Goal: Task Accomplishment & Management: Manage account settings

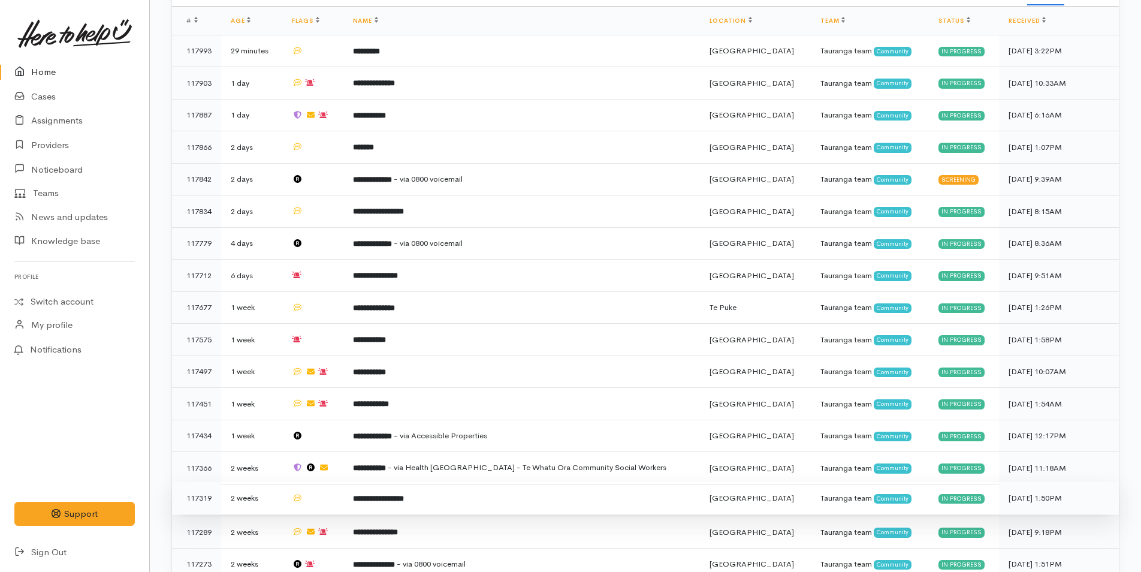
scroll to position [180, 0]
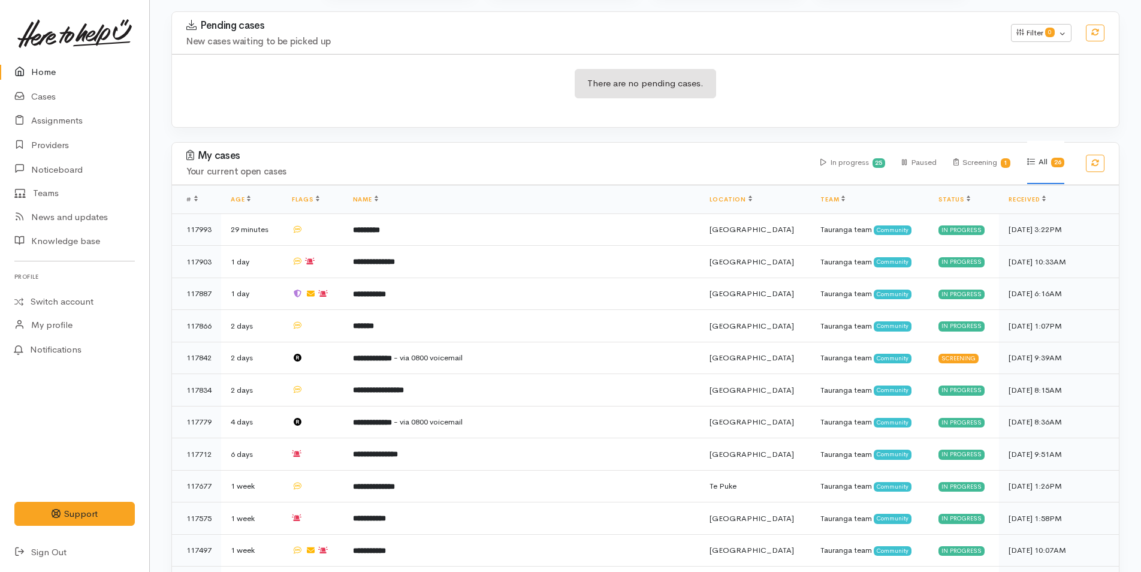
click at [29, 80] on link "Home" at bounding box center [74, 72] width 149 height 25
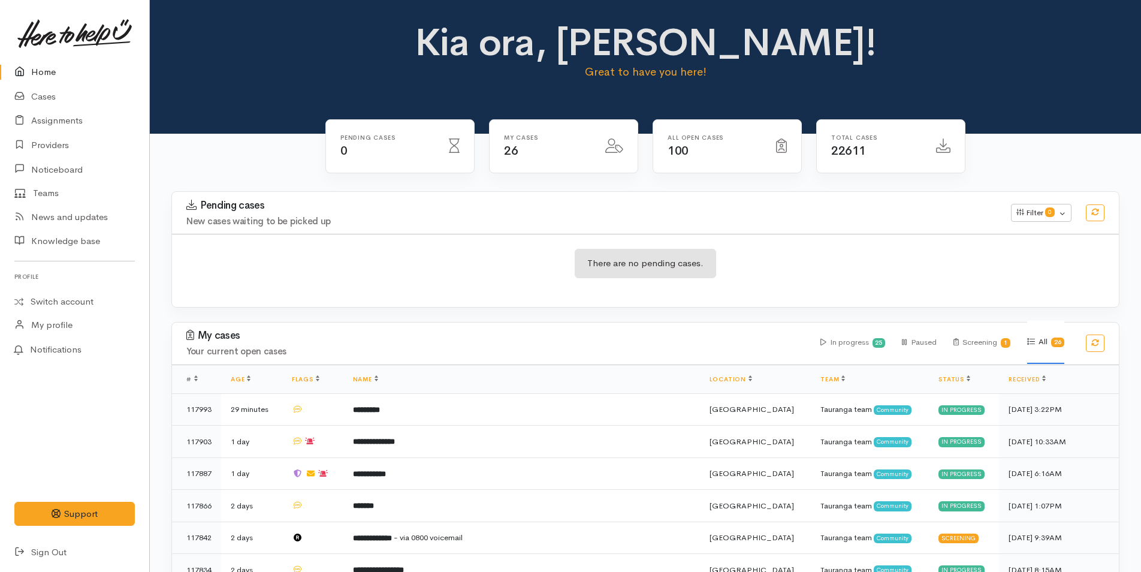
click at [41, 79] on link "Home" at bounding box center [74, 72] width 149 height 25
click at [45, 57] on link at bounding box center [74, 33] width 120 height 53
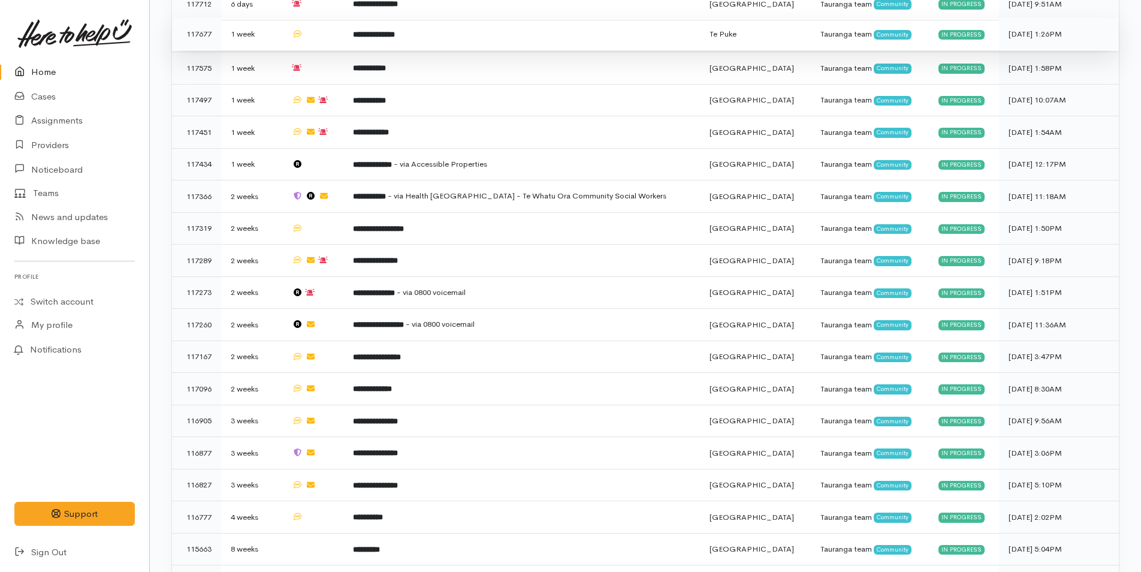
scroll to position [685, 0]
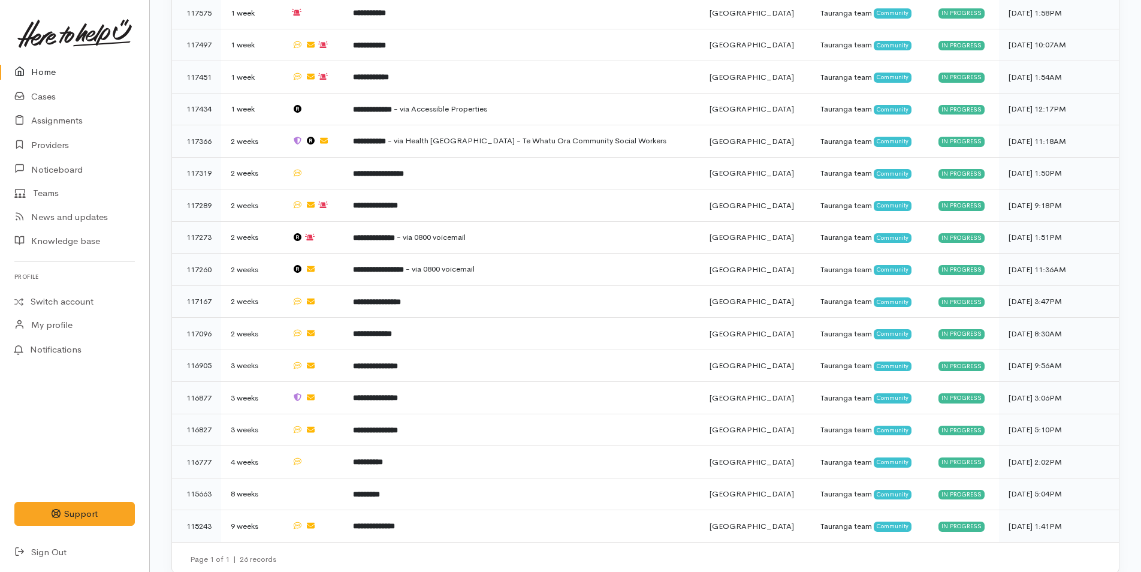
click at [68, 73] on link "Home" at bounding box center [74, 72] width 149 height 25
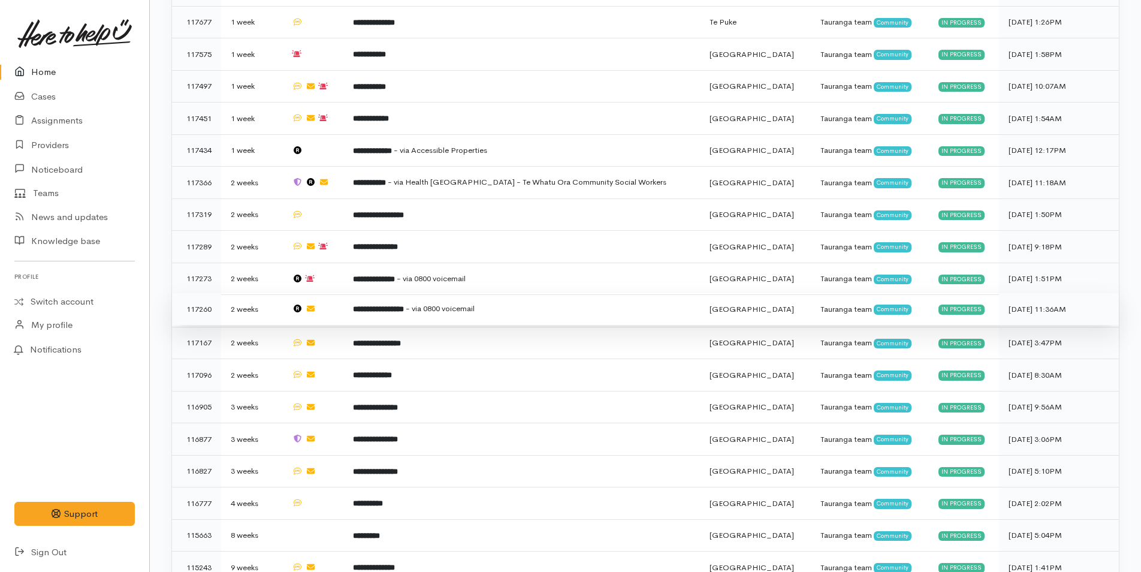
scroll to position [685, 0]
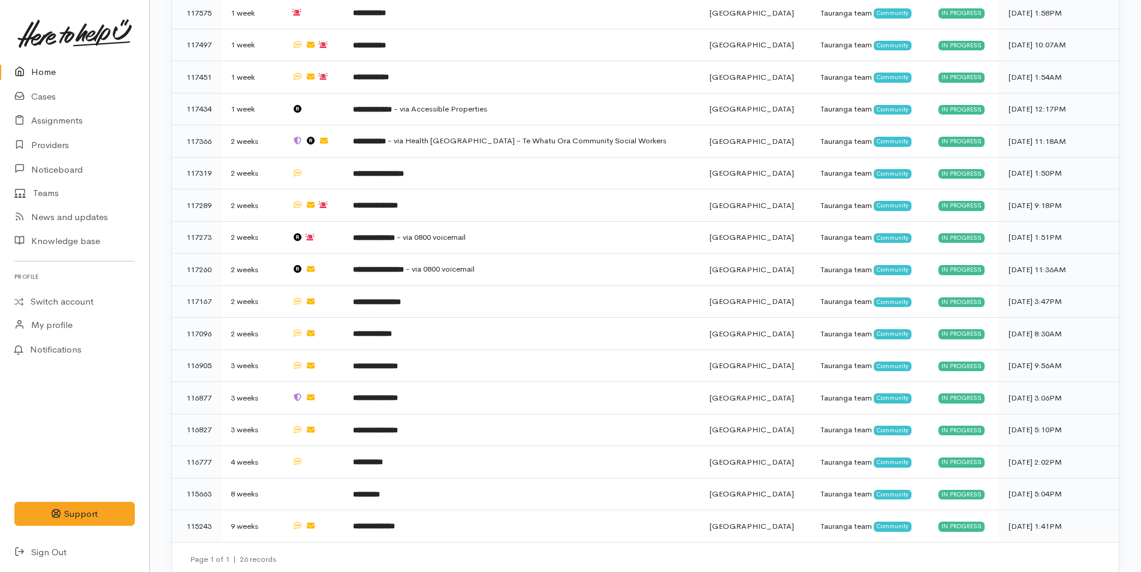
click at [38, 76] on link "Home" at bounding box center [74, 72] width 149 height 25
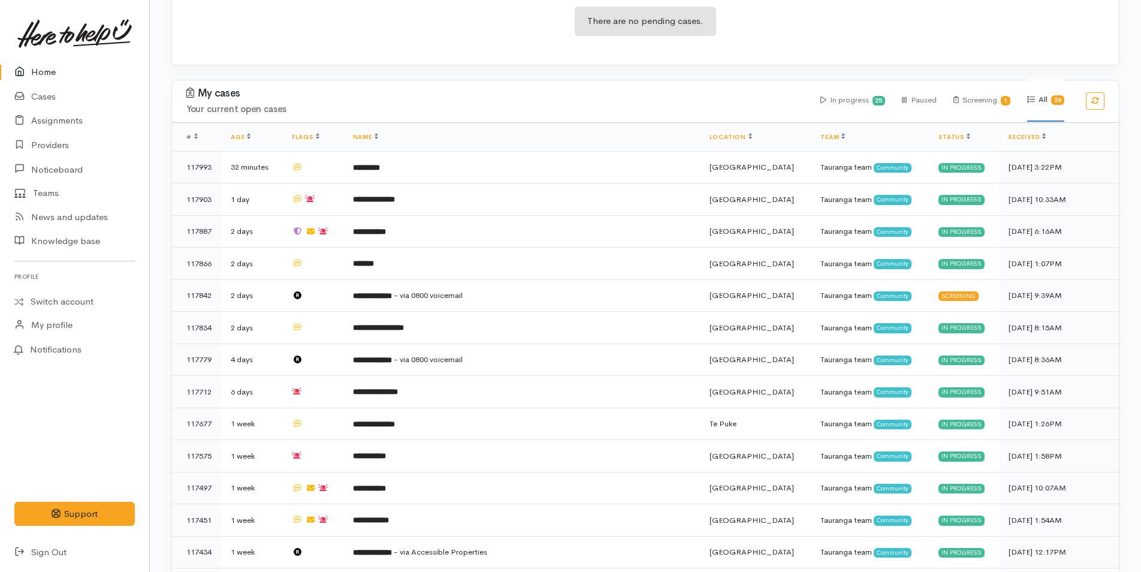
scroll to position [360, 0]
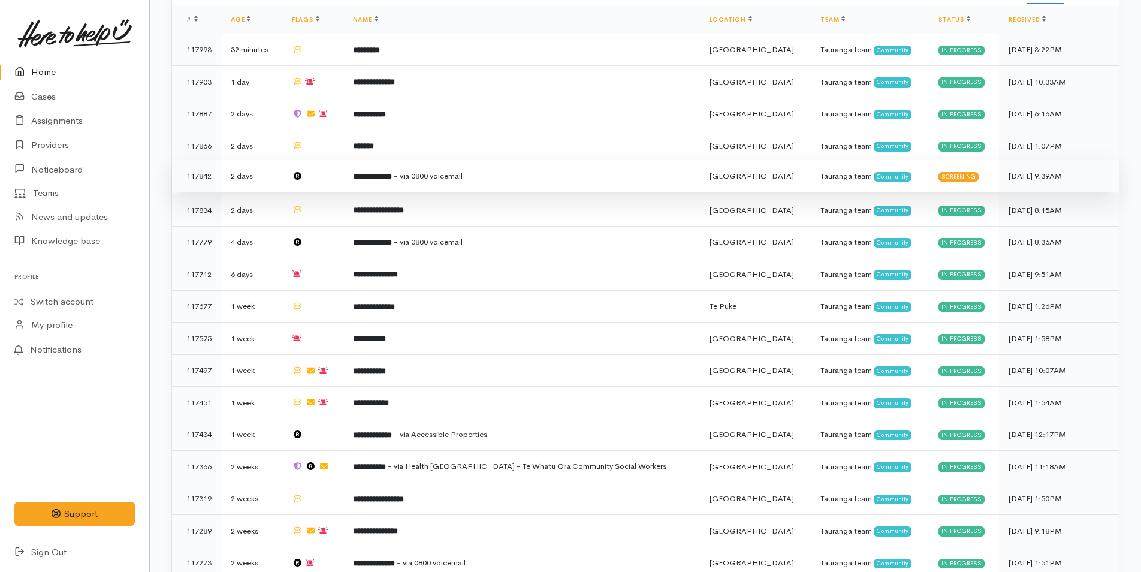
click at [392, 177] on b "**********" at bounding box center [372, 177] width 39 height 8
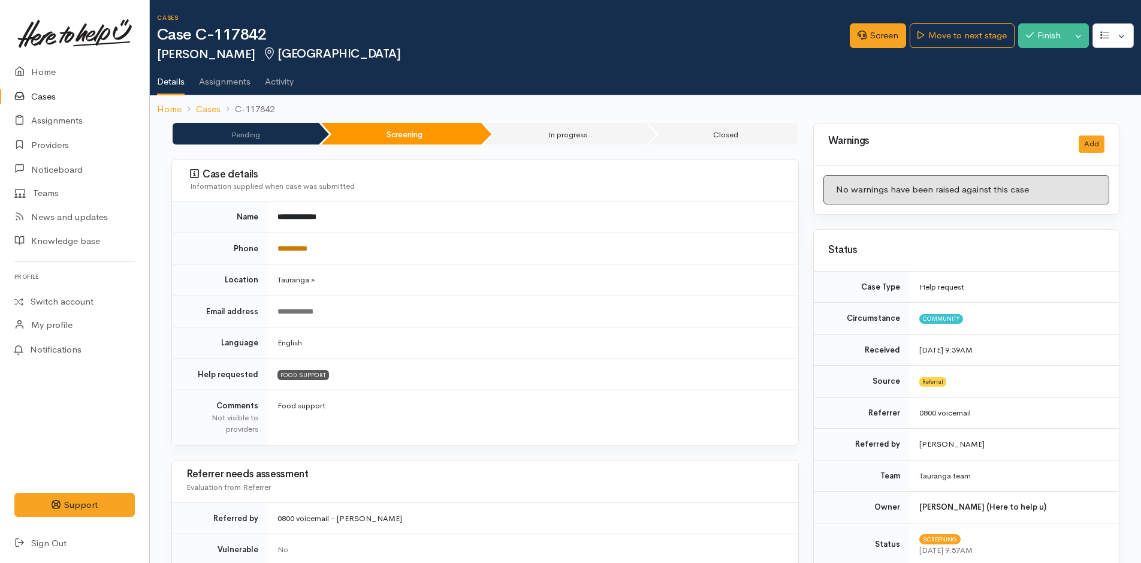
click at [282, 249] on link "**********" at bounding box center [293, 249] width 30 height 8
click at [863, 28] on link "Screen" at bounding box center [878, 35] width 56 height 25
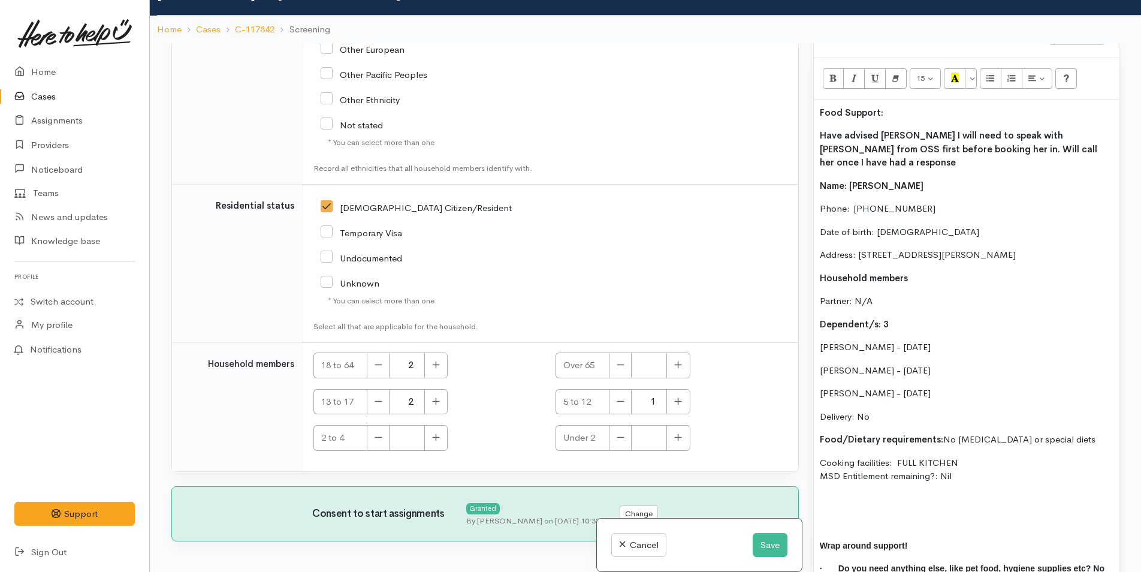
scroll to position [104, 0]
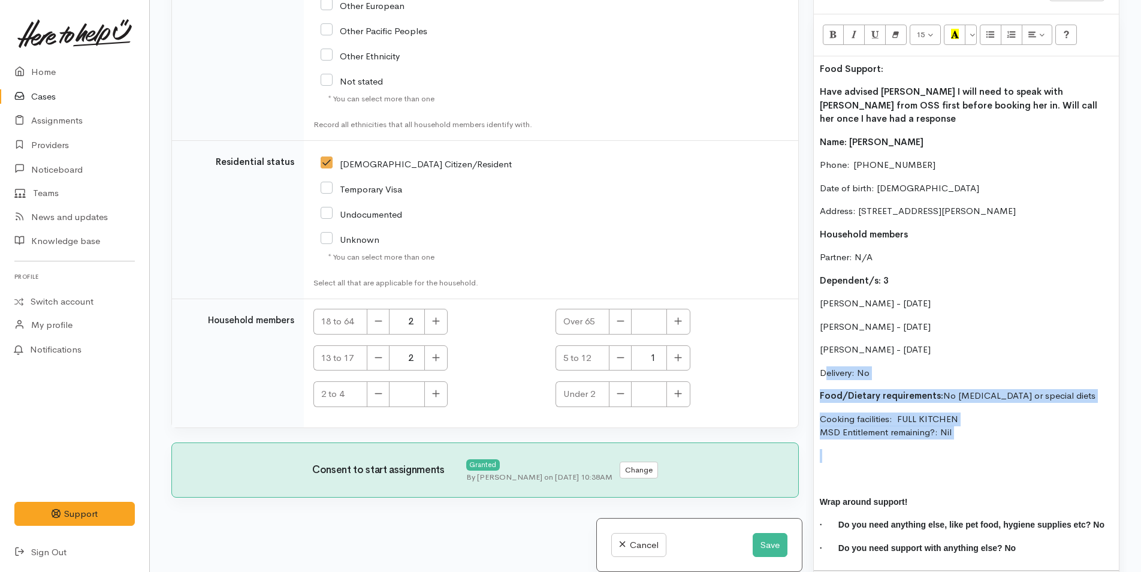
drag, startPoint x: 865, startPoint y: 406, endPoint x: 810, endPoint y: 358, distance: 73.1
click at [810, 358] on div "Warnings Add No warnings have been raised against this case Add Warning Title ●…" at bounding box center [966, 286] width 321 height 572
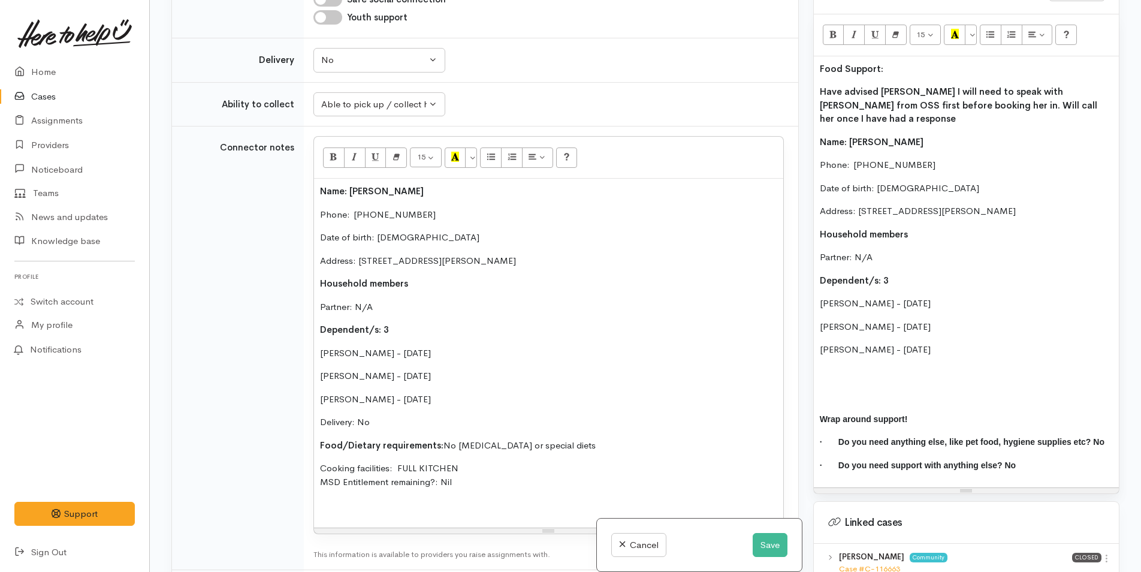
scroll to position [1081, 0]
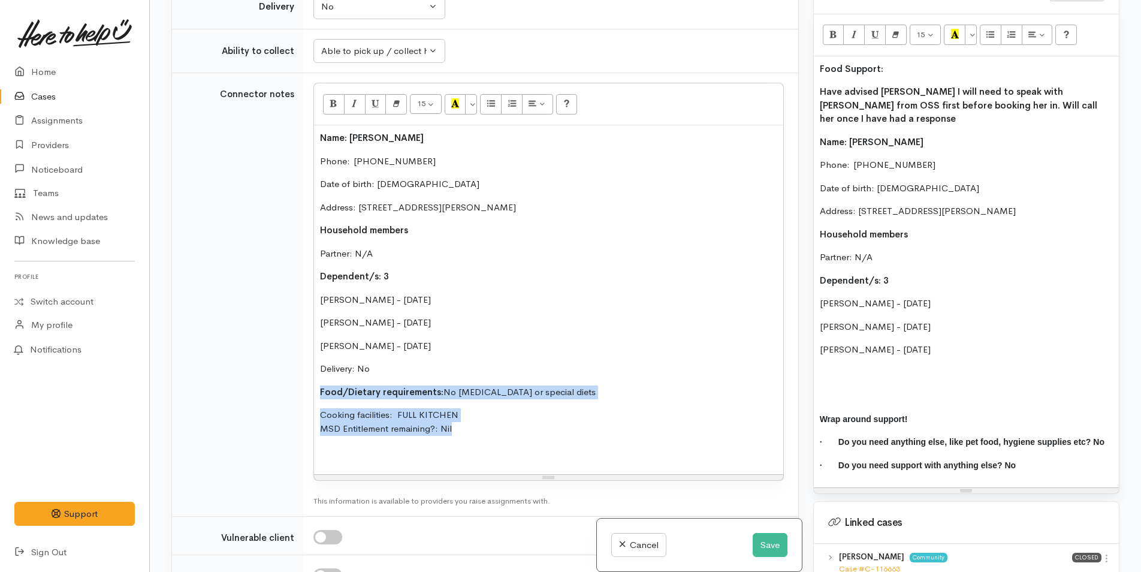
drag, startPoint x: 476, startPoint y: 427, endPoint x: 302, endPoint y: 388, distance: 178.3
click at [304, 388] on td "15 8 9 10 11 12 14 18 24 36 Background Color Transparent Select #ffff00 Text Co…" at bounding box center [551, 295] width 495 height 444
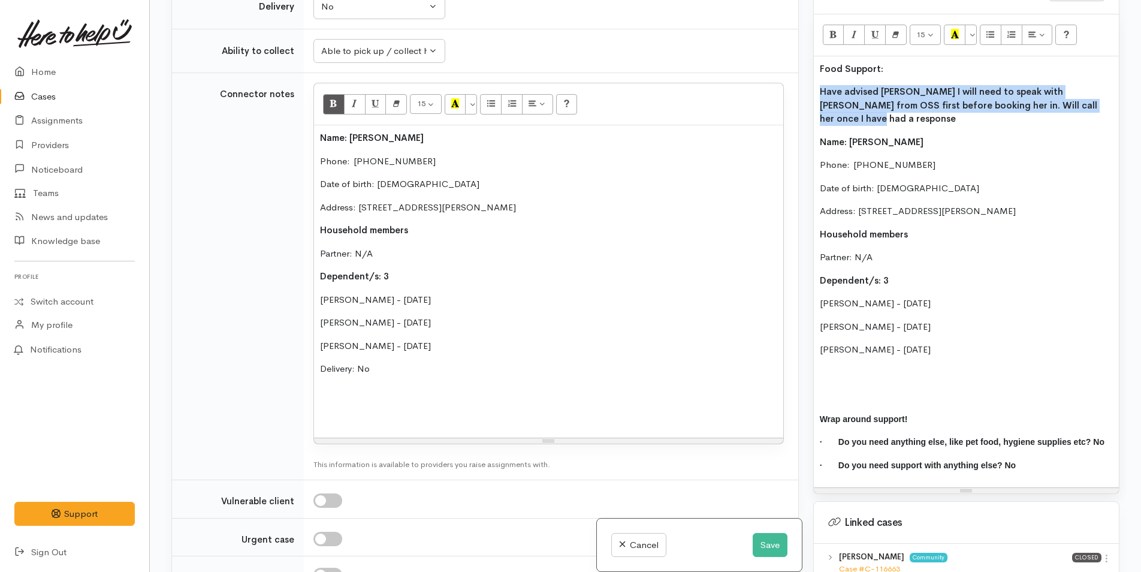
drag, startPoint x: 1006, startPoint y: 104, endPoint x: 800, endPoint y: 94, distance: 205.8
click at [800, 94] on div "Related cases There are other cases potentially from the same person, address o…" at bounding box center [645, 286] width 963 height 572
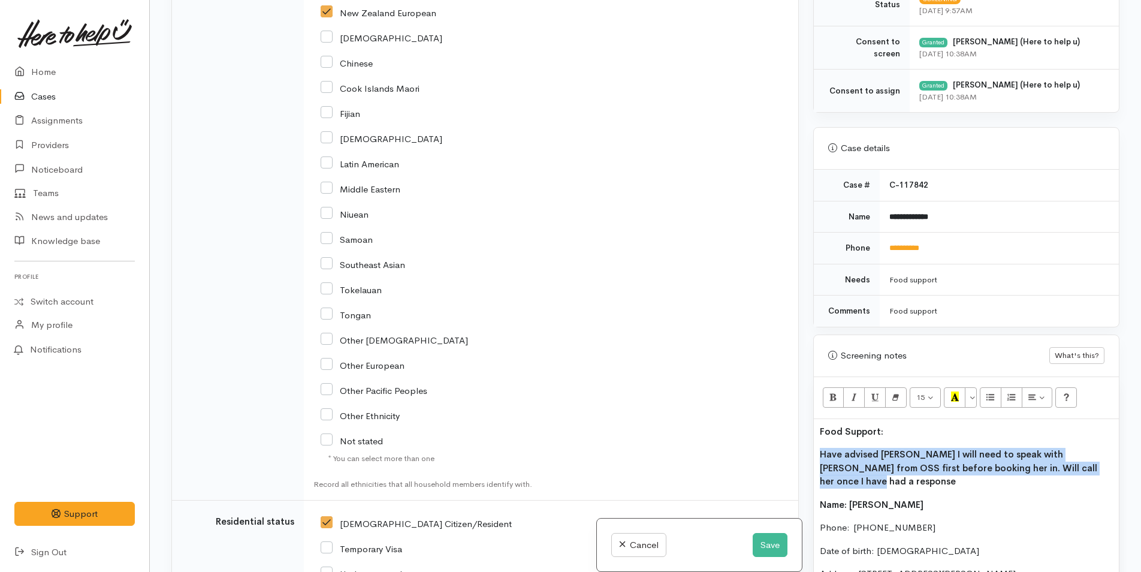
scroll to position [496, 0]
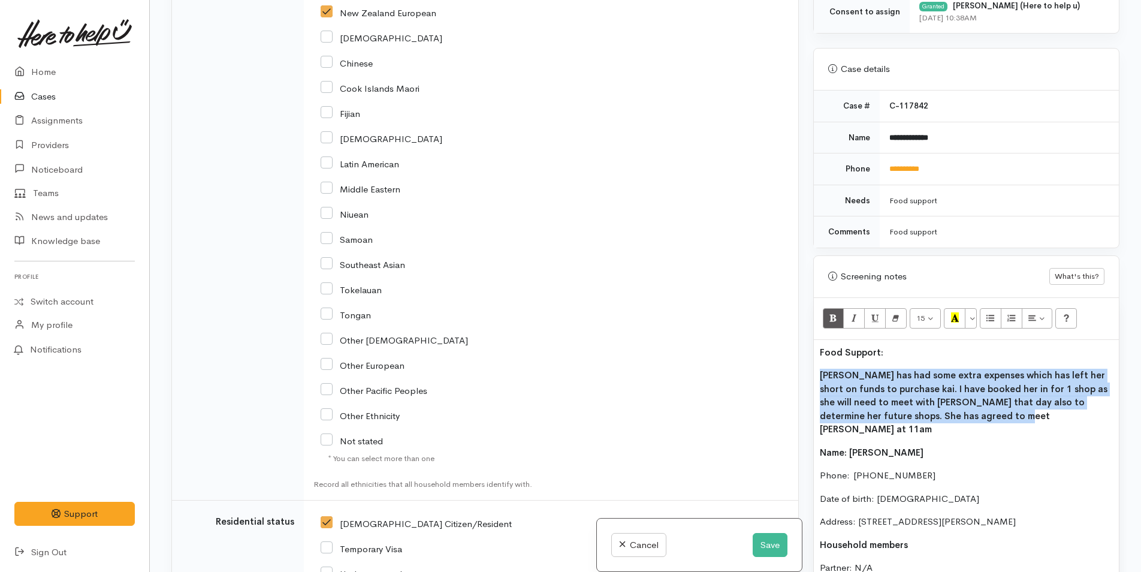
drag, startPoint x: 1020, startPoint y: 420, endPoint x: 809, endPoint y: 371, distance: 217.1
click at [809, 371] on div "Warnings Add No warnings have been raised against this case Add Warning Title ●…" at bounding box center [966, 286] width 321 height 572
click at [837, 319] on icon "Bold (CTRL+B)" at bounding box center [834, 317] width 8 height 10
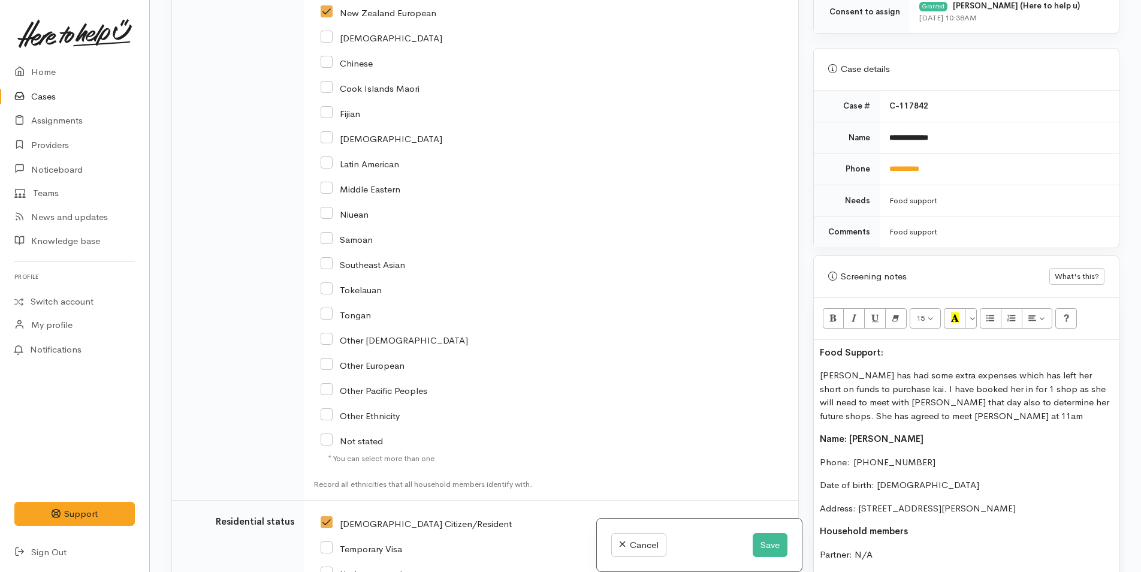
click at [888, 361] on div "Food Support: Kasey has had some extra expenses which has left her short on fun…" at bounding box center [966, 562] width 305 height 445
drag, startPoint x: 891, startPoint y: 349, endPoint x: 796, endPoint y: 340, distance: 95.7
click at [796, 340] on div "Related cases There are other cases potentially from the same person, address o…" at bounding box center [645, 286] width 963 height 572
click at [954, 313] on icon "Recent Color" at bounding box center [955, 317] width 8 height 10
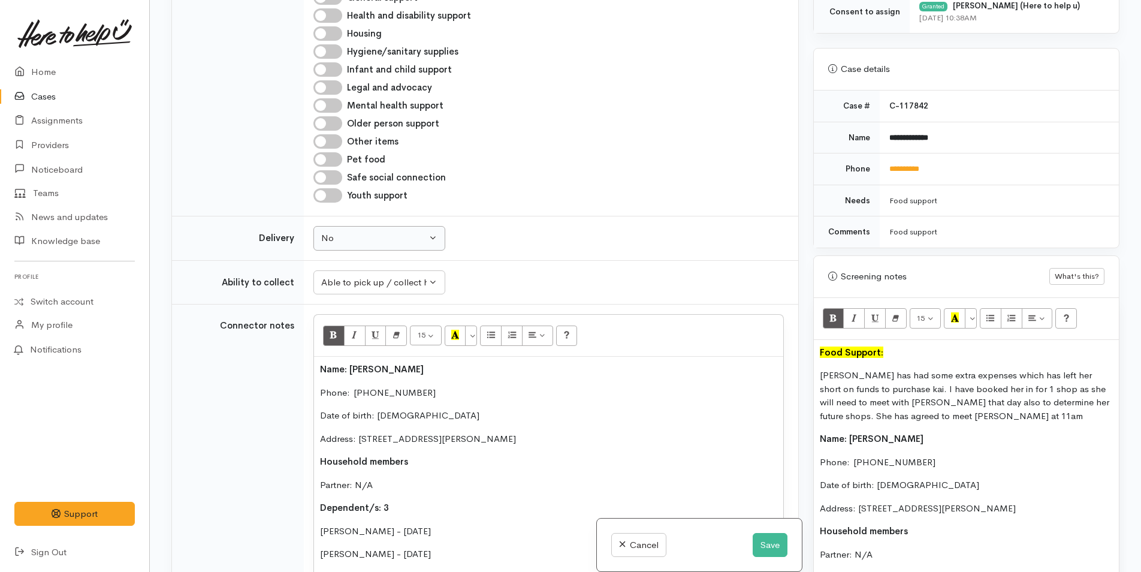
scroll to position [625, 0]
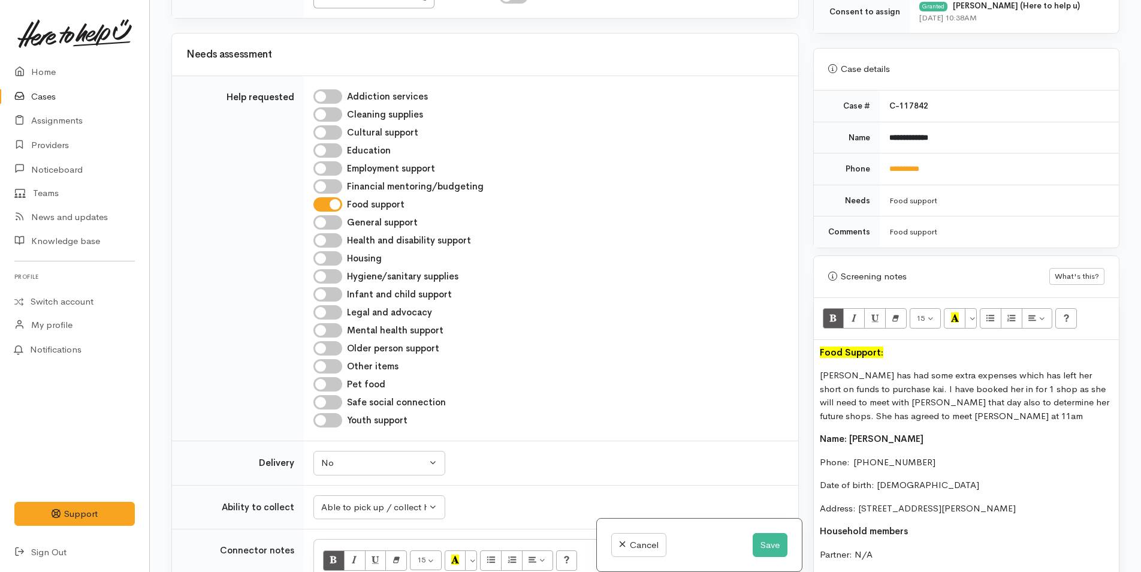
click at [343, 182] on div "Financial mentoring/budgeting" at bounding box center [548, 186] width 471 height 14
click at [339, 182] on input "Financial mentoring/budgeting" at bounding box center [327, 186] width 29 height 14
checkbox input "true"
click at [894, 355] on p "Food Support:" at bounding box center [966, 353] width 293 height 14
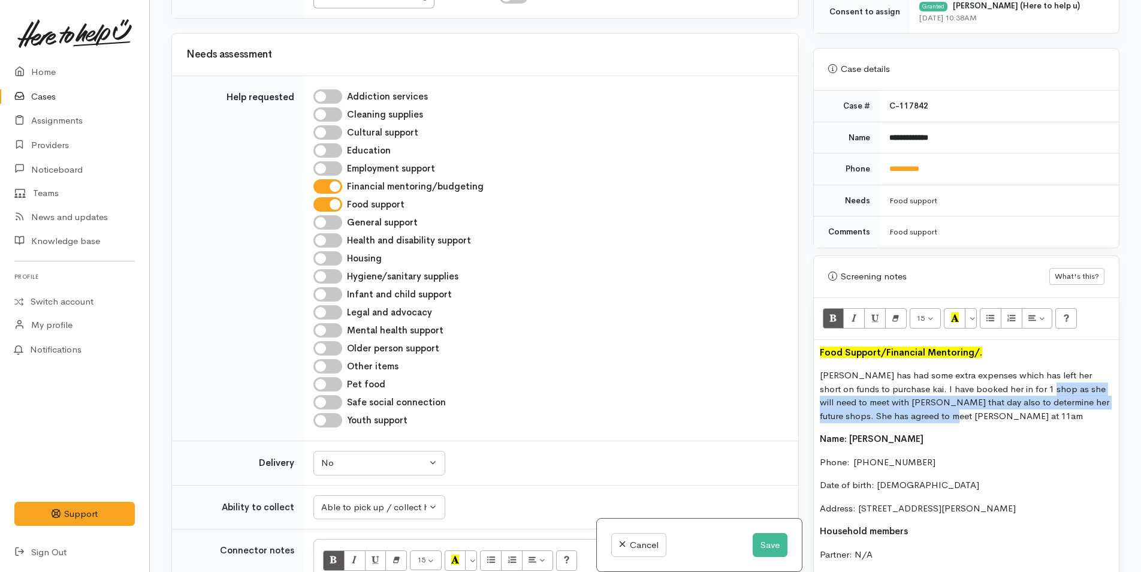
drag, startPoint x: 931, startPoint y: 415, endPoint x: 1015, endPoint y: 393, distance: 87.4
click at [1015, 393] on p "Kasey has had some extra expenses which has left her short on funds to purchase…" at bounding box center [966, 396] width 293 height 54
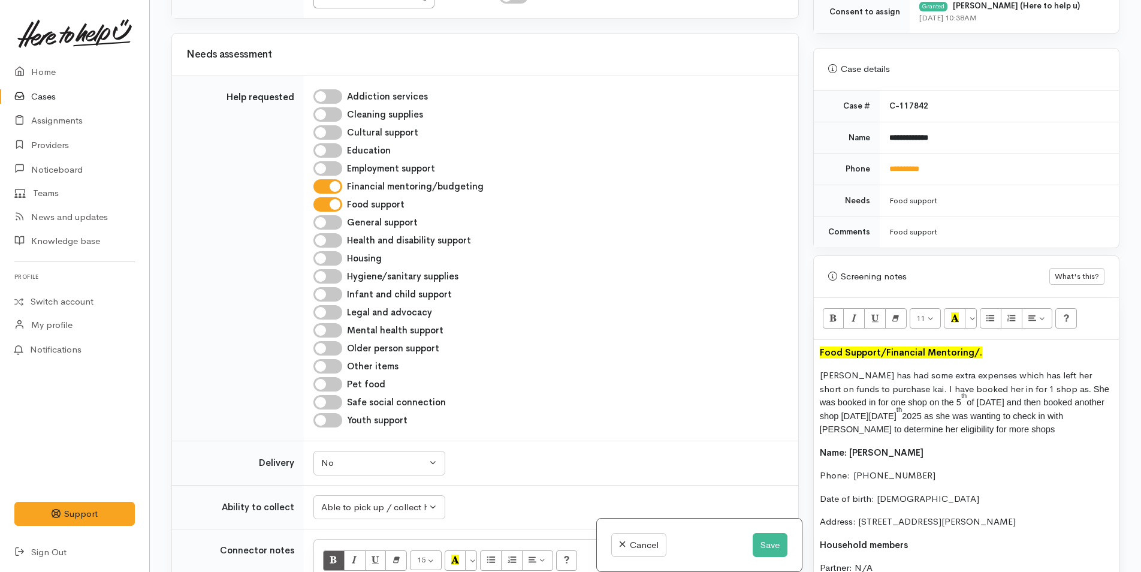
click at [1020, 387] on span ". She was booked in for one shop on the 5" at bounding box center [965, 395] width 290 height 23
drag, startPoint x: 1005, startPoint y: 416, endPoint x: 928, endPoint y: 415, distance: 76.7
click at [928, 415] on span "2025 as she was wanting to check in with Cody to determine her eligibility for …" at bounding box center [941, 422] width 243 height 23
click at [982, 429] on p "Kasey has had some extra expenses which has left her short on funds to purchase…" at bounding box center [966, 403] width 293 height 68
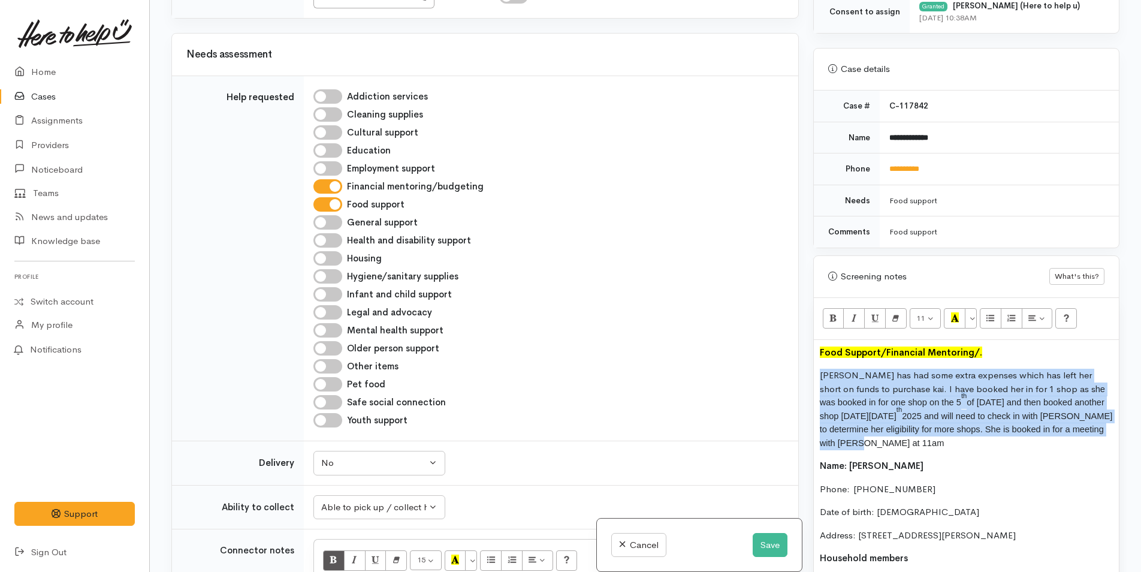
drag, startPoint x: 900, startPoint y: 444, endPoint x: 805, endPoint y: 372, distance: 119.0
click at [805, 372] on div "Related cases There are other cases potentially from the same person, address o…" at bounding box center [645, 286] width 963 height 572
click at [977, 318] on button "More Color" at bounding box center [971, 318] width 12 height 20
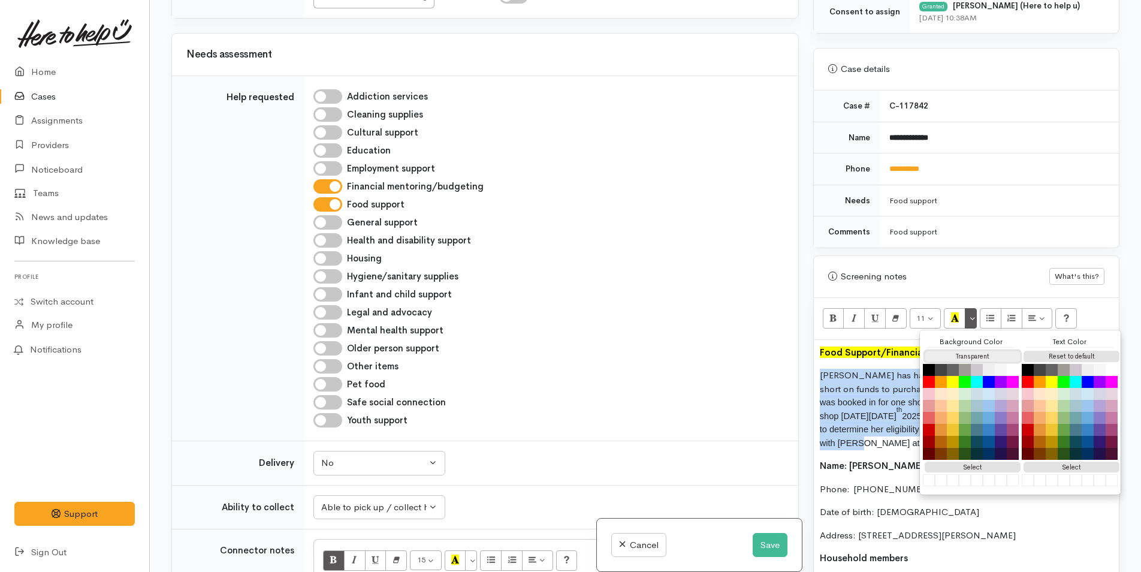
click at [997, 354] on button "Transparent" at bounding box center [973, 356] width 96 height 11
click at [1074, 352] on button "Reset to default" at bounding box center [1072, 356] width 96 height 11
click at [875, 394] on p "Kasey has had some extra expenses which has left her short on funds to purchase…" at bounding box center [966, 409] width 293 height 81
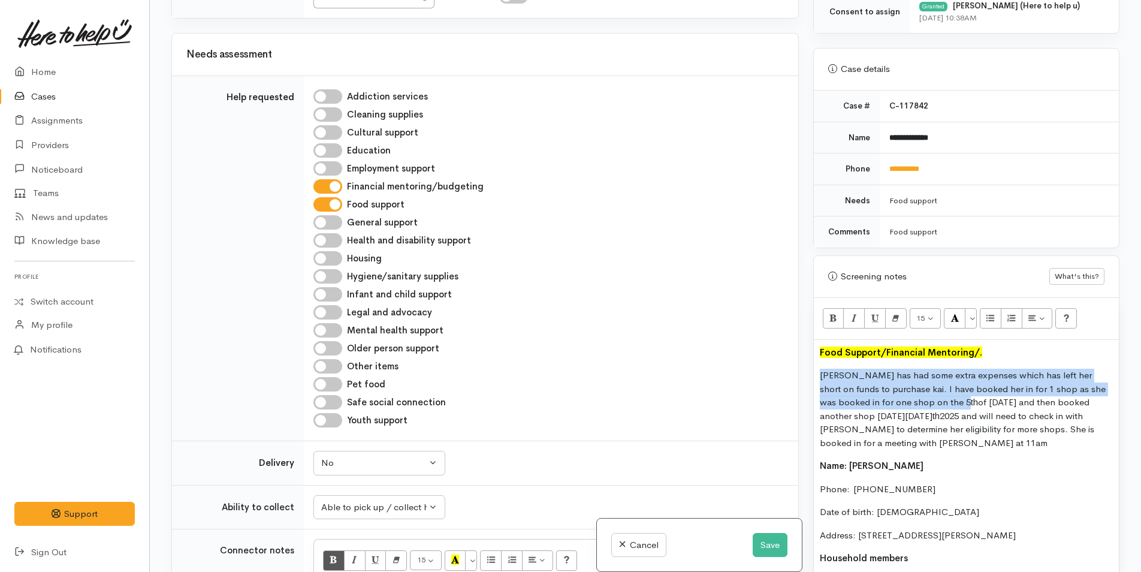
copy p "Kasey has had some extra expenses which has left her short on funds to purchase…"
click at [762, 548] on button "Save" at bounding box center [770, 545] width 35 height 25
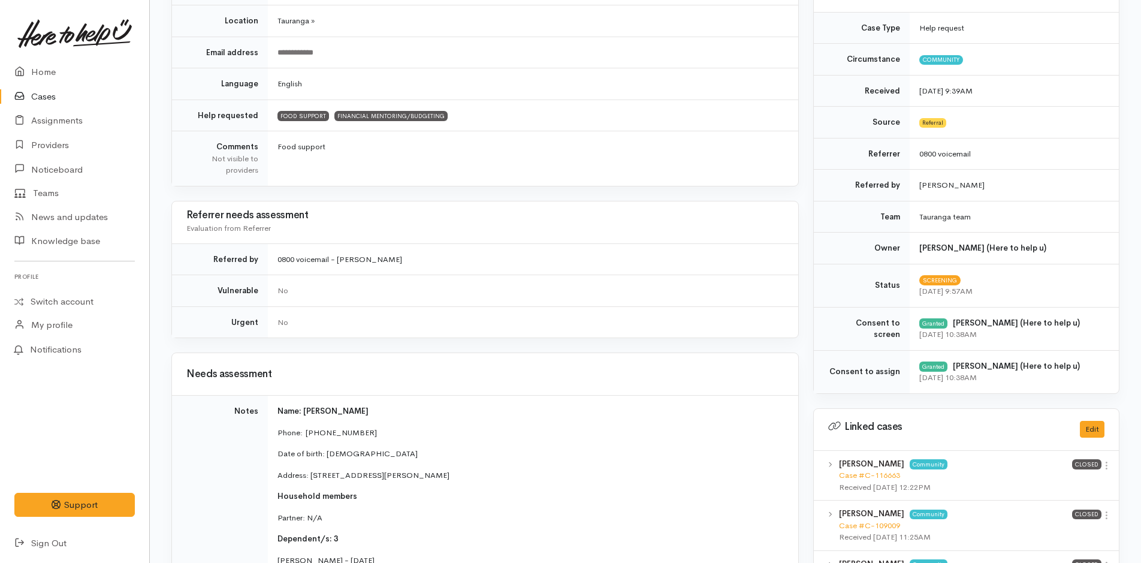
scroll to position [539, 0]
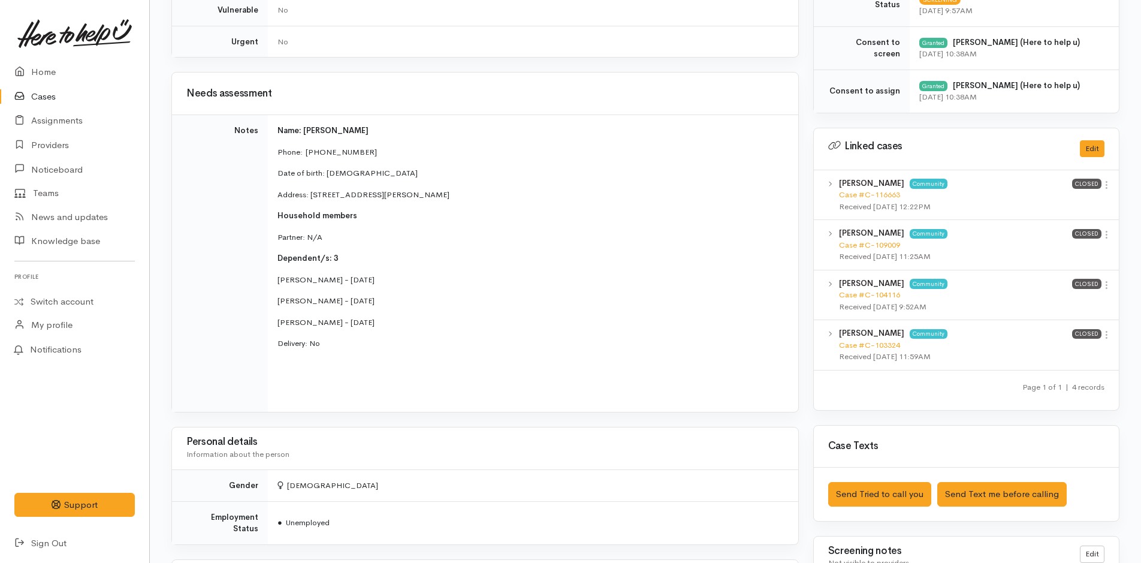
click at [1108, 238] on icon at bounding box center [1107, 235] width 10 height 10
click at [1084, 254] on link "View case" at bounding box center [1064, 258] width 95 height 19
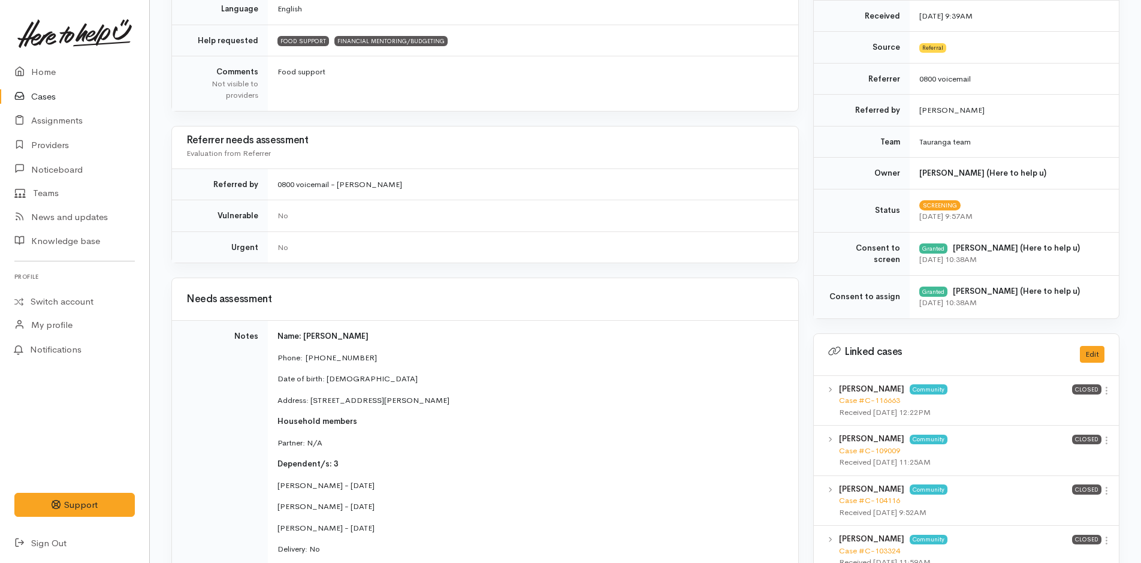
scroll to position [480, 0]
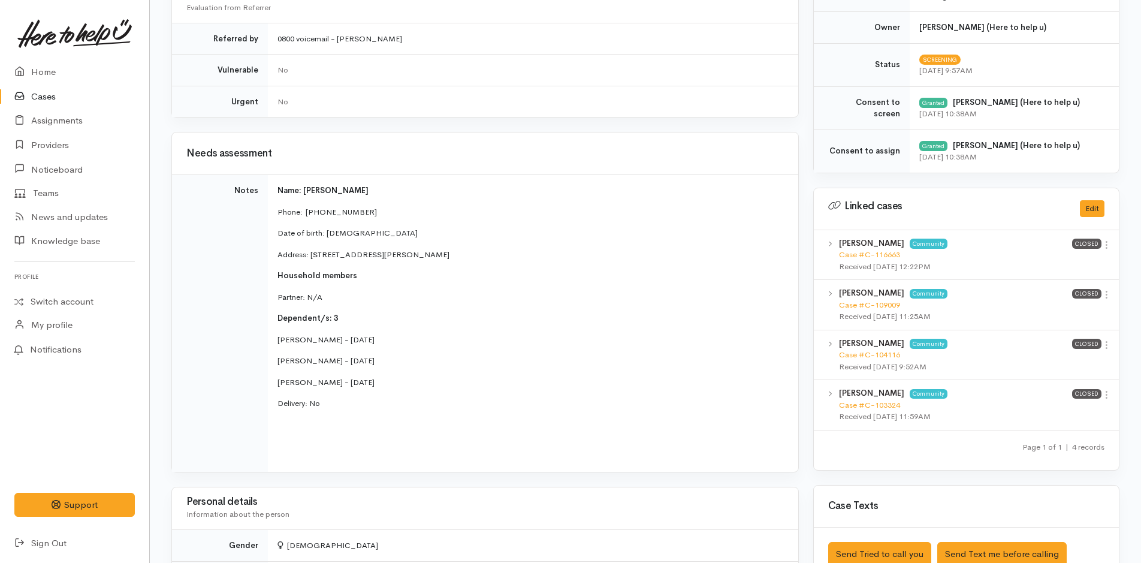
drag, startPoint x: 514, startPoint y: 254, endPoint x: 313, endPoint y: 250, distance: 200.8
click at [313, 250] on p "Address: 29A Margaret Rd, Bellevue, Tauranga, New Zealand" at bounding box center [531, 255] width 506 height 12
copy p "29A Margaret Rd, Bellevue, Tauranga, New Zealand"
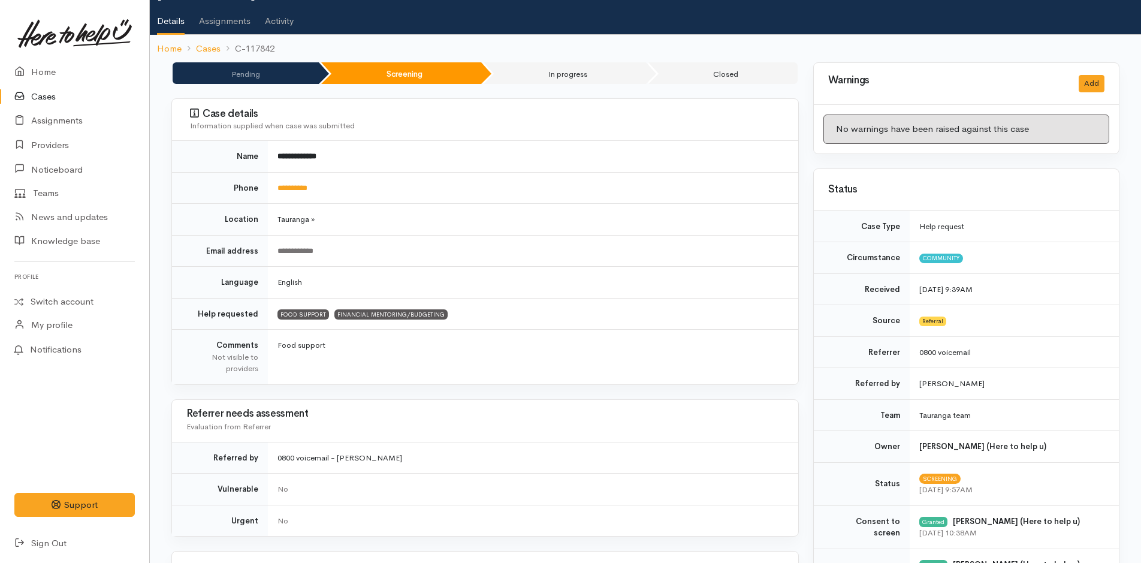
scroll to position [60, 0]
drag, startPoint x: 327, startPoint y: 188, endPoint x: 282, endPoint y: 193, distance: 45.3
click at [282, 193] on td "**********" at bounding box center [533, 189] width 530 height 32
copy link "*********"
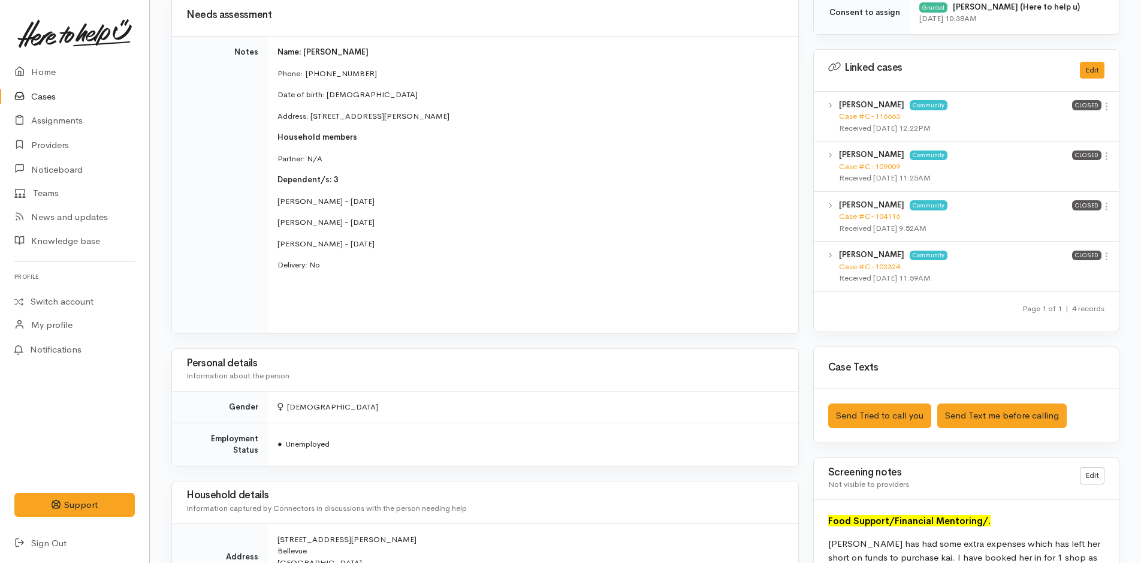
scroll to position [839, 0]
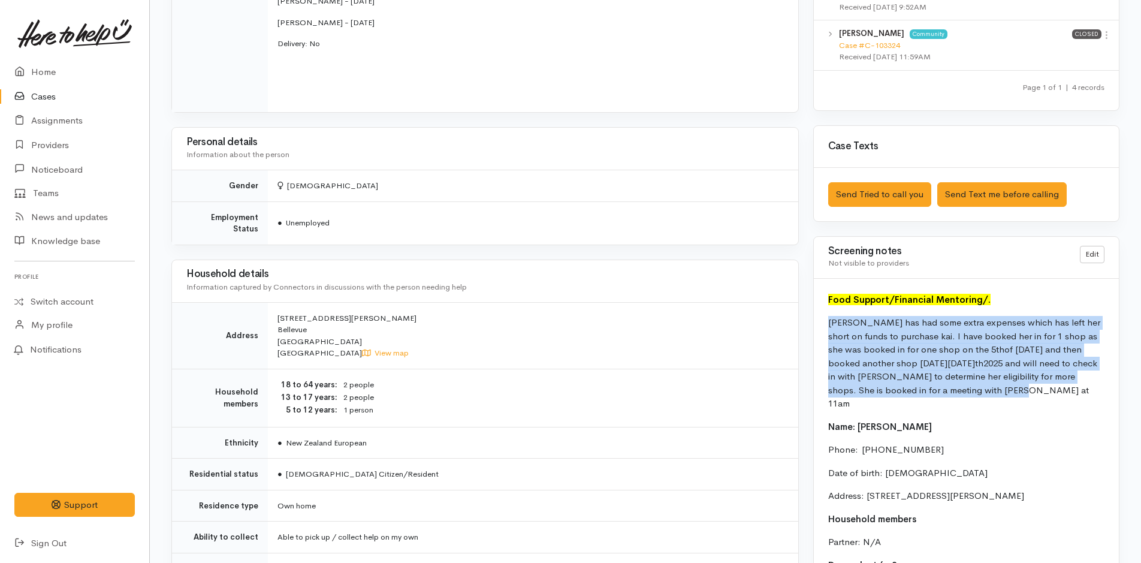
drag, startPoint x: 988, startPoint y: 394, endPoint x: 819, endPoint y: 318, distance: 185.7
click at [819, 318] on div "Food Support/Financial Mentoring/. Kasey has had some extra expenses which has …" at bounding box center [966, 536] width 305 height 515
copy p "Kasey has had some extra expenses which has left her short on funds to purchase…"
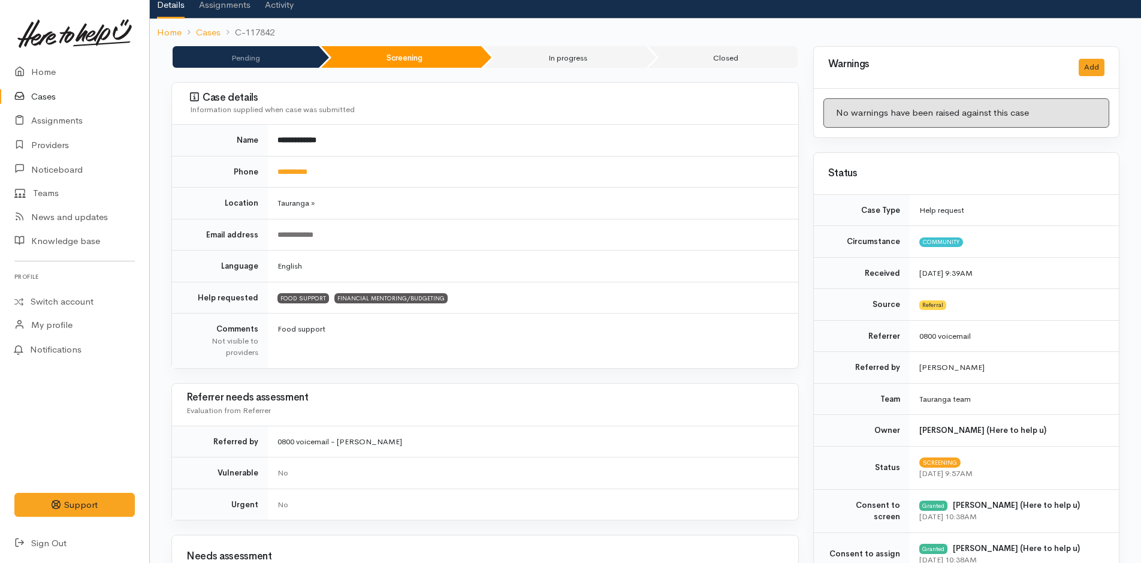
scroll to position [0, 0]
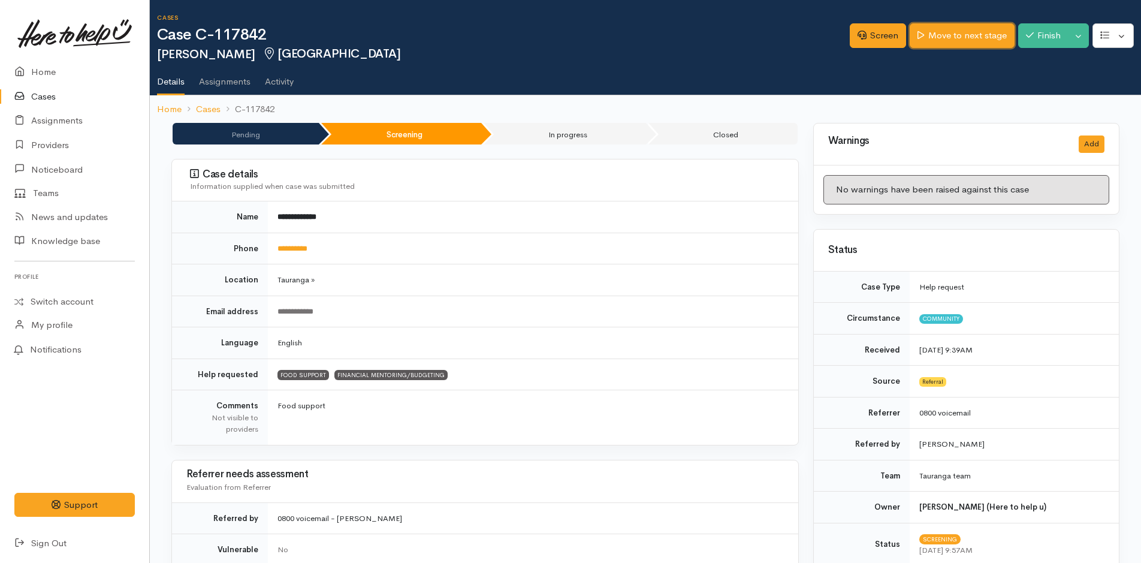
click at [936, 41] on link "Move to next stage" at bounding box center [962, 35] width 104 height 25
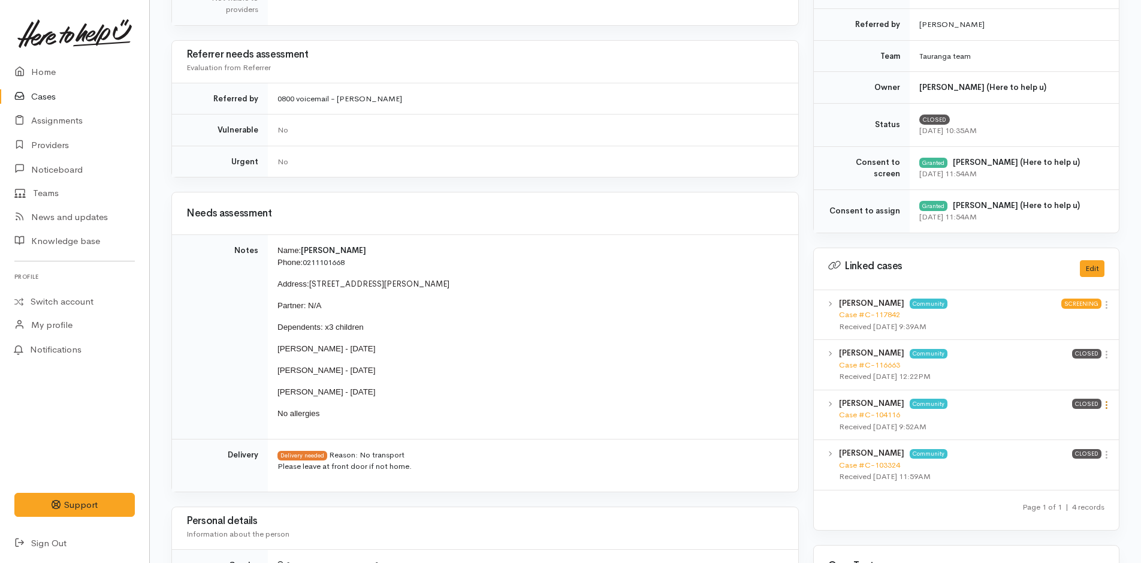
scroll to position [420, 0]
click at [1107, 407] on icon at bounding box center [1107, 404] width 10 height 10
click at [1060, 427] on link "View case" at bounding box center [1064, 427] width 95 height 19
click at [47, 71] on link "Home" at bounding box center [74, 72] width 149 height 25
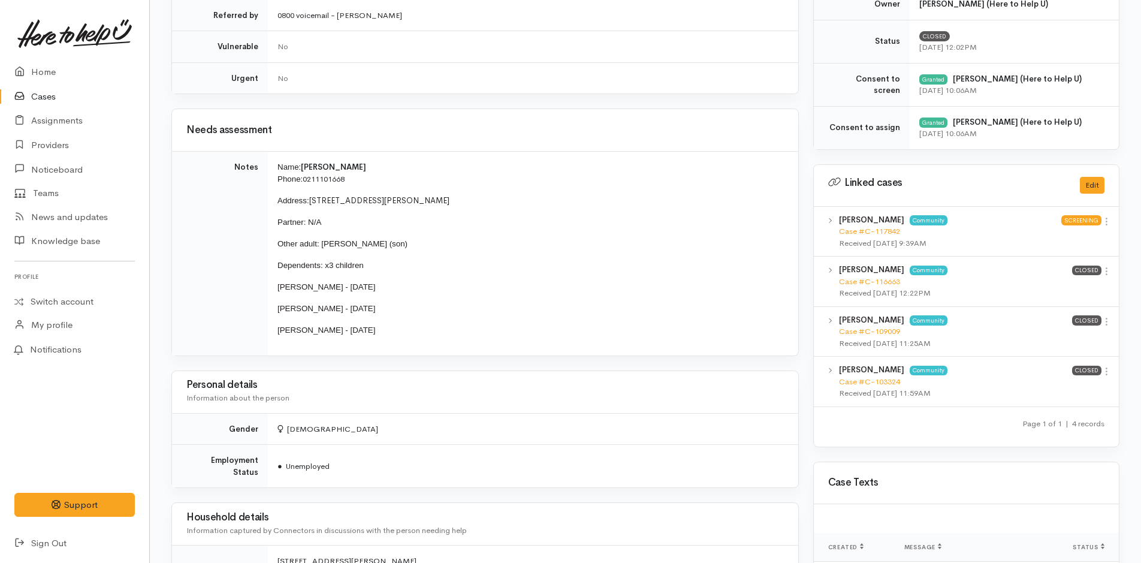
scroll to position [779, 0]
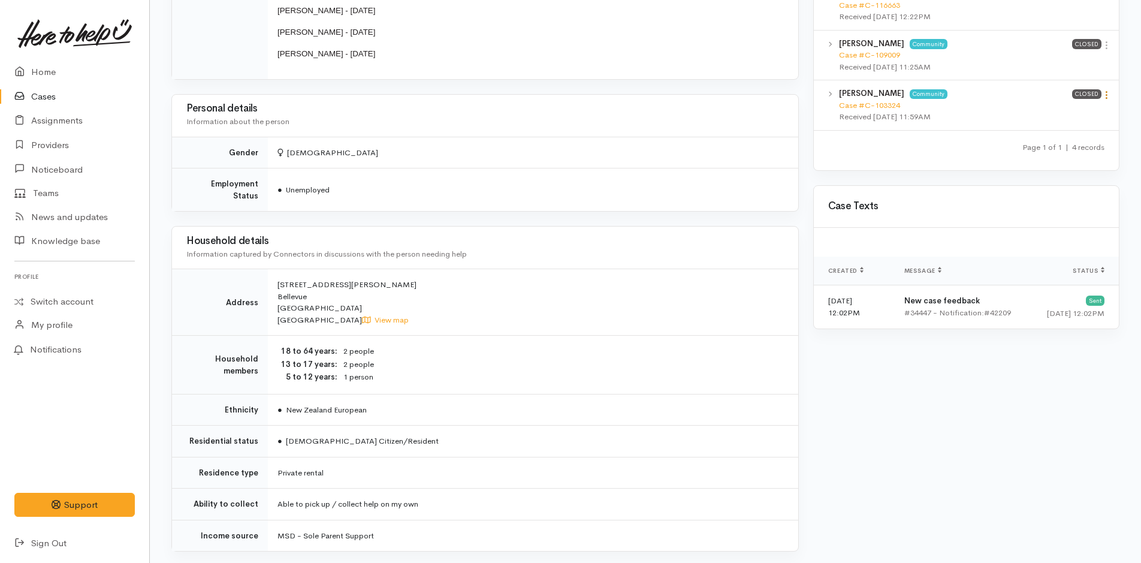
click at [1111, 100] on icon at bounding box center [1107, 95] width 10 height 10
click at [1073, 119] on link "View case" at bounding box center [1064, 118] width 95 height 19
click at [47, 63] on link "Home" at bounding box center [74, 72] width 149 height 25
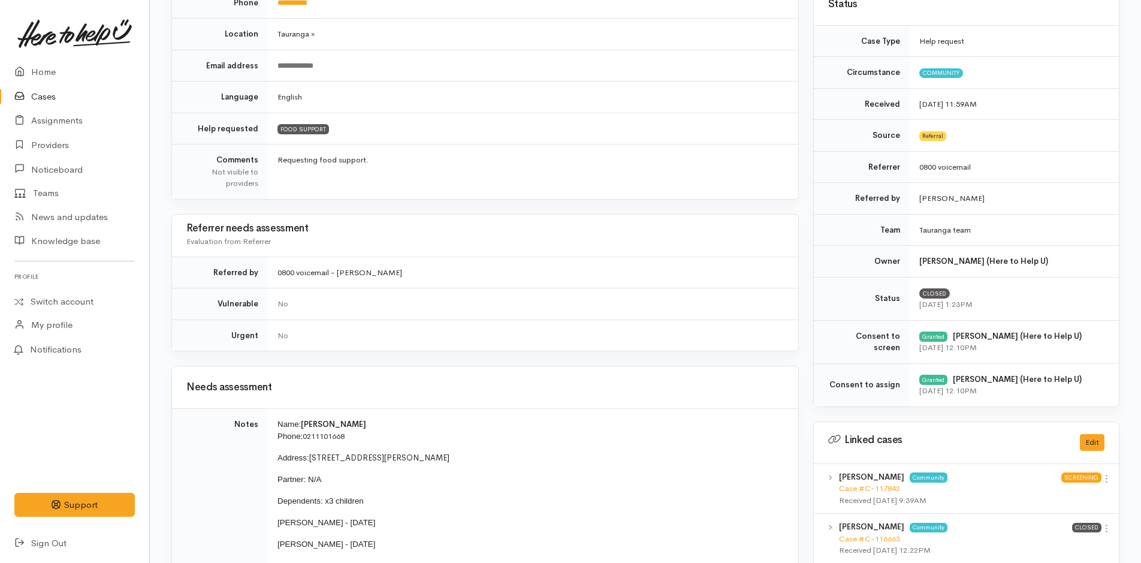
scroll to position [420, 0]
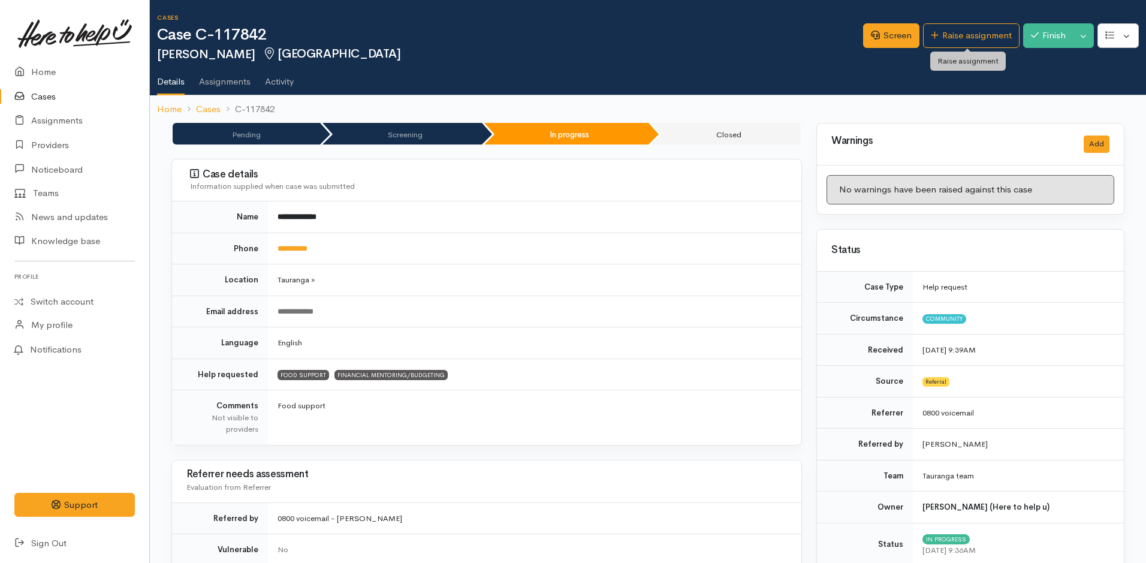
click at [940, 40] on link "Raise assignment" at bounding box center [971, 35] width 97 height 25
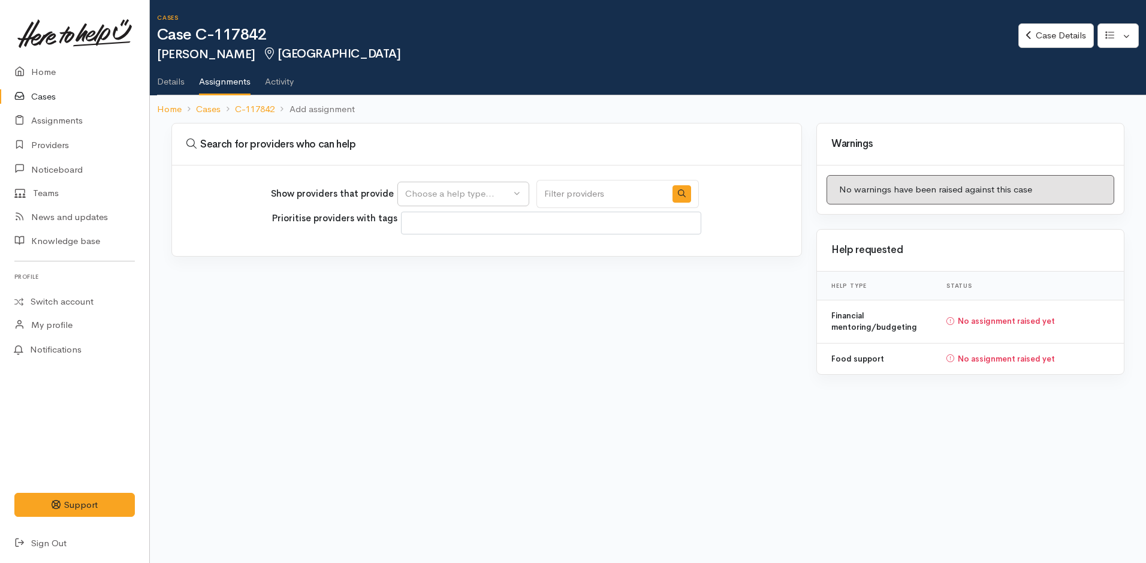
select select
click at [455, 195] on div "Choose a help type..." at bounding box center [457, 194] width 105 height 14
click at [435, 251] on span "Food support" at bounding box center [440, 252] width 56 height 14
select select "3"
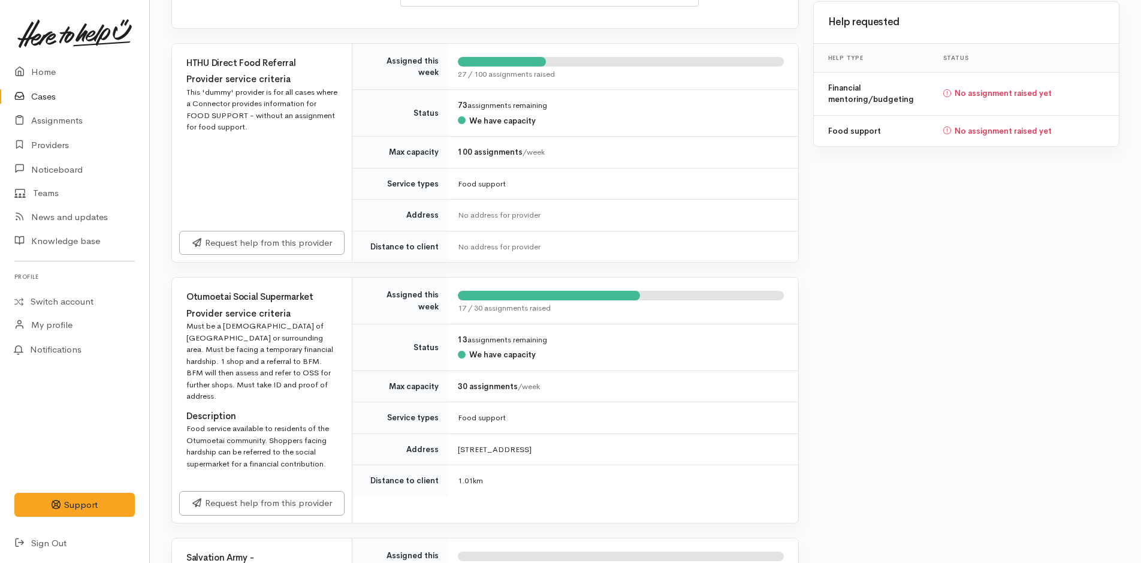
scroll to position [360, 0]
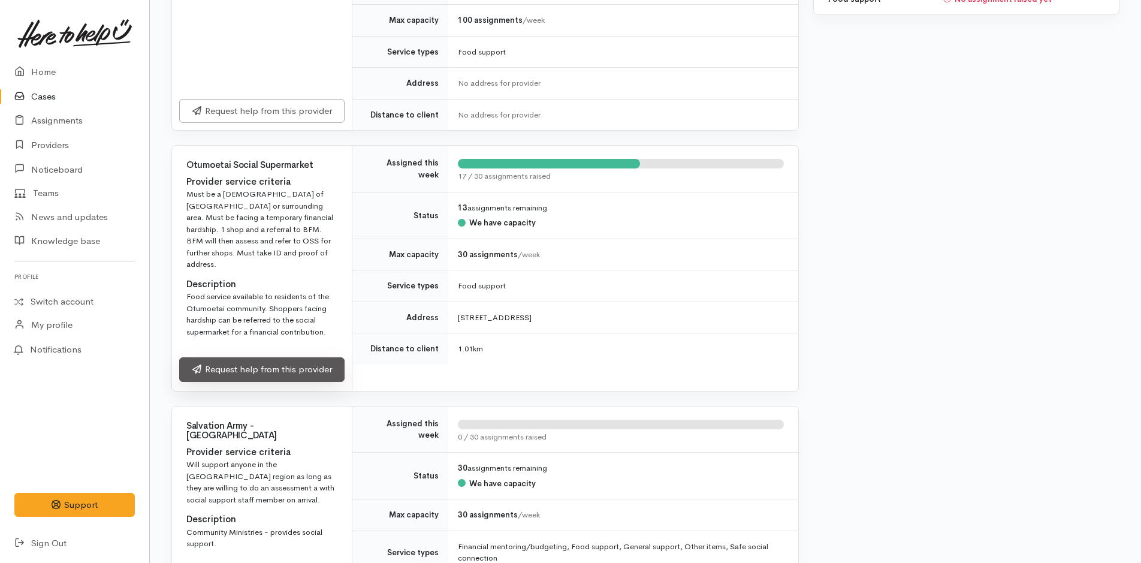
click at [237, 361] on link "Request help from this provider" at bounding box center [261, 369] width 165 height 25
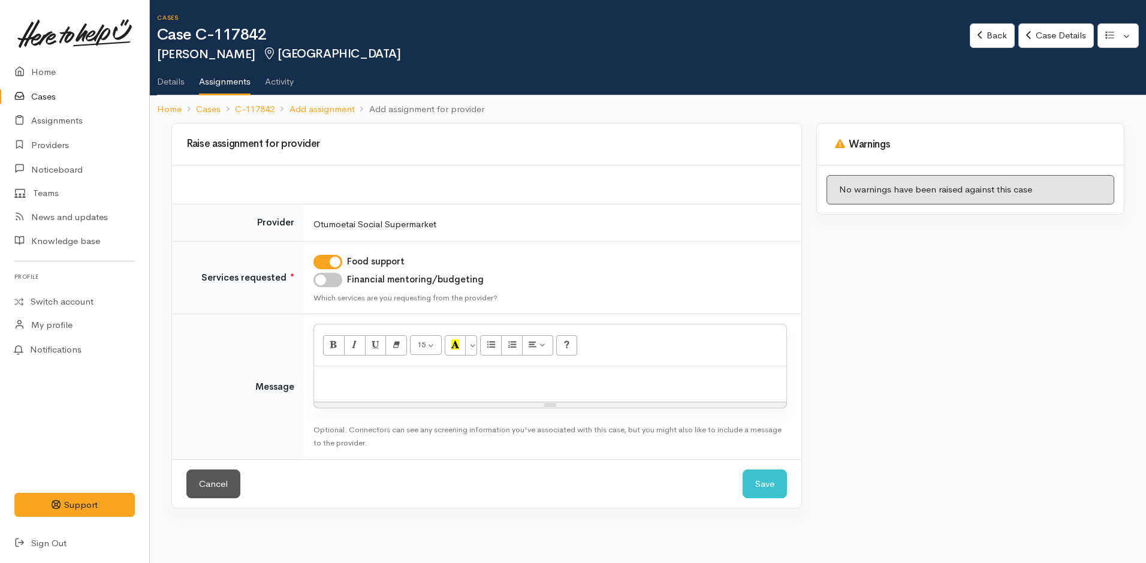
click at [333, 279] on input "Financial mentoring/budgeting" at bounding box center [327, 280] width 29 height 14
checkbox input "true"
click at [349, 390] on div at bounding box center [550, 383] width 472 height 35
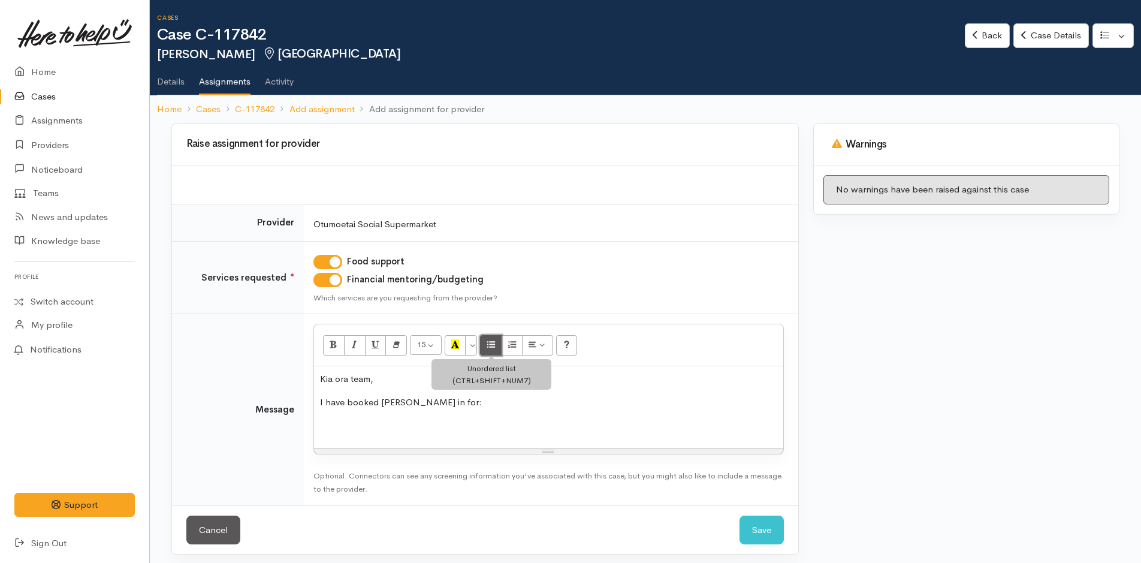
click at [486, 345] on button "Unordered list (CTRL+SHIFT+NUM7)" at bounding box center [491, 345] width 22 height 20
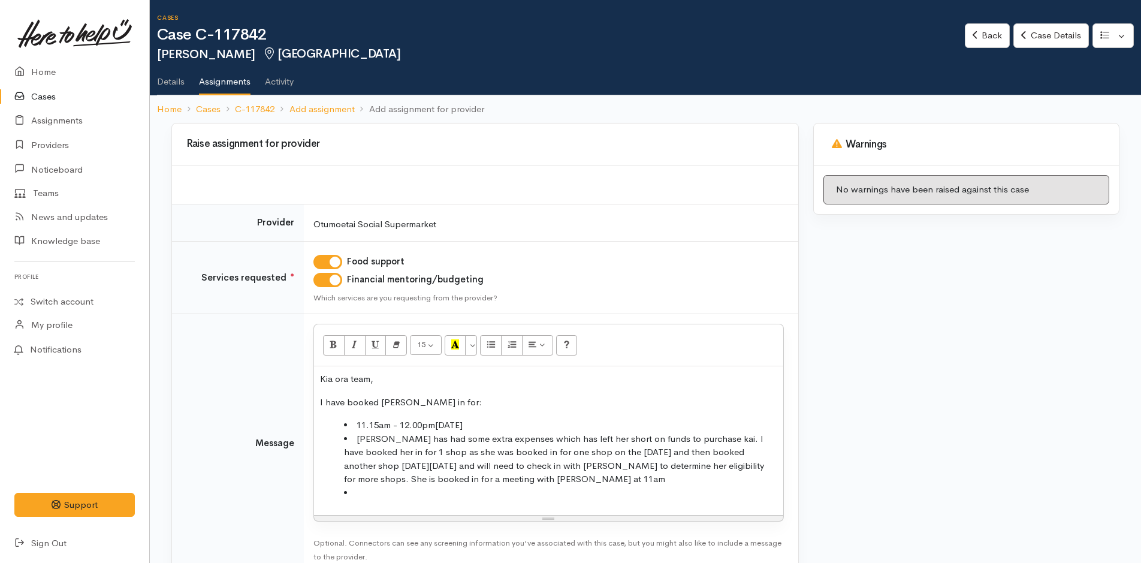
click at [568, 421] on li "11.15am - 12.00pm[DATE]" at bounding box center [560, 425] width 433 height 14
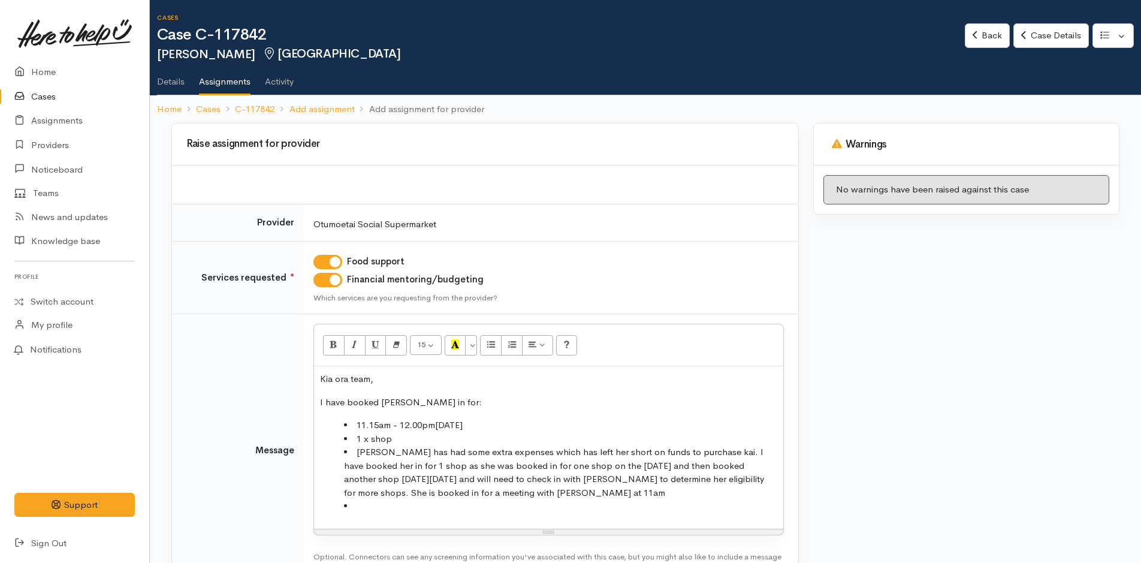
click at [382, 506] on li at bounding box center [560, 506] width 433 height 14
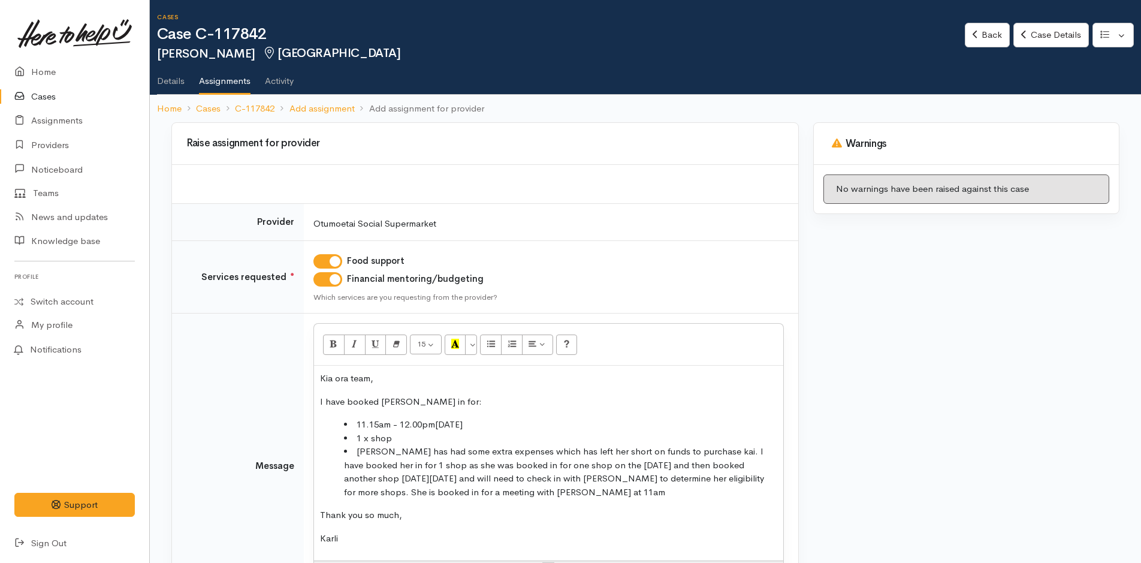
scroll to position [120, 0]
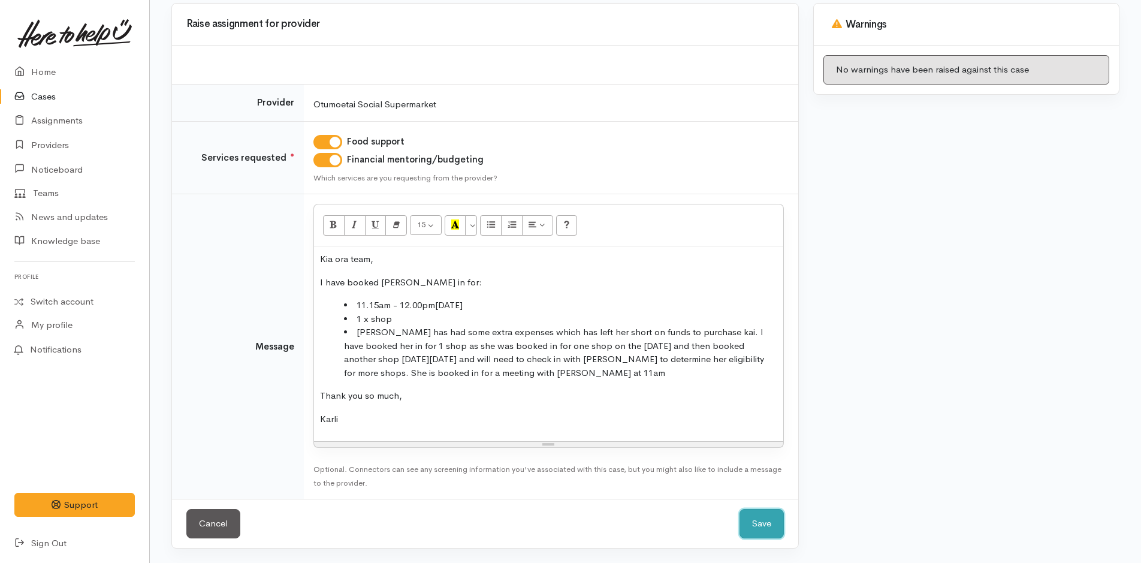
click at [753, 517] on button "Save" at bounding box center [762, 523] width 44 height 29
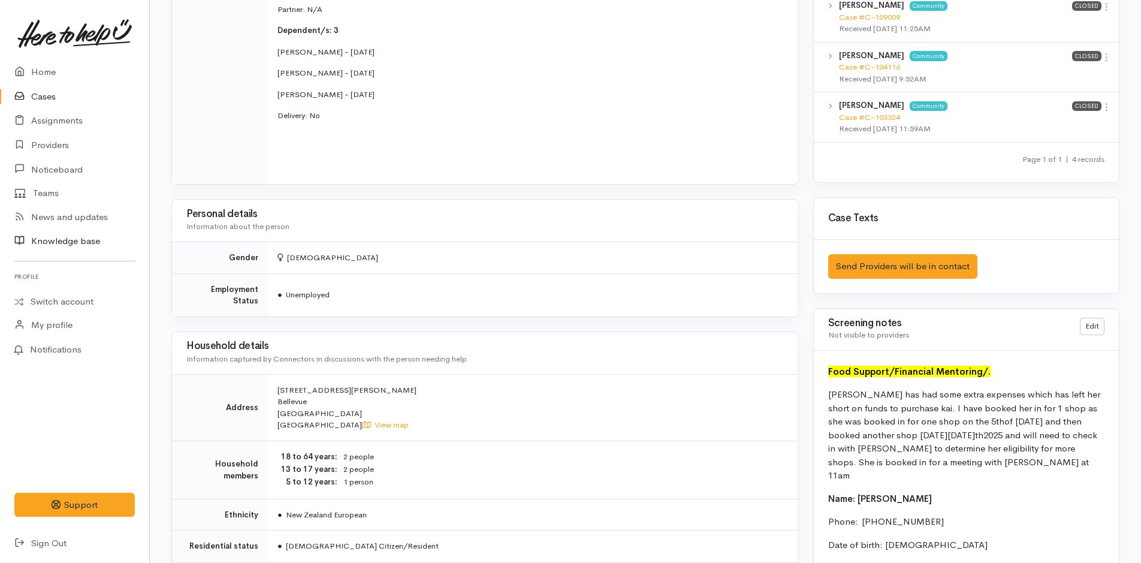
scroll to position [480, 0]
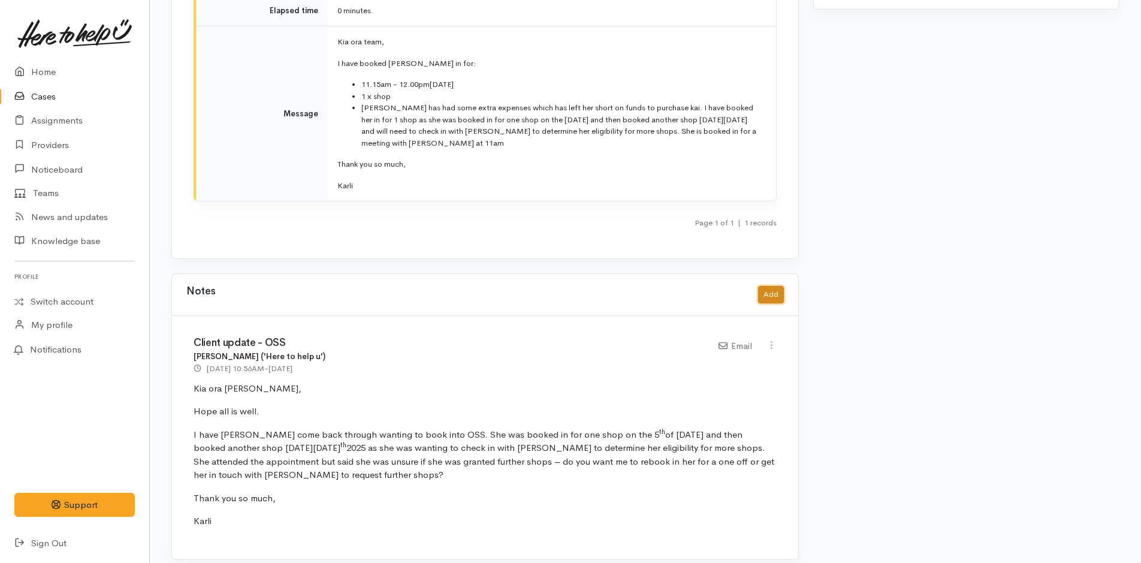
click at [776, 286] on button "Add" at bounding box center [771, 294] width 26 height 17
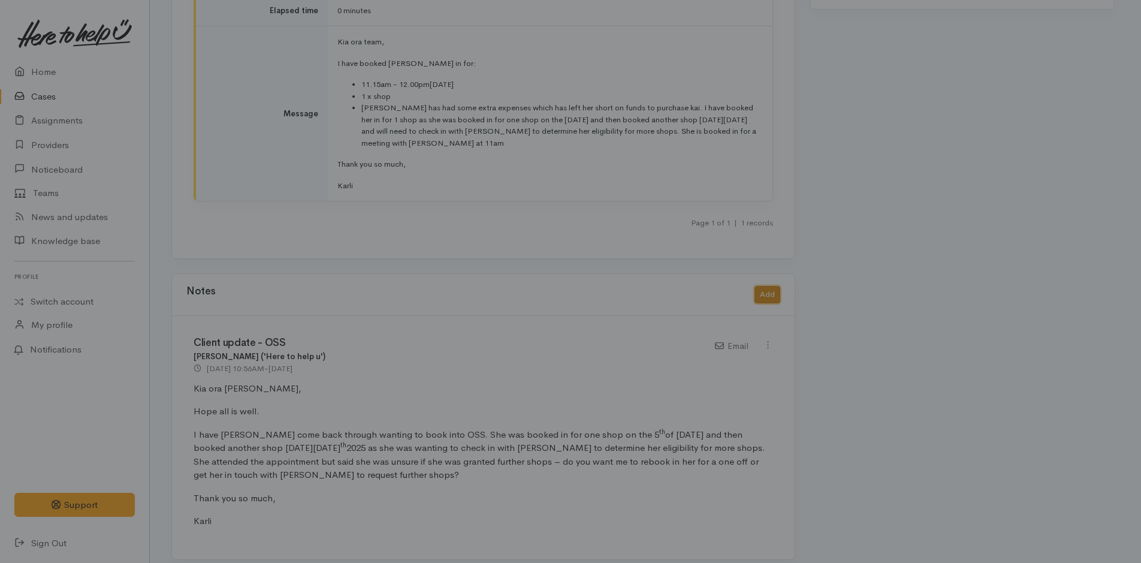
scroll to position [1635, 0]
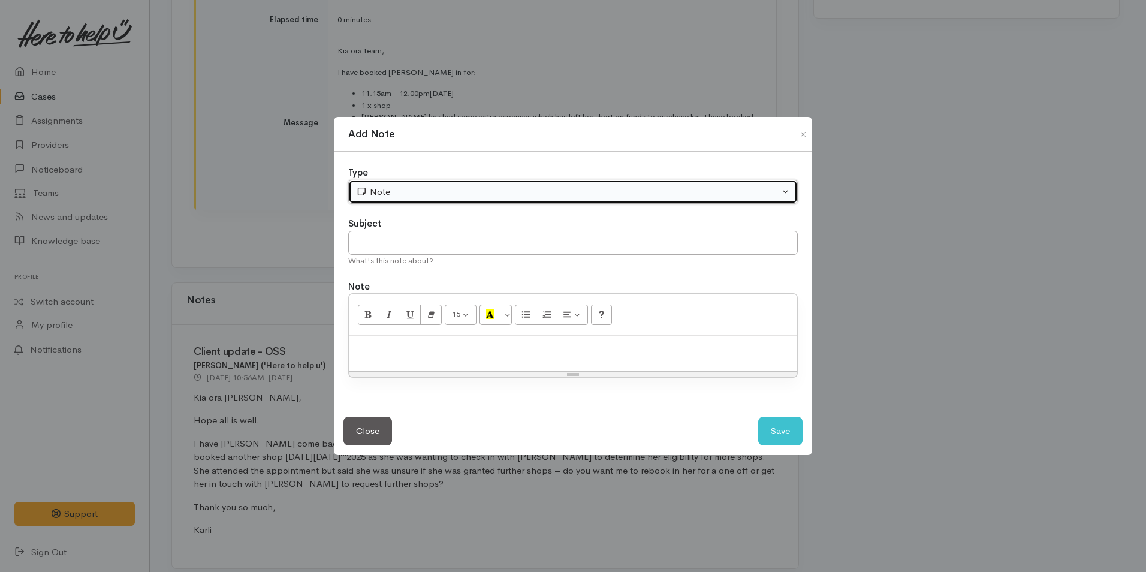
click at [420, 195] on div "Note" at bounding box center [567, 192] width 423 height 14
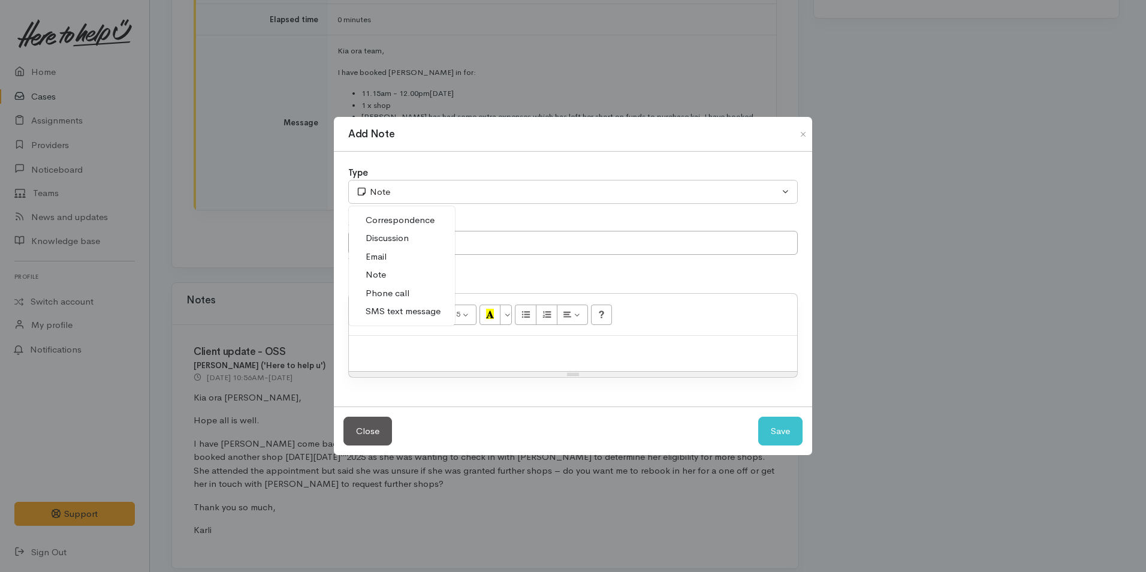
click at [382, 258] on span "Email" at bounding box center [376, 257] width 21 height 14
select select "2"
click at [391, 236] on input "text" at bounding box center [573, 243] width 450 height 25
type input "Email to Cody @ BFM"
paste div
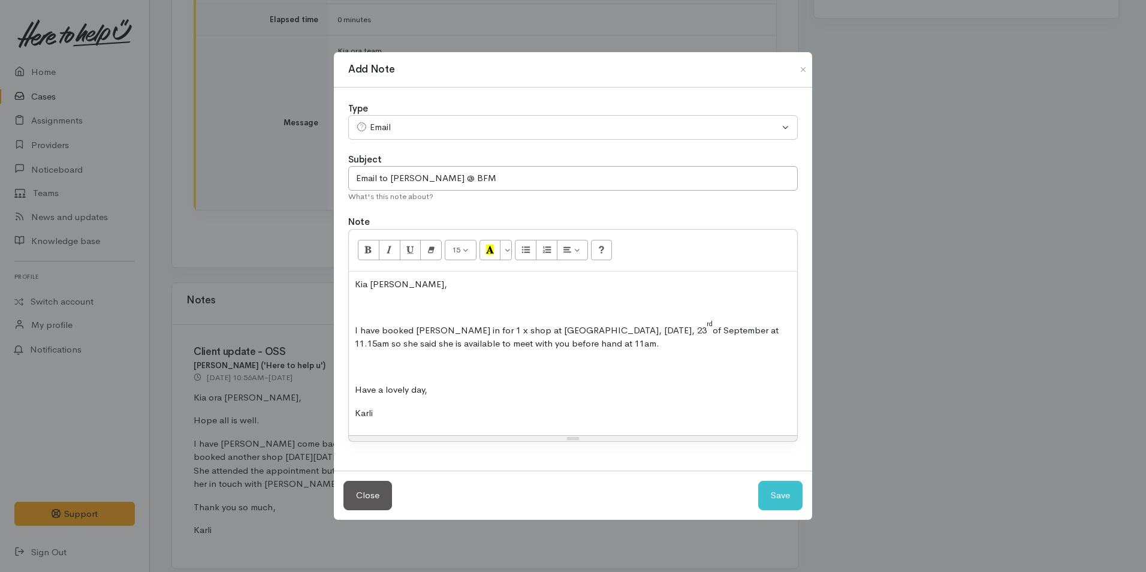
click at [384, 306] on p at bounding box center [573, 307] width 436 height 14
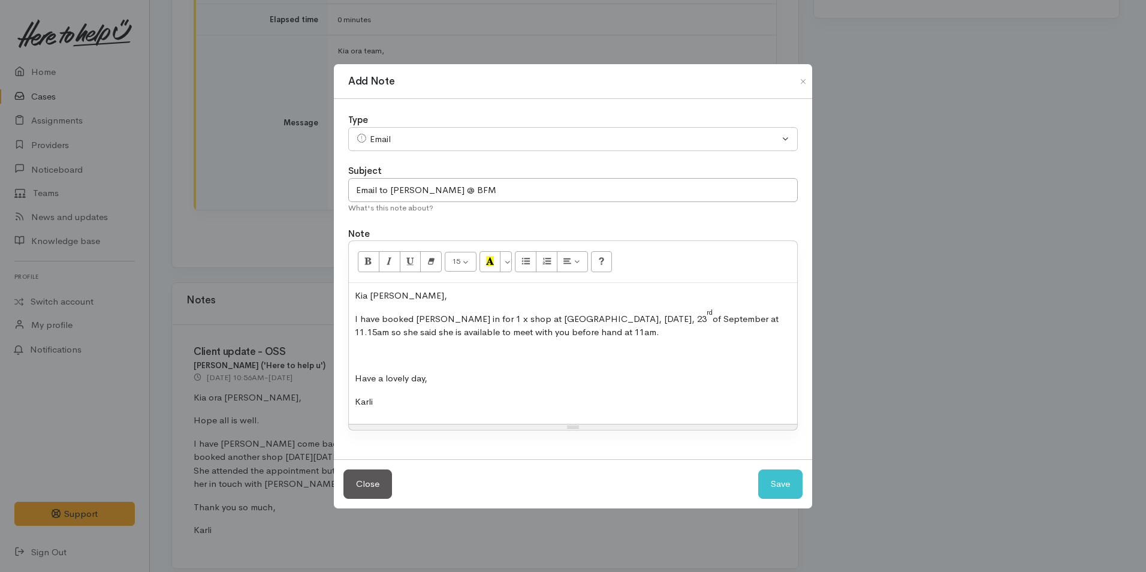
click at [362, 352] on p at bounding box center [573, 356] width 436 height 14
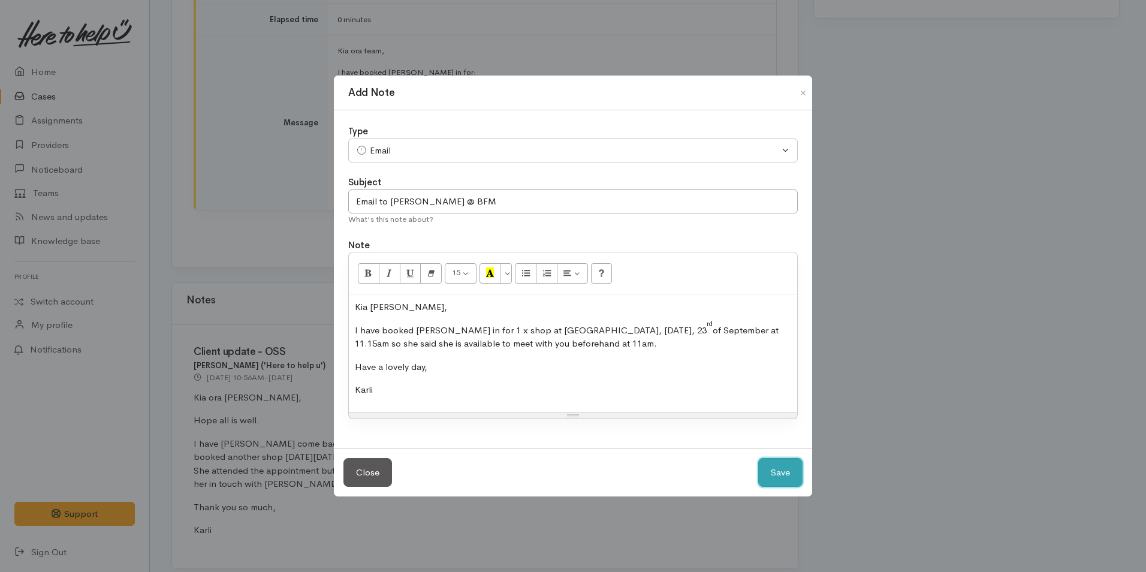
click at [776, 472] on button "Save" at bounding box center [780, 472] width 44 height 29
select select "1"
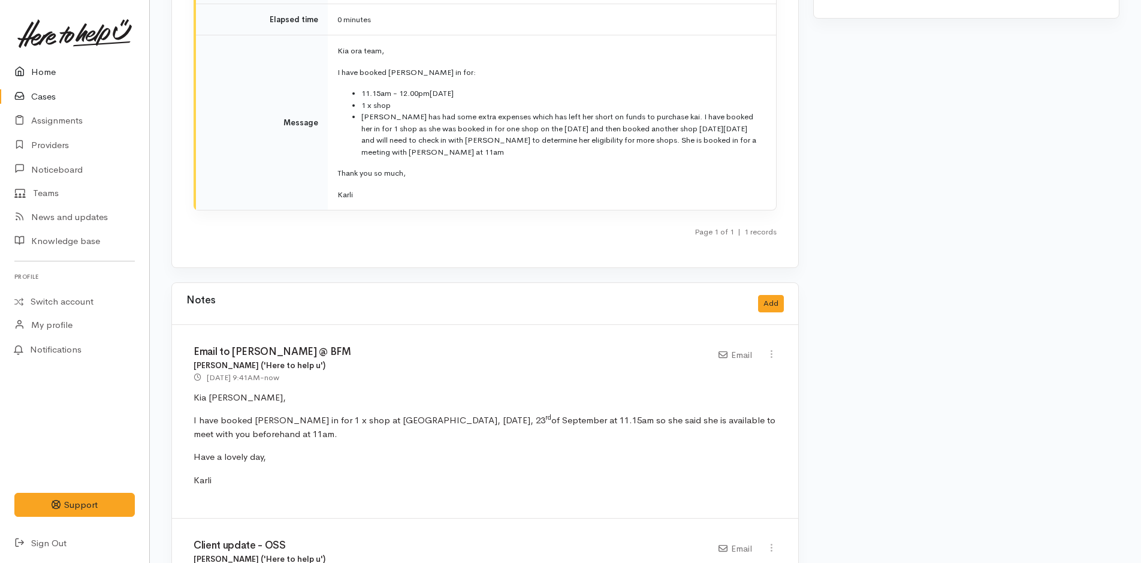
click at [67, 68] on link "Home" at bounding box center [74, 72] width 149 height 25
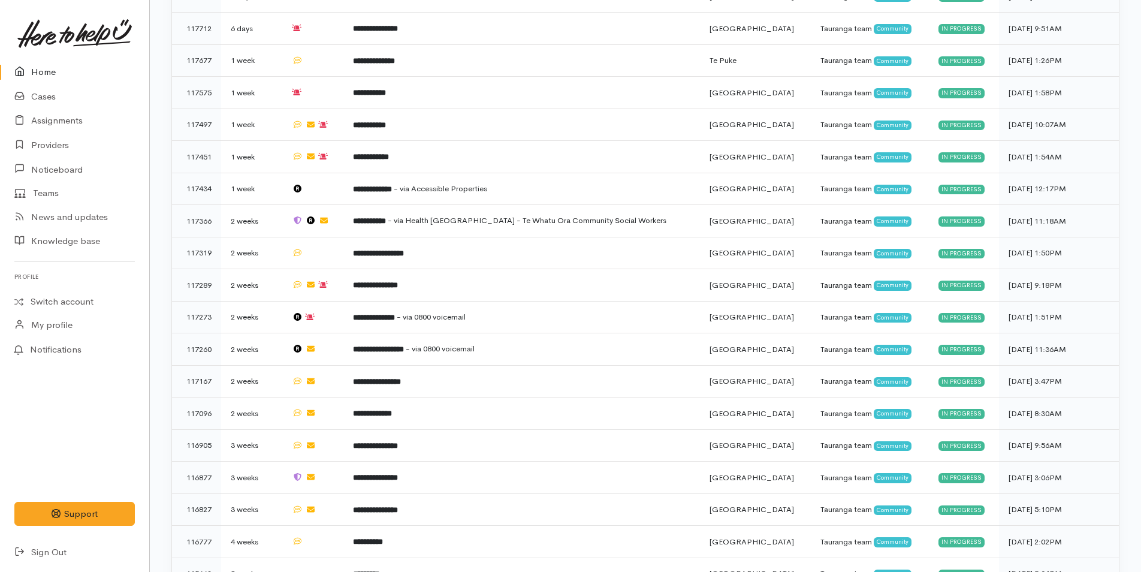
scroll to position [685, 0]
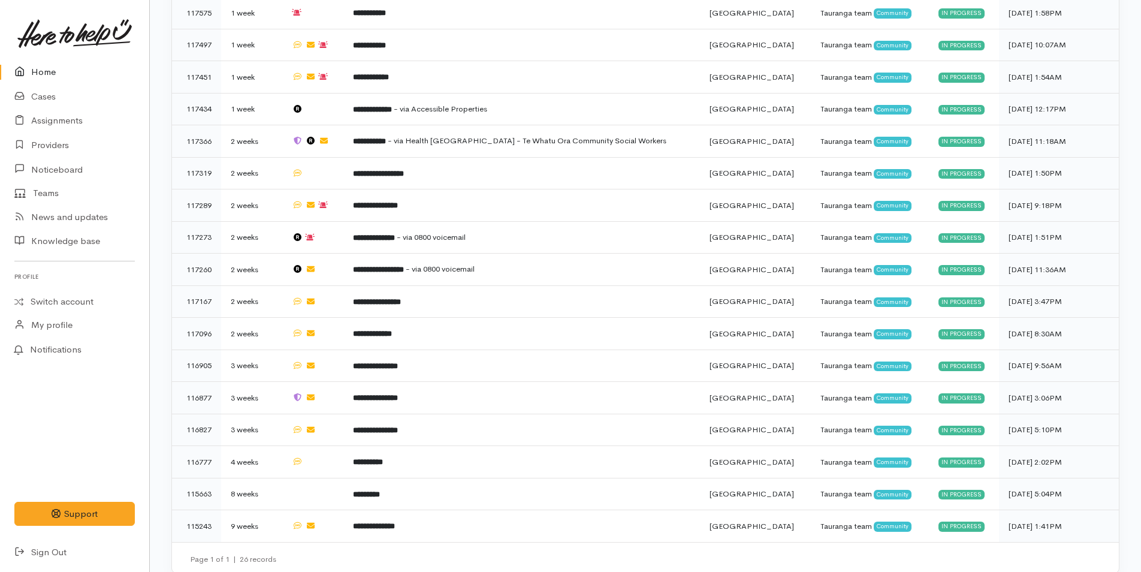
click at [42, 59] on link at bounding box center [74, 33] width 120 height 53
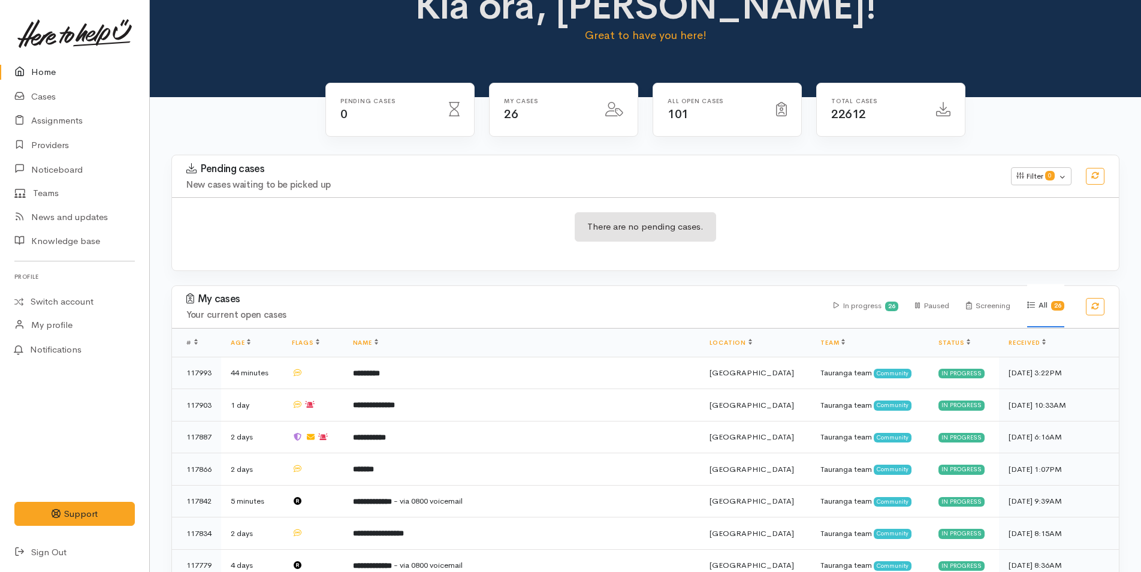
scroll to position [180, 0]
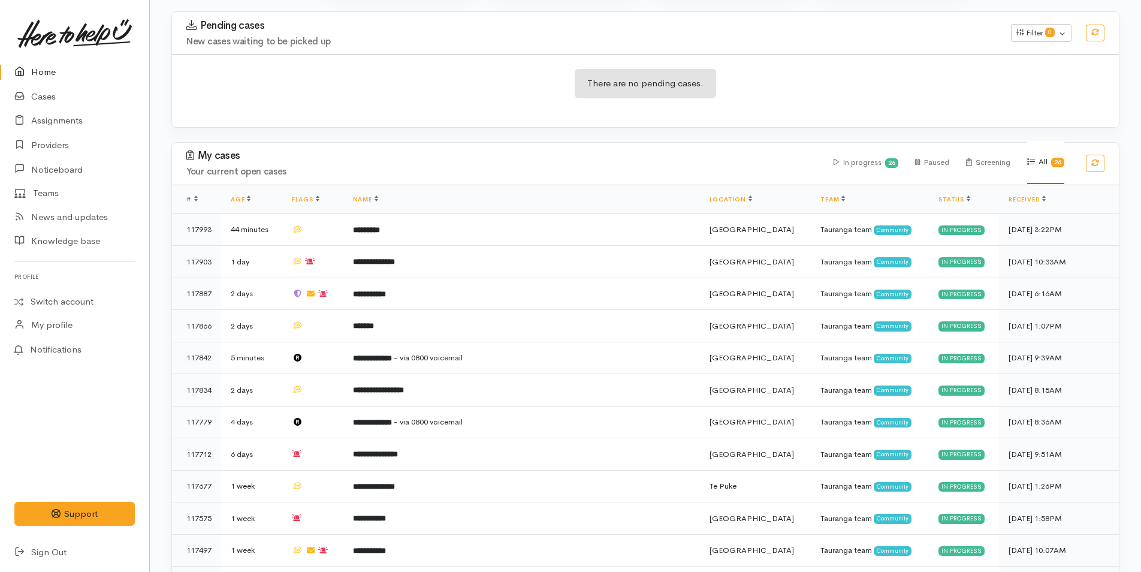
click at [51, 76] on link "Home" at bounding box center [74, 72] width 149 height 25
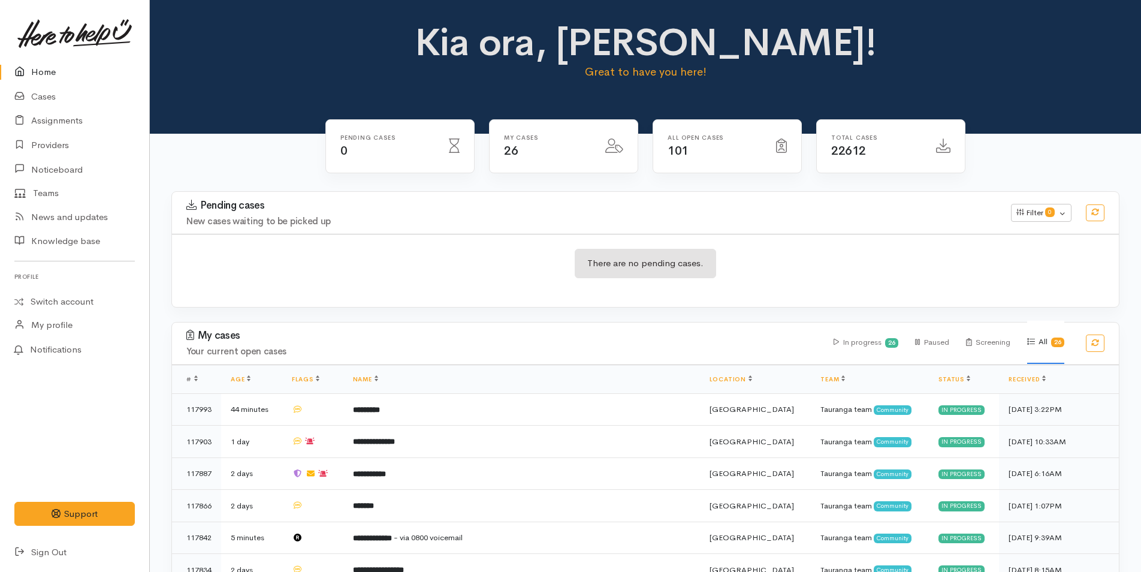
click at [43, 74] on link "Home" at bounding box center [74, 72] width 149 height 25
click at [58, 76] on link "Home" at bounding box center [74, 72] width 149 height 25
click at [49, 64] on link "Home" at bounding box center [74, 72] width 149 height 25
drag, startPoint x: 61, startPoint y: 75, endPoint x: 93, endPoint y: 37, distance: 49.7
click at [60, 75] on link "Home" at bounding box center [74, 72] width 149 height 25
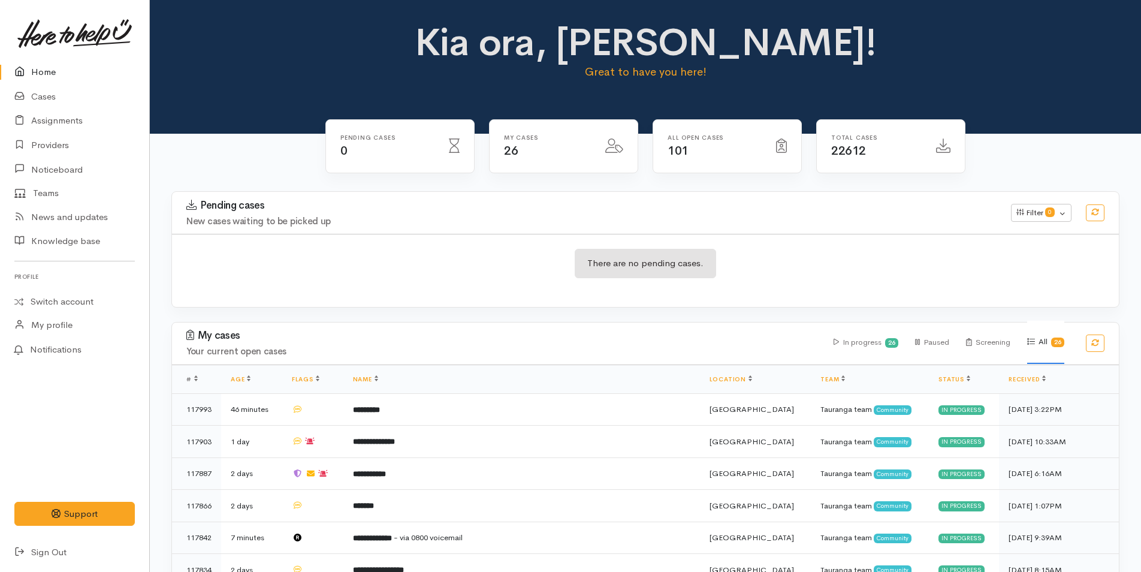
click at [28, 72] on icon at bounding box center [22, 72] width 17 height 15
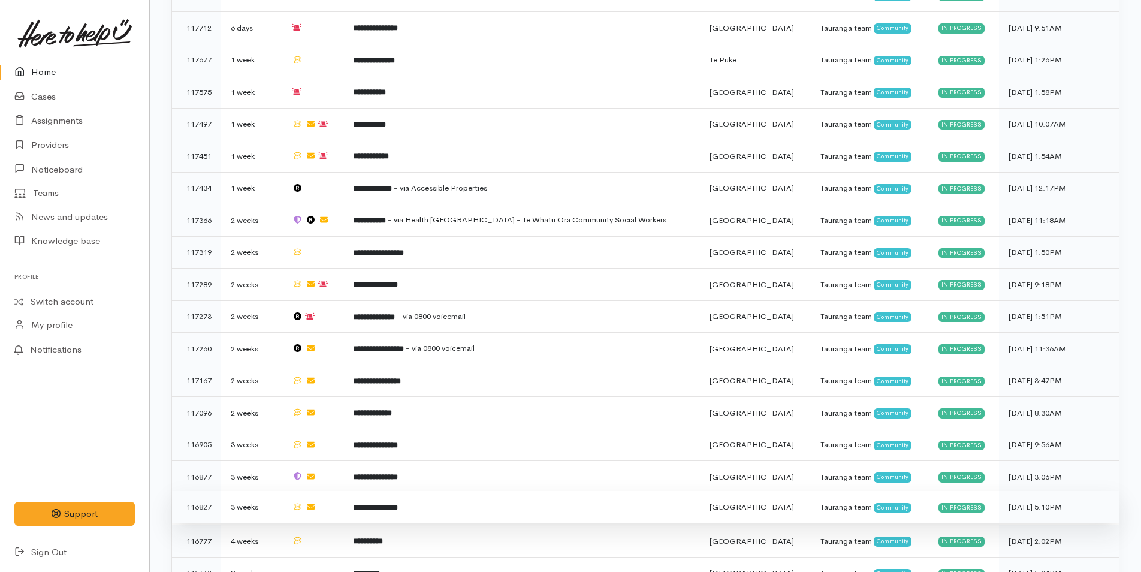
scroll to position [685, 0]
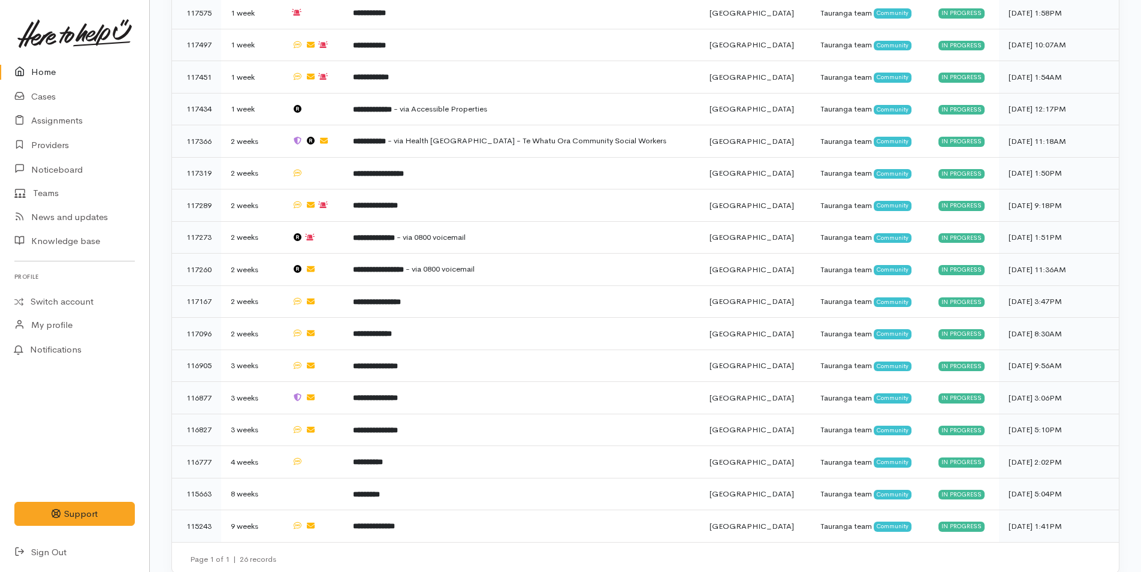
click at [49, 78] on link "Home" at bounding box center [74, 72] width 149 height 25
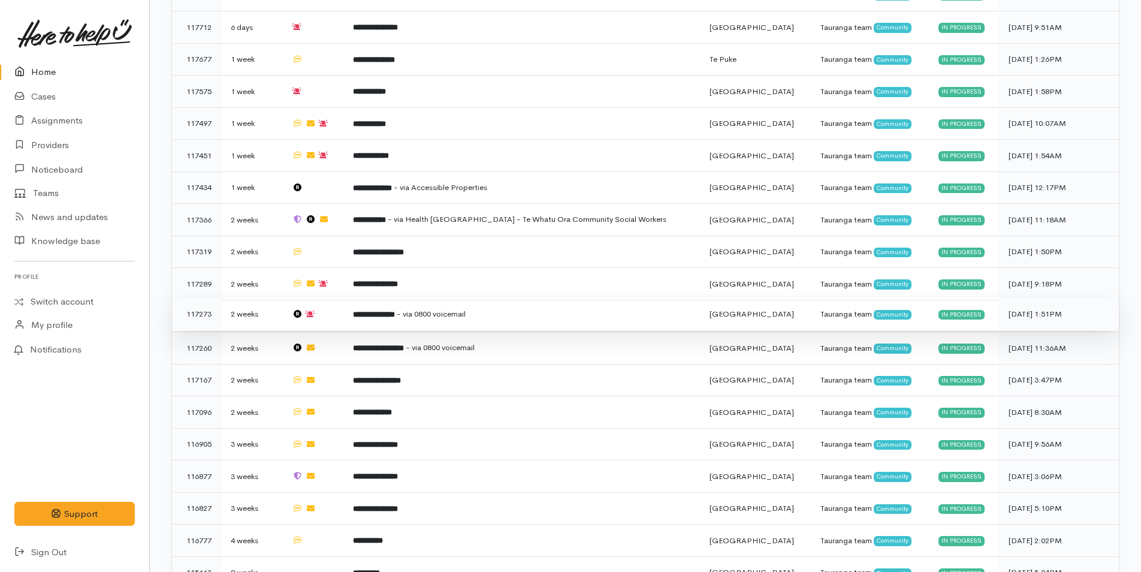
scroll to position [685, 0]
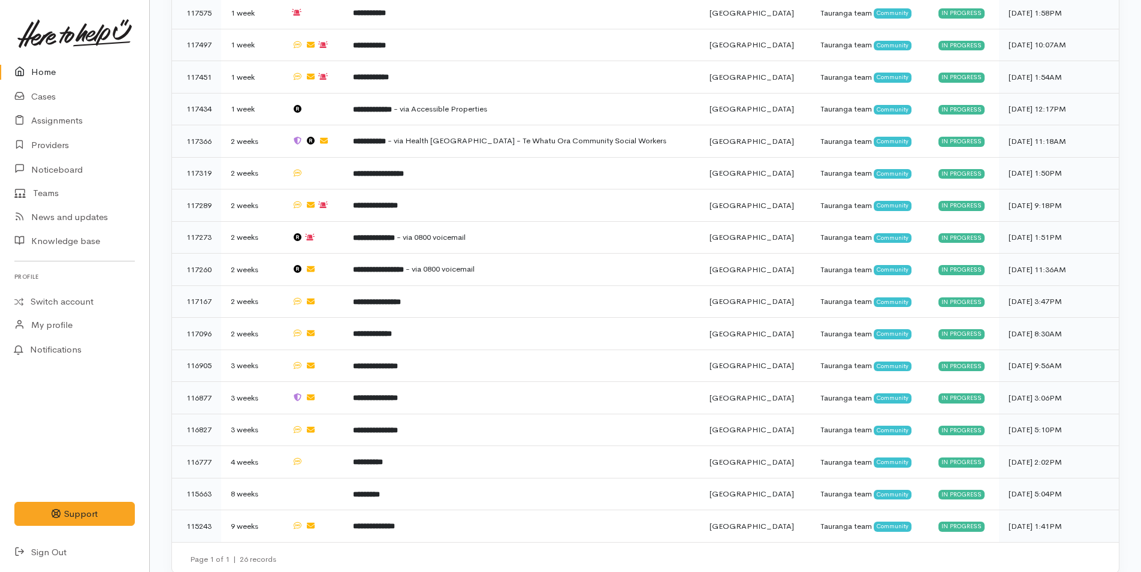
click at [47, 63] on link "Home" at bounding box center [74, 72] width 149 height 25
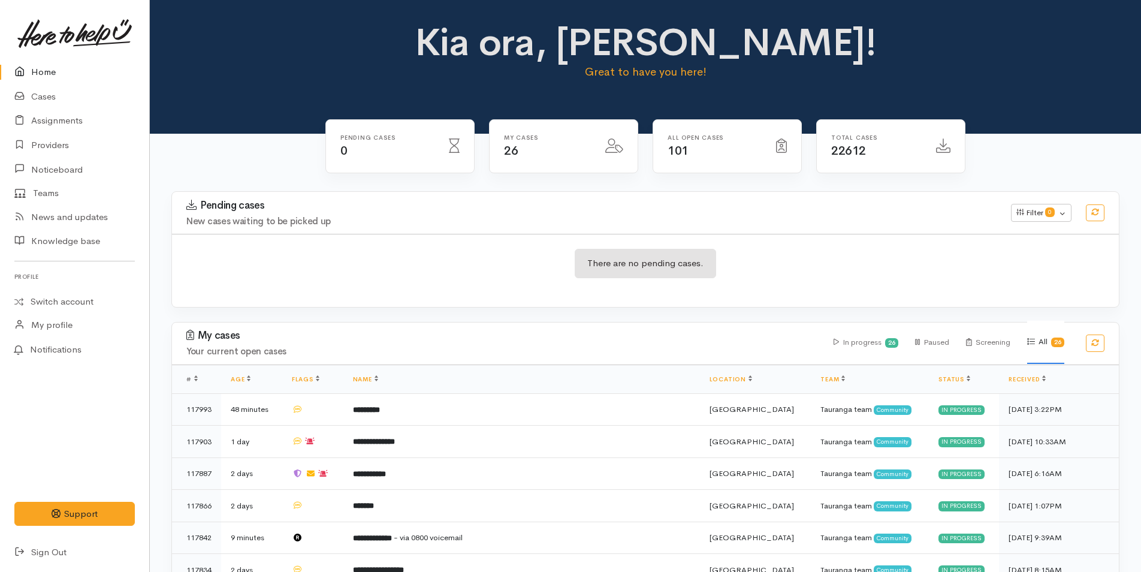
click at [43, 67] on link "Home" at bounding box center [74, 72] width 149 height 25
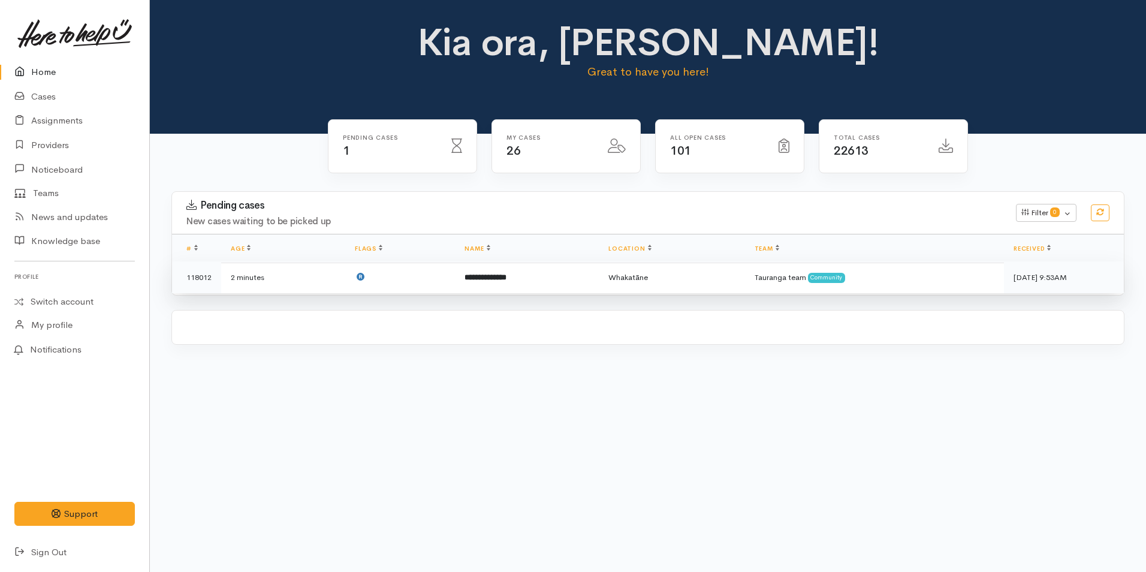
click at [412, 275] on td at bounding box center [400, 277] width 110 height 32
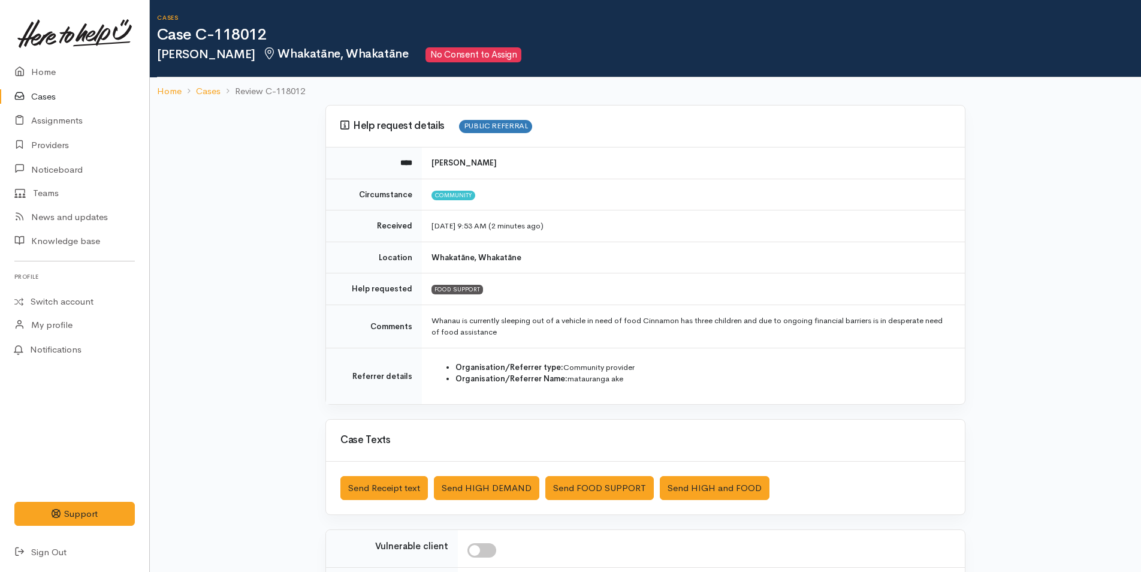
scroll to position [177, 0]
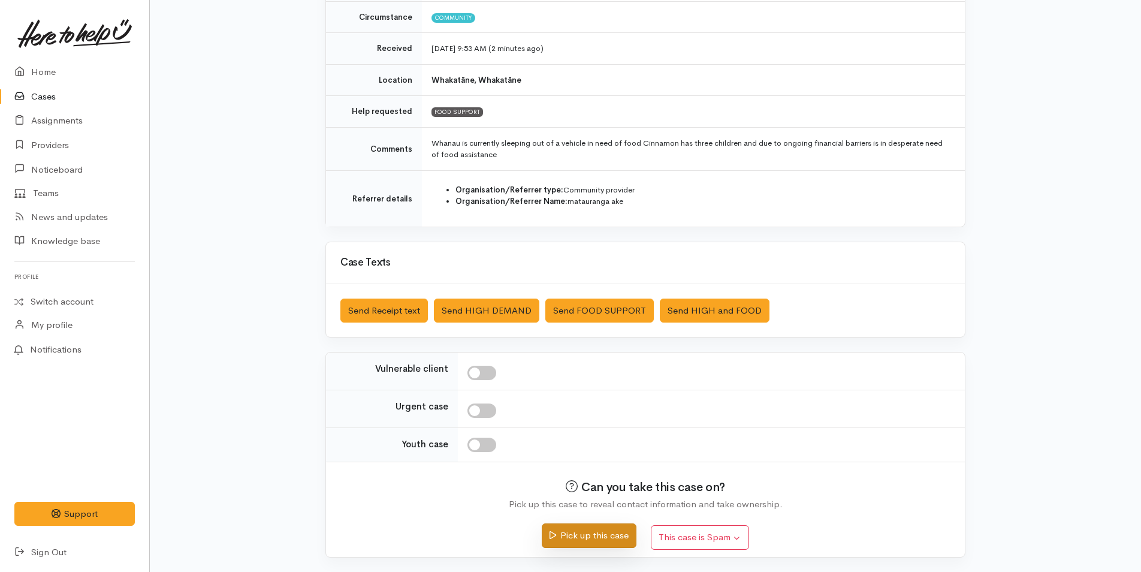
click at [555, 535] on button "Pick up this case" at bounding box center [589, 535] width 94 height 25
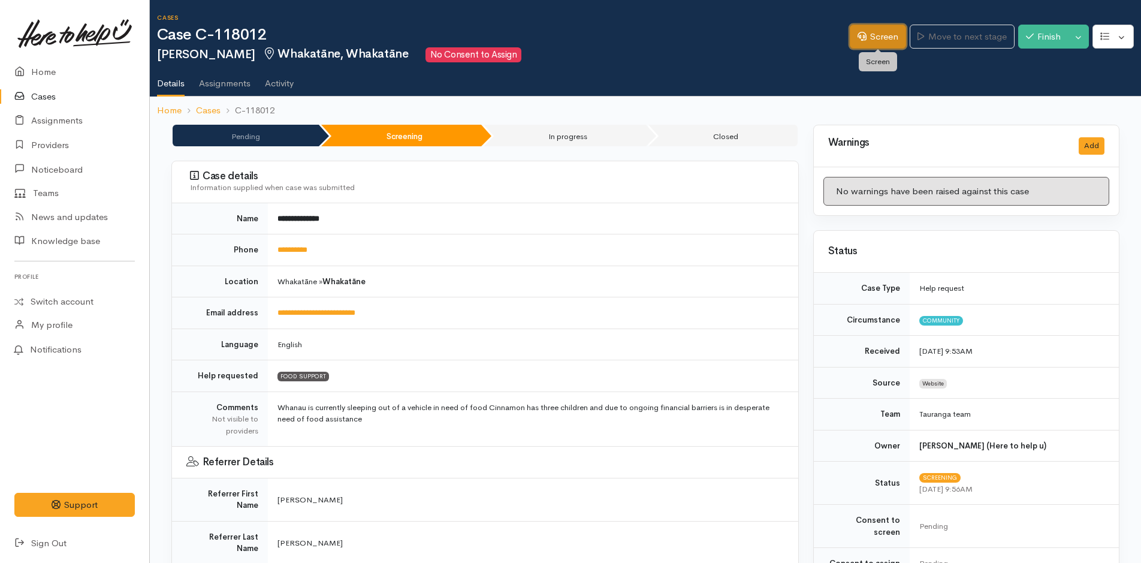
click at [895, 45] on link "Screen" at bounding box center [878, 37] width 56 height 25
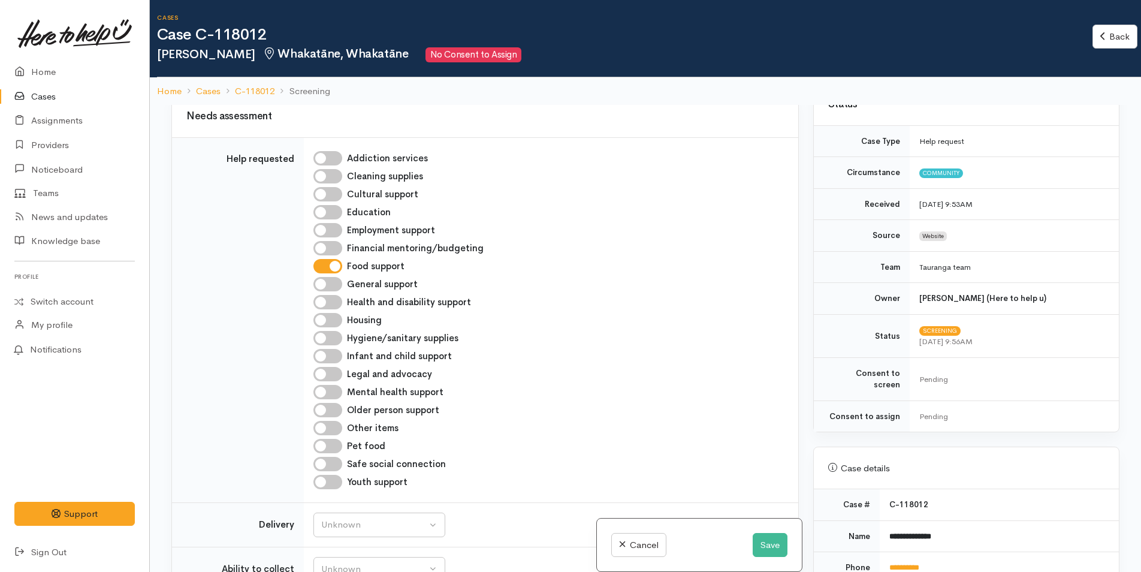
scroll to position [420, 0]
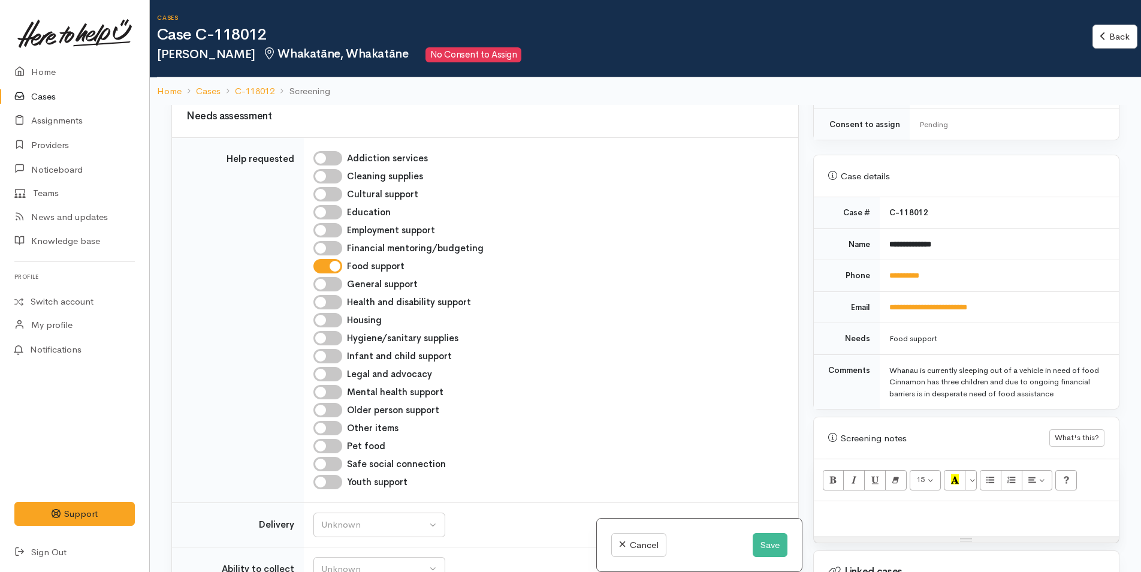
click at [780, 528] on div "Cancel Save" at bounding box center [699, 544] width 204 height 53
click at [61, 68] on link "Home" at bounding box center [74, 72] width 149 height 25
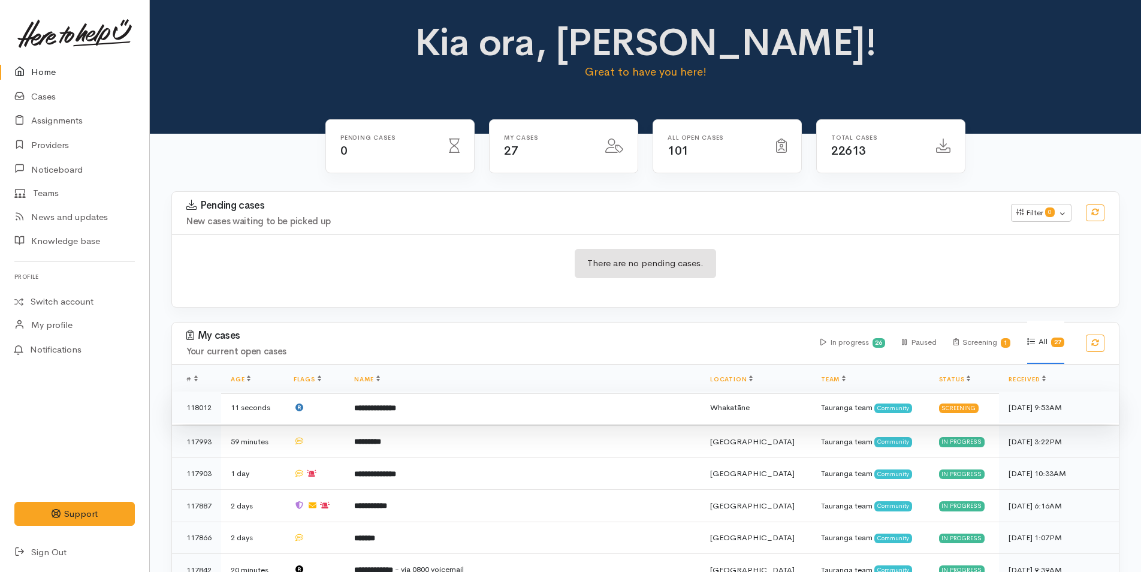
click at [459, 414] on td "**********" at bounding box center [523, 407] width 356 height 32
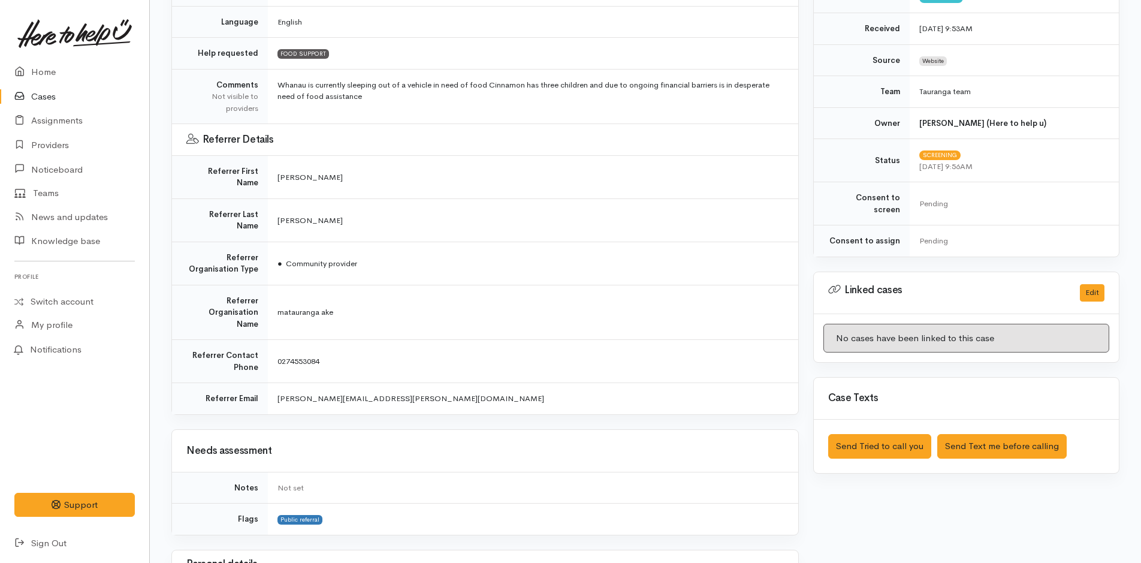
scroll to position [261, 0]
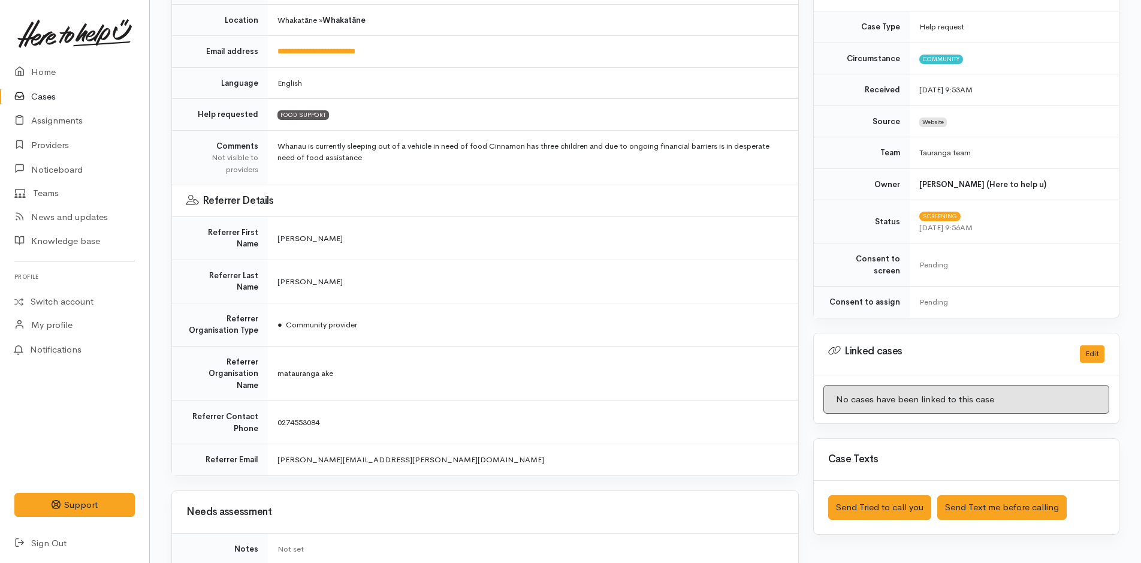
drag, startPoint x: 370, startPoint y: 163, endPoint x: 272, endPoint y: 140, distance: 101.6
click at [272, 140] on td "Whanau is currently sleeping out of a vehicle in need of food Cinnamon has thre…" at bounding box center [533, 157] width 530 height 55
copy td "Whanau is currently sleeping out of a vehicle in need of food Cinnamon has thre…"
click at [34, 69] on link "Home" at bounding box center [74, 72] width 149 height 25
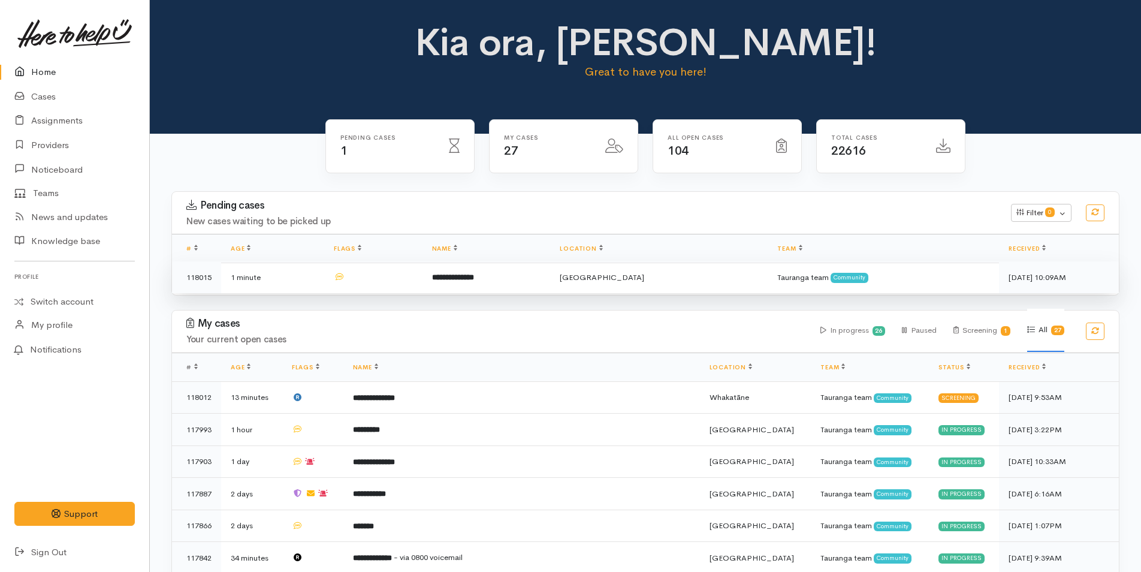
click at [423, 283] on td at bounding box center [373, 277] width 98 height 32
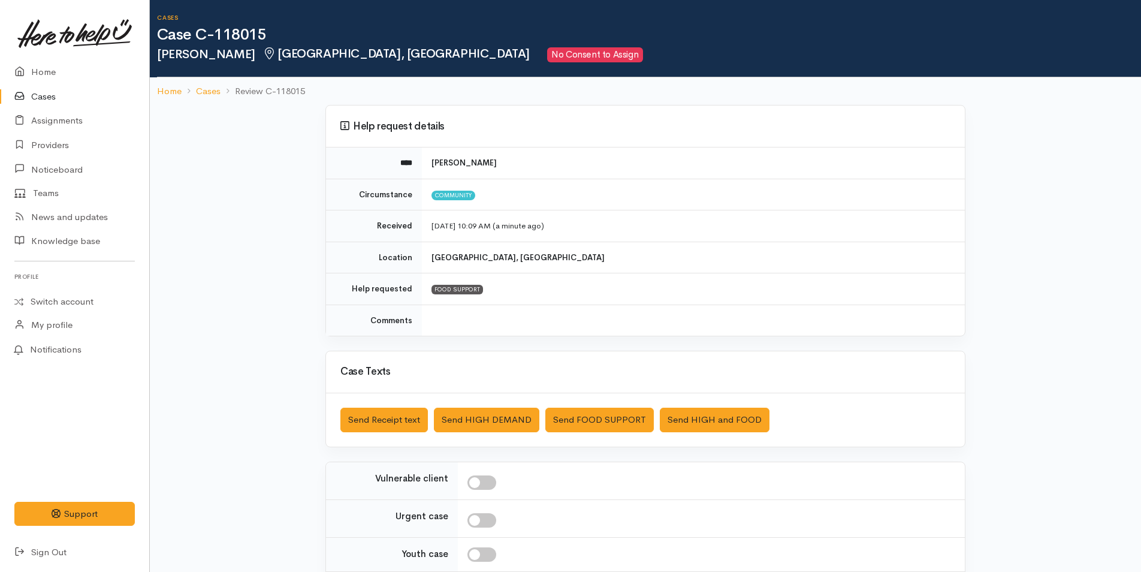
scroll to position [109, 0]
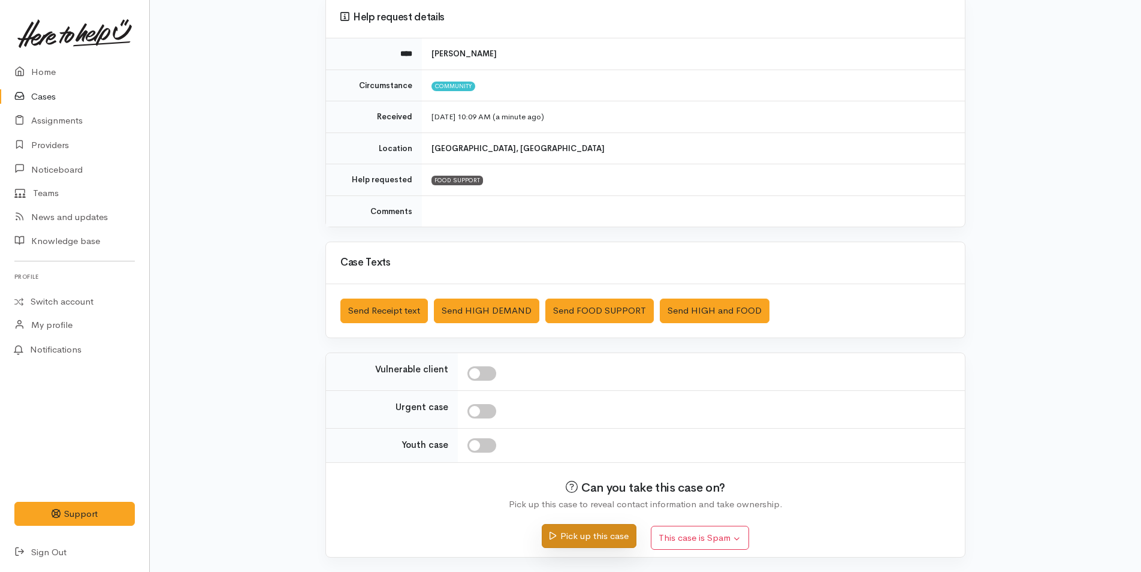
click at [587, 536] on button "Pick up this case" at bounding box center [589, 536] width 94 height 25
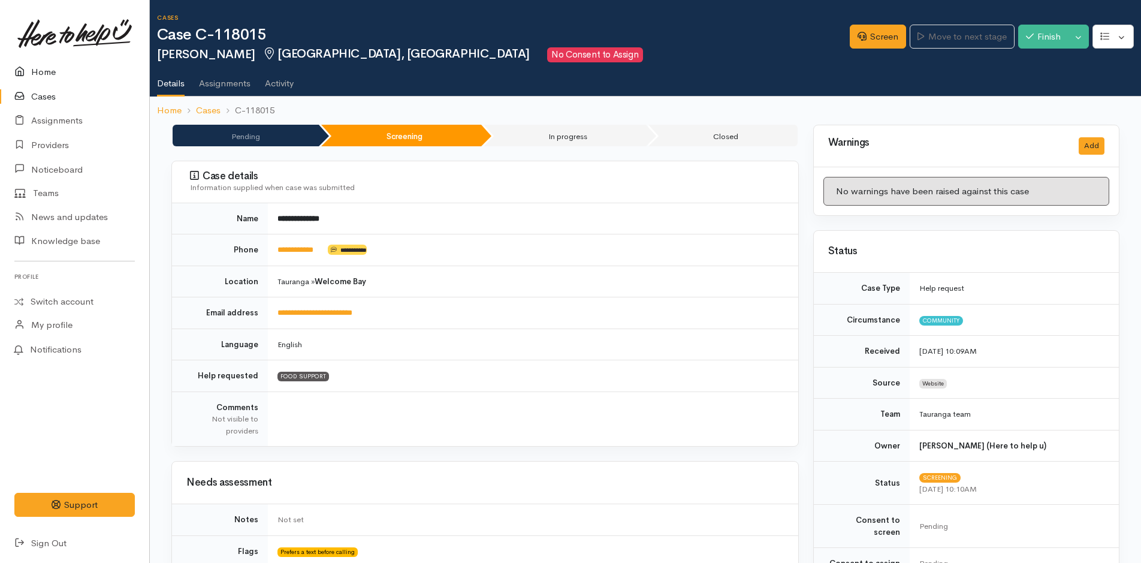
click at [23, 77] on icon at bounding box center [22, 72] width 17 height 15
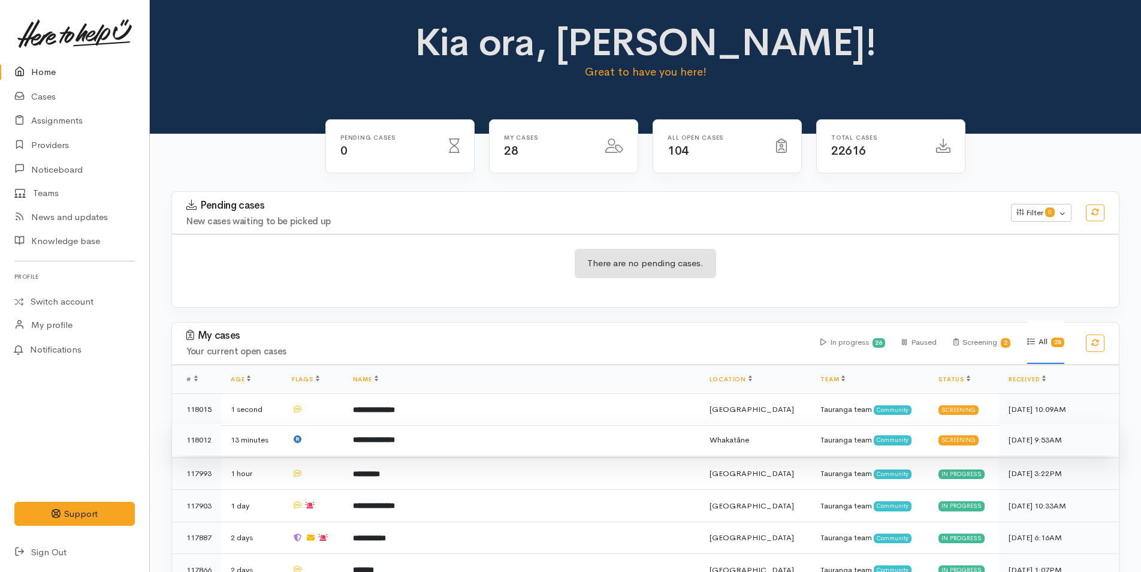
click at [387, 447] on td "**********" at bounding box center [521, 440] width 357 height 32
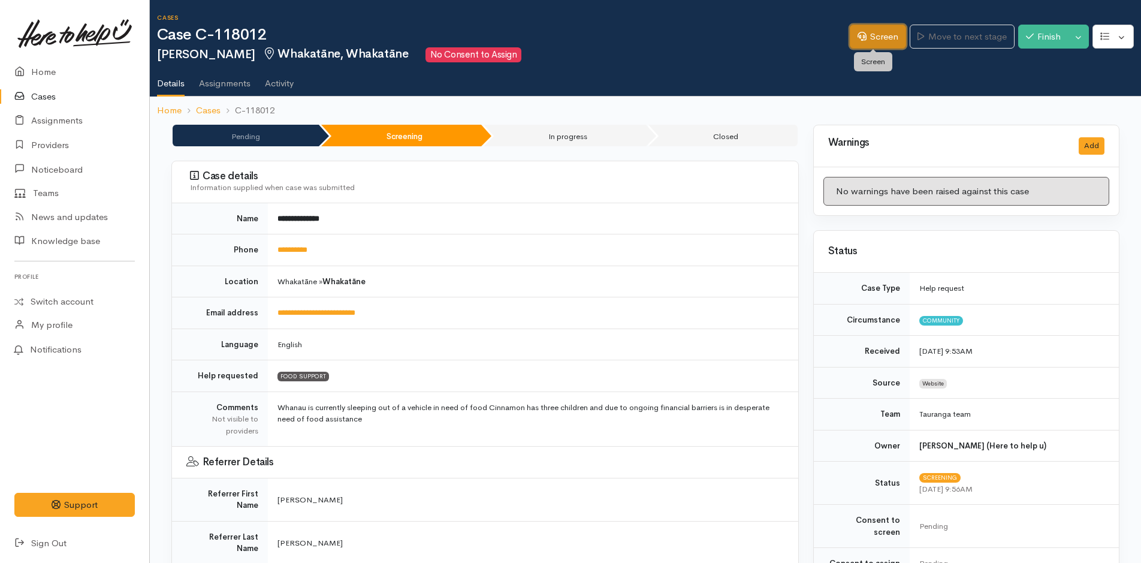
click at [863, 38] on link "Screen" at bounding box center [878, 37] width 56 height 25
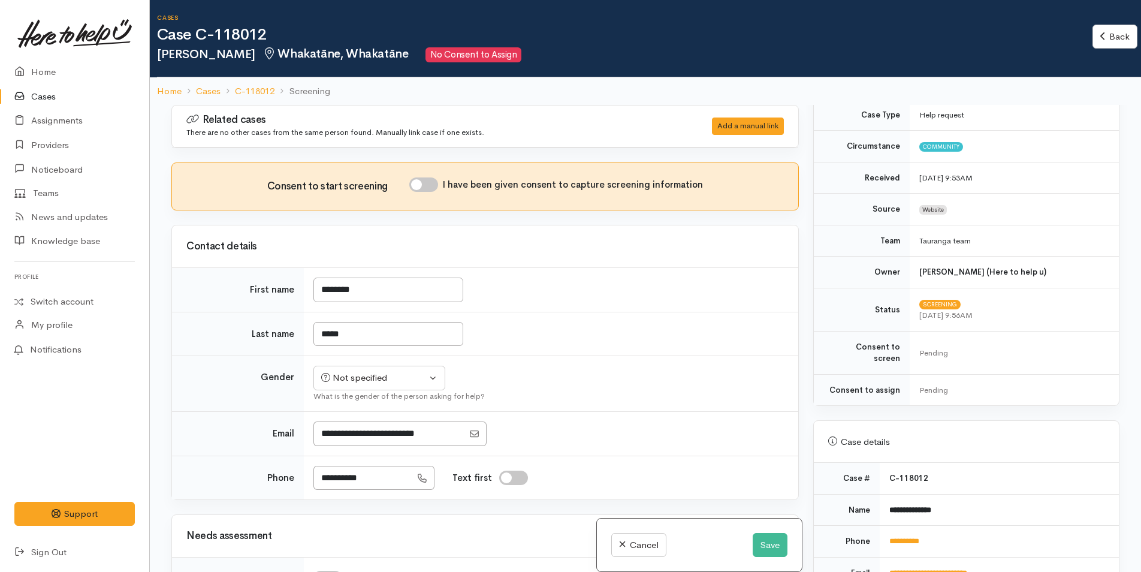
scroll to position [480, 0]
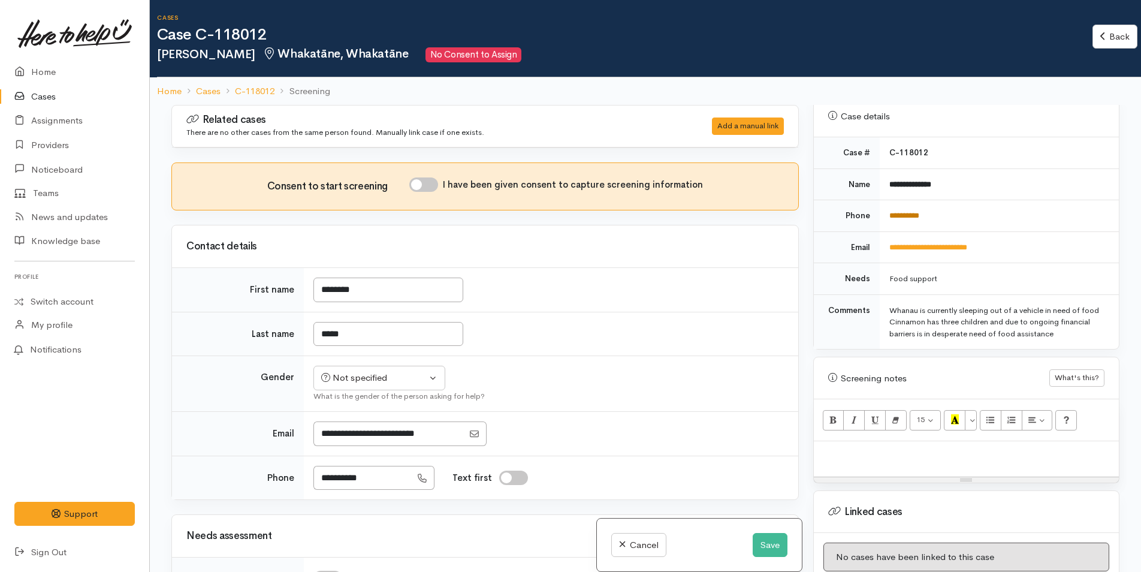
click at [908, 212] on link "**********" at bounding box center [905, 216] width 30 height 8
click at [373, 376] on div "Not specified" at bounding box center [373, 378] width 105 height 14
click at [352, 439] on span "[DEMOGRAPHIC_DATA]" at bounding box center [388, 443] width 102 height 14
select select "[DEMOGRAPHIC_DATA]"
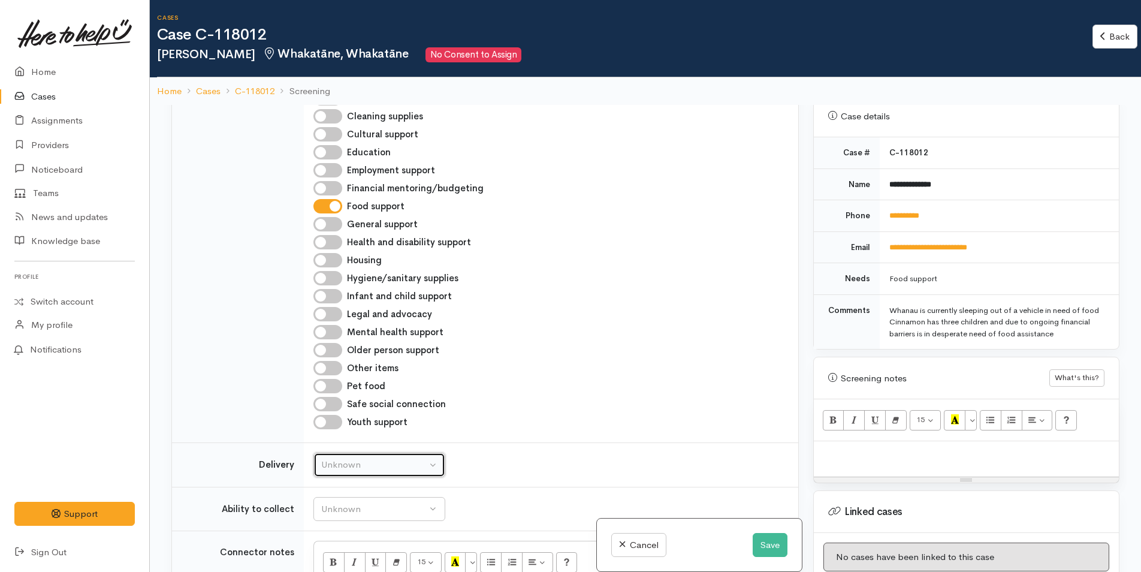
click at [348, 469] on div "Unknown" at bounding box center [373, 465] width 105 height 14
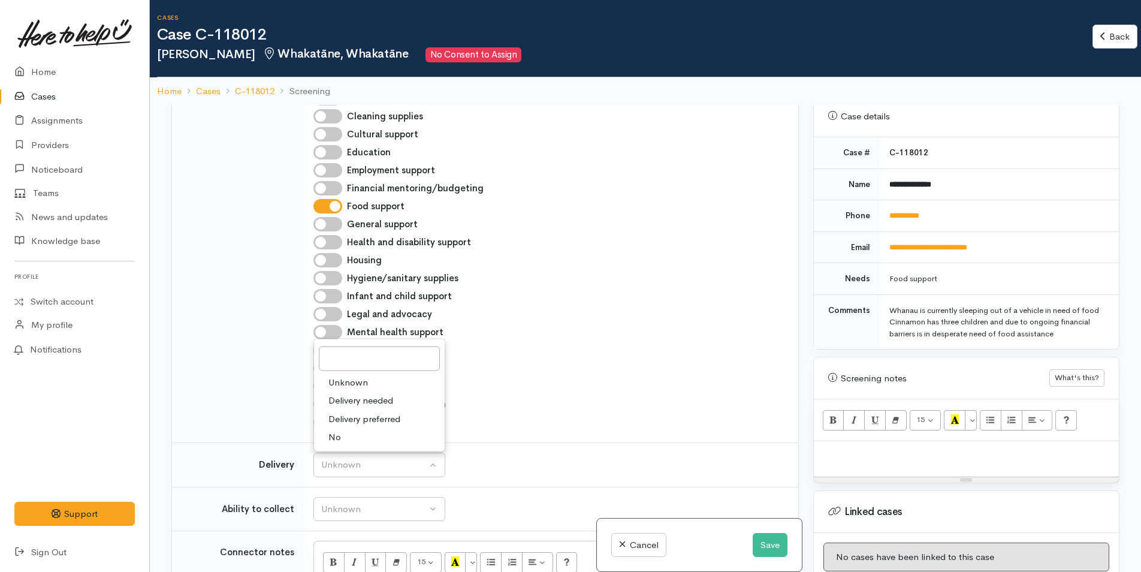
click at [340, 433] on span "No" at bounding box center [334, 437] width 13 height 14
select select "1"
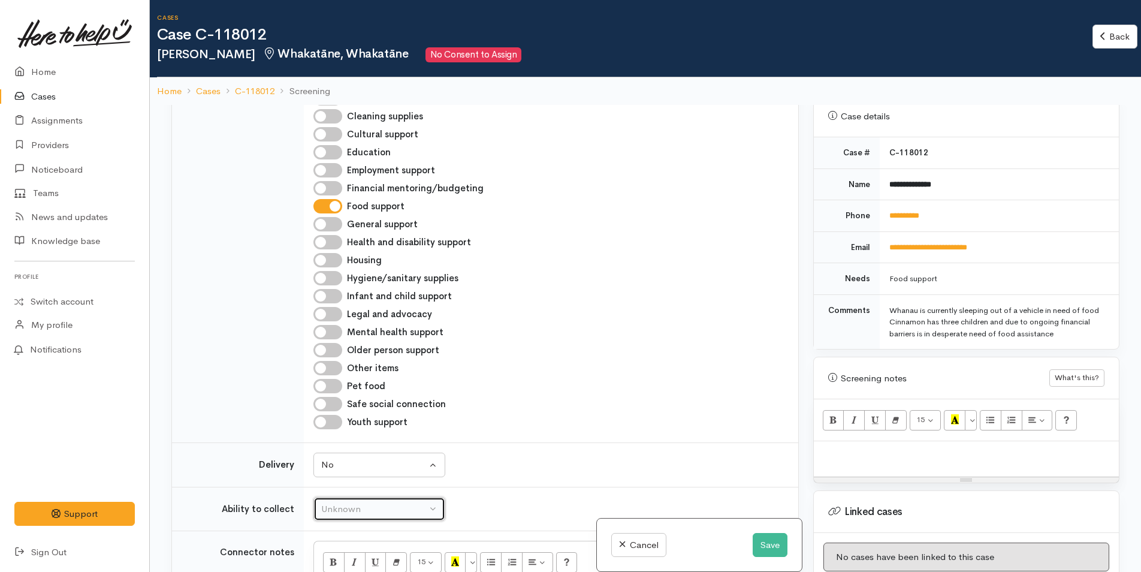
click at [348, 512] on div "Unknown" at bounding box center [373, 509] width 105 height 14
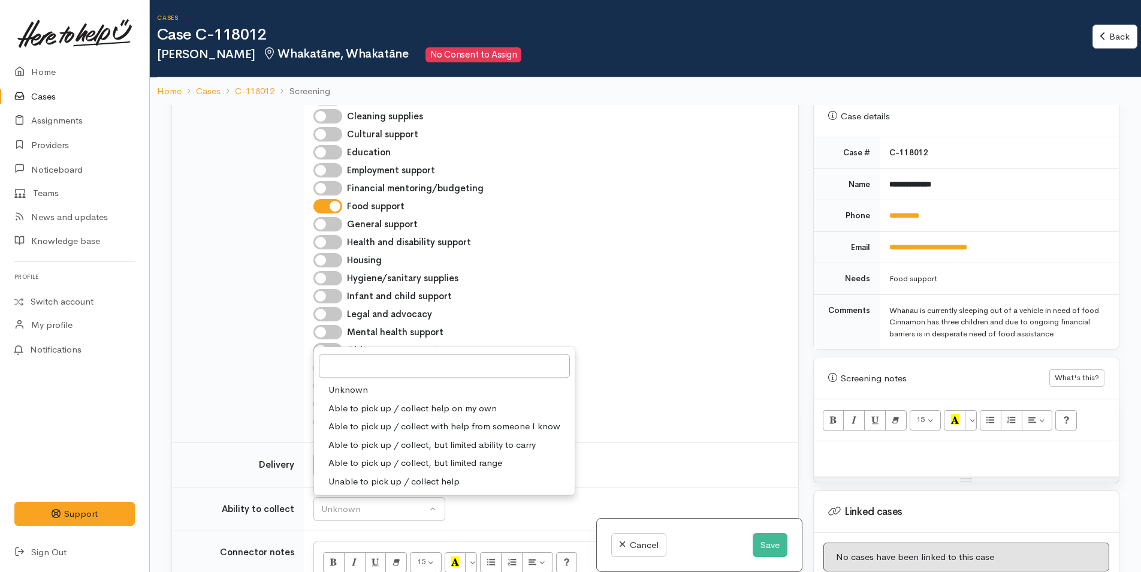
click at [354, 402] on span "Able to pick up / collect help on my own" at bounding box center [412, 408] width 168 height 14
select select "2"
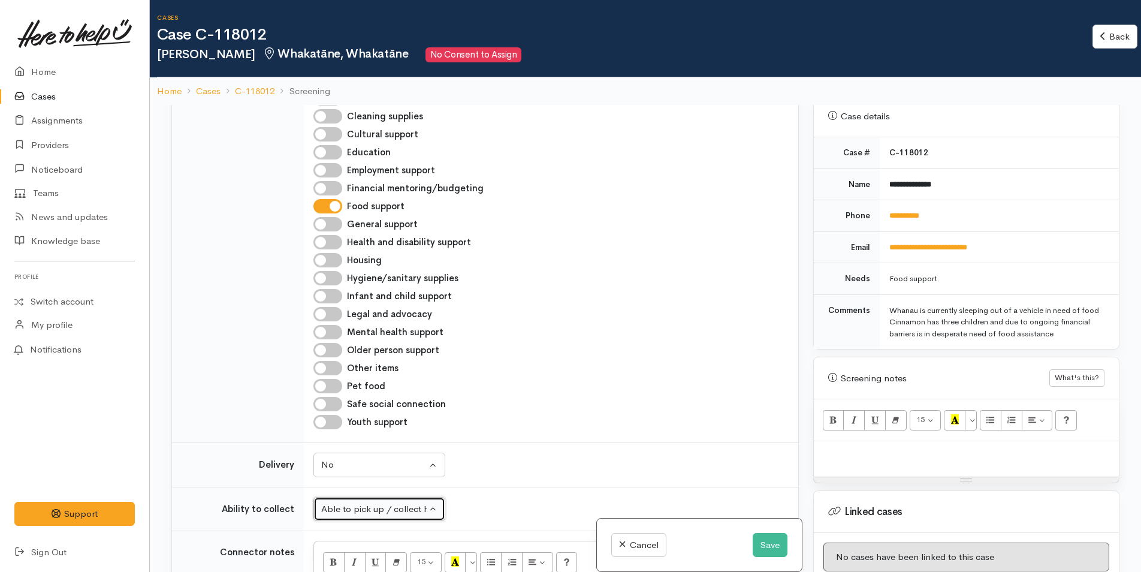
scroll to position [899, 0]
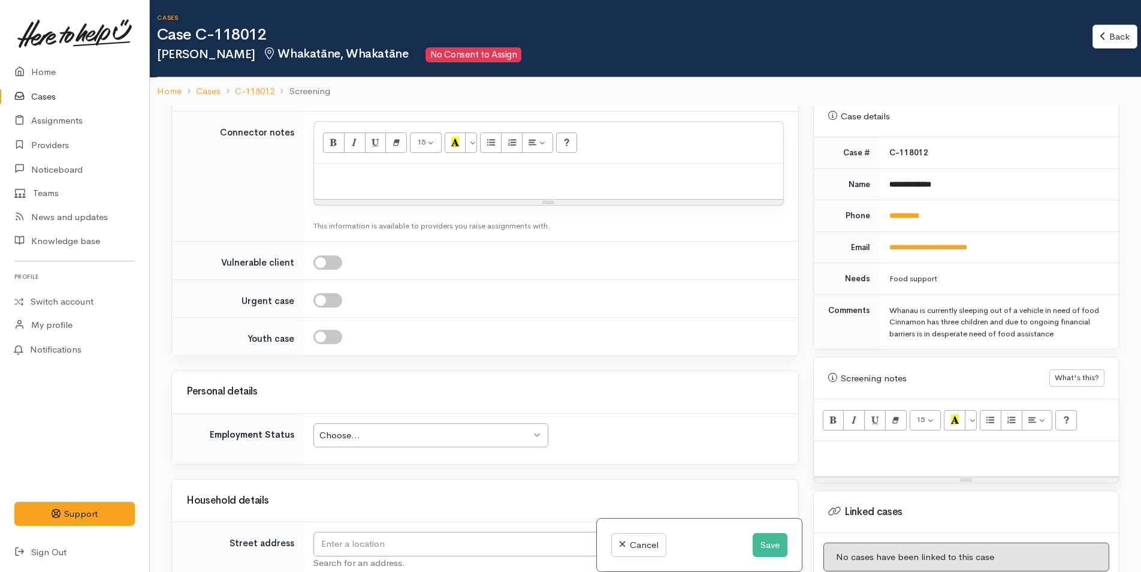
click at [352, 181] on p at bounding box center [548, 177] width 457 height 14
paste div
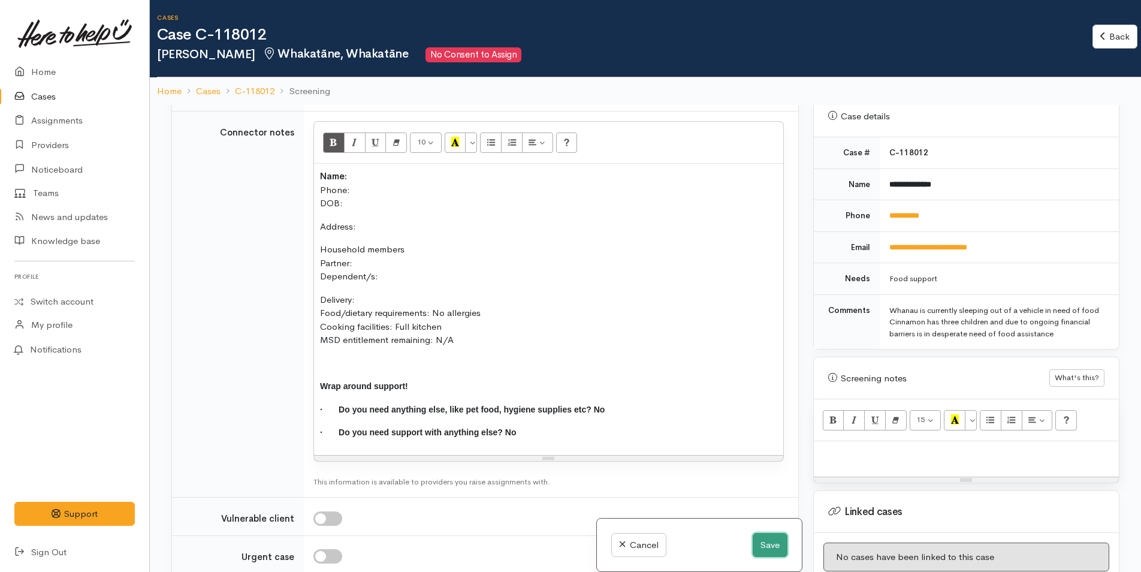
click at [767, 536] on button "Save" at bounding box center [770, 545] width 35 height 25
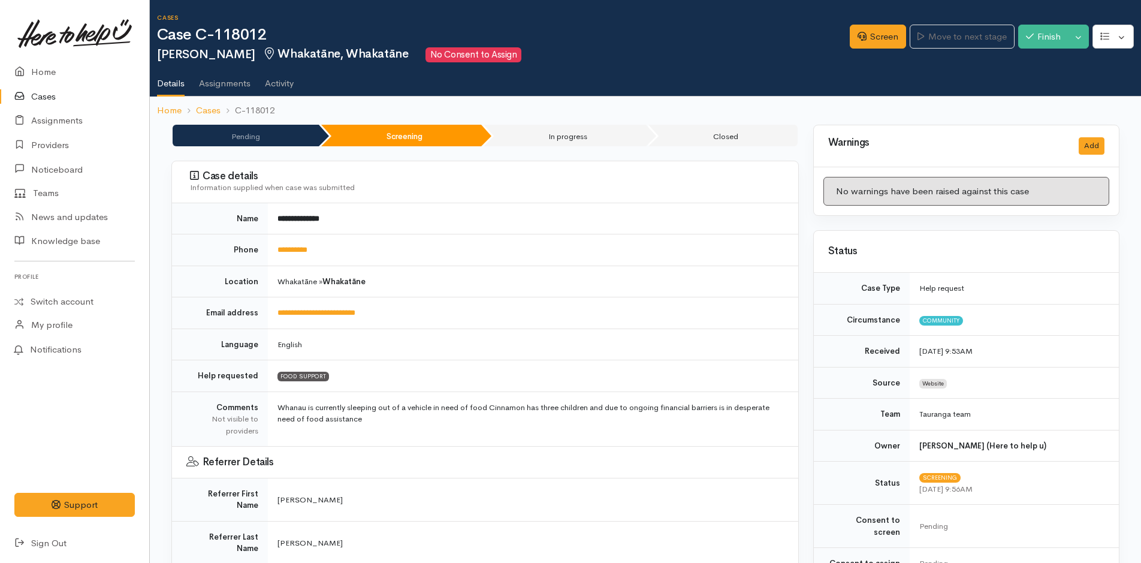
click at [56, 57] on link at bounding box center [74, 33] width 120 height 53
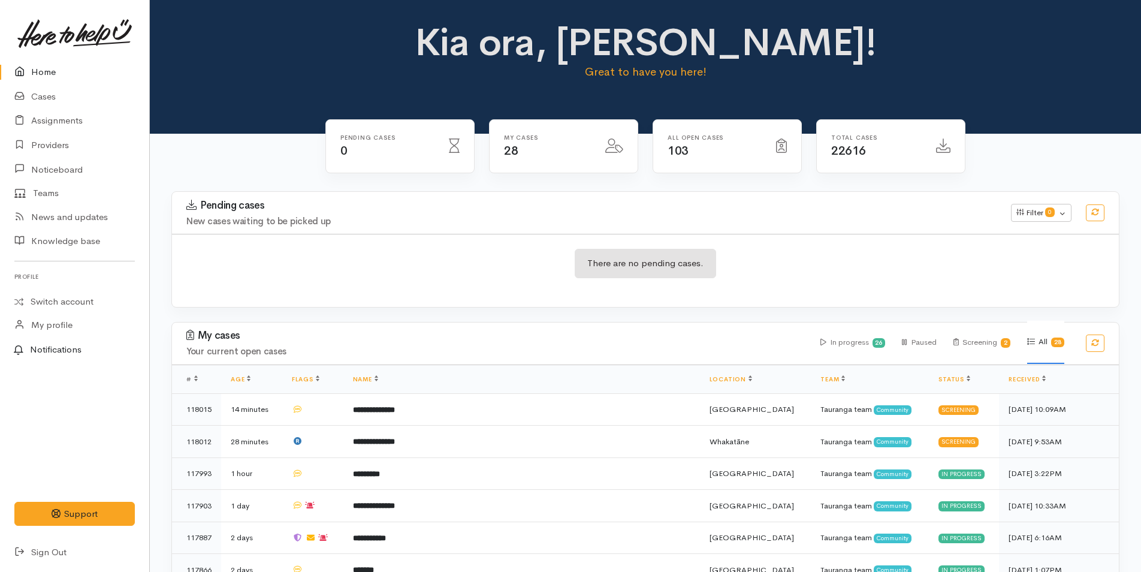
click at [47, 348] on link "Notifications" at bounding box center [72, 349] width 153 height 25
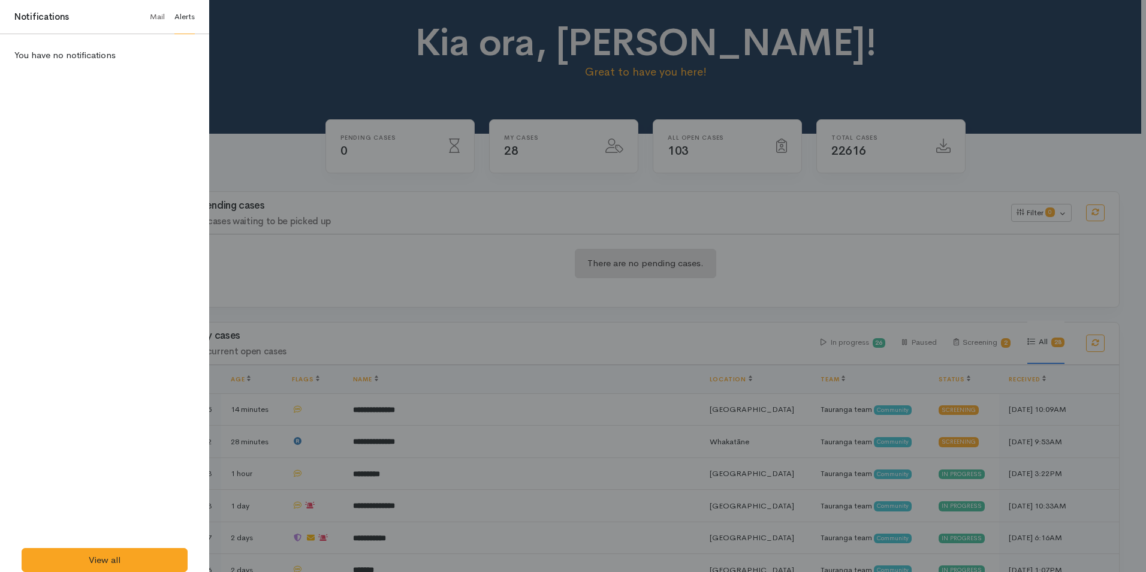
click at [154, 16] on link "Mail" at bounding box center [157, 17] width 15 height 34
click at [249, 117] on div at bounding box center [573, 286] width 1146 height 572
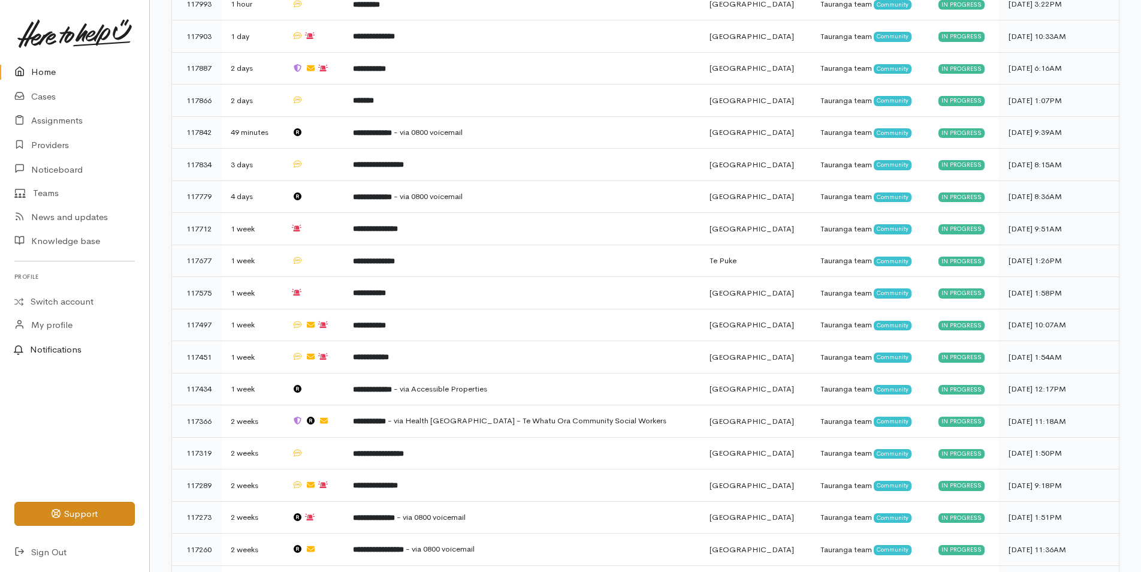
scroll to position [480, 0]
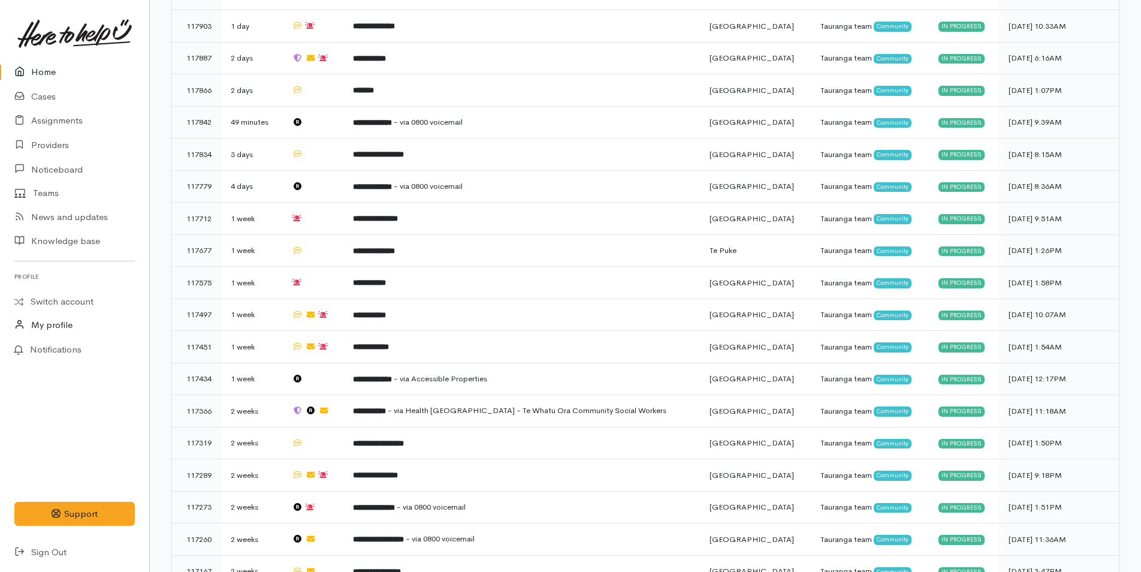
click at [53, 325] on link "My profile" at bounding box center [74, 325] width 149 height 25
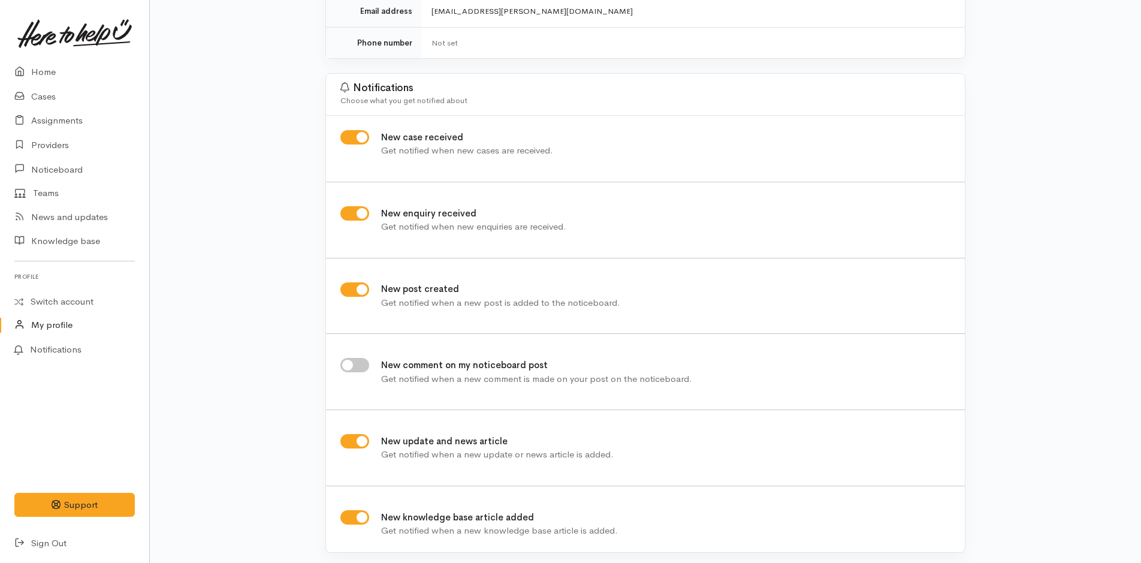
scroll to position [251, 0]
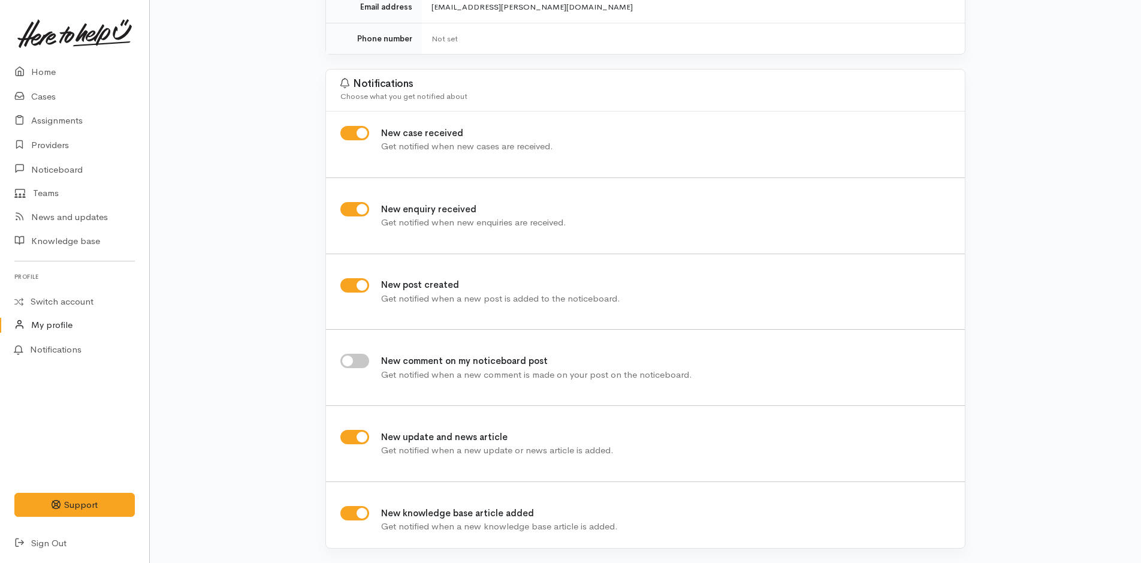
click at [348, 132] on input "New case received" at bounding box center [354, 133] width 29 height 14
click at [356, 132] on input "New case received" at bounding box center [354, 133] width 29 height 14
checkbox input "true"
click at [58, 76] on link "Home" at bounding box center [74, 72] width 149 height 25
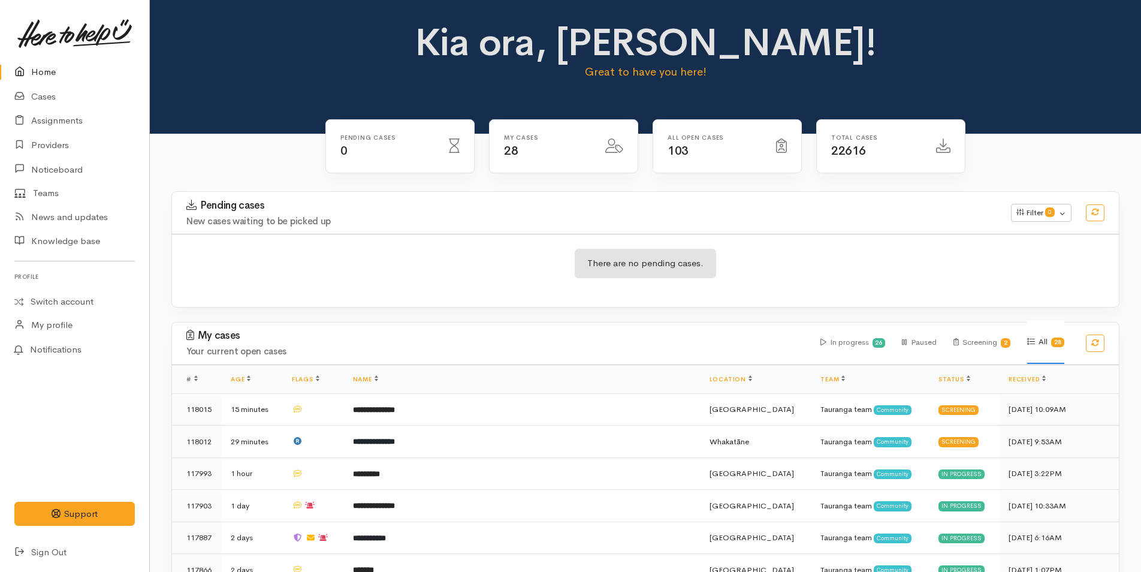
click at [47, 73] on link "Home" at bounding box center [74, 72] width 149 height 25
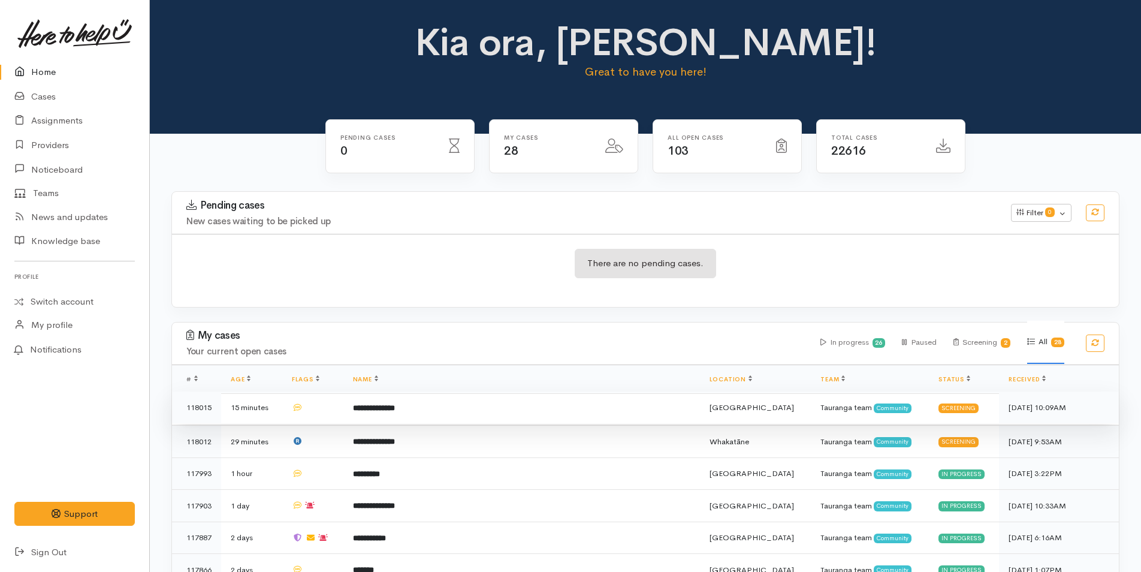
click at [393, 404] on b "**********" at bounding box center [374, 408] width 42 height 8
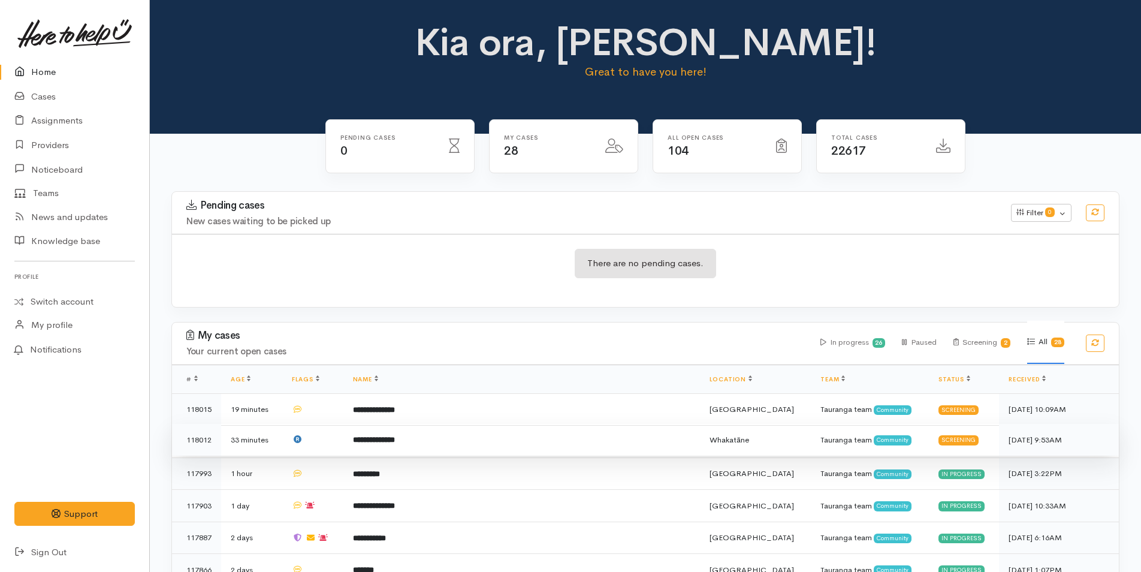
click at [378, 436] on b "**********" at bounding box center [374, 440] width 42 height 8
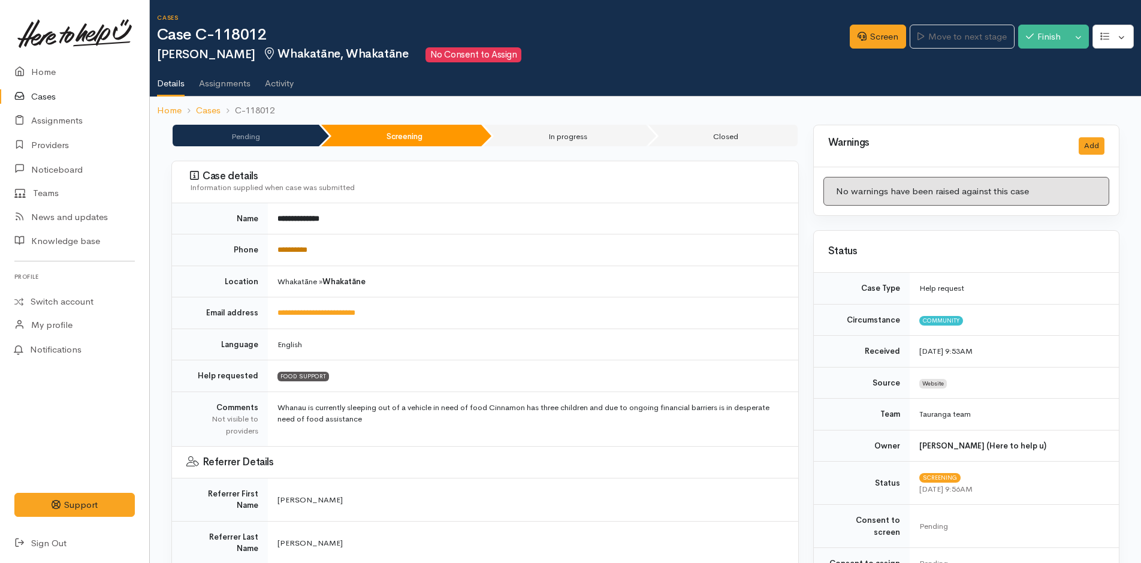
click at [289, 251] on link "**********" at bounding box center [293, 250] width 30 height 8
click at [46, 96] on link "Cases" at bounding box center [74, 97] width 149 height 25
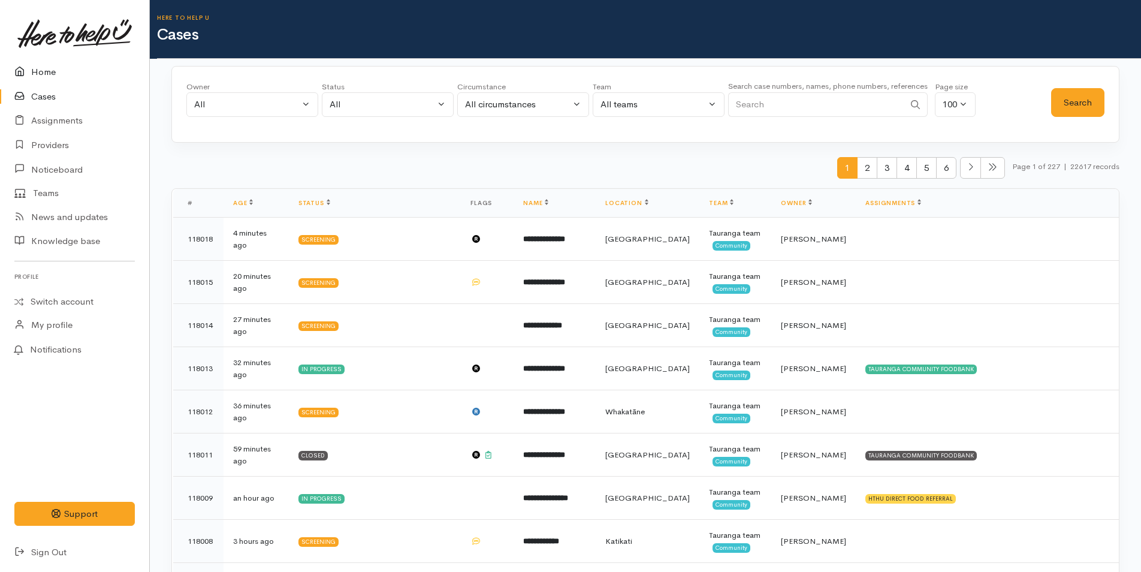
drag, startPoint x: 41, startPoint y: 71, endPoint x: 168, endPoint y: 71, distance: 127.1
click at [41, 71] on link "Home" at bounding box center [74, 72] width 149 height 25
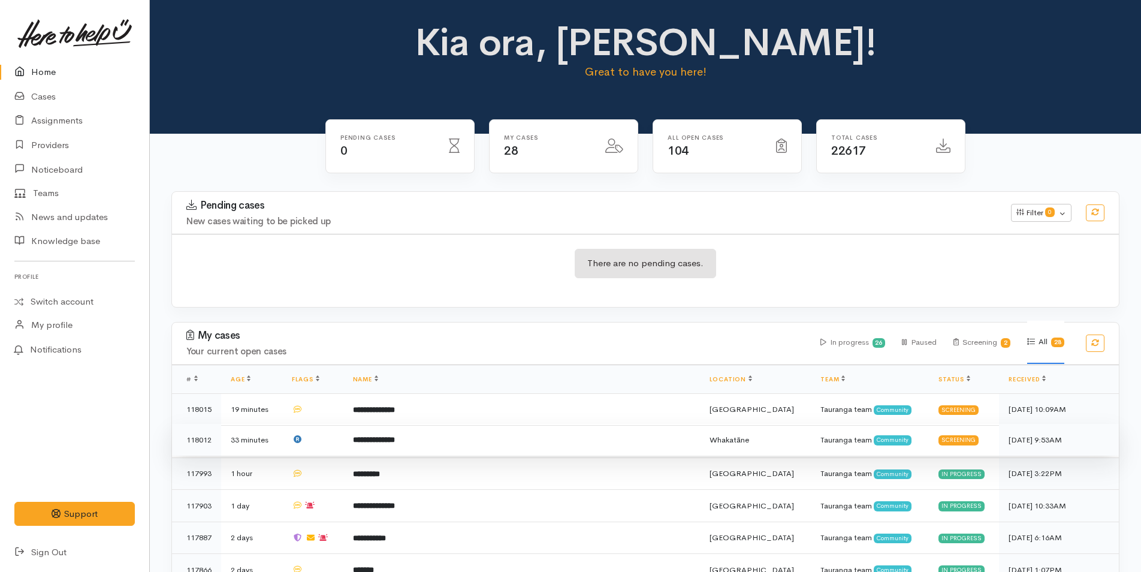
click at [419, 448] on td "**********" at bounding box center [521, 440] width 357 height 32
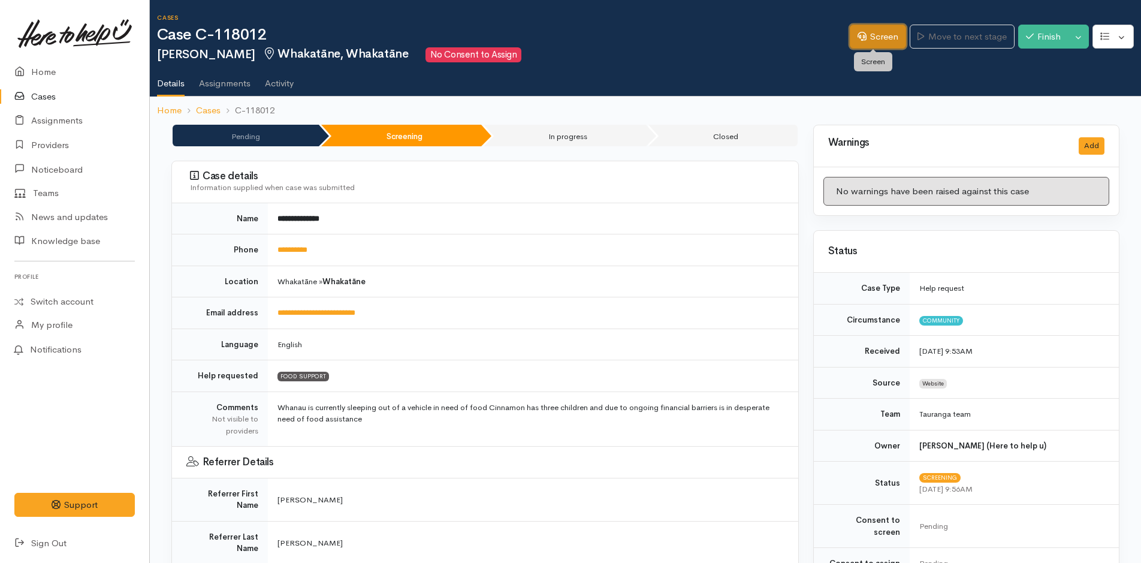
drag, startPoint x: 864, startPoint y: 40, endPoint x: 845, endPoint y: 59, distance: 26.7
click at [864, 40] on link "Screen" at bounding box center [878, 37] width 56 height 25
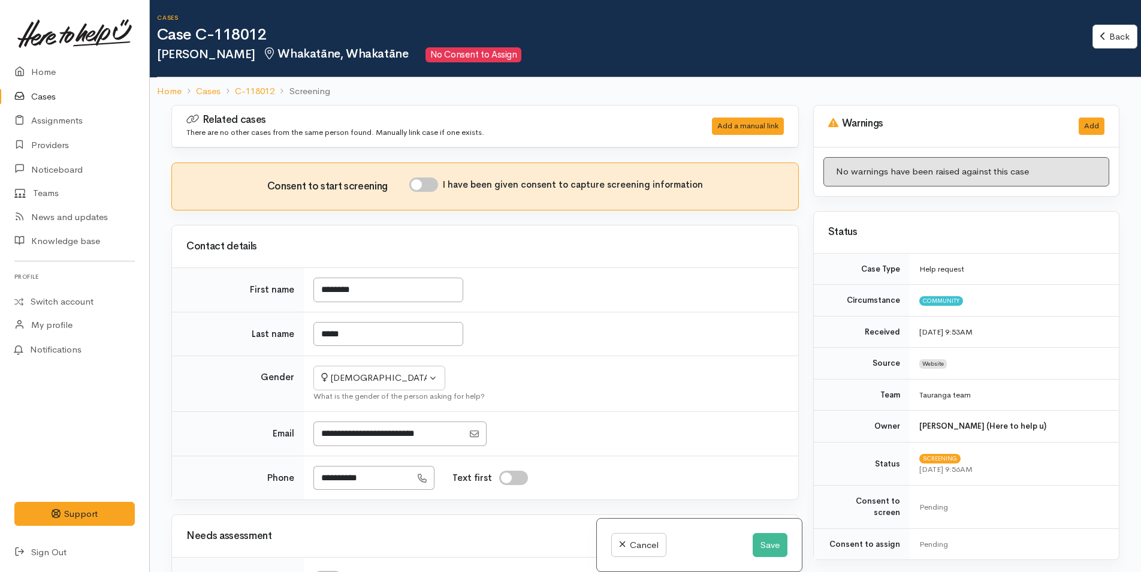
click at [433, 181] on input "I have been given consent to capture screening information" at bounding box center [423, 184] width 29 height 14
checkbox input "true"
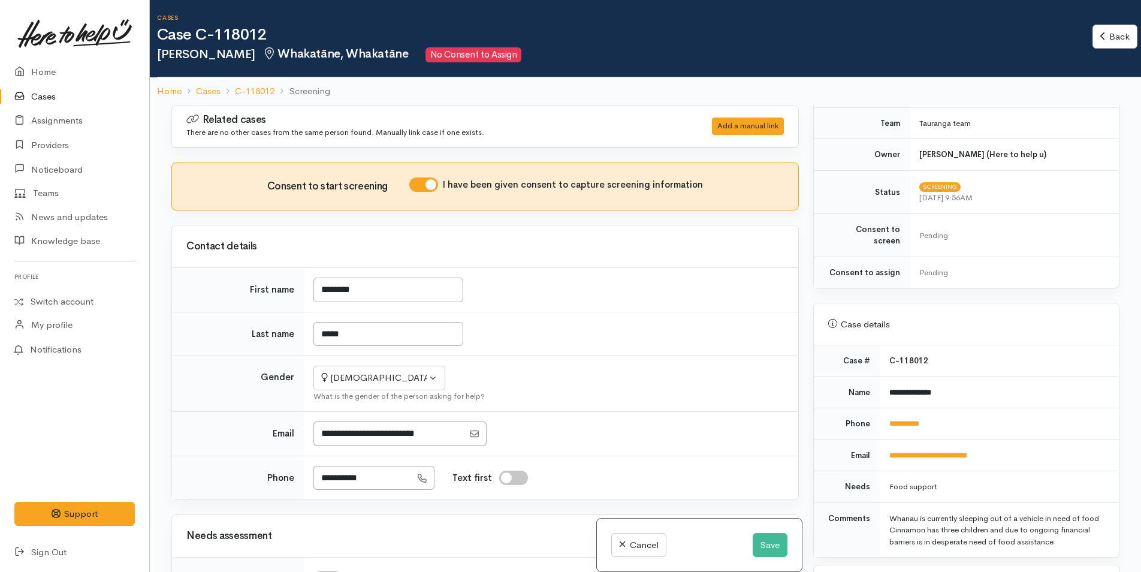
scroll to position [480, 0]
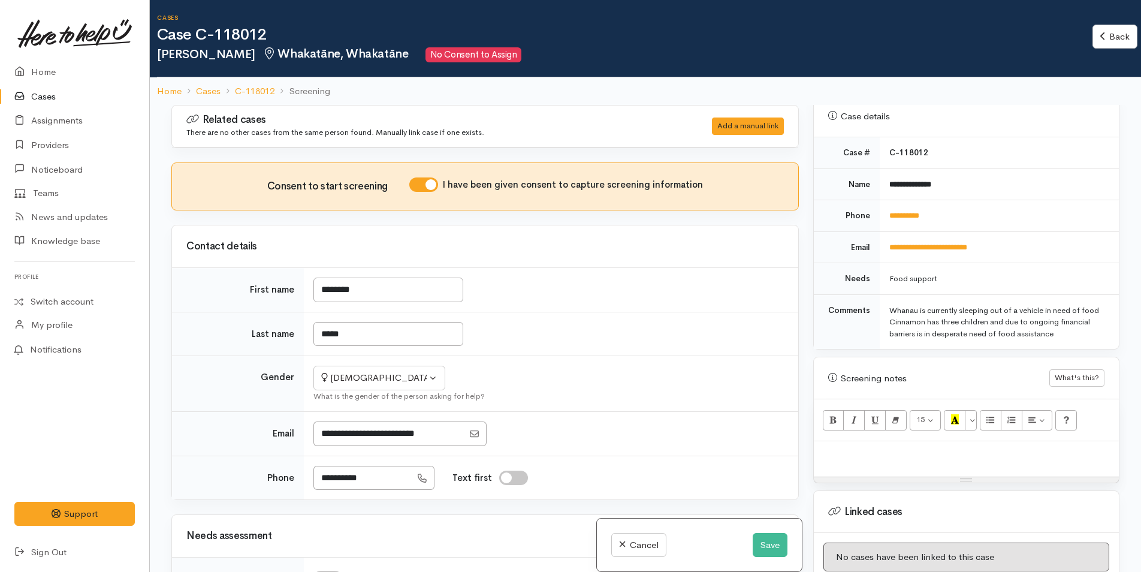
click at [838, 452] on div at bounding box center [966, 458] width 305 height 35
paste div
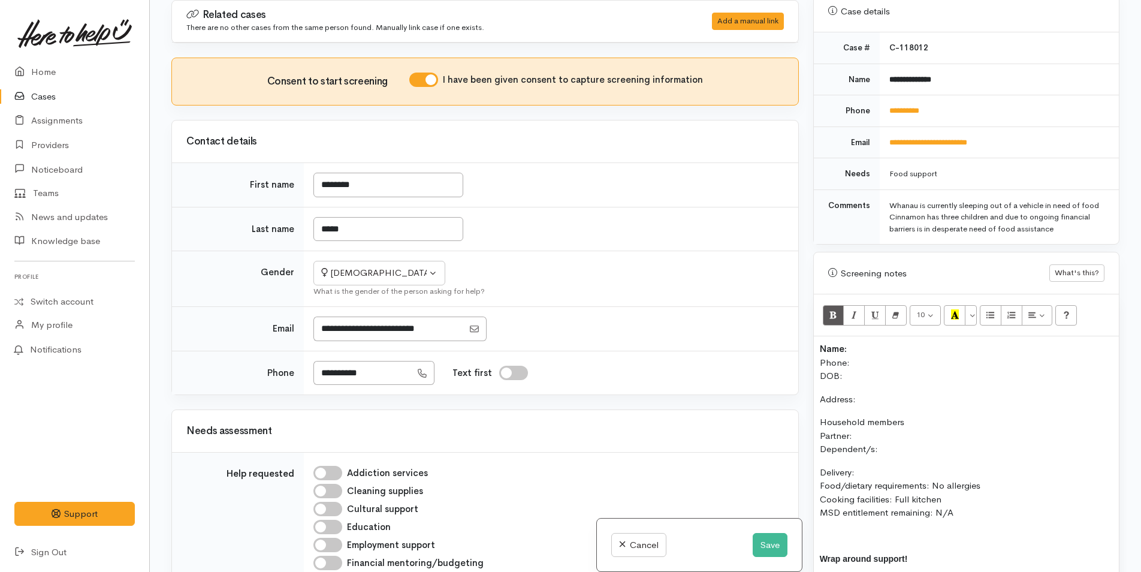
scroll to position [506, 0]
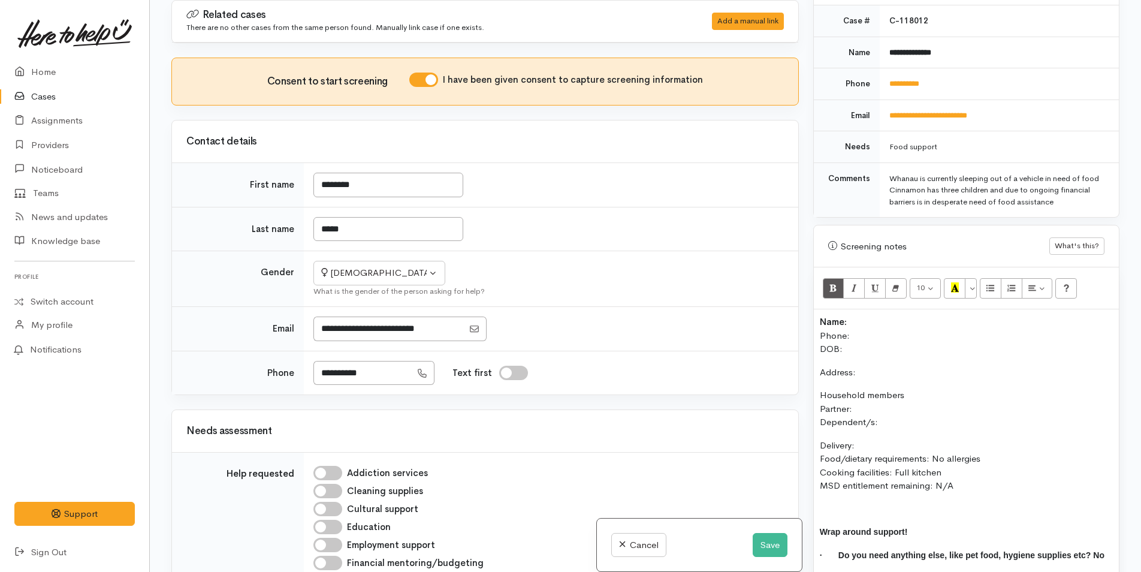
click at [861, 340] on p "Name: Phone: DOB:" at bounding box center [966, 335] width 293 height 41
click at [887, 366] on p "Address:" at bounding box center [966, 373] width 293 height 14
click at [883, 411] on p "Household members Partner: Dependent/s:" at bounding box center [966, 408] width 293 height 41
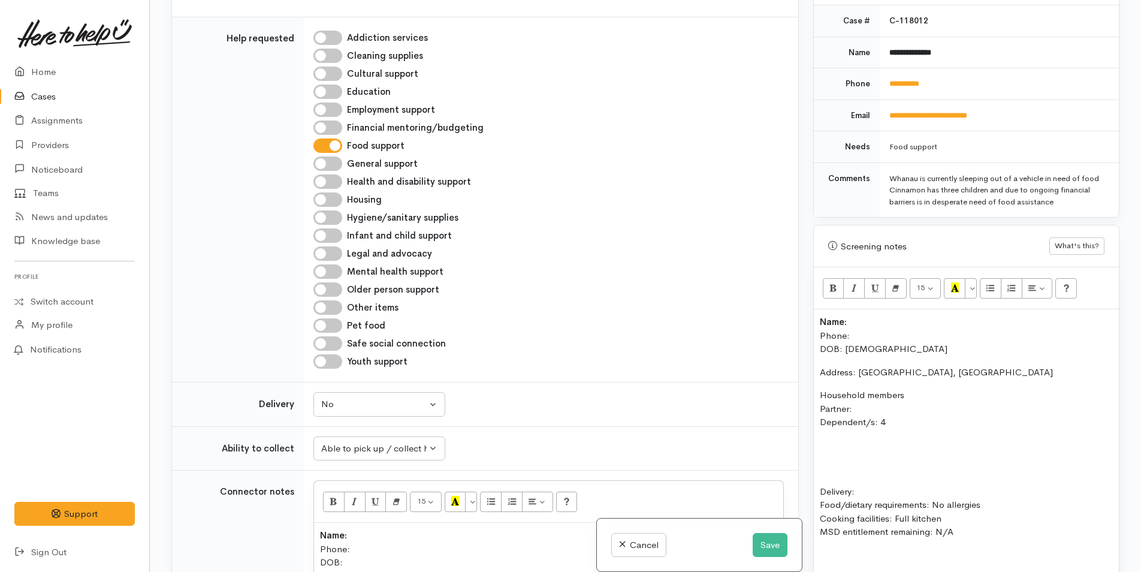
scroll to position [480, 0]
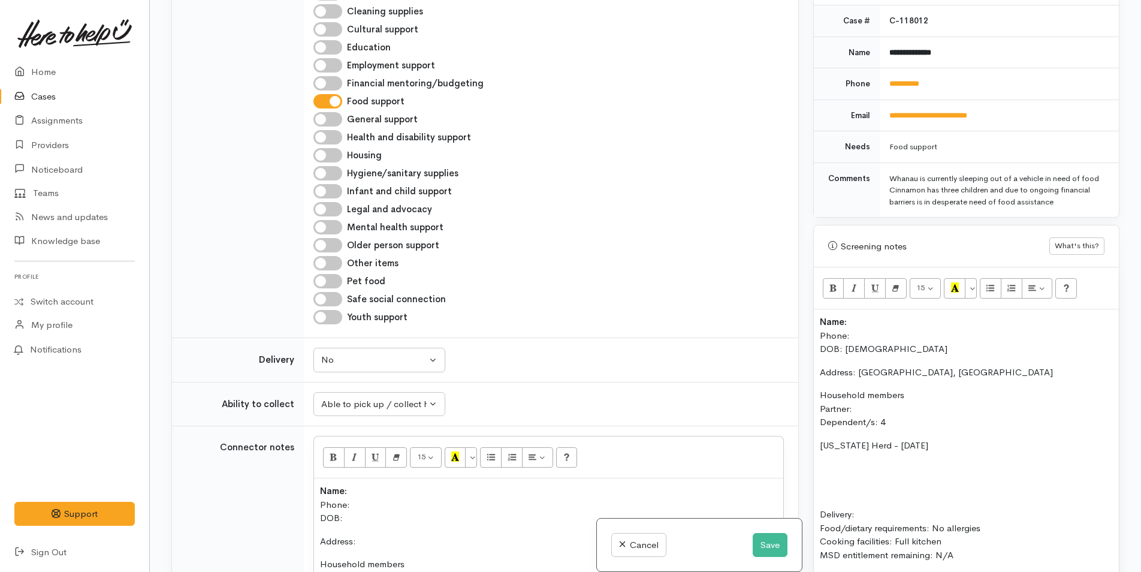
click at [813, 433] on div "Screening notes What's this? 15 8 9 10 11 12 14 18 24 36 Background Color Trans…" at bounding box center [966, 450] width 306 height 451
click at [821, 439] on o\ "Nevada Herd - 18/05/2006" at bounding box center [874, 444] width 108 height 11
click at [828, 449] on div "Name: Phone: DOB: 15/07/1986 Address: Whakatane, New Zealand Household members …" at bounding box center [966, 489] width 305 height 360
click at [821, 462] on o\ "Tai-Cin Biddle" at bounding box center [873, 467] width 106 height 11
click at [921, 462] on p "(M) Tai-Cin Biddle" at bounding box center [966, 469] width 293 height 14
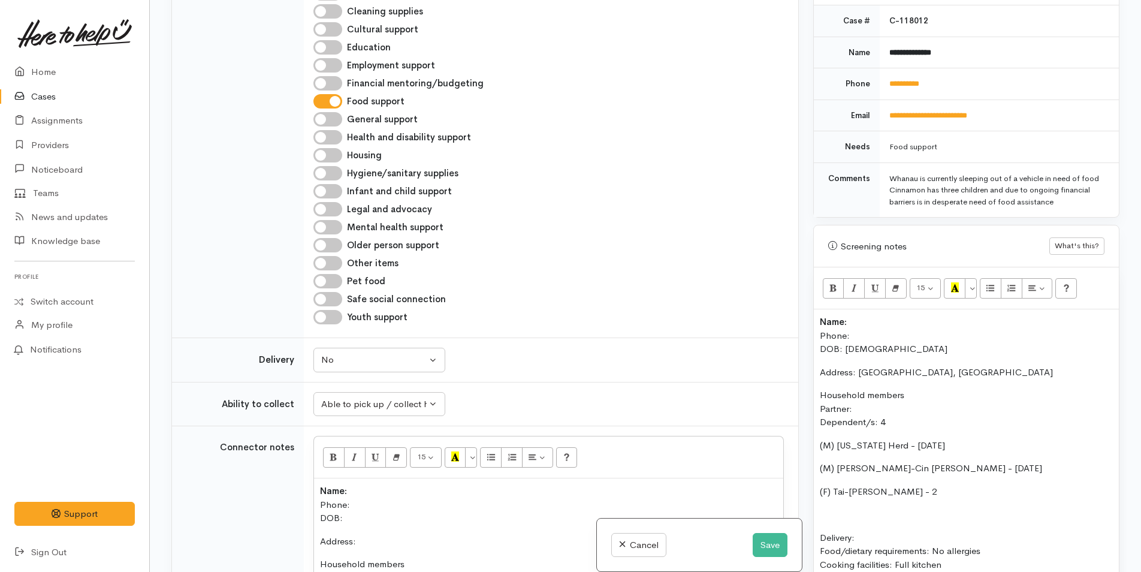
click at [956, 462] on p "(M) Tai-Cin Biddle - 27/12/2018" at bounding box center [966, 469] width 293 height 14
click at [910, 485] on p "(F) Tai-ka Biddle - 2" at bounding box center [966, 492] width 293 height 14
click at [895, 486] on o\ "(F) Tai-ka Biddle - 2018" at bounding box center [885, 491] width 131 height 11
click at [928, 462] on o\ "(M) Tai-Cin Biddle - 27/12/2017" at bounding box center [931, 467] width 222 height 11
click at [919, 486] on o\ "(F) Tai-ka Biddle - 10/11/2018" at bounding box center [890, 491] width 140 height 11
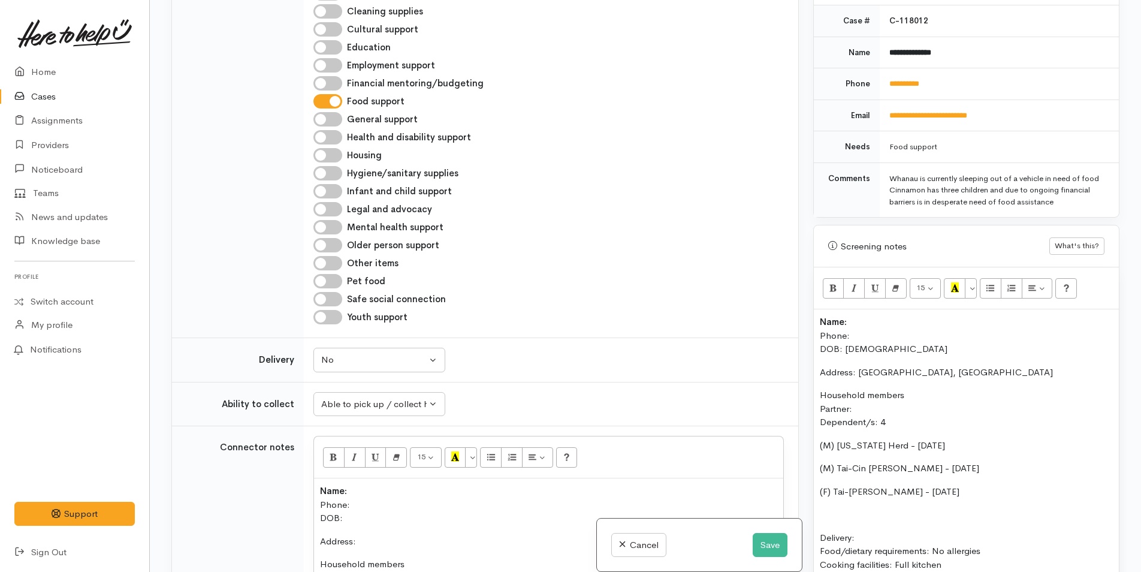
drag, startPoint x: 905, startPoint y: 408, endPoint x: 809, endPoint y: 405, distance: 96.6
click at [810, 408] on div "Warnings Add No warnings have been raised against this case Add Warning Title ●…" at bounding box center [966, 286] width 321 height 572
click at [831, 282] on icon "Bold (CTRL+B)" at bounding box center [834, 287] width 8 height 10
click at [962, 485] on p "(F) Tai-ka Biddle - 10/12/2018" at bounding box center [966, 492] width 293 height 14
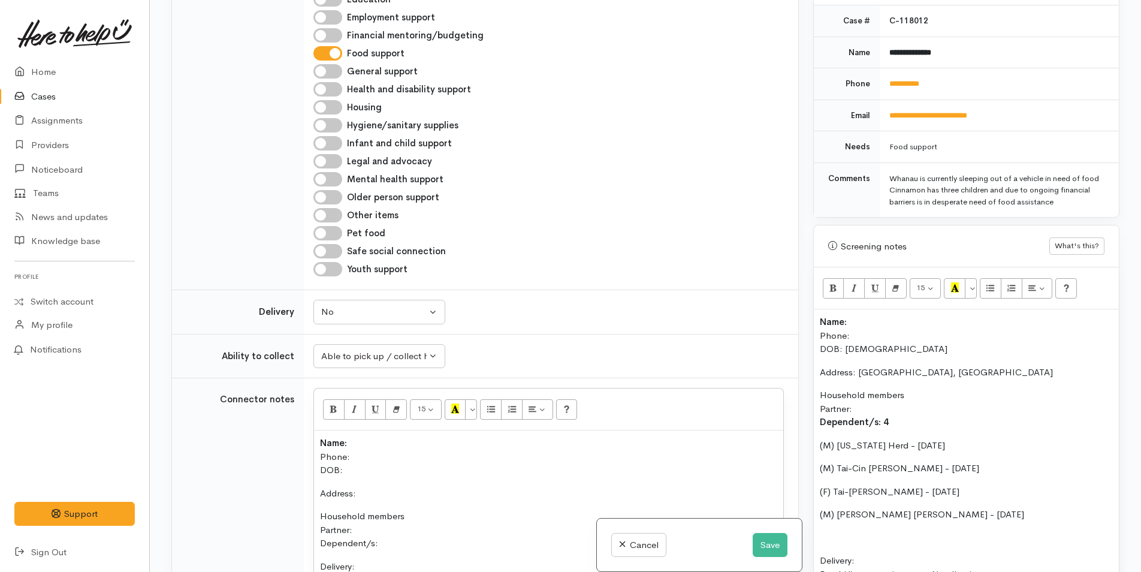
scroll to position [599, 0]
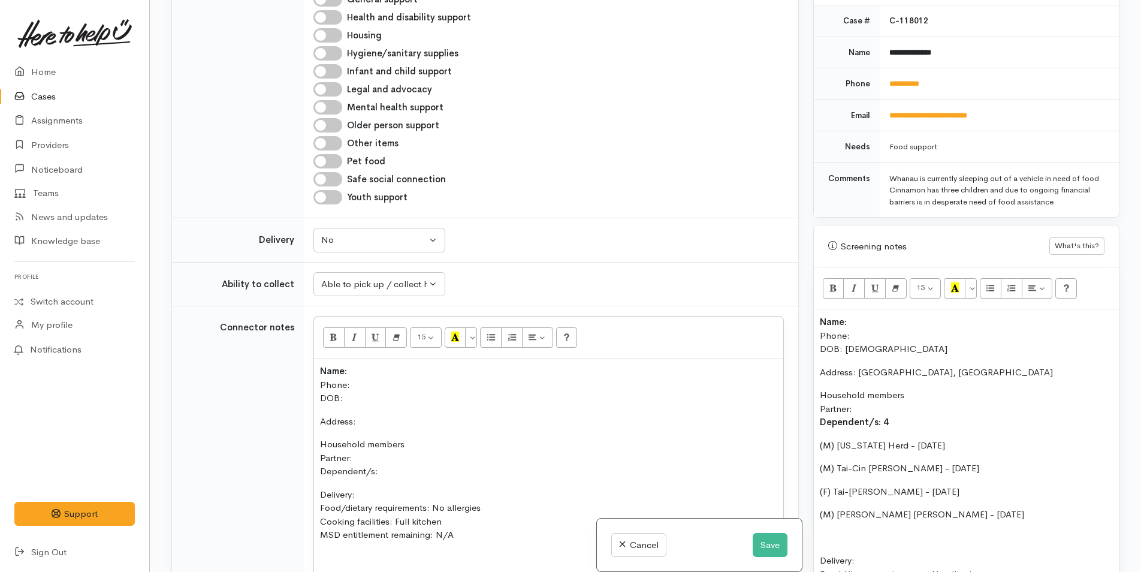
click at [860, 315] on p "Name: Phone: DOB: 15/07/1986" at bounding box center [966, 335] width 293 height 41
click at [888, 327] on p "Name: Cinnamon Dewes Phone: DOB: 15/07/1986" at bounding box center [966, 335] width 293 height 41
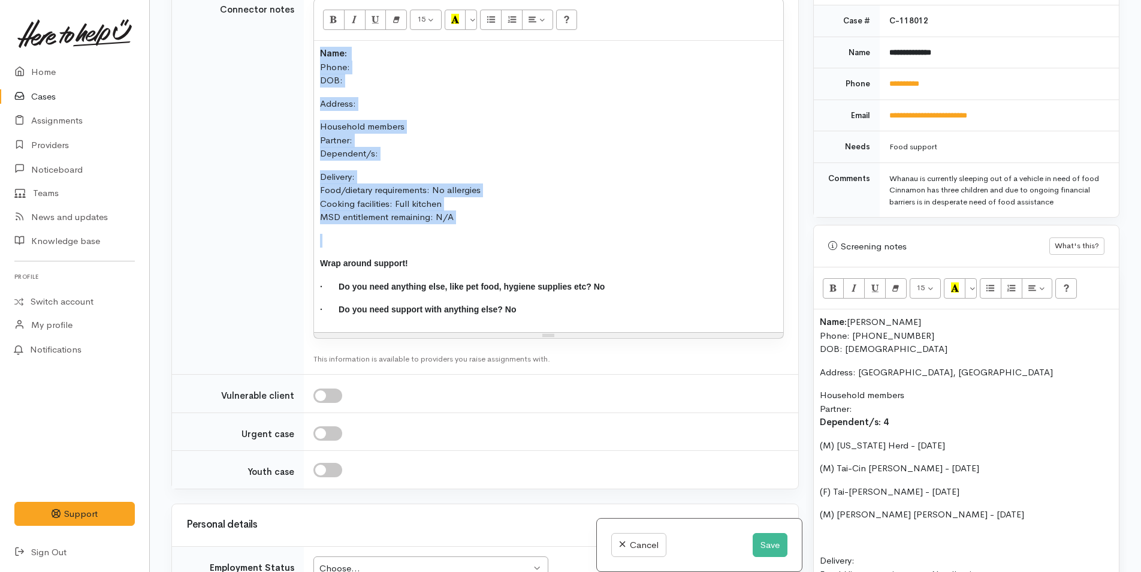
scroll to position [815, 0]
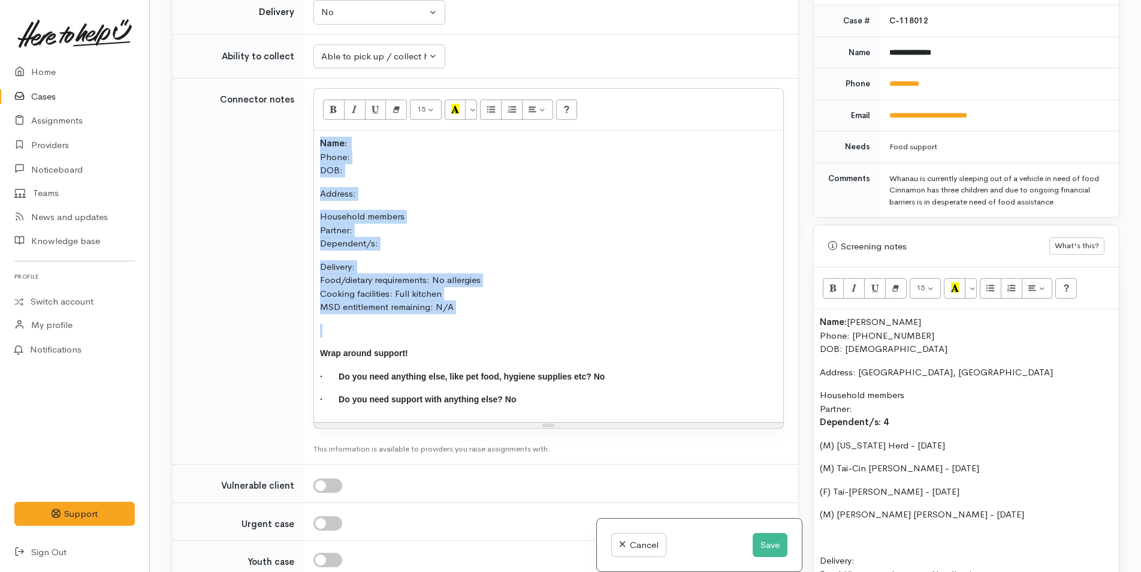
drag, startPoint x: 505, startPoint y: 191, endPoint x: 316, endPoint y: 2, distance: 267.0
click at [317, 1] on tbody "Help requested Addiction services Cleaning supplies Cultural support Education …" at bounding box center [485, 101] width 626 height 953
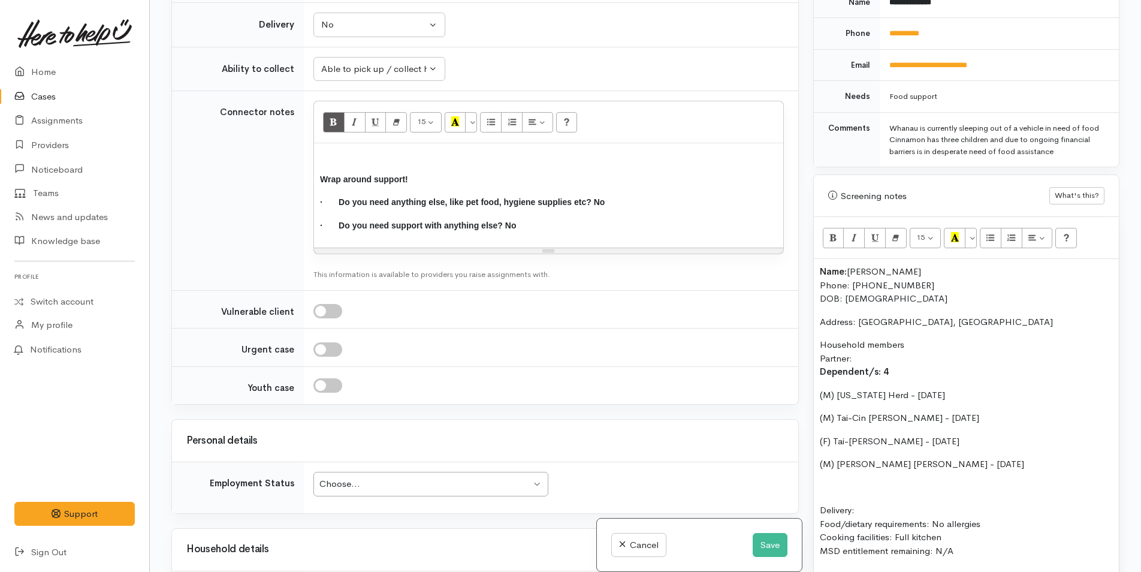
scroll to position [626, 0]
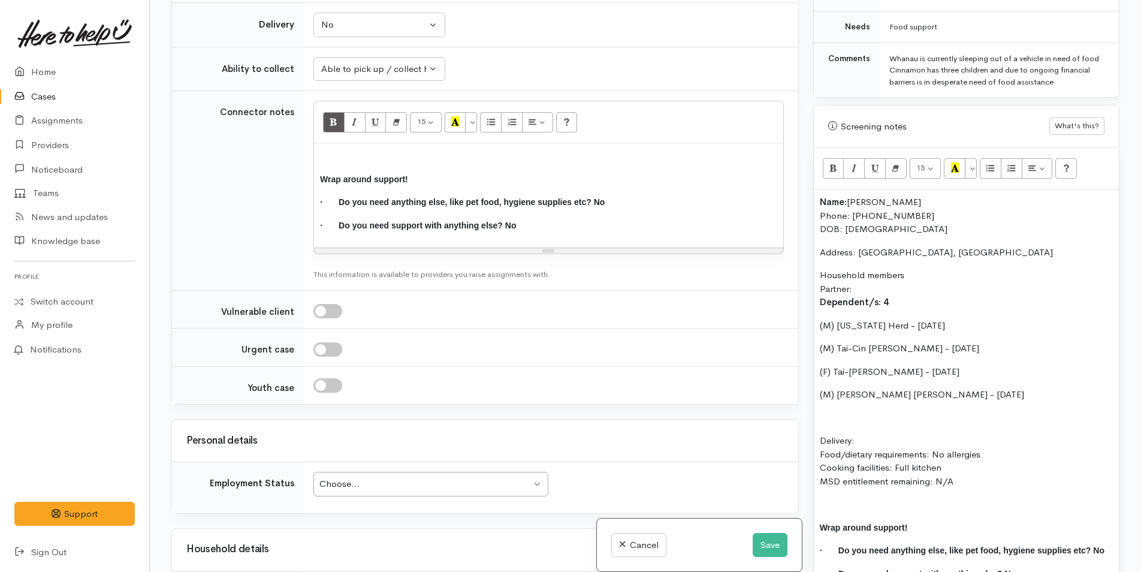
click at [863, 411] on p at bounding box center [966, 418] width 293 height 14
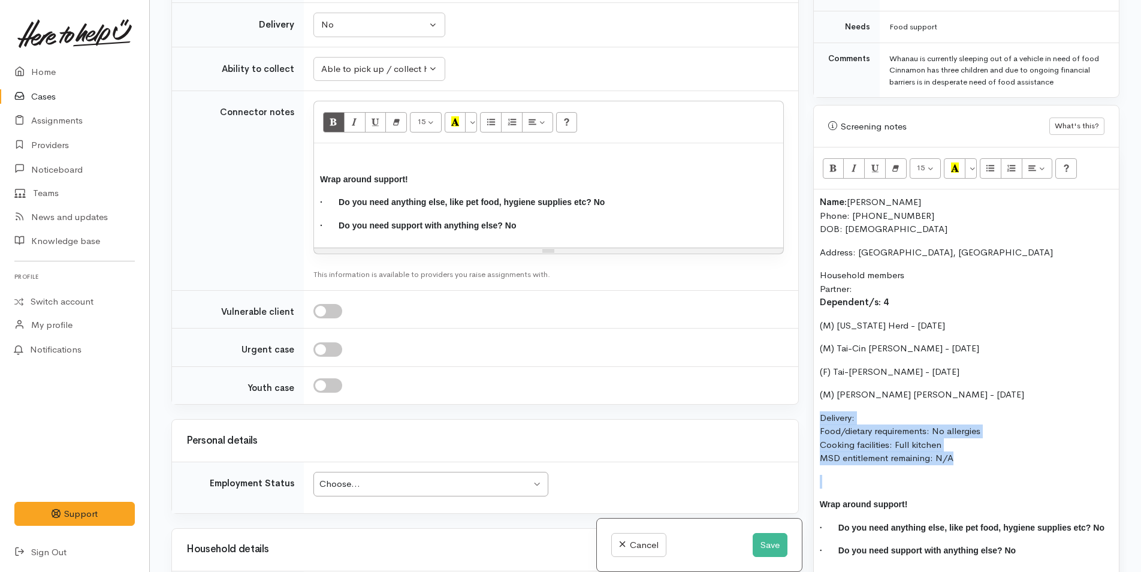
drag, startPoint x: 1005, startPoint y: 458, endPoint x: 806, endPoint y: 400, distance: 207.7
click at [806, 400] on div "Related cases There are no other cases from the same person found. Manually lin…" at bounding box center [645, 286] width 963 height 572
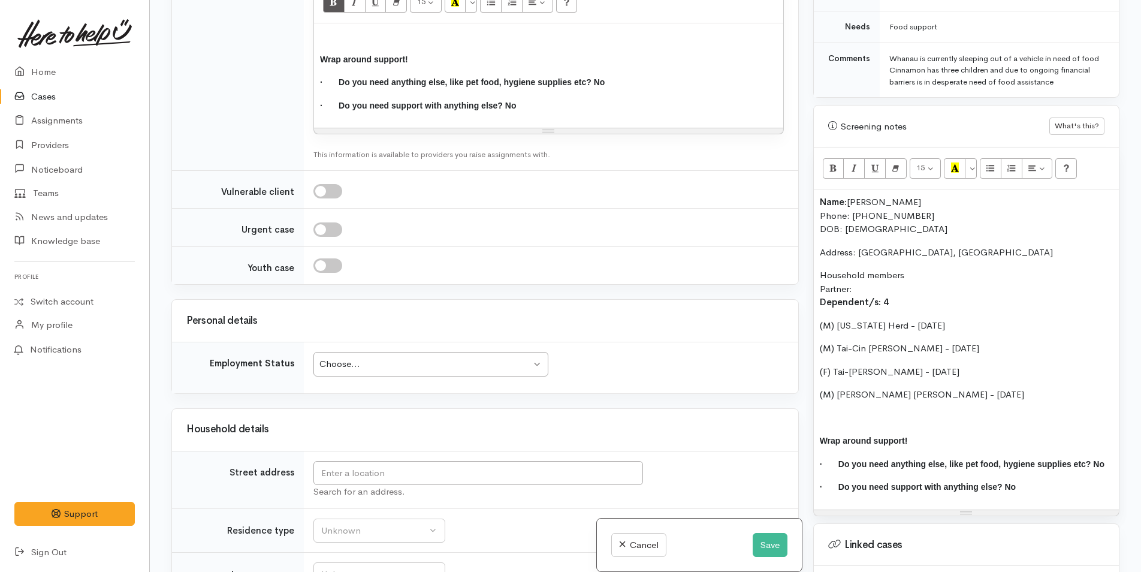
scroll to position [1114, 0]
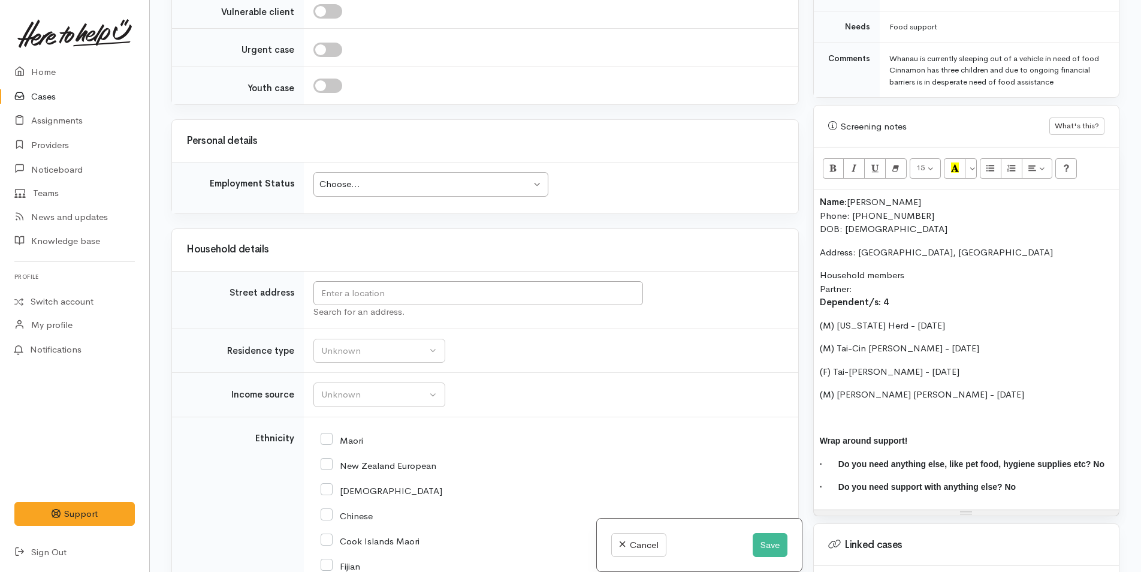
click at [337, 189] on div "Choose..." at bounding box center [425, 184] width 212 height 14
click at [342, 291] on input "text" at bounding box center [478, 293] width 330 height 25
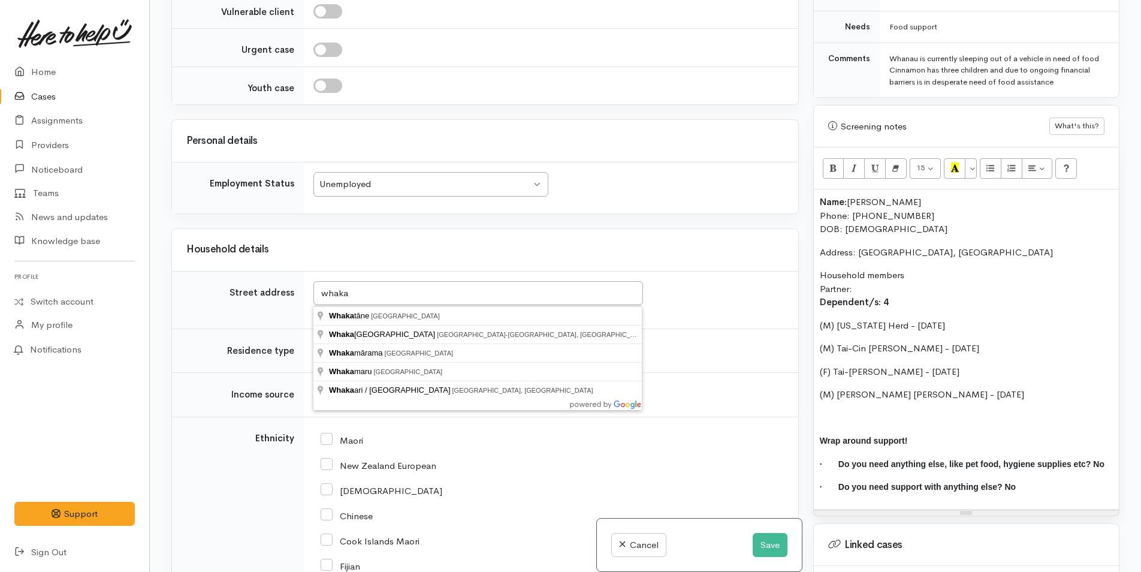
type input "Whakatāne, New Zealand"
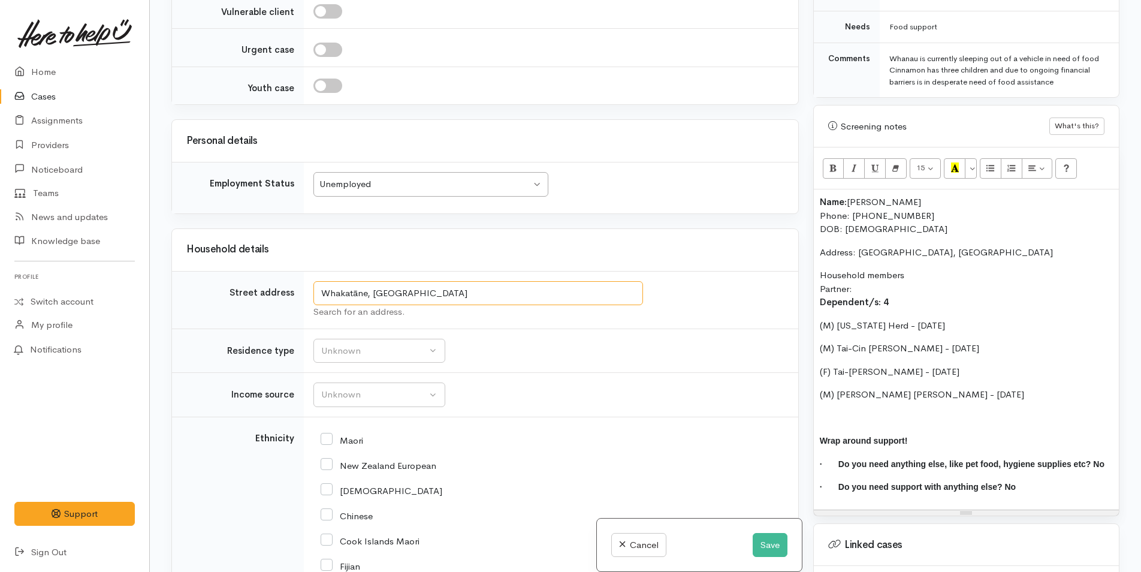
drag, startPoint x: 460, startPoint y: 291, endPoint x: 298, endPoint y: 278, distance: 163.0
click at [298, 278] on tr "Street address Whakatāne, New Zealand Search for an address." at bounding box center [485, 300] width 626 height 58
click at [853, 273] on p "Household members Partner: Dependent/s: 4" at bounding box center [966, 289] width 293 height 41
click at [403, 349] on div "Unknown" at bounding box center [373, 351] width 105 height 14
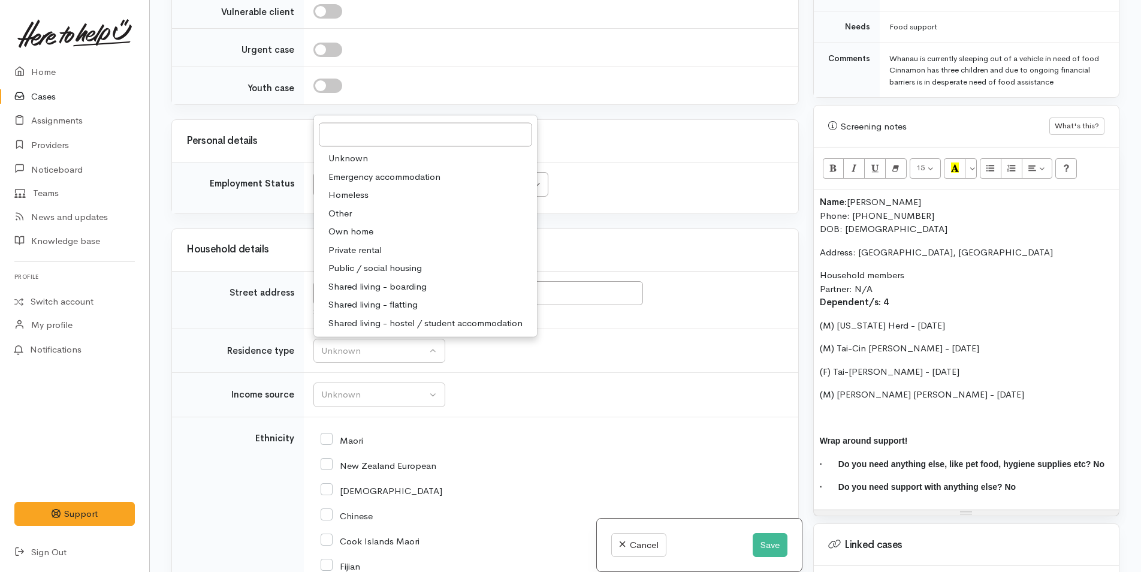
click at [352, 200] on span "Homeless" at bounding box center [348, 195] width 40 height 14
select select "9"
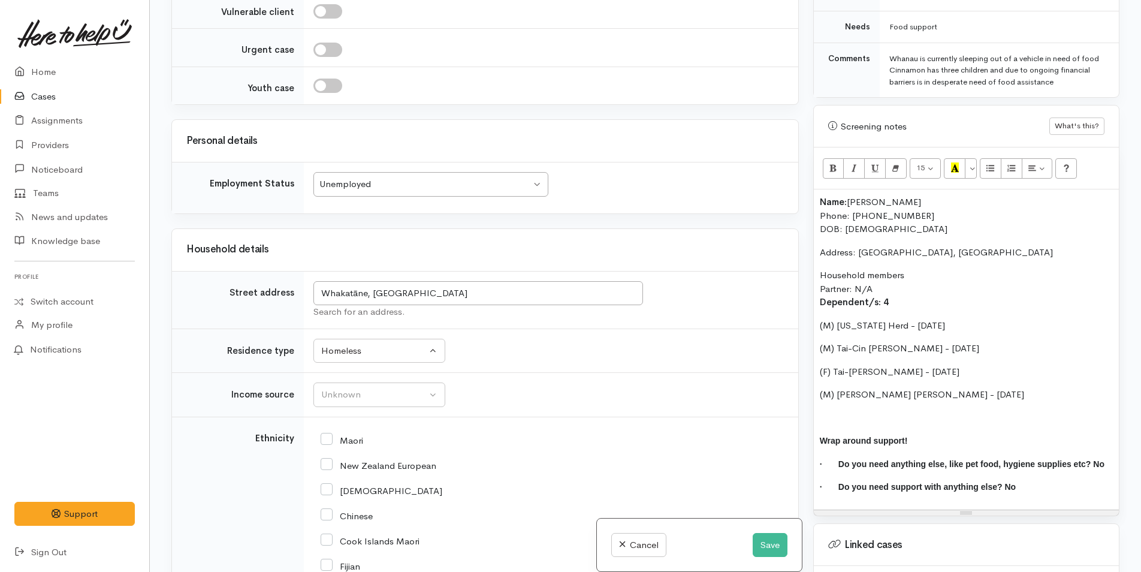
click at [329, 379] on td "Unknown ACC Maternity leave MSD - Away from Home Allowance MSD - Child Disabili…" at bounding box center [551, 395] width 495 height 44
click at [331, 385] on button "Unknown" at bounding box center [379, 394] width 132 height 25
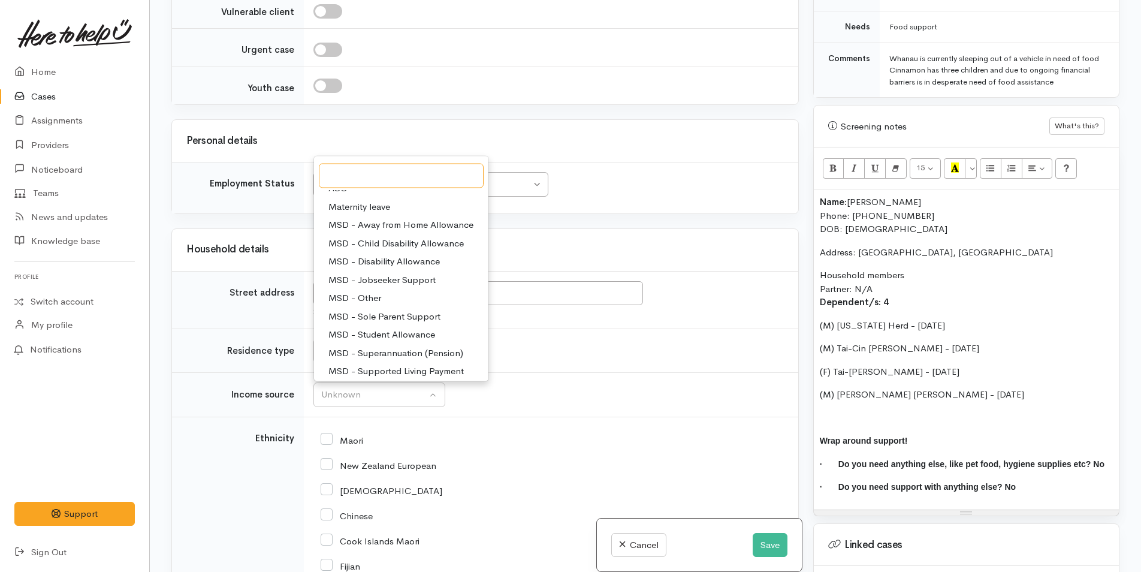
scroll to position [0, 0]
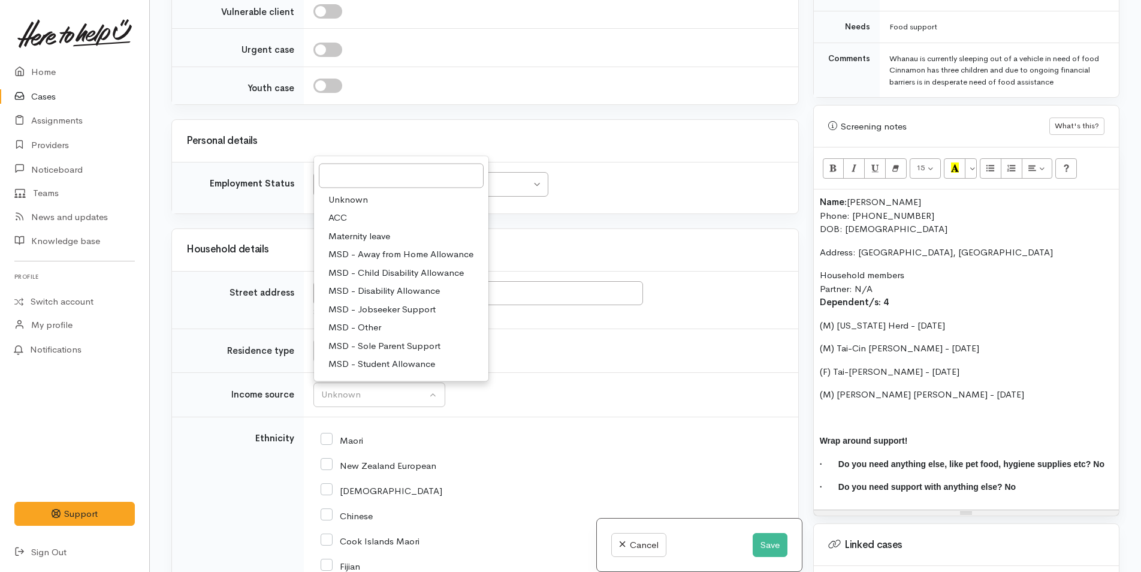
click at [419, 340] on span "MSD - Sole Parent Support" at bounding box center [384, 346] width 112 height 14
select select "7"
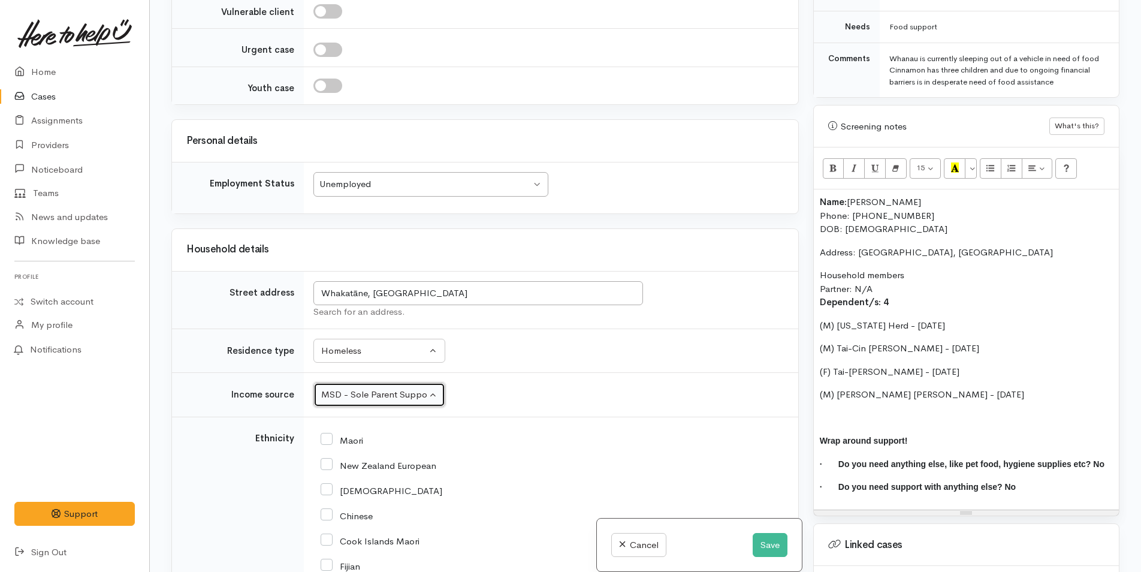
scroll to position [1174, 0]
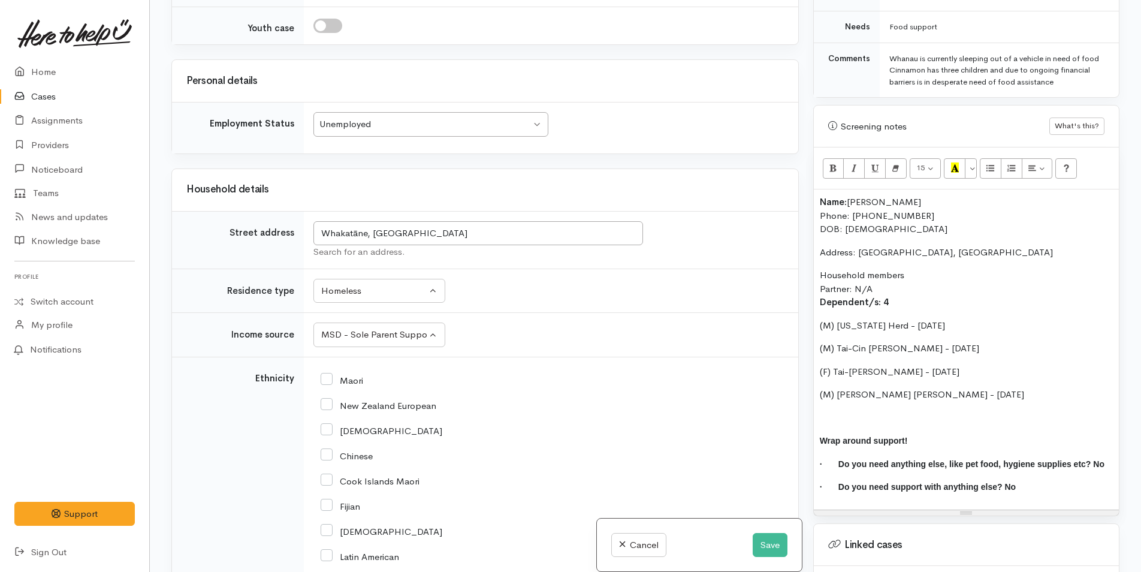
click at [328, 376] on input "Maori" at bounding box center [342, 379] width 43 height 11
checkbox input "true"
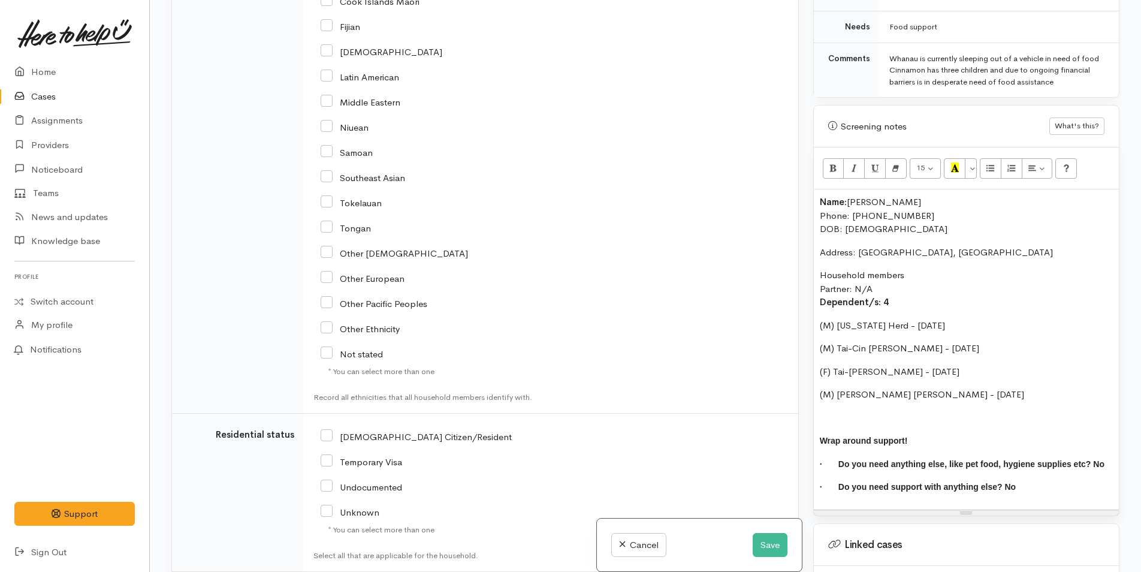
click at [328, 433] on input "[DEMOGRAPHIC_DATA] Citizen/Resident" at bounding box center [416, 435] width 191 height 11
checkbox input "true"
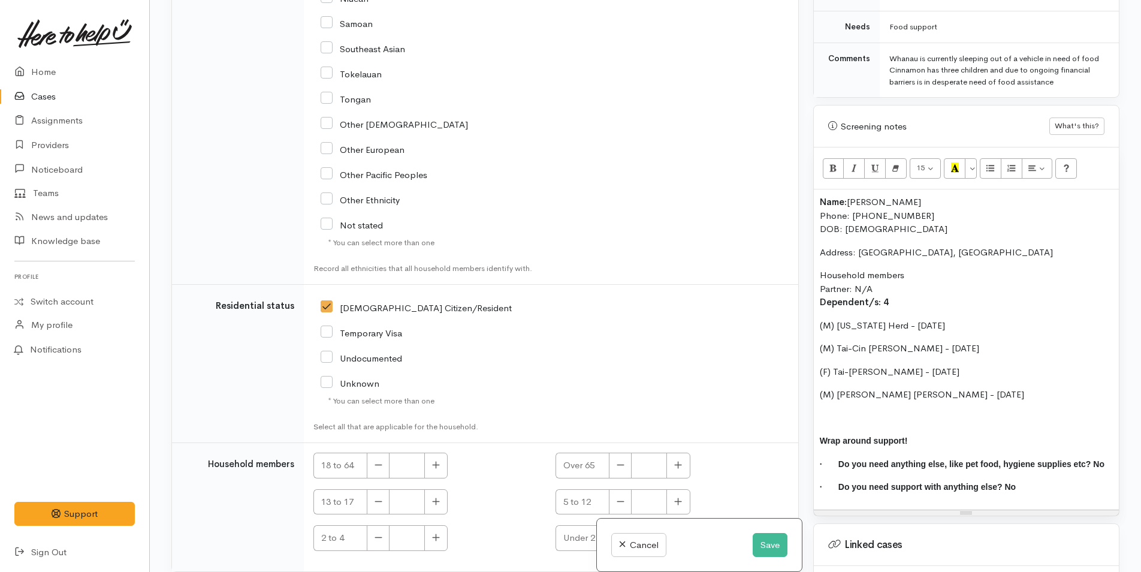
scroll to position [1894, 0]
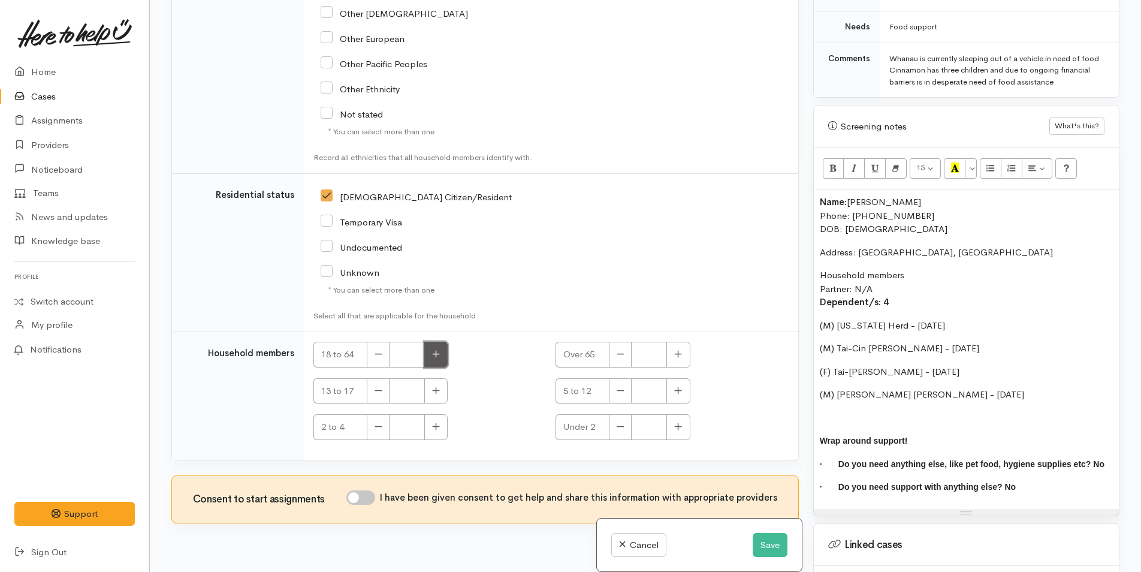
click at [434, 358] on button "button" at bounding box center [435, 355] width 23 height 26
click at [445, 361] on button "button" at bounding box center [435, 355] width 23 height 26
type input "2"
click at [679, 396] on button "button" at bounding box center [678, 391] width 23 height 26
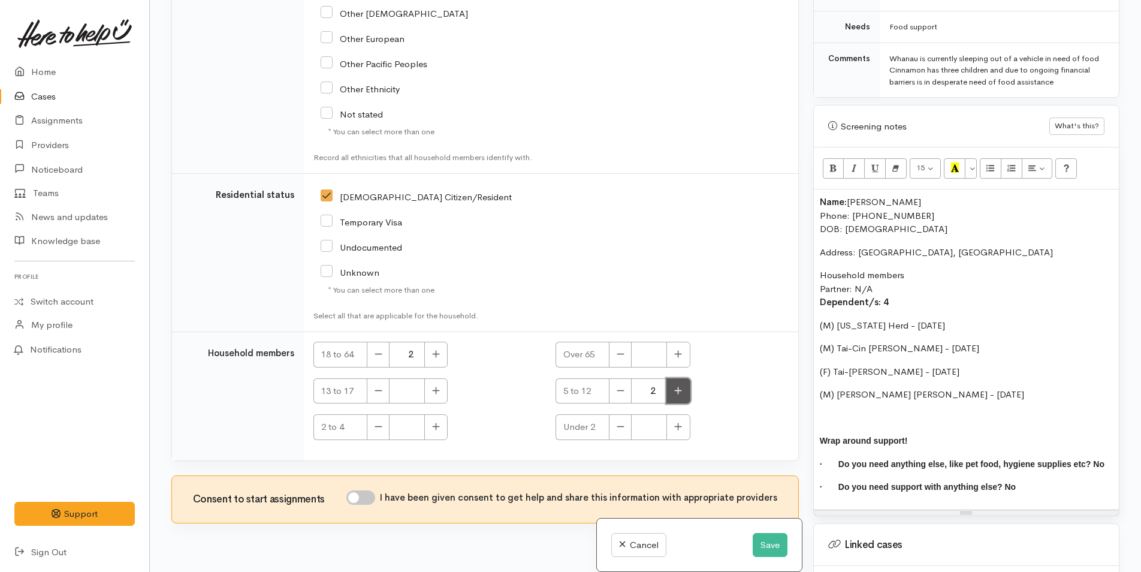
click at [679, 396] on button "button" at bounding box center [678, 391] width 23 height 26
type input "3"
click at [361, 491] on input "I have been given consent to get help and share this information with appropria…" at bounding box center [360, 497] width 29 height 14
checkbox input "true"
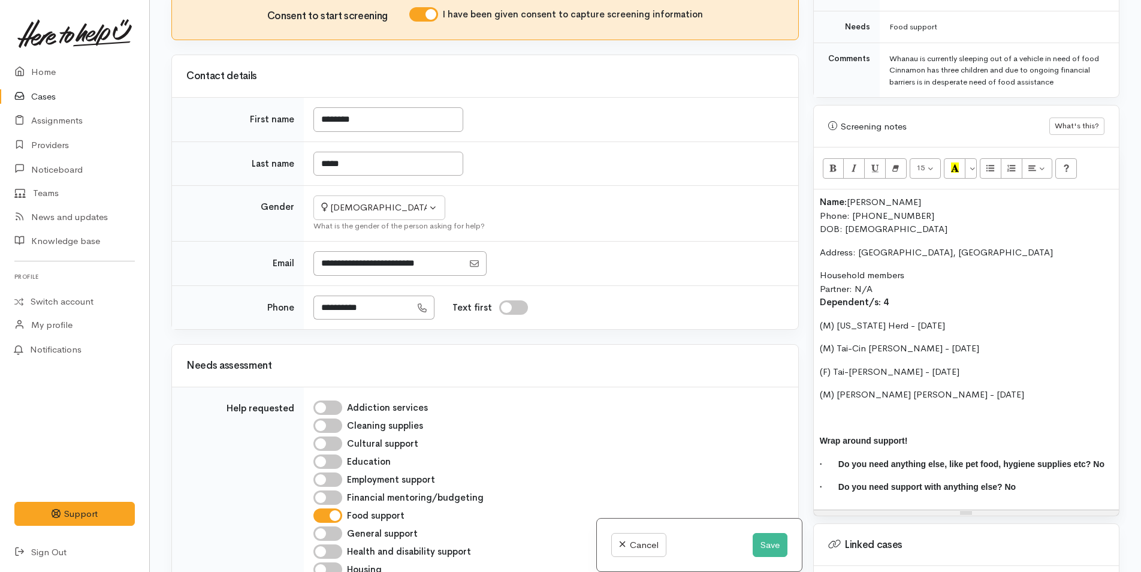
scroll to position [0, 0]
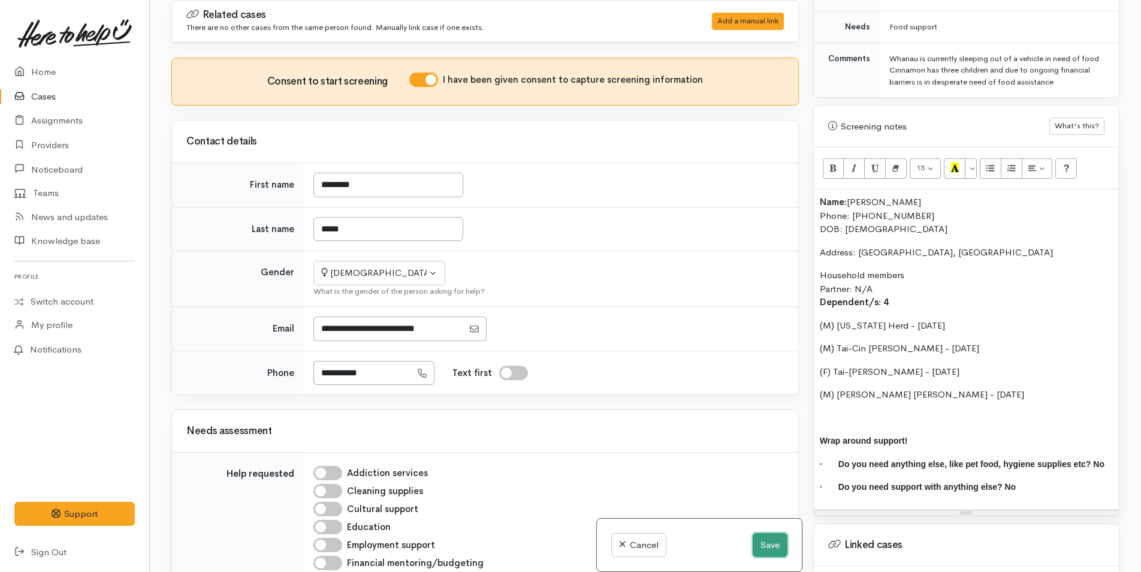
click at [755, 545] on button "Save" at bounding box center [770, 545] width 35 height 25
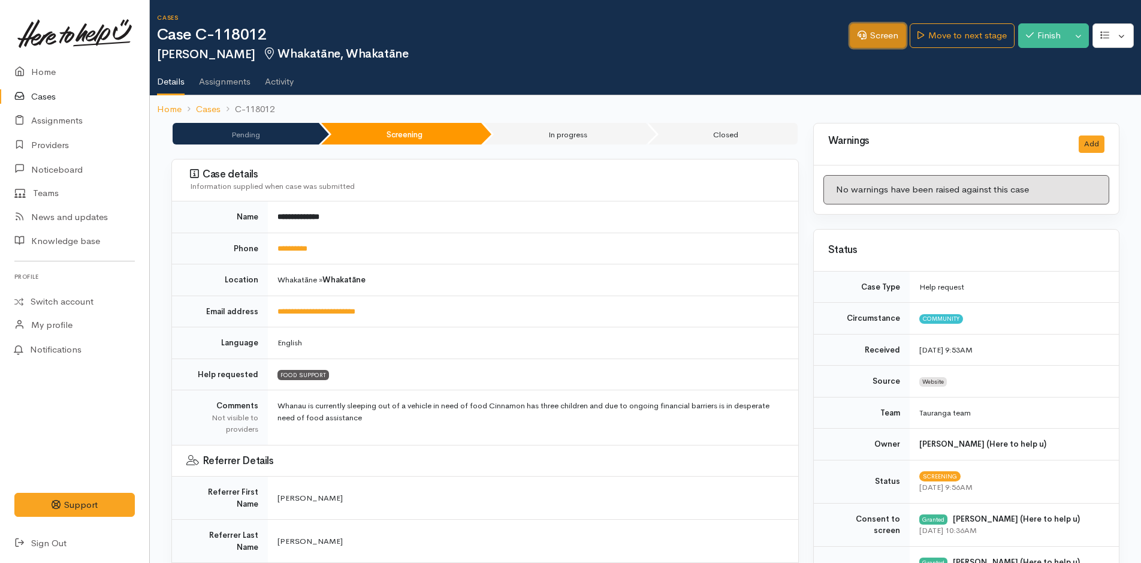
click at [867, 30] on link "Screen" at bounding box center [878, 35] width 56 height 25
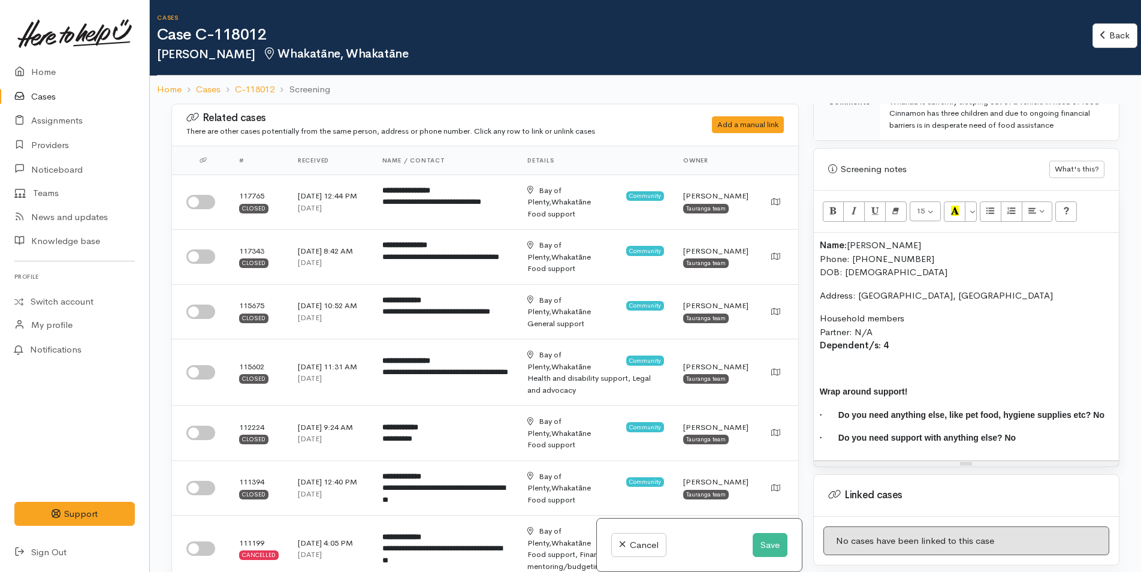
scroll to position [719, 0]
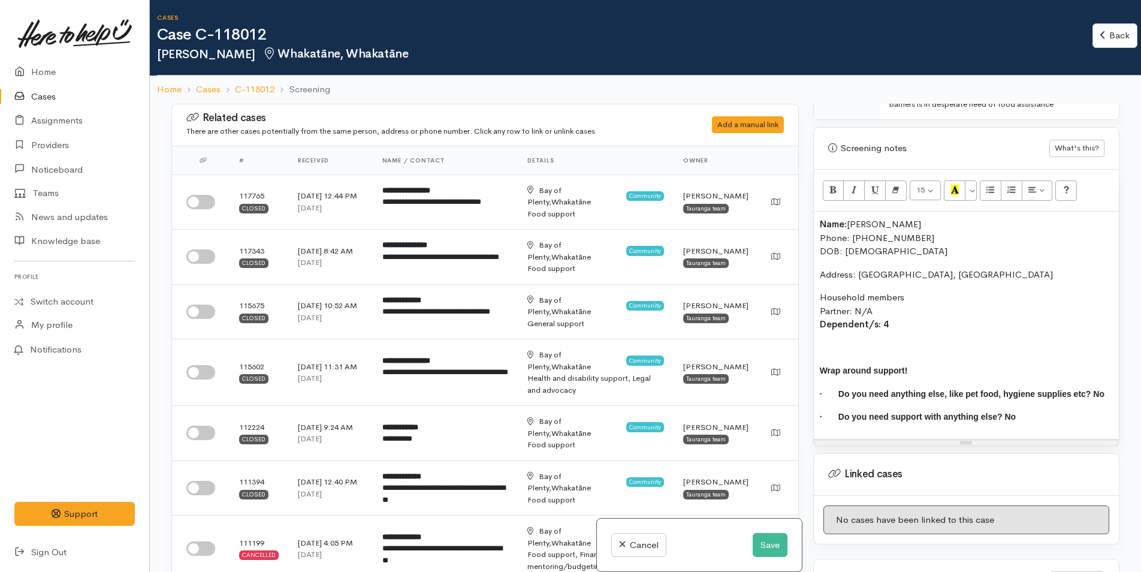
click at [820, 222] on b "Name:" at bounding box center [833, 223] width 27 height 11
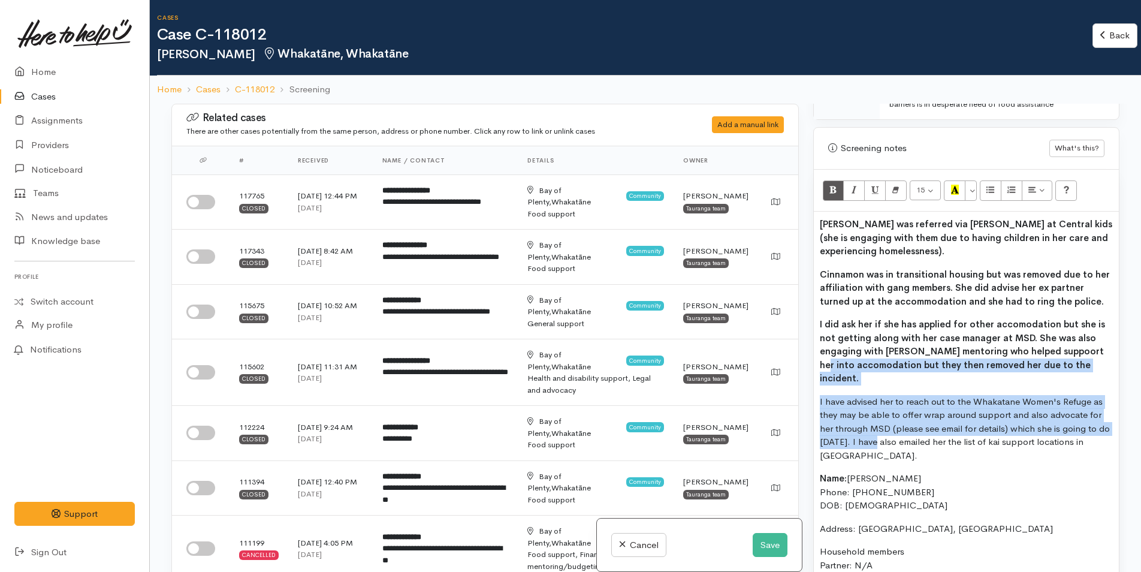
drag, startPoint x: 872, startPoint y: 449, endPoint x: 823, endPoint y: 360, distance: 101.7
click at [822, 358] on div "[PERSON_NAME] was referred via [PERSON_NAME] at Central kids (she is engaging w…" at bounding box center [966, 453] width 305 height 482
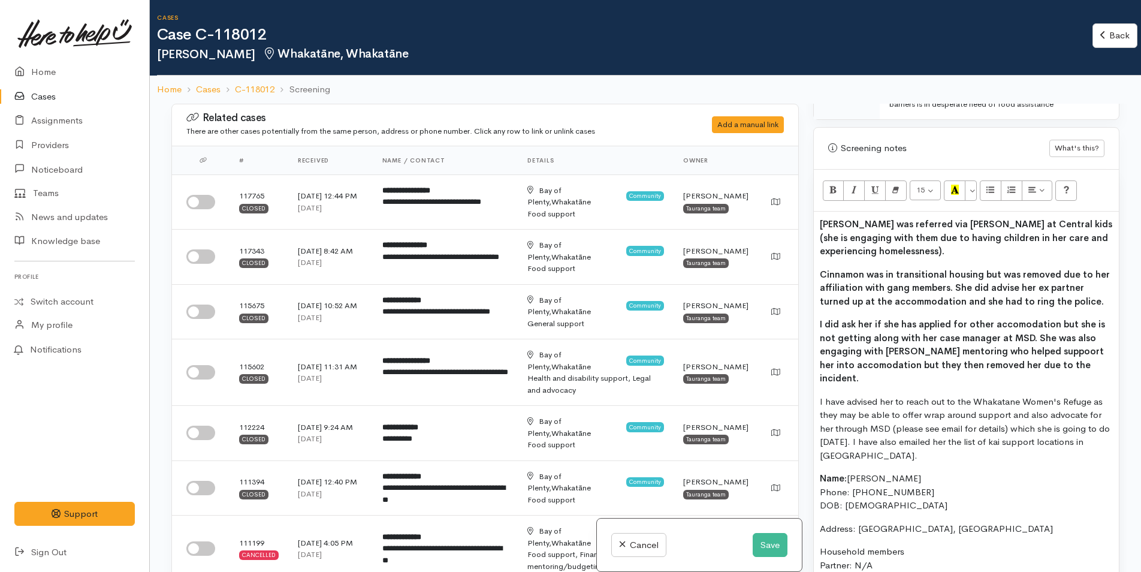
click at [875, 454] on p "I have advised her to reach out to the Whakatane Women's Refuge as they may be …" at bounding box center [966, 429] width 293 height 68
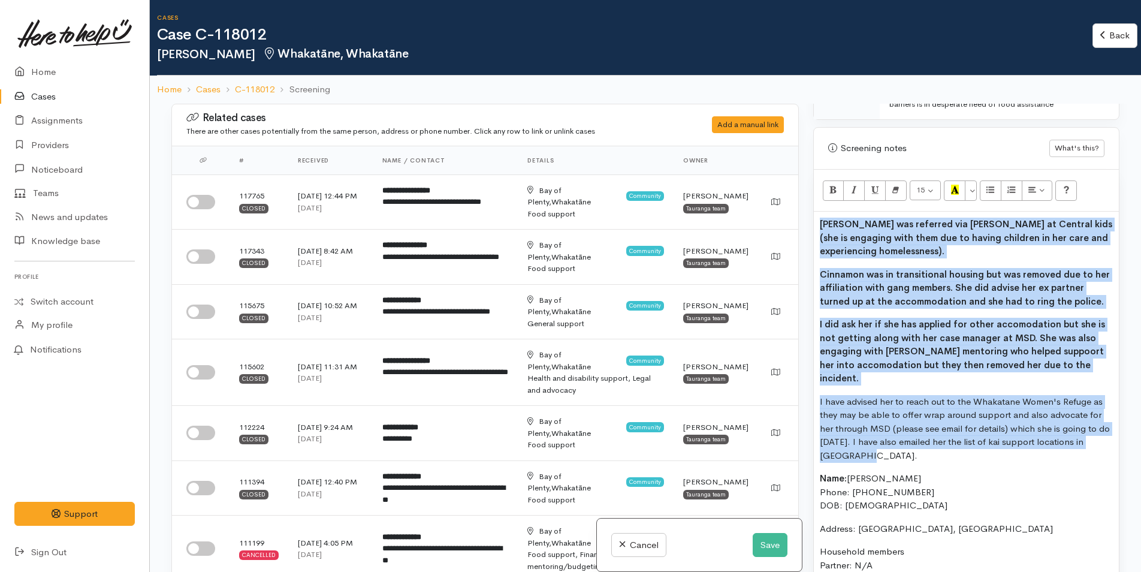
drag, startPoint x: 826, startPoint y: 427, endPoint x: 801, endPoint y: 218, distance: 210.6
click at [801, 218] on div "Related cases There are other cases potentially from the same person, address o…" at bounding box center [645, 390] width 963 height 572
copy div "Cinnamon was referred via Natalie at Central kids (she is engaging with them du…"
click at [886, 455] on p "I have advised her to reach out to the Whakatane Women's Refuge as they may be …" at bounding box center [966, 429] width 293 height 68
drag, startPoint x: 807, startPoint y: 393, endPoint x: 802, endPoint y: 216, distance: 177.5
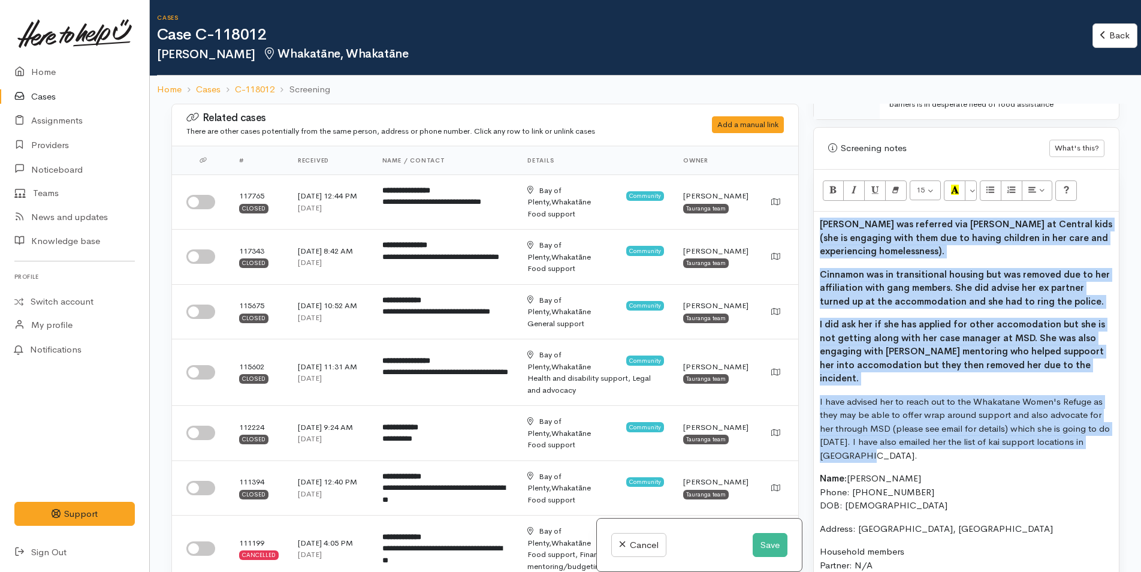
click at [802, 216] on div "Related cases There are other cases potentially from the same person, address o…" at bounding box center [645, 390] width 963 height 572
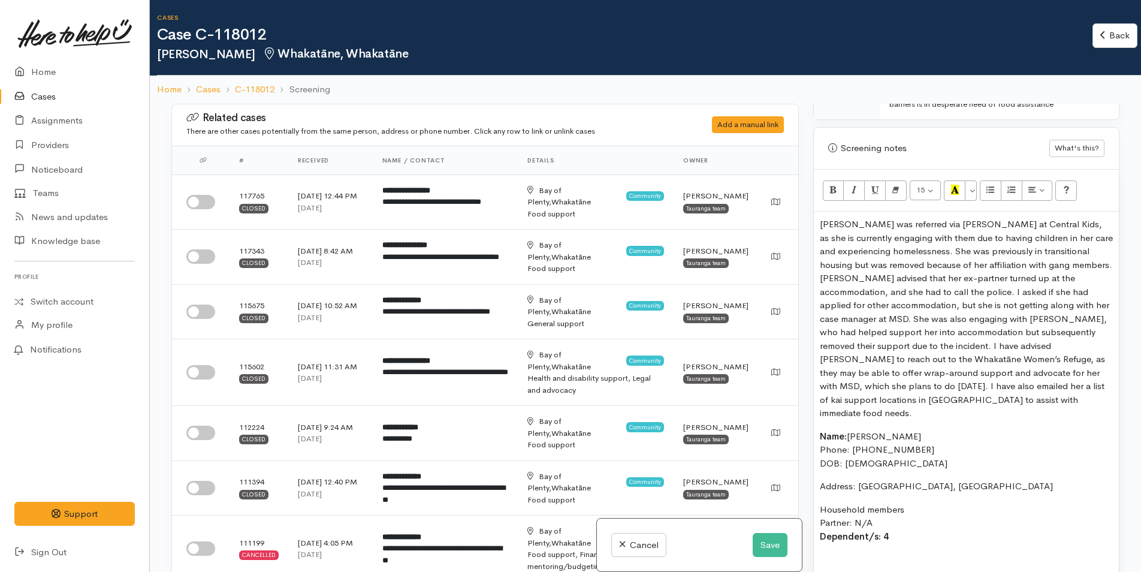
click at [937, 249] on p "Cinnamon was referred via Natalie at Central Kids, as she is currently engaging…" at bounding box center [966, 319] width 293 height 203
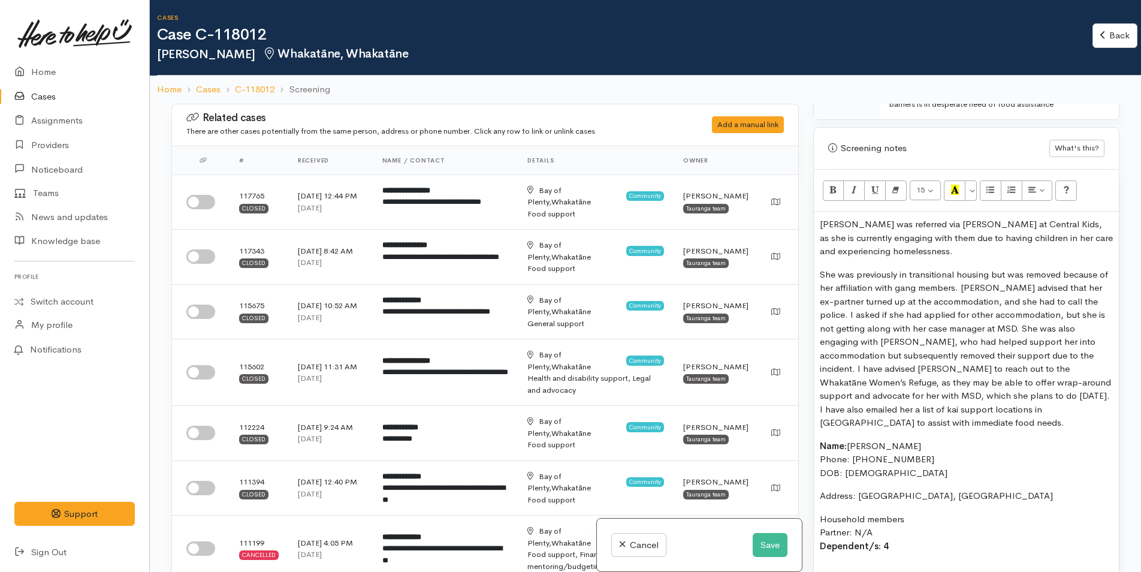
click at [851, 315] on p "She was previously in transitional housing but was removed because of her affil…" at bounding box center [966, 349] width 293 height 162
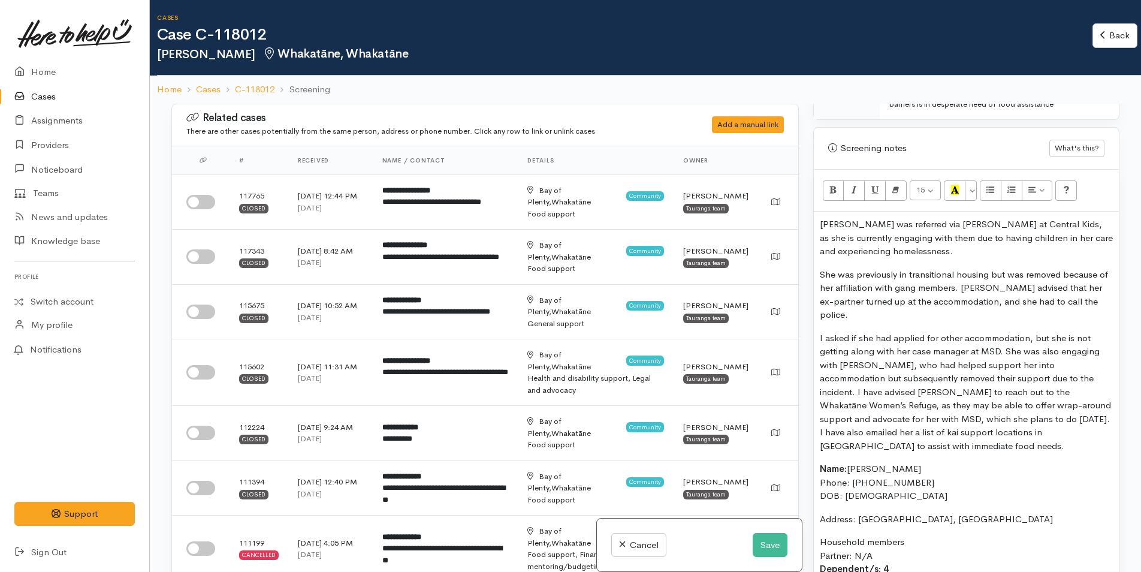
click at [1008, 351] on p "I asked if she had applied for other accommodation, but she is not getting alon…" at bounding box center [966, 392] width 293 height 122
click at [858, 391] on p "I asked if she had applied for other accommodation, but she is not getting alon…" at bounding box center [966, 392] width 293 height 122
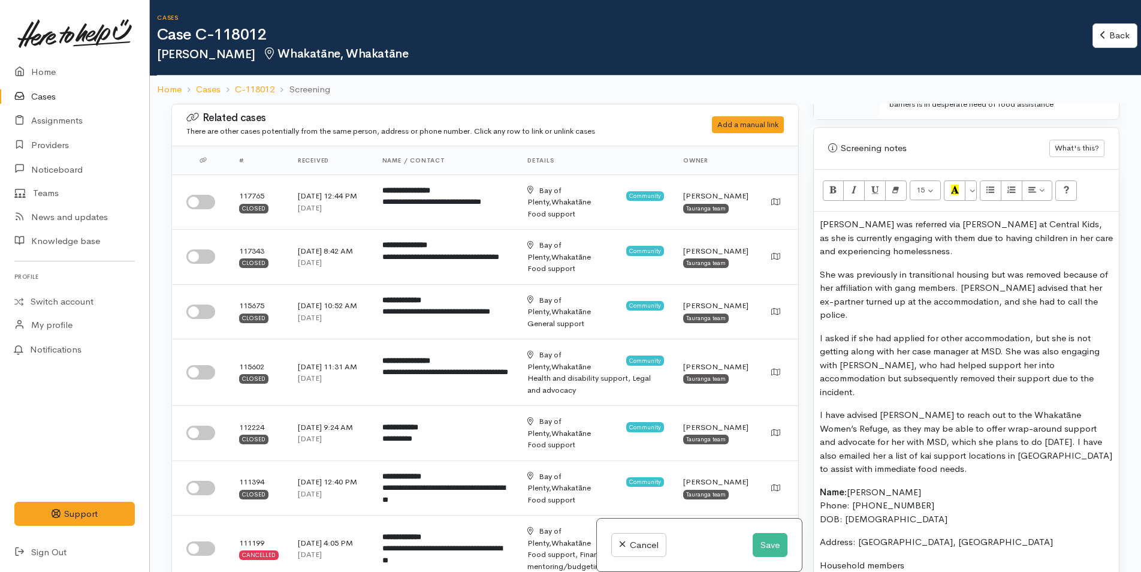
scroll to position [899, 0]
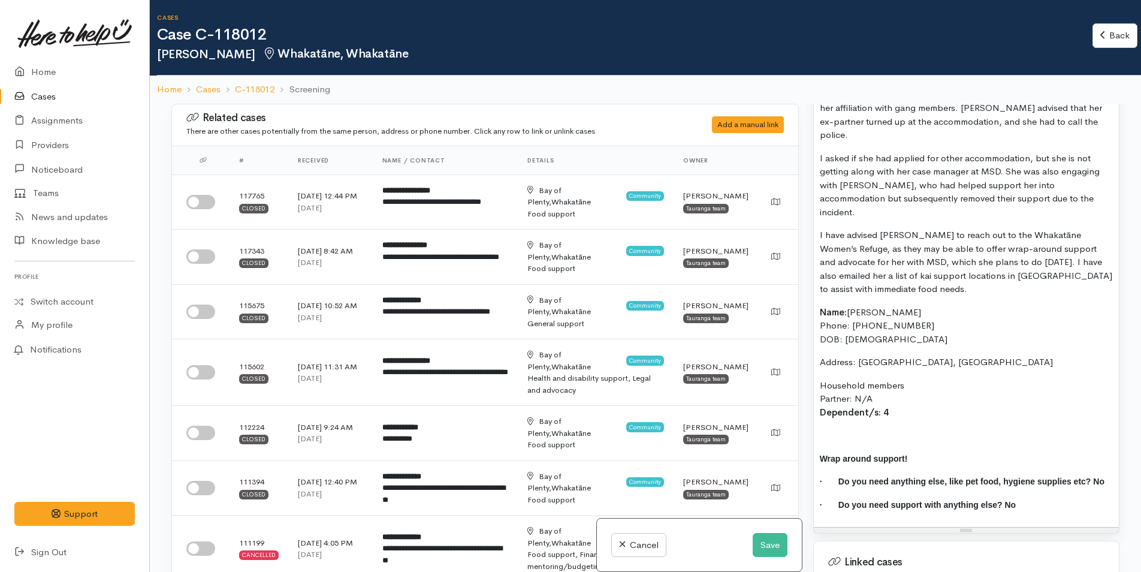
click at [902, 416] on p "Household members Partner: N/A Dependent/s: 4" at bounding box center [966, 399] width 293 height 41
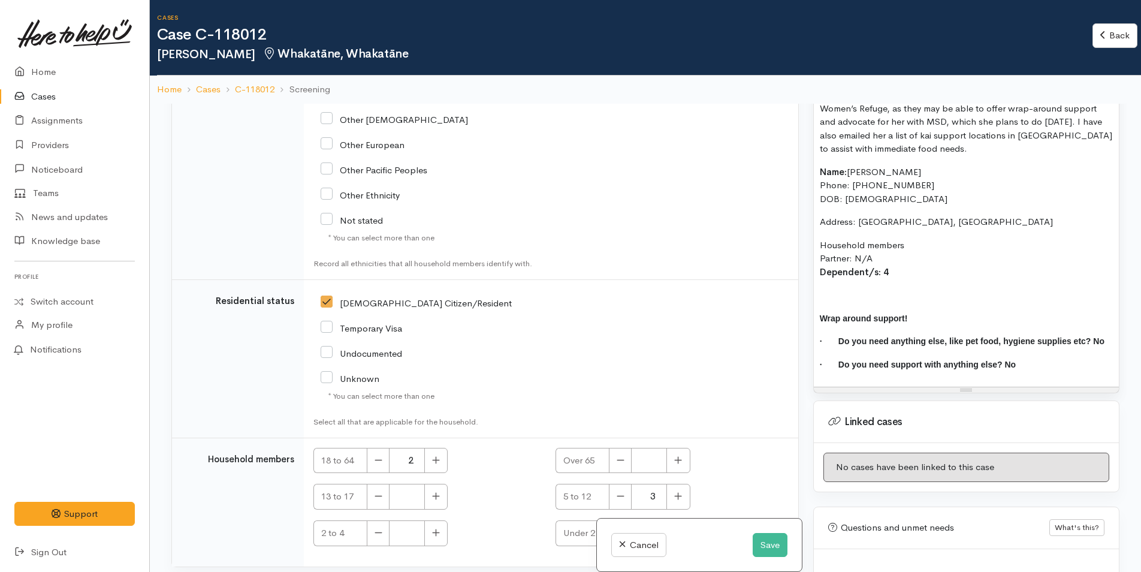
scroll to position [973, 0]
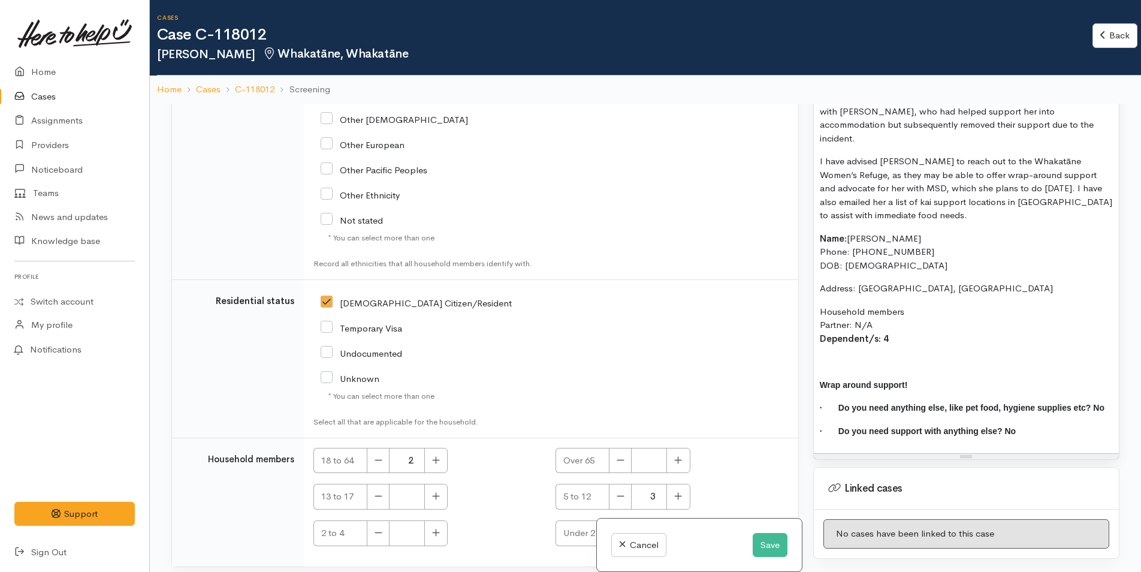
drag, startPoint x: 843, startPoint y: 337, endPoint x: 807, endPoint y: 330, distance: 37.3
click at [809, 331] on div "Warnings Add No warnings have been raised against this case Add Warning Title ●…" at bounding box center [966, 390] width 321 height 572
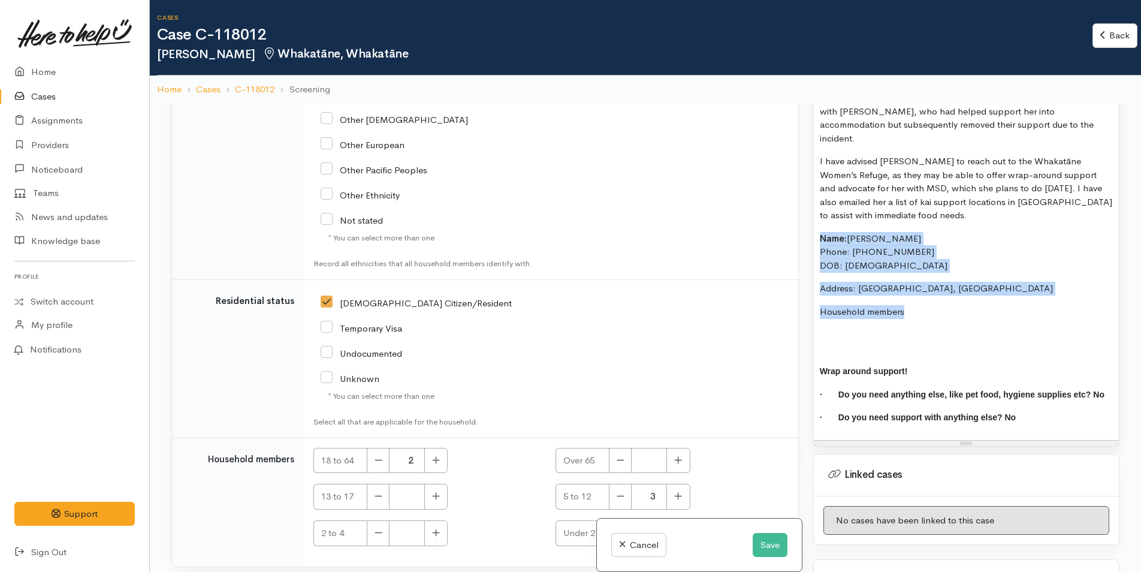
drag, startPoint x: 908, startPoint y: 318, endPoint x: 809, endPoint y: 233, distance: 129.6
click at [809, 233] on div "Warnings Add No warnings have been raised against this case Add Warning Title ●…" at bounding box center [966, 390] width 321 height 572
copy div "Name: Cinnamon Dewes Phone: 0221021833 DOB: 15/07/1986 Address: Whakatane, New …"
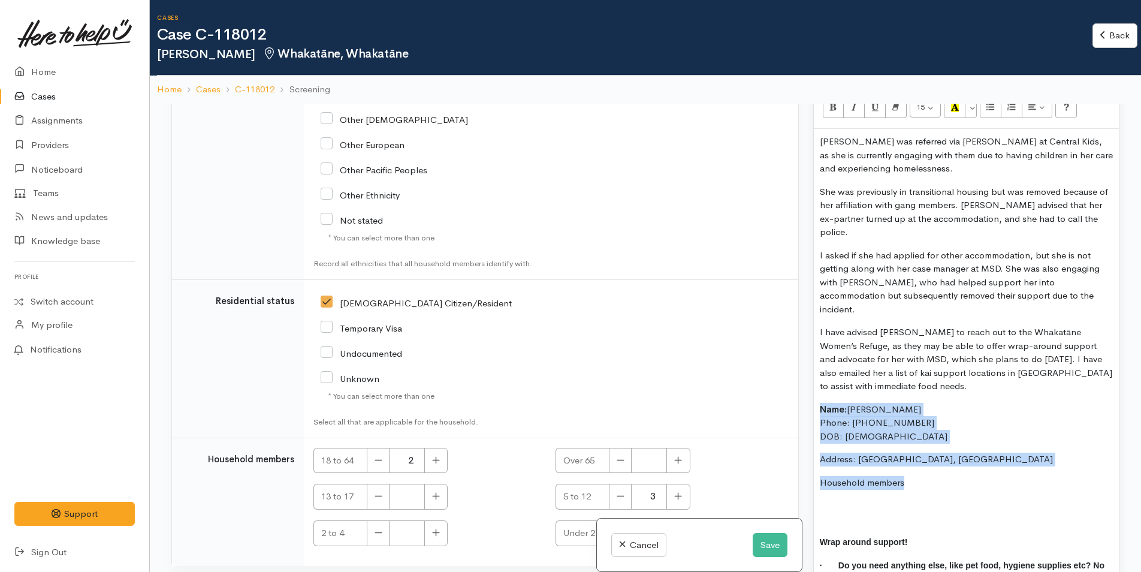
scroll to position [553, 0]
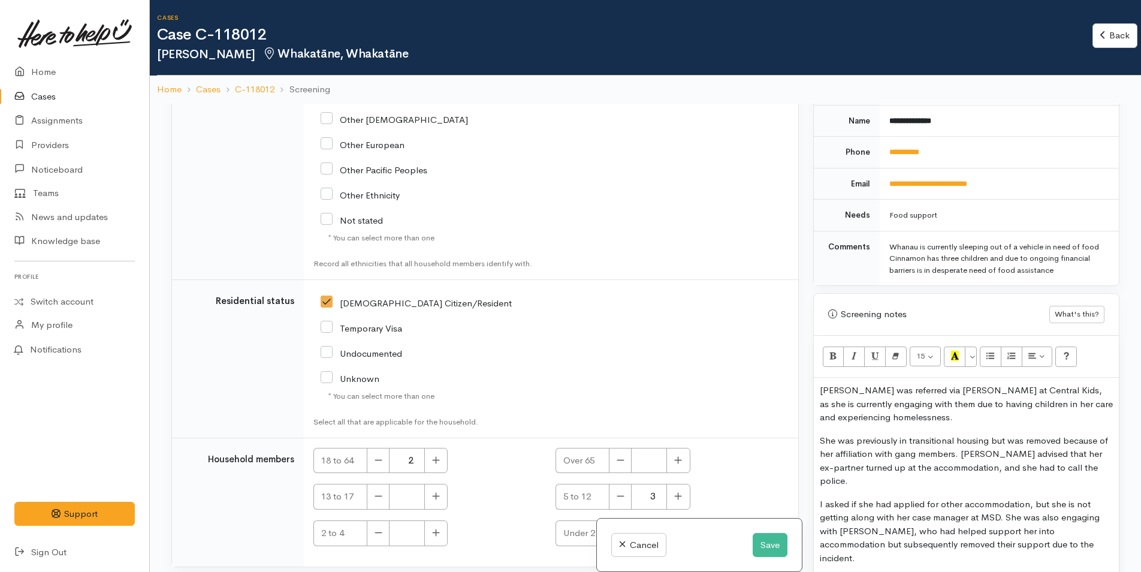
click at [821, 388] on p "Cinnamon was referred via Natalie at Central Kids, as she is currently engaging…" at bounding box center [966, 404] width 293 height 41
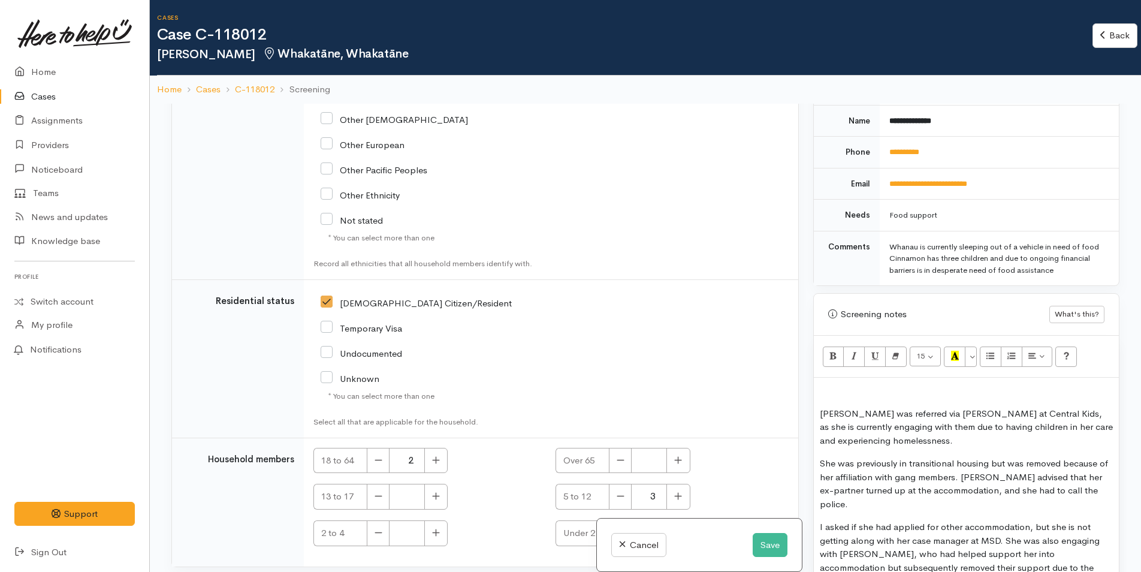
scroll to position [626, 0]
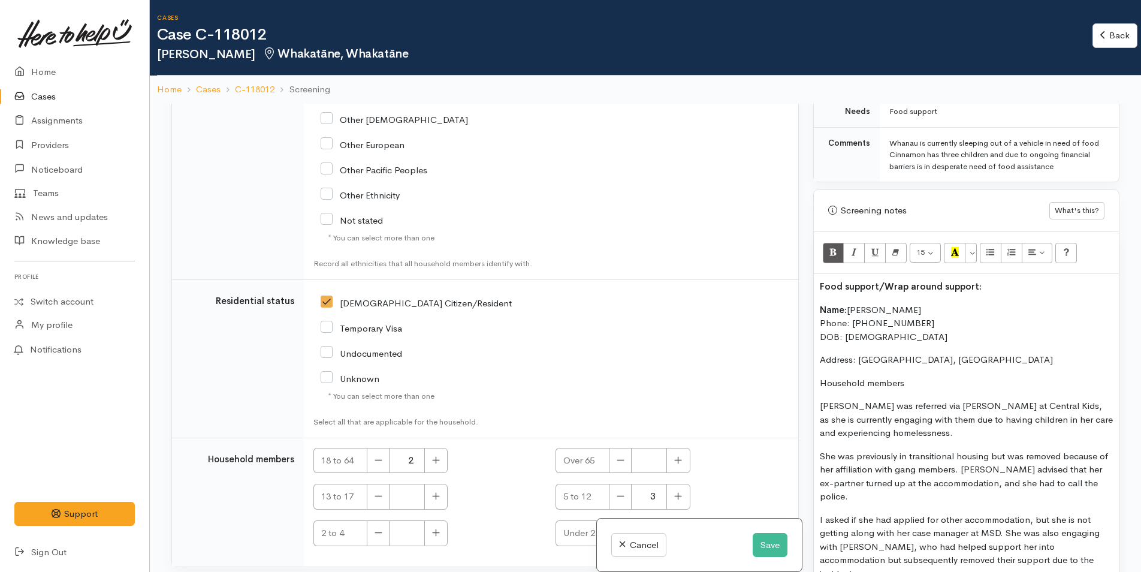
scroll to position [686, 0]
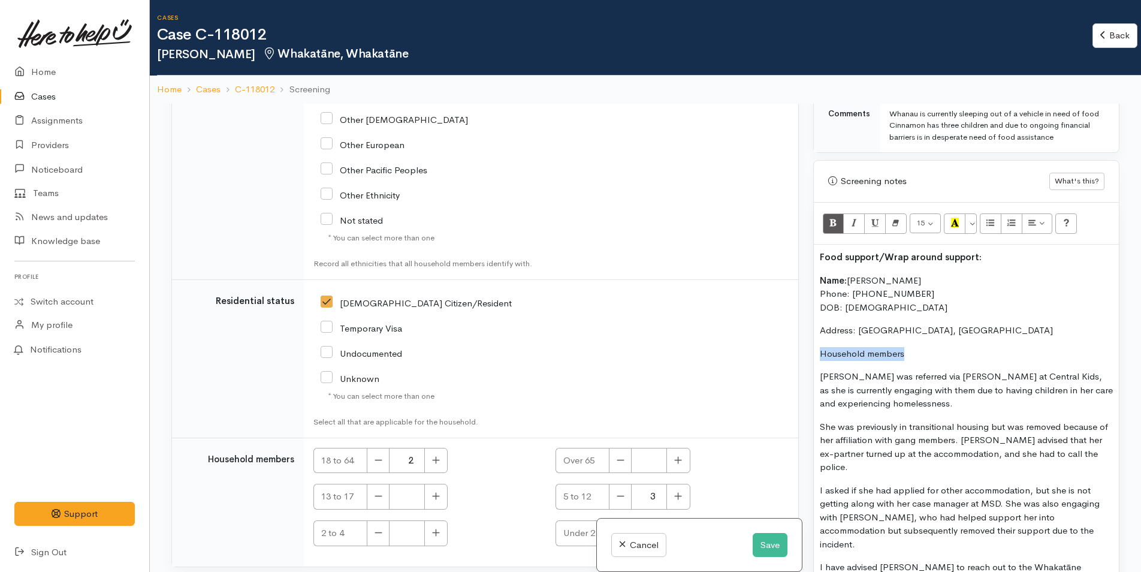
drag, startPoint x: 917, startPoint y: 348, endPoint x: 769, endPoint y: 343, distance: 148.2
click at [769, 343] on div "Related cases There are other cases potentially from the same person, address o…" at bounding box center [645, 390] width 963 height 572
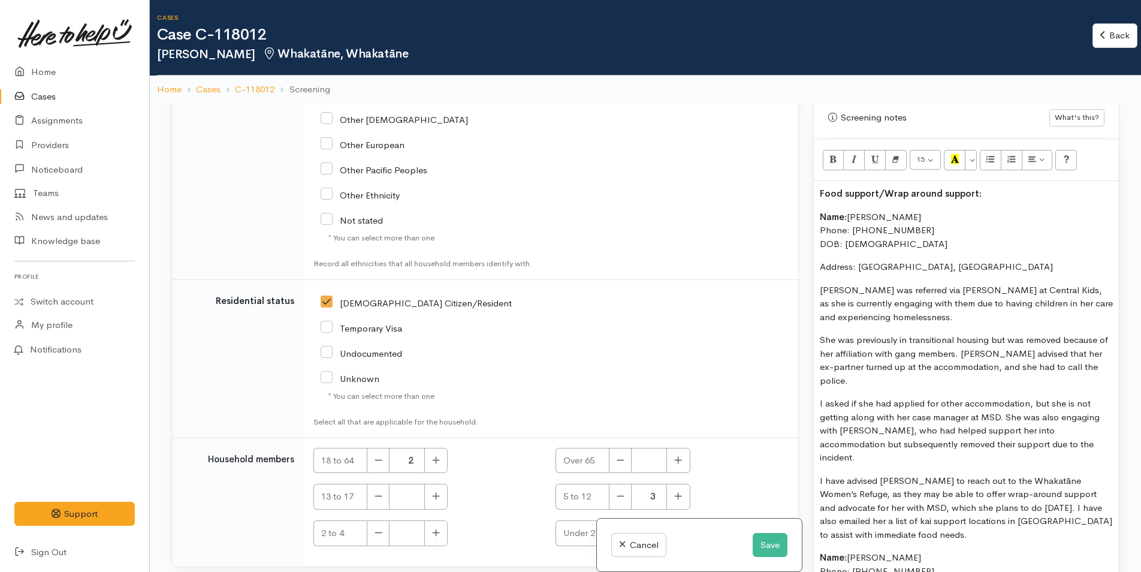
scroll to position [866, 0]
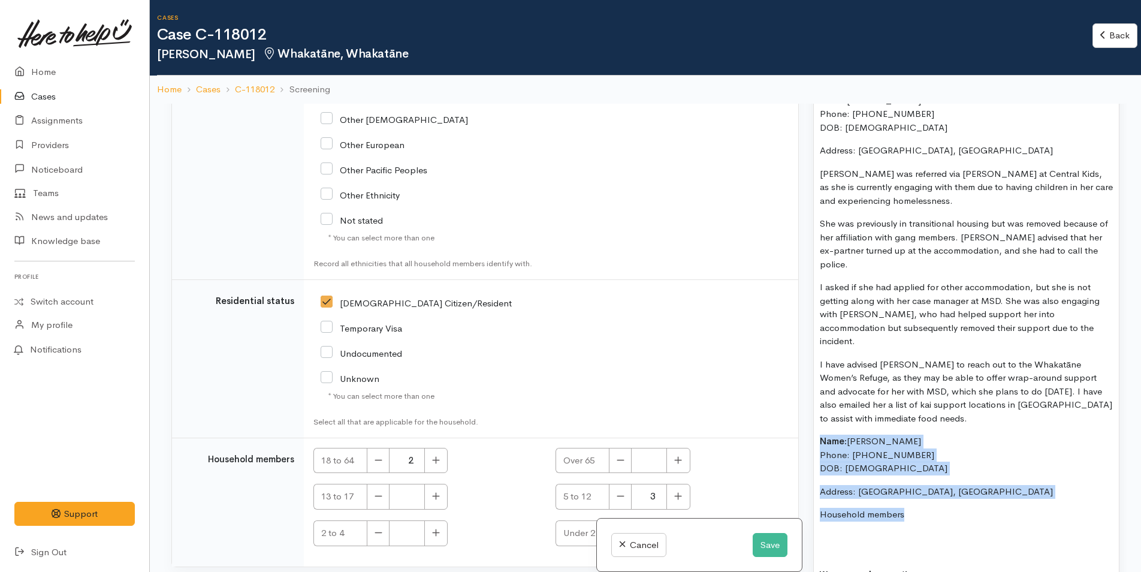
drag, startPoint x: 880, startPoint y: 521, endPoint x: 816, endPoint y: 438, distance: 105.1
click at [816, 438] on div "Food support/Wrap around support: Name: Cinnamon Dewes Phone: 0221021833 DOB: 1…" at bounding box center [966, 354] width 305 height 578
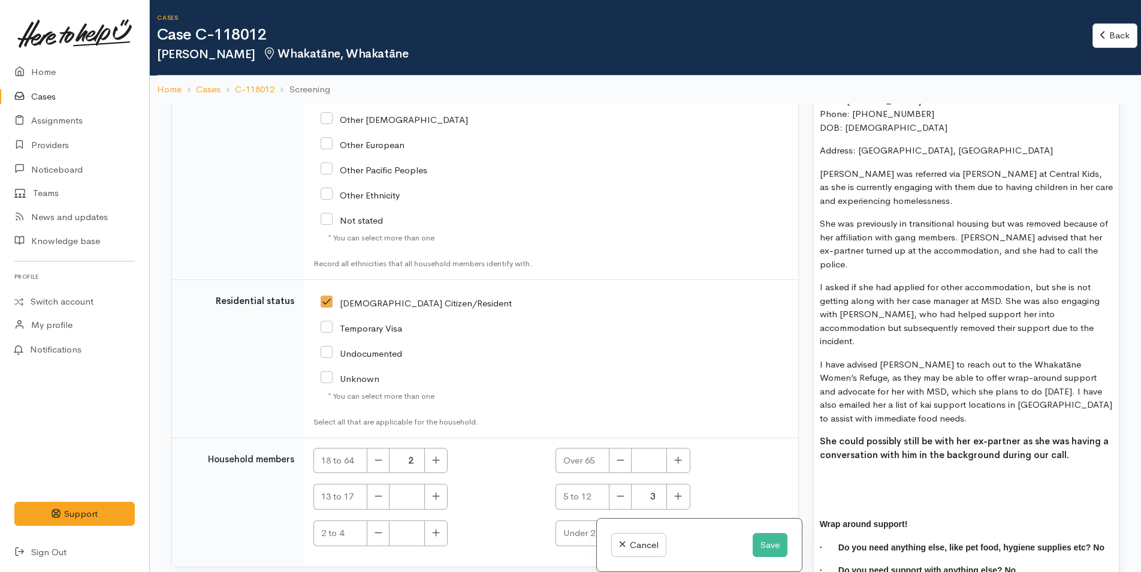
click at [910, 487] on div "Food support/Wrap around support: Name: Cinnamon Dewes Phone: 0221021833 DOB: 1…" at bounding box center [966, 329] width 305 height 528
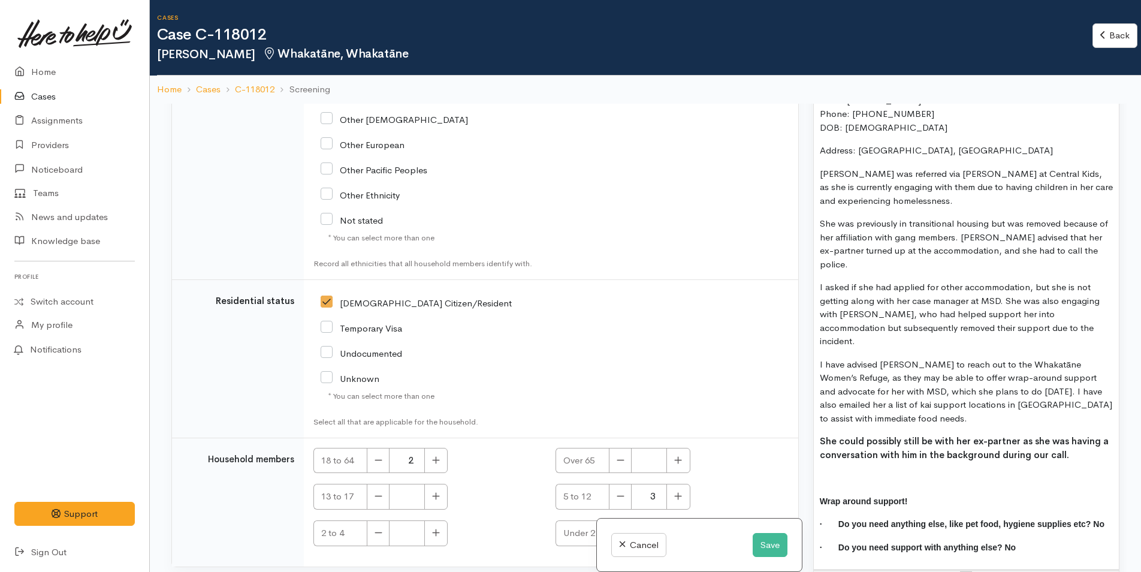
drag, startPoint x: 1015, startPoint y: 454, endPoint x: 821, endPoint y: 433, distance: 195.9
click at [821, 433] on div "Food support/Wrap around support: Name: Cinnamon Dewes Phone: 0221021833 DOB: 1…" at bounding box center [966, 317] width 305 height 505
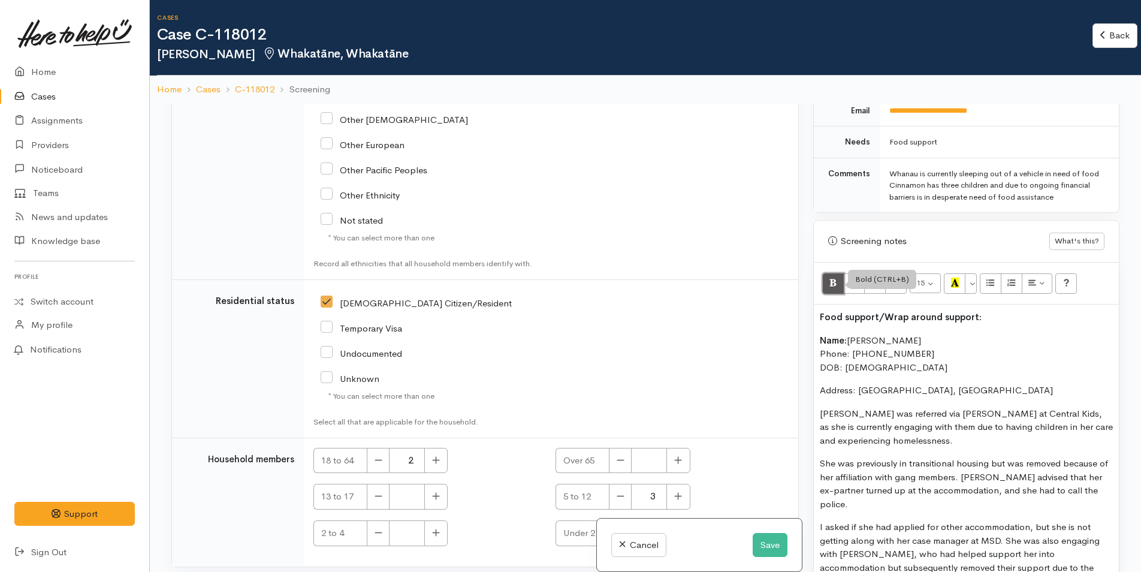
click at [833, 284] on icon "Bold (CTRL+B)" at bounding box center [834, 283] width 8 height 10
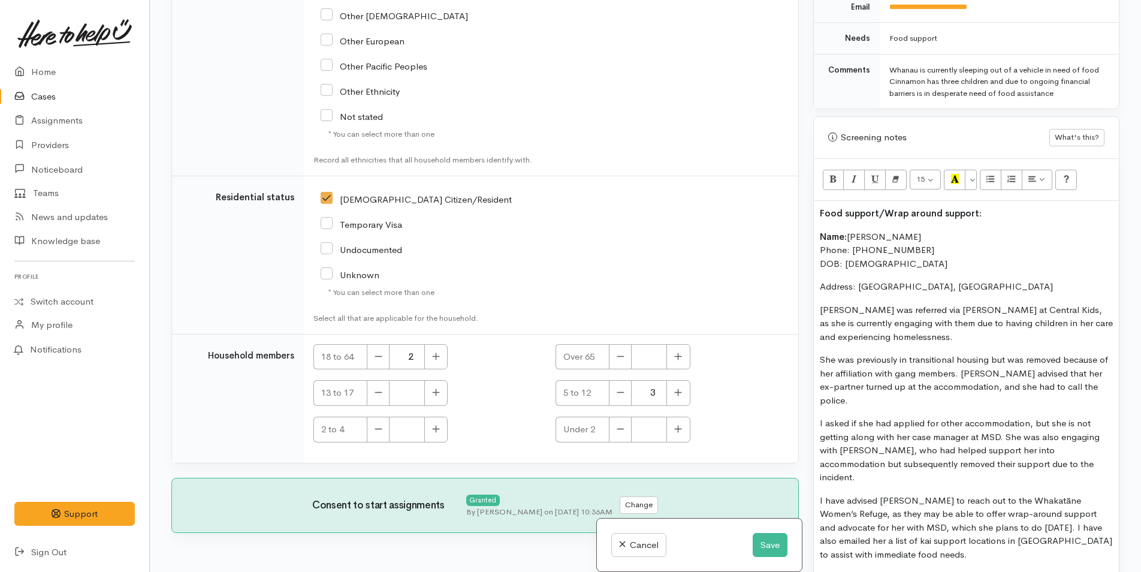
drag, startPoint x: 945, startPoint y: 212, endPoint x: 822, endPoint y: 212, distance: 122.9
click at [811, 215] on div "Warnings Add No warnings have been raised against this case Add Warning Title ●…" at bounding box center [966, 286] width 321 height 572
click at [956, 177] on icon "Recent Color" at bounding box center [955, 179] width 8 height 10
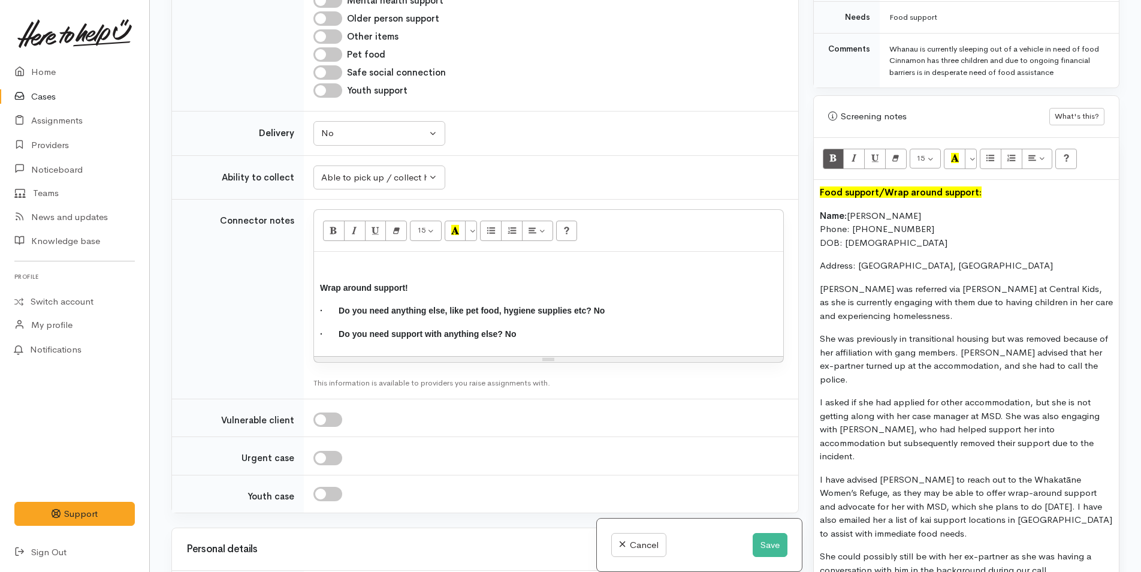
scroll to position [623, 0]
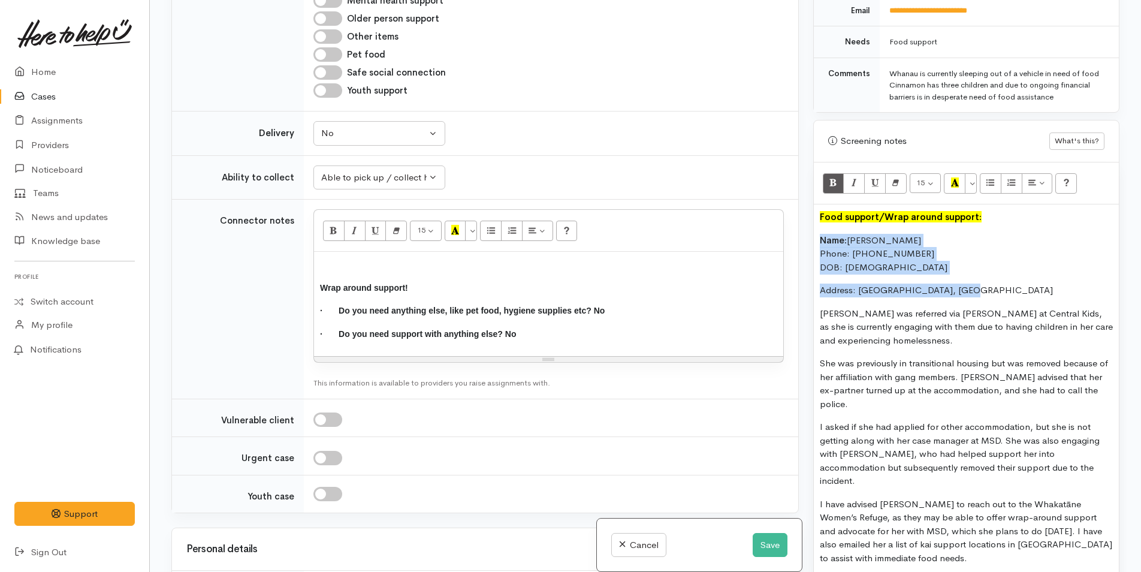
drag, startPoint x: 896, startPoint y: 284, endPoint x: 814, endPoint y: 240, distance: 92.5
click at [814, 240] on div "Food support/Wrap around support: Name: Cinnamon Dewes Phone: 0221021833 DOB: 1…" at bounding box center [966, 456] width 305 height 505
copy div "Name: Cinnamon Dewes Phone: 0221021833 DOB: 15/07/1986 Address: Whakatane, New …"
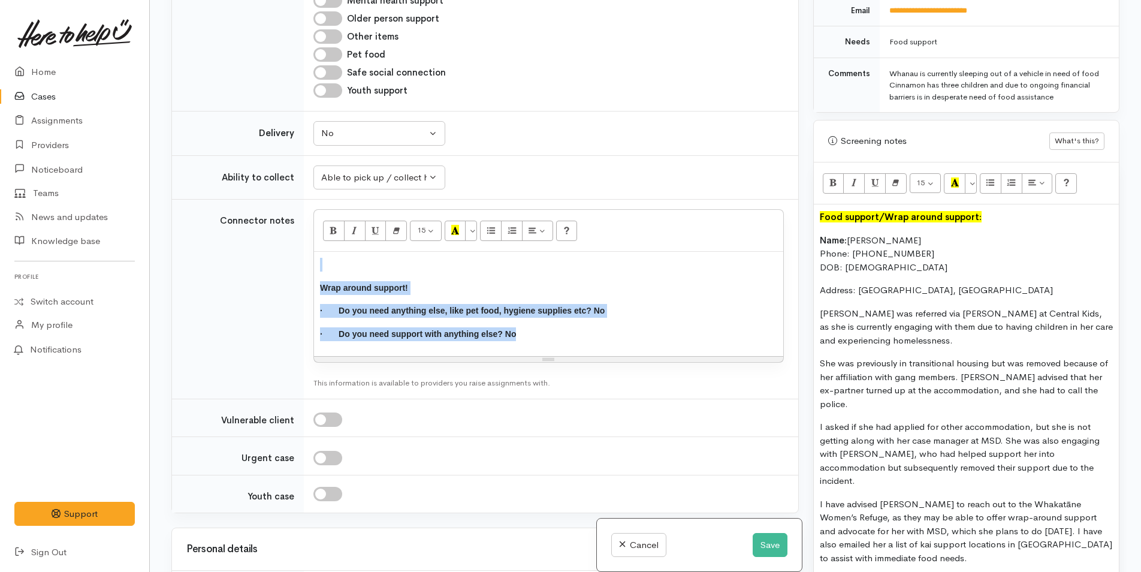
drag, startPoint x: 282, startPoint y: 234, endPoint x: 270, endPoint y: 233, distance: 12.6
click at [270, 233] on tr "Connector notes <p><br></p><p><b><span style="font-size: 10.5pt; font-family: &…" at bounding box center [485, 300] width 626 height 200
paste div
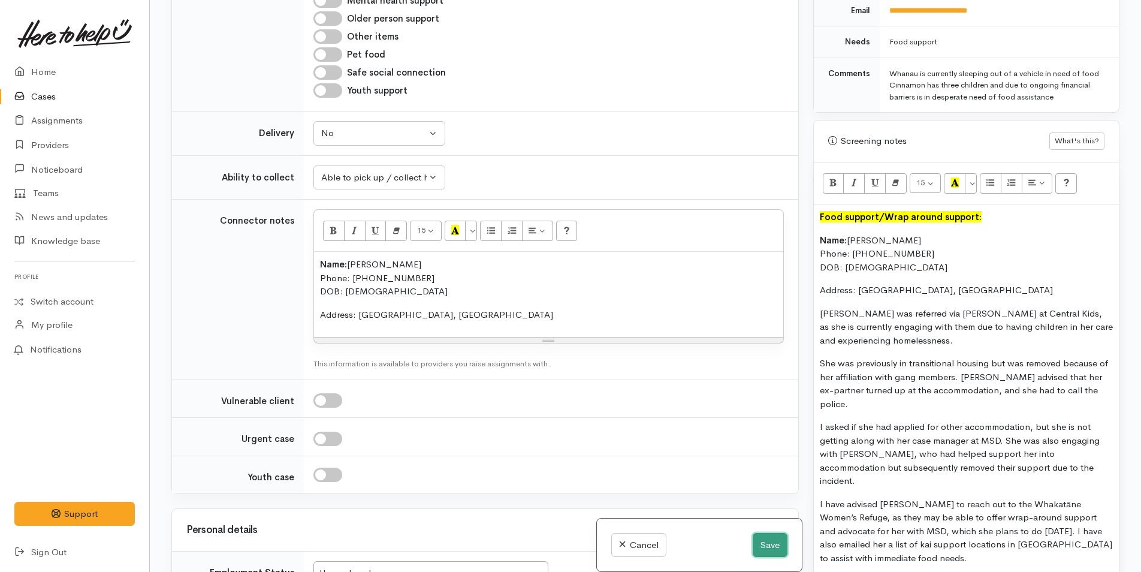
drag, startPoint x: 760, startPoint y: 540, endPoint x: 731, endPoint y: 537, distance: 29.5
click at [754, 538] on button "Save" at bounding box center [770, 545] width 35 height 25
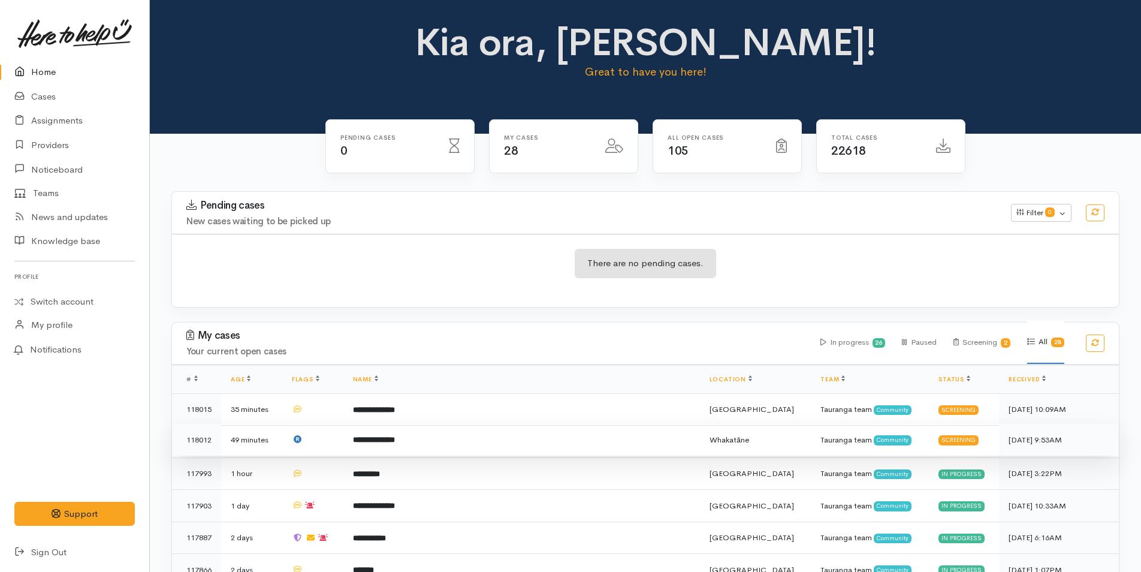
click at [395, 442] on b "**********" at bounding box center [374, 440] width 42 height 8
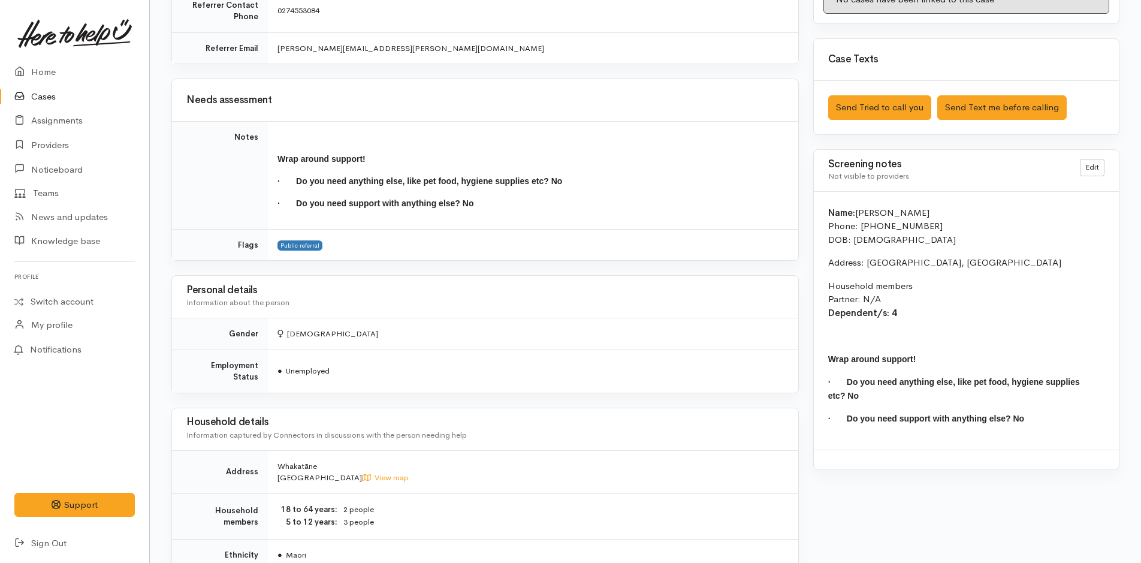
scroll to position [779, 0]
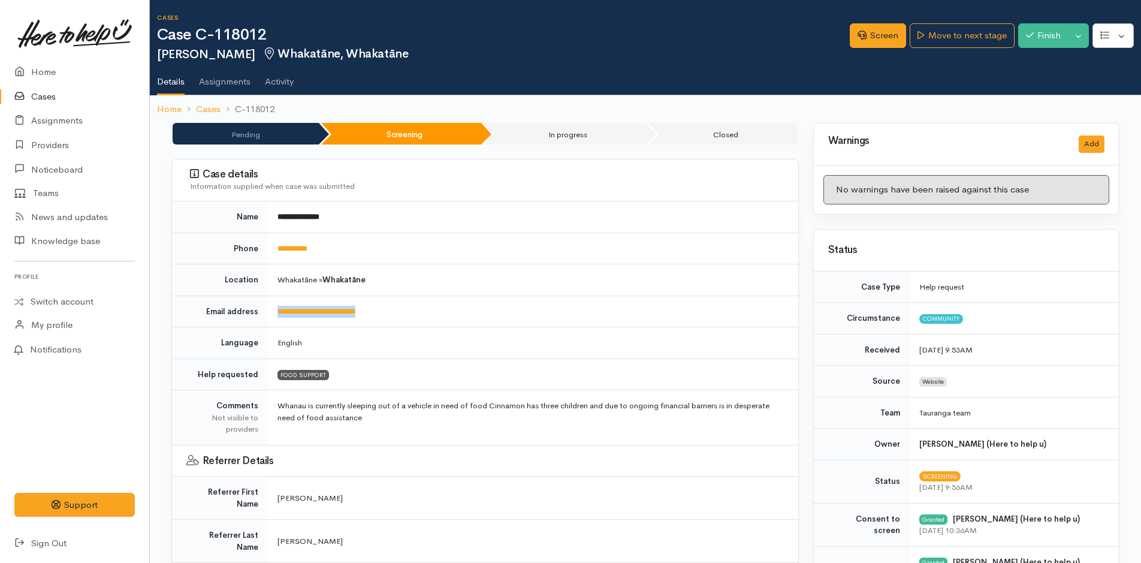
drag, startPoint x: 360, startPoint y: 309, endPoint x: 273, endPoint y: 311, distance: 86.9
click at [273, 311] on td "**********" at bounding box center [533, 312] width 530 height 32
copy link "**********"
click at [391, 307] on td "**********" at bounding box center [533, 312] width 530 height 32
drag, startPoint x: 390, startPoint y: 308, endPoint x: 274, endPoint y: 307, distance: 116.3
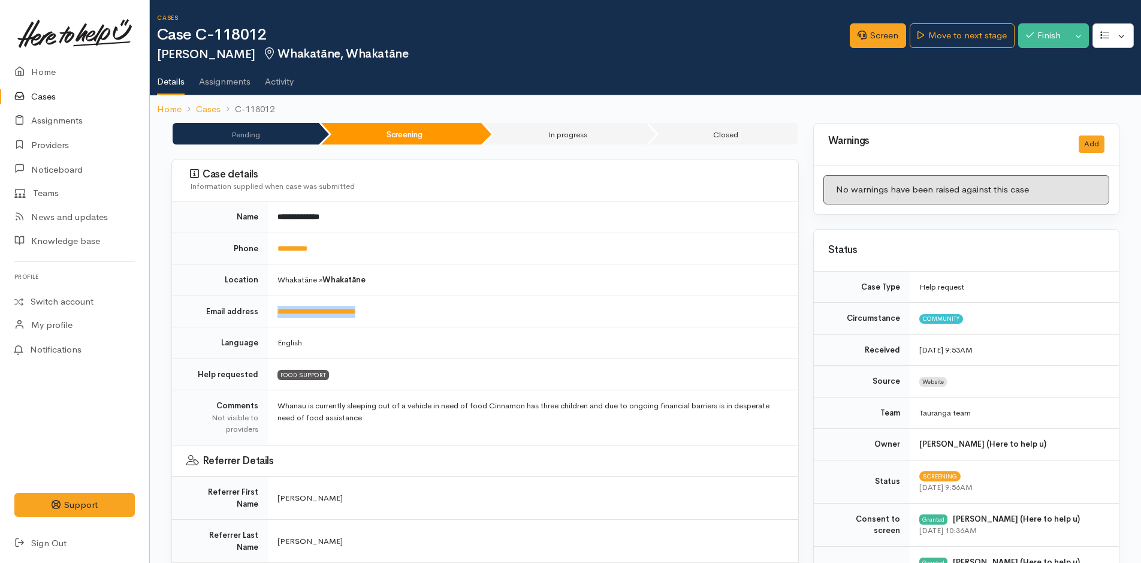
click at [274, 307] on td "**********" at bounding box center [533, 312] width 530 height 32
copy link "**********"
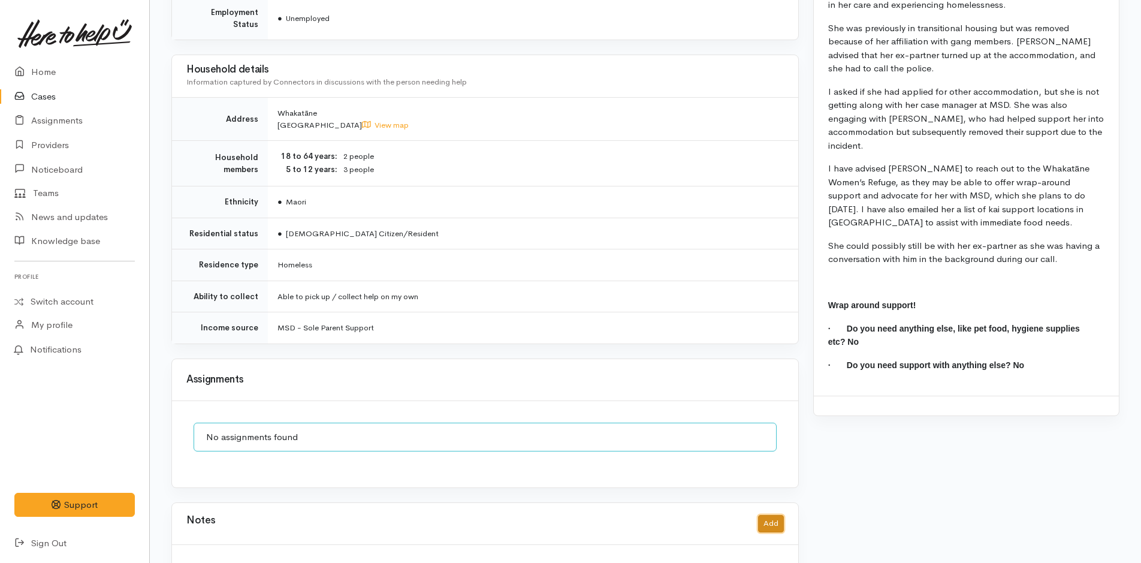
click at [780, 515] on button "Add" at bounding box center [771, 523] width 26 height 17
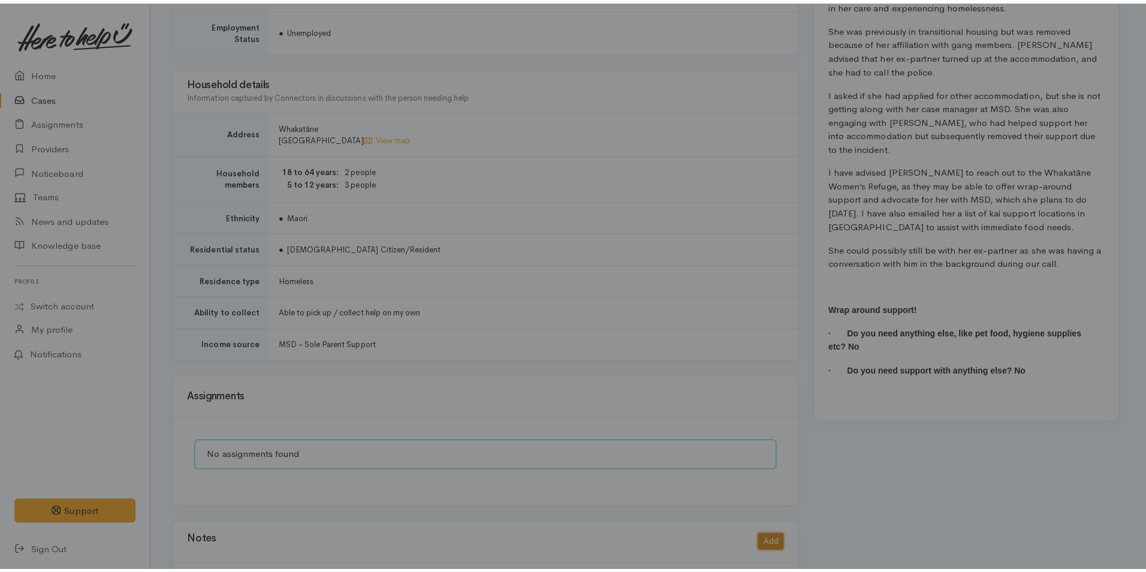
scroll to position [993, 0]
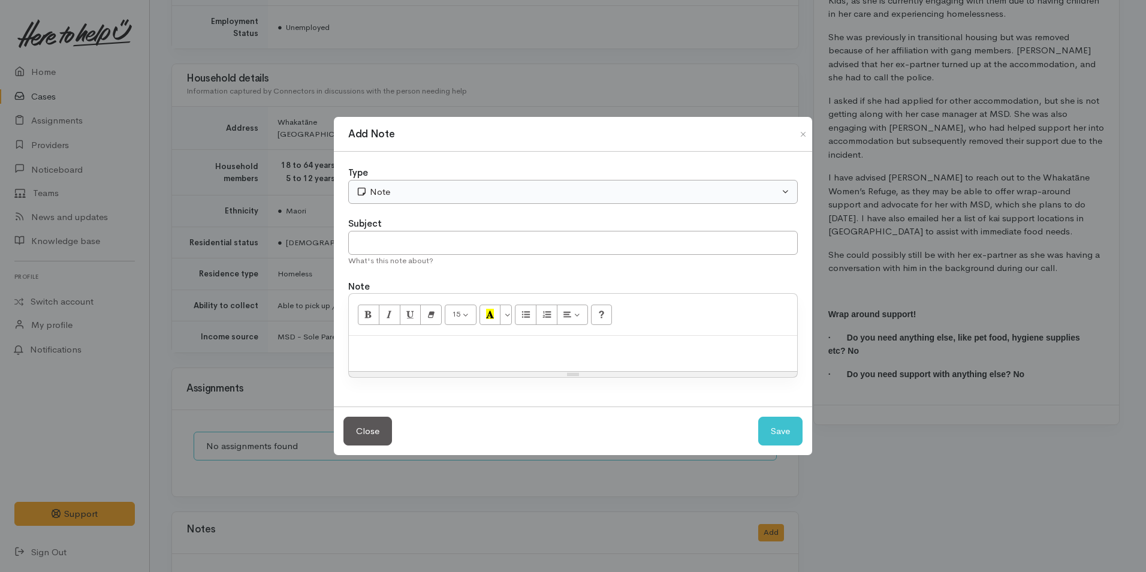
click at [384, 176] on div "Type" at bounding box center [573, 173] width 450 height 14
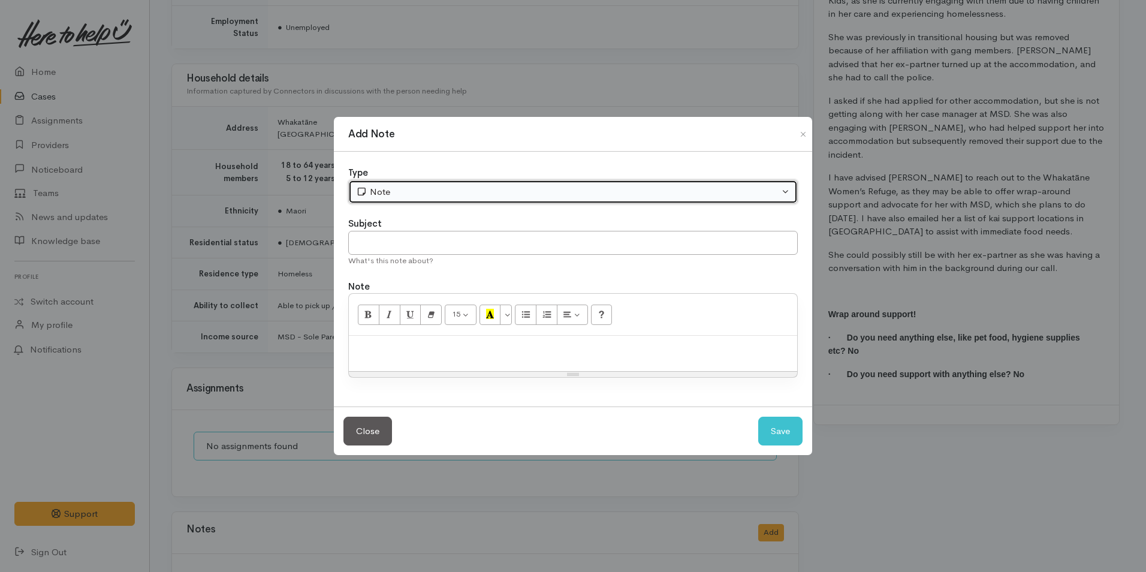
click at [384, 183] on button "Note" at bounding box center [573, 192] width 450 height 25
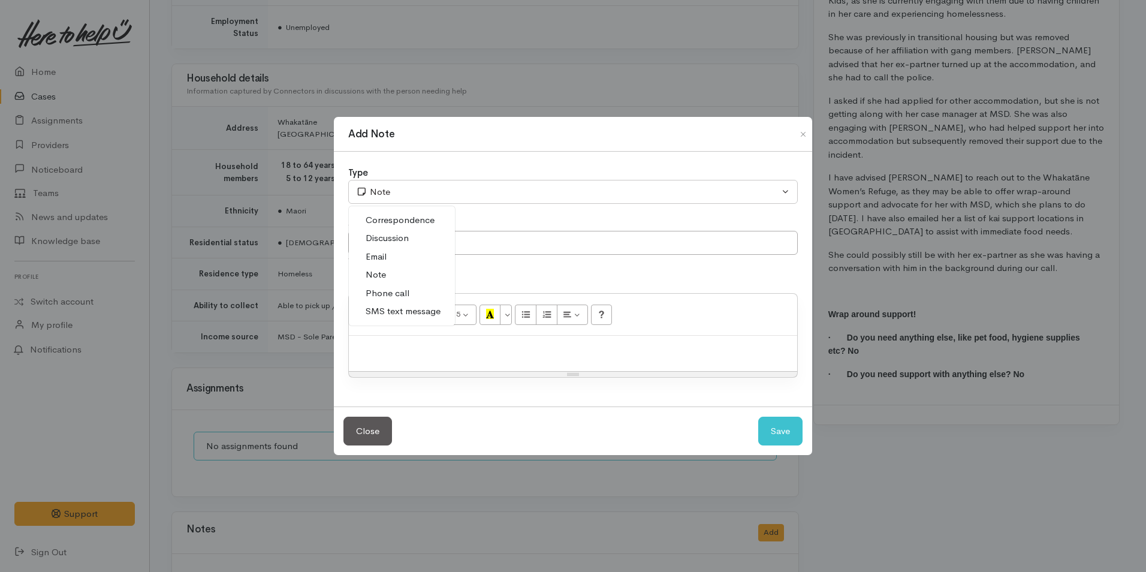
click at [387, 312] on span "SMS text message" at bounding box center [403, 311] width 75 height 14
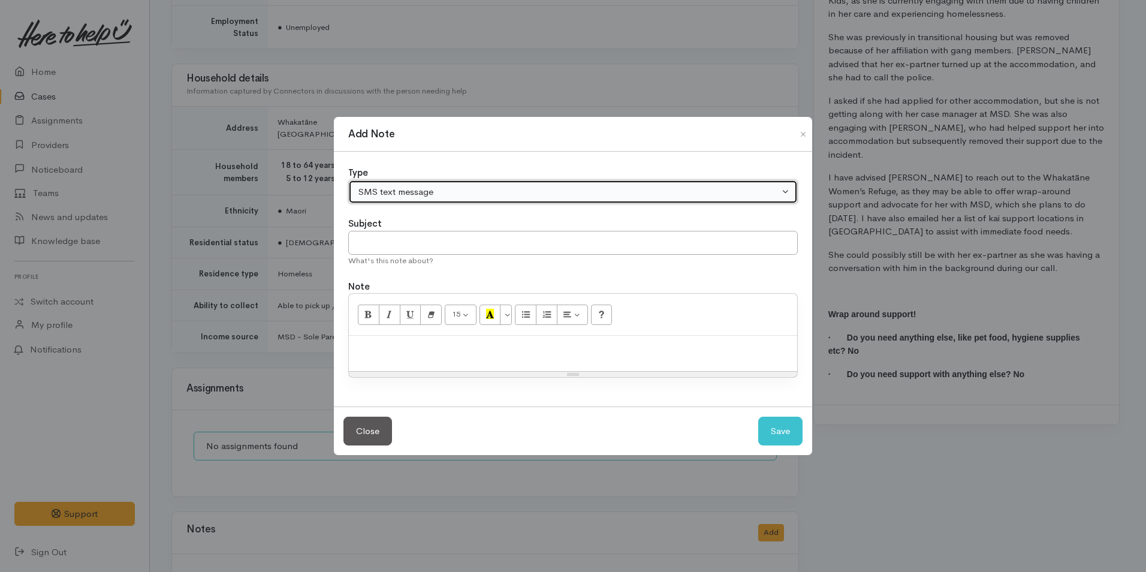
click at [381, 197] on div "SMS text message" at bounding box center [567, 192] width 423 height 14
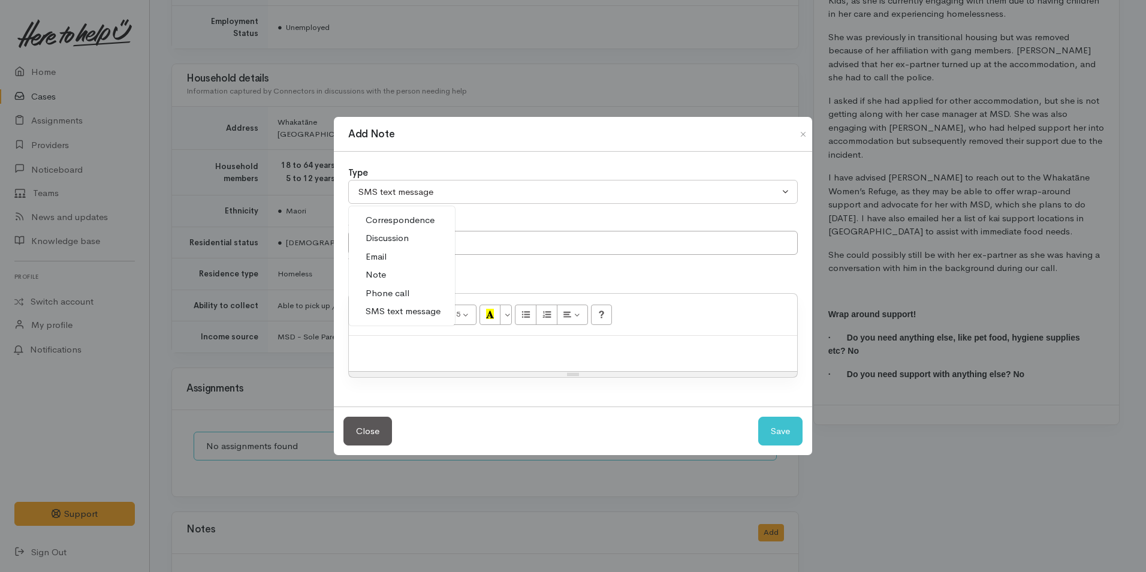
click at [389, 255] on link "Email" at bounding box center [402, 257] width 106 height 19
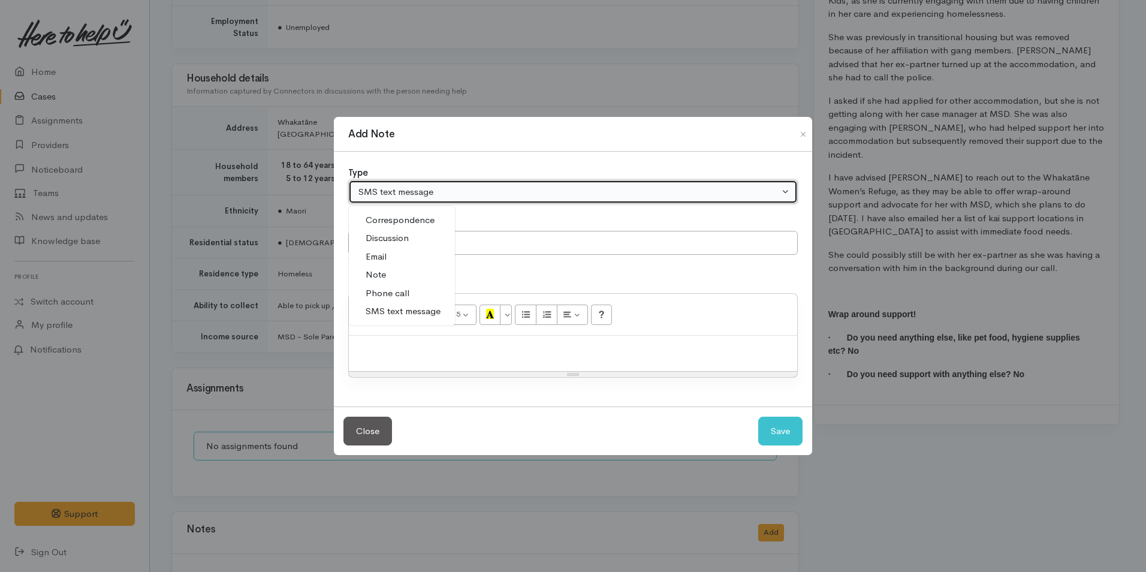
select select "2"
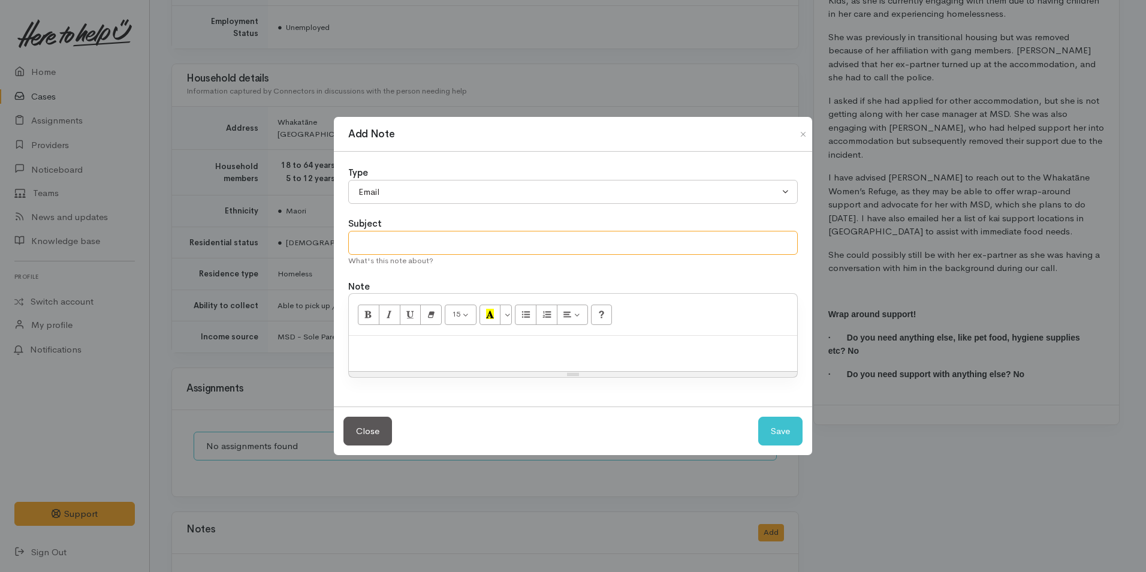
click at [393, 239] on input "text" at bounding box center [573, 243] width 450 height 25
type input "Local providers"
paste div
drag, startPoint x: 376, startPoint y: 342, endPoint x: 267, endPoint y: 342, distance: 109.1
click at [267, 342] on div "Add Note Type Correspondence Discussion Email Note Phone call SMS text message …" at bounding box center [573, 286] width 1146 height 572
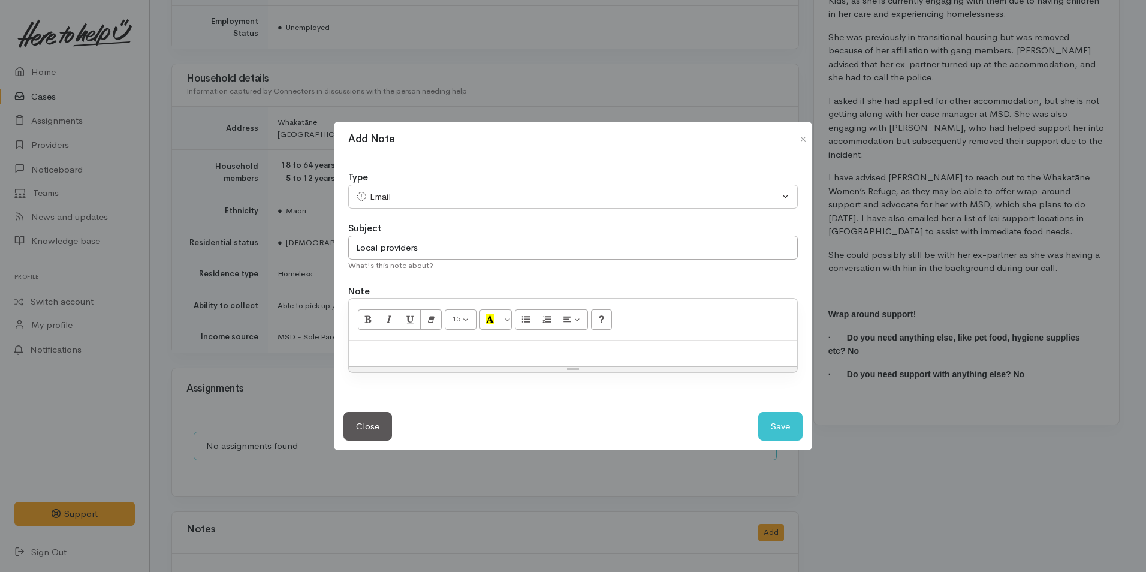
click at [400, 345] on div at bounding box center [573, 353] width 448 height 26
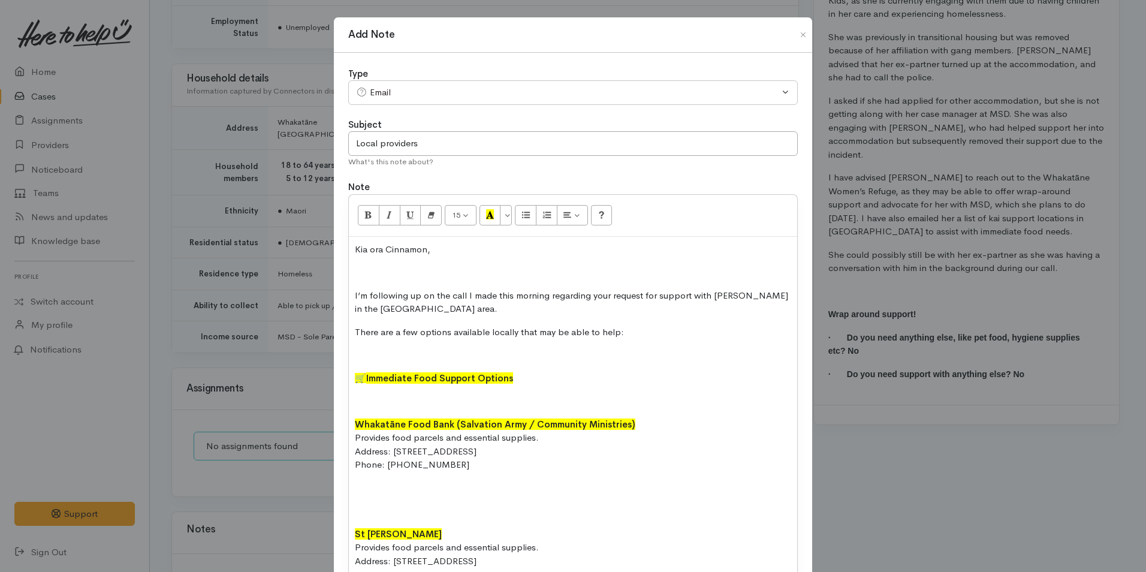
scroll to position [1203, 0]
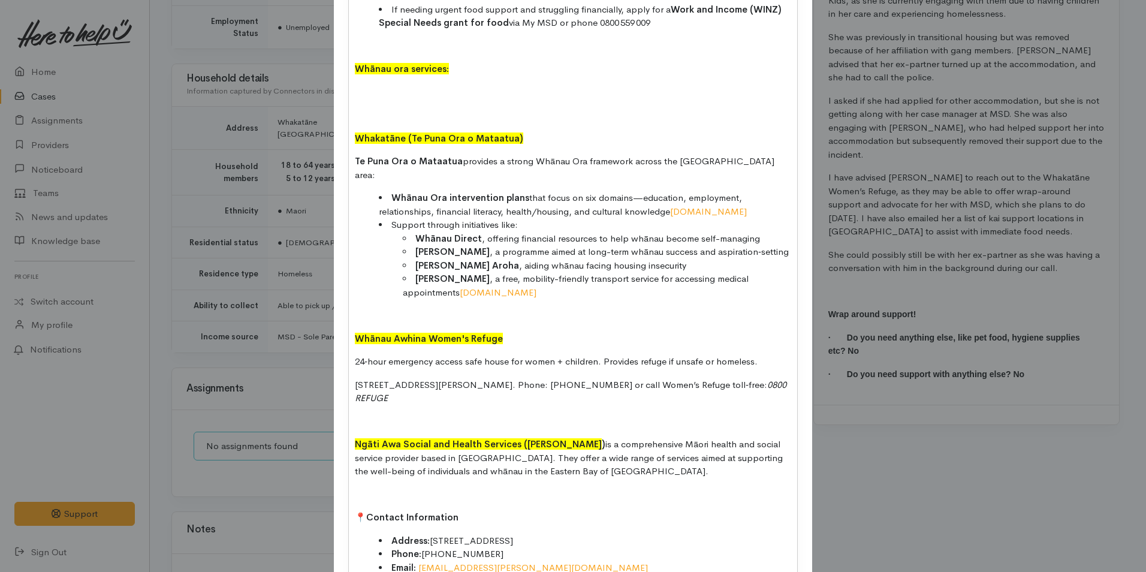
scroll to position [963, 0]
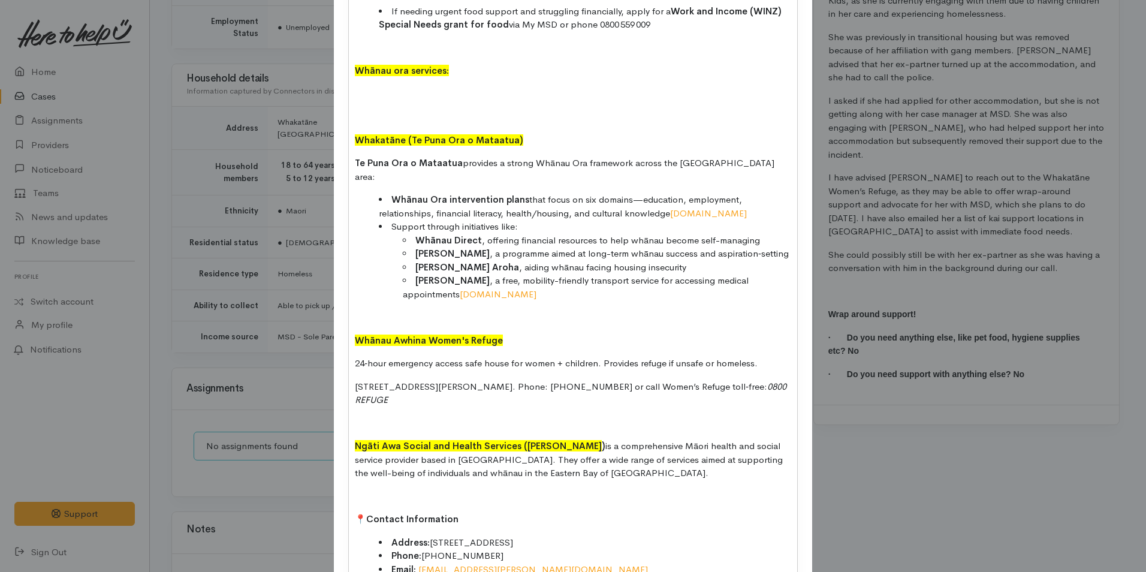
click at [367, 101] on p at bounding box center [573, 95] width 436 height 14
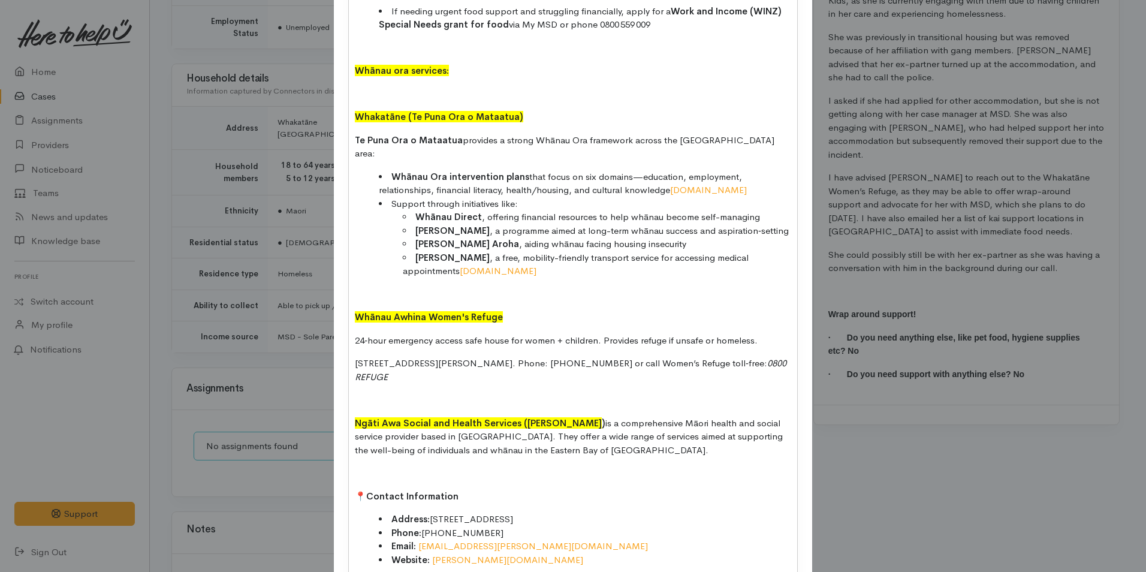
click at [373, 96] on p at bounding box center [573, 95] width 436 height 14
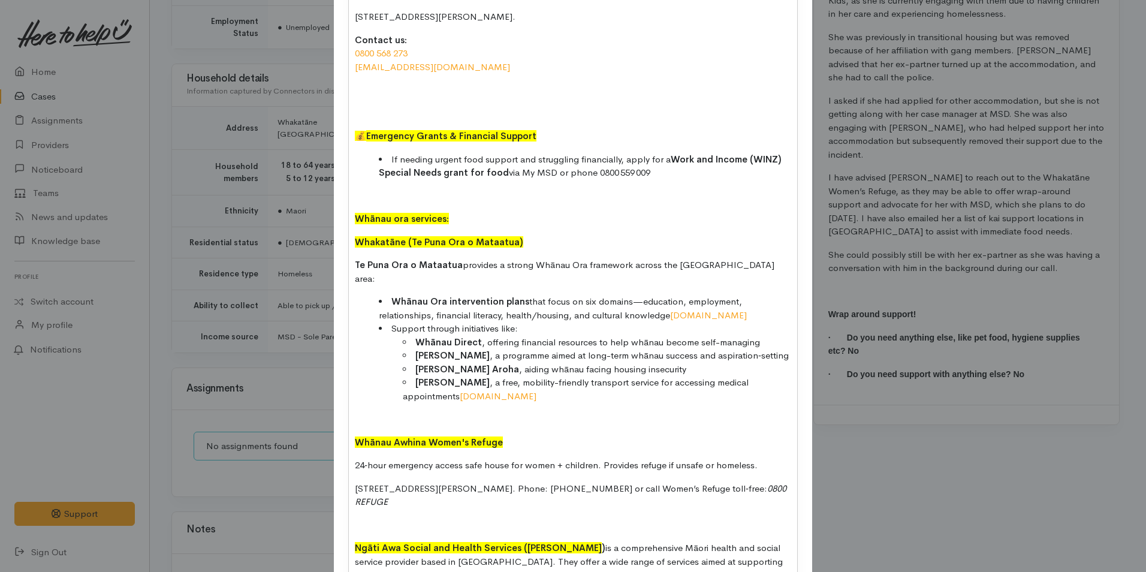
scroll to position [664, 0]
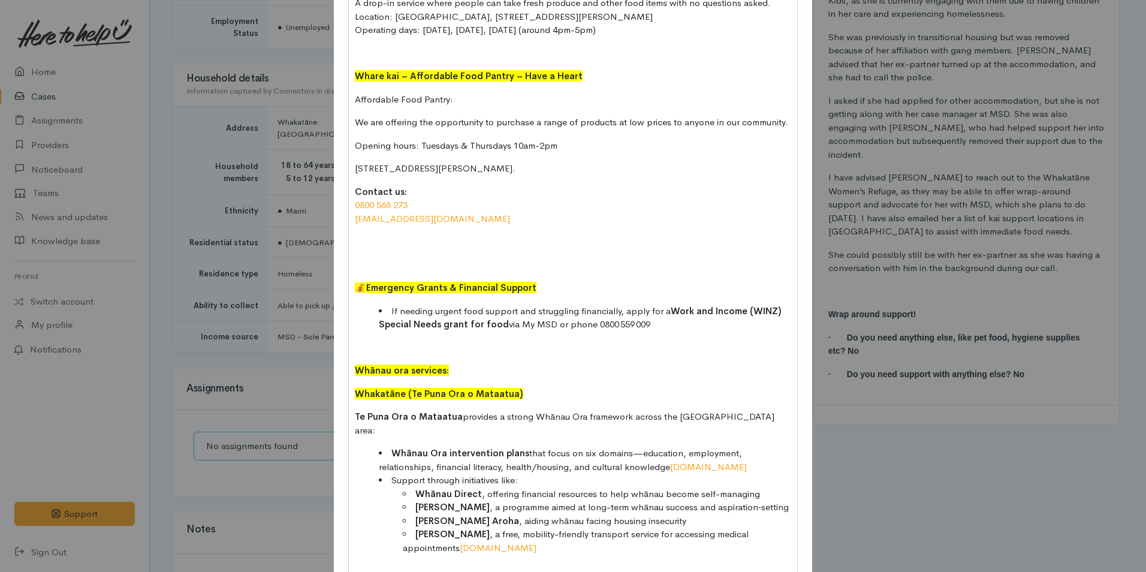
click at [382, 233] on div "Kia ora Cinnamon, I’m following up on the call I made this morning regarding yo…" at bounding box center [573, 335] width 448 height 1524
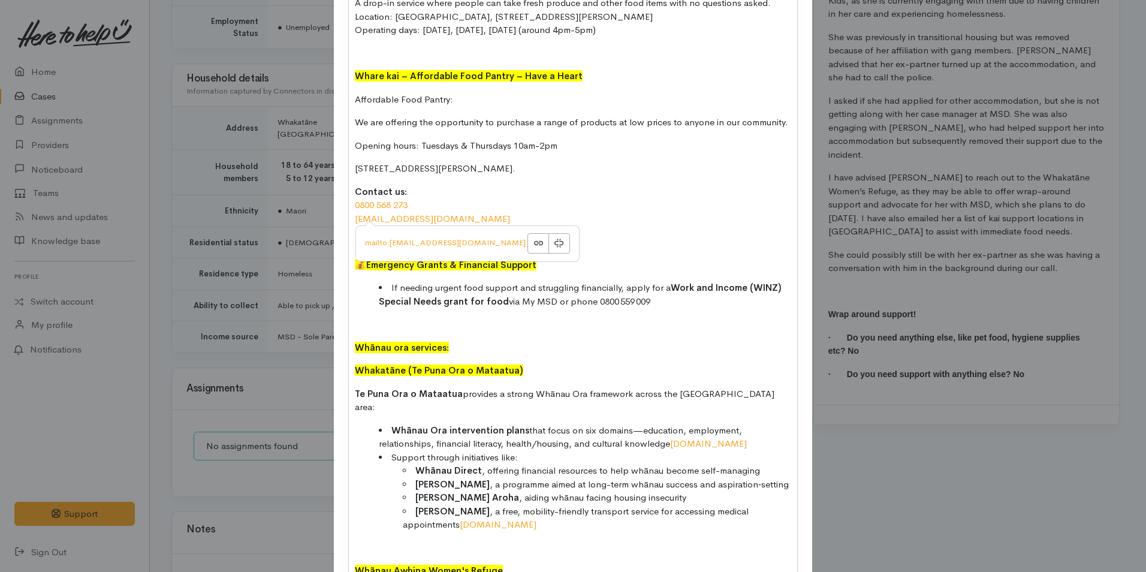
click at [349, 236] on div "Kia ora Cinnamon, I’m following up on the call I made this morning regarding yo…" at bounding box center [573, 324] width 448 height 1502
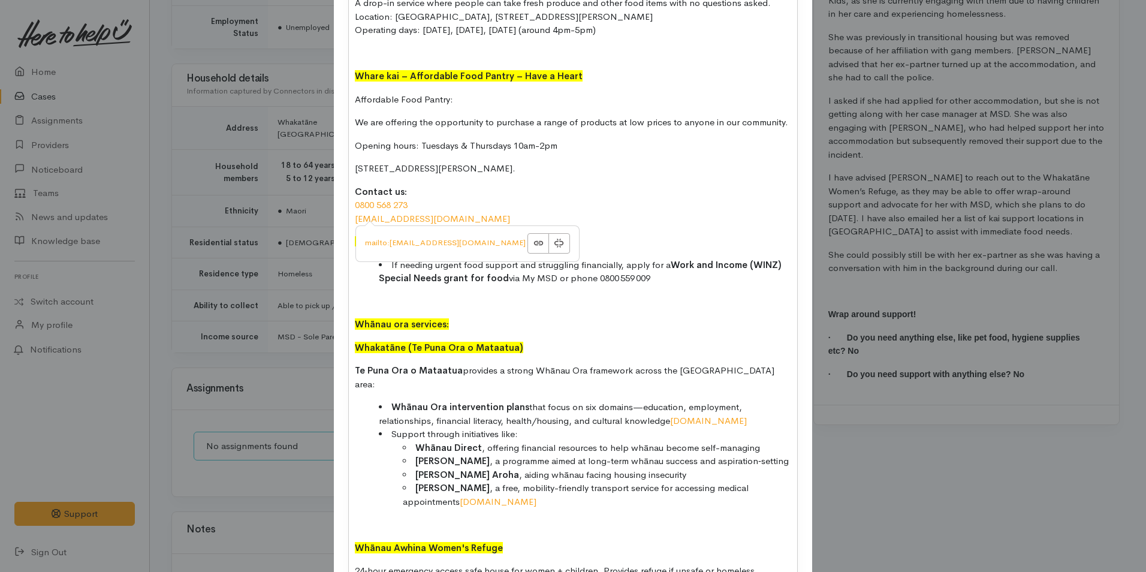
scroll to position [484, 0]
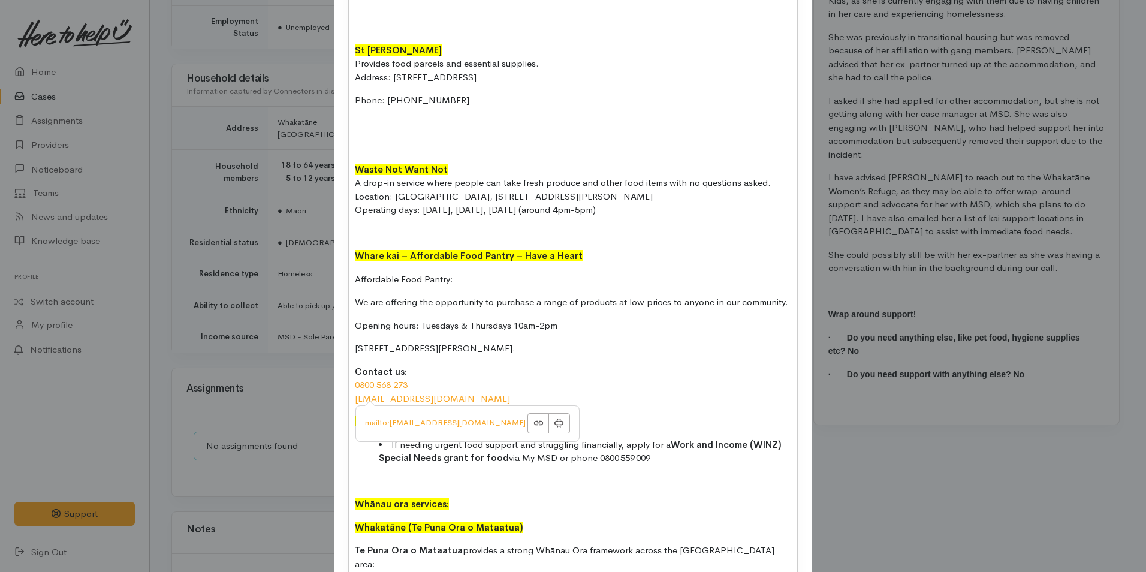
click at [354, 226] on div "Kia ora Cinnamon, I’m following up on the call I made this morning regarding yo…" at bounding box center [573, 492] width 448 height 1478
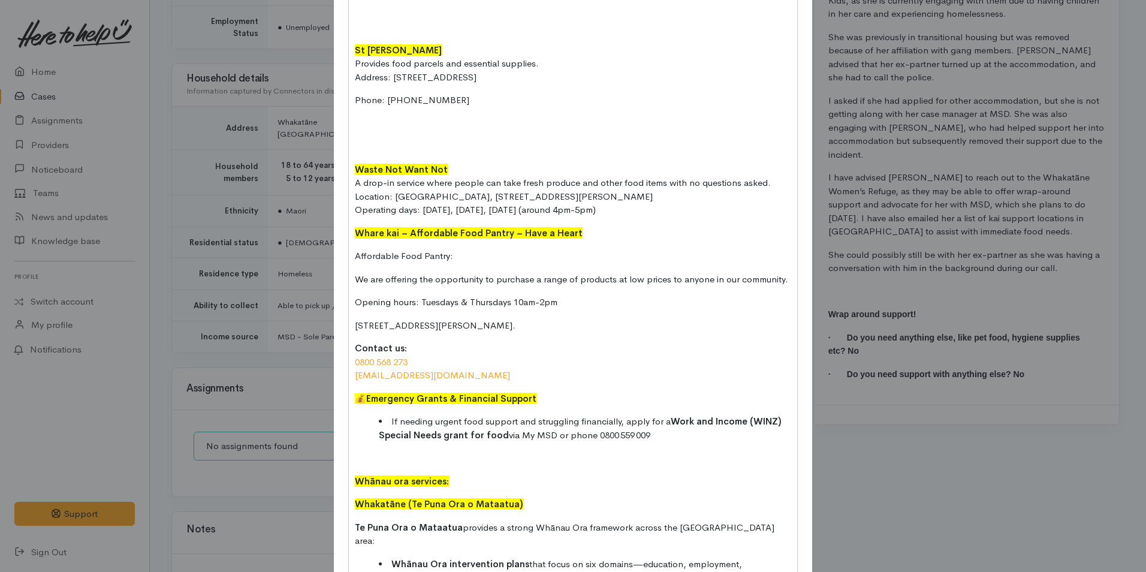
click at [360, 144] on p at bounding box center [573, 147] width 436 height 14
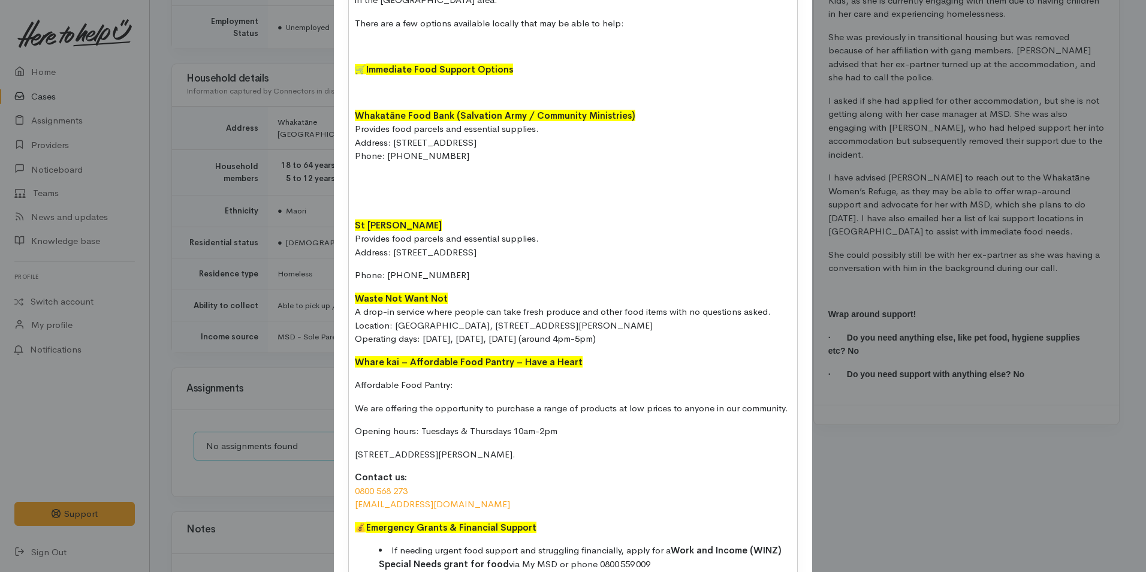
scroll to position [304, 0]
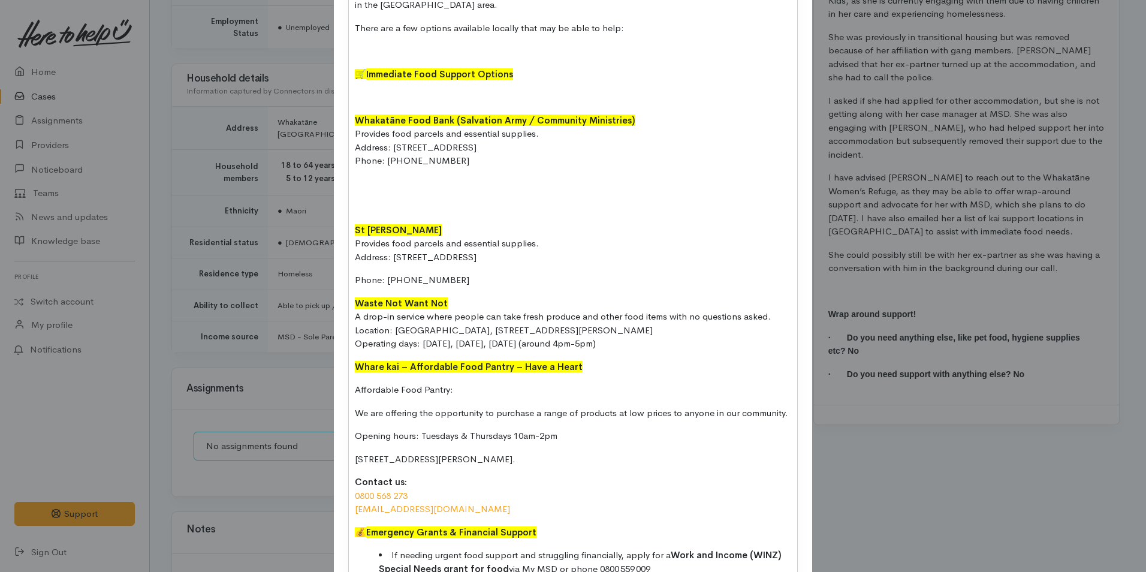
click at [370, 181] on p at bounding box center [573, 184] width 436 height 14
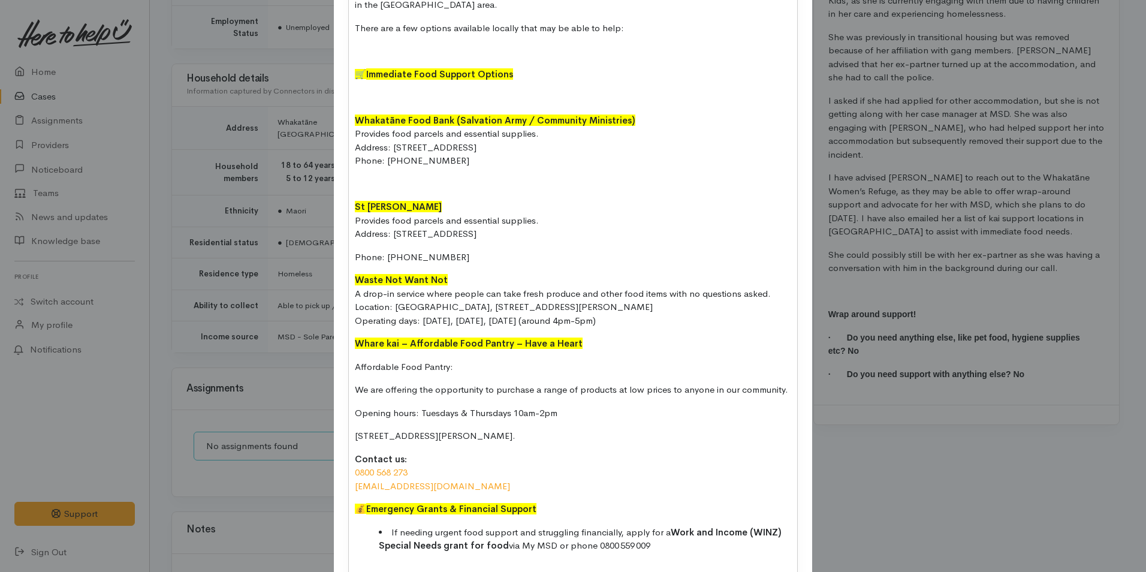
click at [357, 189] on p at bounding box center [573, 184] width 436 height 14
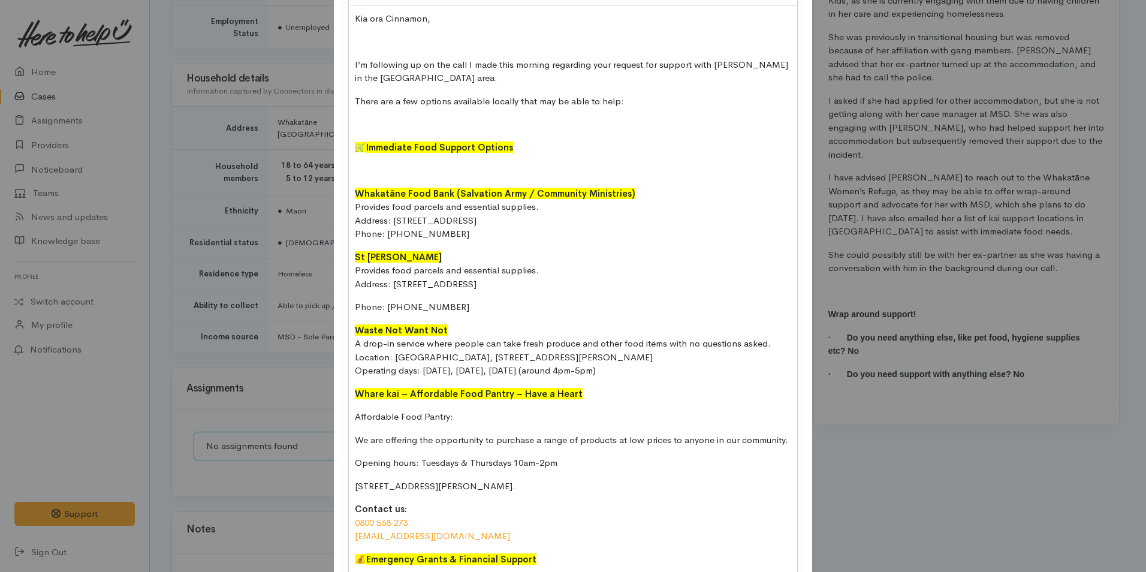
scroll to position [124, 0]
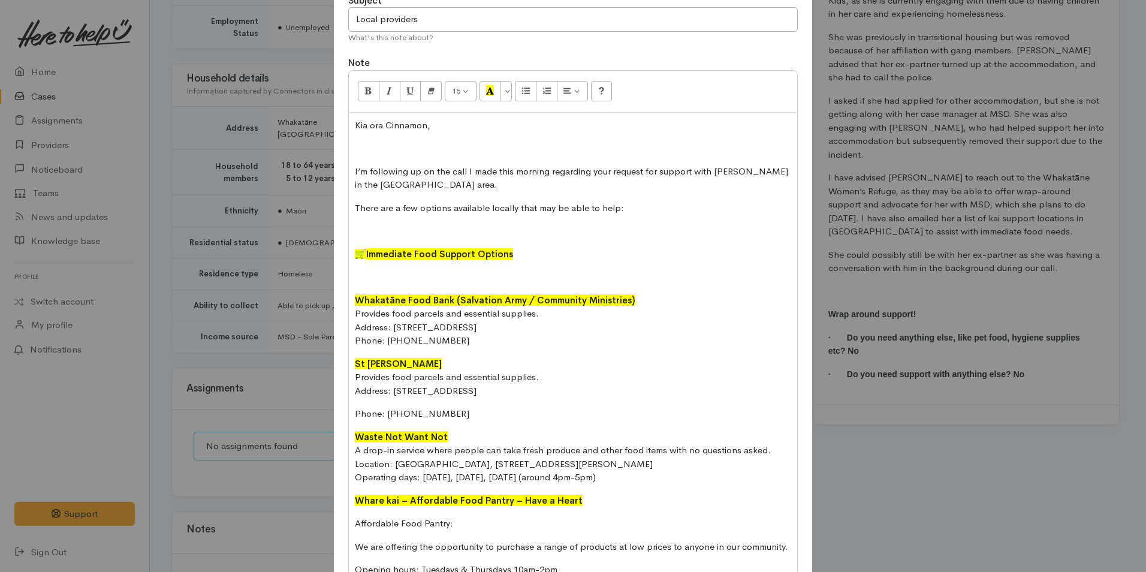
click at [364, 274] on p at bounding box center [573, 277] width 436 height 14
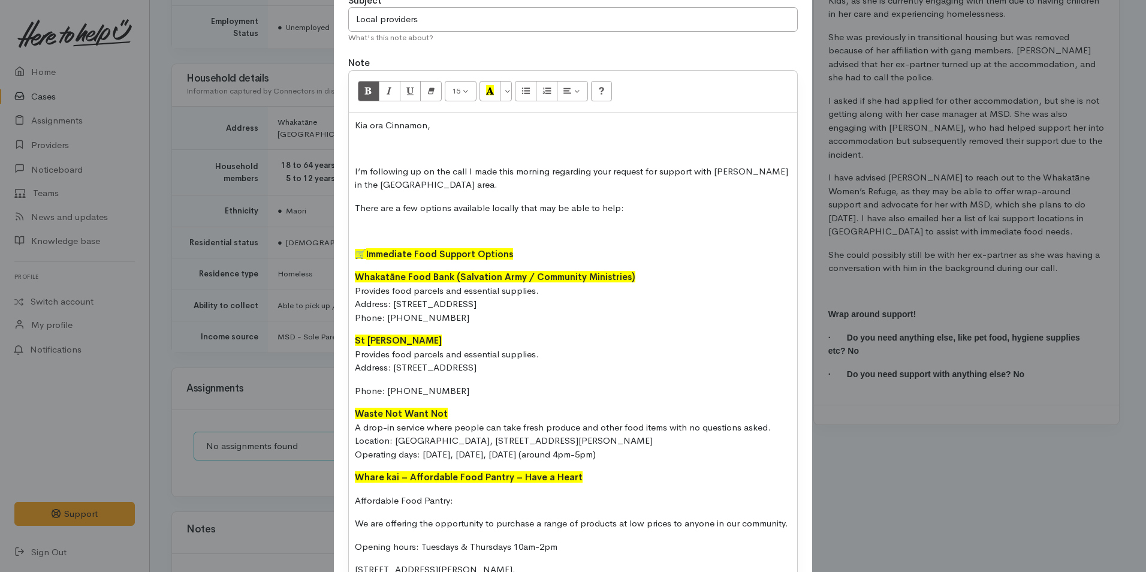
click at [355, 227] on p at bounding box center [573, 231] width 436 height 14
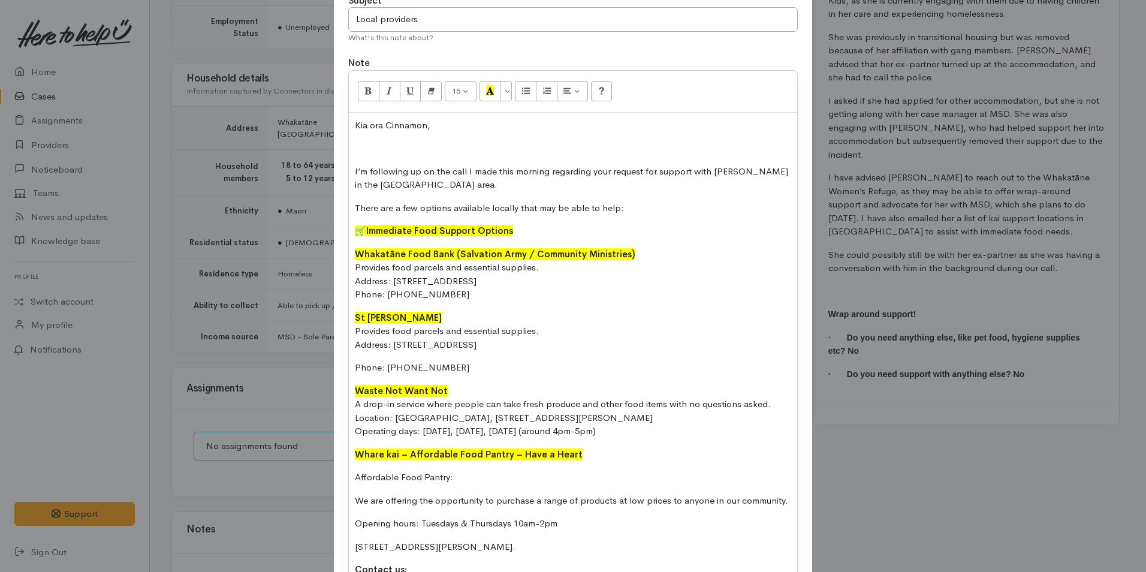
click at [355, 152] on o\ at bounding box center [356, 147] width 2 height 11
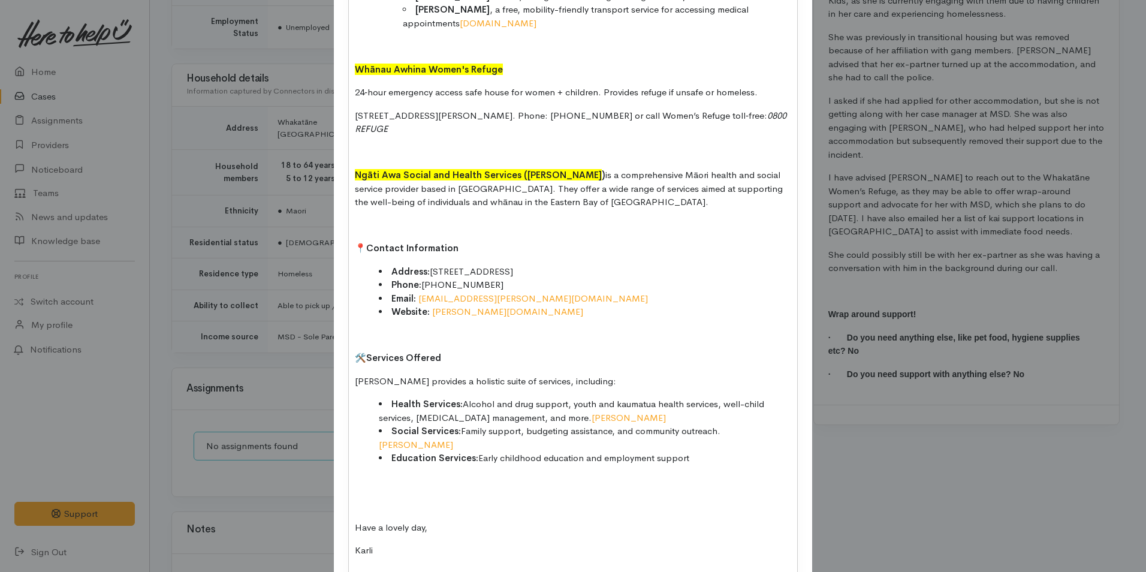
scroll to position [963, 0]
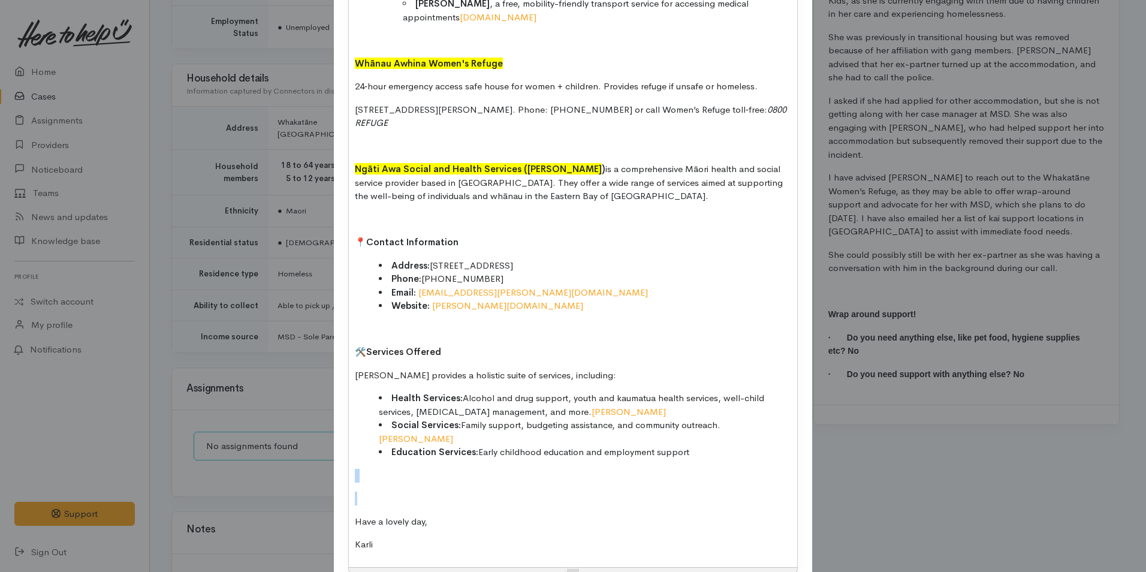
drag, startPoint x: 374, startPoint y: 459, endPoint x: 342, endPoint y: 430, distance: 42.5
click at [358, 322] on p at bounding box center [573, 329] width 436 height 14
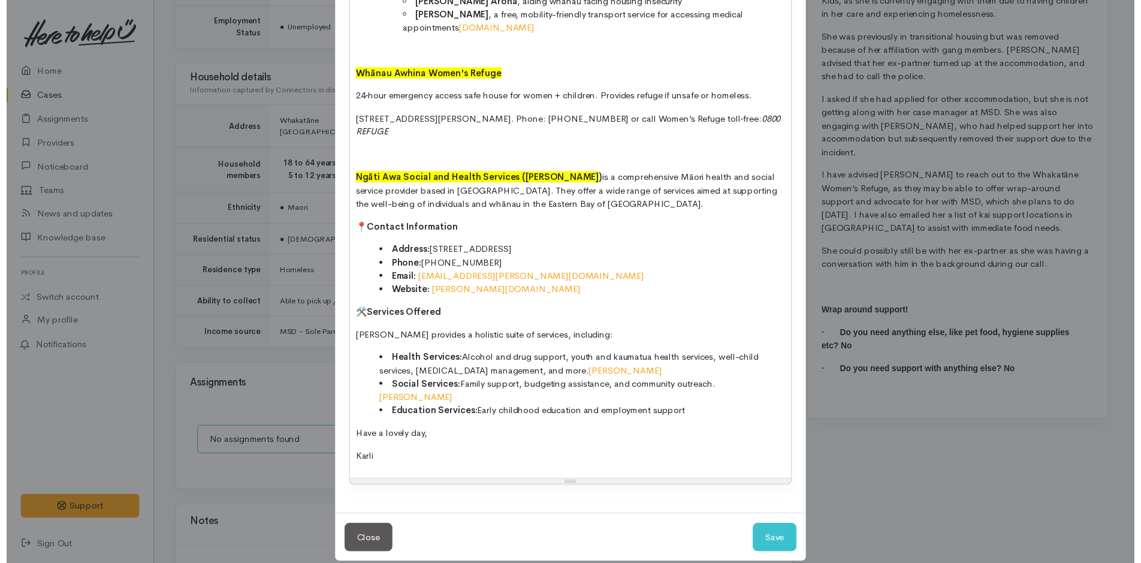
scroll to position [930, 0]
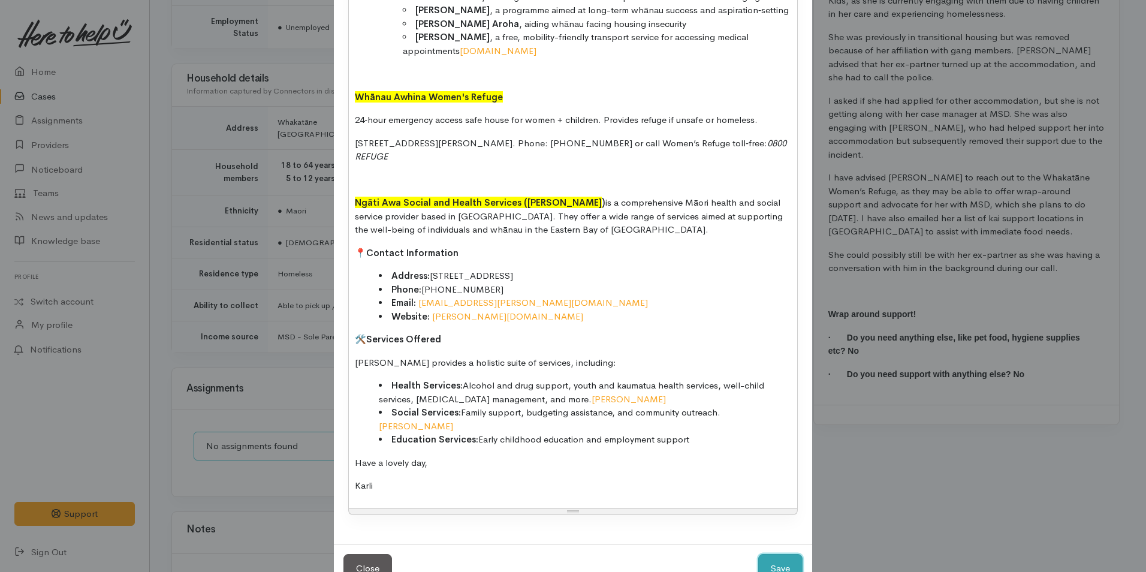
click at [770, 554] on button "Save" at bounding box center [780, 568] width 44 height 29
select select "1"
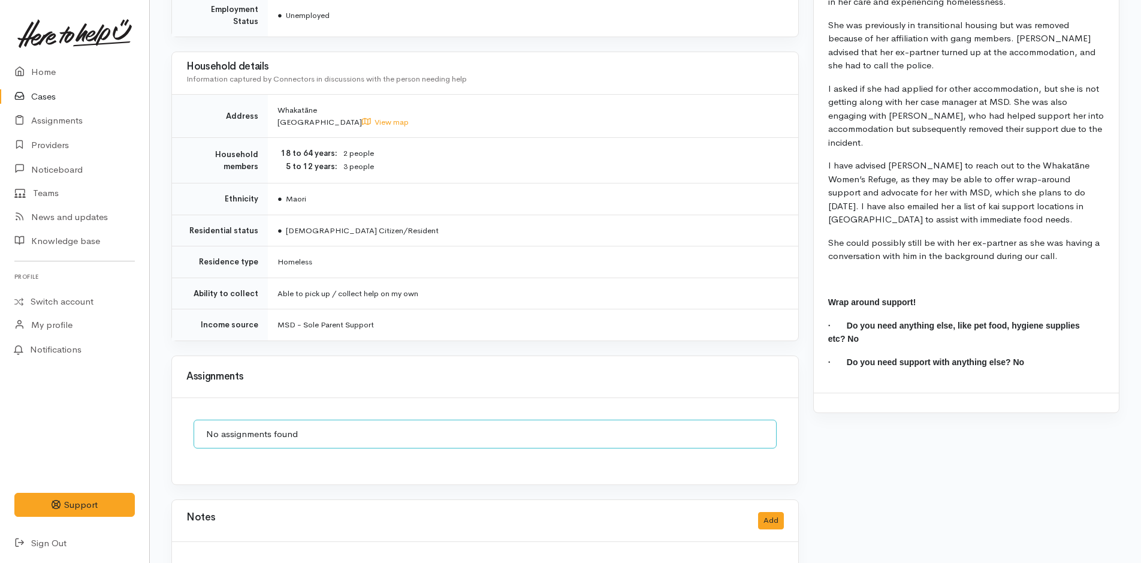
scroll to position [813, 0]
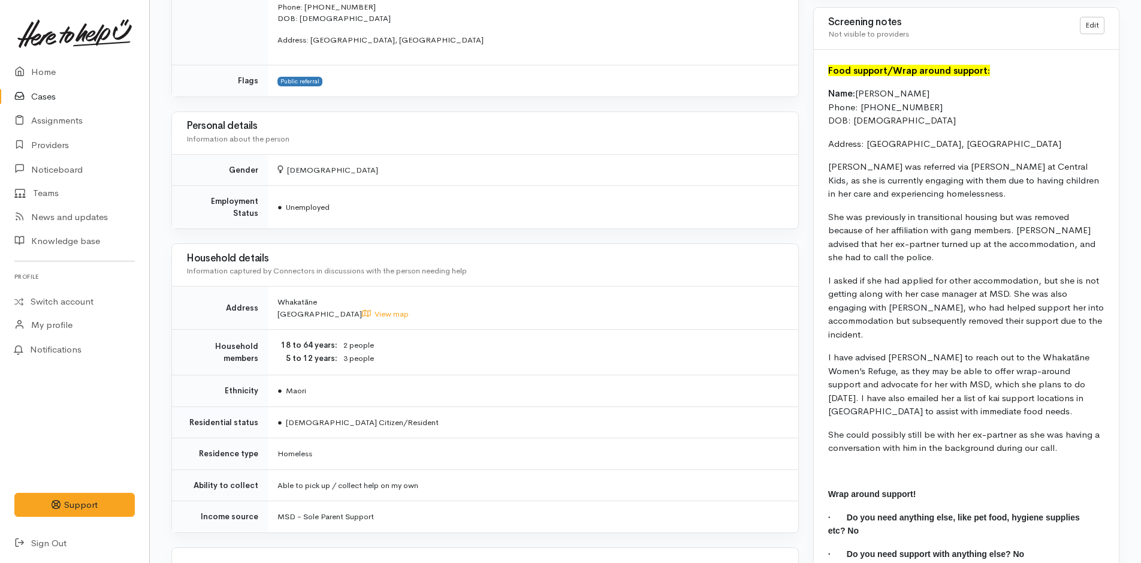
drag, startPoint x: 981, startPoint y: 412, endPoint x: 818, endPoint y: 95, distance: 356.3
click at [818, 95] on div "Food support/Wrap around support: Name: Cinnamon Dewes Phone: 0221021833 DOB: 1…" at bounding box center [966, 317] width 305 height 535
copy div "Name: Cinnamon Dewes Phone: 0221021833 DOB: 15/07/1986 Address: Whakatane, New …"
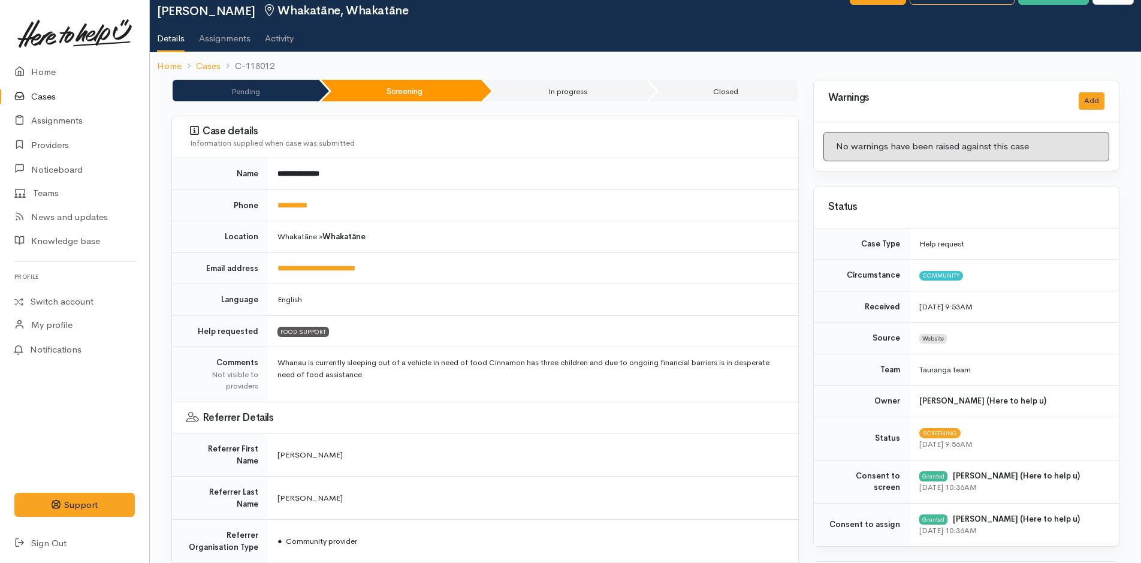
scroll to position [0, 0]
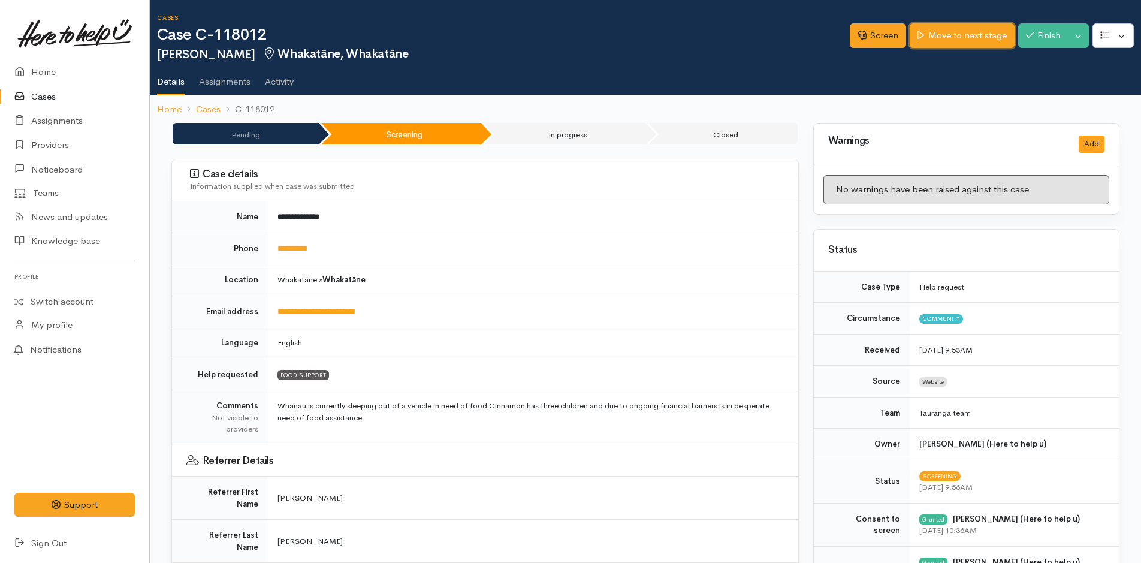
click at [934, 27] on link "Move to next stage" at bounding box center [962, 35] width 104 height 25
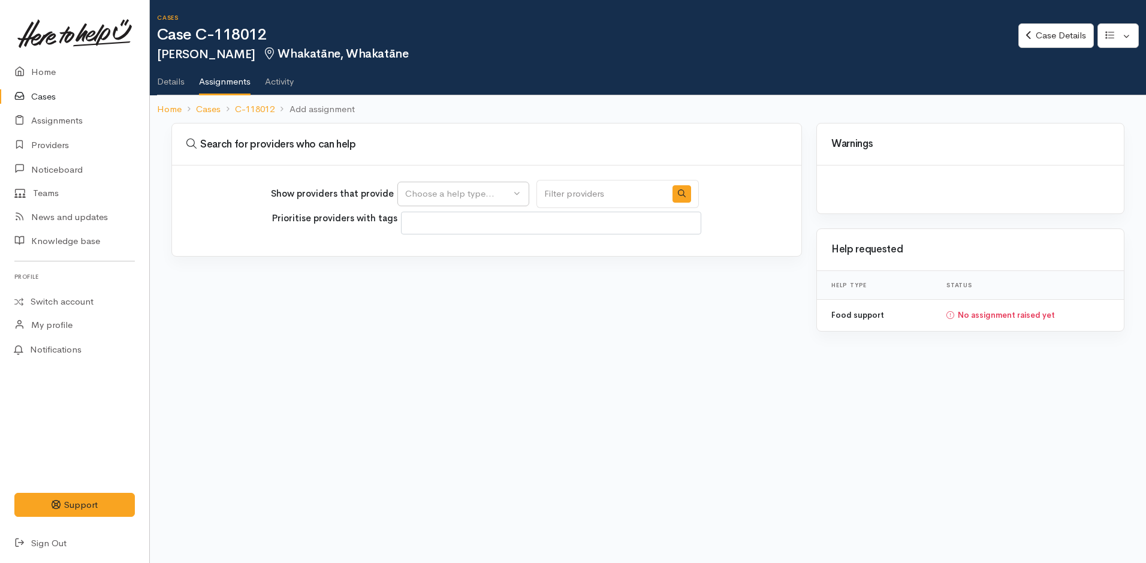
select select
click at [428, 200] on div "Choose a help type..." at bounding box center [457, 194] width 105 height 14
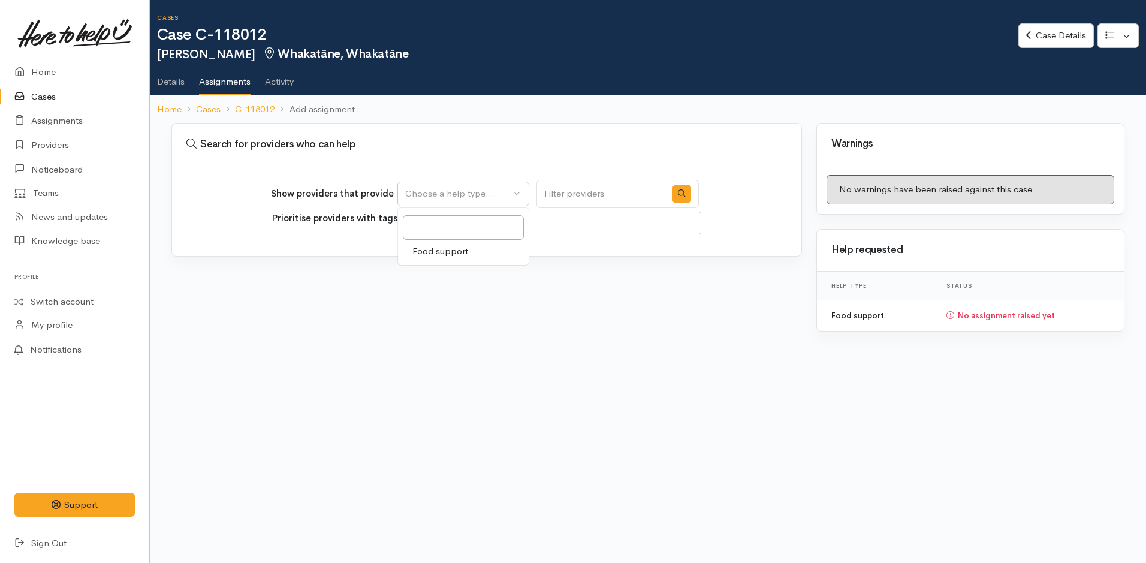
click at [433, 261] on div "Food support" at bounding box center [463, 236] width 132 height 58
click at [438, 200] on div "Choose a help type..." at bounding box center [457, 194] width 105 height 14
click at [433, 252] on span "Food support" at bounding box center [440, 252] width 56 height 14
select select "3"
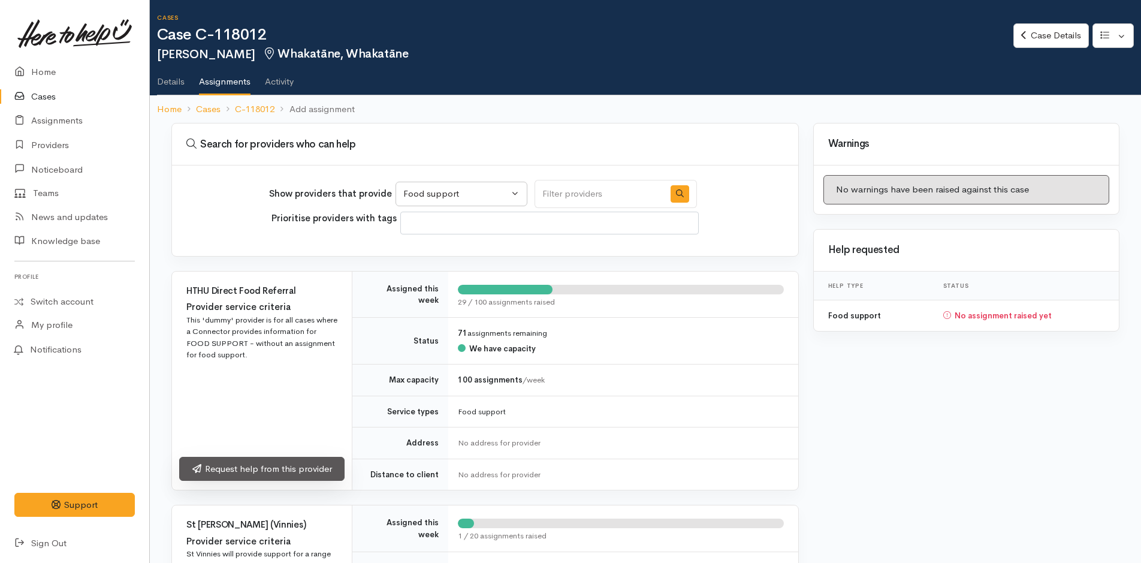
click at [240, 465] on link "Request help from this provider" at bounding box center [261, 469] width 165 height 25
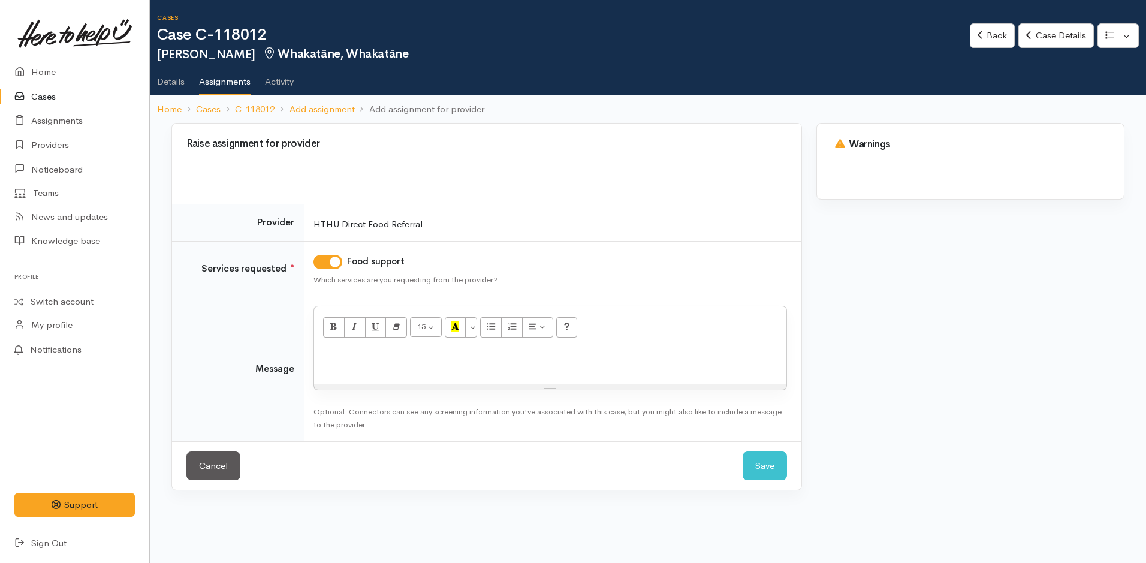
click at [364, 369] on div at bounding box center [550, 365] width 472 height 35
paste div
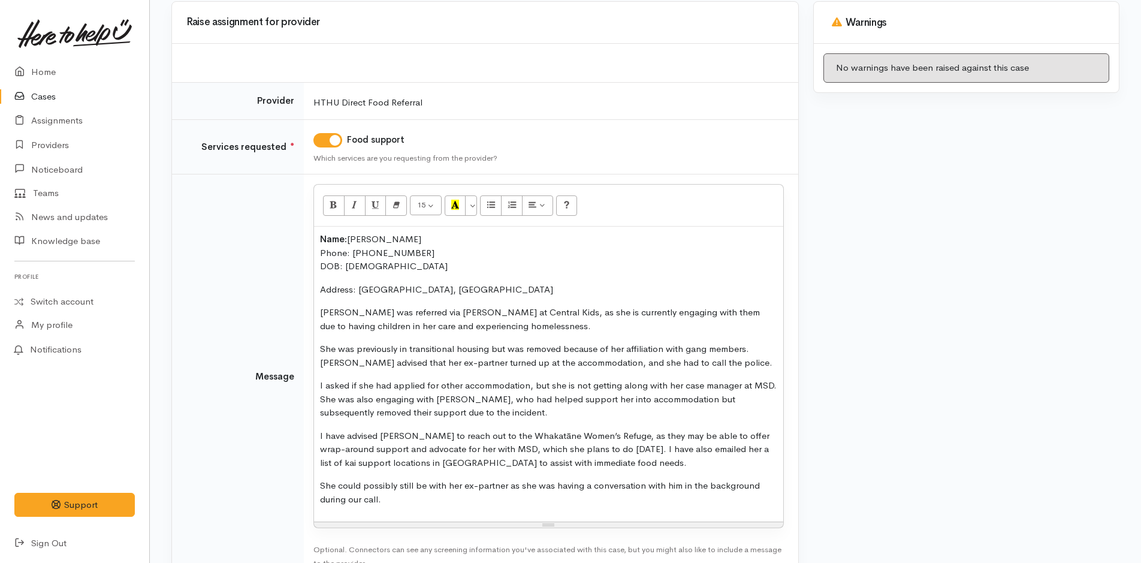
scroll to position [202, 0]
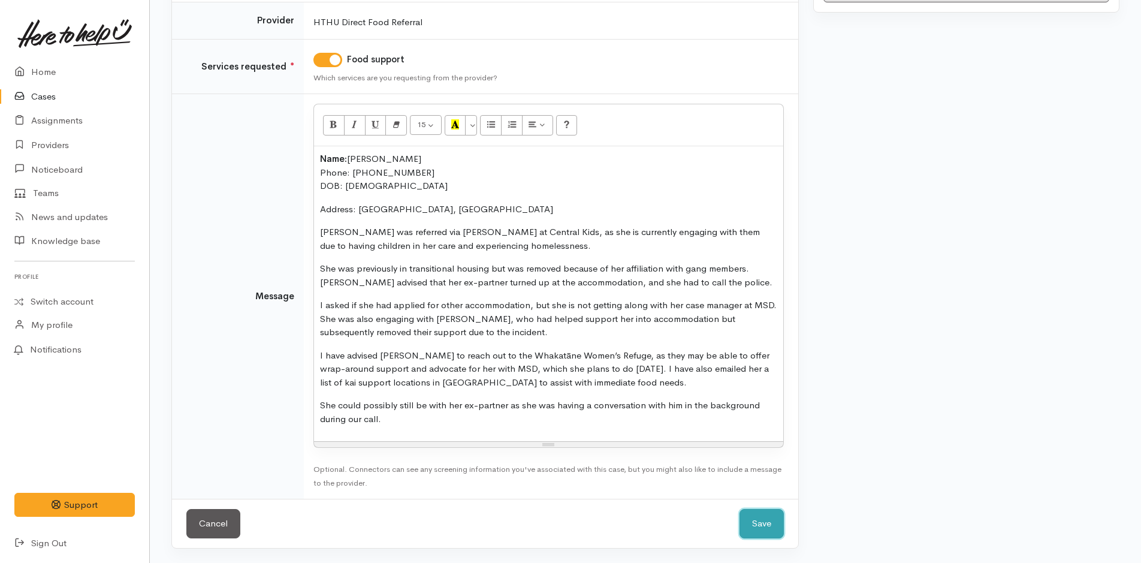
drag, startPoint x: 746, startPoint y: 527, endPoint x: 739, endPoint y: 521, distance: 9.8
click at [746, 526] on button "Save" at bounding box center [762, 523] width 44 height 29
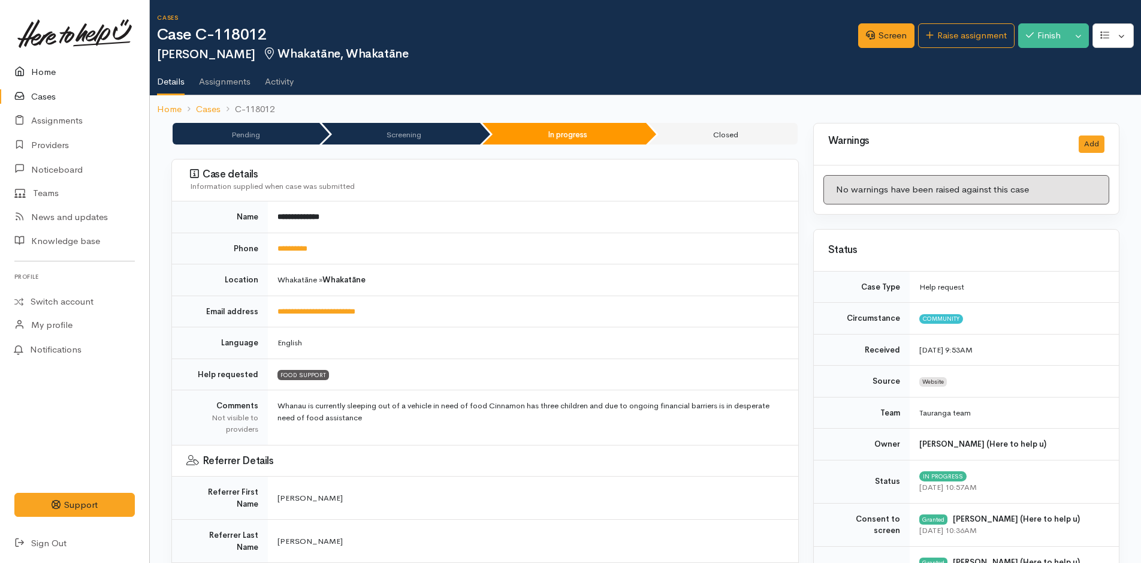
click at [35, 77] on link "Home" at bounding box center [74, 72] width 149 height 25
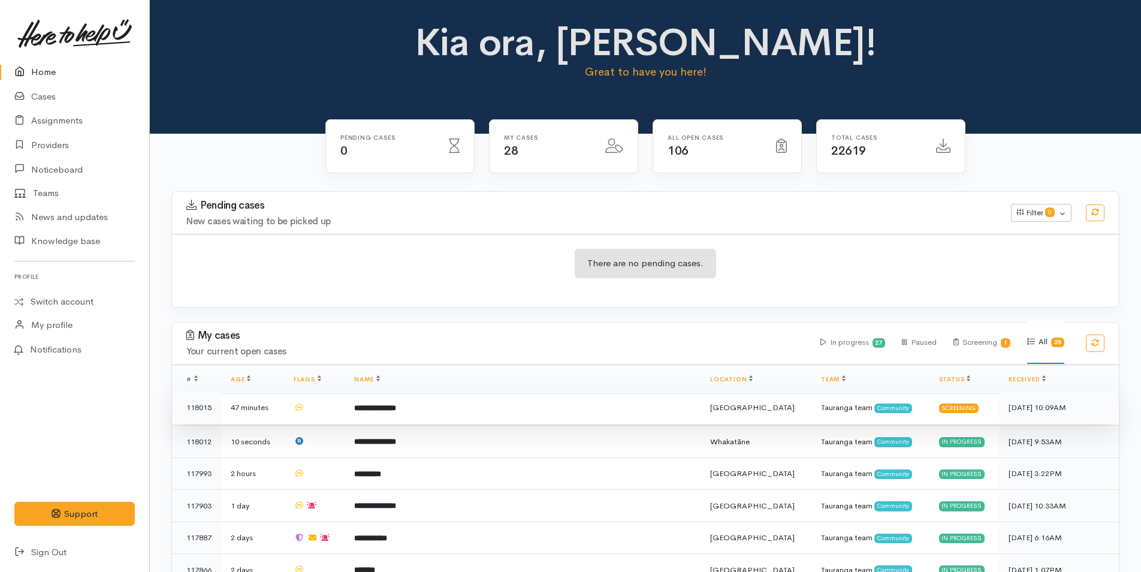
click at [396, 411] on b "**********" at bounding box center [375, 408] width 42 height 8
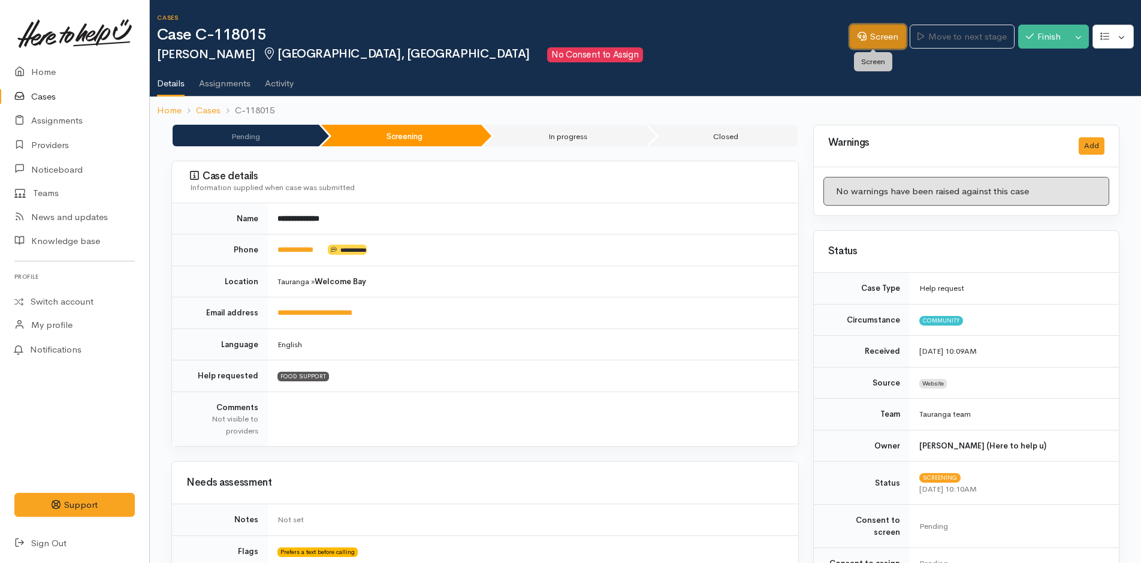
click at [858, 40] on icon at bounding box center [862, 36] width 9 height 9
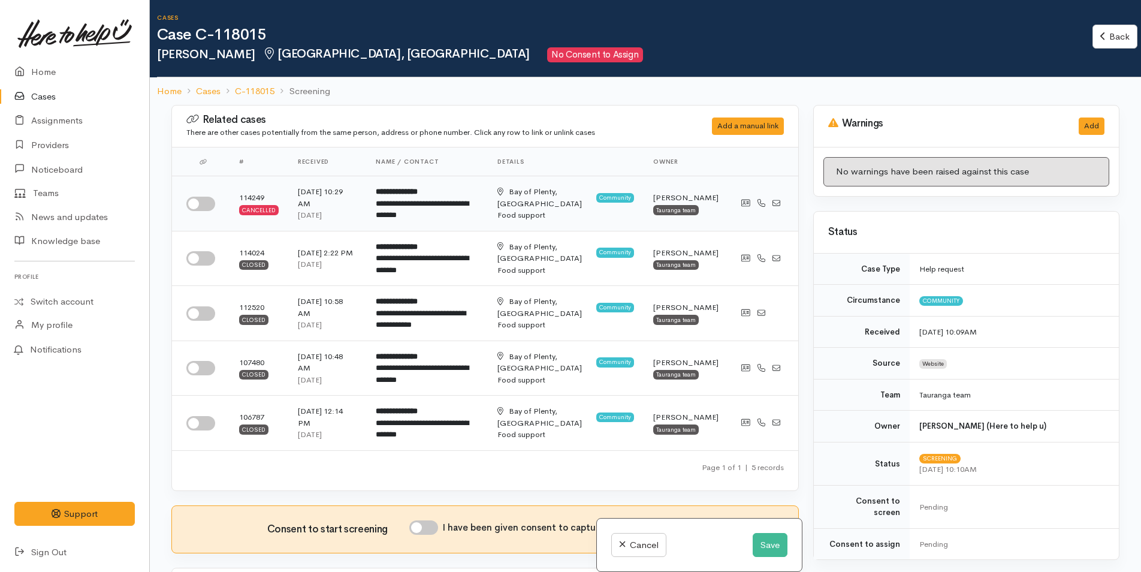
click at [193, 206] on input "checkbox" at bounding box center [200, 204] width 29 height 14
checkbox input "true"
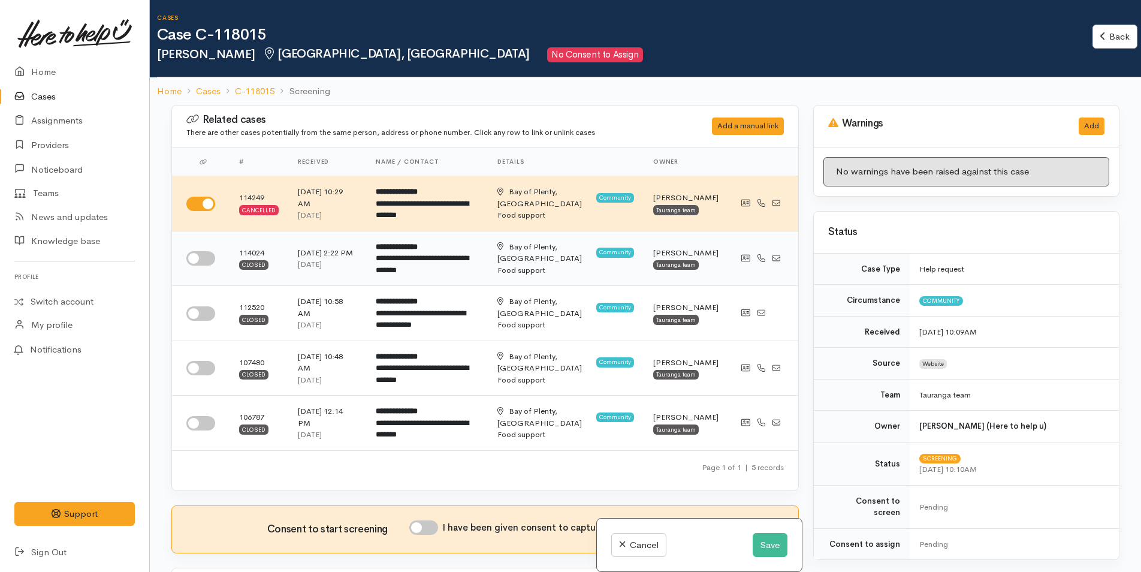
drag, startPoint x: 197, startPoint y: 264, endPoint x: 196, endPoint y: 284, distance: 20.4
click at [197, 263] on input "checkbox" at bounding box center [200, 258] width 29 height 14
checkbox input "true"
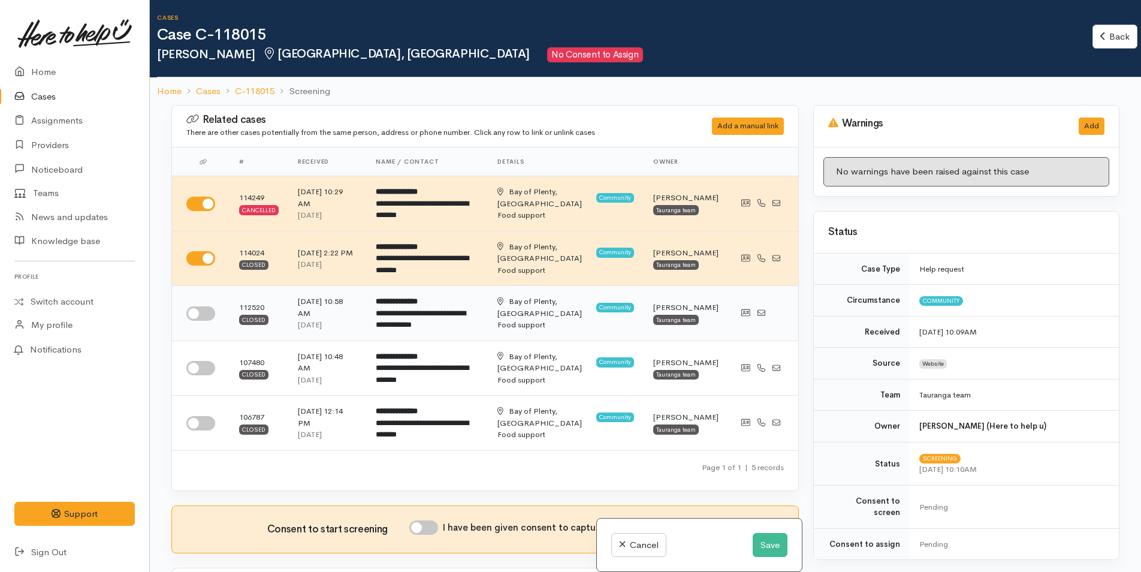
click at [196, 315] on input "checkbox" at bounding box center [200, 313] width 29 height 14
checkbox input "true"
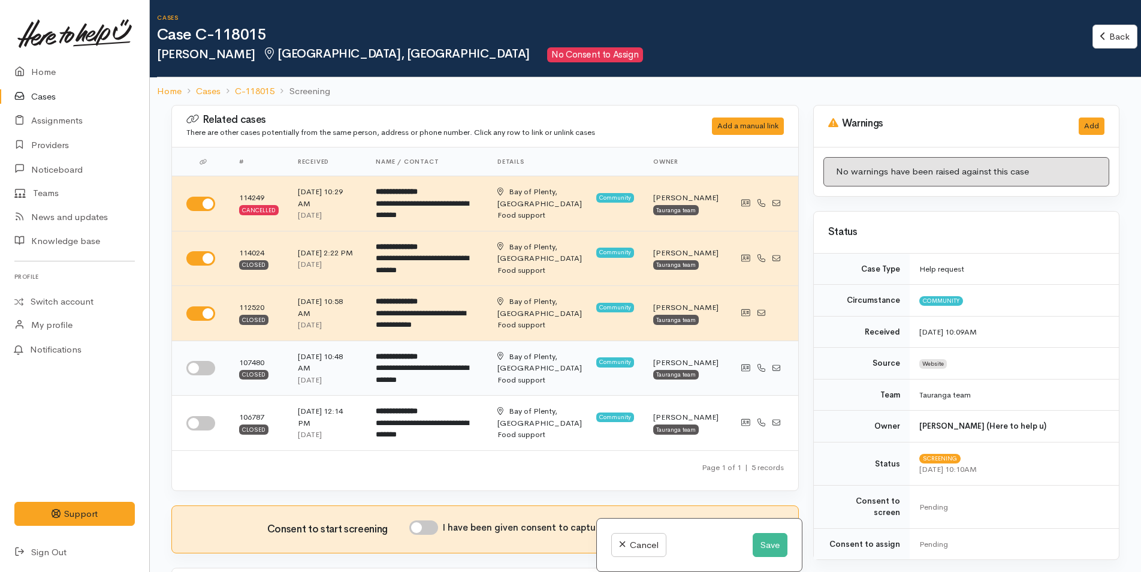
click at [202, 364] on input "checkbox" at bounding box center [200, 368] width 29 height 14
checkbox input "true"
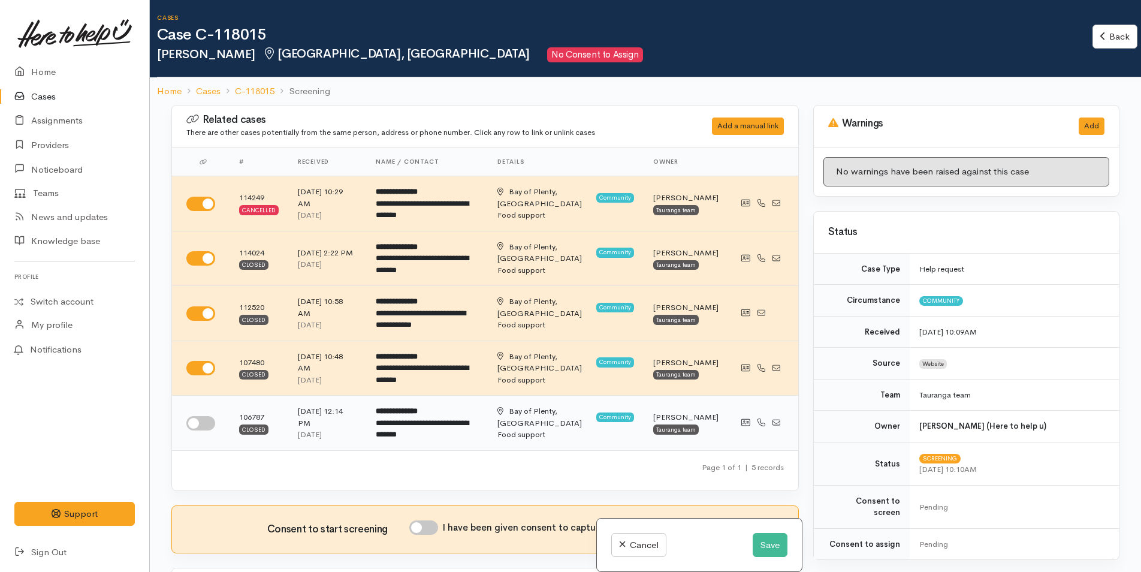
drag, startPoint x: 204, startPoint y: 424, endPoint x: 902, endPoint y: 423, distance: 697.7
click at [205, 424] on input "checkbox" at bounding box center [200, 423] width 29 height 14
checkbox input "true"
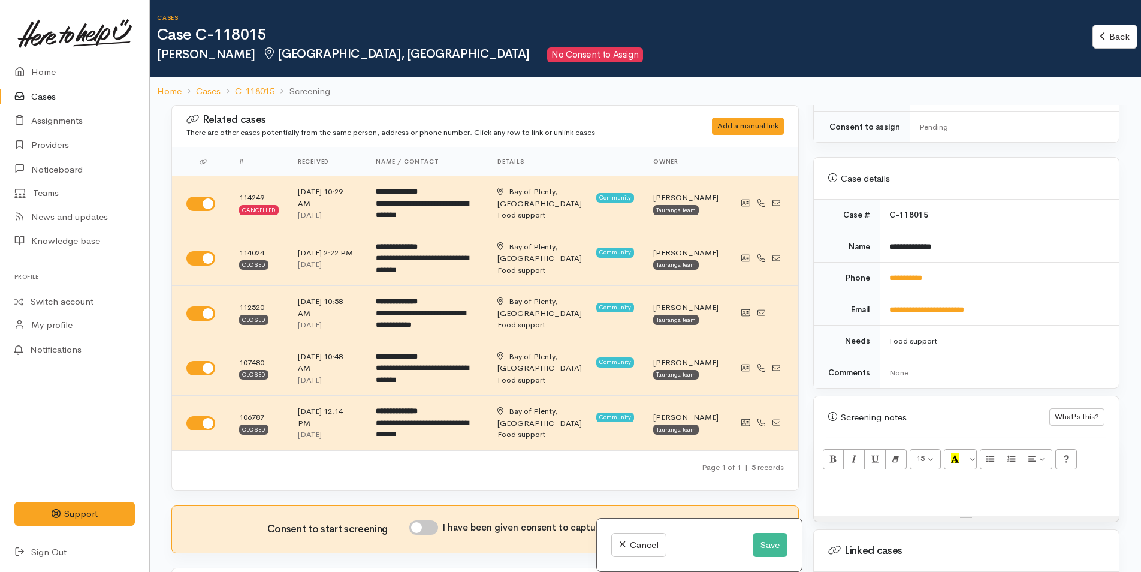
scroll to position [539, 0]
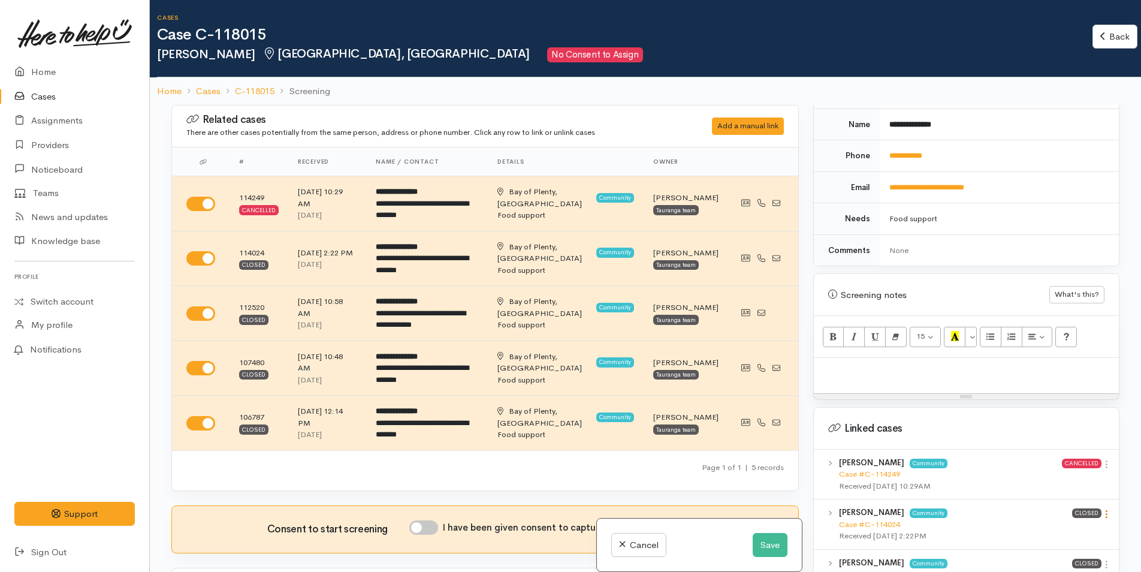
click at [1102, 509] on icon at bounding box center [1107, 514] width 10 height 10
click at [1062, 528] on link "View case" at bounding box center [1064, 537] width 95 height 19
click at [38, 101] on link "Cases" at bounding box center [74, 97] width 149 height 25
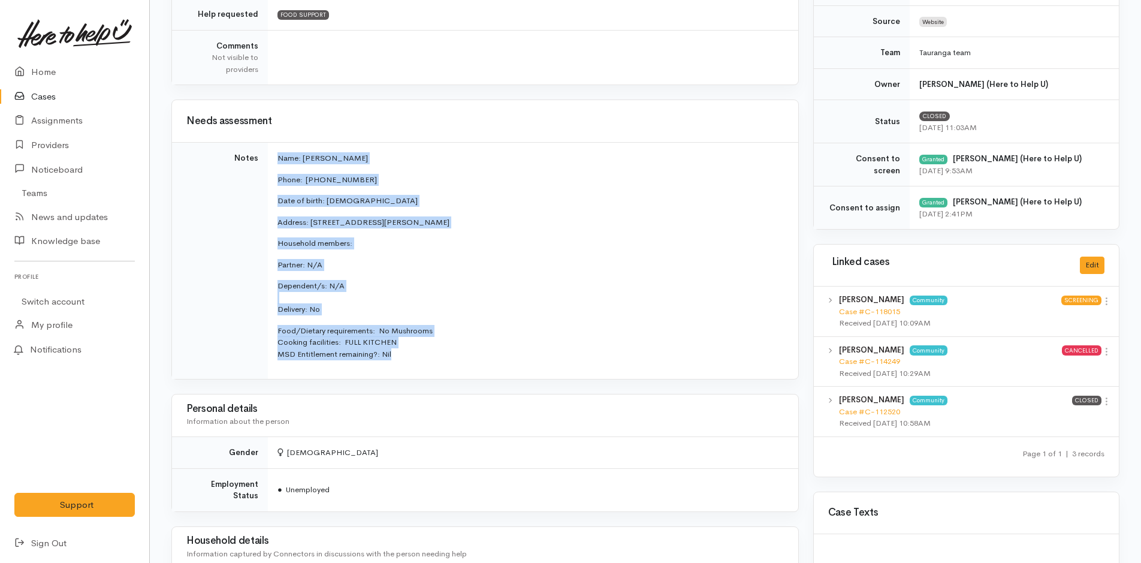
scroll to position [360, 0]
drag, startPoint x: 375, startPoint y: 367, endPoint x: 272, endPoint y: 161, distance: 231.1
click at [272, 161] on td "Name: [PERSON_NAME] Phone:  [PHONE_NUMBER] Date of birth: [DEMOGRAPHIC_DATA] Ad…" at bounding box center [533, 260] width 530 height 237
copy td "Name: [PERSON_NAME] Phone:  [PHONE_NUMBER] Date of birth: [DEMOGRAPHIC_DATA] Ad…"
drag, startPoint x: 71, startPoint y: 71, endPoint x: 2, endPoint y: 82, distance: 69.8
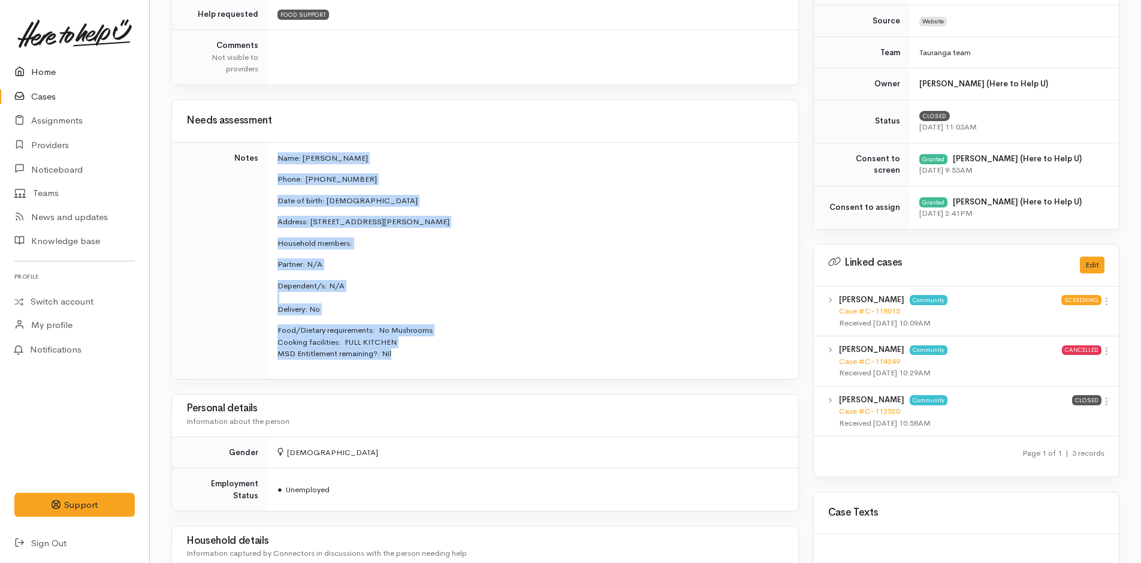
click at [71, 71] on link "Home" at bounding box center [74, 72] width 149 height 25
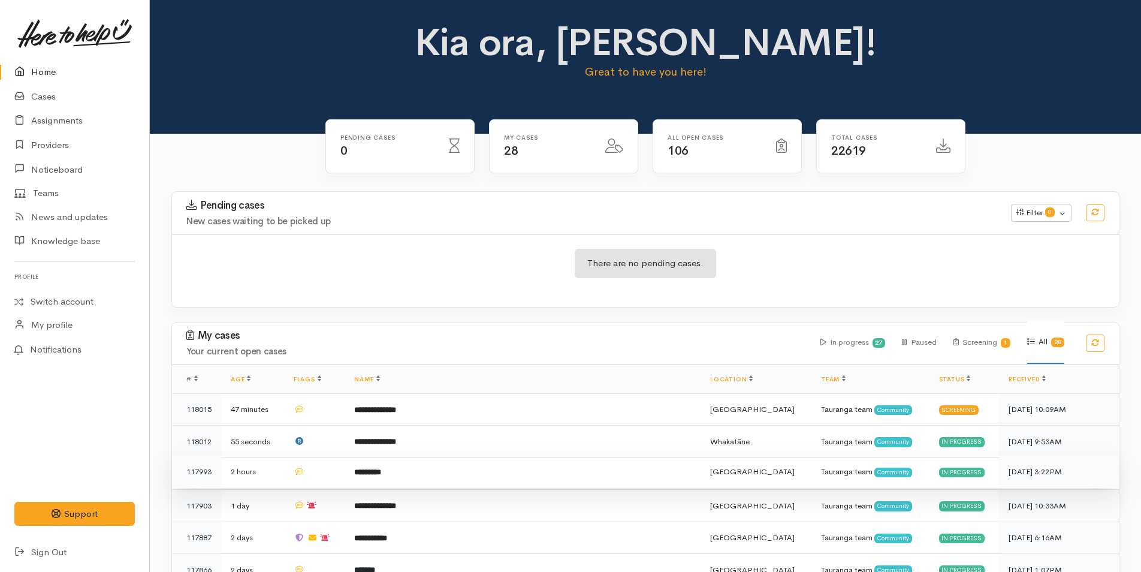
click at [392, 478] on td "*********" at bounding box center [523, 472] width 356 height 32
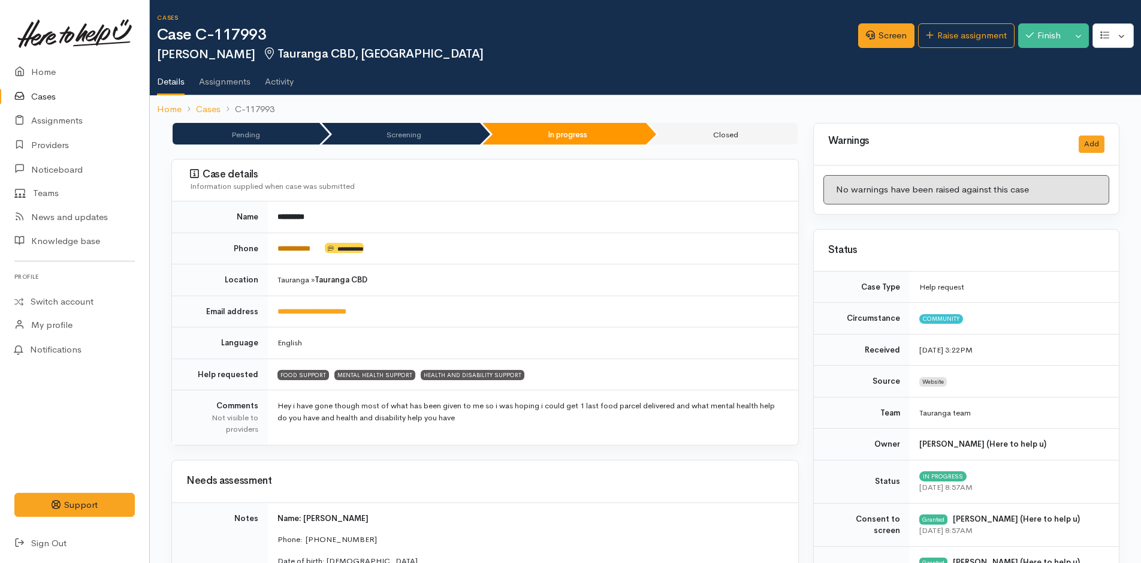
click at [294, 245] on link "**********" at bounding box center [294, 249] width 33 height 8
drag, startPoint x: 891, startPoint y: 32, endPoint x: 883, endPoint y: 67, distance: 35.0
click at [891, 32] on link "Screen" at bounding box center [886, 35] width 56 height 25
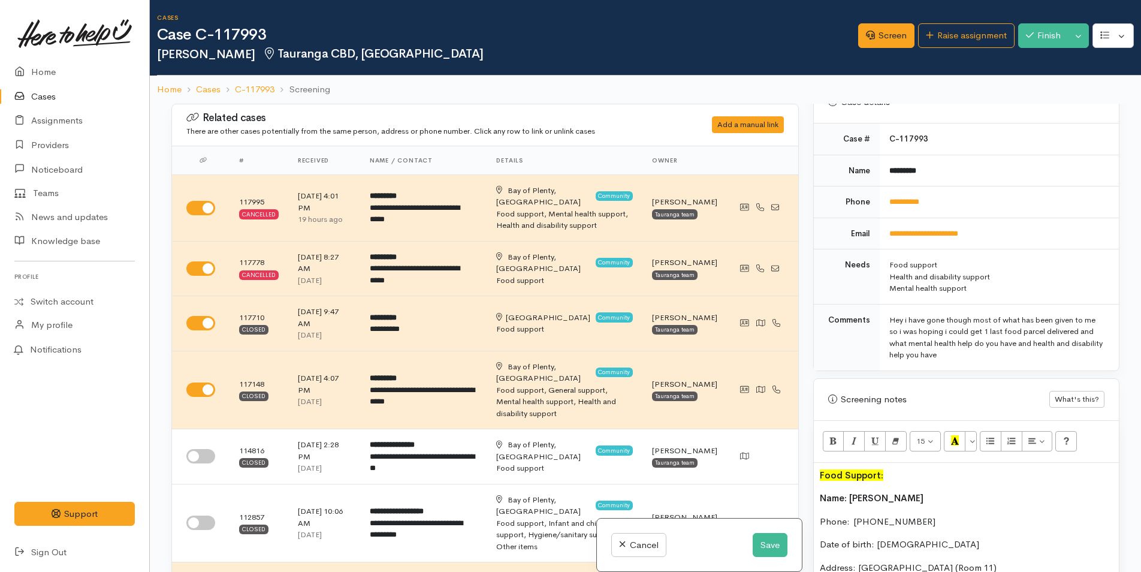
scroll to position [659, 0]
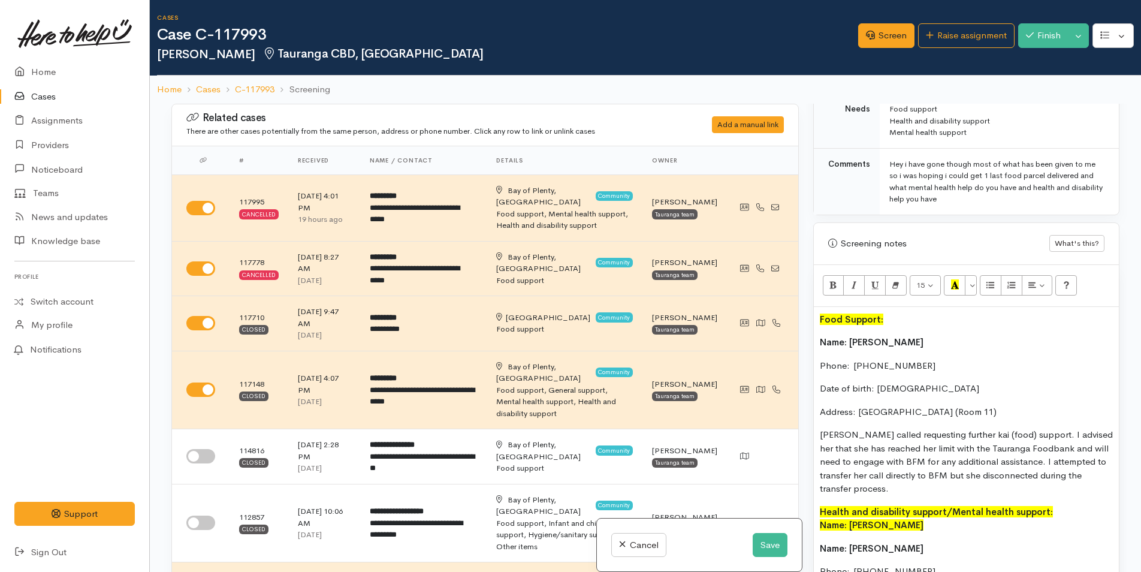
click at [821, 340] on b "Name: [PERSON_NAME]" at bounding box center [872, 341] width 104 height 11
click at [892, 322] on p "Food Support:" at bounding box center [966, 320] width 293 height 14
click at [815, 341] on div "Food Support: Name: [PERSON_NAME] Phone:  [PHONE_NUMBER] Date of birth: [DEMOGR…" at bounding box center [966, 569] width 305 height 524
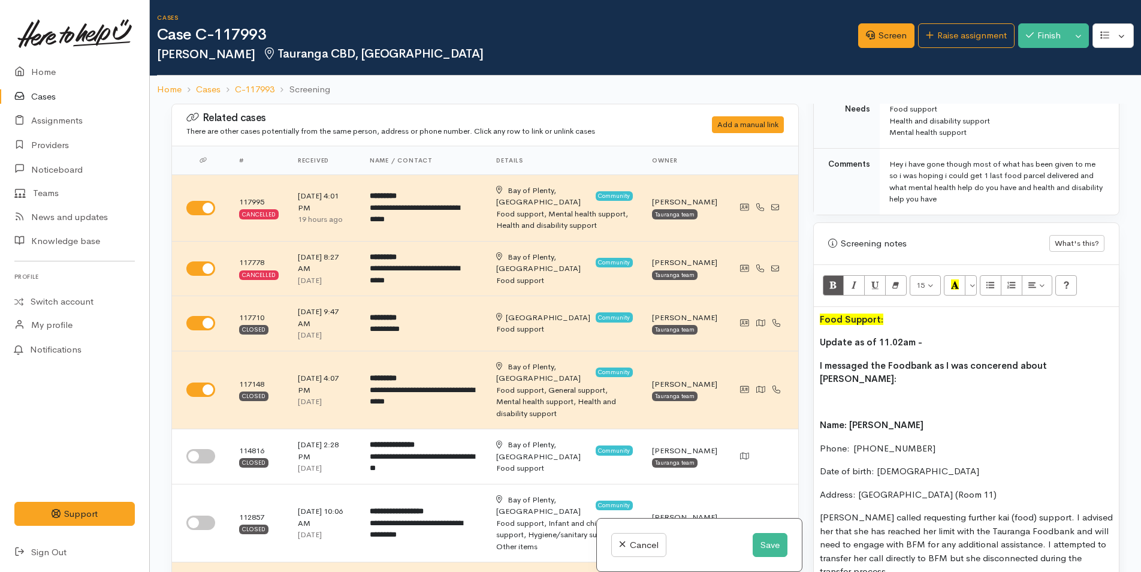
click at [848, 396] on p at bounding box center [966, 403] width 293 height 14
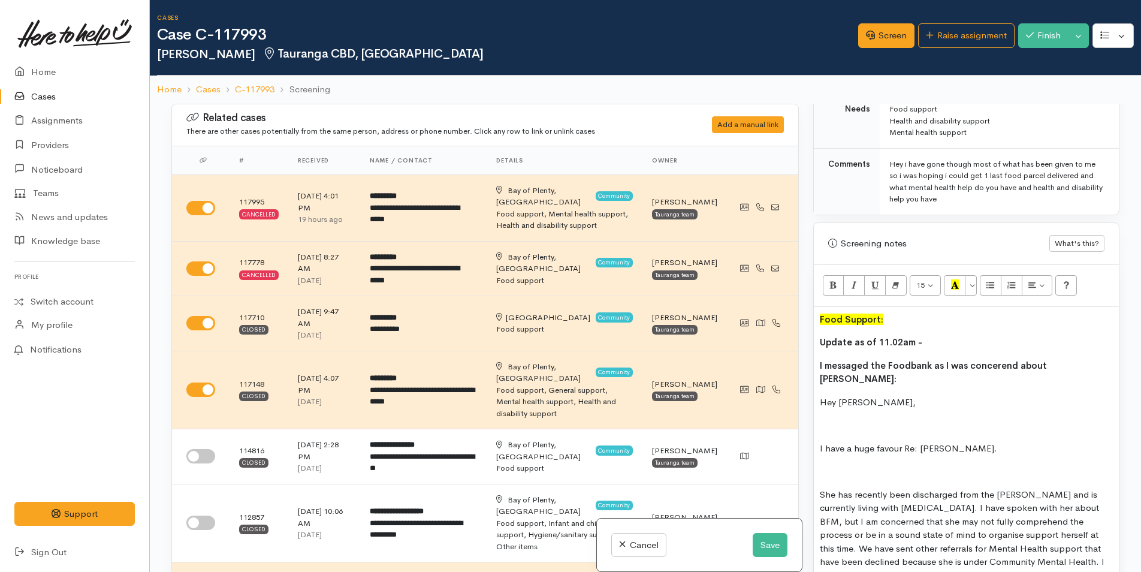
scroll to position [42, 0]
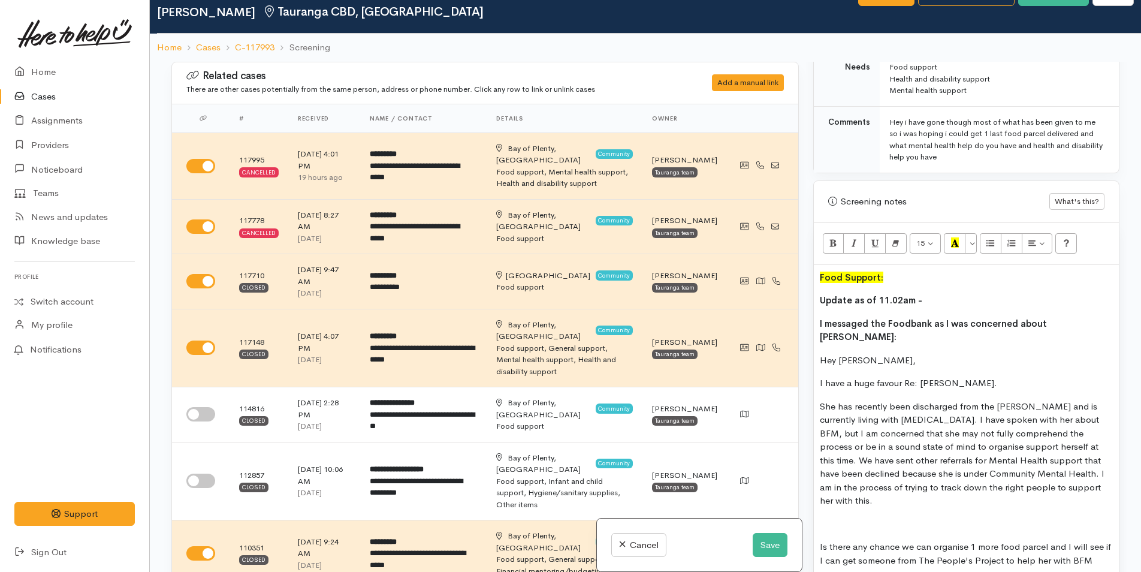
click at [848, 517] on p at bounding box center [966, 524] width 293 height 14
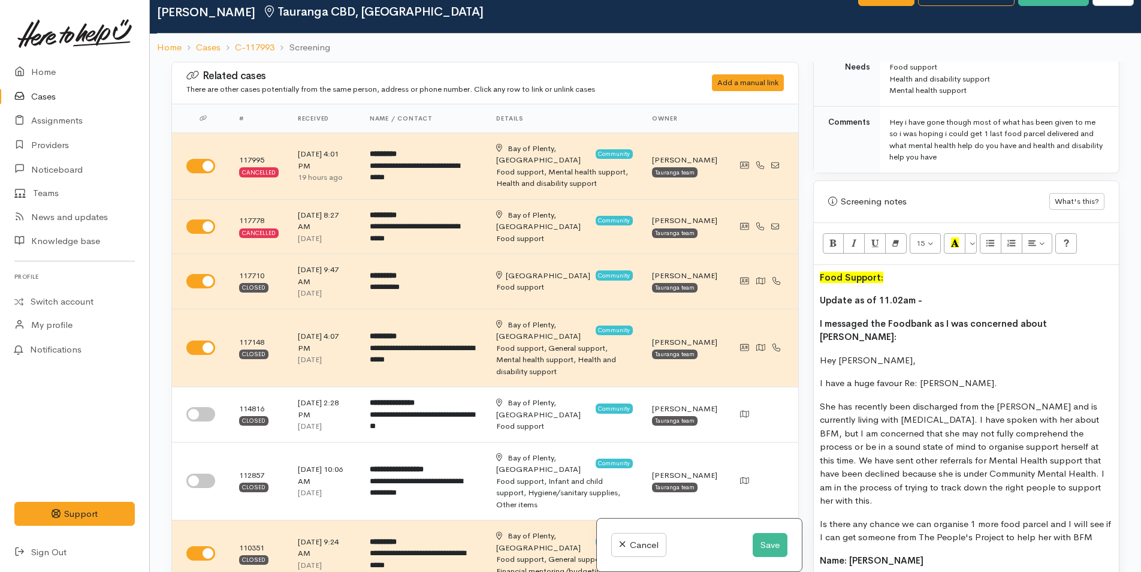
click at [1098, 517] on p "Is there any chance we can organise 1 more food parcel and I will see if I can …" at bounding box center [966, 530] width 293 height 27
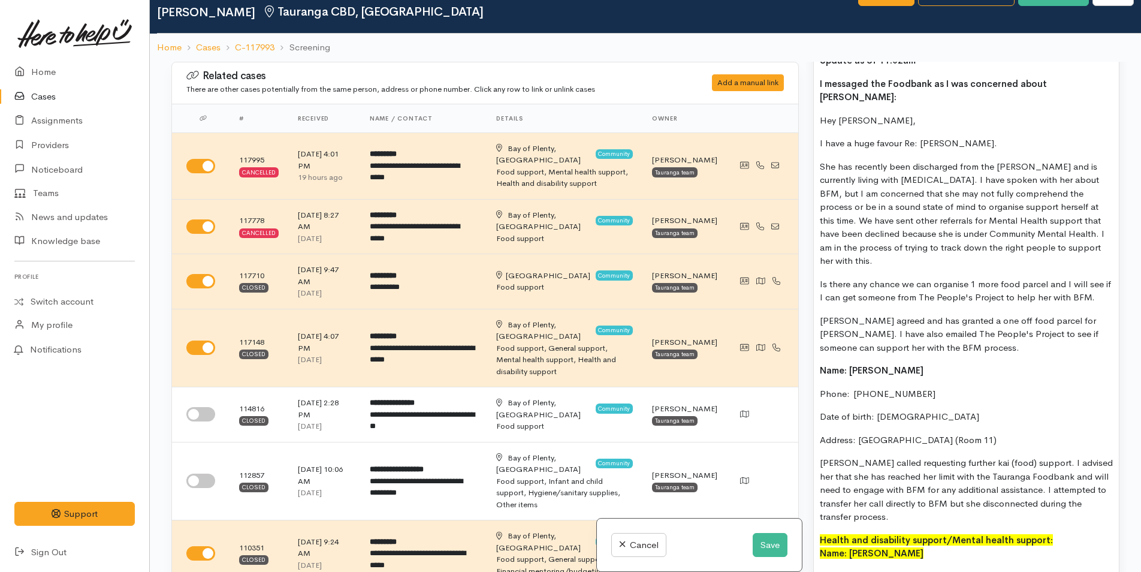
scroll to position [1379, 0]
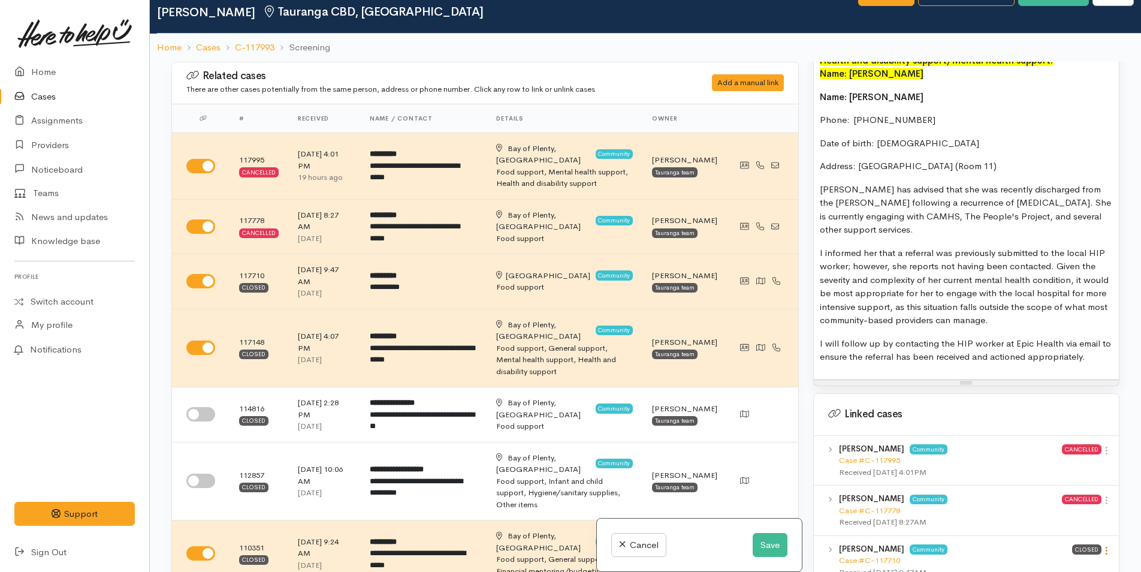
click at [1102, 545] on link at bounding box center [1107, 551] width 10 height 13
click at [1059, 502] on link "View case" at bounding box center [1064, 511] width 95 height 19
click at [760, 541] on button "Save" at bounding box center [770, 545] width 35 height 25
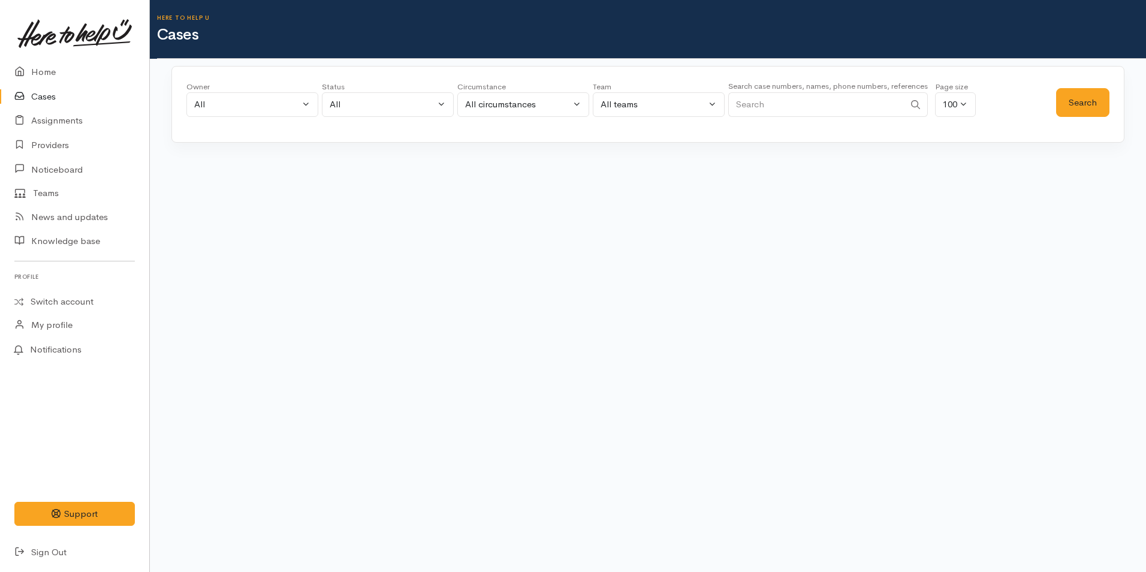
click at [750, 104] on input "Search" at bounding box center [816, 104] width 176 height 25
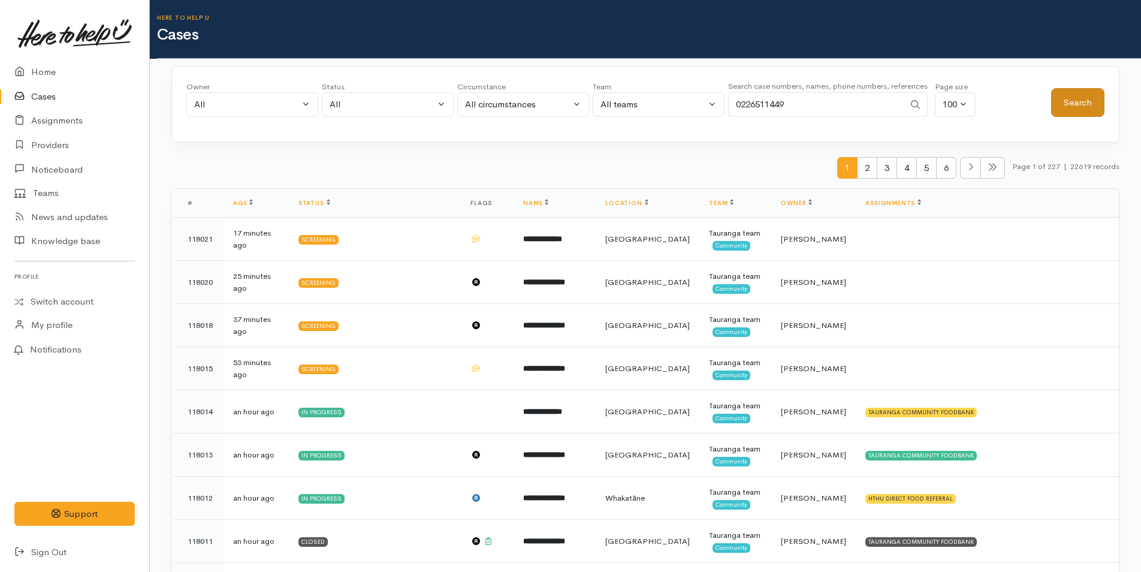
type input "0226511449"
click at [1077, 106] on button "Search" at bounding box center [1077, 102] width 53 height 29
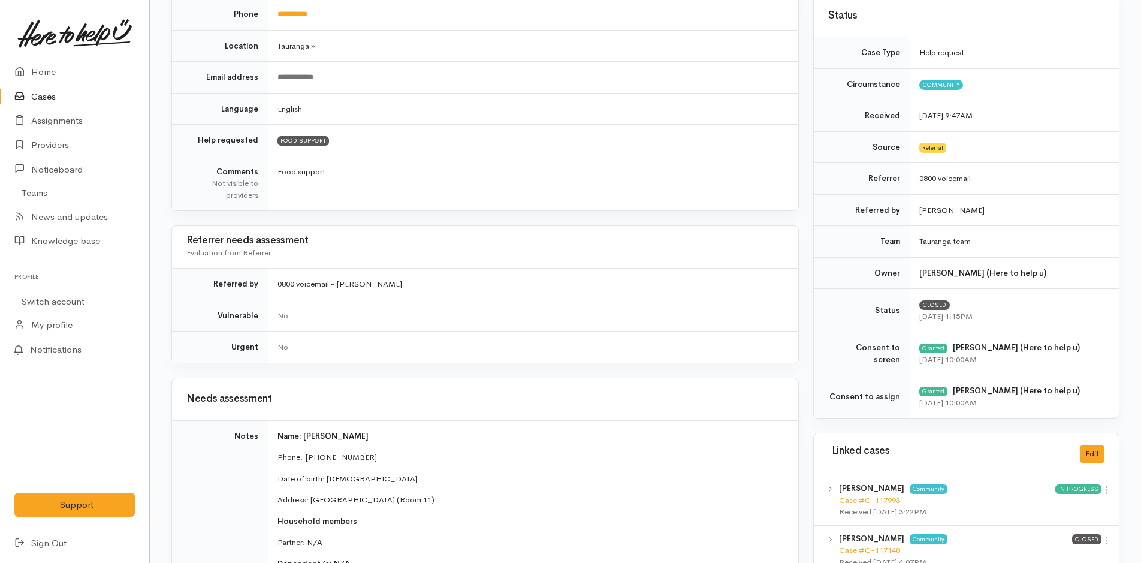
scroll to position [480, 0]
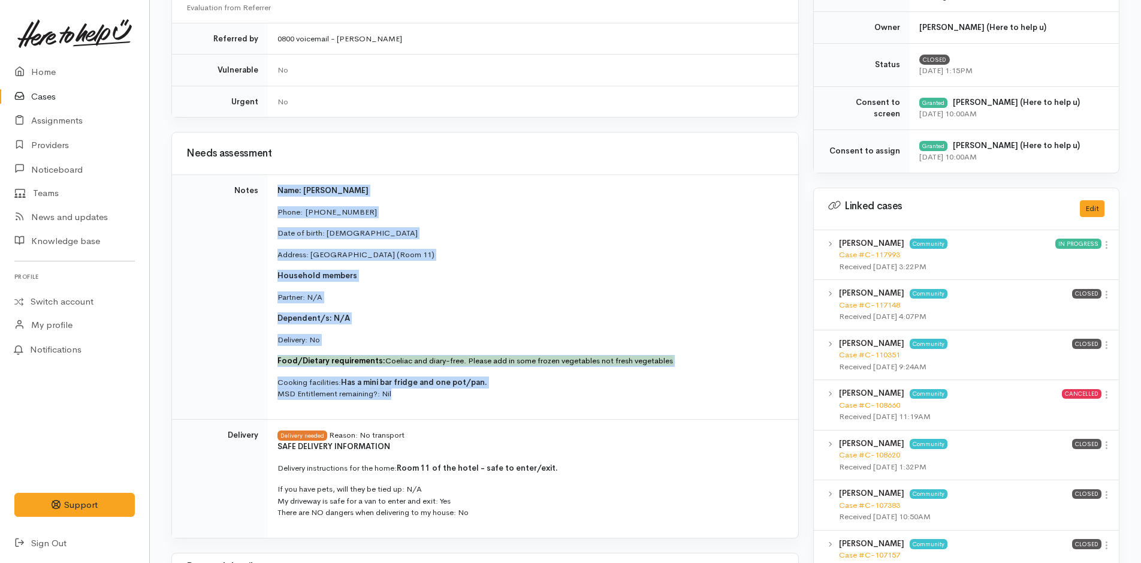
drag, startPoint x: 424, startPoint y: 402, endPoint x: 274, endPoint y: 185, distance: 263.5
click at [274, 185] on td "Name: [PERSON_NAME] Phone:  [PHONE_NUMBER] Date of birth: [DEMOGRAPHIC_DATA] Ad…" at bounding box center [533, 297] width 530 height 245
copy td "Name: [PERSON_NAME] Phone:  [PHONE_NUMBER] Date of birth: [DEMOGRAPHIC_DATA] Ad…"
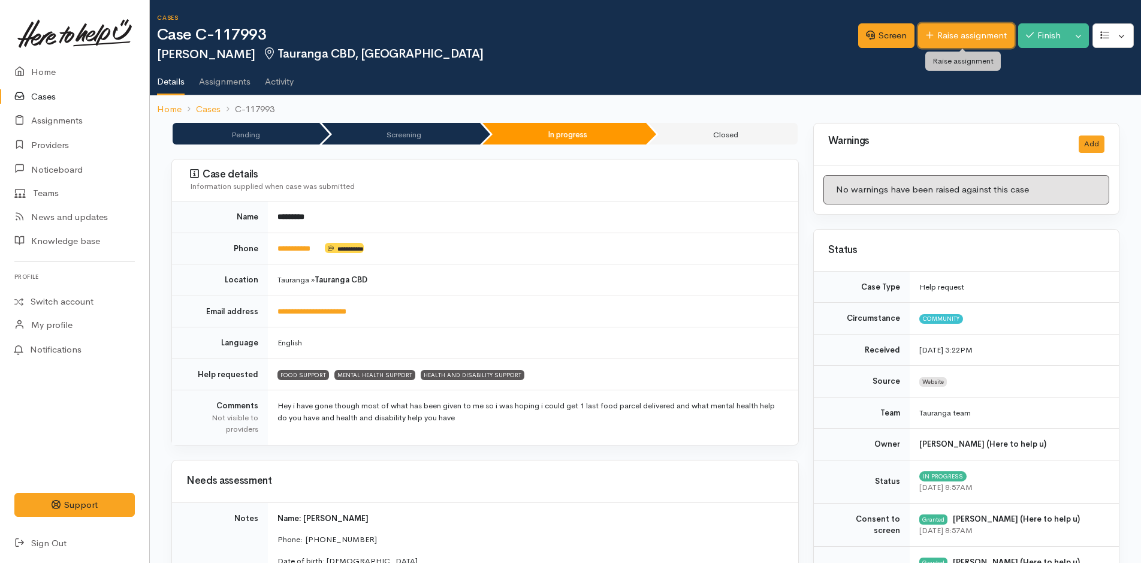
click at [991, 32] on link "Raise assignment" at bounding box center [966, 35] width 97 height 25
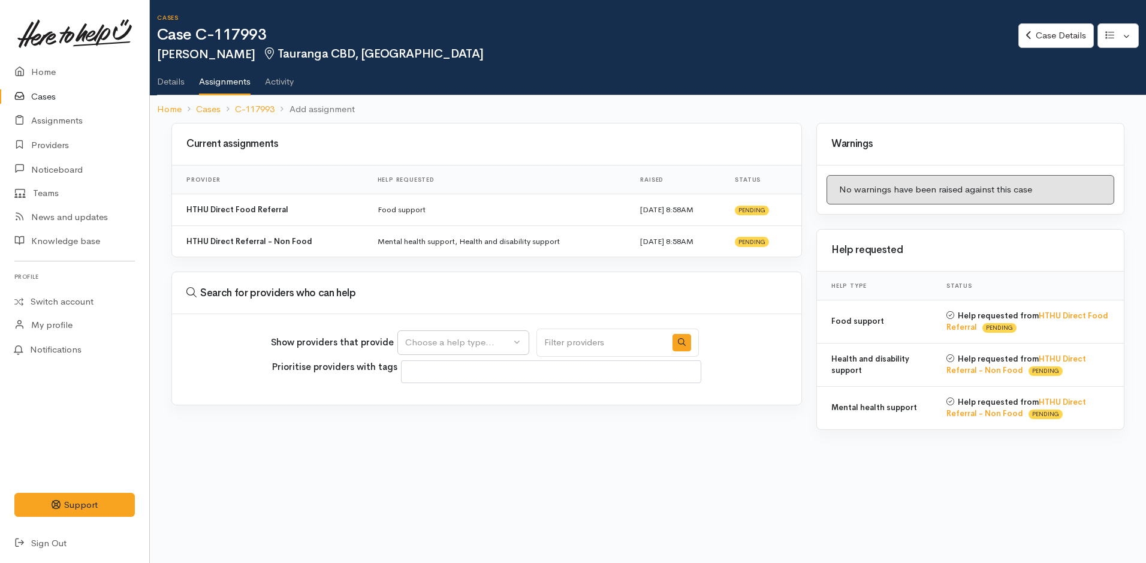
select select
click at [439, 340] on div "Choose a help type..." at bounding box center [457, 343] width 105 height 14
click at [433, 397] on span "Food support" at bounding box center [440, 400] width 56 height 14
select select "3"
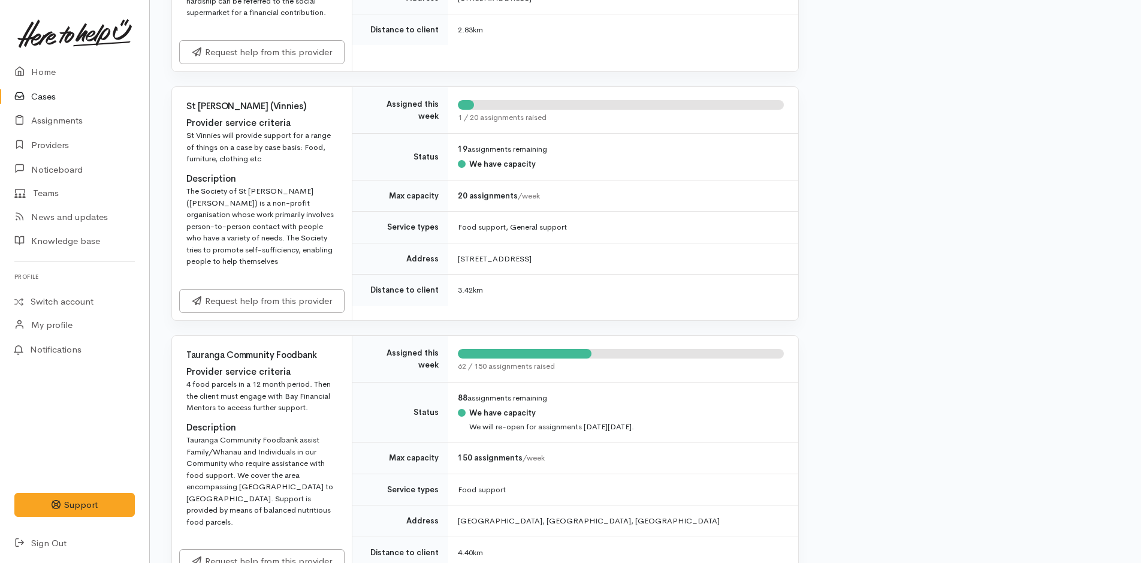
scroll to position [1439, 0]
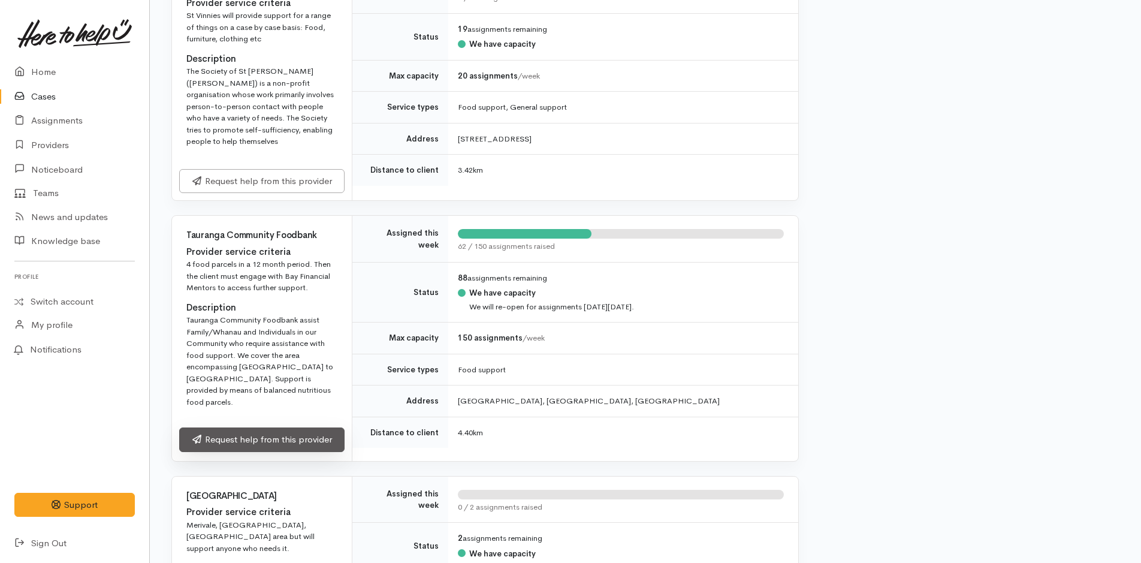
click at [251, 427] on link "Request help from this provider" at bounding box center [261, 439] width 165 height 25
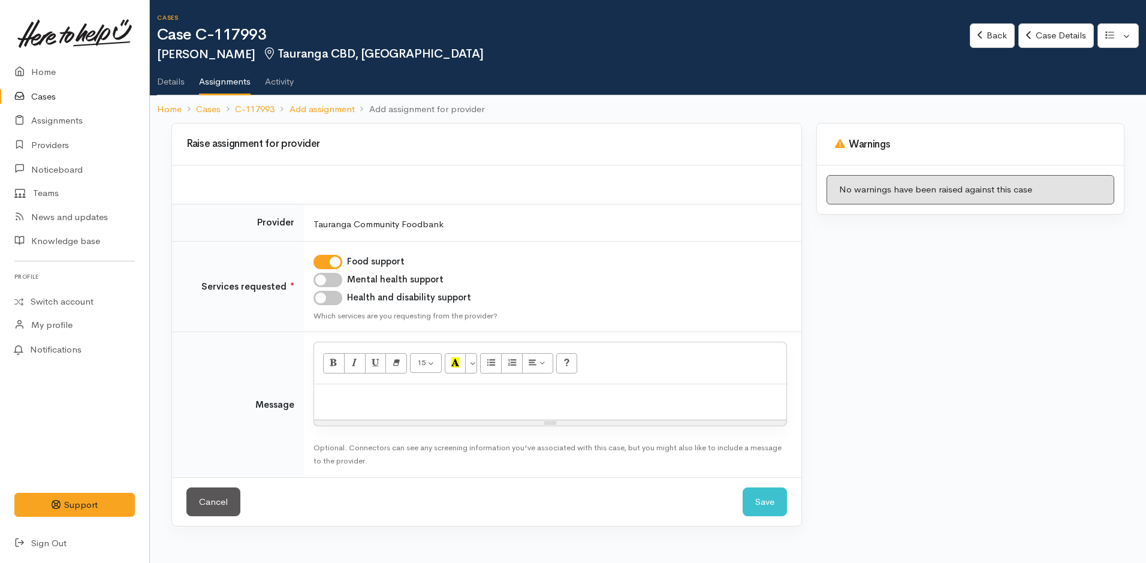
click at [328, 399] on p at bounding box center [550, 397] width 460 height 14
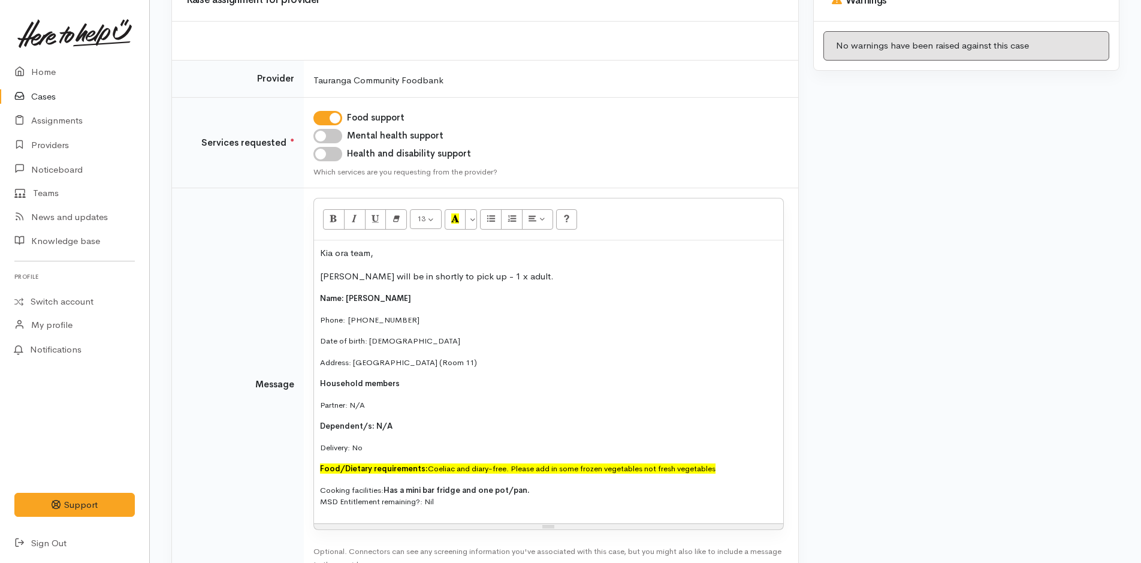
scroll to position [208, 0]
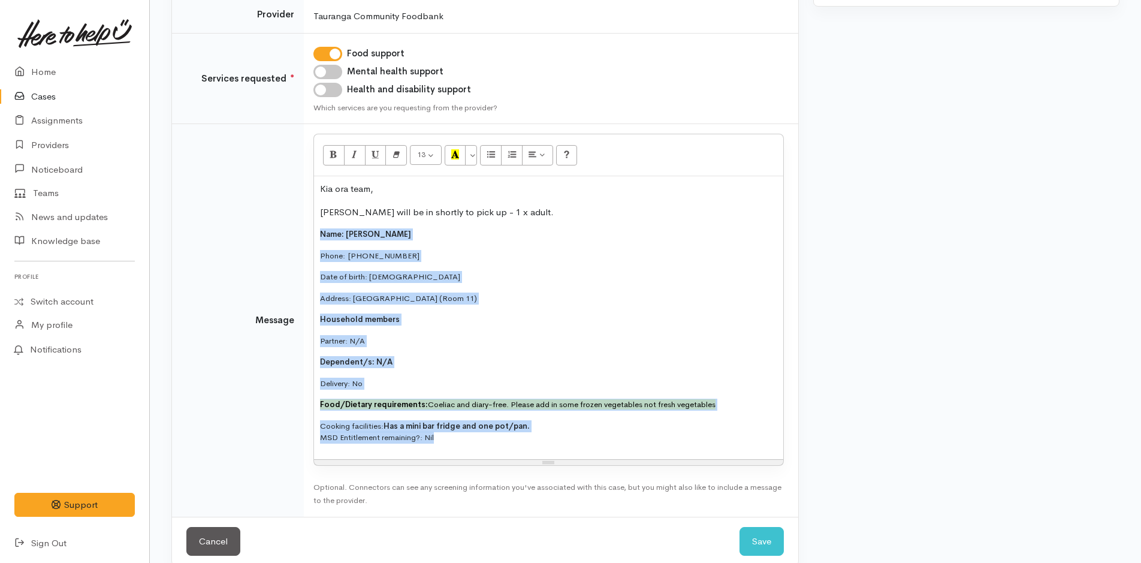
drag, startPoint x: 451, startPoint y: 442, endPoint x: 496, endPoint y: 172, distance: 274.0
click at [316, 231] on div "Kia ora team, [PERSON_NAME] will be in shortly to pick up - 1 x adult. Name: [P…" at bounding box center [548, 317] width 469 height 283
click at [475, 153] on button "More Color" at bounding box center [471, 155] width 12 height 20
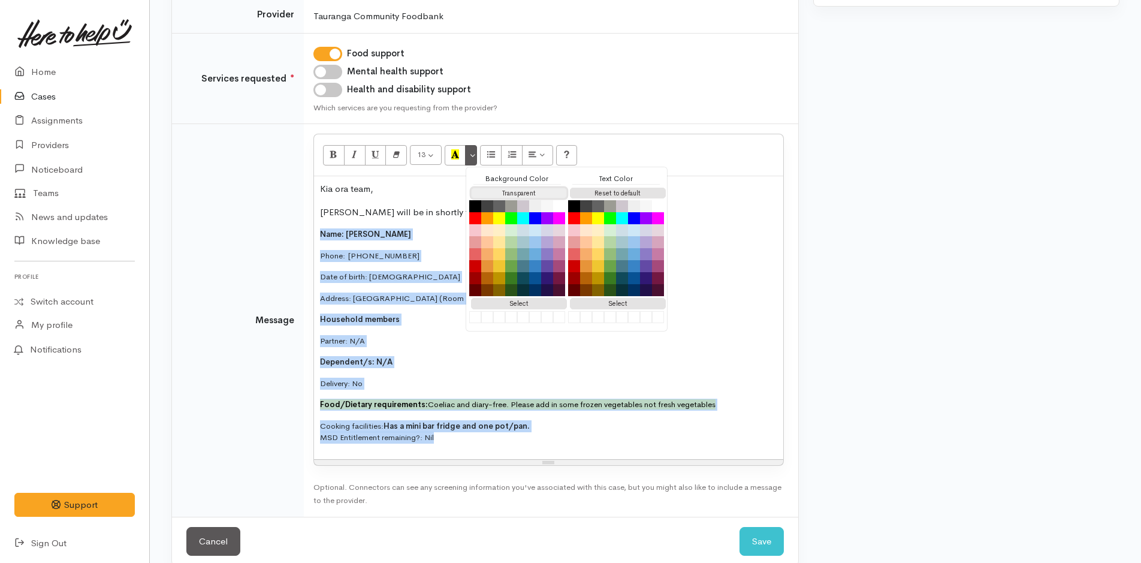
click at [512, 189] on button "Transparent" at bounding box center [519, 193] width 96 height 11
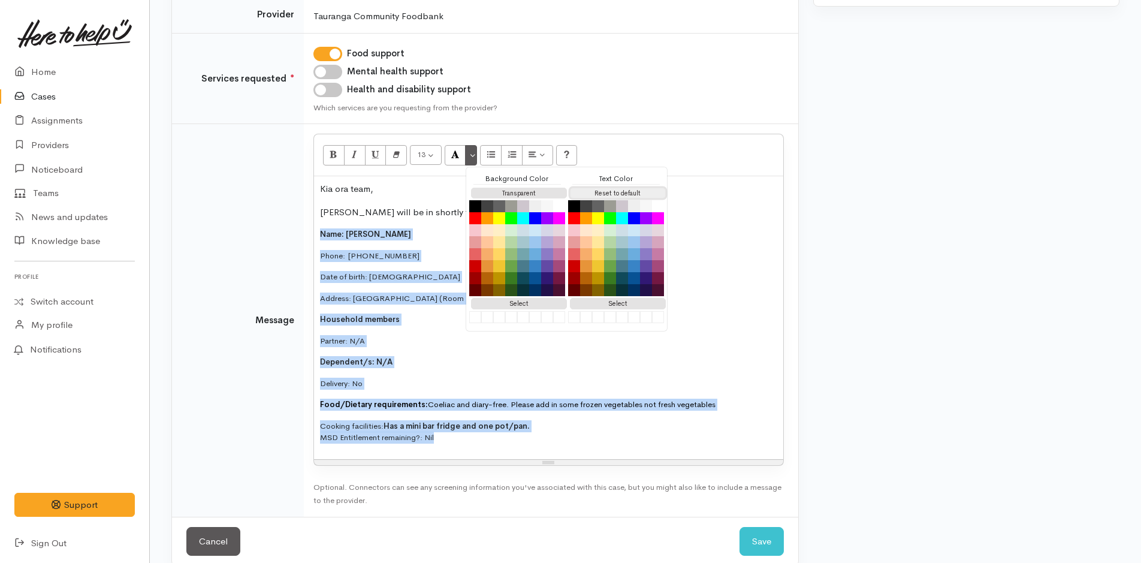
click at [596, 195] on button "Reset to default" at bounding box center [618, 193] width 96 height 11
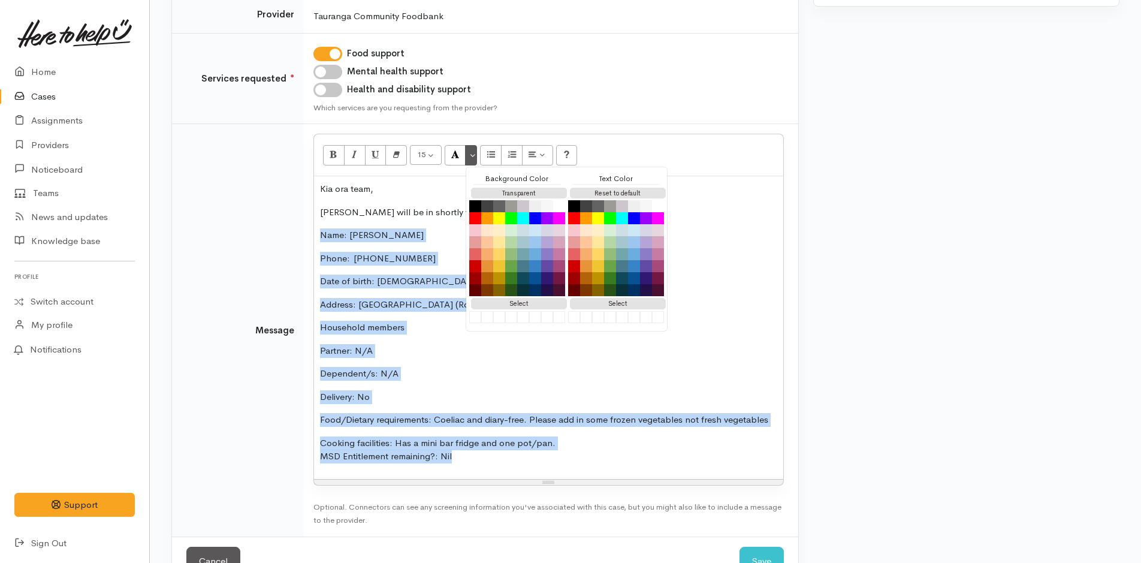
click at [397, 313] on div "Kia ora team, [PERSON_NAME] will be in shortly to pick up - 1 x adult. Name: [P…" at bounding box center [548, 327] width 469 height 303
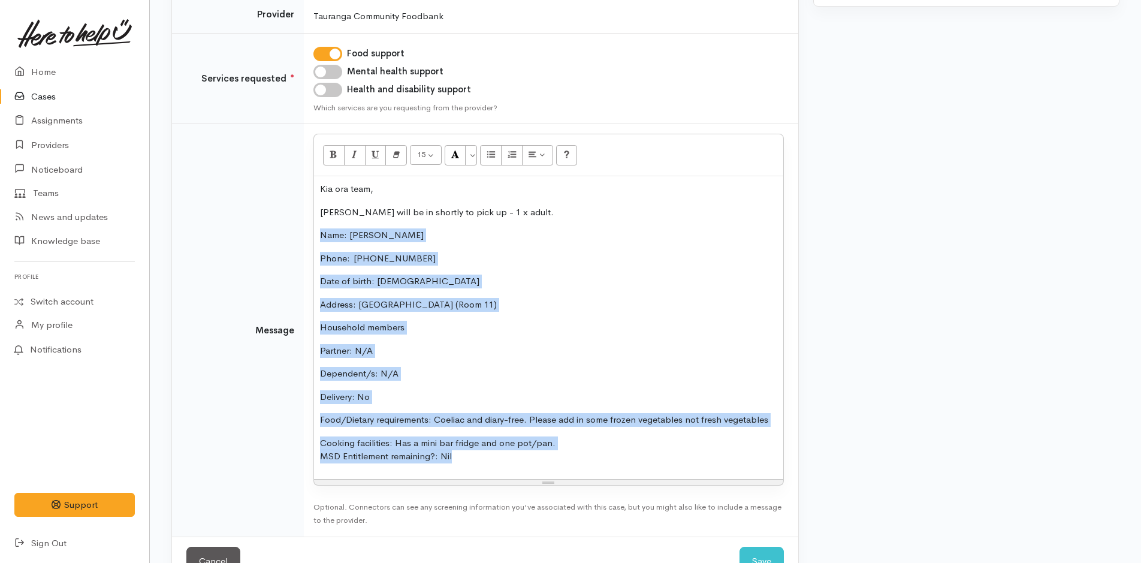
click at [388, 392] on p "Delivery: No" at bounding box center [548, 397] width 457 height 14
click at [475, 411] on div "Kia ora team, [PERSON_NAME] will be in shortly to pick up - 1 x adult. Name: [P…" at bounding box center [548, 327] width 469 height 303
click at [571, 453] on p "Cooking facilities: Has a mini bar fridge and one pot/pan. MSD Entitlement rema…" at bounding box center [548, 449] width 457 height 27
click at [540, 474] on div "Kia ora team, [PERSON_NAME] will be in shortly to pick up - 1 x adult. Name: [P…" at bounding box center [548, 327] width 469 height 303
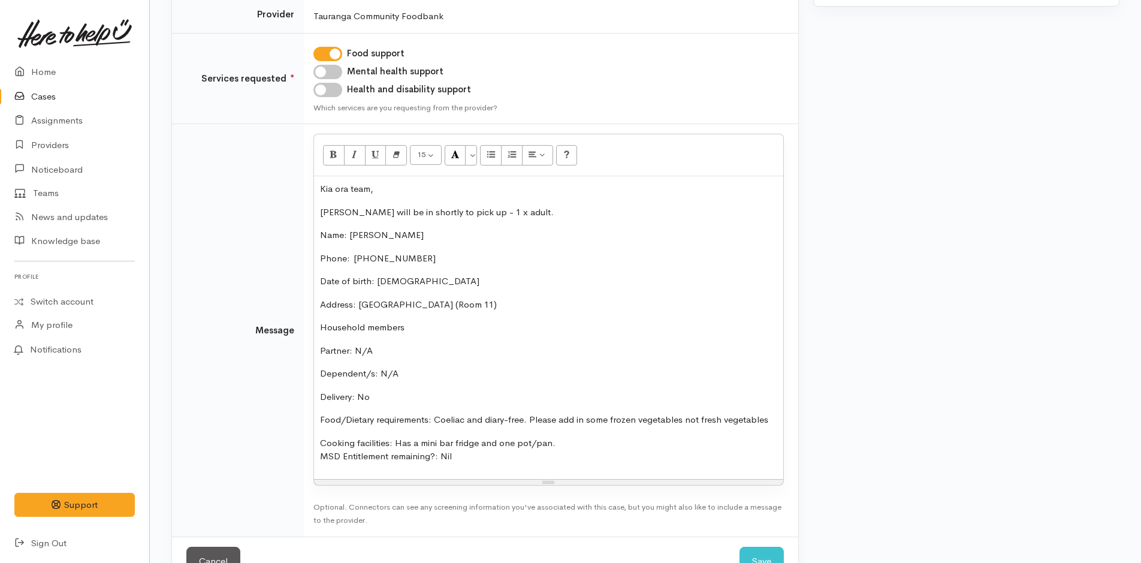
click at [921, 383] on div "Warnings No warnings have been raised against this case" at bounding box center [966, 257] width 321 height 685
drag, startPoint x: 767, startPoint y: 418, endPoint x: 294, endPoint y: 420, distance: 472.9
click at [294, 420] on tr "Message <p>Kia ora team,</p><p>[PERSON_NAME] will be in shortly to pick up - 1 …" at bounding box center [485, 330] width 626 height 412
click at [336, 156] on icon "Bold (CTRL+B)" at bounding box center [334, 154] width 8 height 10
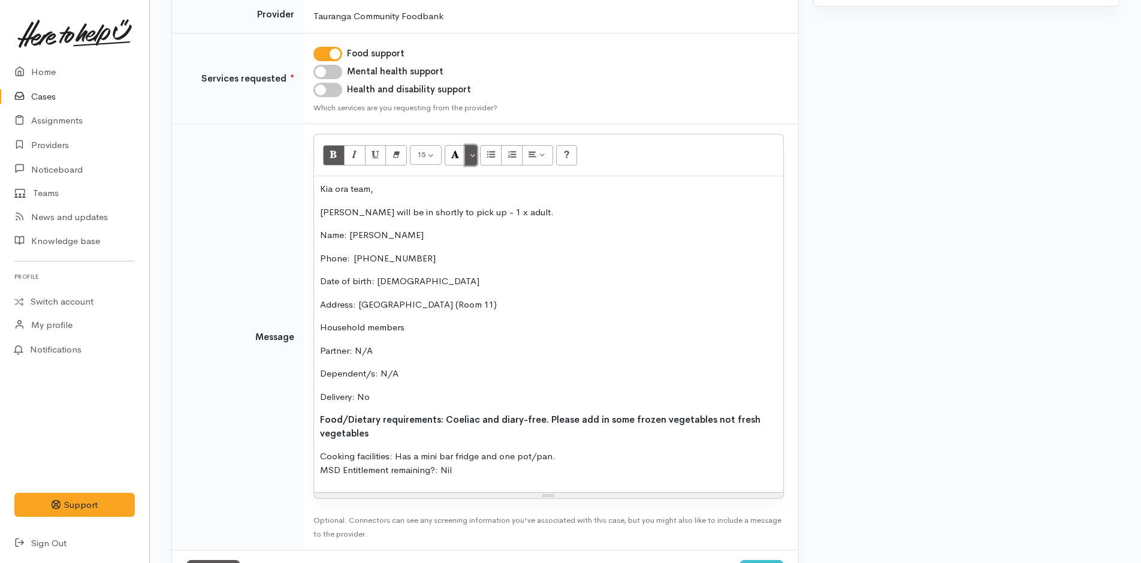
click at [472, 153] on button "More Color" at bounding box center [471, 155] width 12 height 20
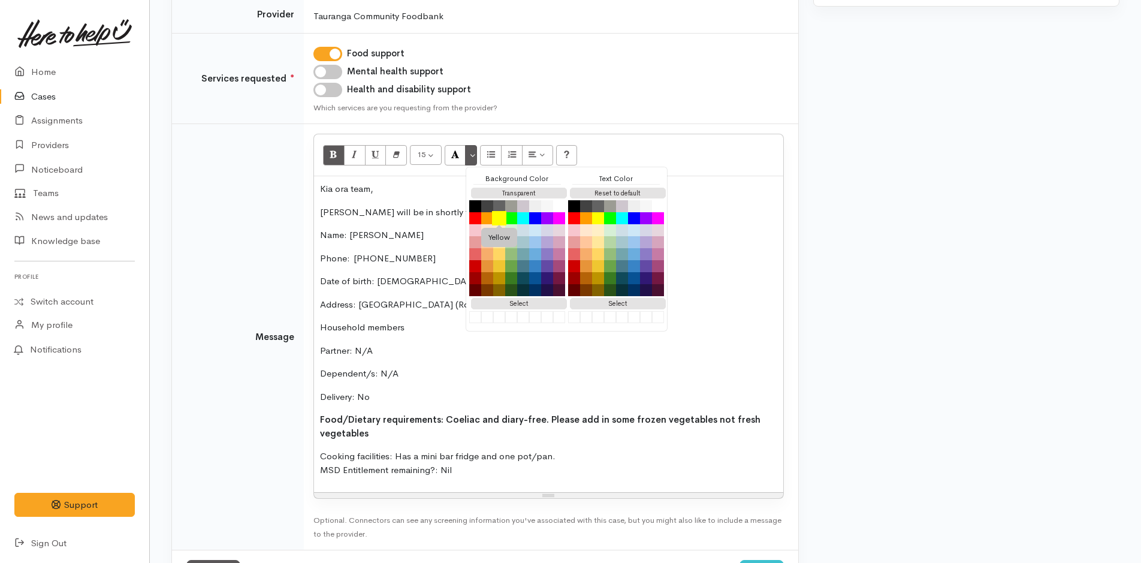
click at [499, 216] on button "Yellow" at bounding box center [499, 218] width 14 height 14
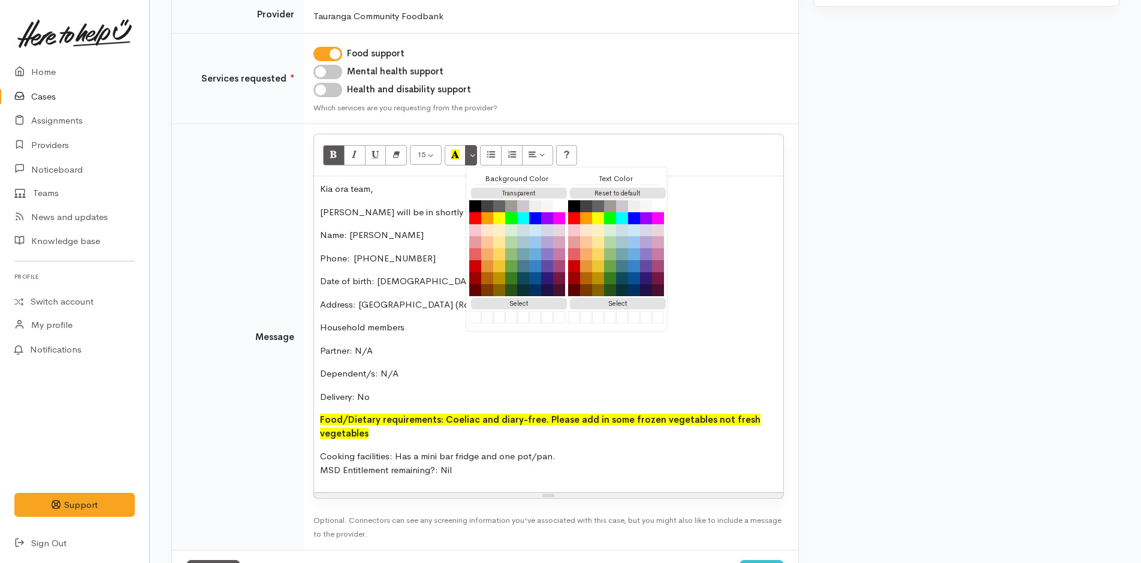
click at [492, 473] on p "Cooking facilities: Has a mini bar fridge and one pot/pan. MSD Entitlement rema…" at bounding box center [548, 463] width 457 height 27
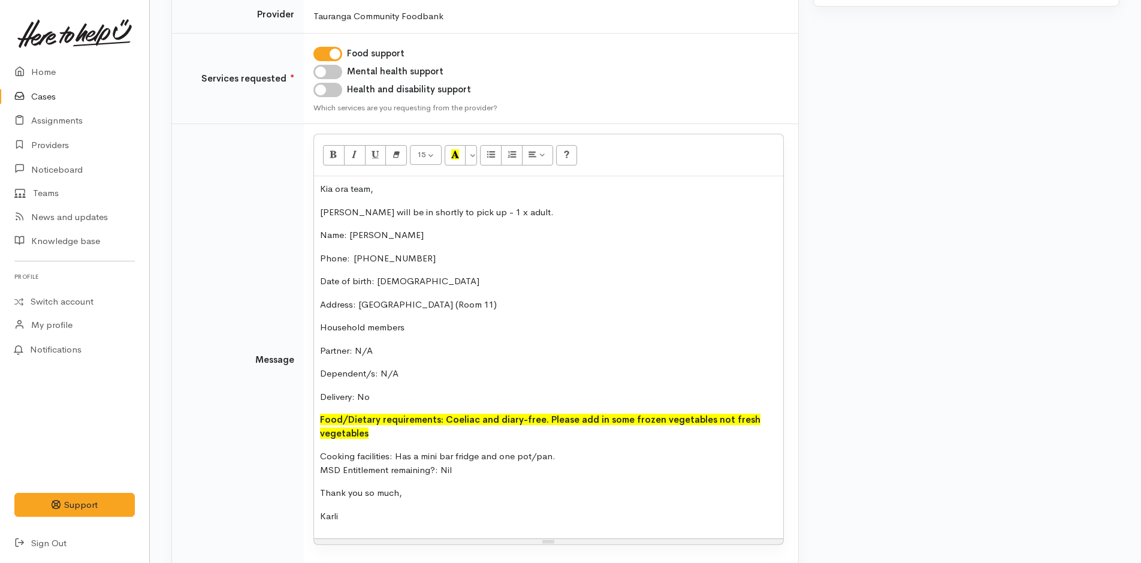
drag, startPoint x: 351, startPoint y: 521, endPoint x: 305, endPoint y: 182, distance: 341.8
click at [304, 183] on td "<p>Kia ora team,</p><p>Susan will be in shortly to pick up - 1 x adult.</p><p s…" at bounding box center [551, 360] width 495 height 472
copy div "Kia ora team, Susan will be in shortly to pick up - 1 x adult. Name: Susan Moy …"
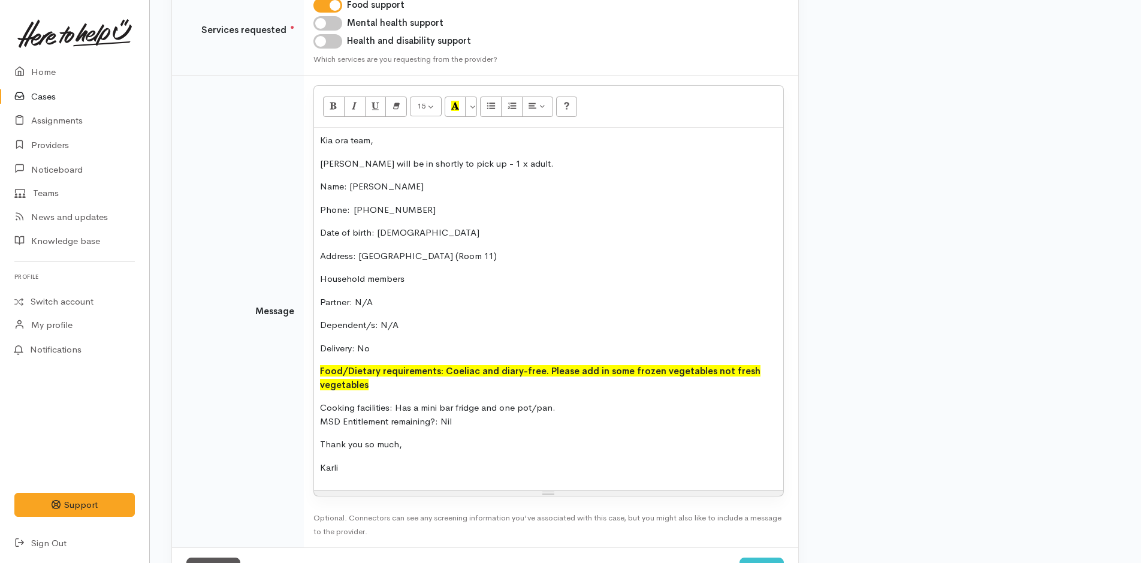
scroll to position [305, 0]
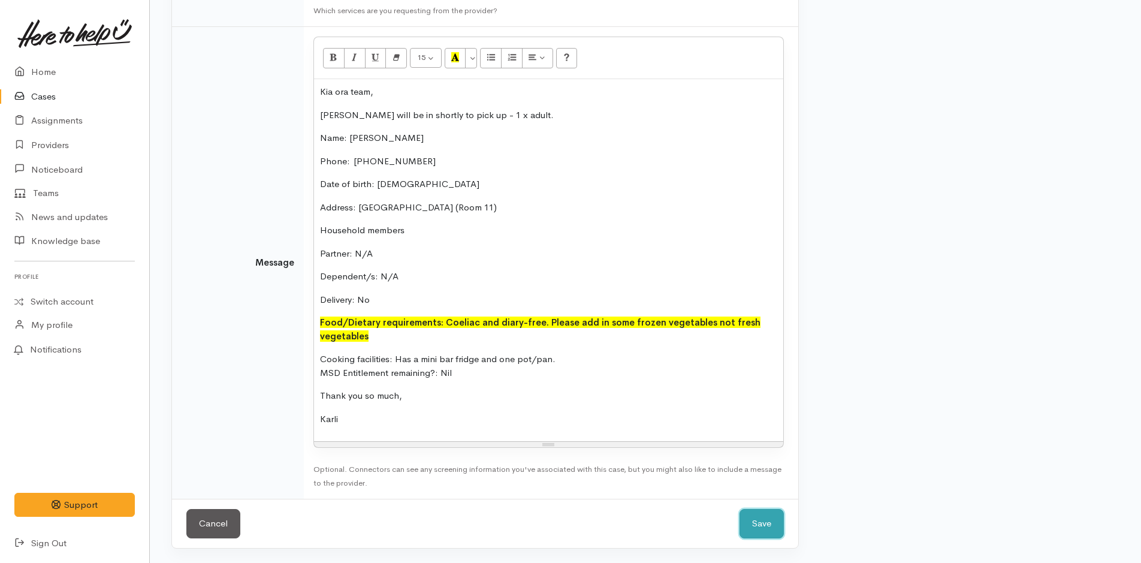
click at [753, 520] on button "Save" at bounding box center [762, 523] width 44 height 29
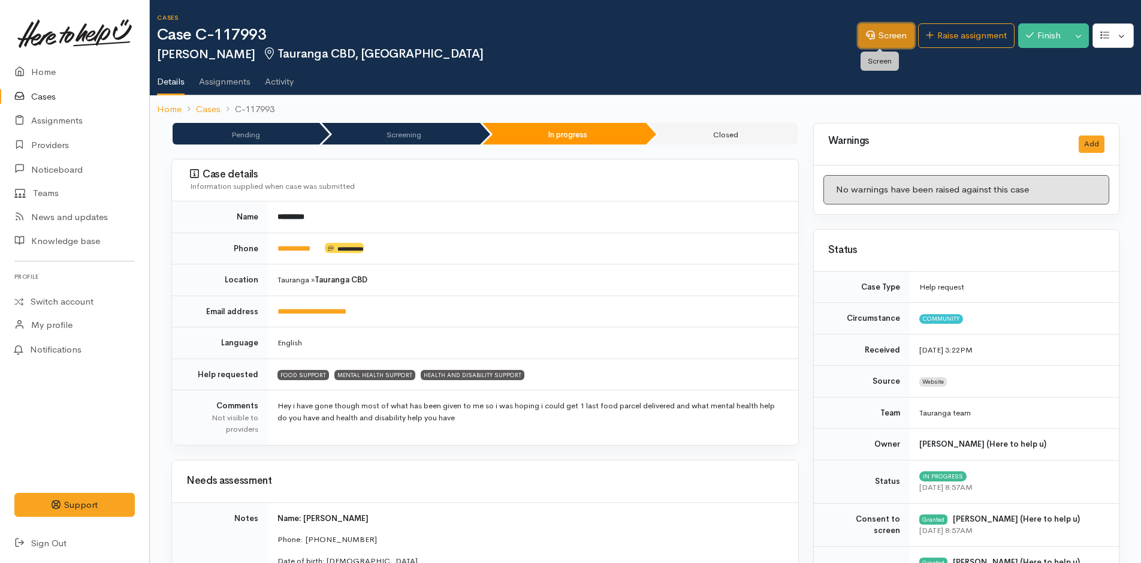
click at [863, 40] on link "Screen" at bounding box center [886, 35] width 56 height 25
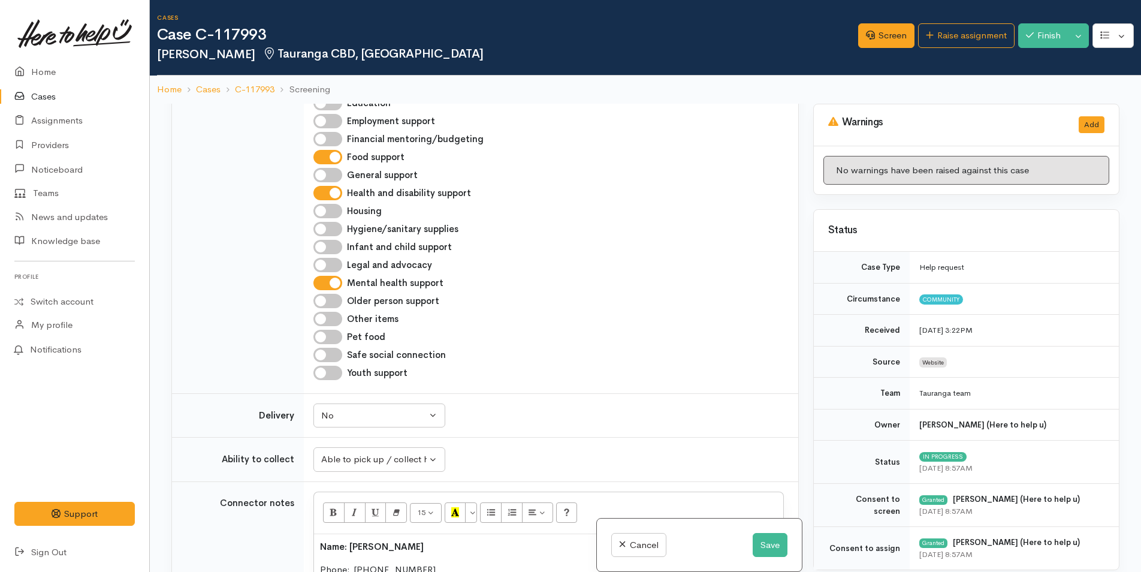
scroll to position [1548, 0]
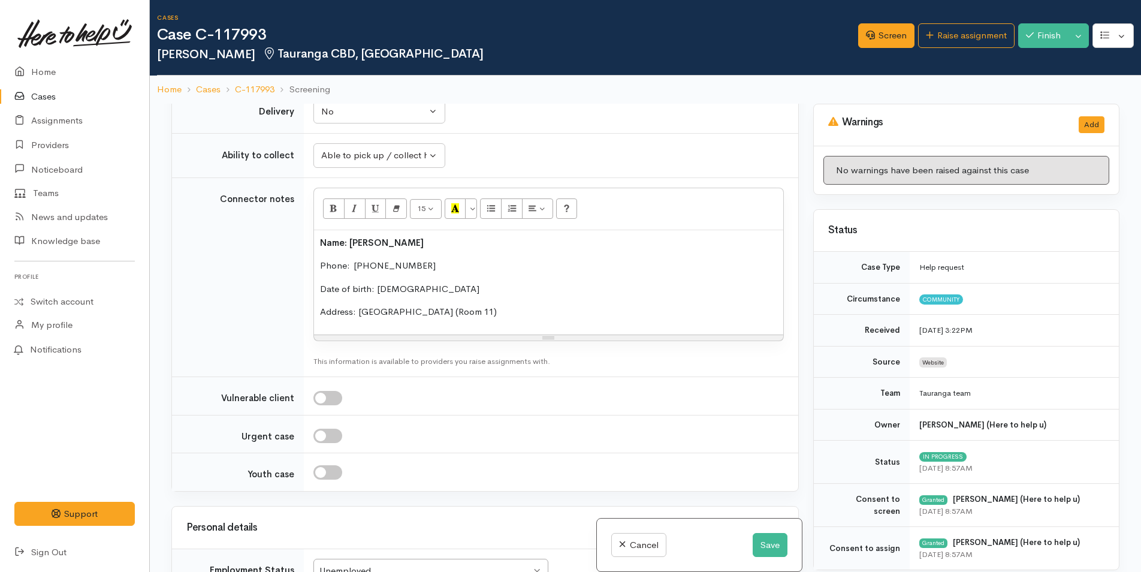
drag, startPoint x: 572, startPoint y: 242, endPoint x: 293, endPoint y: 160, distance: 291.1
click at [293, 177] on tr "Connector notes <p><span style="font-weight: 600">Name: Susan Moy</span></p><p>…" at bounding box center [485, 277] width 626 height 200
paste div
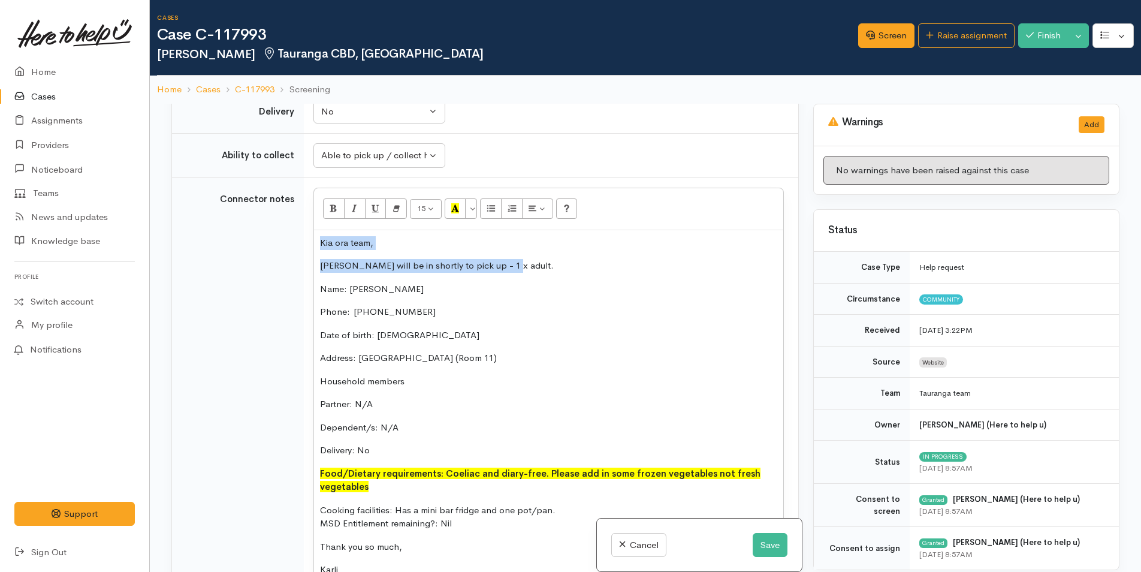
drag, startPoint x: 539, startPoint y: 194, endPoint x: 282, endPoint y: 160, distance: 259.9
click at [282, 177] on tr "Connector notes <p><span style="font-weight: 600">Name: Susan Moy</span></p><p>…" at bounding box center [485, 405] width 626 height 457
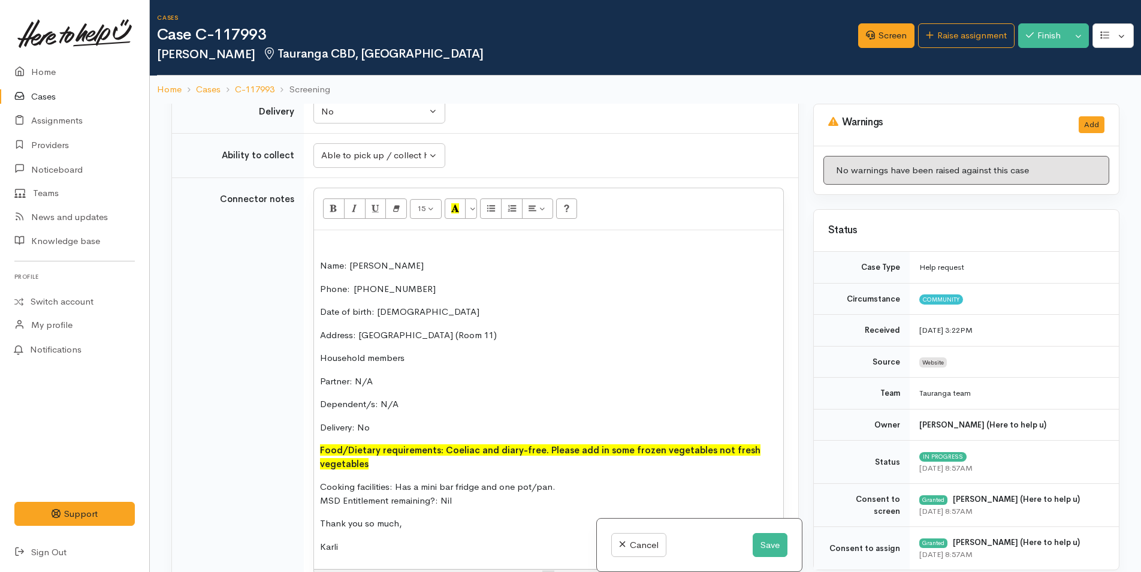
click at [318, 230] on div "Name: Susan Moy Phone:  0226511449 Date of birth: 01/01/1992 Address: Roselands…" at bounding box center [548, 399] width 469 height 339
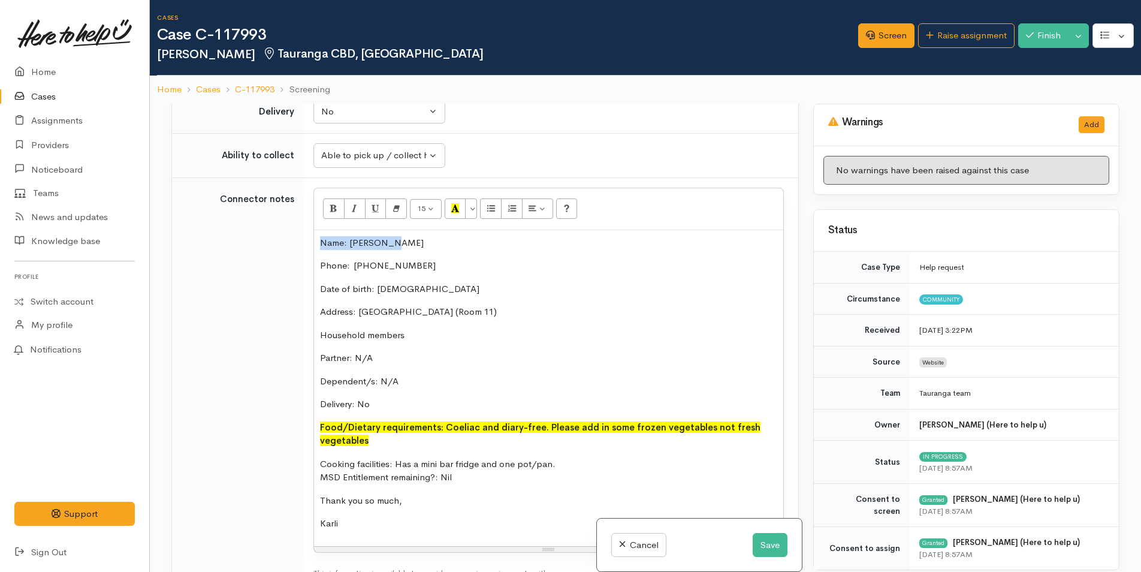
drag, startPoint x: 415, startPoint y: 170, endPoint x: 312, endPoint y: 140, distance: 107.4
click at [269, 177] on tr "Connector notes <p><span style="font-weight: 600">Name: Susan Moy</span></p><p>…" at bounding box center [485, 382] width 626 height 411
click at [330, 203] on icon "Bold (CTRL+B)" at bounding box center [334, 208] width 8 height 10
click at [406, 300] on div "Name: Susan Moy Phone:  0226511449 Date of birth: 01/01/1992 Address: Roselands…" at bounding box center [548, 388] width 469 height 316
drag, startPoint x: 382, startPoint y: 262, endPoint x: 261, endPoint y: 263, distance: 121.1
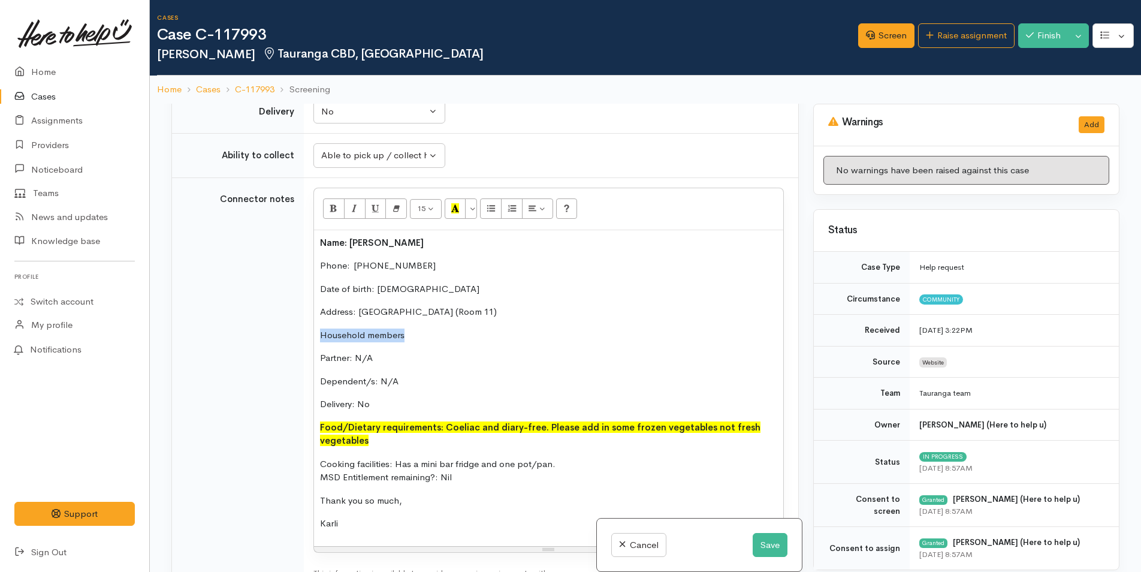
click at [261, 263] on tr "Connector notes <p><span style="font-weight: 600">Name: Susan Moy</span></p><p>…" at bounding box center [485, 382] width 626 height 411
click at [331, 203] on icon "Bold (CTRL+B)" at bounding box center [334, 208] width 8 height 10
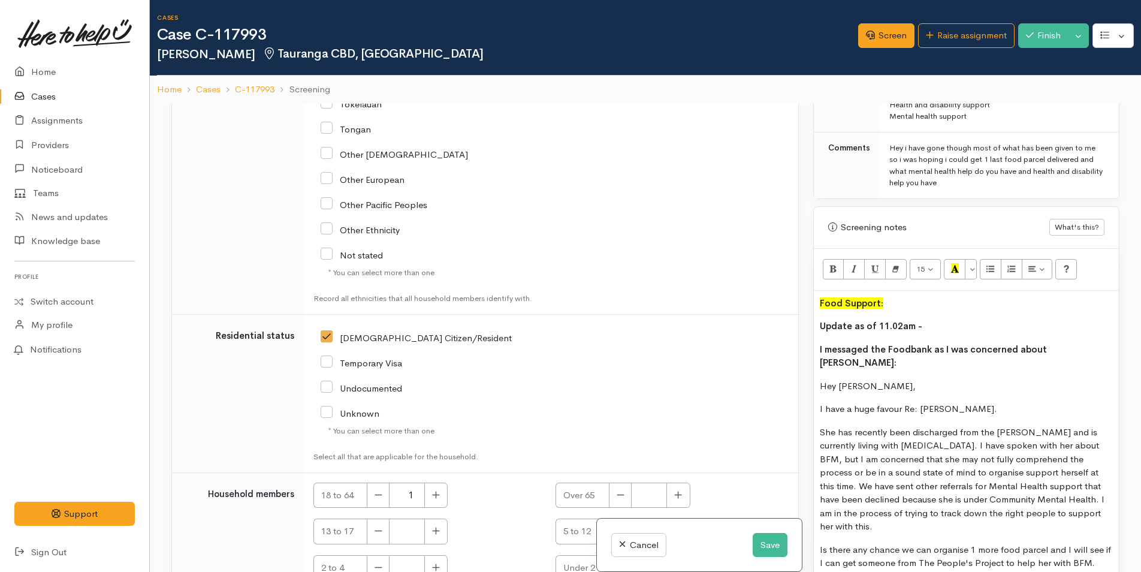
scroll to position [899, 0]
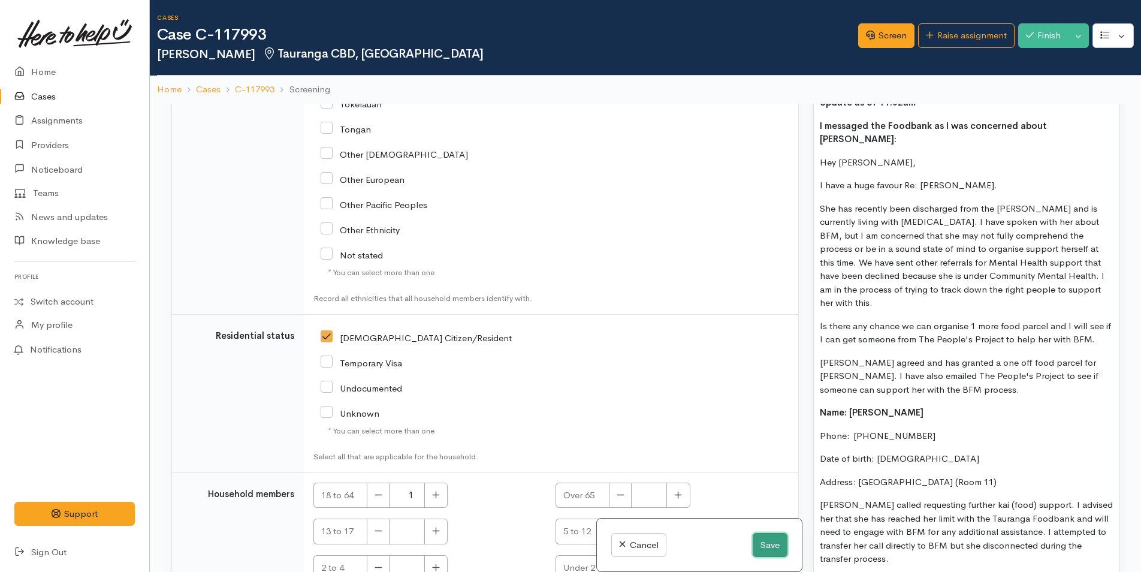
click at [771, 546] on button "Save" at bounding box center [770, 545] width 35 height 25
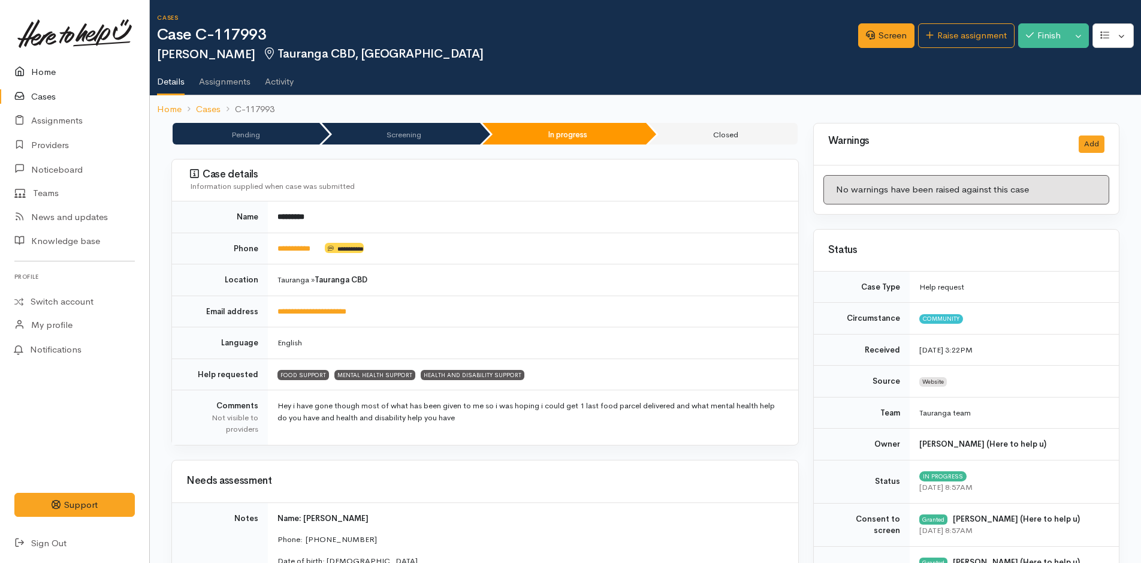
click at [50, 73] on link "Home" at bounding box center [74, 72] width 149 height 25
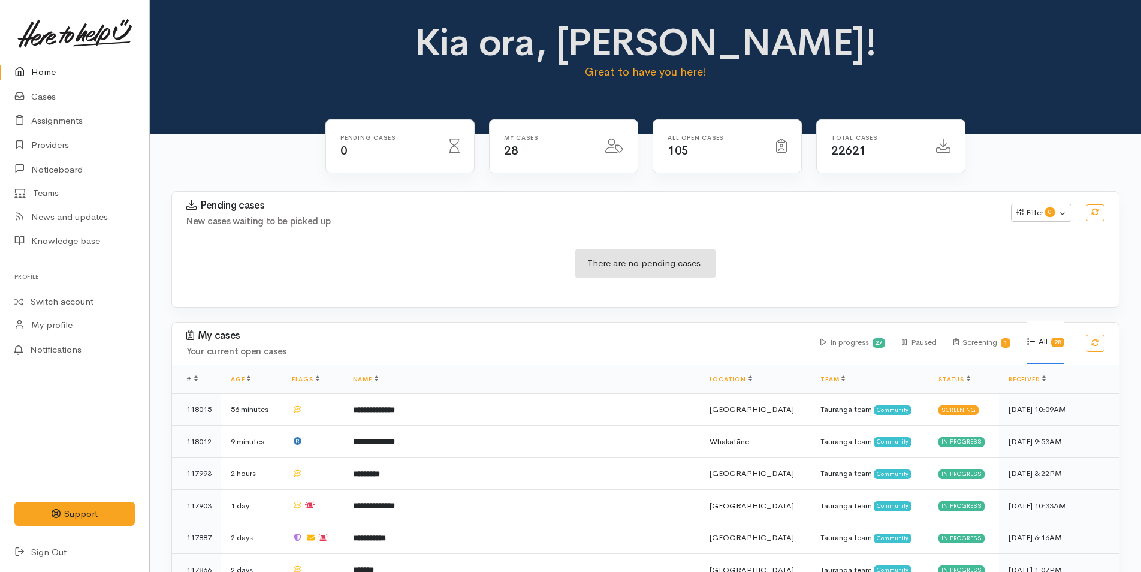
click at [50, 60] on link "Home" at bounding box center [74, 72] width 149 height 25
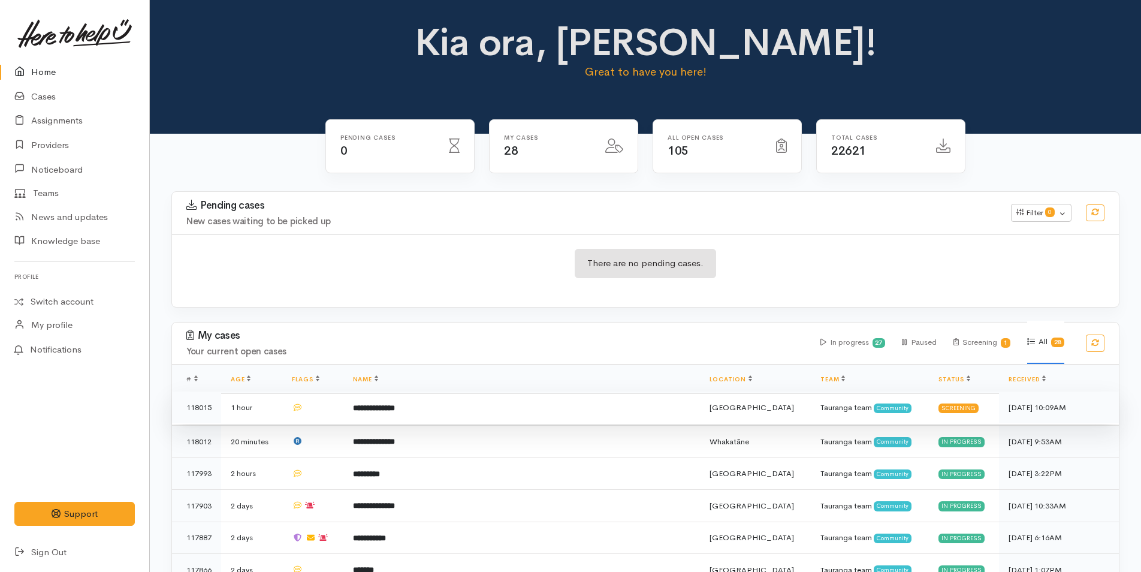
click at [395, 405] on b "**********" at bounding box center [374, 408] width 42 height 8
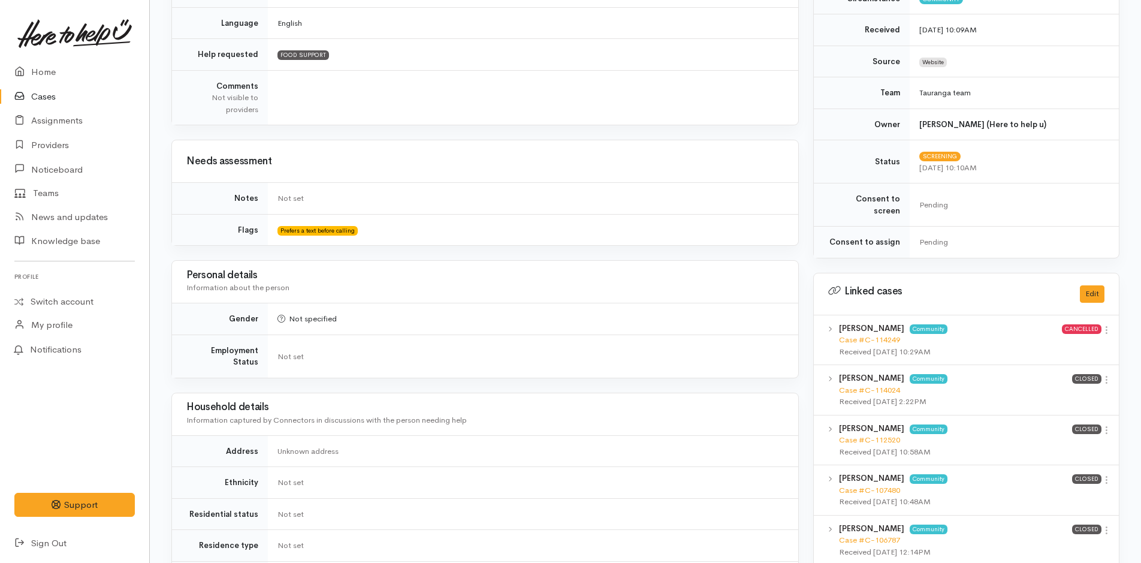
scroll to position [66, 0]
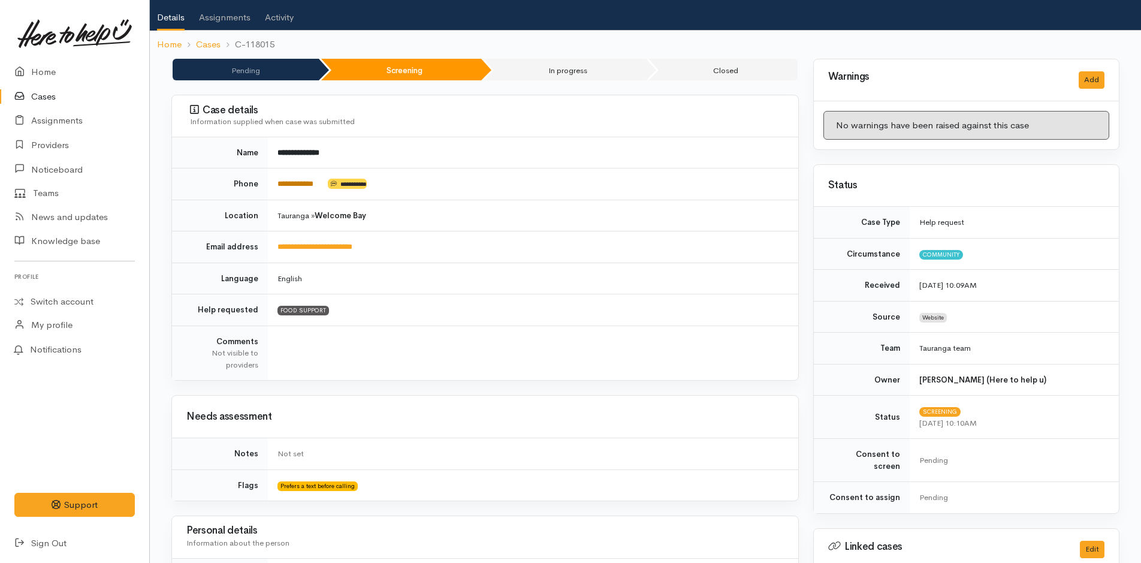
click at [298, 184] on link "**********" at bounding box center [296, 184] width 36 height 8
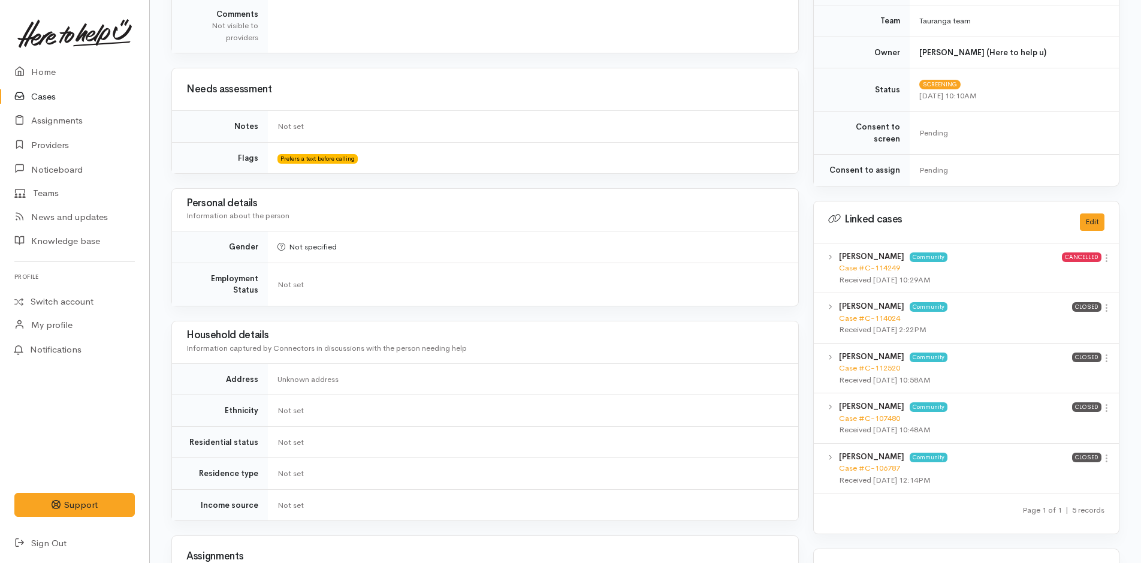
scroll to position [545, 0]
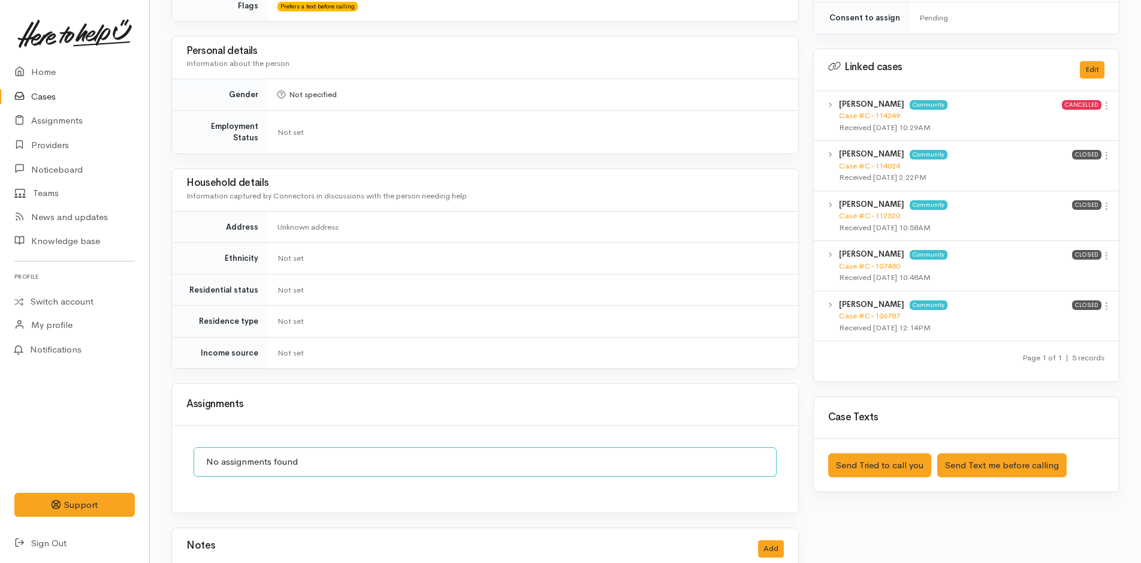
drag, startPoint x: 1108, startPoint y: 143, endPoint x: 1078, endPoint y: 162, distance: 34.8
click at [1108, 150] on icon at bounding box center [1107, 155] width 10 height 10
click at [1037, 170] on link "View case" at bounding box center [1064, 179] width 95 height 19
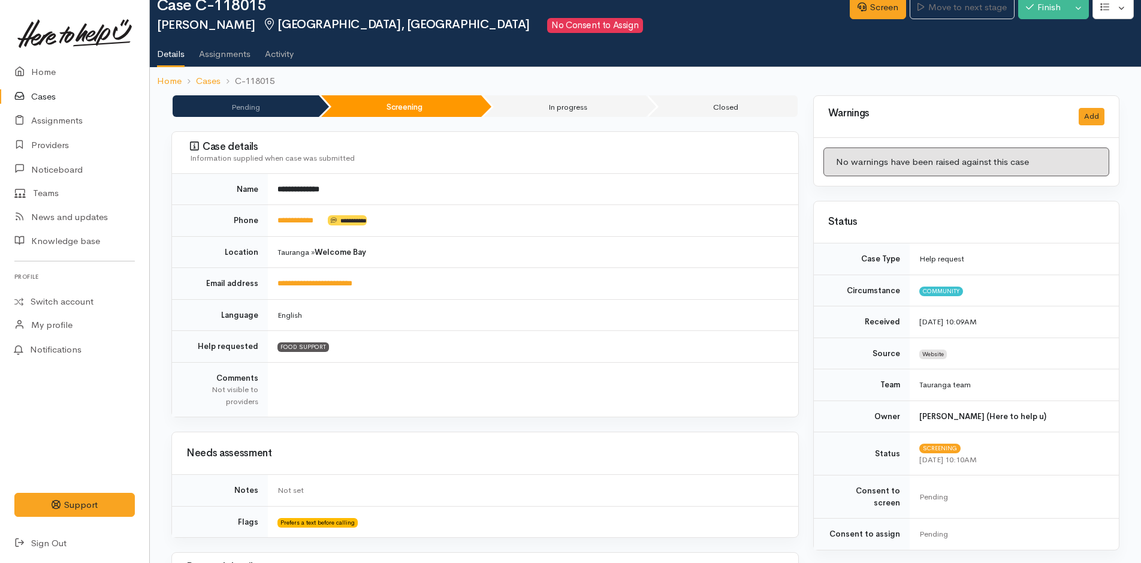
scroll to position [0, 0]
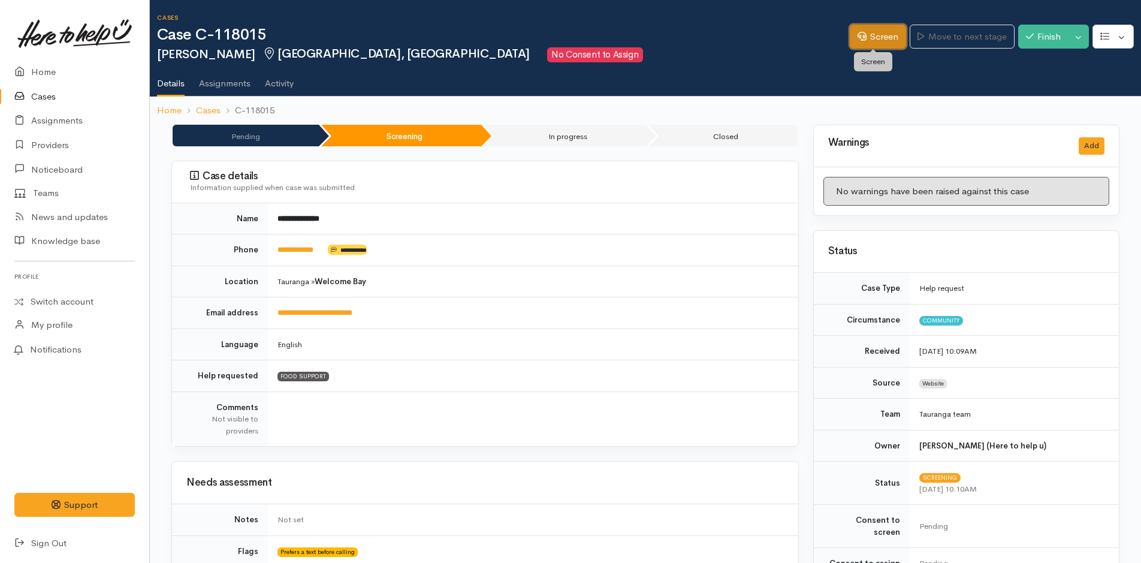
click at [863, 30] on link "Screen" at bounding box center [878, 37] width 56 height 25
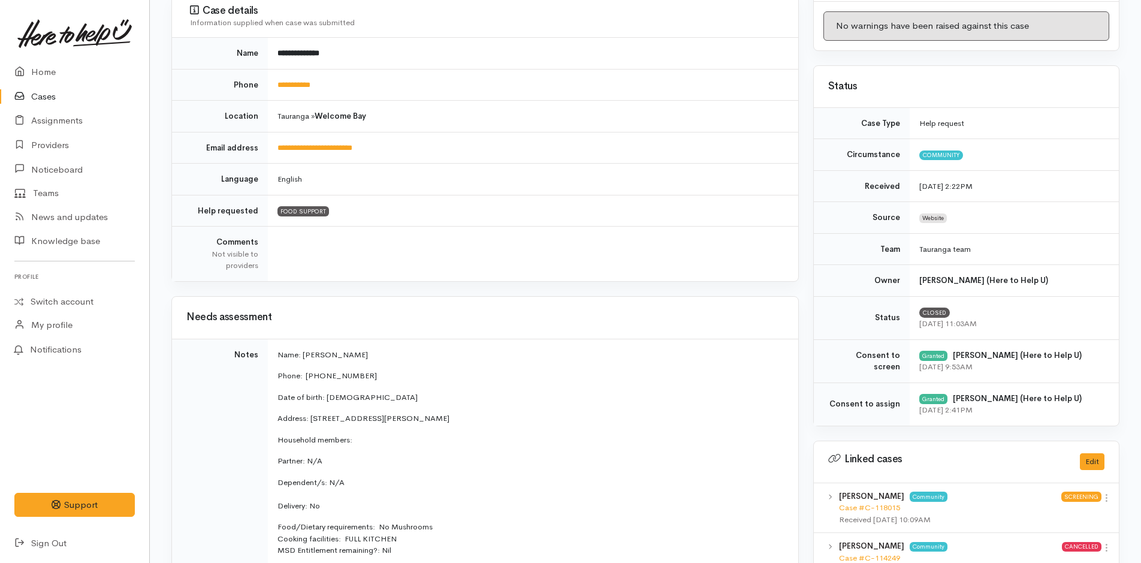
scroll to position [420, 0]
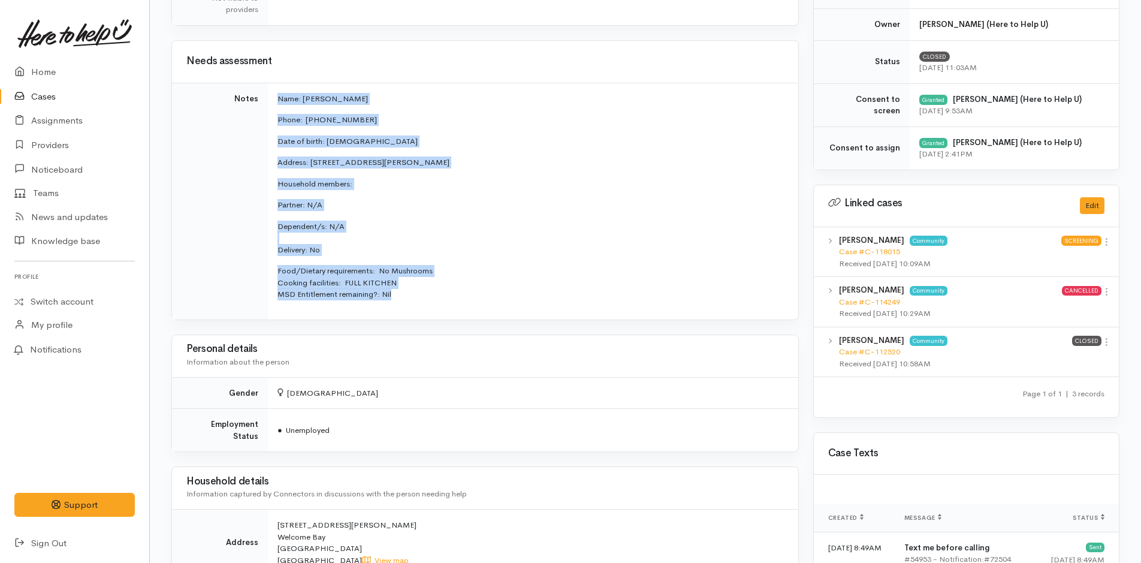
drag, startPoint x: 408, startPoint y: 297, endPoint x: 267, endPoint y: 88, distance: 251.7
click at [267, 88] on tr "Notes Name: [PERSON_NAME] Phone:  [PHONE_NUMBER] Date of birth: [DEMOGRAPHIC_DA…" at bounding box center [485, 201] width 626 height 237
copy tr "Name: [PERSON_NAME] Phone:  [PHONE_NUMBER] Date of birth: [DEMOGRAPHIC_DATA] Ad…"
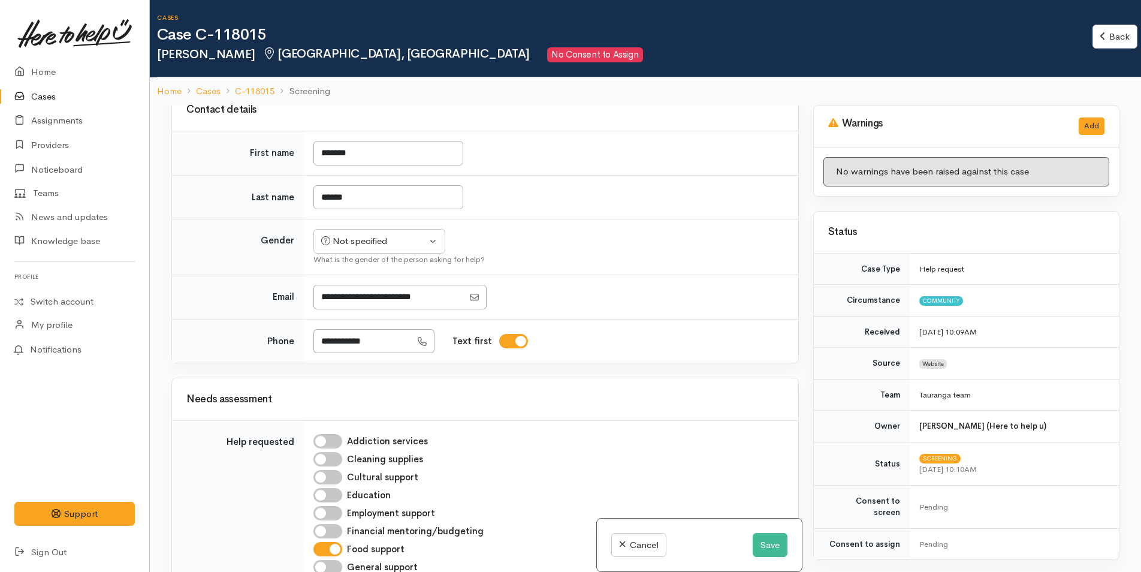
scroll to position [1132, 0]
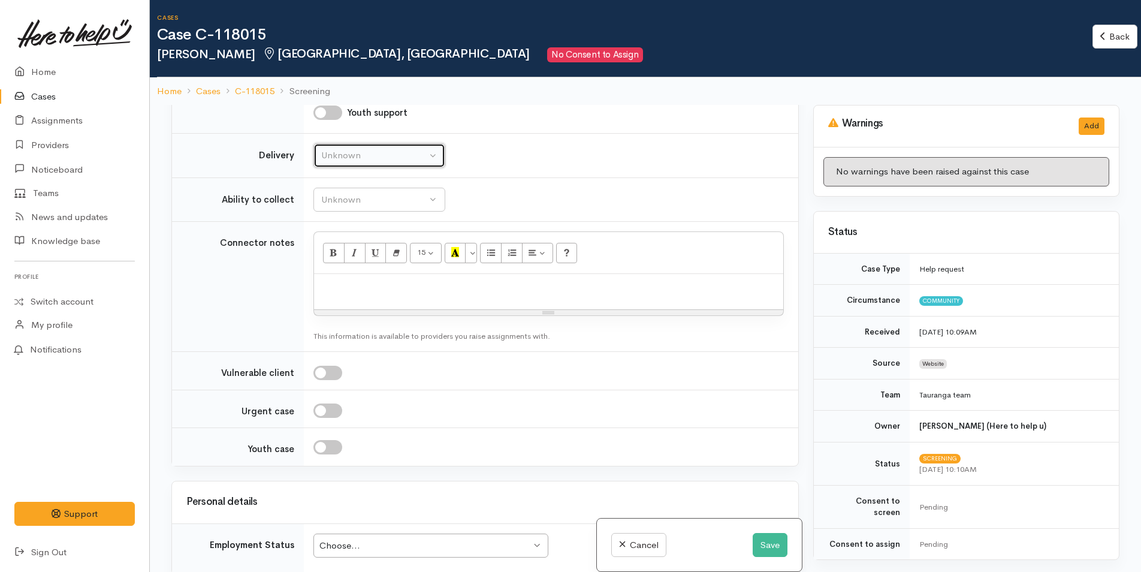
click at [331, 164] on button "Unknown" at bounding box center [379, 155] width 132 height 25
click at [339, 270] on span "No" at bounding box center [334, 268] width 13 height 14
select select "1"
click at [773, 539] on button "Save" at bounding box center [770, 545] width 35 height 25
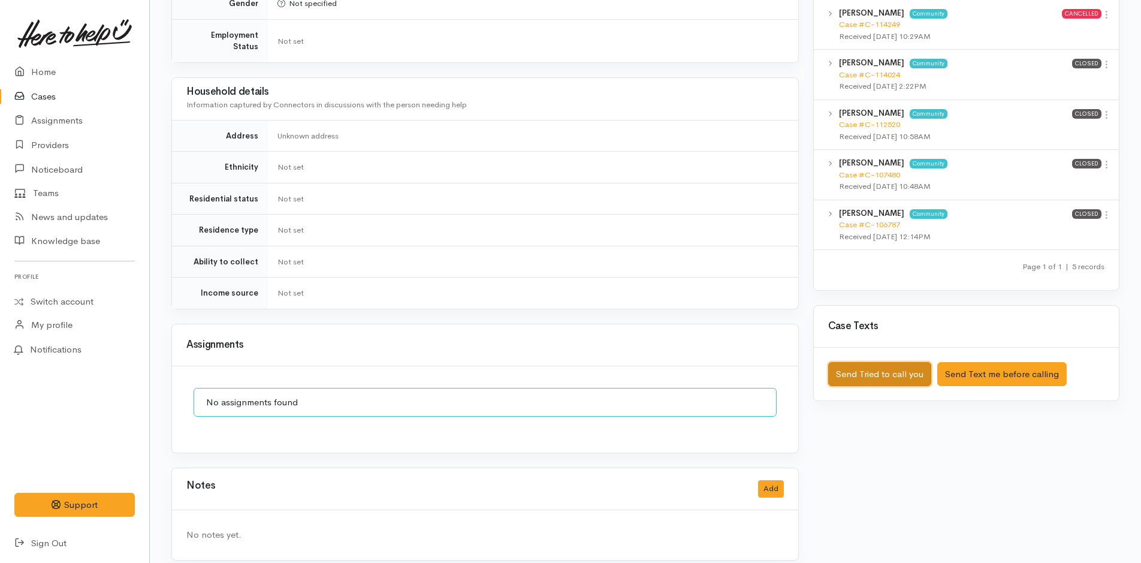
click at [892, 362] on button "Send Tried to call you" at bounding box center [879, 374] width 103 height 25
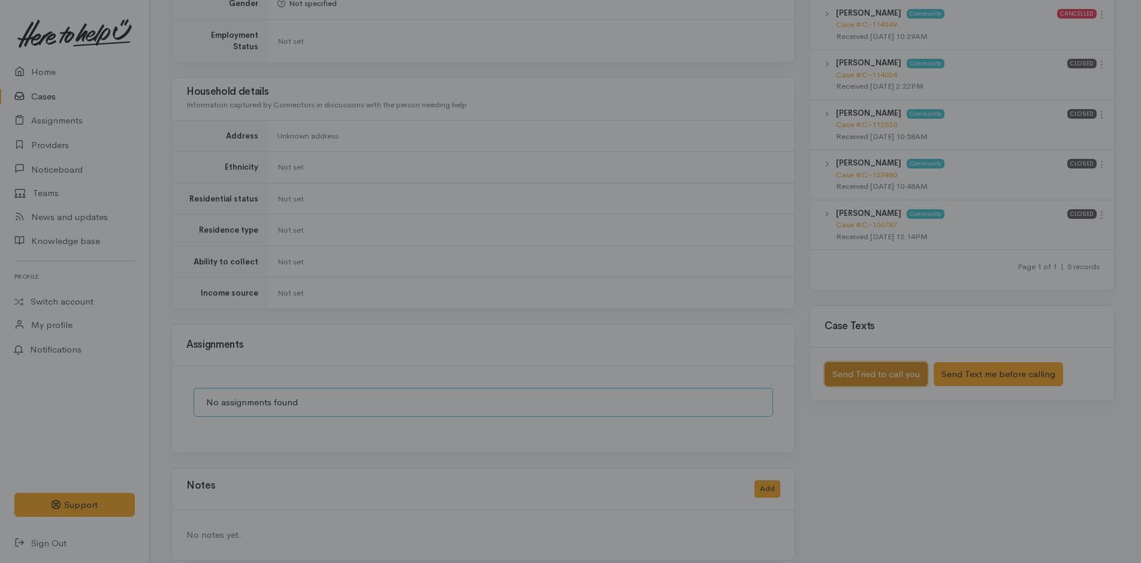
scroll to position [628, 0]
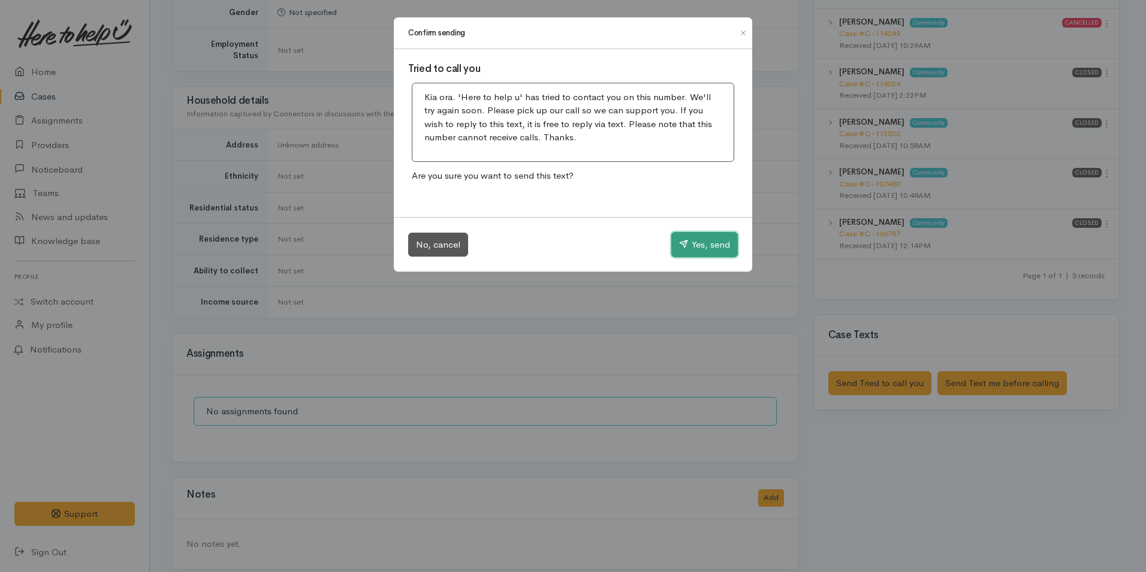
click at [705, 242] on button "Yes, send" at bounding box center [704, 244] width 67 height 25
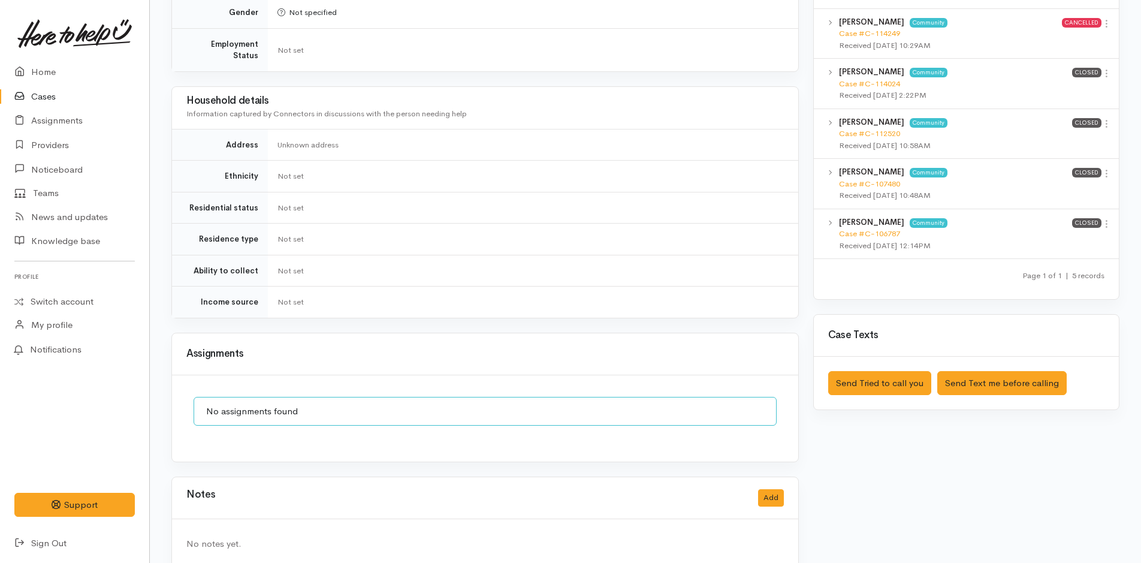
click at [40, 91] on link "Cases" at bounding box center [74, 97] width 149 height 25
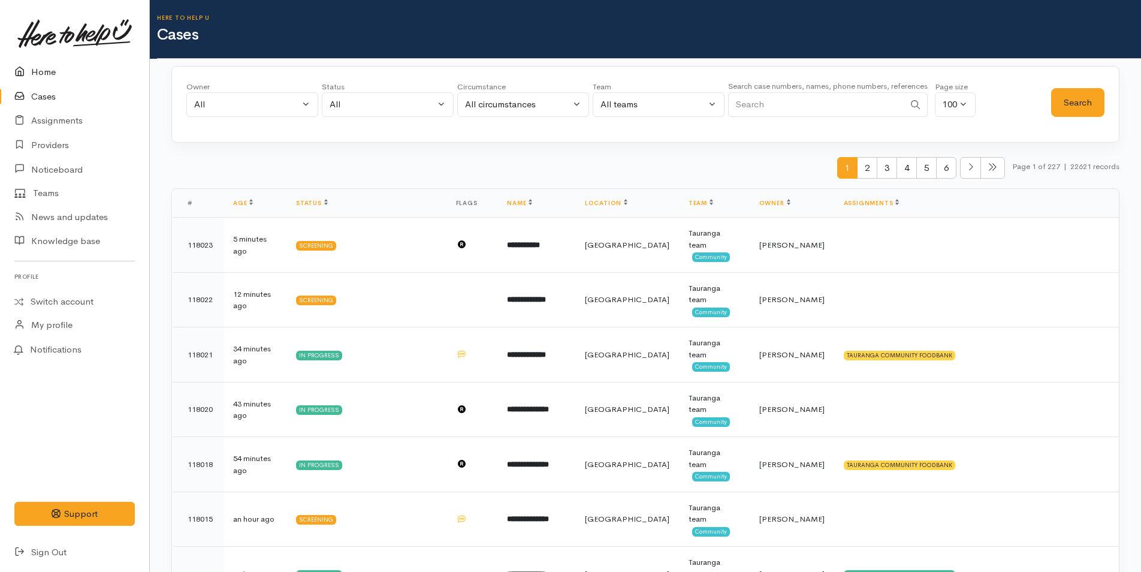
click at [49, 67] on link "Home" at bounding box center [74, 72] width 149 height 25
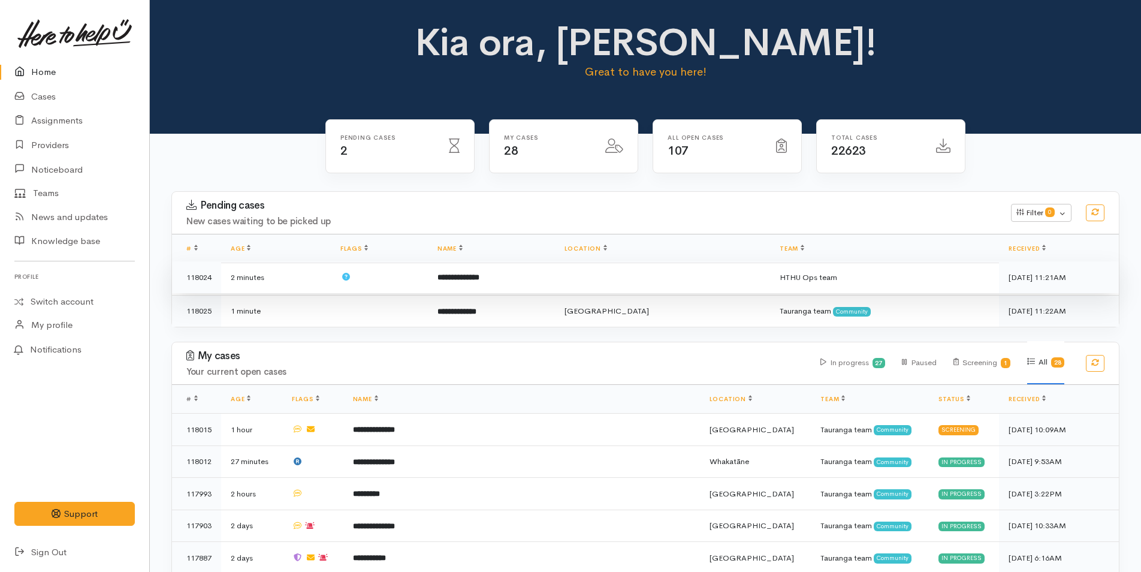
click at [510, 290] on td "**********" at bounding box center [491, 277] width 127 height 32
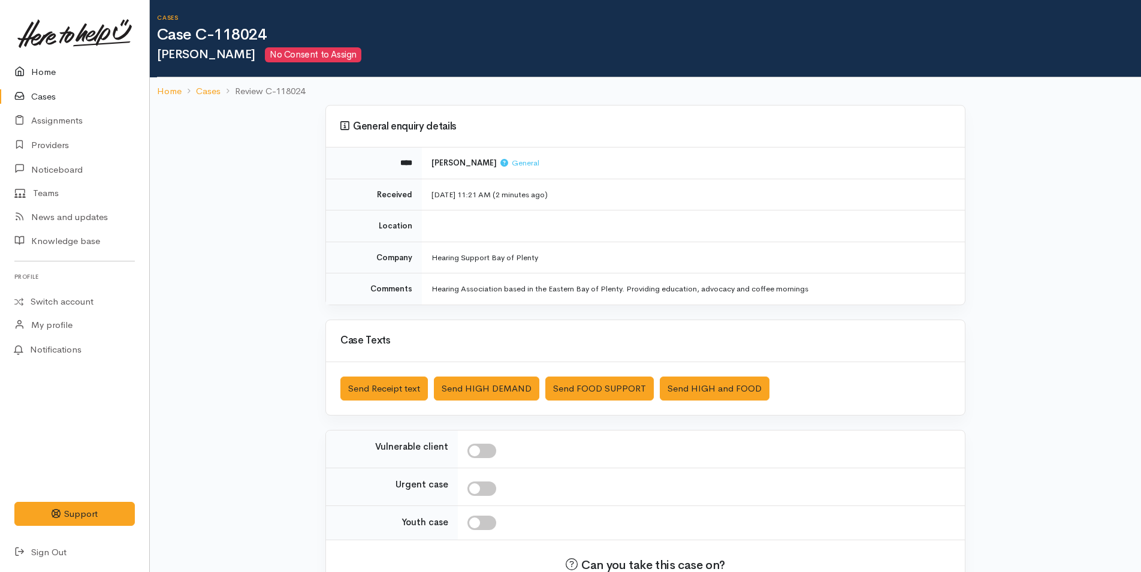
click at [61, 62] on link "Home" at bounding box center [74, 72] width 149 height 25
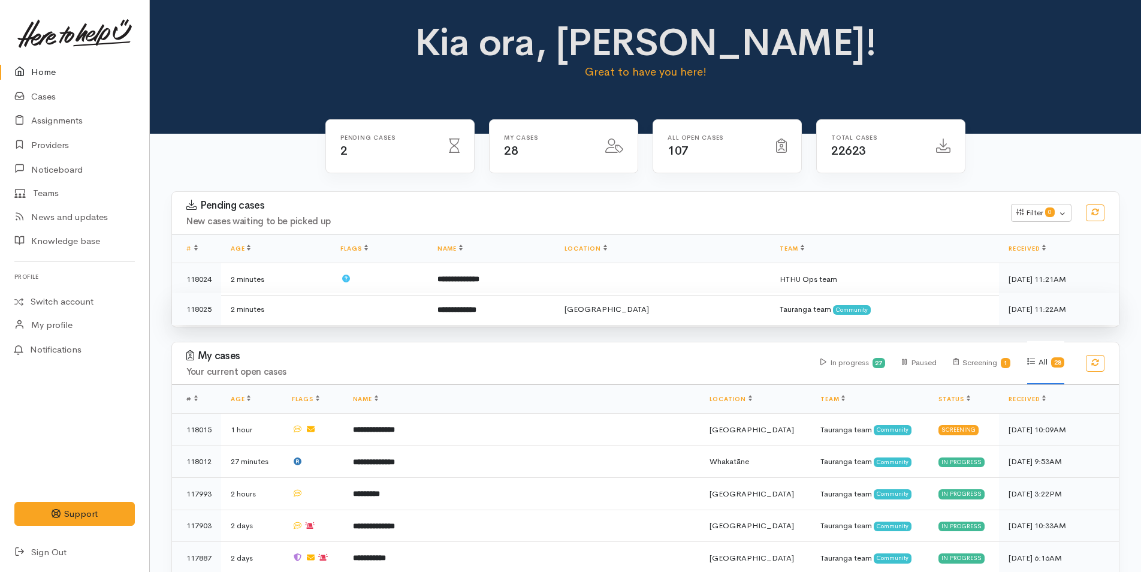
click at [481, 316] on td "**********" at bounding box center [491, 309] width 127 height 32
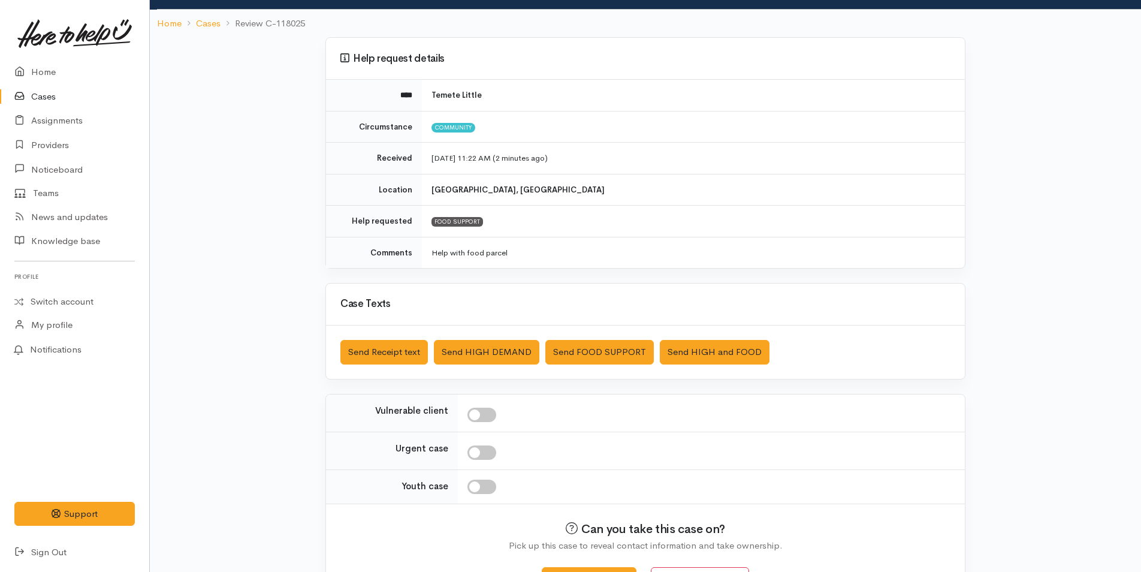
scroll to position [109, 0]
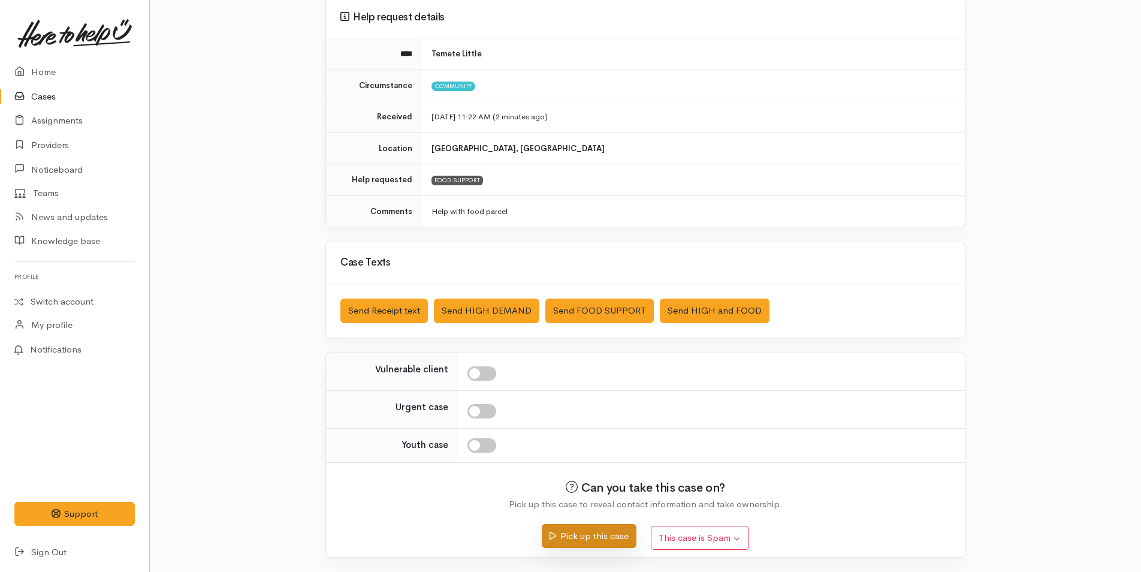
click at [564, 539] on button "Pick up this case" at bounding box center [589, 536] width 94 height 25
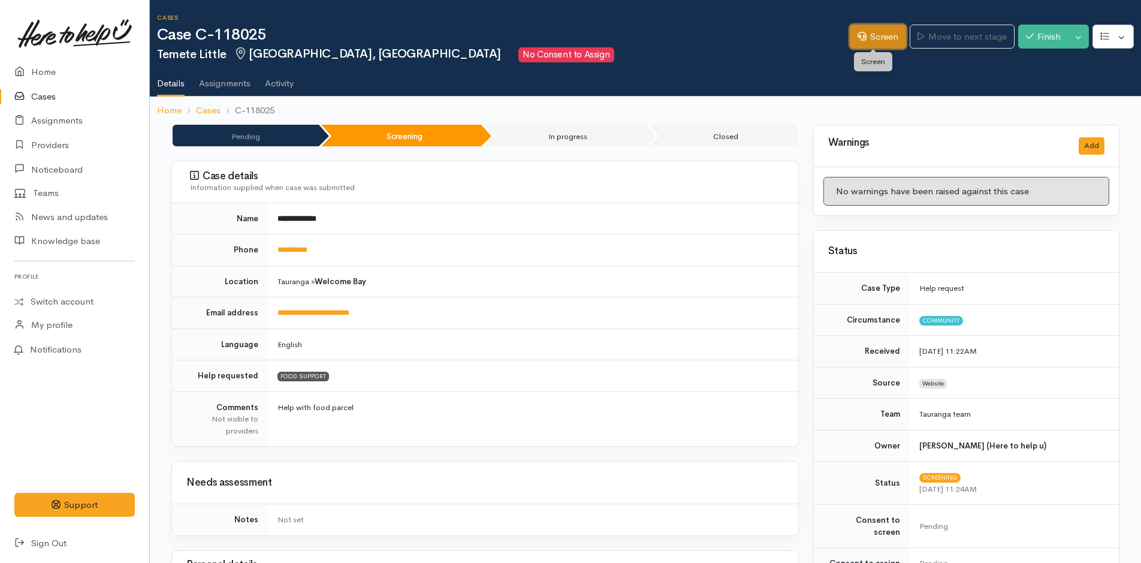
click at [858, 37] on icon at bounding box center [862, 36] width 9 height 9
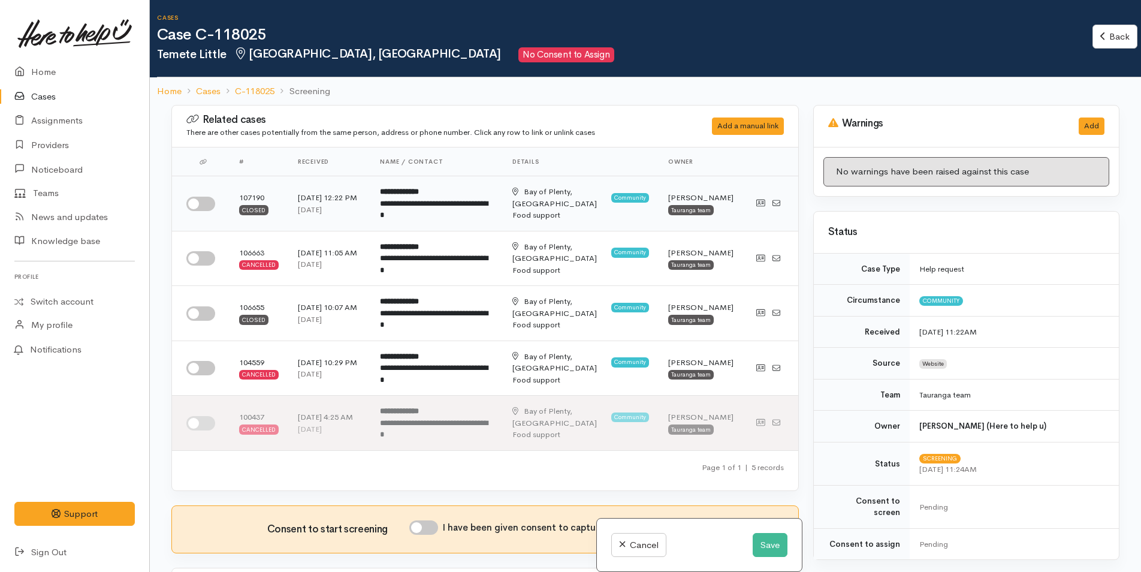
click at [195, 203] on input "checkbox" at bounding box center [200, 204] width 29 height 14
checkbox input "true"
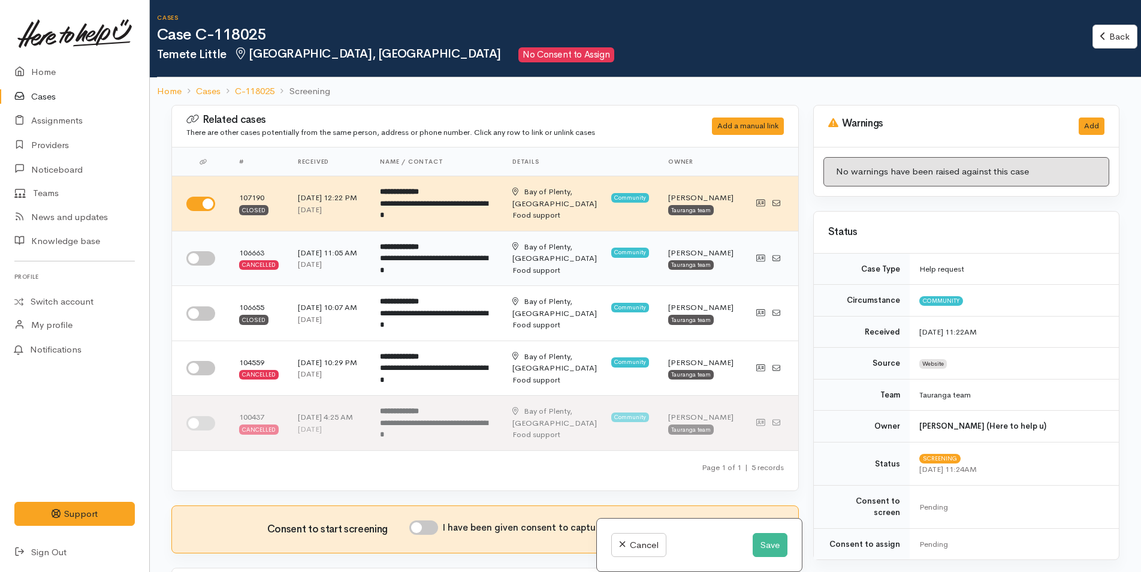
click at [192, 257] on input "checkbox" at bounding box center [200, 258] width 29 height 14
checkbox input "true"
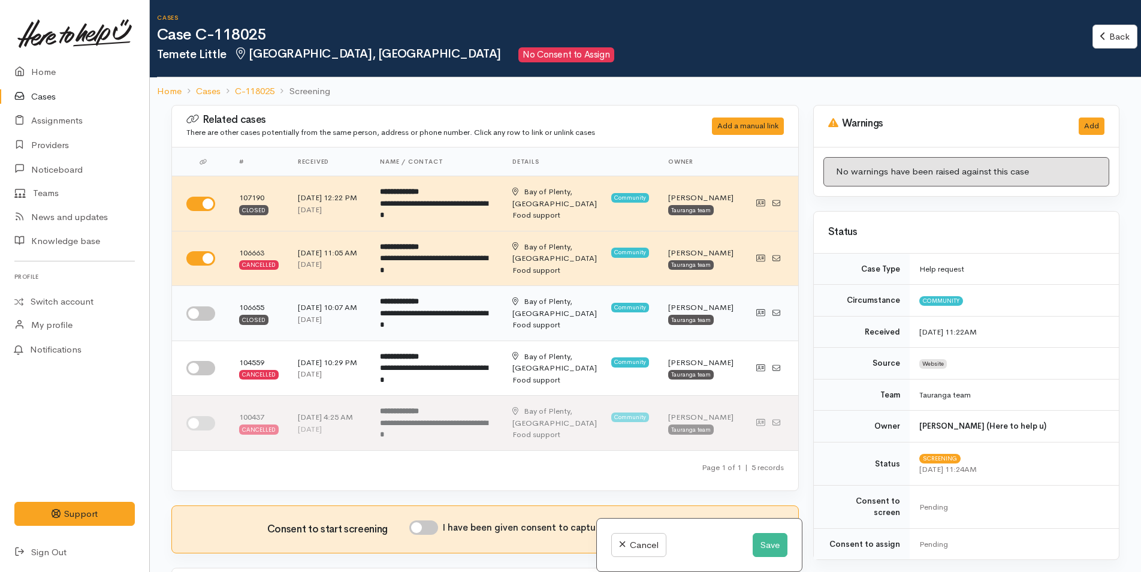
click at [195, 313] on input "checkbox" at bounding box center [200, 313] width 29 height 14
checkbox input "true"
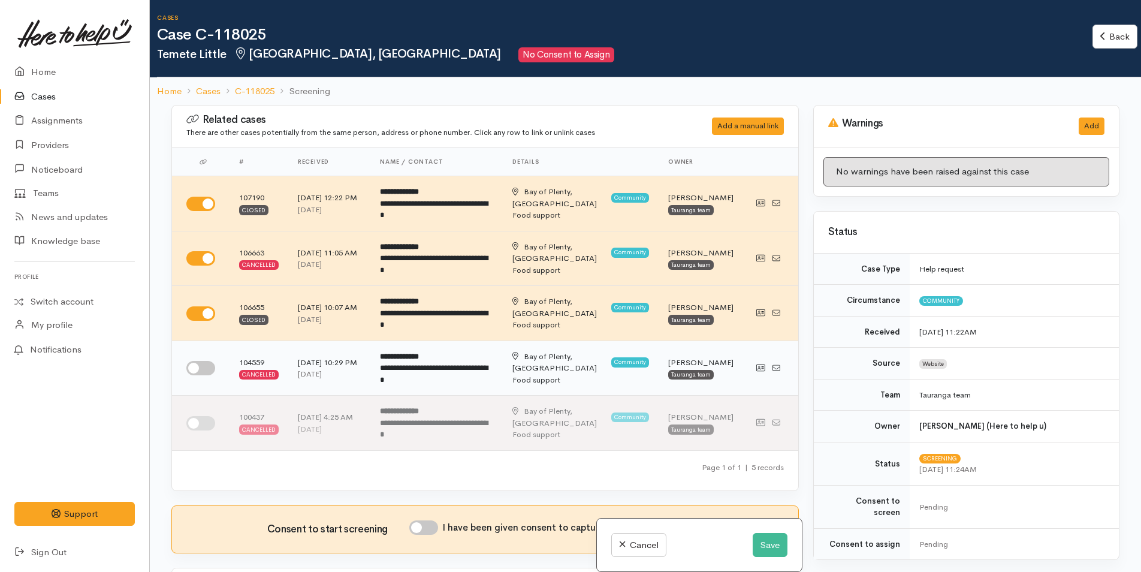
click at [198, 365] on input "checkbox" at bounding box center [200, 368] width 29 height 14
checkbox input "true"
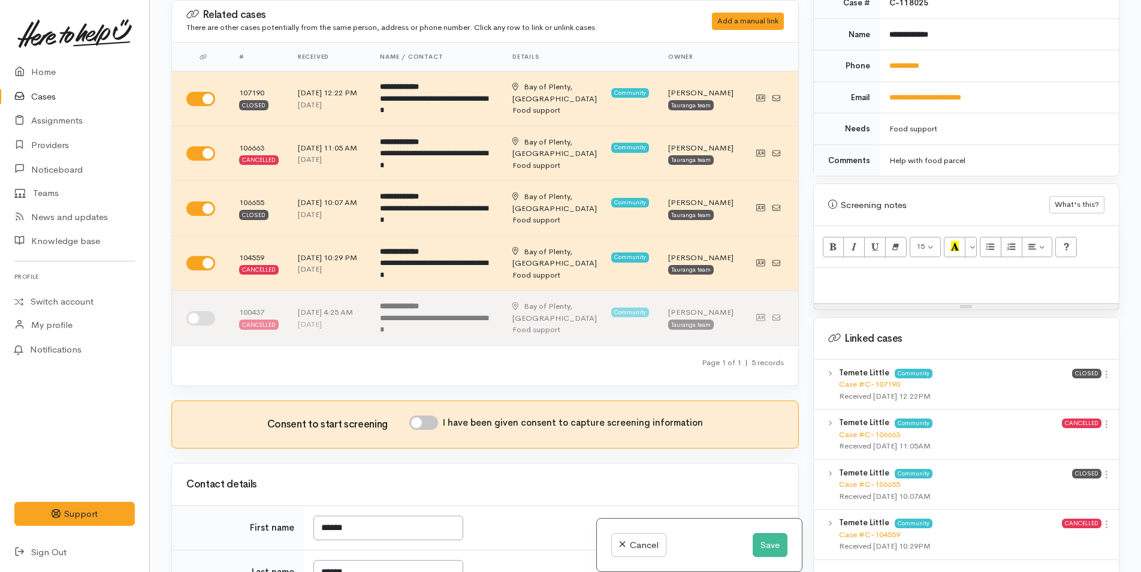
scroll to position [778, 0]
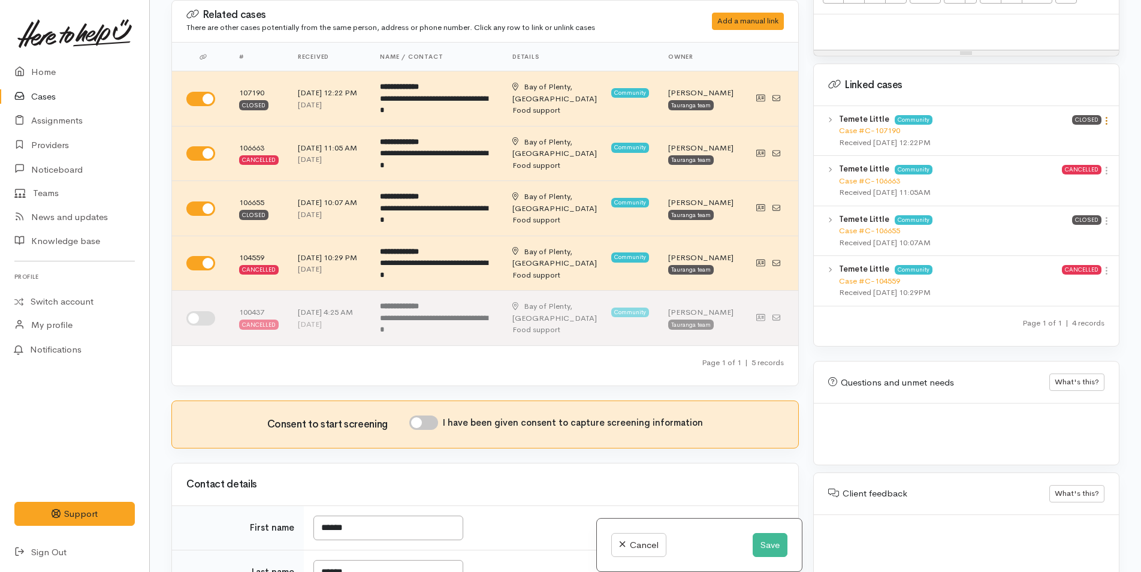
click at [1106, 116] on icon at bounding box center [1107, 121] width 10 height 10
click at [1056, 135] on link "View case" at bounding box center [1064, 144] width 95 height 19
click at [45, 56] on link at bounding box center [74, 33] width 120 height 53
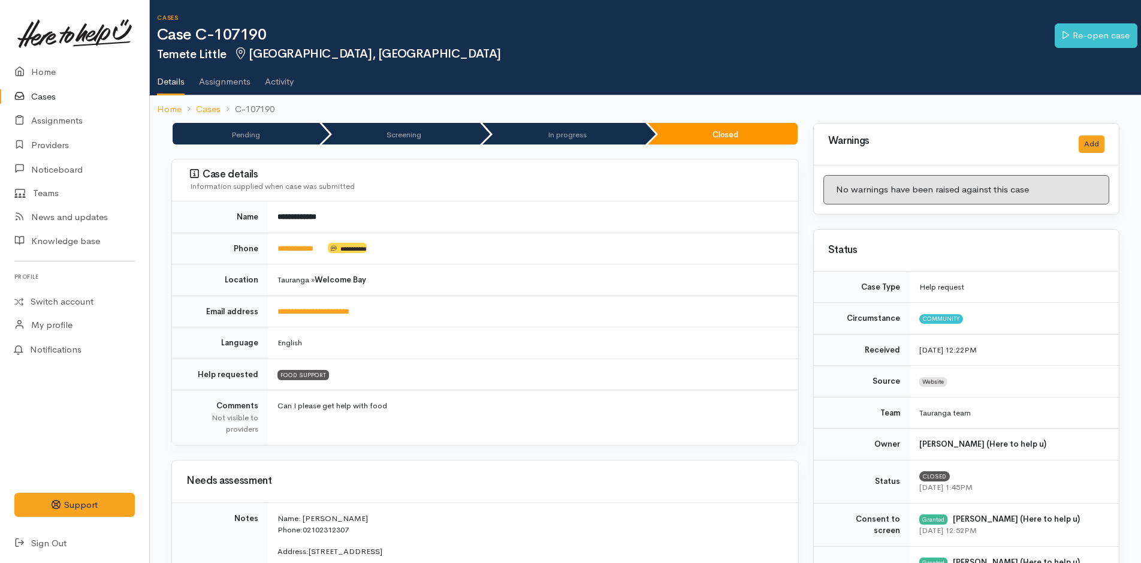
scroll to position [420, 0]
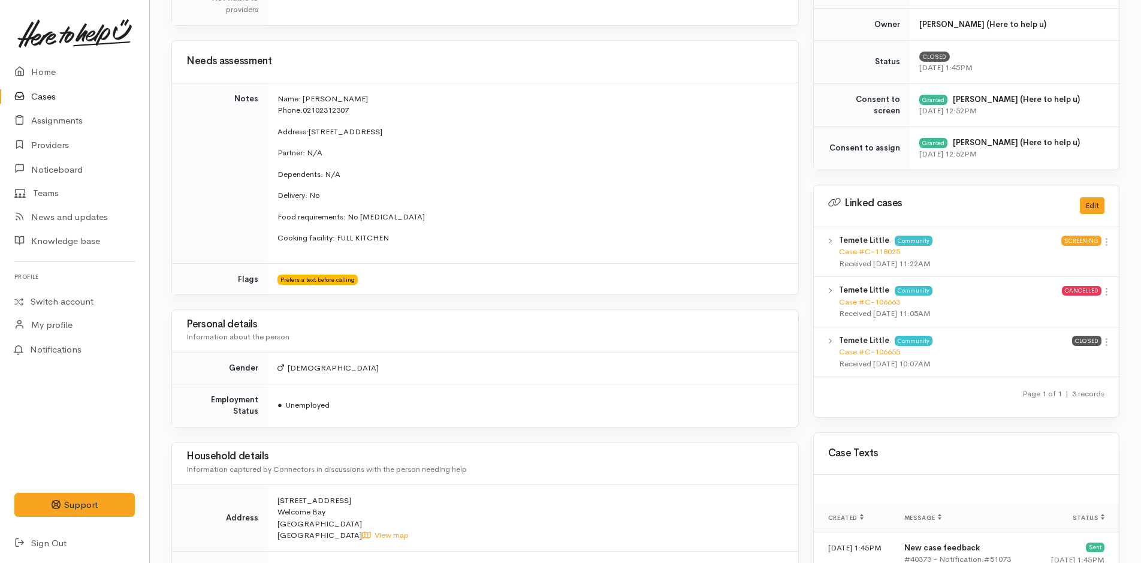
drag, startPoint x: 355, startPoint y: 224, endPoint x: 278, endPoint y: 88, distance: 156.5
click at [278, 88] on td "Name: Temete Little Phone: 02102312307 Address: 132 Kaitemako Road, Welcome Bay…" at bounding box center [533, 173] width 530 height 180
copy td "Name: Temete Little Phone: 02102312307 Address: 132 Kaitemako Road, Welcome Bay…"
click at [44, 77] on link "Home" at bounding box center [74, 72] width 149 height 25
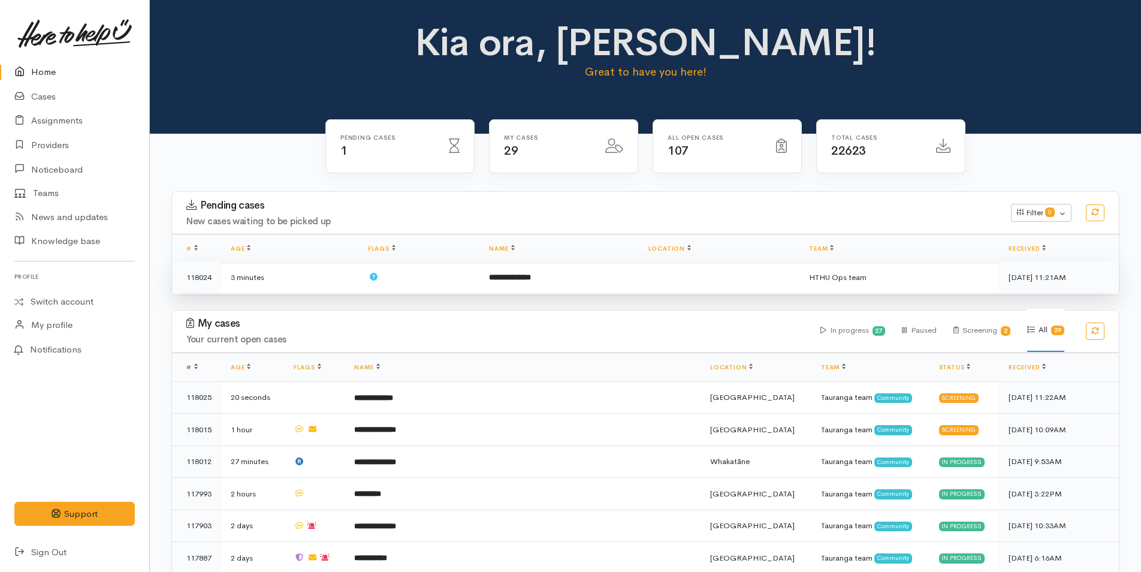
click at [481, 286] on td "**********" at bounding box center [559, 277] width 159 height 32
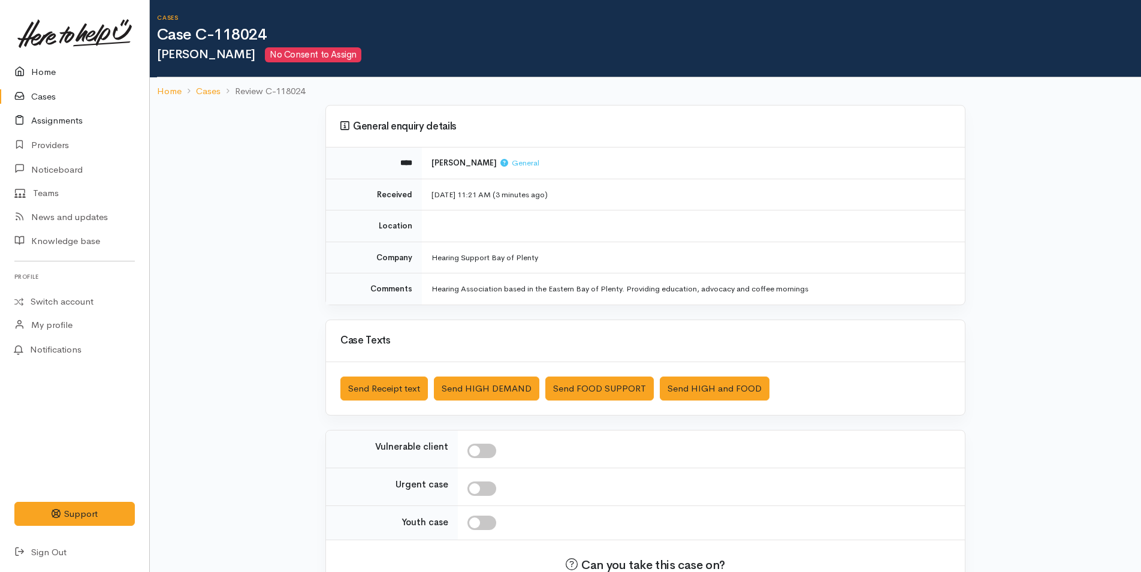
drag, startPoint x: 58, startPoint y: 76, endPoint x: 94, endPoint y: 118, distance: 54.9
click at [58, 76] on link "Home" at bounding box center [74, 72] width 149 height 25
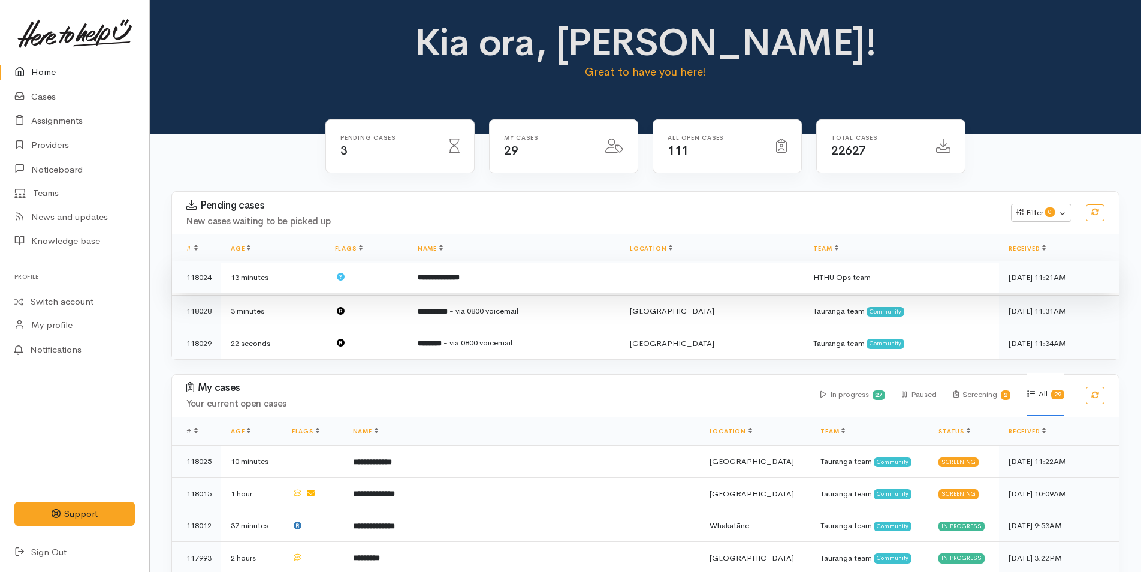
click at [441, 276] on b "**********" at bounding box center [439, 277] width 42 height 8
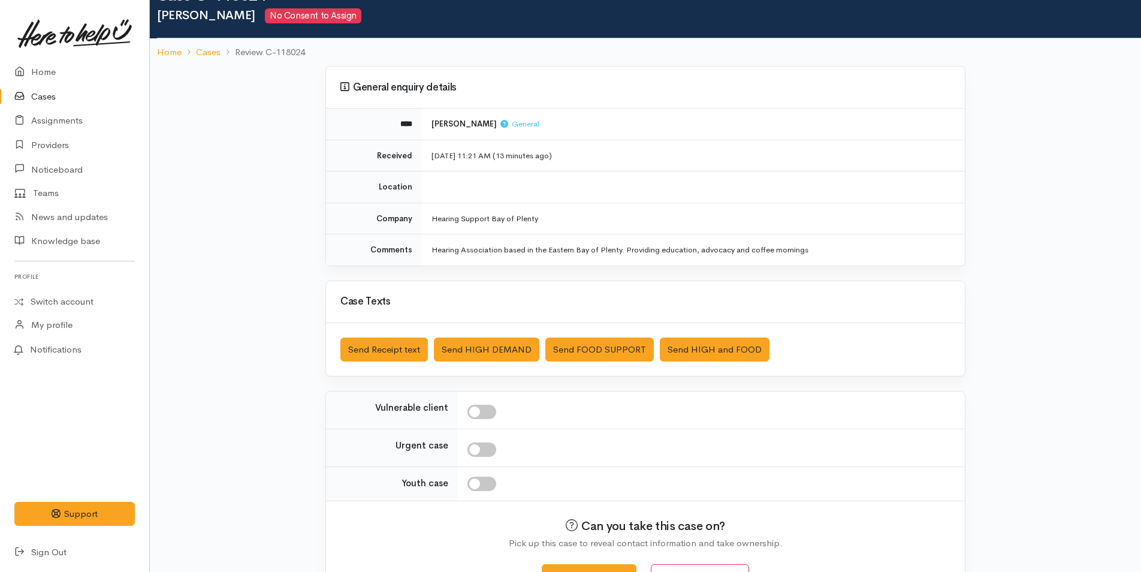
scroll to position [78, 0]
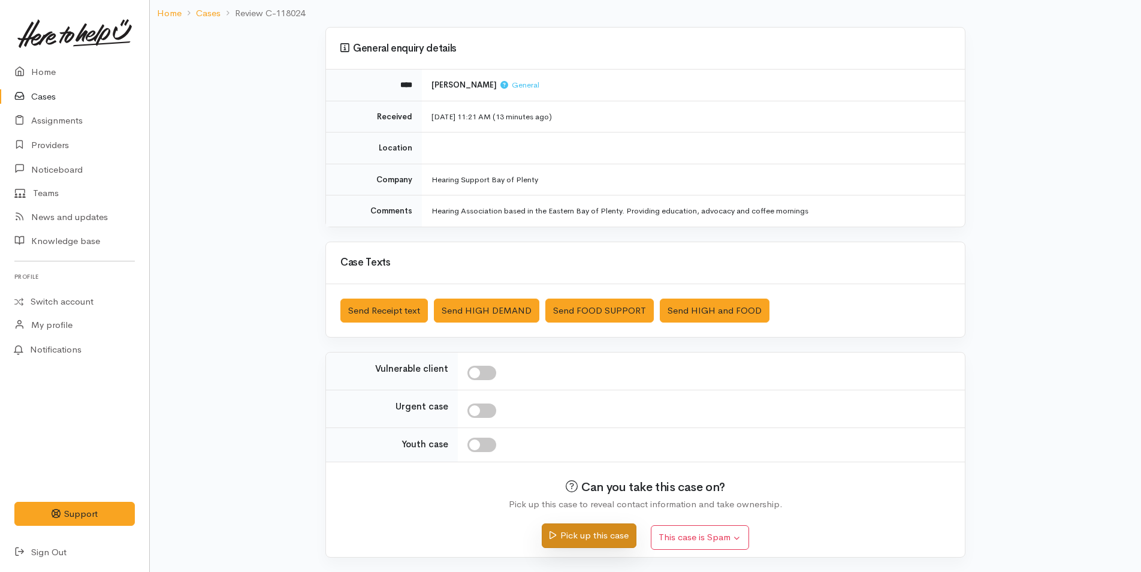
click at [579, 547] on button "Pick up this case" at bounding box center [589, 535] width 94 height 25
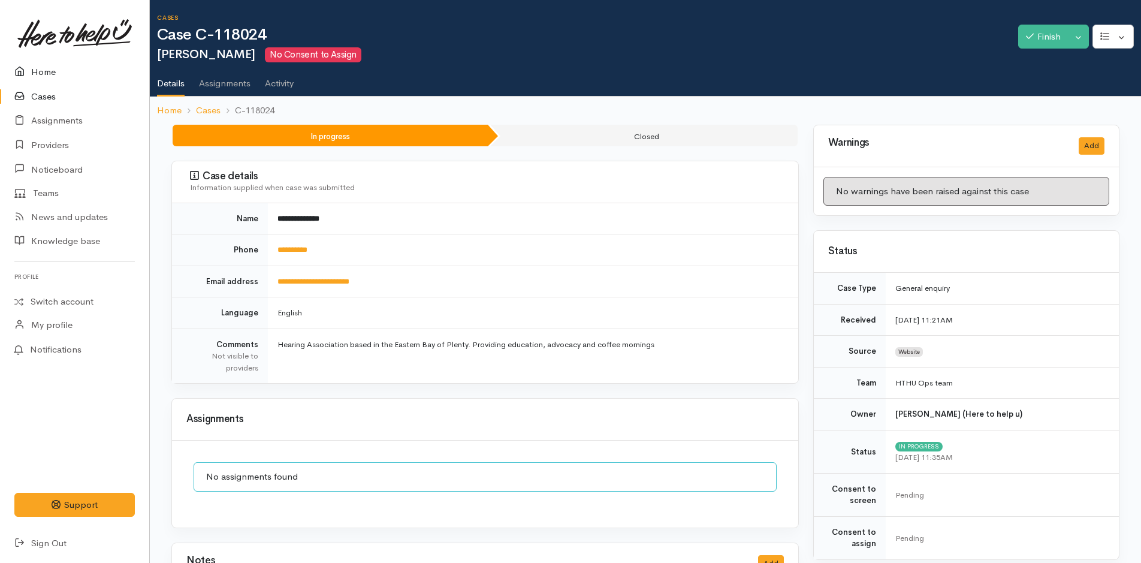
click at [40, 80] on link "Home" at bounding box center [74, 72] width 149 height 25
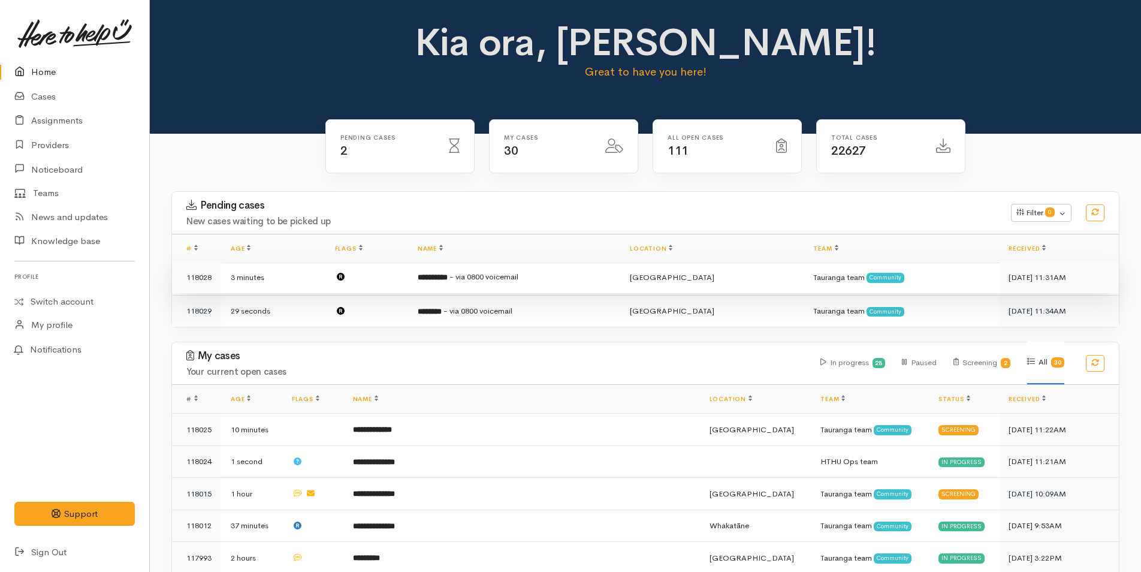
click at [408, 275] on td at bounding box center [366, 277] width 83 height 32
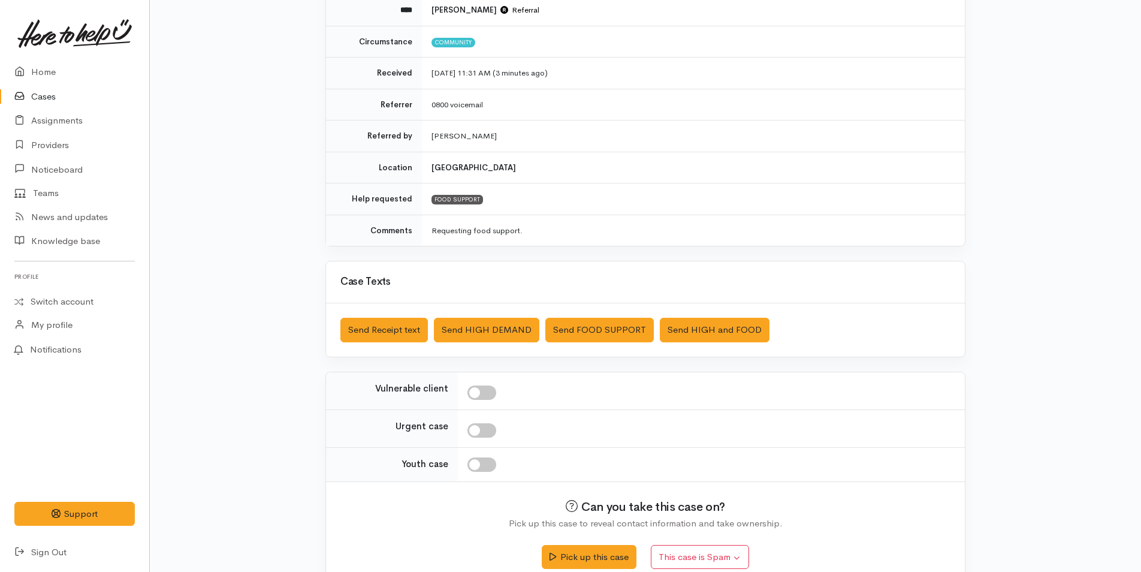
scroll to position [172, 0]
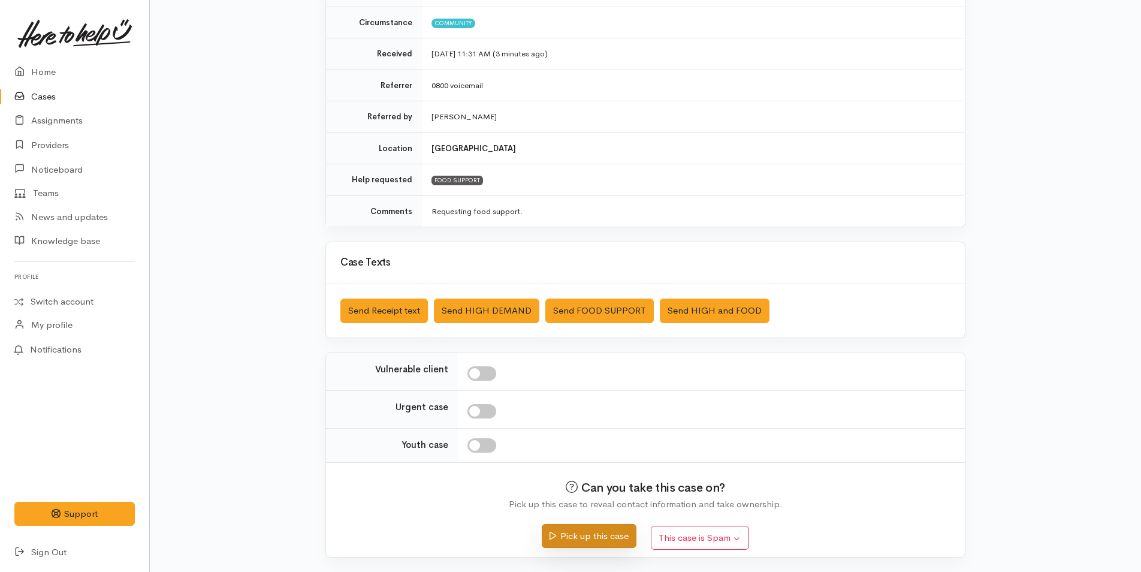
click at [571, 533] on button "Pick up this case" at bounding box center [589, 536] width 94 height 25
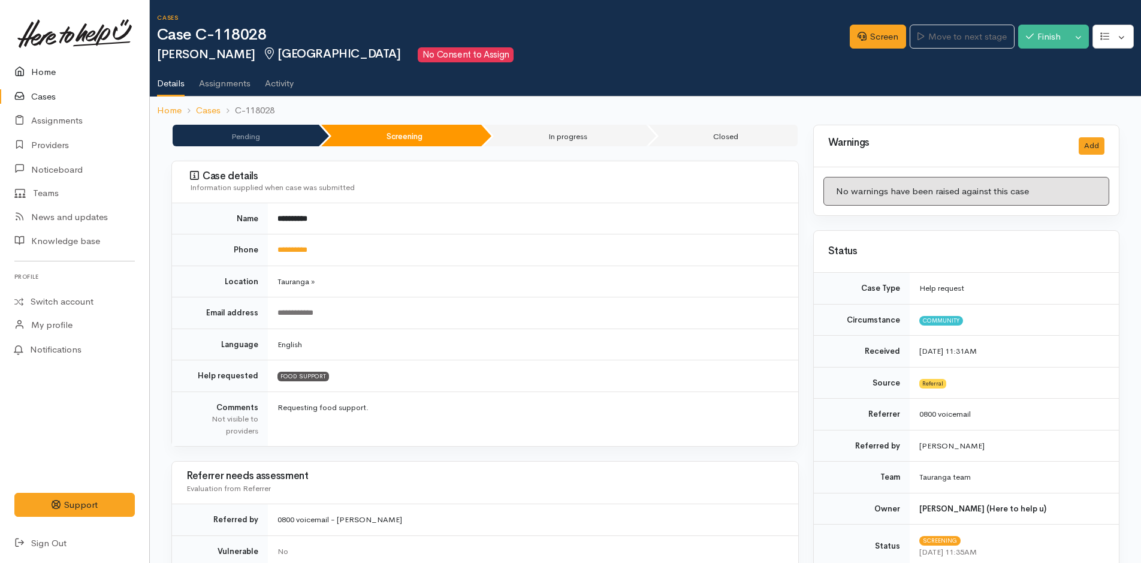
click at [32, 74] on link "Home" at bounding box center [74, 72] width 149 height 25
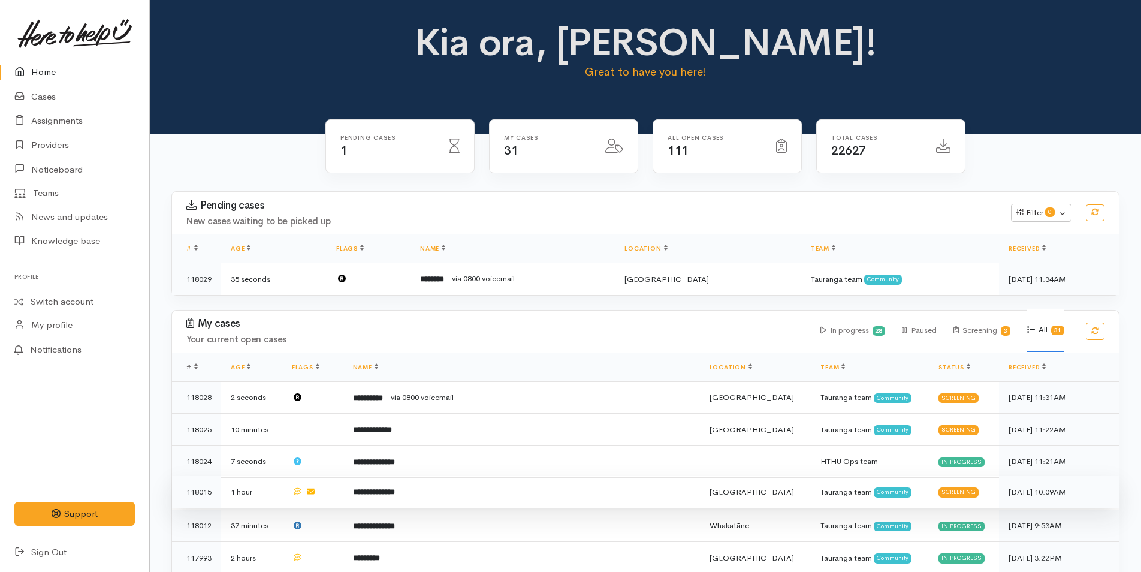
click at [444, 485] on td "**********" at bounding box center [521, 492] width 357 height 32
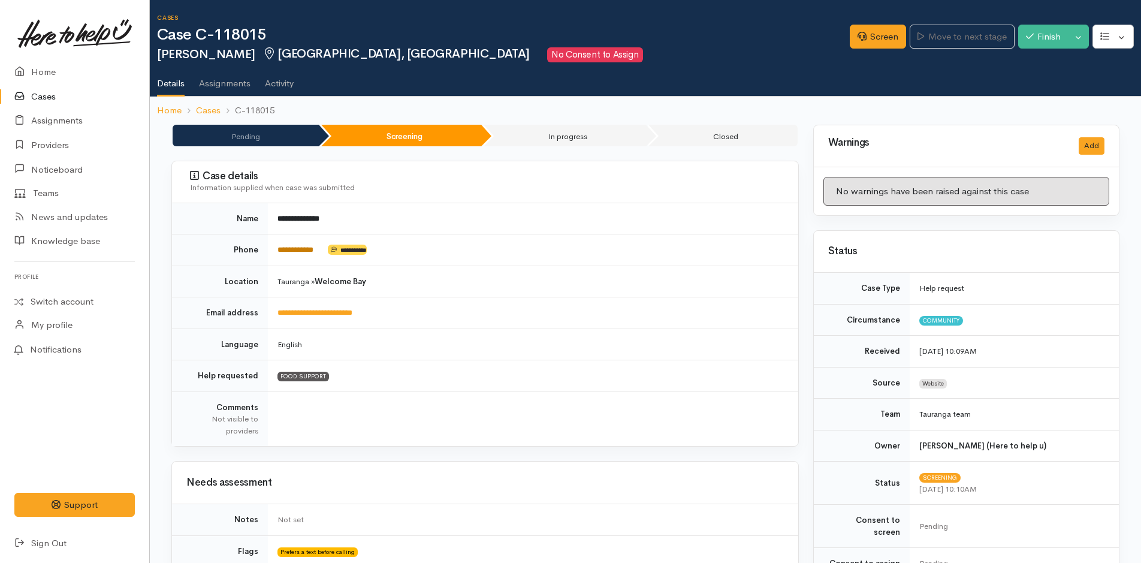
click at [296, 249] on link "**********" at bounding box center [296, 250] width 36 height 8
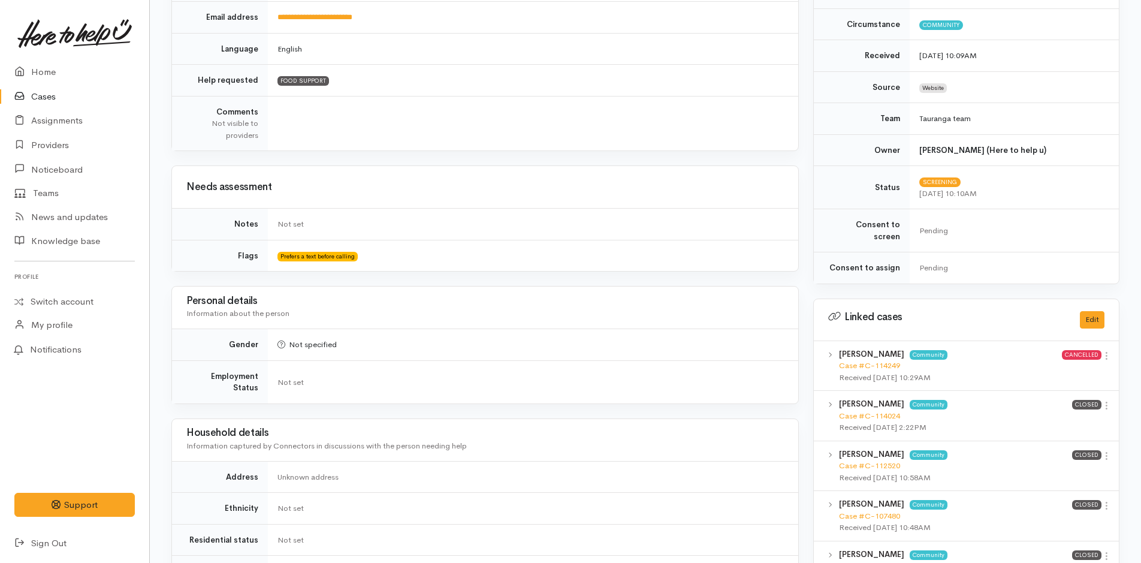
scroll to position [420, 0]
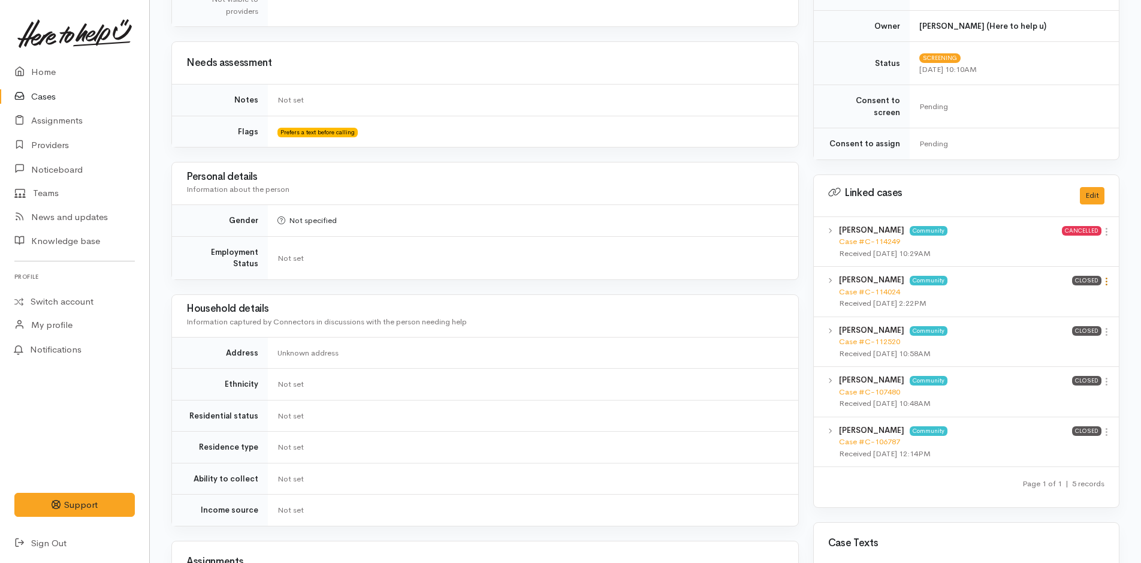
click at [1107, 276] on icon at bounding box center [1107, 281] width 10 height 10
click at [1045, 296] on link "View case" at bounding box center [1064, 305] width 95 height 19
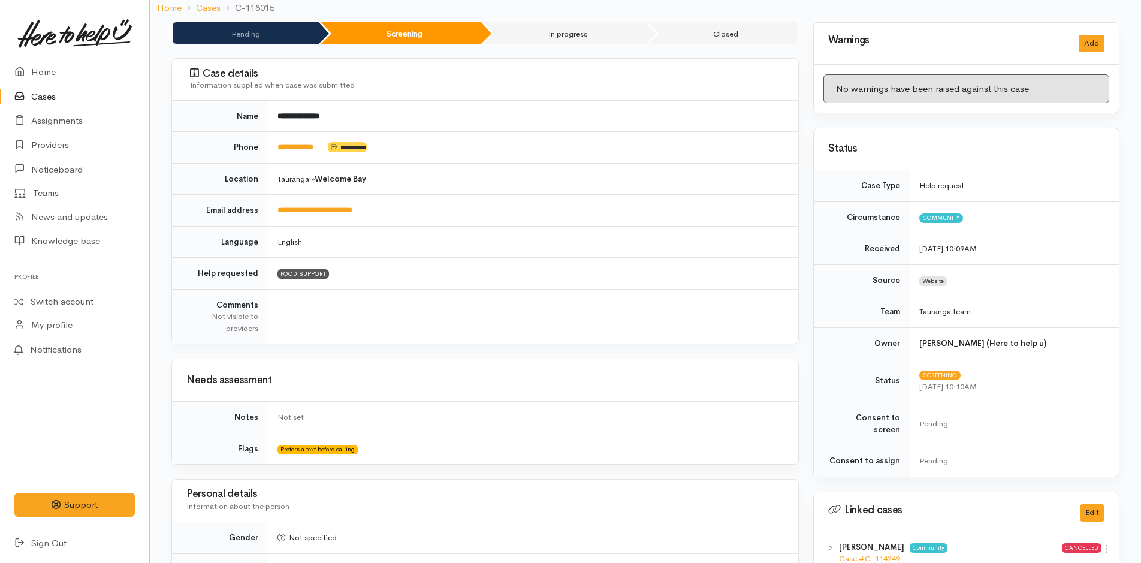
scroll to position [0, 0]
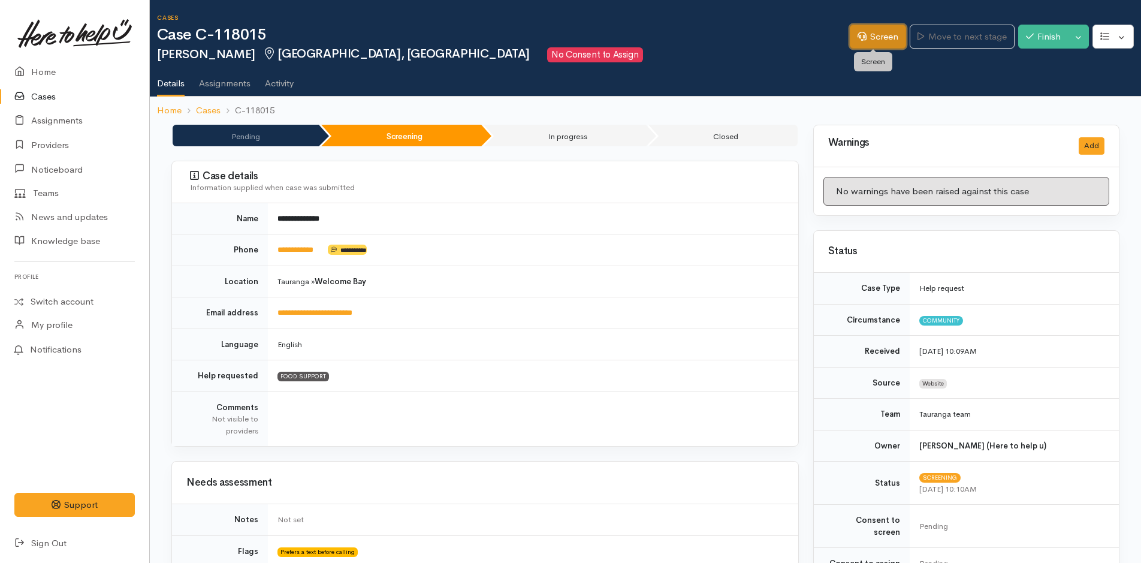
click at [891, 38] on link "Screen" at bounding box center [878, 37] width 56 height 25
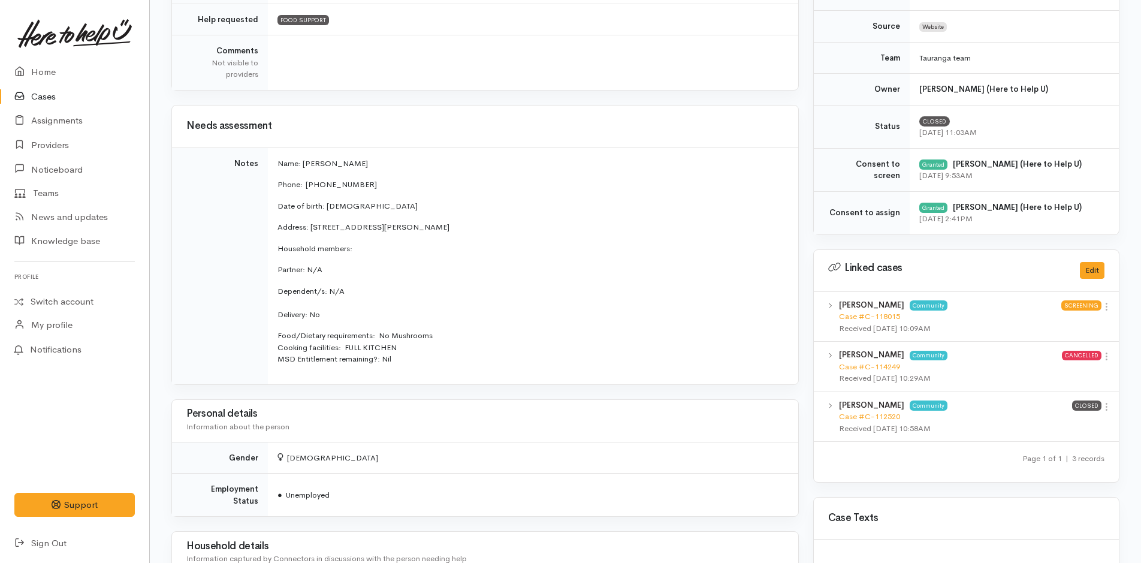
scroll to position [360, 0]
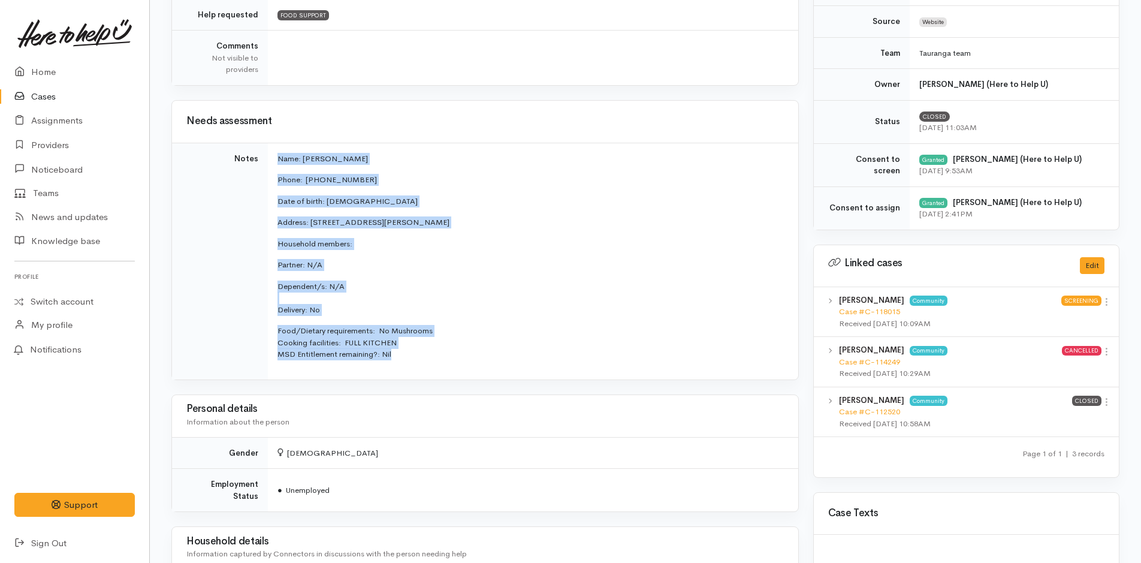
drag, startPoint x: 333, startPoint y: 344, endPoint x: 277, endPoint y: 156, distance: 195.9
click at [277, 156] on td "Name: [PERSON_NAME] Phone:  [PHONE_NUMBER] Date of birth: [DEMOGRAPHIC_DATA] Ad…" at bounding box center [533, 261] width 530 height 237
copy td "Name: [PERSON_NAME] Phone:  [PHONE_NUMBER] Date of birth: [DEMOGRAPHIC_DATA] Ad…"
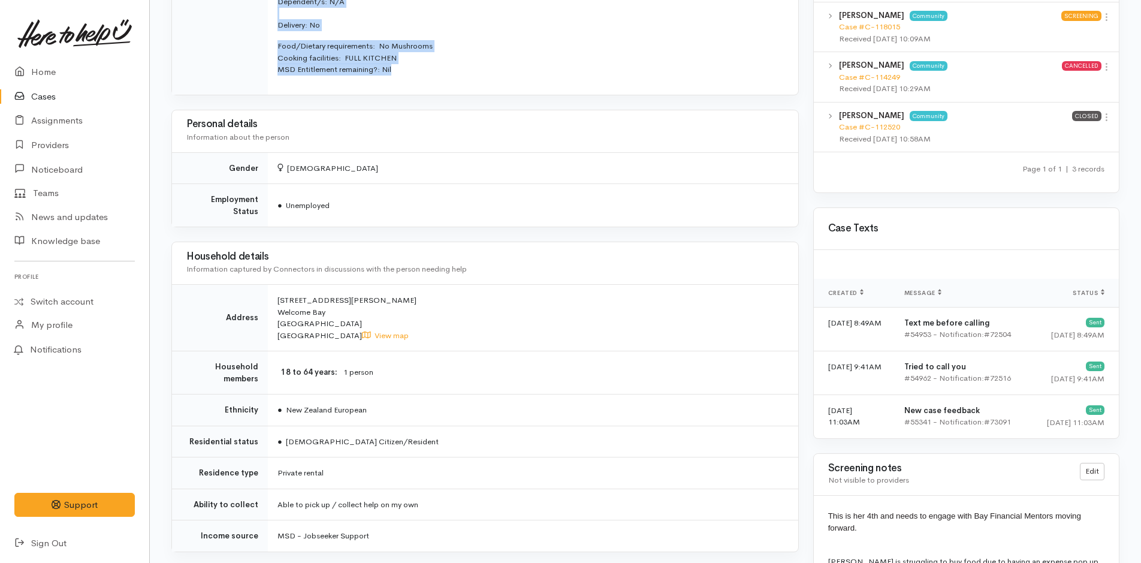
scroll to position [839, 0]
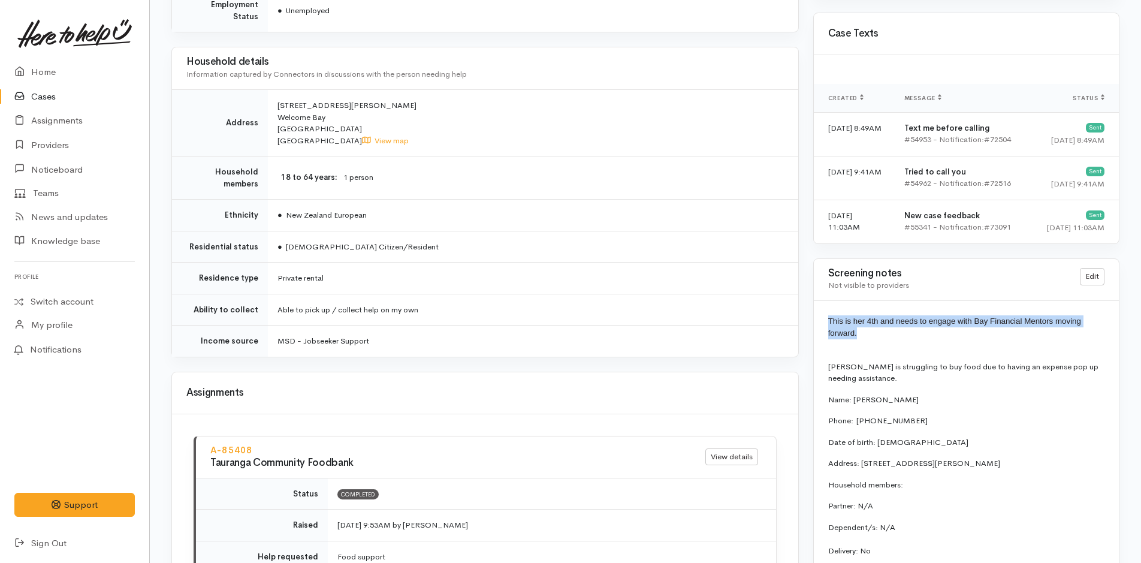
drag, startPoint x: 869, startPoint y: 333, endPoint x: 817, endPoint y: 310, distance: 56.1
click at [817, 310] on div "This is her 4th and needs to engage with Bay Financial Mentors moving forward. …" at bounding box center [966, 463] width 305 height 324
copy span "This is her 4th and needs to engage with Bay Financial Mentors moving forward."
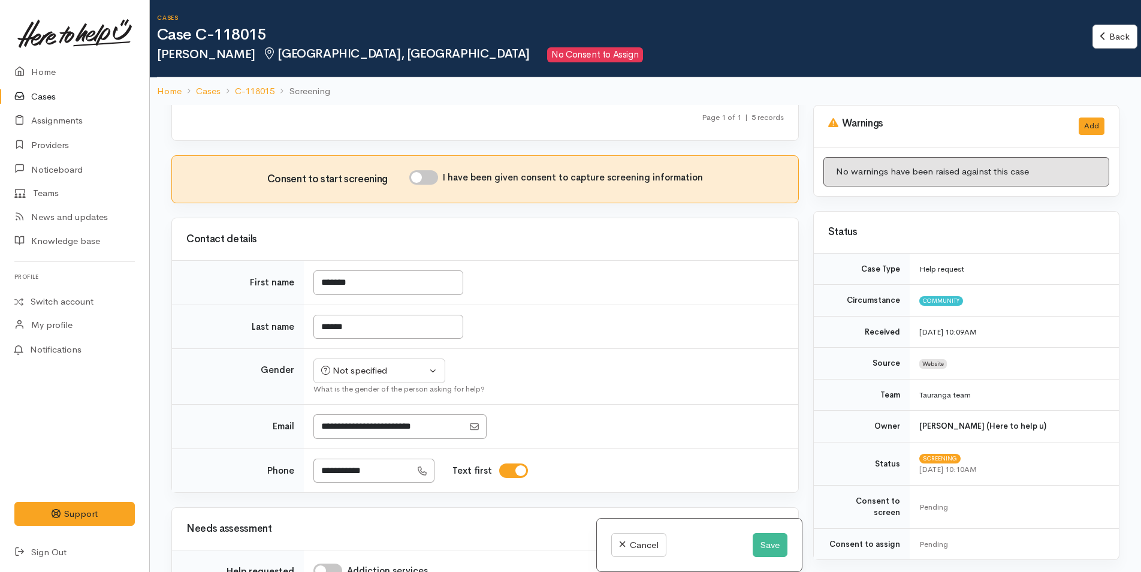
scroll to position [420, 0]
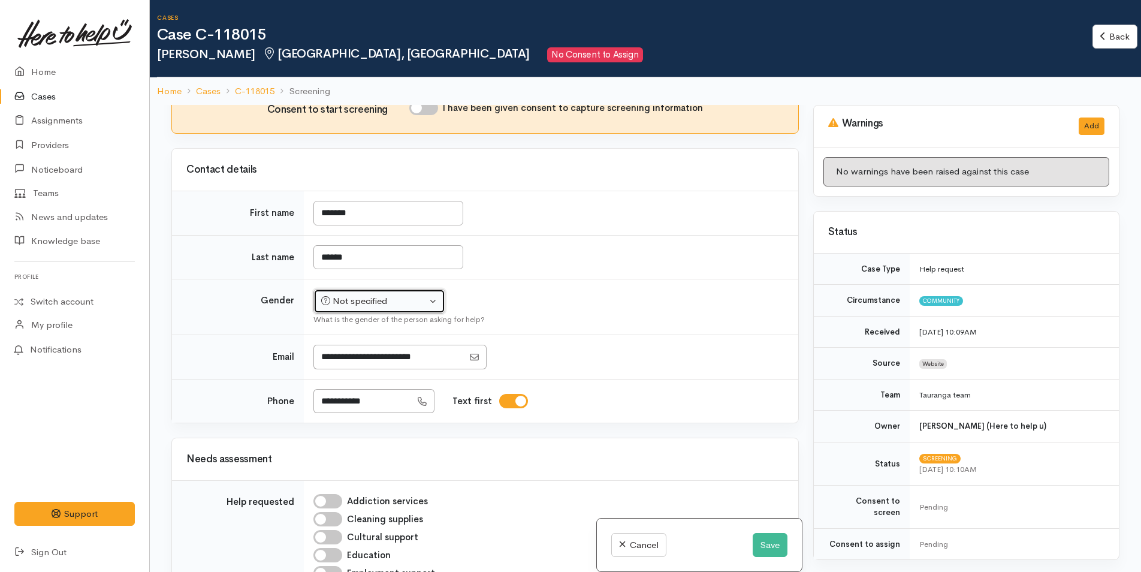
click at [348, 299] on div "Not specified" at bounding box center [373, 301] width 105 height 14
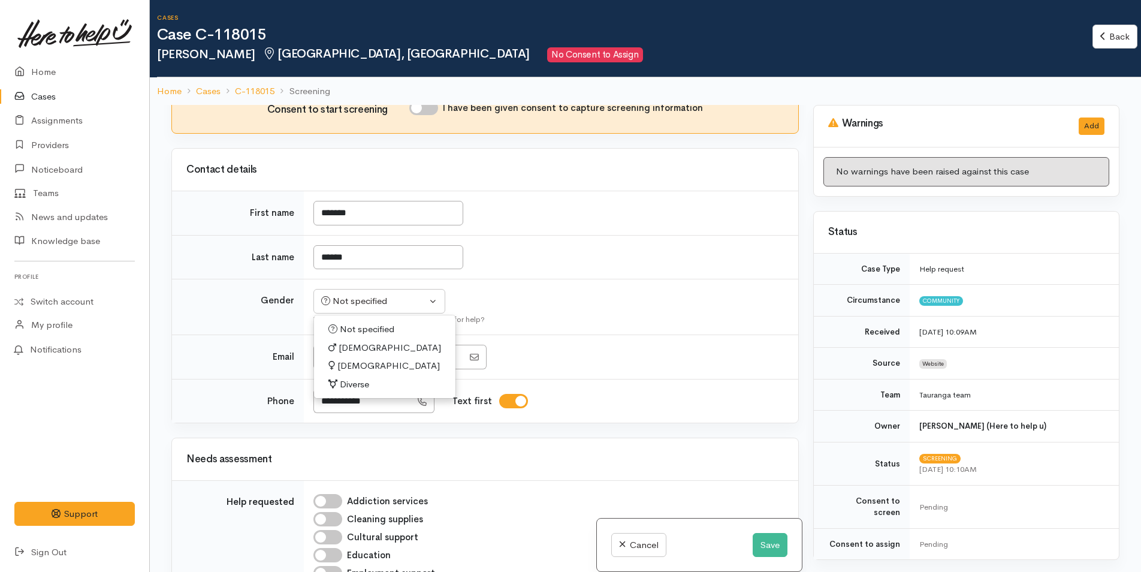
click at [358, 365] on span "[DEMOGRAPHIC_DATA]" at bounding box center [388, 366] width 102 height 14
select select "[DEMOGRAPHIC_DATA]"
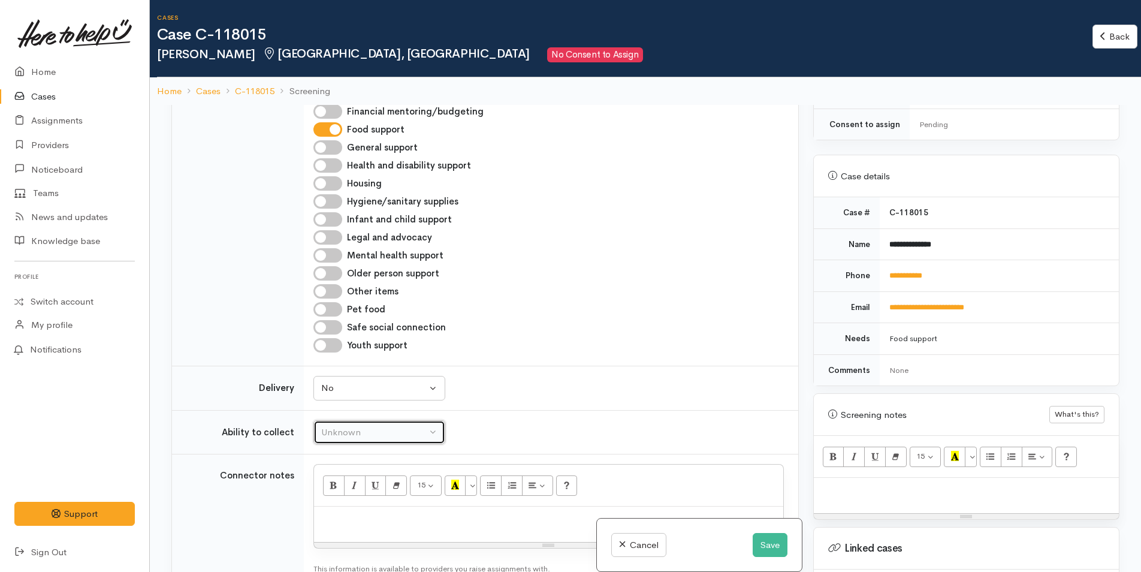
click at [351, 428] on div "Unknown" at bounding box center [373, 433] width 105 height 14
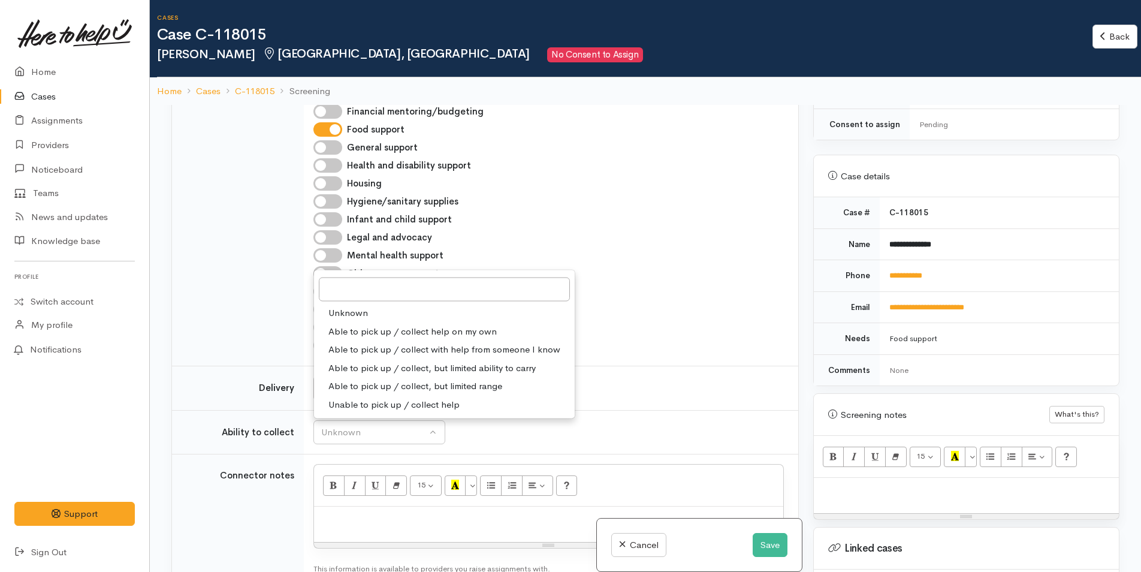
click at [357, 327] on span "Able to pick up / collect help on my own" at bounding box center [412, 331] width 168 height 14
select select "2"
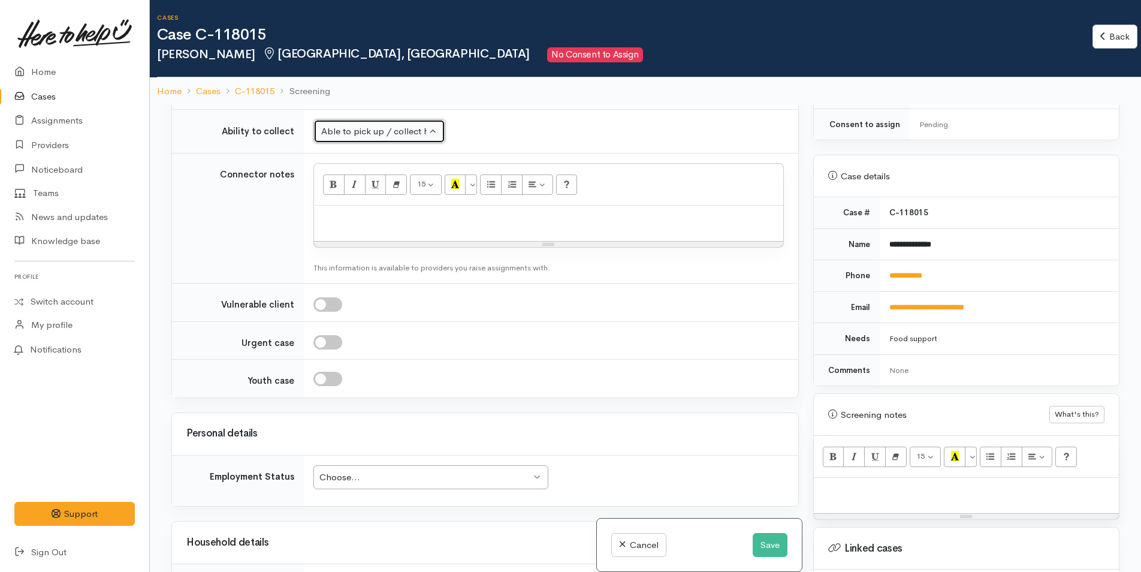
scroll to position [1199, 0]
click at [336, 216] on p at bounding box center [548, 220] width 457 height 14
paste div
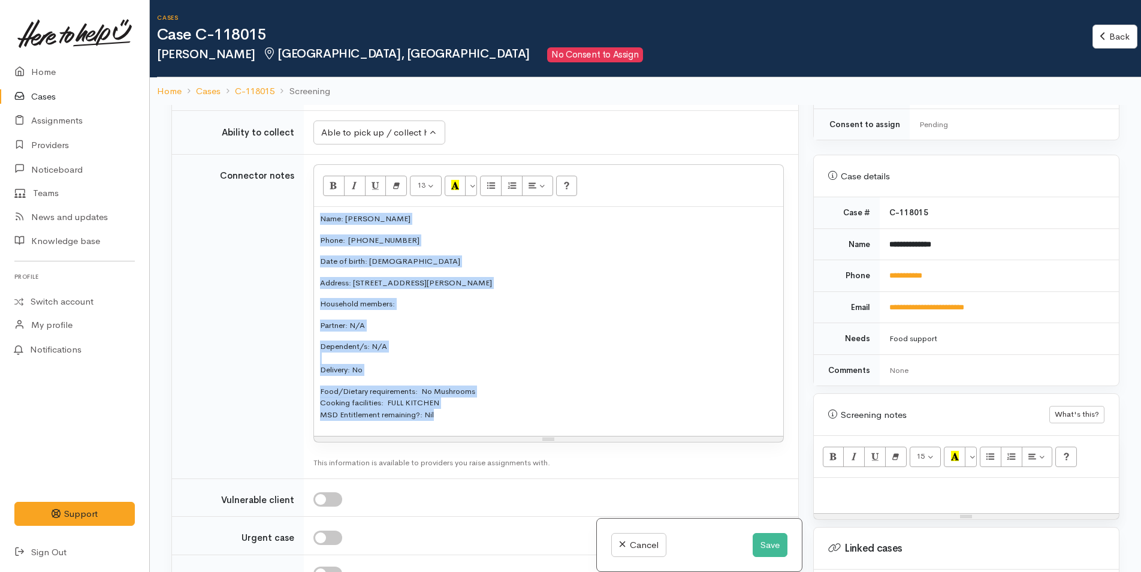
drag, startPoint x: 396, startPoint y: 418, endPoint x: 261, endPoint y: 168, distance: 283.2
click at [261, 168] on tr "Connector notes <p style="font-size: 13px;">Name: Monique French&nbsp;</p><p st…" at bounding box center [485, 317] width 626 height 324
click at [470, 183] on button "More Color" at bounding box center [471, 186] width 12 height 20
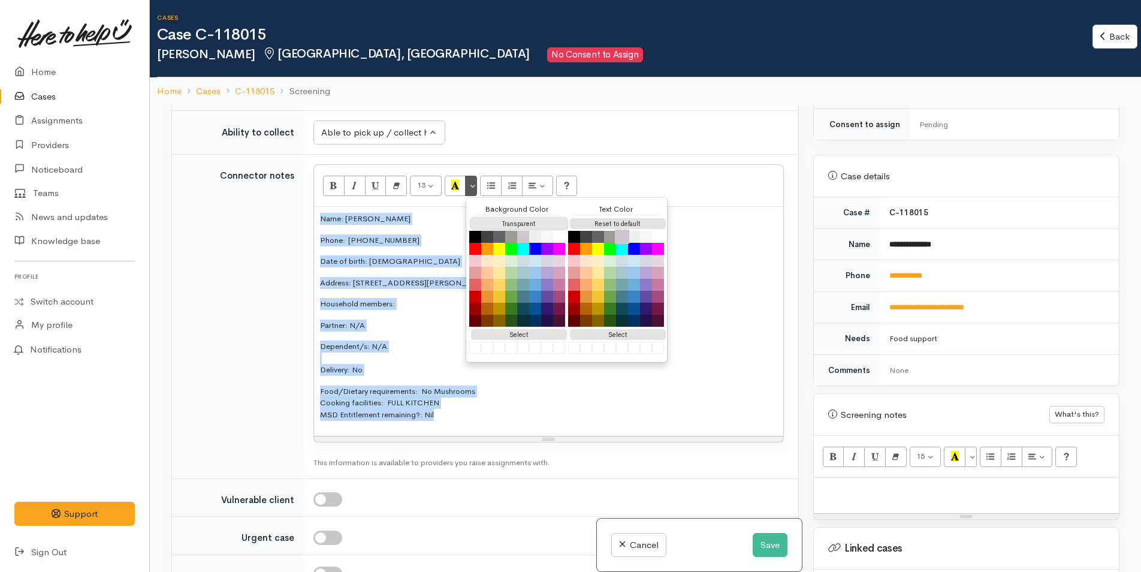
drag, startPoint x: 489, startPoint y: 220, endPoint x: 623, endPoint y: 239, distance: 135.6
click at [490, 220] on button "Transparent" at bounding box center [519, 223] width 96 height 11
click at [608, 219] on button "Reset to default" at bounding box center [618, 223] width 96 height 11
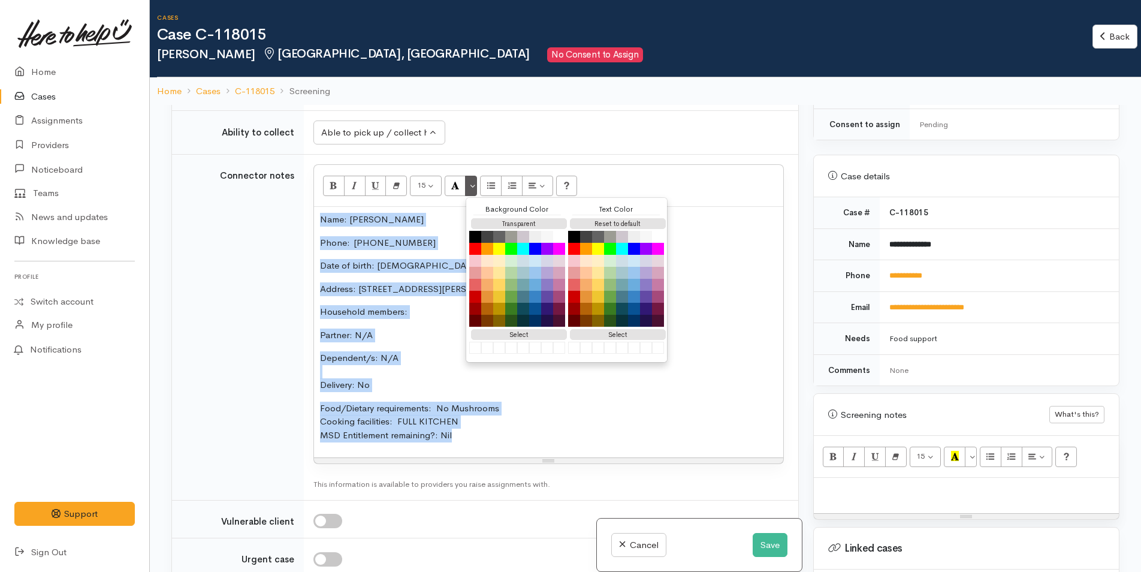
click at [393, 305] on p "Household members:" at bounding box center [548, 312] width 457 height 14
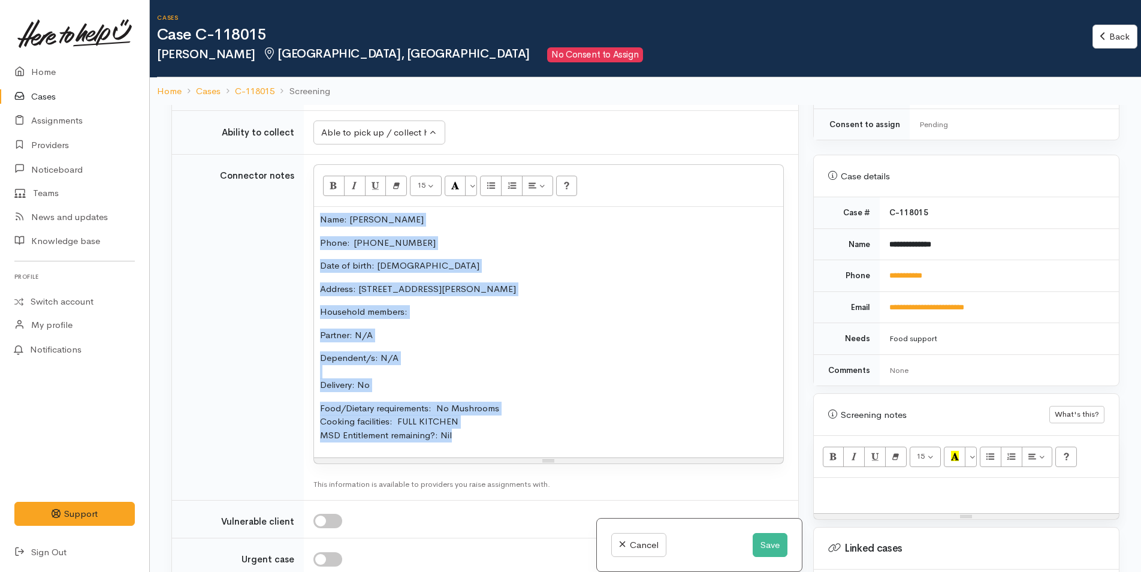
click at [408, 312] on p "Household members:" at bounding box center [548, 312] width 457 height 14
click at [423, 313] on p "Household members:" at bounding box center [548, 312] width 457 height 14
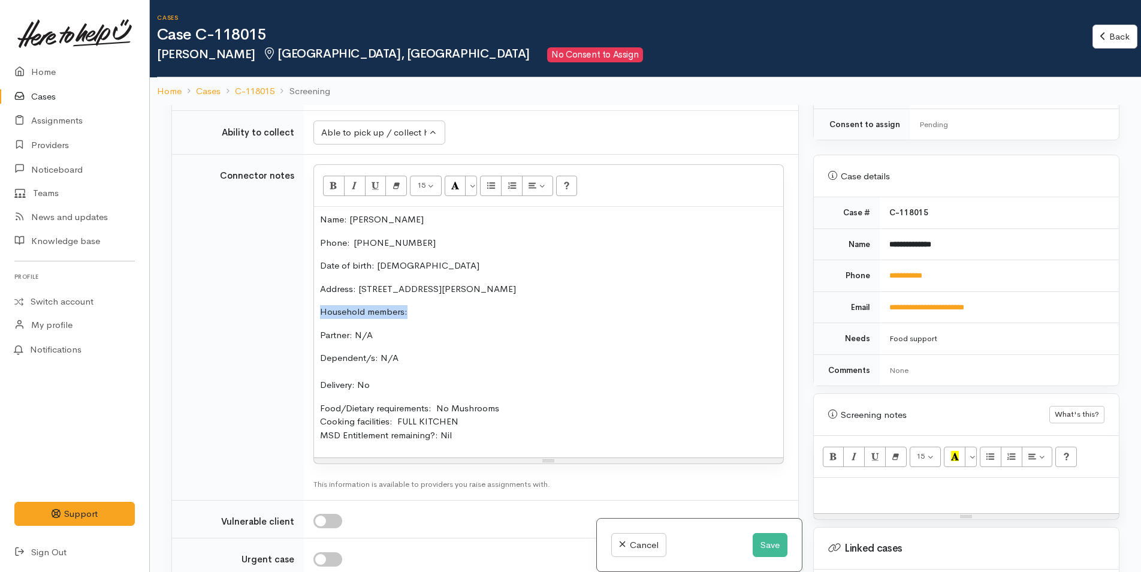
drag, startPoint x: 387, startPoint y: 316, endPoint x: 245, endPoint y: 291, distance: 144.3
click at [243, 295] on tr "Connector notes <p style="">Name: Monique French&nbsp;</p><p style="">Phone:  0…" at bounding box center [485, 328] width 626 height 346
click at [245, 291] on td "Connector notes" at bounding box center [238, 328] width 132 height 346
click at [397, 308] on p "Household members:" at bounding box center [548, 312] width 457 height 14
drag, startPoint x: 346, startPoint y: 315, endPoint x: 321, endPoint y: 295, distance: 32.5
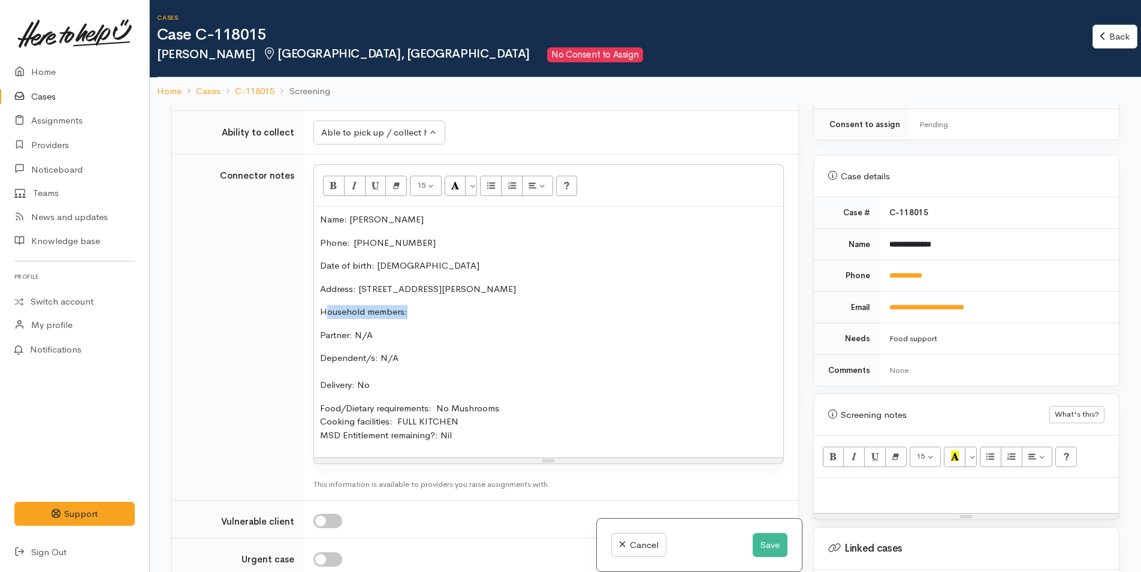
click at [322, 298] on div "Name: Monique French Phone:  0275329953 Date of birth: 23/09/1998 Address: 37F …" at bounding box center [548, 332] width 469 height 251
click at [327, 178] on button "Bold (CTRL+B)" at bounding box center [334, 186] width 22 height 20
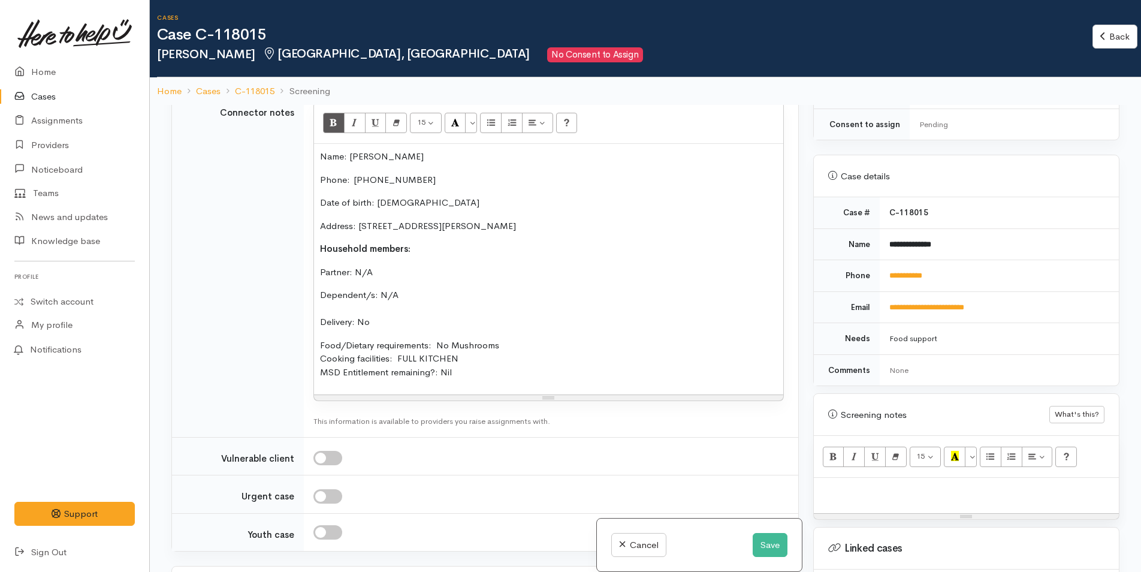
scroll to position [1319, 0]
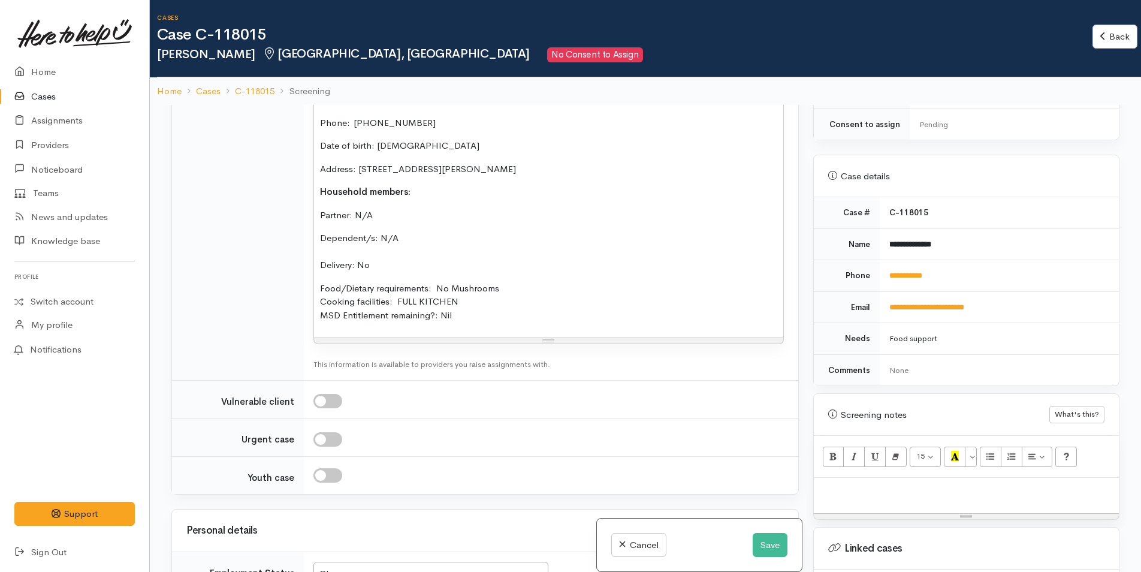
click at [421, 201] on div "Name: Monique French Phone:  0275329953 Date of birth: 23/09/1998 Address: 37F …" at bounding box center [548, 212] width 469 height 251
click at [424, 183] on div "Name: Monique French Phone:  0275329953 Date of birth: 23/09/1998 Address: 37F …" at bounding box center [548, 212] width 469 height 251
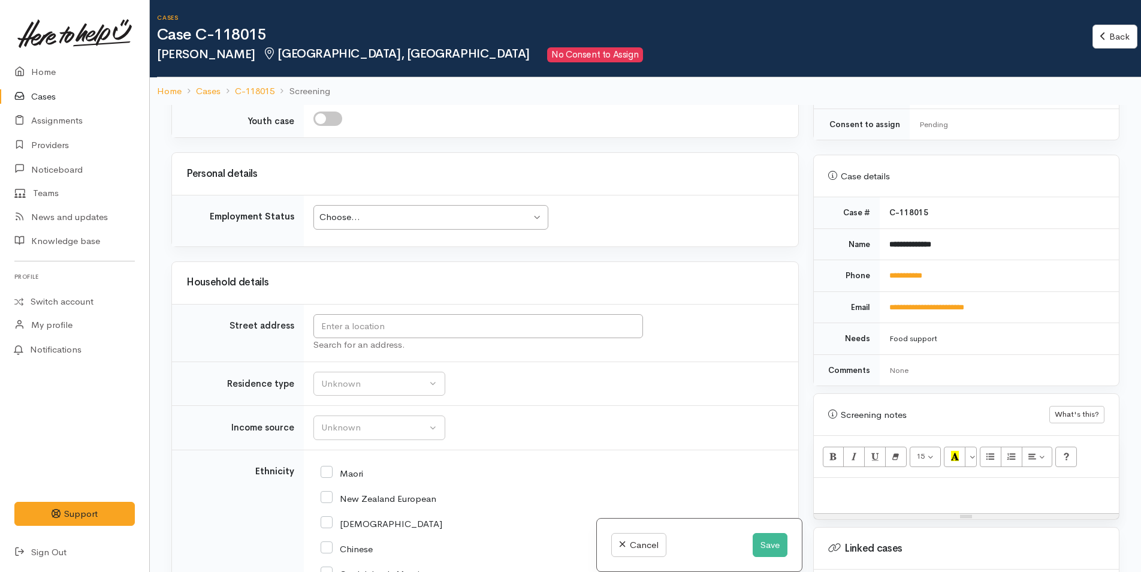
scroll to position [1678, 0]
click at [354, 219] on div "Choose..." at bounding box center [425, 214] width 212 height 14
drag, startPoint x: 357, startPoint y: 327, endPoint x: 361, endPoint y: 309, distance: 18.5
click at [358, 316] on input "text" at bounding box center [478, 323] width 330 height 25
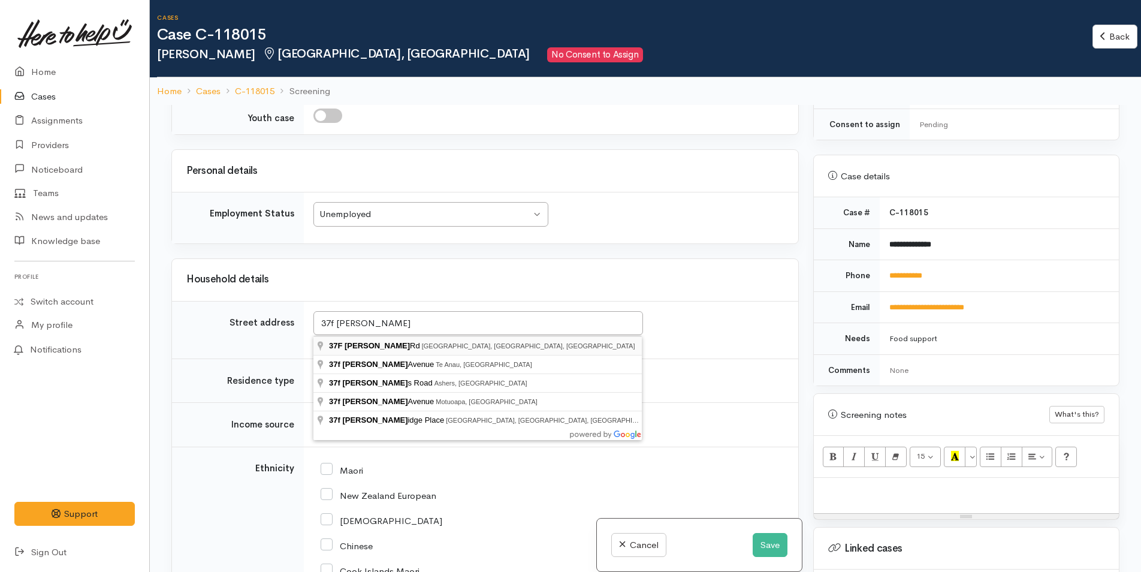
type input "37F Asher Rd, Welcome Bay, Tauranga, New Zealand"
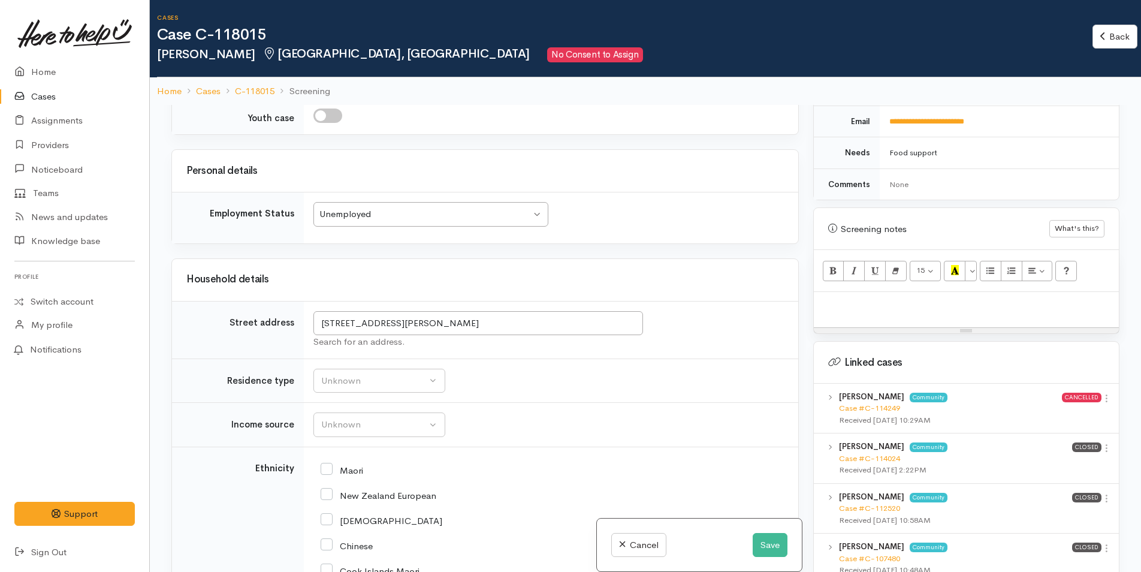
scroll to position [719, 0]
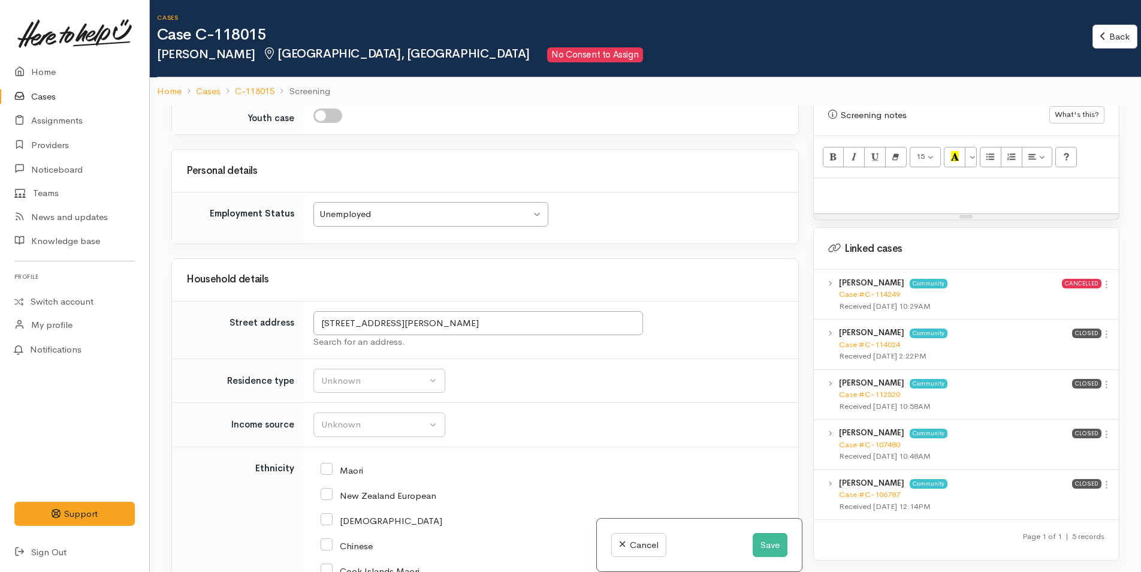
click at [839, 186] on p at bounding box center [966, 191] width 293 height 14
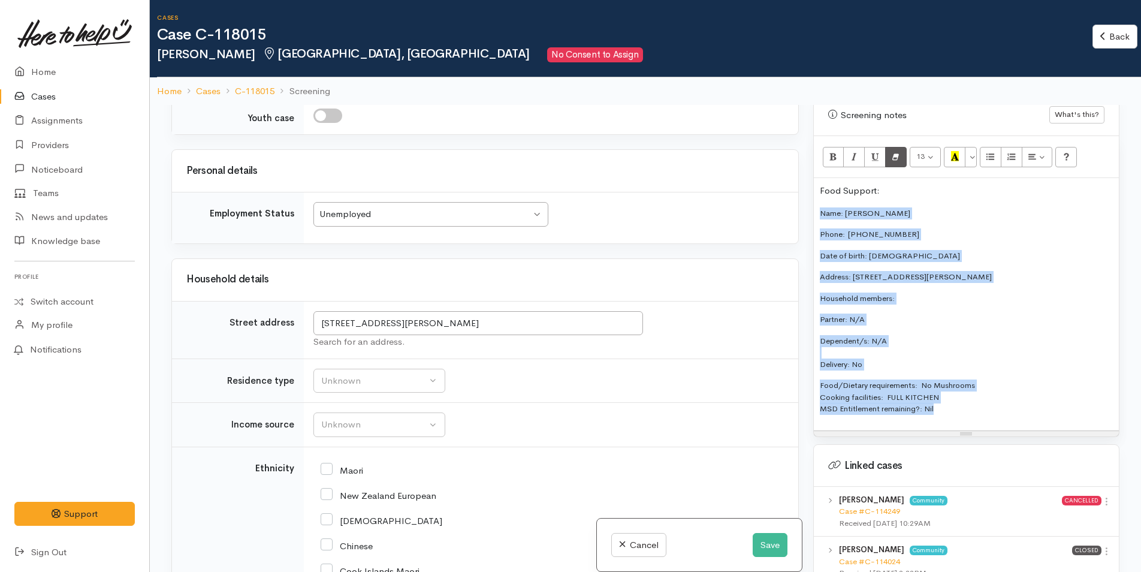
drag, startPoint x: 943, startPoint y: 401, endPoint x: 889, endPoint y: 149, distance: 257.6
click at [739, 186] on div "Related cases There are other cases potentially from the same person, address o…" at bounding box center [645, 391] width 963 height 572
click at [976, 147] on button "More Color" at bounding box center [971, 157] width 12 height 20
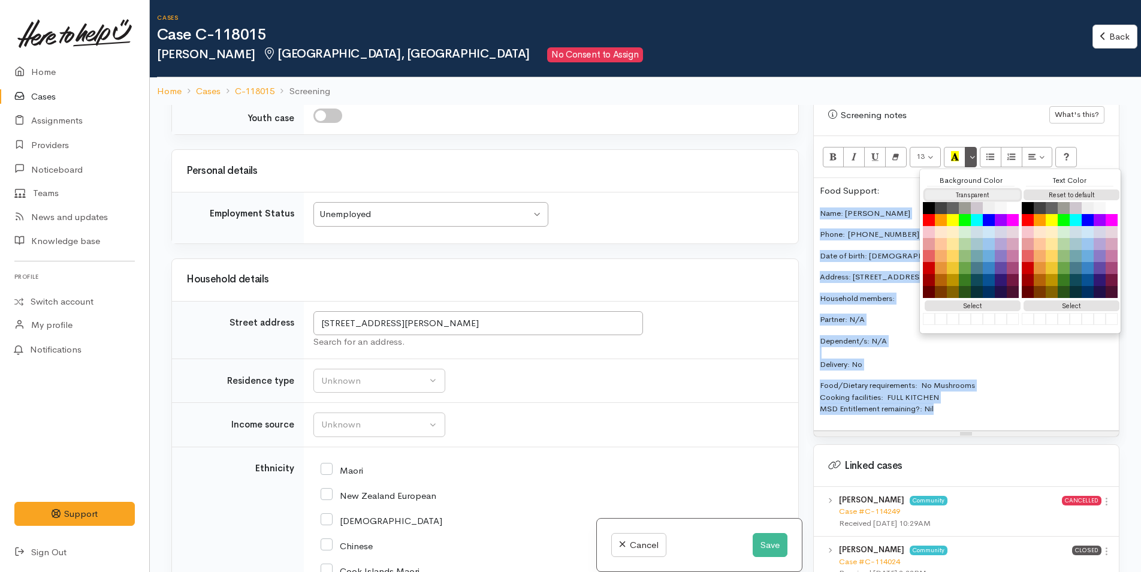
click at [977, 189] on button "Transparent" at bounding box center [973, 194] width 96 height 11
drag, startPoint x: 1054, startPoint y: 182, endPoint x: 892, endPoint y: 194, distance: 162.3
click at [1054, 189] on button "Reset to default" at bounding box center [1072, 194] width 96 height 11
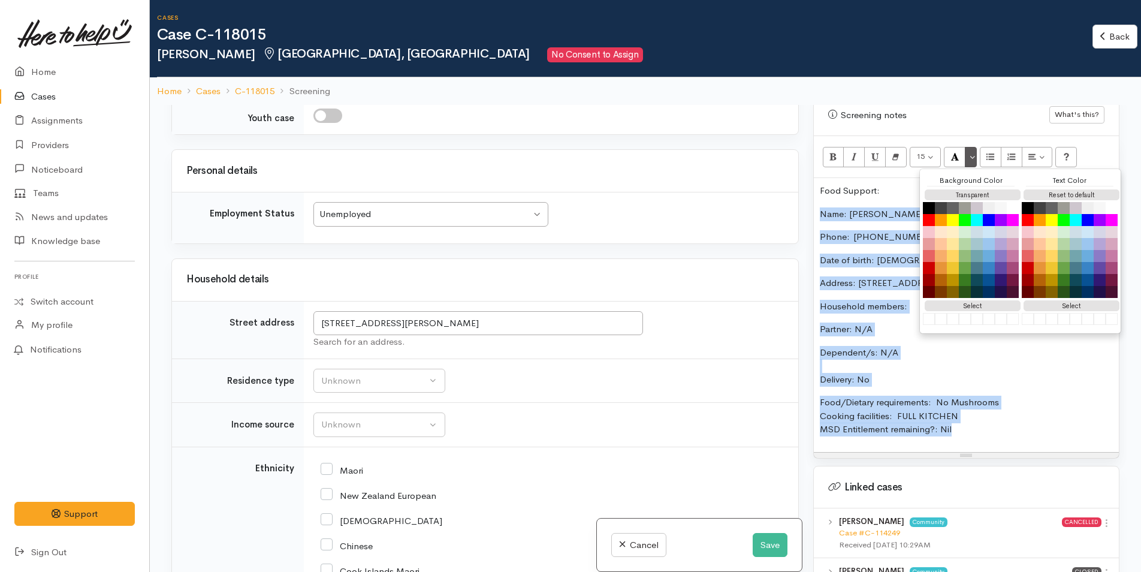
drag, startPoint x: 869, startPoint y: 195, endPoint x: 885, endPoint y: 186, distance: 17.7
click at [870, 195] on div "Food Support: Name: Monique French Phone:  0275329953 Date of birth: 23/09/1998…" at bounding box center [966, 315] width 305 height 274
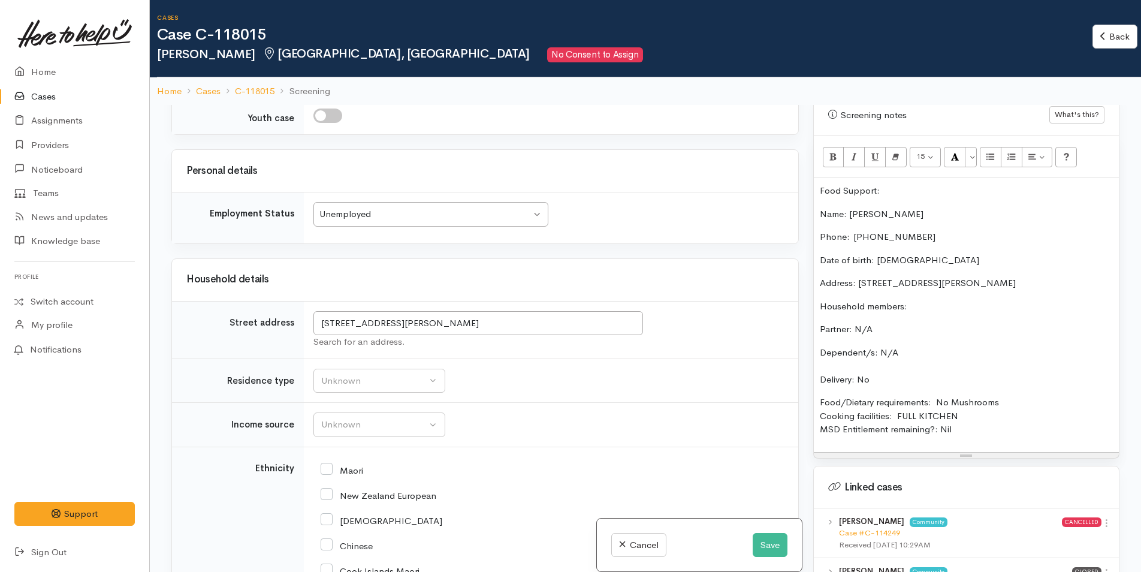
click at [890, 184] on p "Food Support:" at bounding box center [966, 191] width 293 height 14
drag, startPoint x: 860, startPoint y: 185, endPoint x: 788, endPoint y: 174, distance: 72.7
click at [784, 177] on div "Related cases There are other cases potentially from the same person, address o…" at bounding box center [645, 391] width 963 height 572
click at [827, 147] on button "Bold (CTRL+B)" at bounding box center [834, 157] width 22 height 20
click at [887, 276] on p "Address: [STREET_ADDRESS][PERSON_NAME]" at bounding box center [966, 283] width 293 height 14
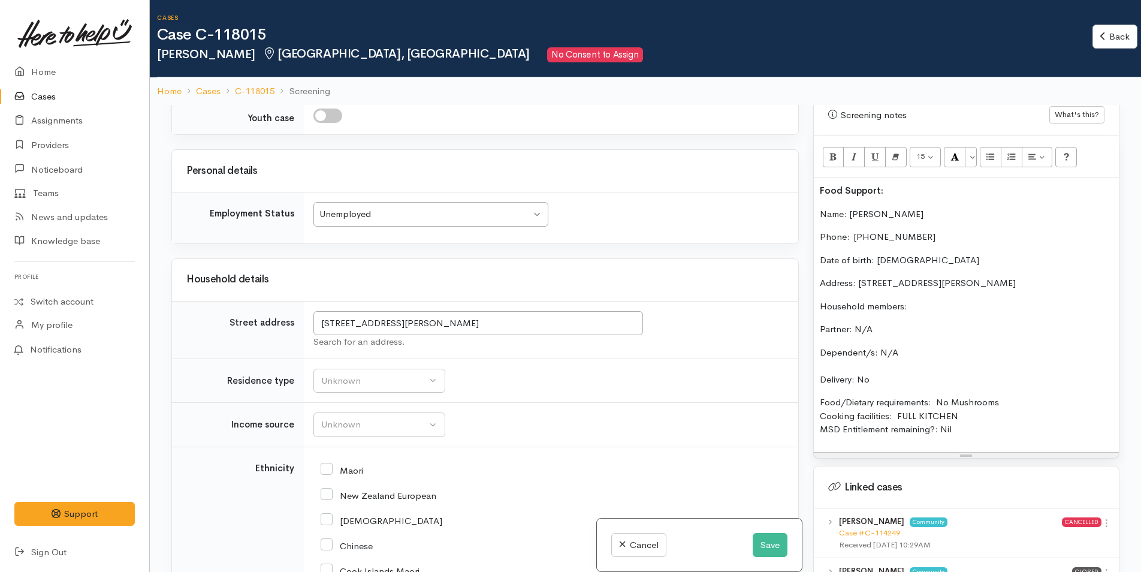
drag, startPoint x: 996, startPoint y: 387, endPoint x: 800, endPoint y: 386, distance: 196.0
click at [800, 386] on div "Related cases There are other cases potentially from the same person, address o…" at bounding box center [645, 391] width 963 height 572
click at [826, 147] on button "Bold (CTRL+B)" at bounding box center [834, 157] width 22 height 20
click at [360, 378] on div "Unknown" at bounding box center [373, 381] width 105 height 14
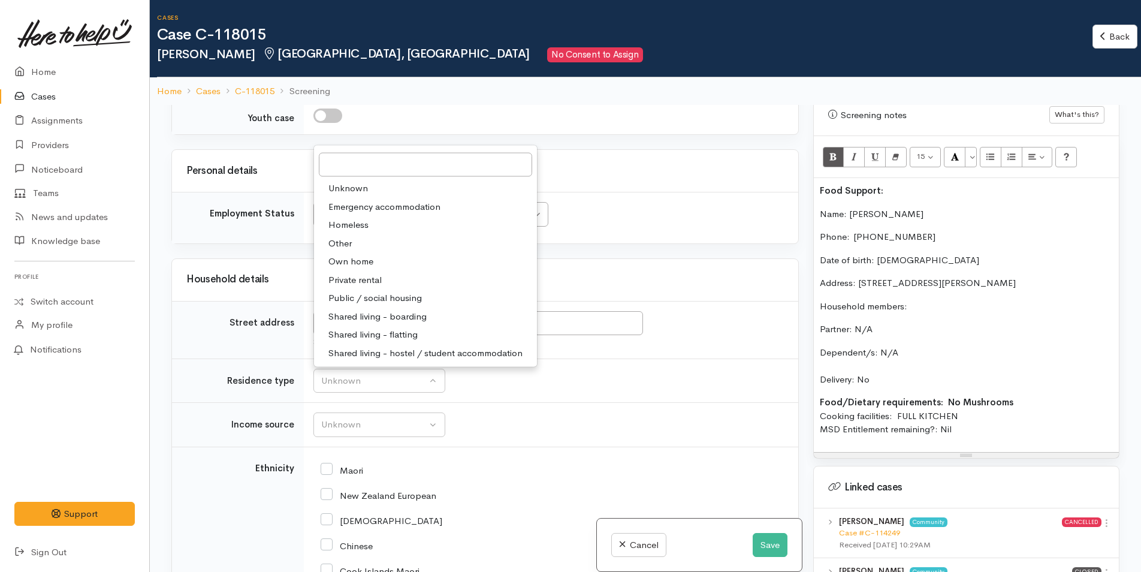
click at [339, 278] on span "Private rental" at bounding box center [354, 280] width 53 height 14
select select "2"
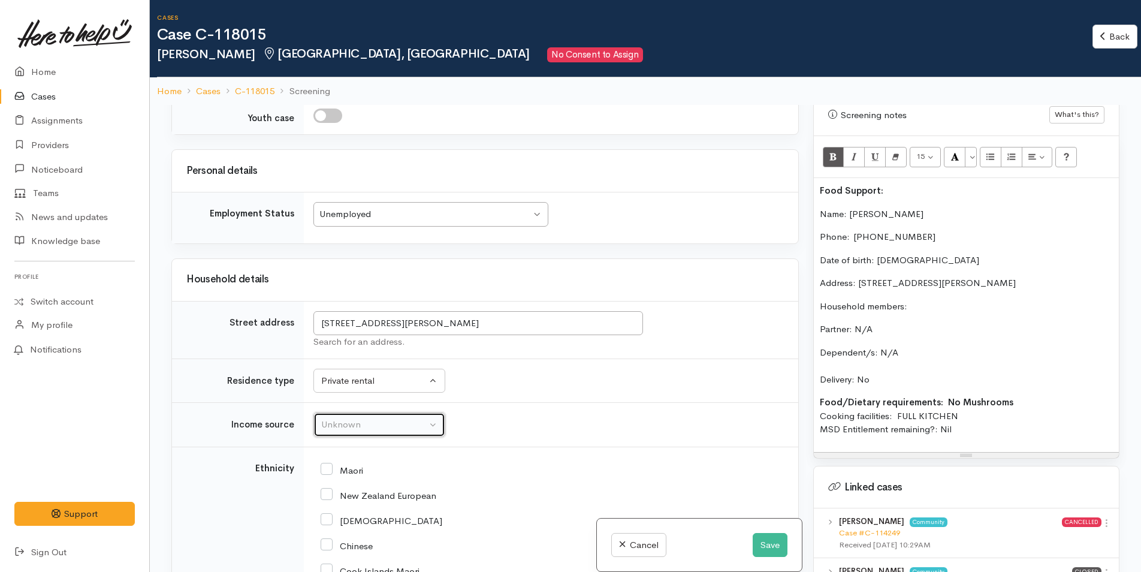
click at [343, 420] on div "Unknown" at bounding box center [373, 425] width 105 height 14
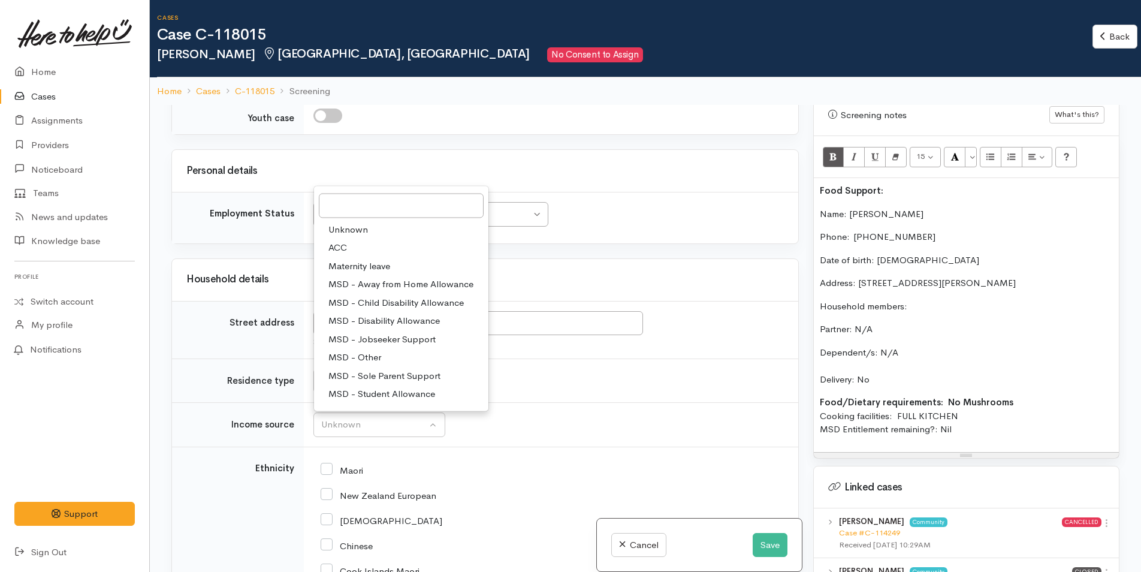
click at [367, 335] on span "MSD - Jobseeker Support" at bounding box center [381, 339] width 107 height 14
select select "4"
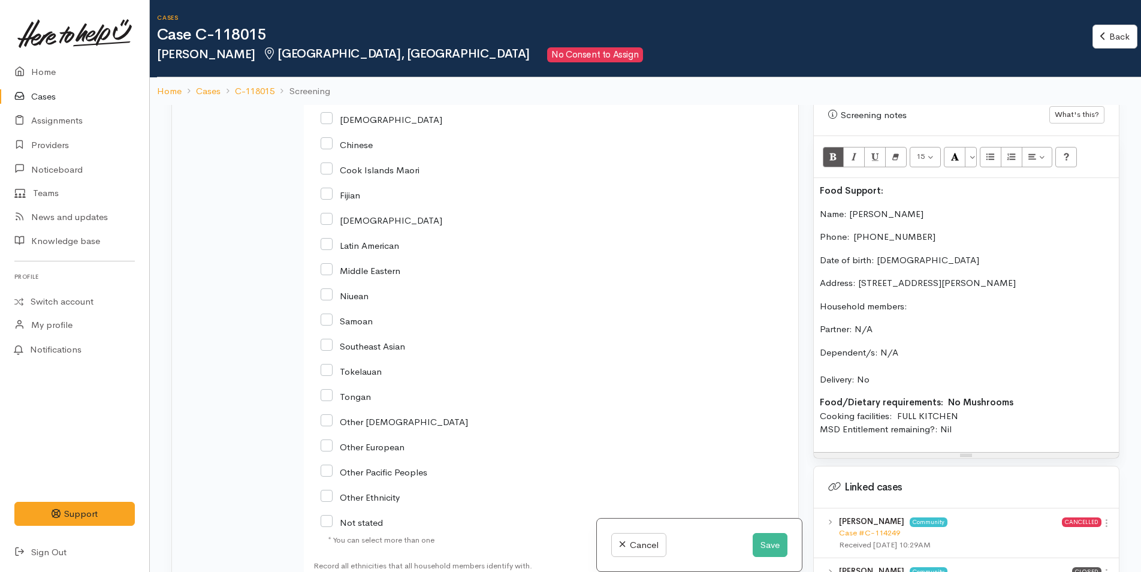
scroll to position [1961, 0]
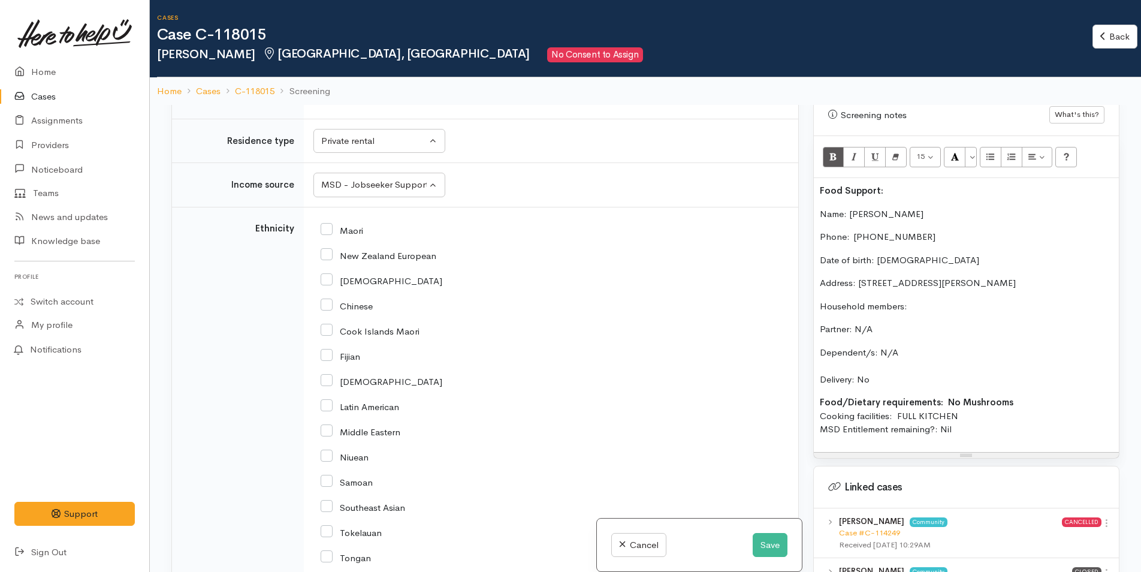
click at [330, 256] on input "New Zealand European" at bounding box center [379, 254] width 116 height 11
checkbox input "true"
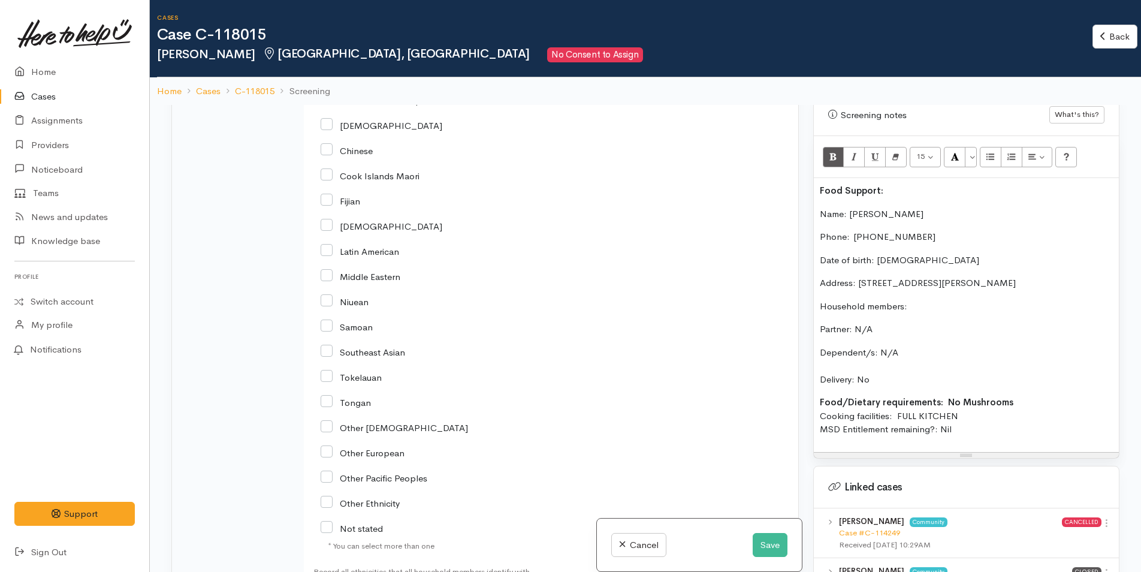
scroll to position [2441, 0]
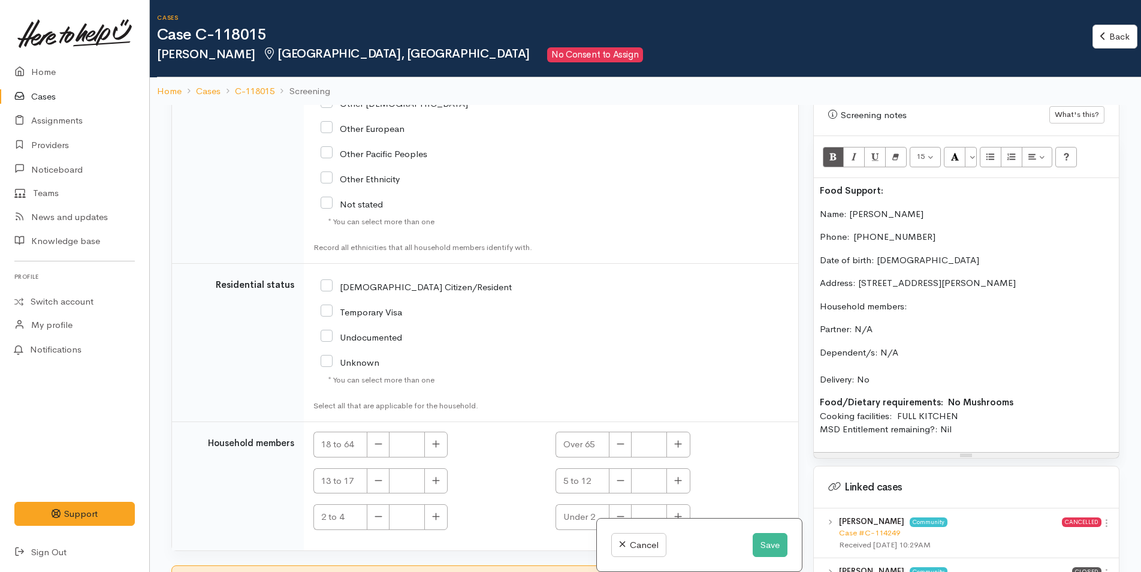
click at [330, 282] on input "[DEMOGRAPHIC_DATA] Citizen/Resident" at bounding box center [416, 286] width 191 height 11
checkbox input "true"
drag, startPoint x: 436, startPoint y: 448, endPoint x: 437, endPoint y: 381, distance: 67.1
click at [435, 448] on icon "button" at bounding box center [436, 443] width 8 height 9
type input "1"
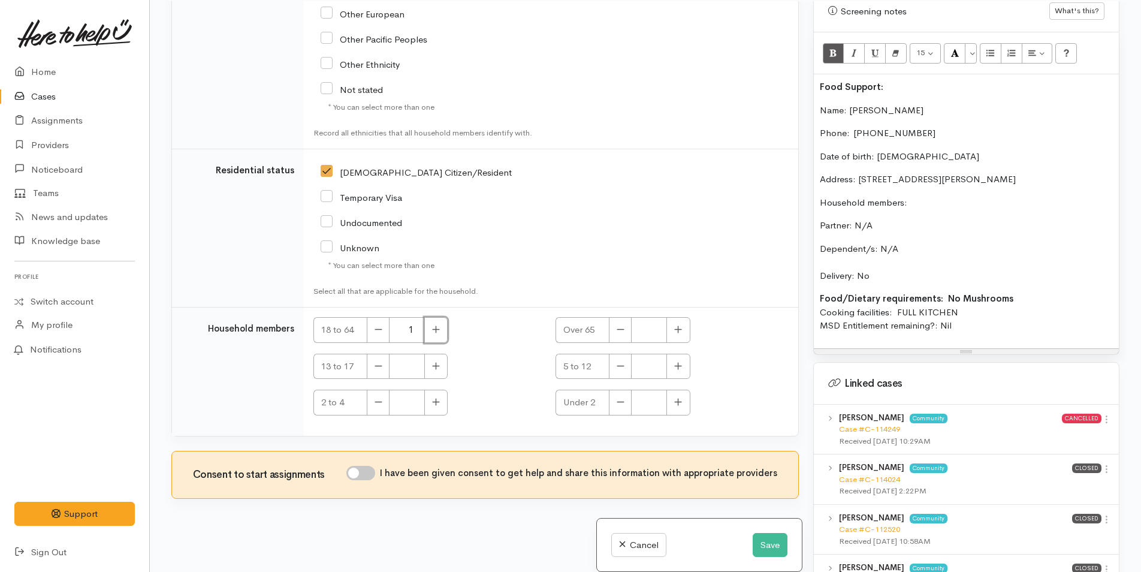
scroll to position [105, 0]
click at [365, 467] on input "I have been given consent to get help and share this information with appropria…" at bounding box center [360, 472] width 29 height 14
checkbox input "true"
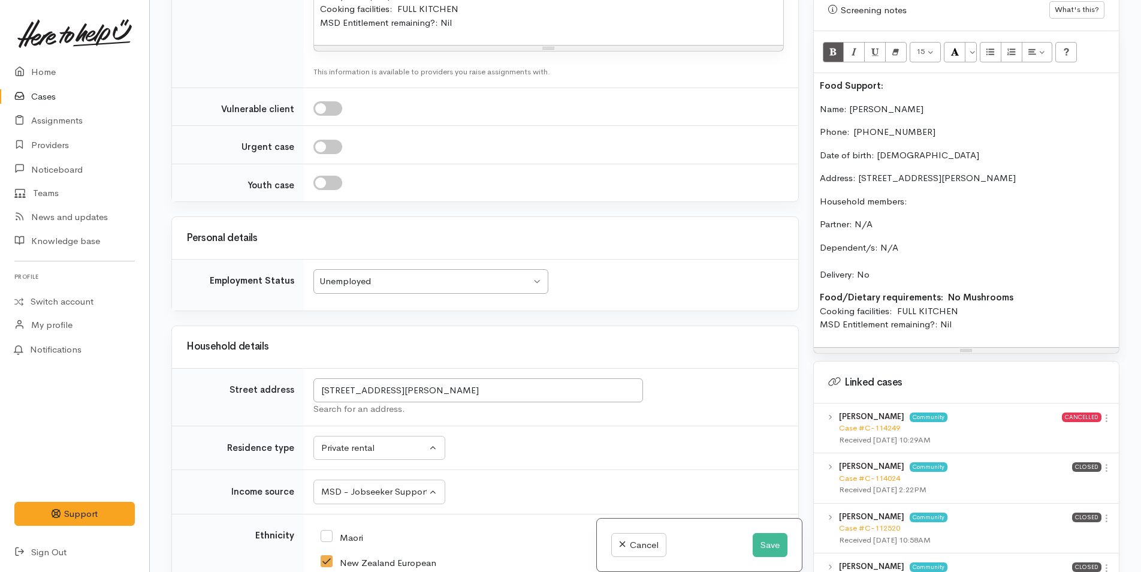
scroll to position [1493, 0]
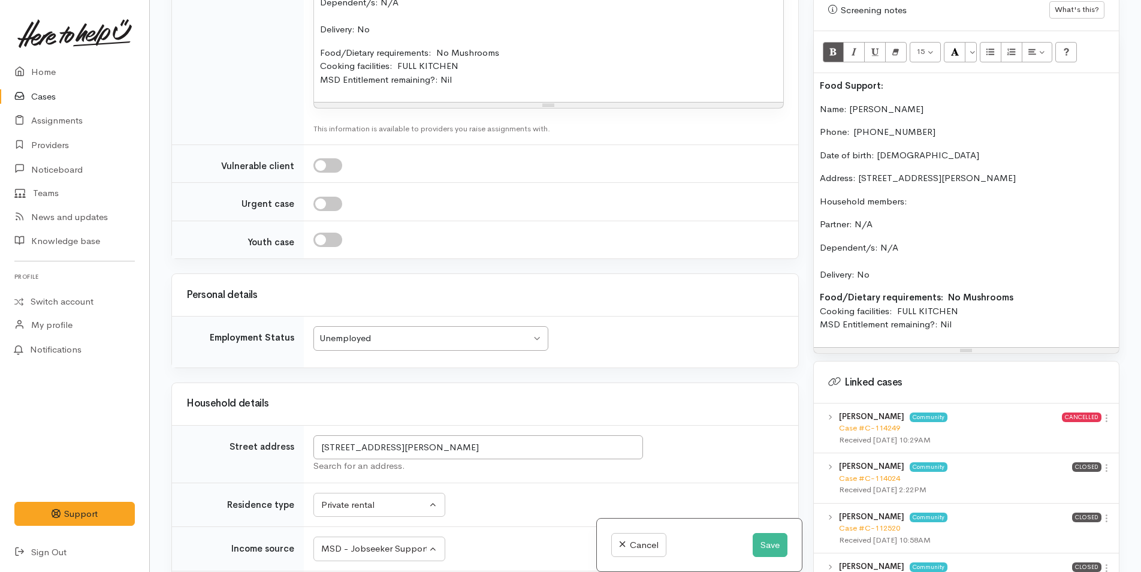
click at [815, 96] on div "Food Support: Name: Monique French Phone:  0275329953 Date of birth: 23/09/1998…" at bounding box center [966, 210] width 305 height 274
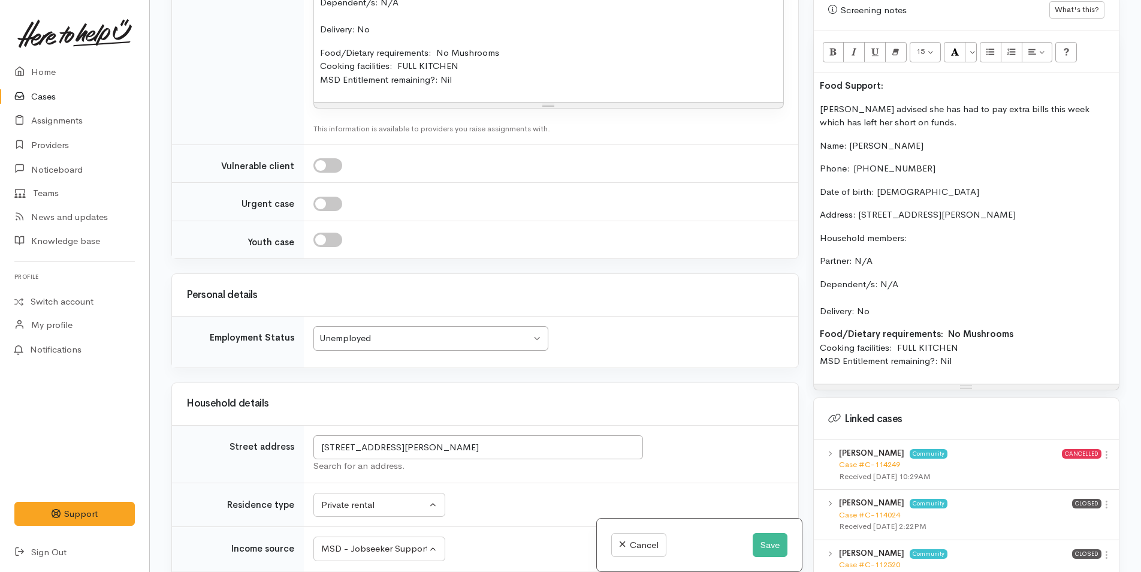
click at [815, 74] on div "Food Support: Monique advised she has had to pay extra bills this week which ha…" at bounding box center [966, 228] width 305 height 310
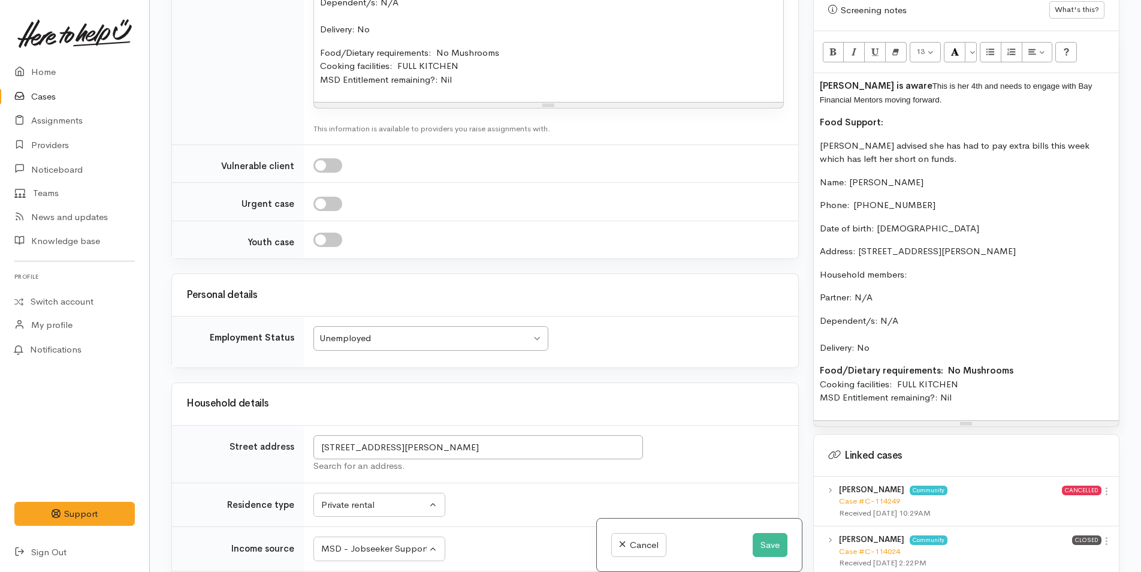
click at [903, 79] on p "Monique is aware This is her 4th and needs to engage with Bay Financial Mentors…" at bounding box center [966, 92] width 293 height 27
drag, startPoint x: 918, startPoint y: 86, endPoint x: 863, endPoint y: 43, distance: 70.4
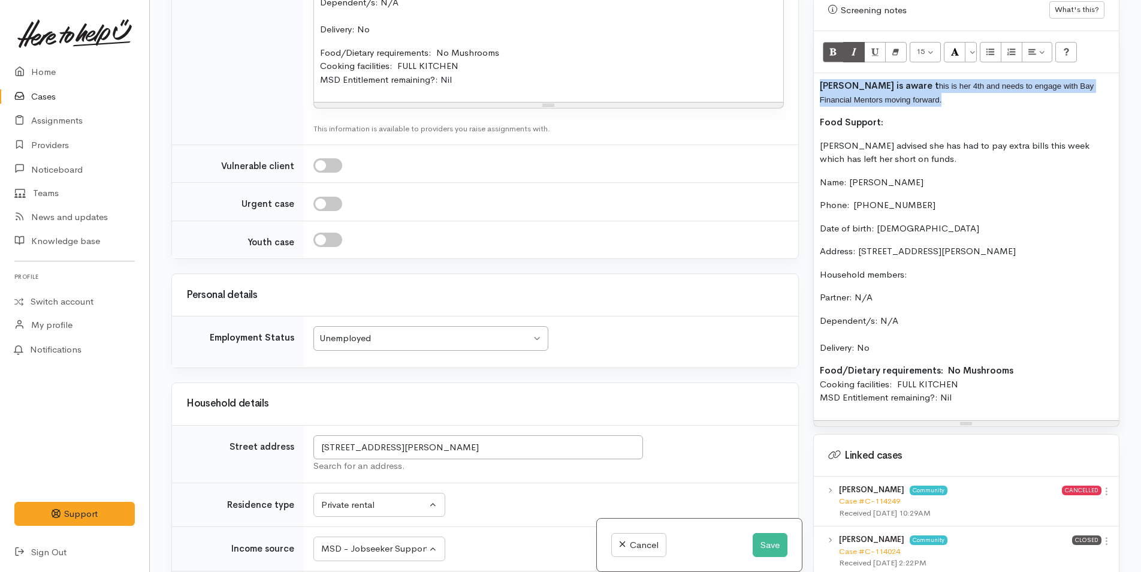
click at [781, 56] on div "Related cases There are other cases potentially from the same person, address o…" at bounding box center [645, 286] width 963 height 572
drag, startPoint x: 975, startPoint y: 35, endPoint x: 954, endPoint y: 47, distance: 24.2
click at [974, 42] on button "More Color" at bounding box center [971, 52] width 12 height 20
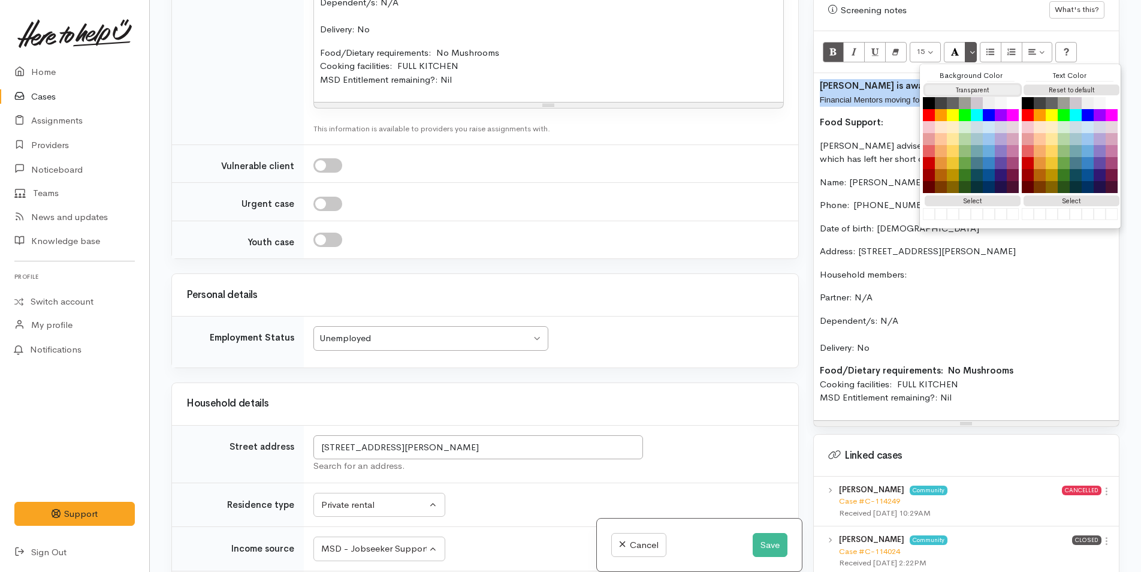
click at [956, 85] on button "Transparent" at bounding box center [973, 90] width 96 height 11
click at [1046, 85] on button "Reset to default" at bounding box center [1072, 90] width 96 height 11
click at [906, 83] on p "Monique is aware this is her 4th and needs to engage with Bay Financial Mentors…" at bounding box center [966, 92] width 293 height 27
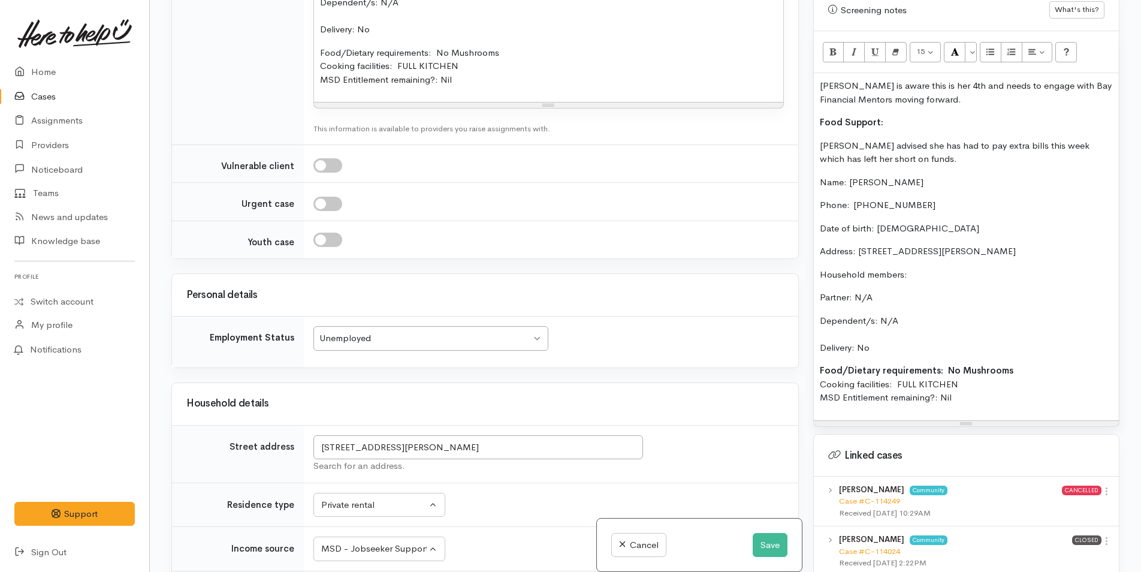
click at [948, 79] on p "Monique is aware this is her 4th and needs to engage with Bay Financial Mentors…" at bounding box center [966, 92] width 293 height 27
drag, startPoint x: 888, startPoint y: 103, endPoint x: 782, endPoint y: 107, distance: 106.2
click at [782, 107] on div "Related cases There are other cases potentially from the same person, address o…" at bounding box center [645, 286] width 963 height 572
click at [973, 42] on button "More Color" at bounding box center [971, 52] width 12 height 20
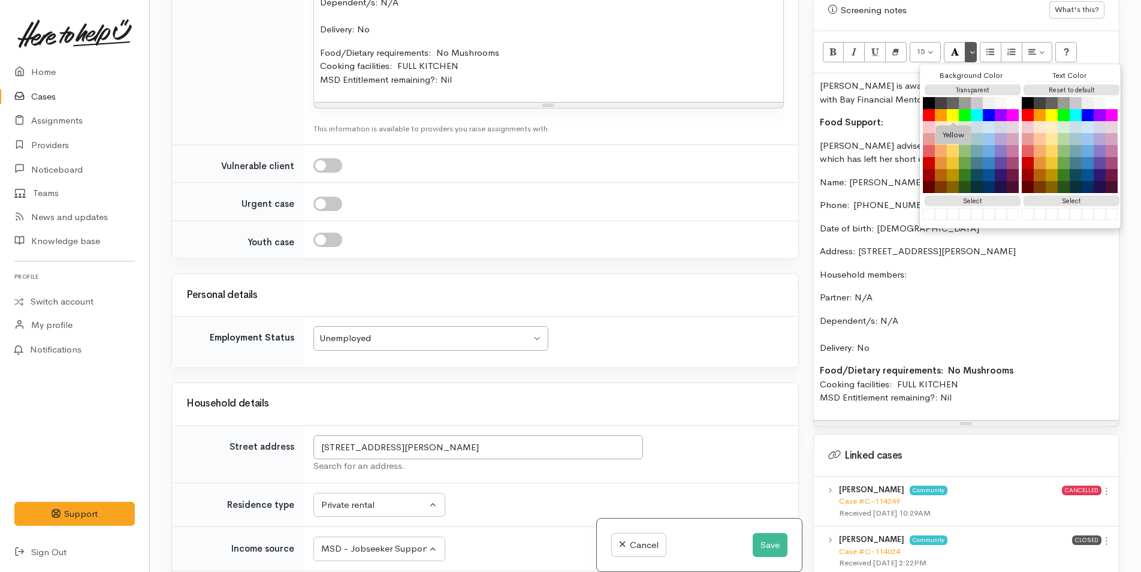
click at [954, 109] on button "Yellow" at bounding box center [953, 115] width 12 height 12
click at [851, 144] on p "[PERSON_NAME] advised she has had to pay extra bills this week which has left h…" at bounding box center [966, 152] width 293 height 27
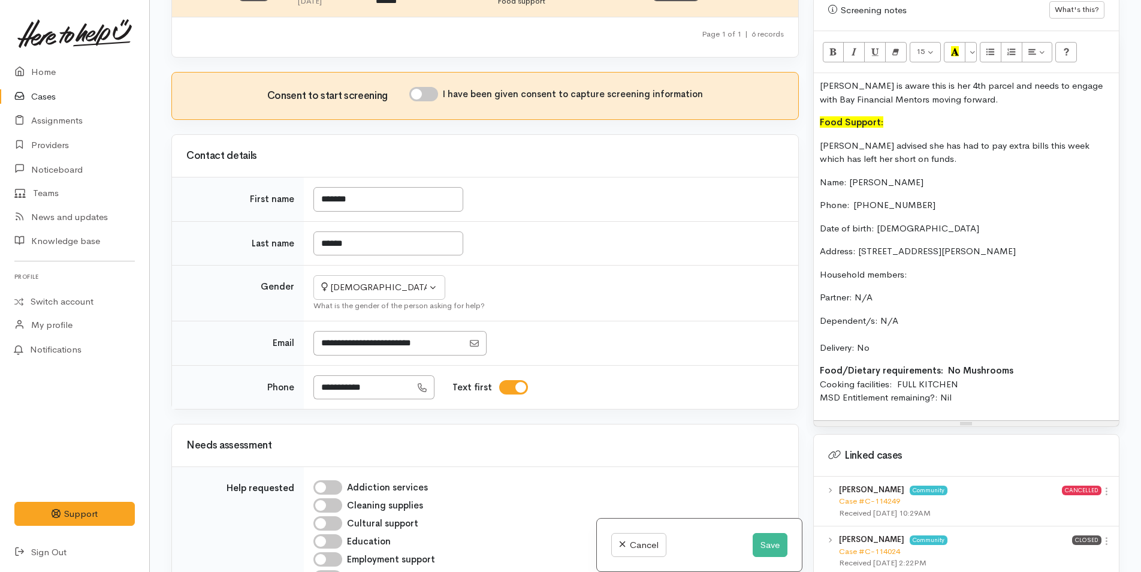
scroll to position [234, 0]
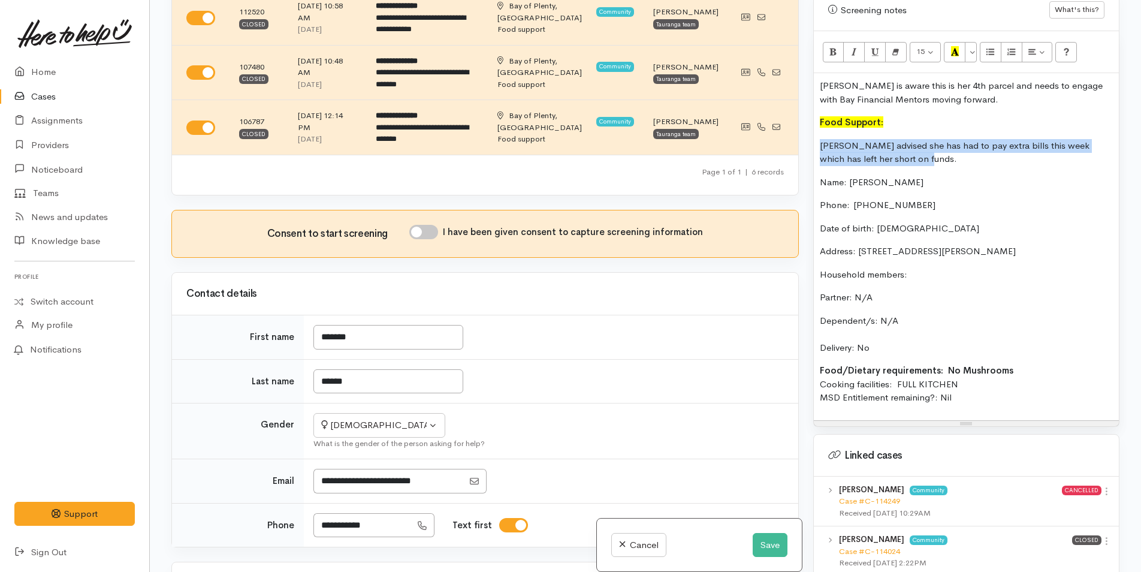
drag, startPoint x: 903, startPoint y: 149, endPoint x: 803, endPoint y: 127, distance: 102.5
click at [803, 127] on div "Related cases There are other cases potentially from the same person, address o…" at bounding box center [645, 286] width 963 height 572
copy p "[PERSON_NAME] advised she has had to pay extra bills this week which has left h…"
click at [421, 228] on input "I have been given consent to capture screening information" at bounding box center [423, 232] width 29 height 14
checkbox input "true"
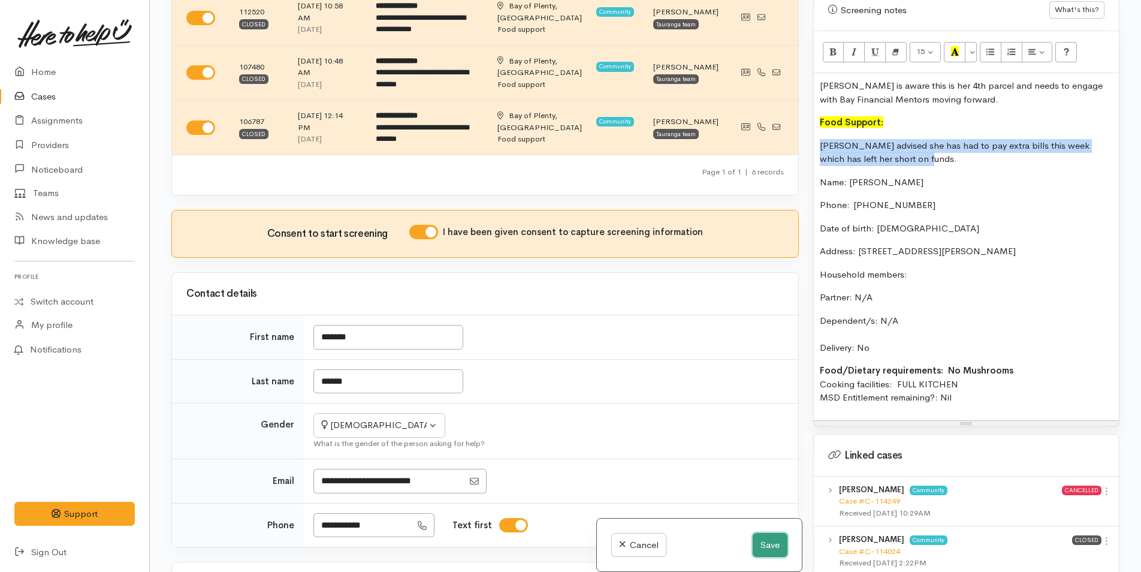
click at [757, 542] on button "Save" at bounding box center [770, 545] width 35 height 25
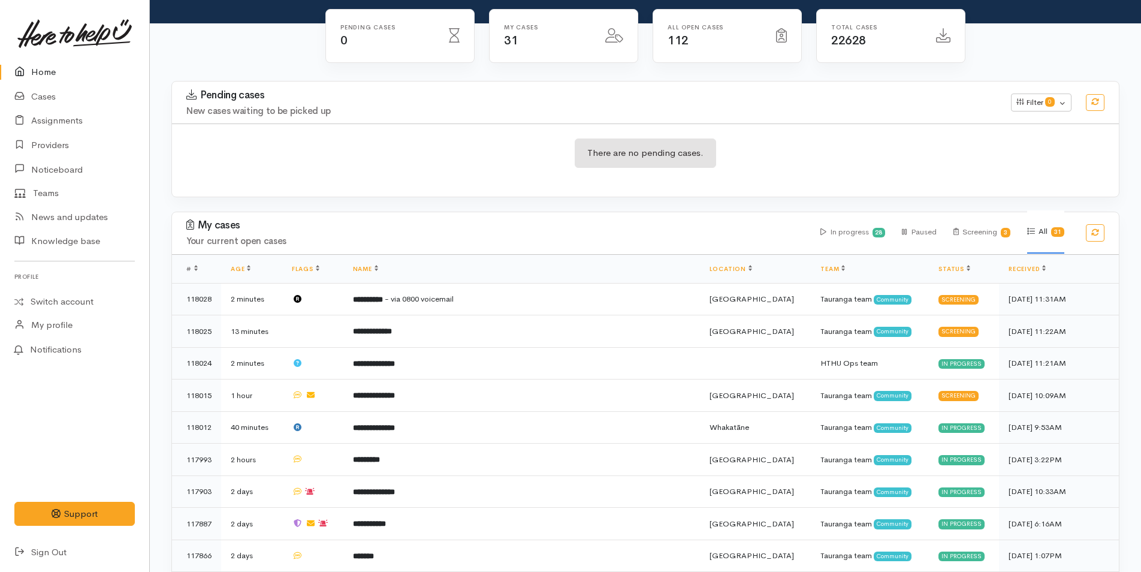
scroll to position [360, 0]
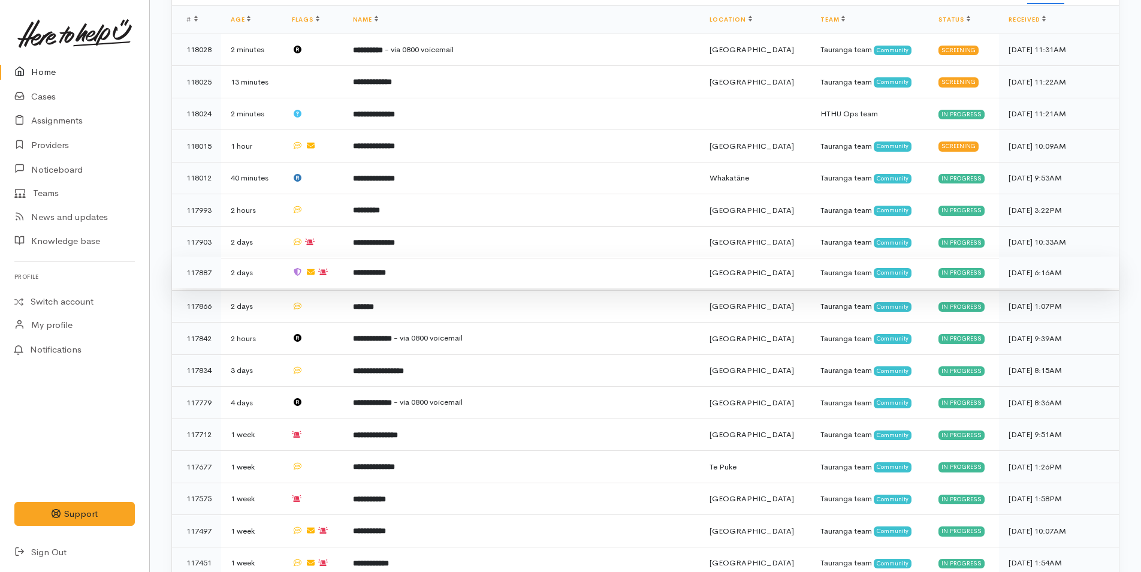
click at [413, 274] on td "**********" at bounding box center [521, 273] width 357 height 32
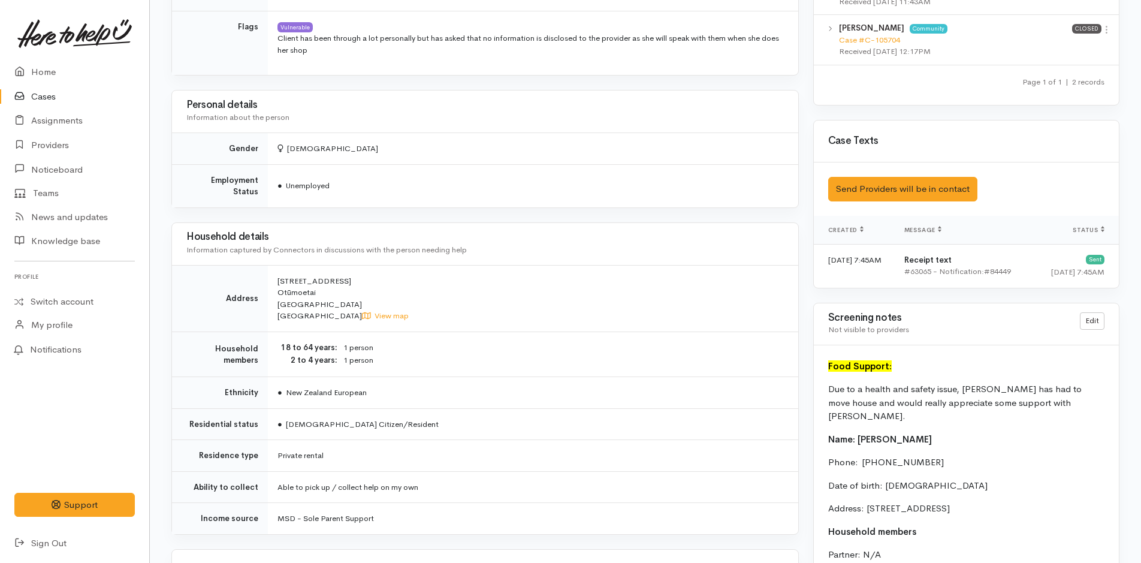
scroll to position [779, 0]
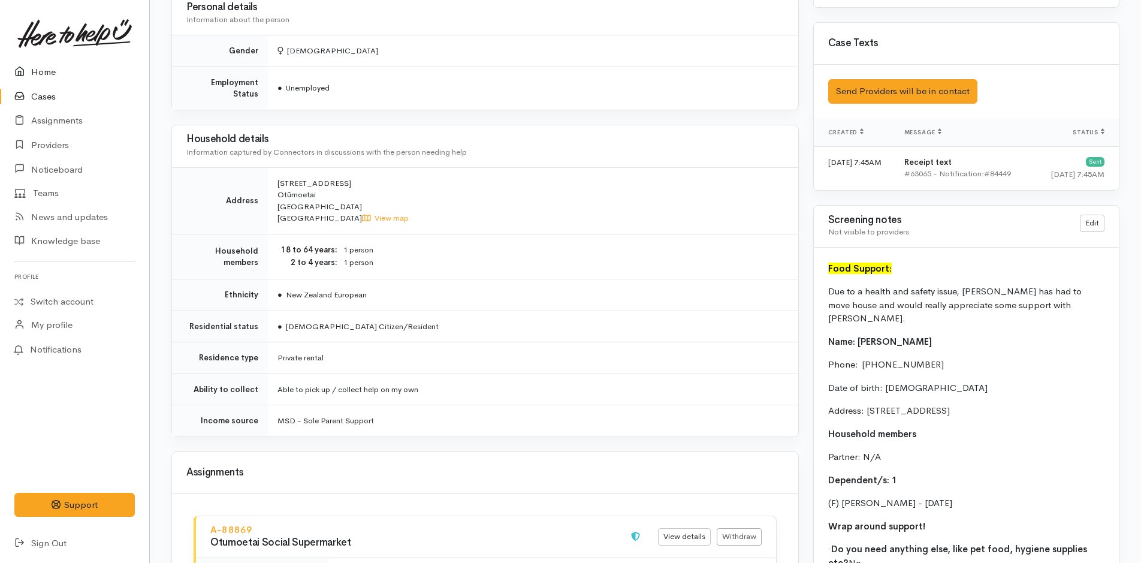
drag, startPoint x: 50, startPoint y: 69, endPoint x: 205, endPoint y: 137, distance: 169.4
click at [50, 70] on link "Home" at bounding box center [74, 72] width 149 height 25
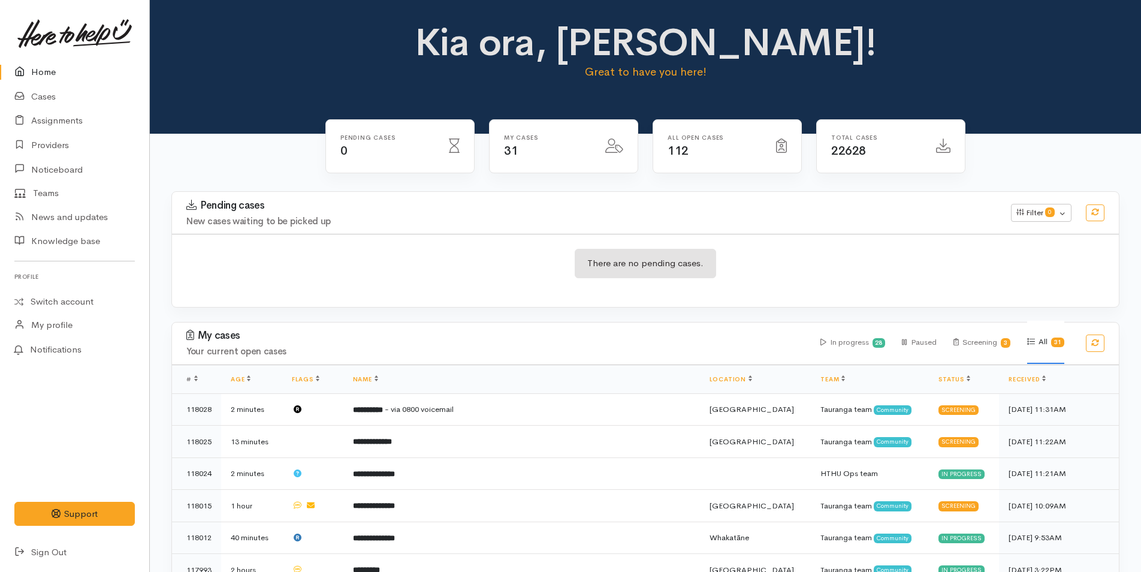
scroll to position [420, 0]
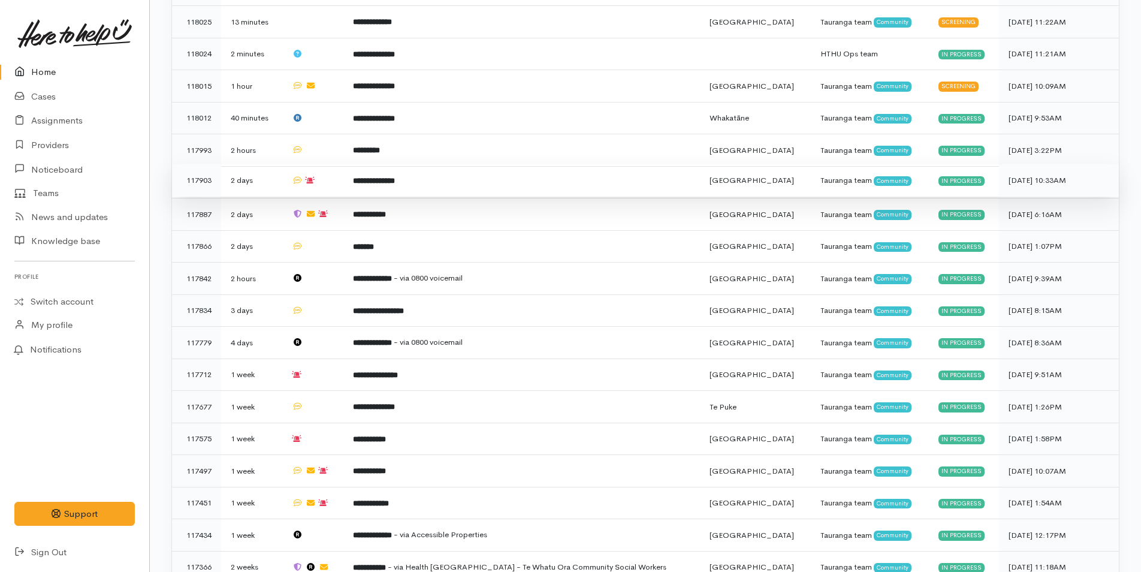
click at [407, 183] on td "**********" at bounding box center [521, 180] width 357 height 32
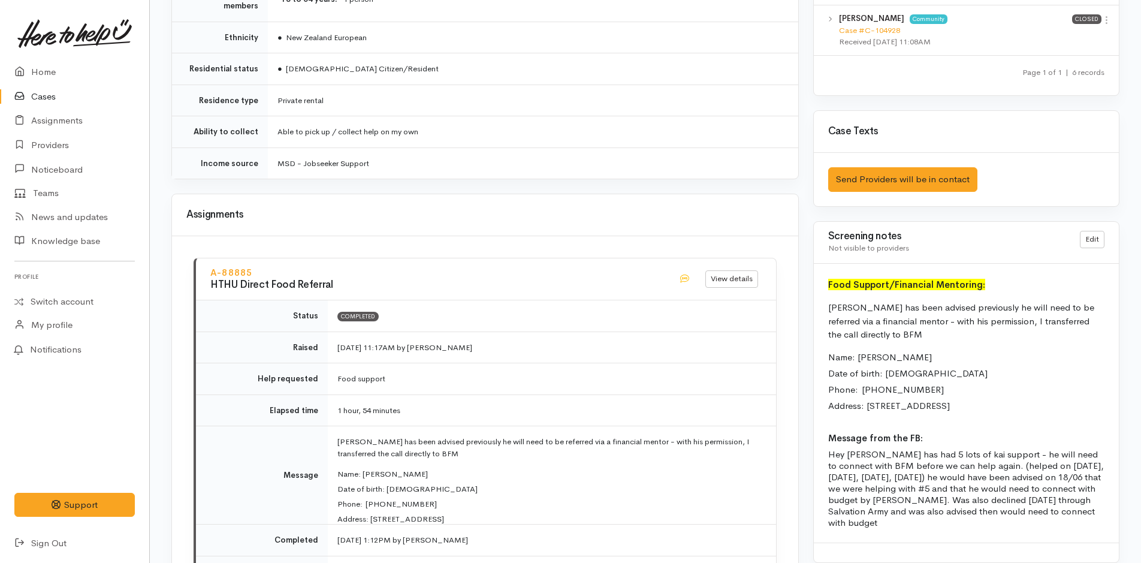
scroll to position [959, 0]
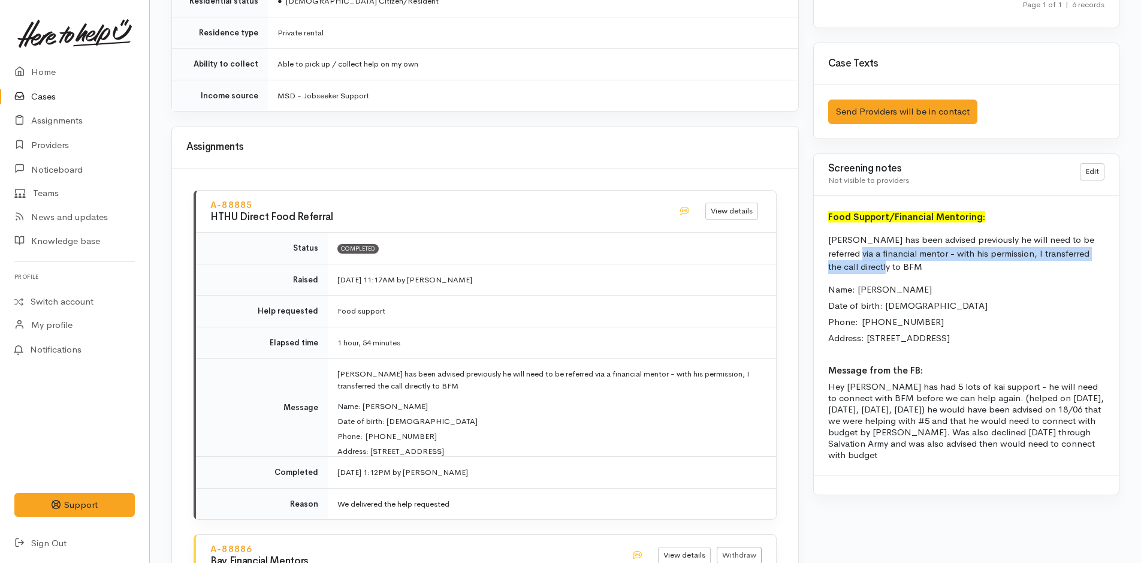
drag, startPoint x: 871, startPoint y: 267, endPoint x: 839, endPoint y: 254, distance: 34.7
click at [839, 254] on p "[PERSON_NAME] has been advised previously he will need to be referred via a fin…" at bounding box center [966, 253] width 276 height 41
click at [30, 54] on link at bounding box center [74, 33] width 120 height 53
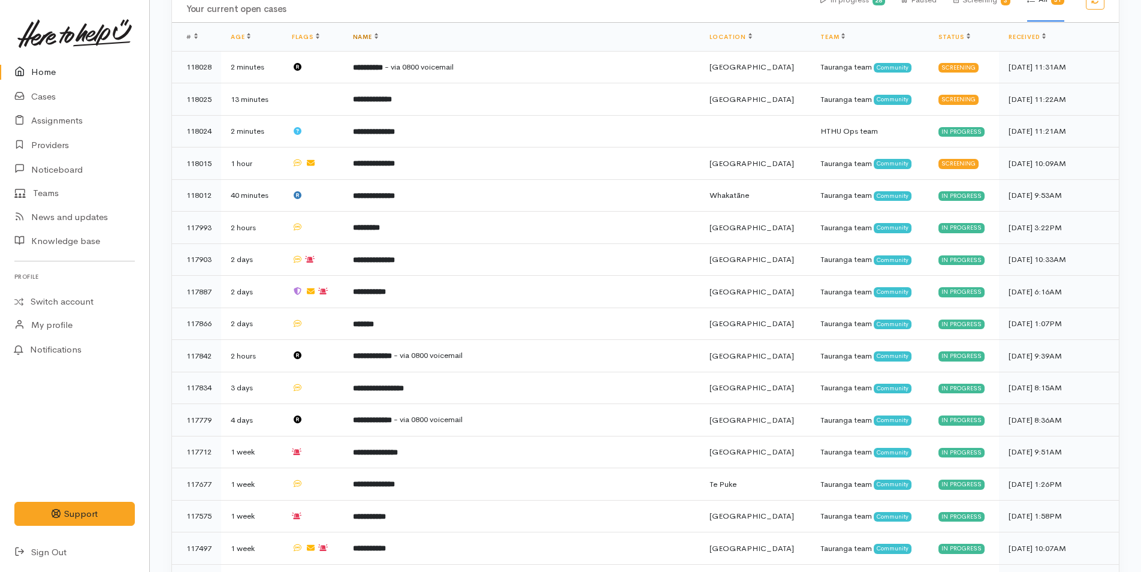
scroll to position [539, 0]
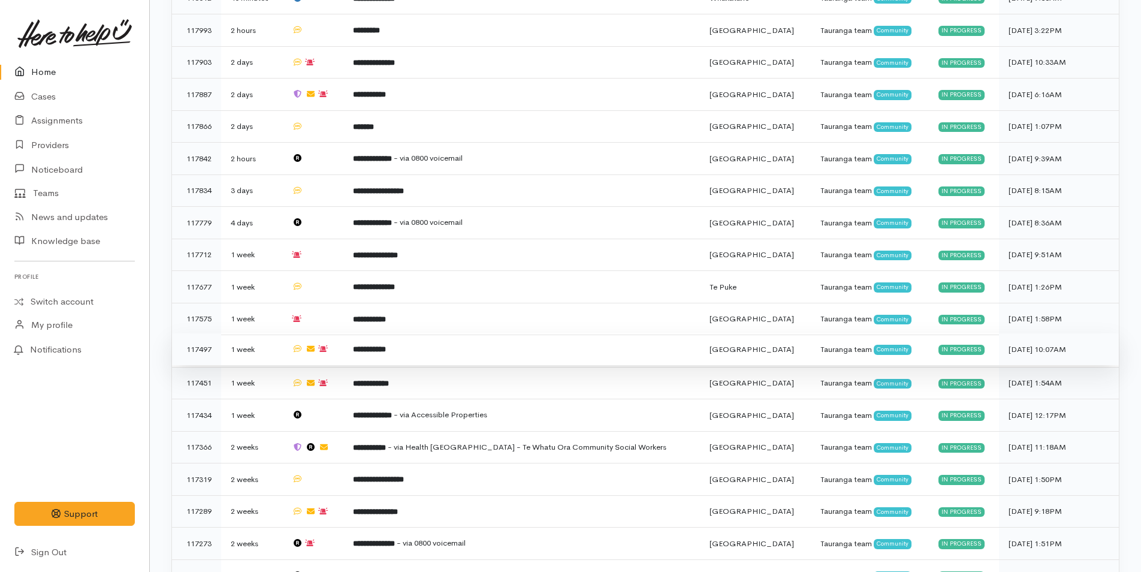
click at [385, 345] on b "**********" at bounding box center [369, 349] width 33 height 8
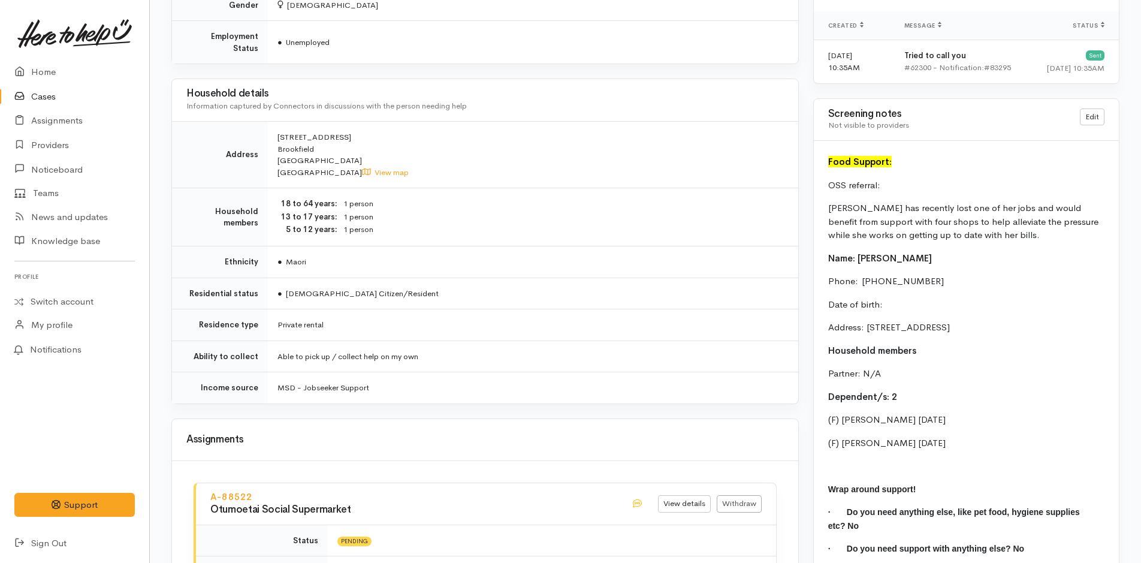
scroll to position [959, 0]
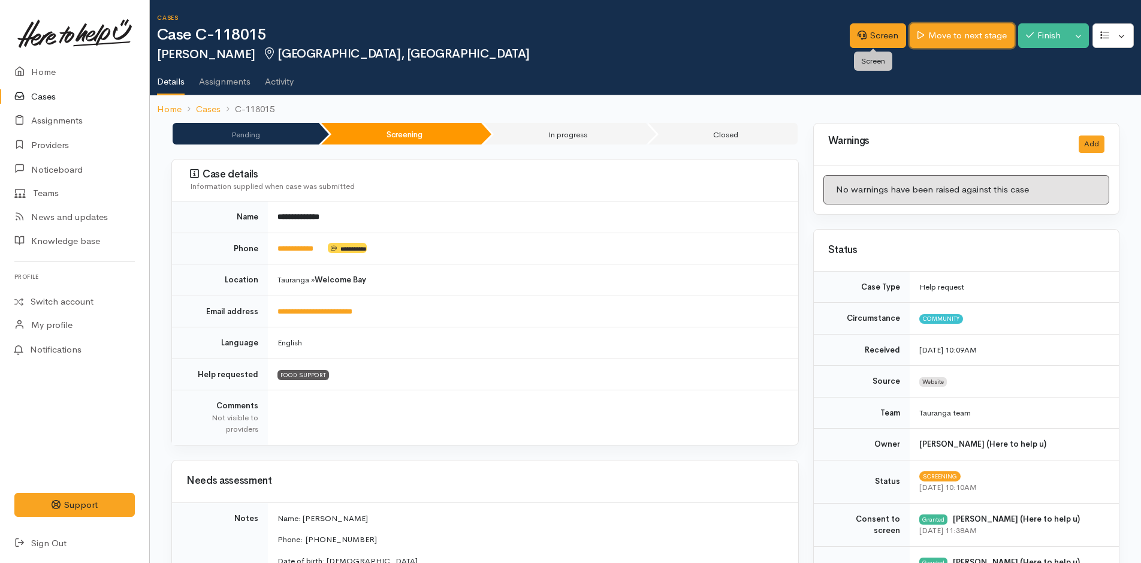
click at [951, 37] on link "Move to next stage" at bounding box center [962, 35] width 104 height 25
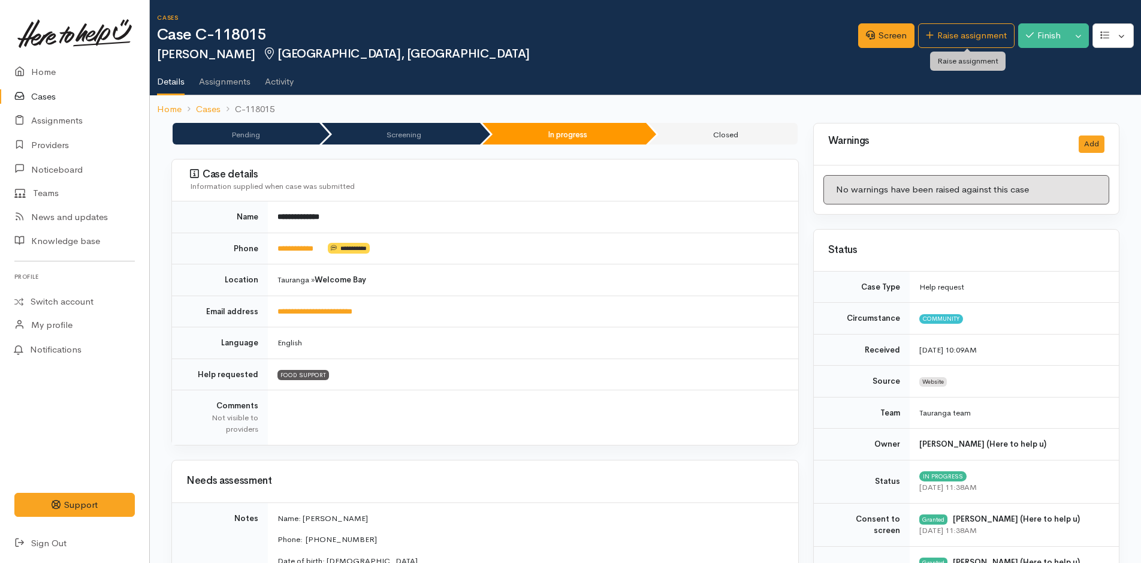
click at [962, 37] on link "Raise assignment" at bounding box center [966, 35] width 97 height 25
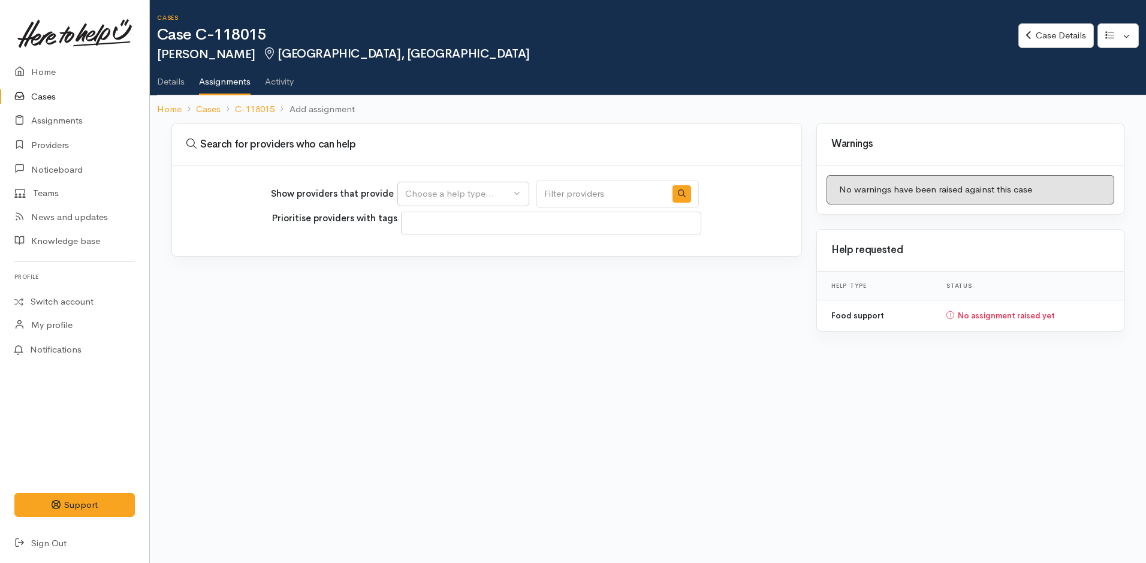
select select
click at [438, 187] on div "Choose a help type..." at bounding box center [457, 194] width 105 height 14
click at [427, 253] on span "Food support" at bounding box center [440, 252] width 56 height 14
select select "3"
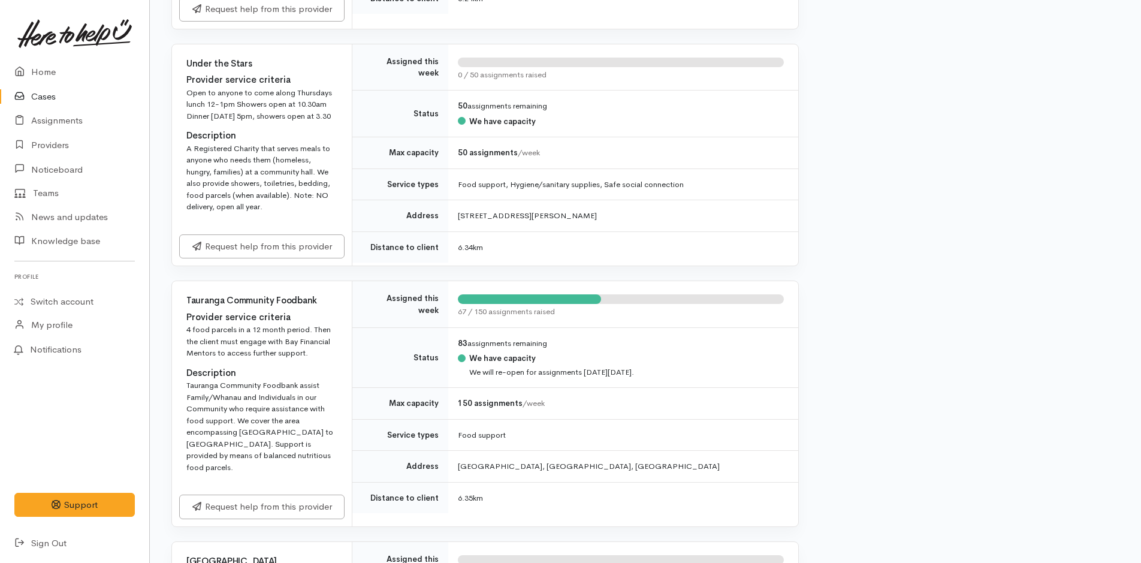
scroll to position [1618, 0]
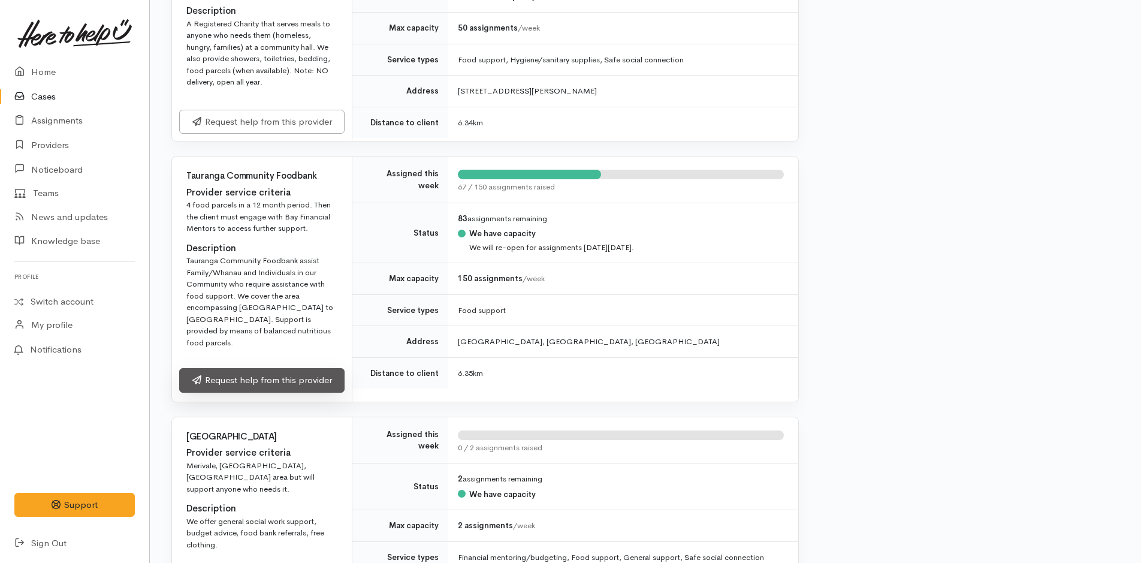
click at [237, 387] on link "Request help from this provider" at bounding box center [261, 380] width 165 height 25
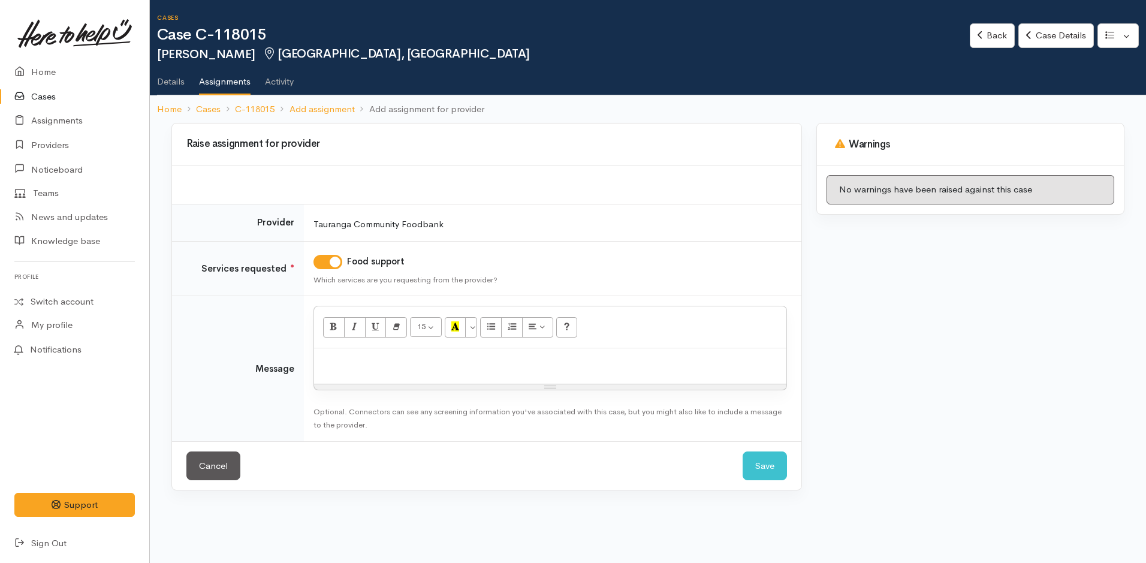
click at [449, 364] on p at bounding box center [550, 361] width 460 height 14
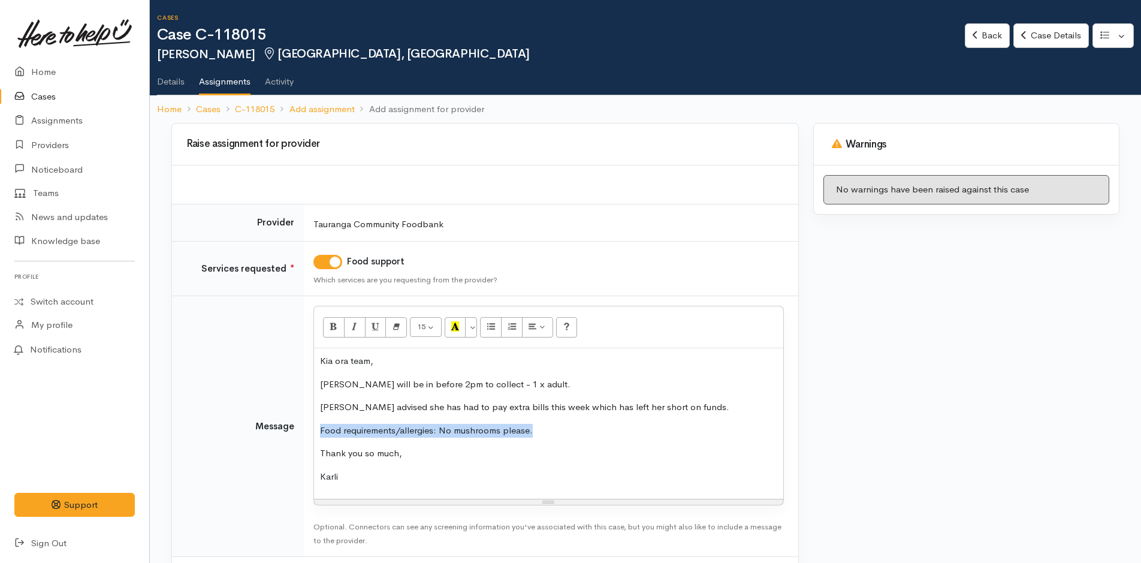
drag, startPoint x: 536, startPoint y: 432, endPoint x: 313, endPoint y: 417, distance: 223.4
click at [308, 423] on td "<p>Kia ora team,</p><p>[PERSON_NAME] will be in before 2pm to collect - 1 x adu…" at bounding box center [551, 426] width 495 height 261
click at [331, 328] on button "Bold (CTRL+B)" at bounding box center [334, 327] width 22 height 20
click at [457, 329] on icon "Recent Color" at bounding box center [455, 326] width 8 height 10
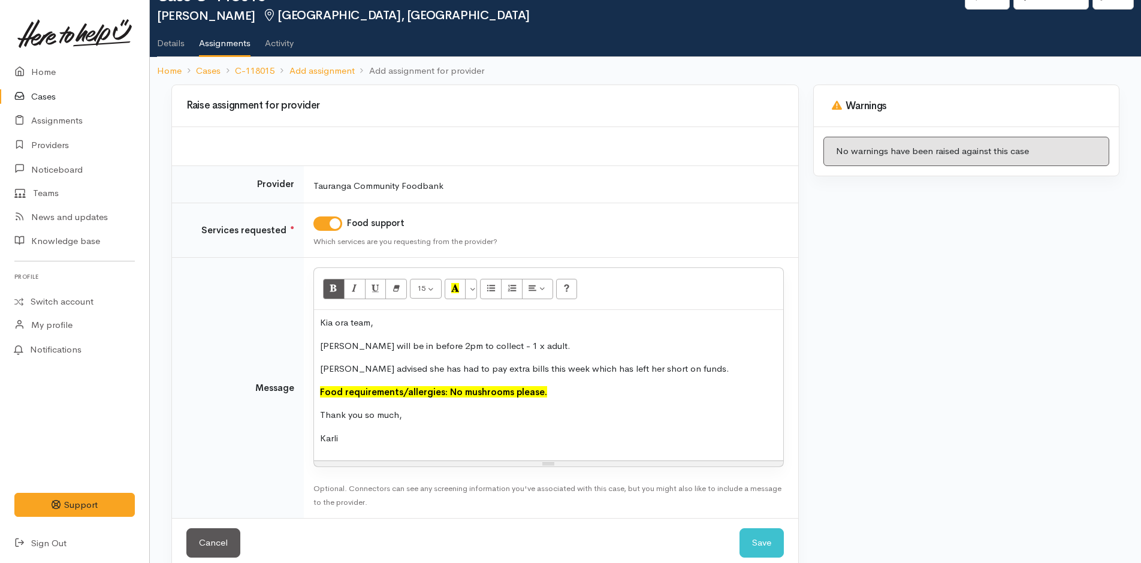
scroll to position [58, 0]
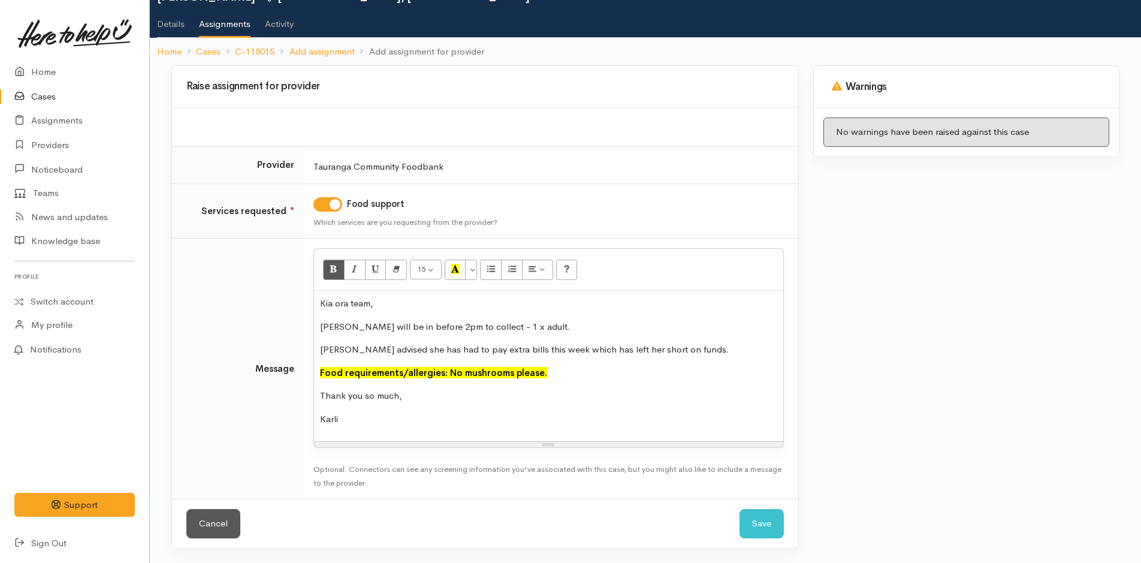
click at [750, 468] on small "Optional. Connectors can see any screening information you've associated with t…" at bounding box center [547, 476] width 468 height 24
click at [768, 509] on button "Save" at bounding box center [762, 523] width 44 height 29
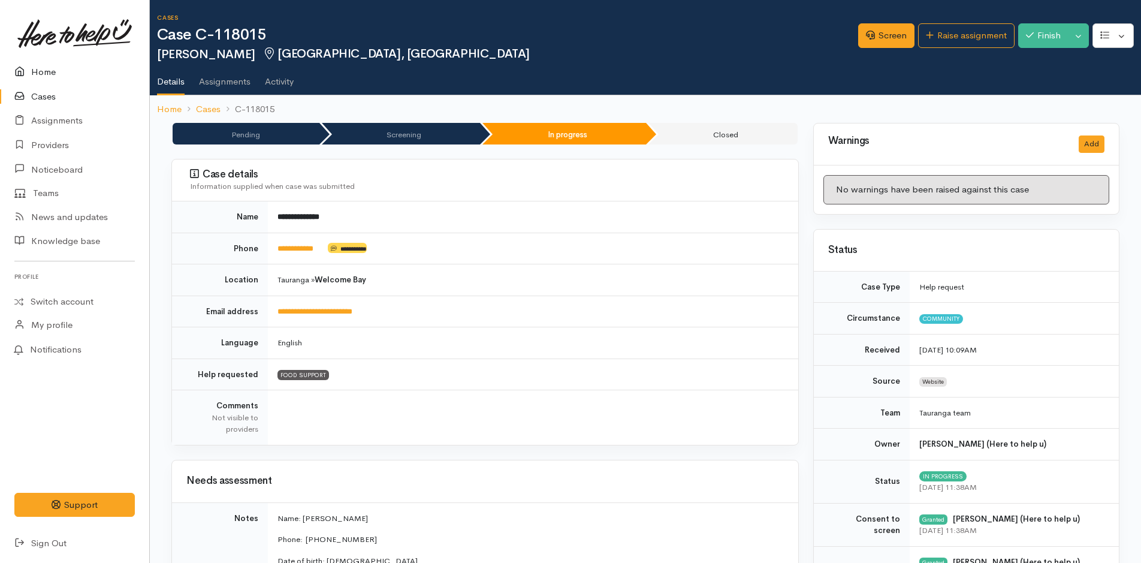
click at [65, 73] on link "Home" at bounding box center [74, 72] width 149 height 25
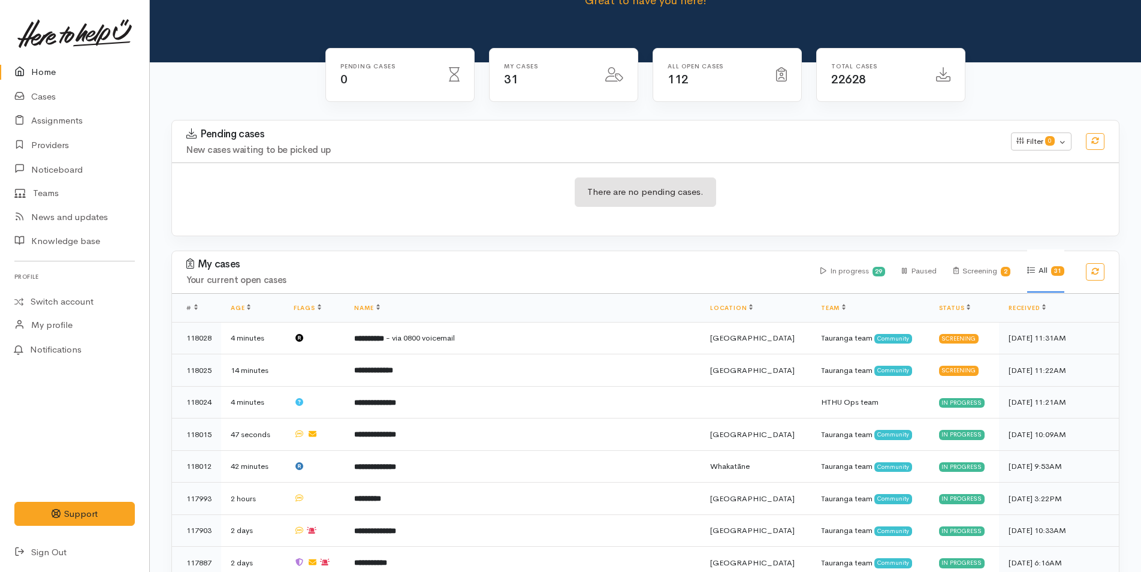
scroll to position [180, 0]
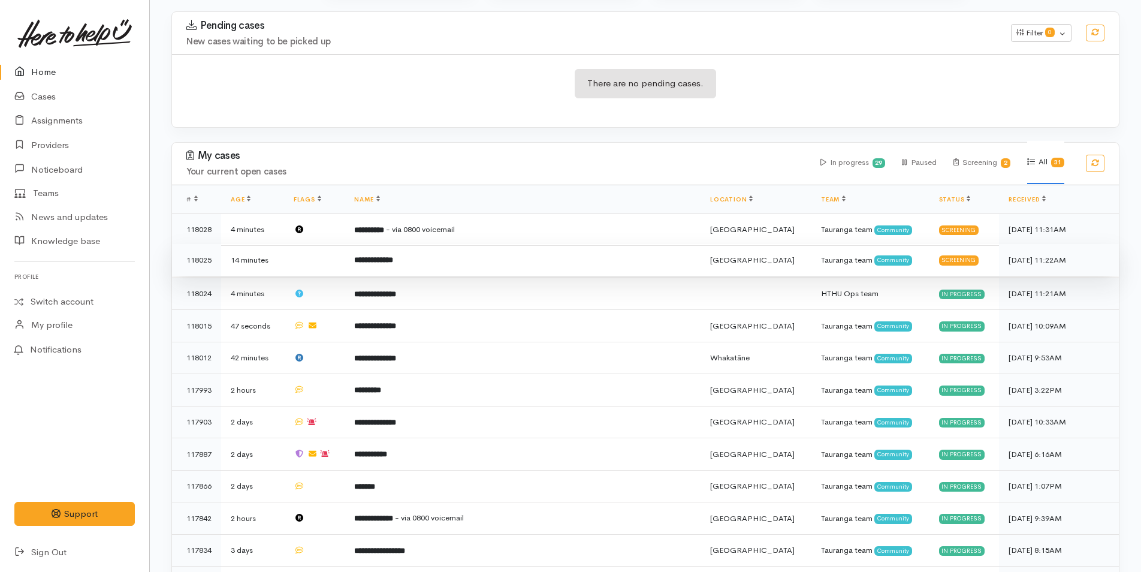
click at [465, 246] on td "**********" at bounding box center [523, 260] width 356 height 32
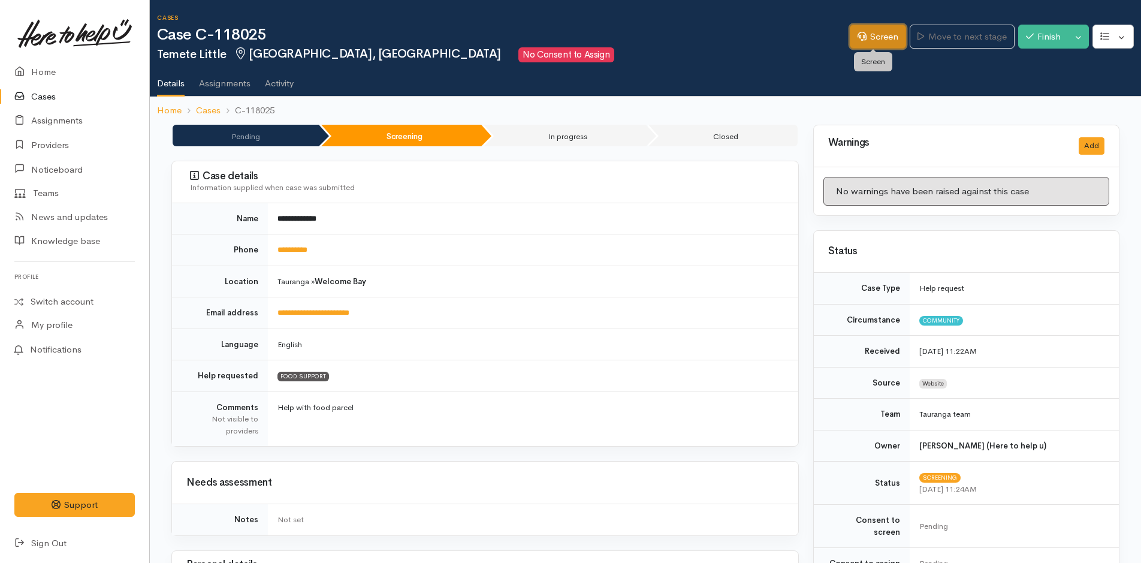
click at [855, 27] on link "Screen" at bounding box center [878, 37] width 56 height 25
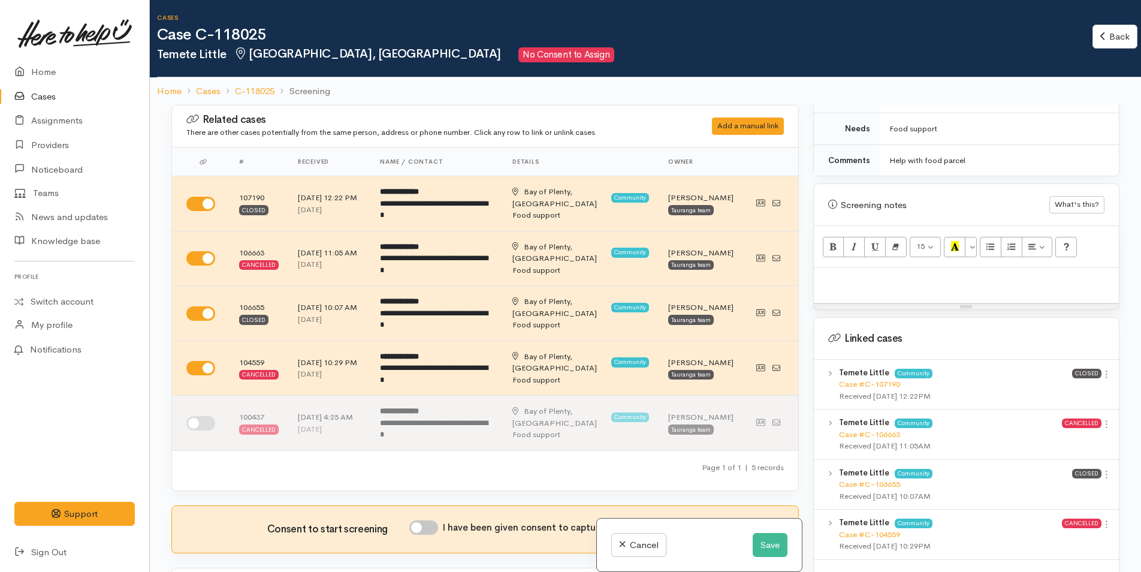
scroll to position [778, 0]
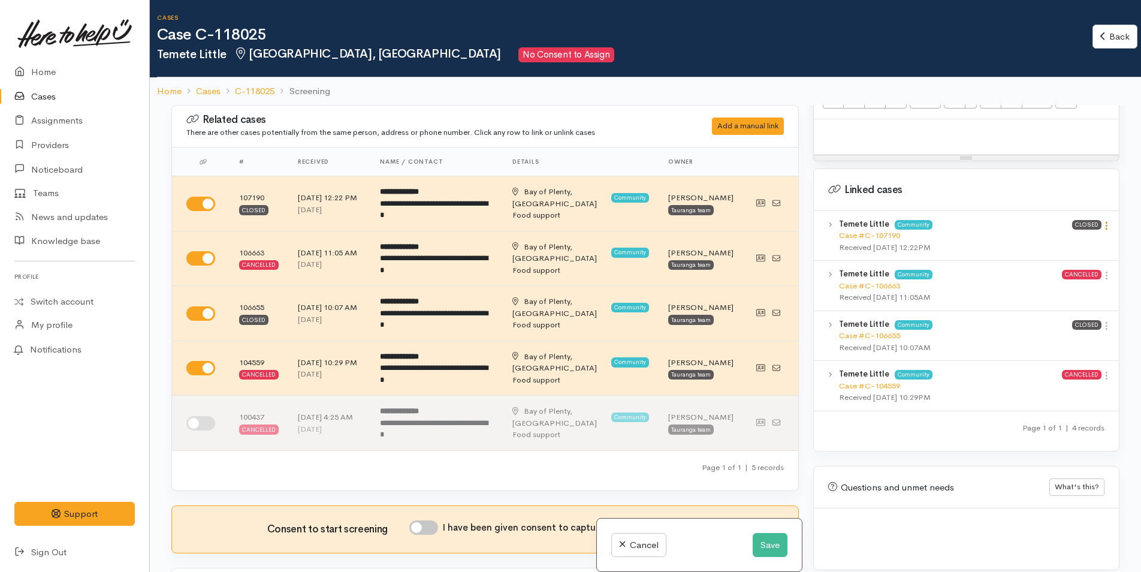
click at [1104, 221] on icon at bounding box center [1107, 226] width 10 height 10
click at [1072, 240] on link "View case" at bounding box center [1064, 249] width 95 height 19
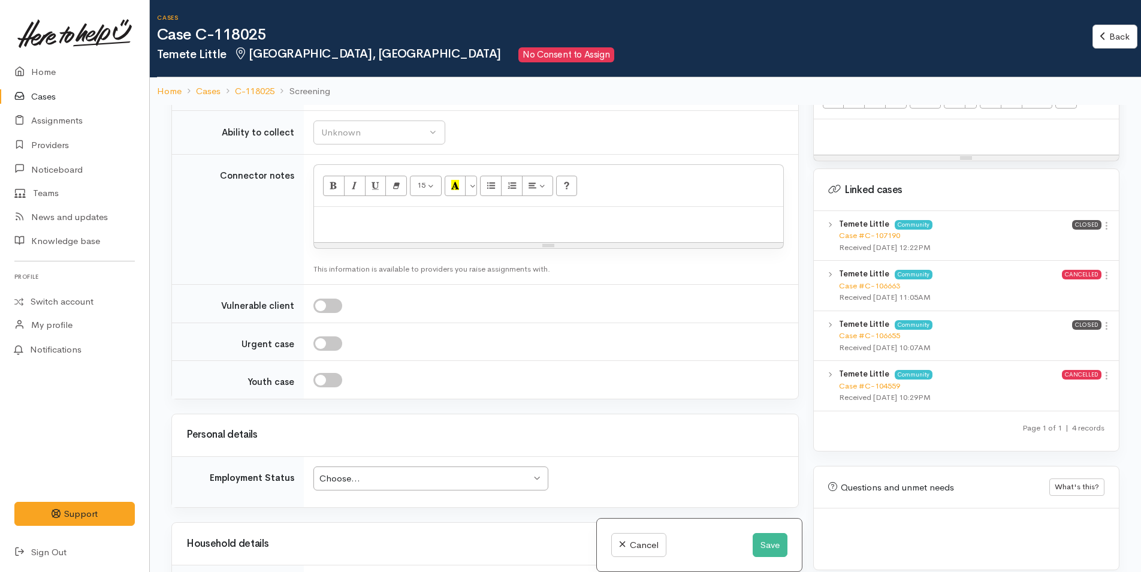
click at [342, 230] on div at bounding box center [548, 224] width 469 height 35
paste div
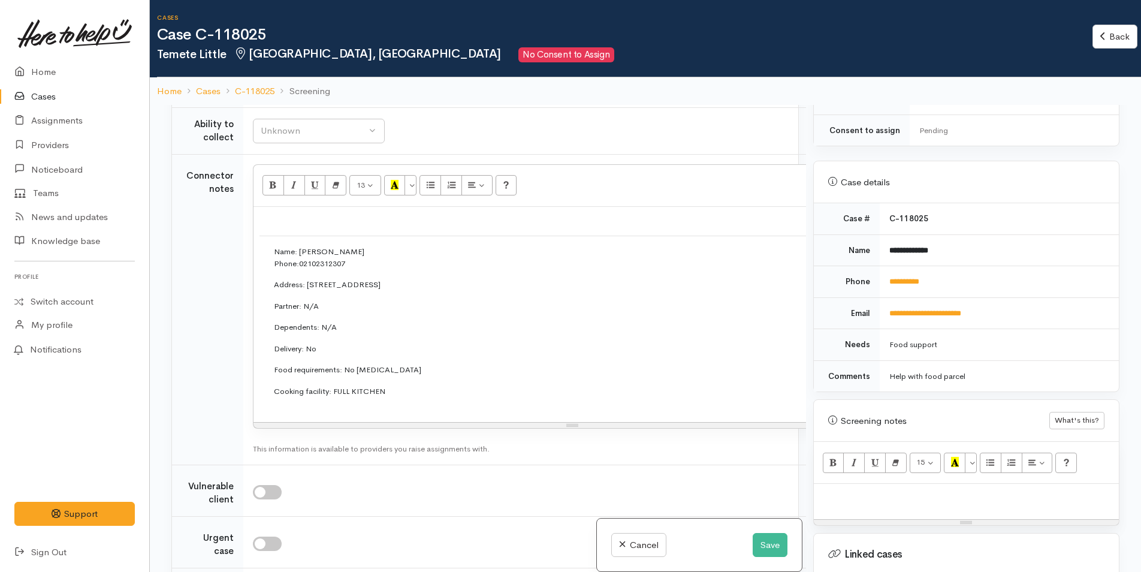
scroll to position [478, 0]
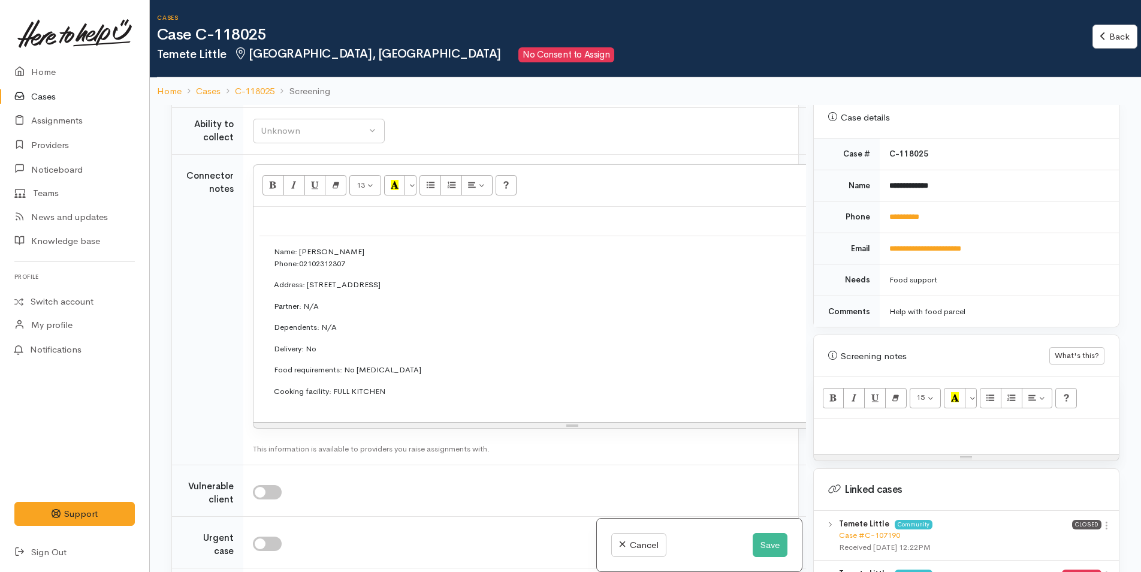
click at [831, 429] on div at bounding box center [966, 436] width 305 height 35
paste div
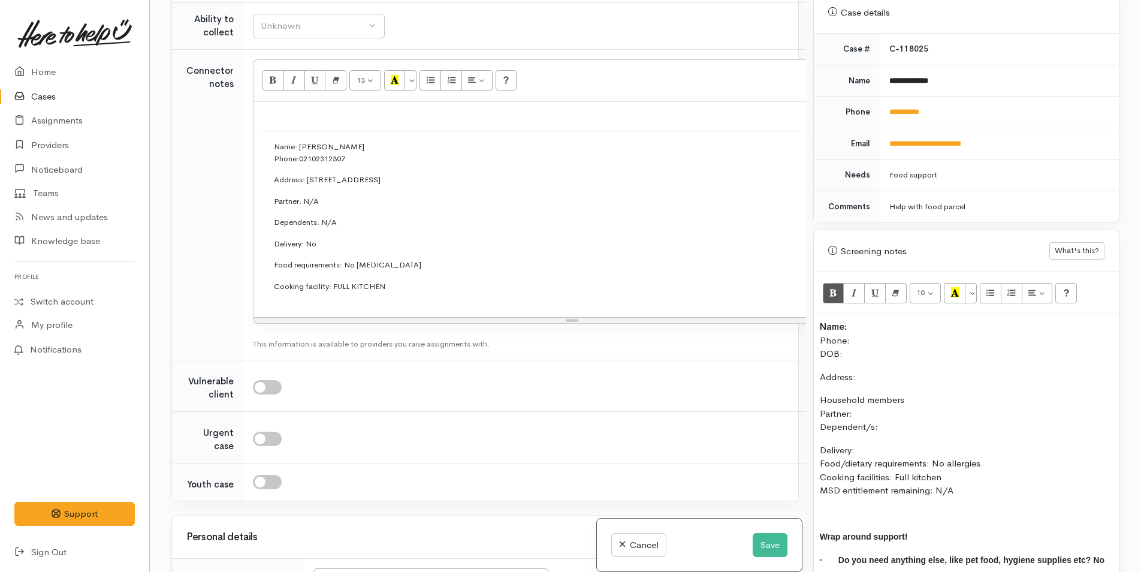
scroll to position [483, 0]
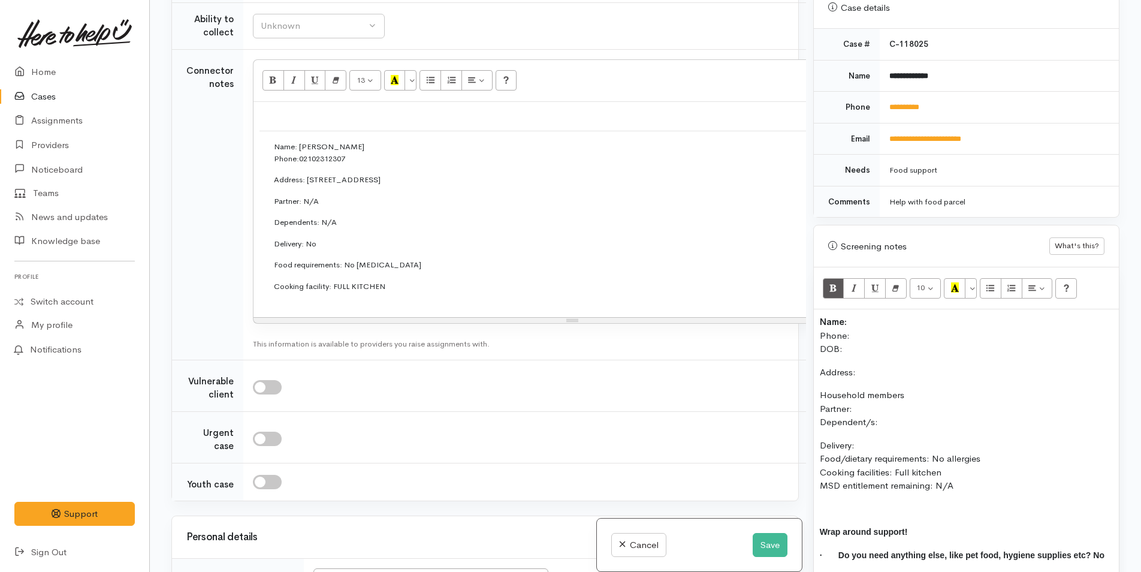
click at [866, 315] on p "Name: Phone: DOB:" at bounding box center [966, 335] width 293 height 41
click at [888, 321] on p "Name: Te Mete Little Phone: DOB:" at bounding box center [966, 335] width 293 height 41
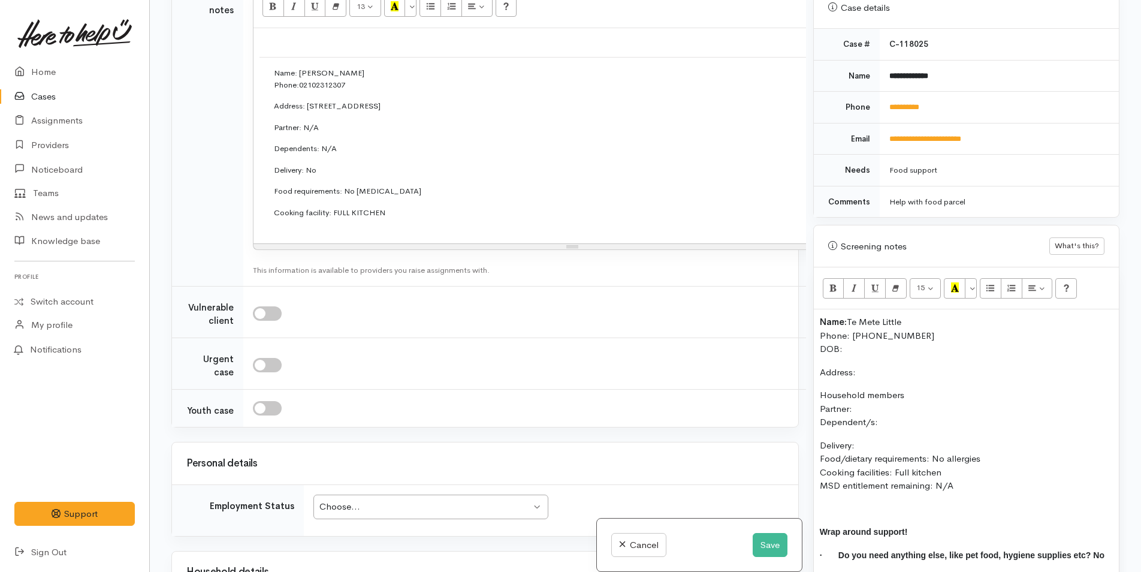
scroll to position [1262, 0]
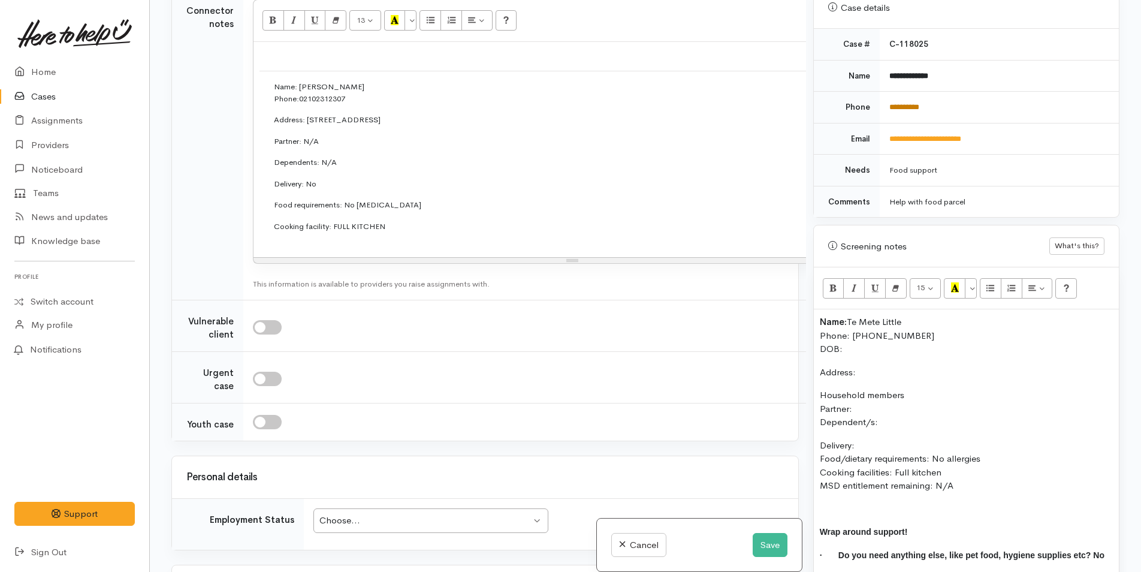
click at [907, 103] on link "**********" at bounding box center [905, 107] width 30 height 8
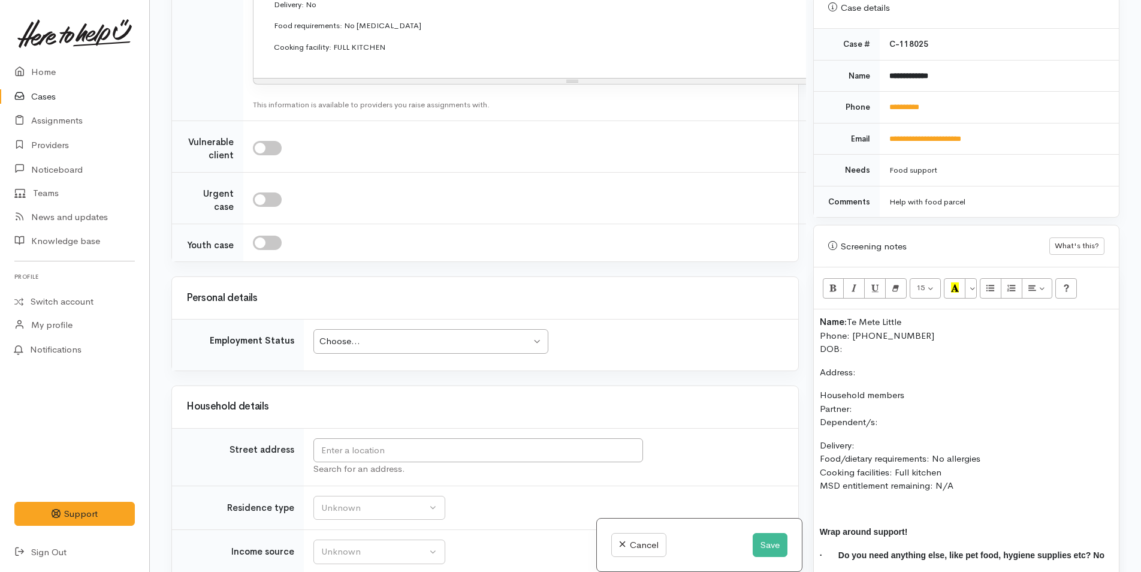
scroll to position [1442, 0]
click at [329, 462] on input "text" at bounding box center [478, 450] width 330 height 25
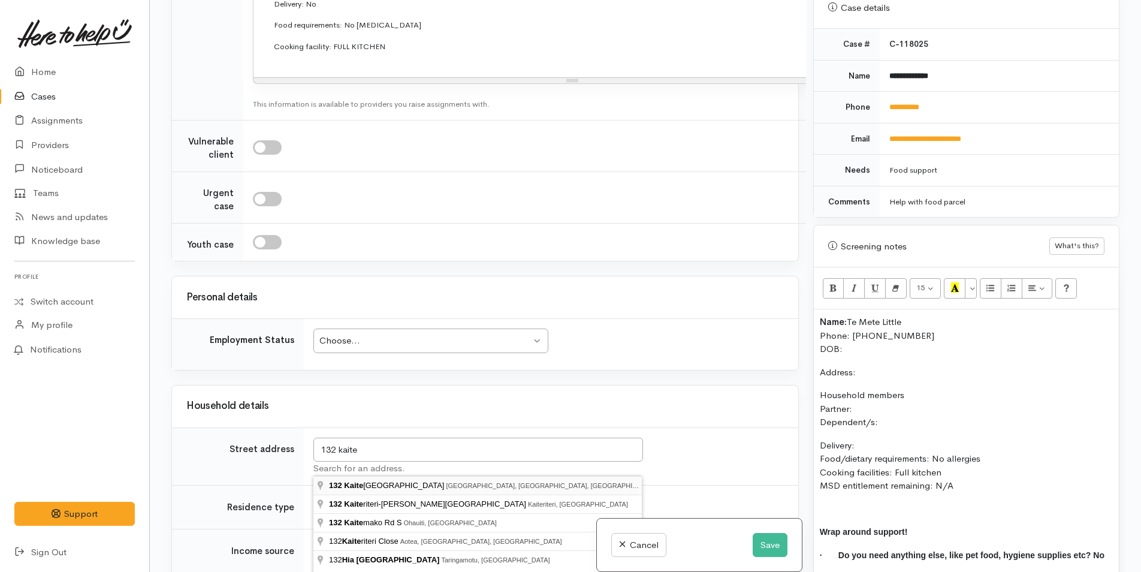
type input "132 Kaitemako Road, Welcome Bay, Tauranga, New Zealand"
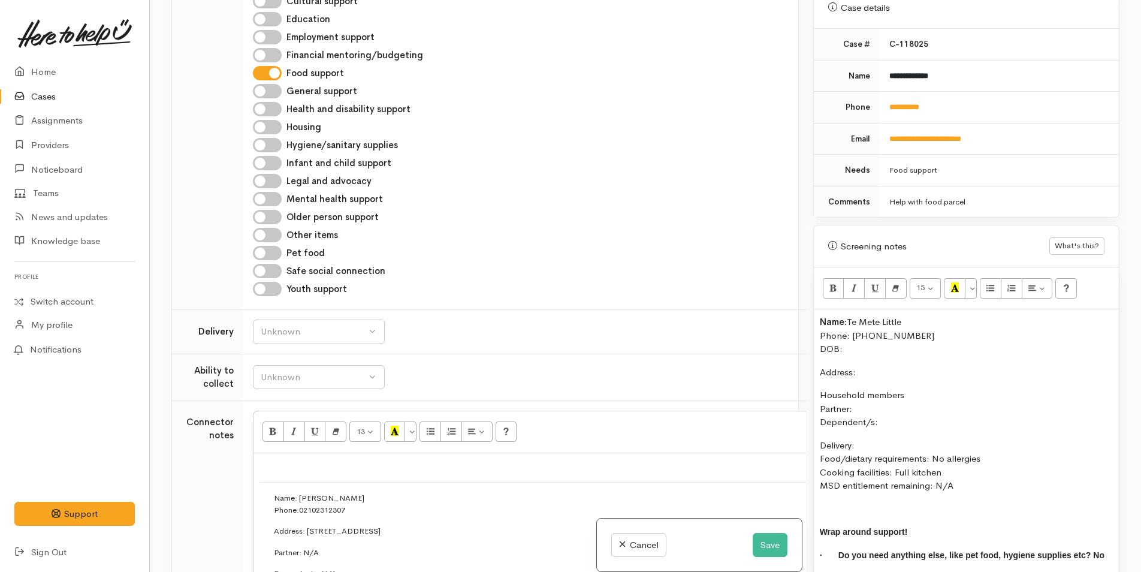
scroll to position [1727, 0]
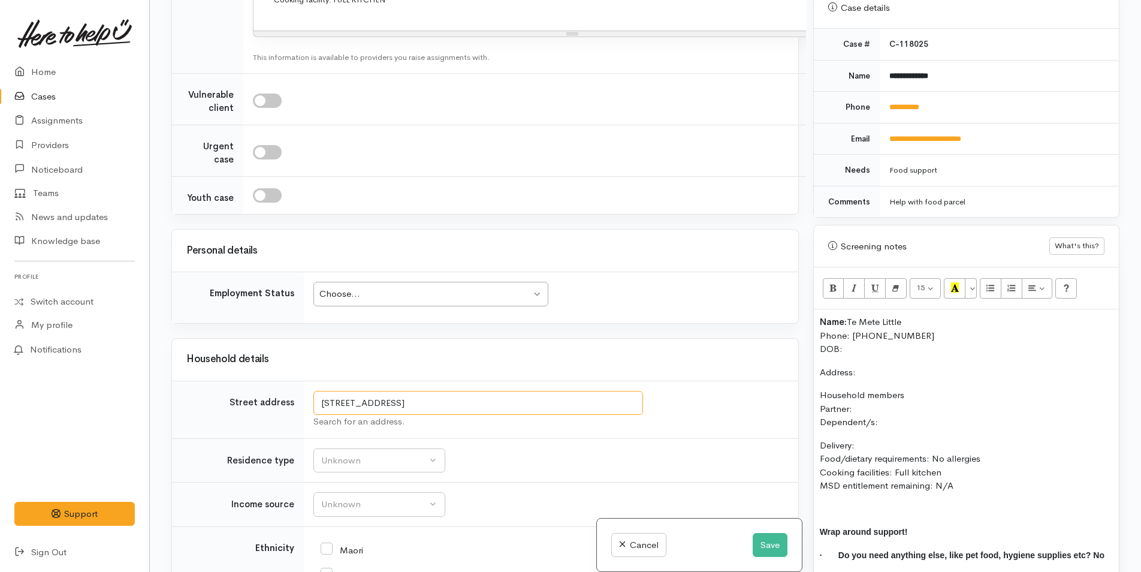
drag, startPoint x: 590, startPoint y: 465, endPoint x: 245, endPoint y: 440, distance: 346.8
click at [885, 366] on p "Address:" at bounding box center [966, 373] width 293 height 14
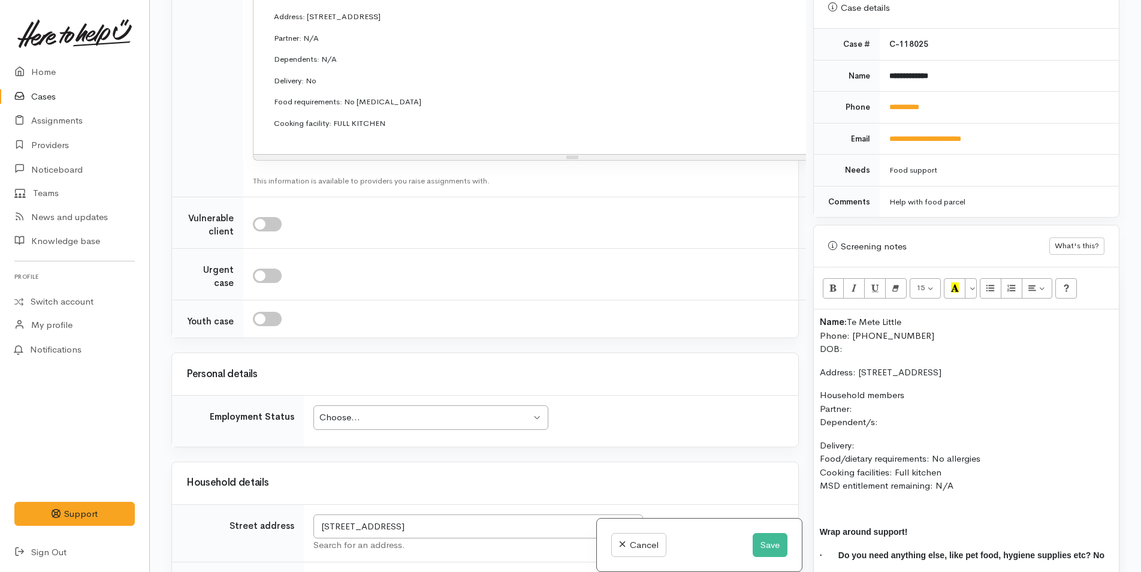
scroll to position [1487, 0]
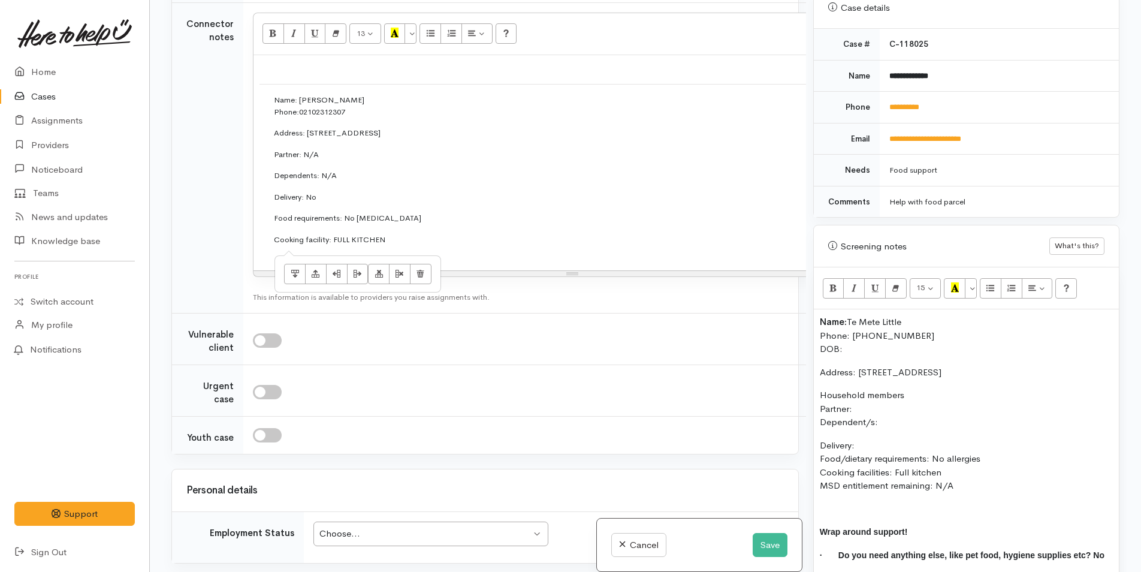
drag, startPoint x: 249, startPoint y: 224, endPoint x: 234, endPoint y: 124, distance: 100.6
click at [234, 123] on tr "Connector notes 13 8 9 10 11 12 14 18 24 36 Background Color Transparent Select…" at bounding box center [539, 157] width 735 height 310
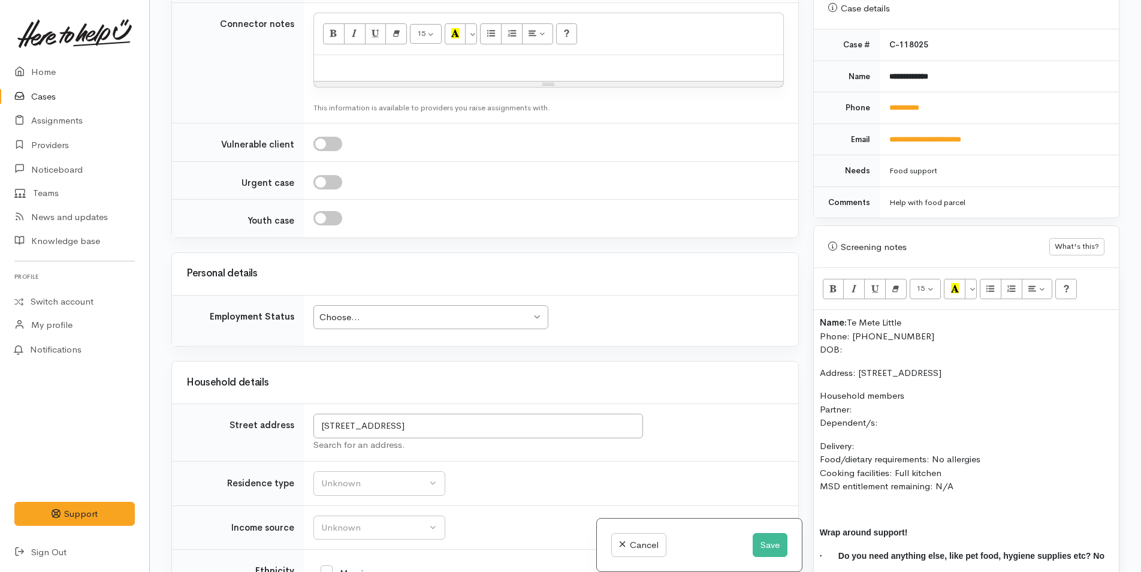
scroll to position [1125, 0]
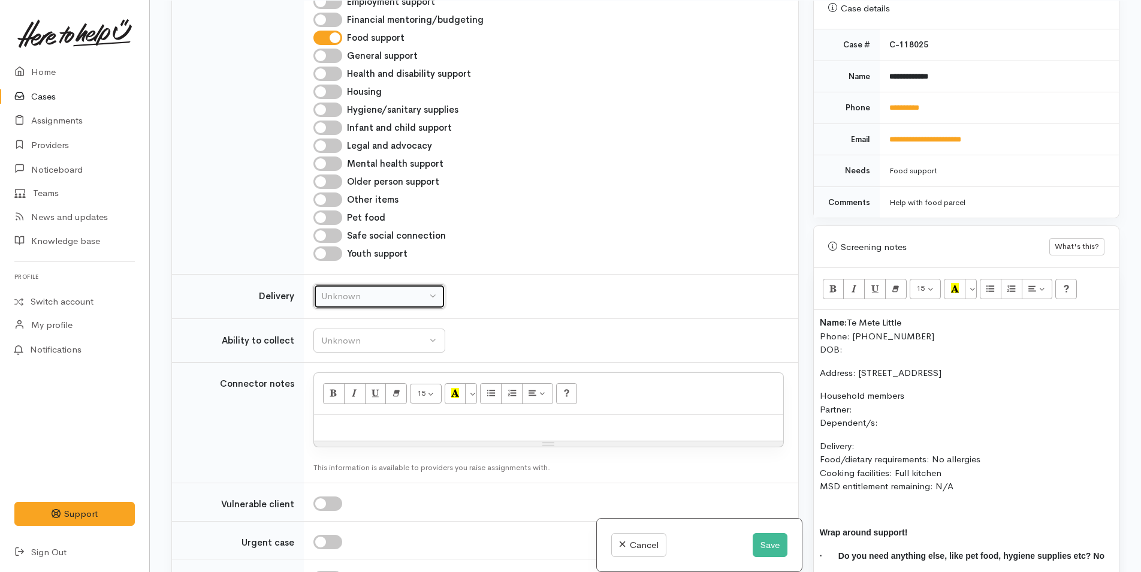
click at [345, 309] on button "Unknown" at bounding box center [379, 296] width 132 height 25
click at [334, 415] on span "No" at bounding box center [334, 409] width 13 height 14
select select "1"
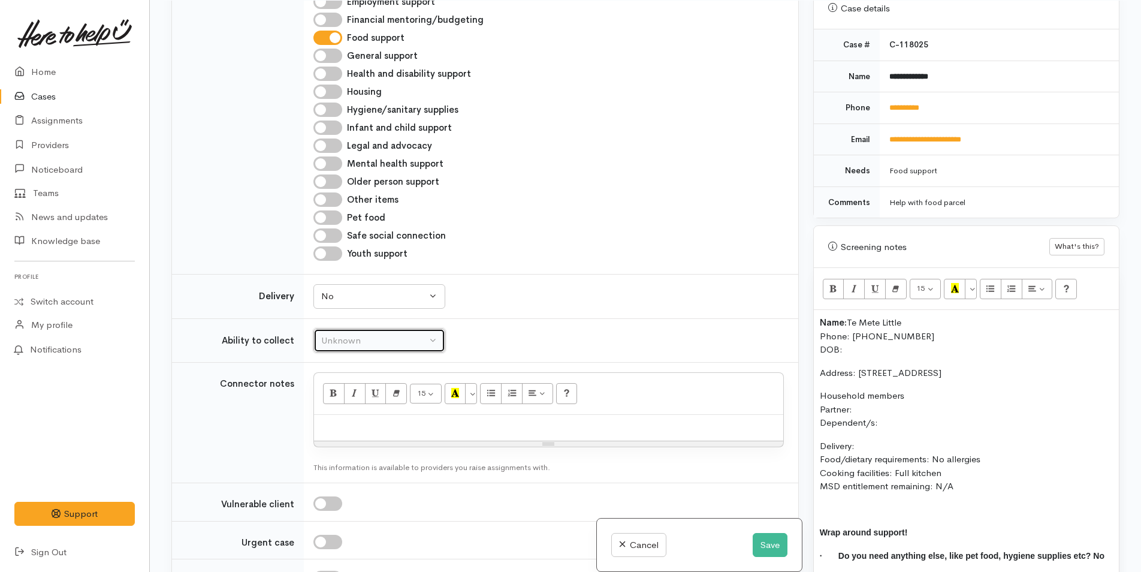
click at [336, 348] on div "Unknown" at bounding box center [373, 341] width 105 height 14
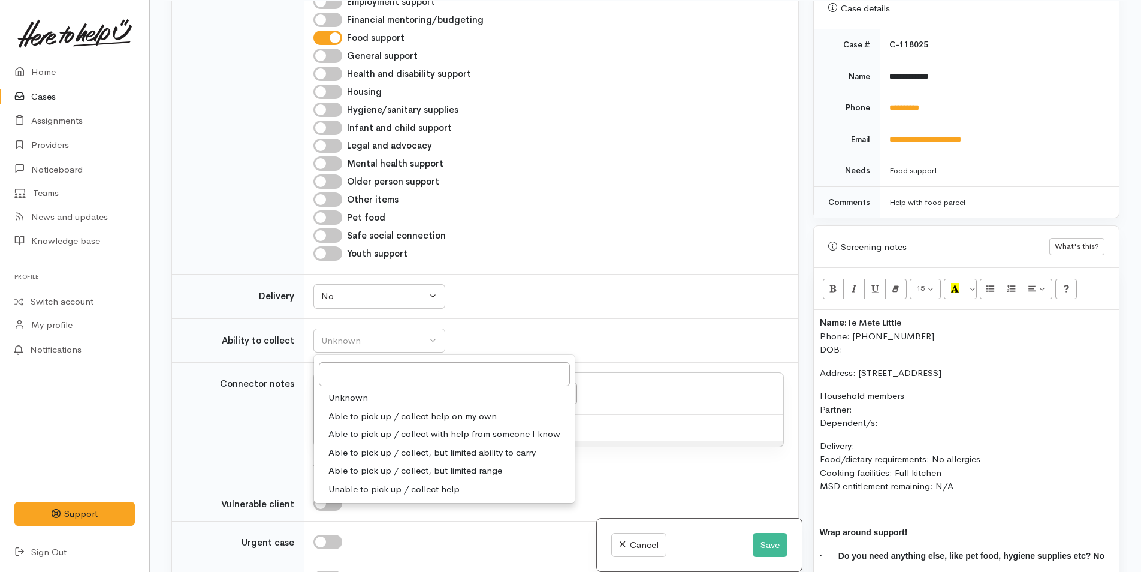
click at [347, 426] on link "Able to pick up / collect help on my own" at bounding box center [444, 416] width 261 height 19
select select "2"
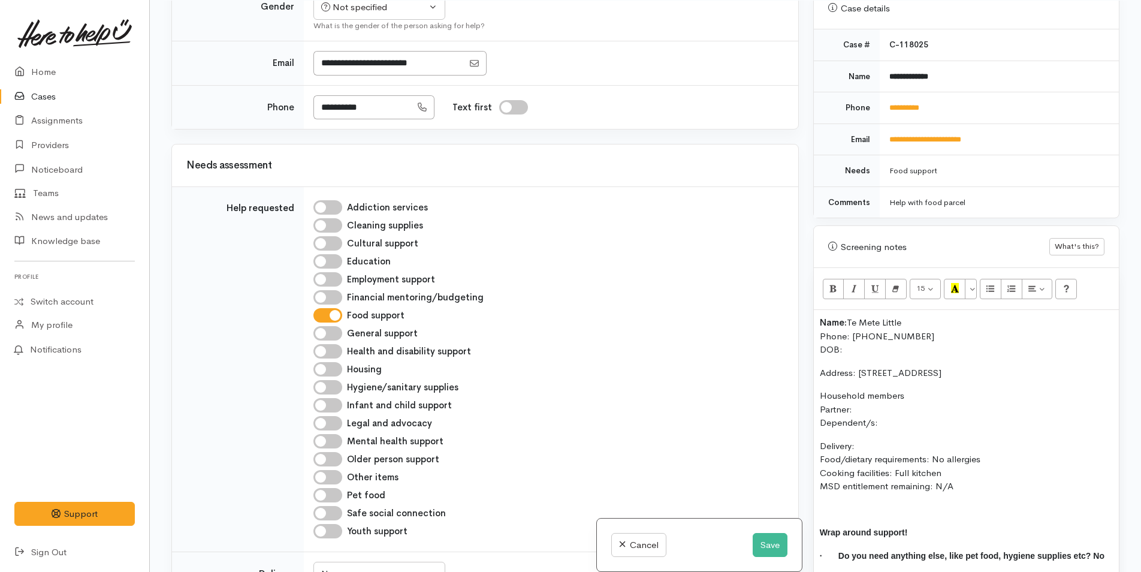
scroll to position [706, 0]
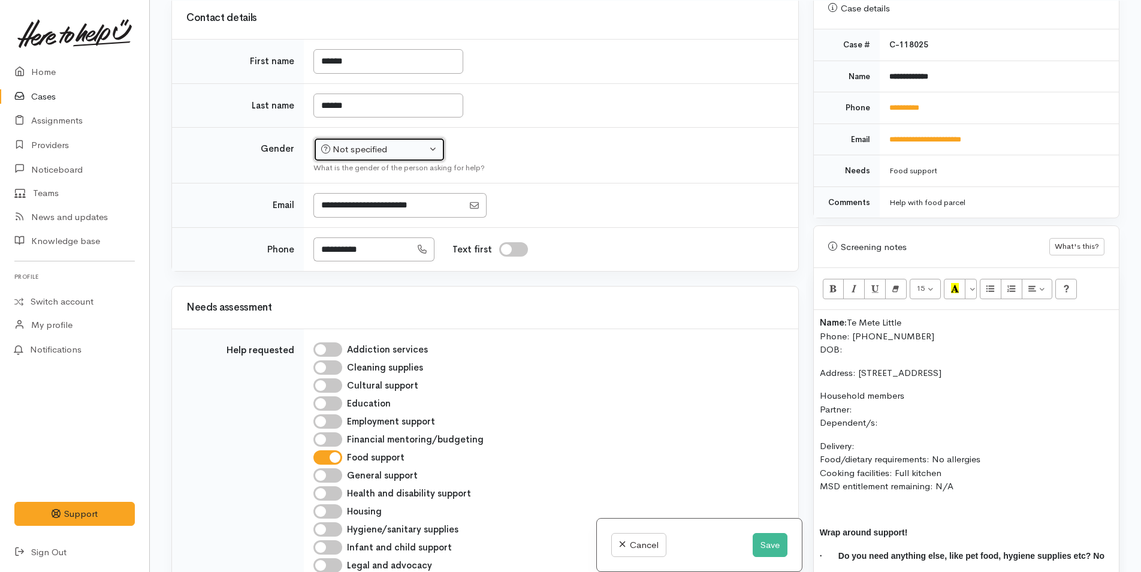
click at [353, 156] on div "Not specified" at bounding box center [373, 150] width 105 height 14
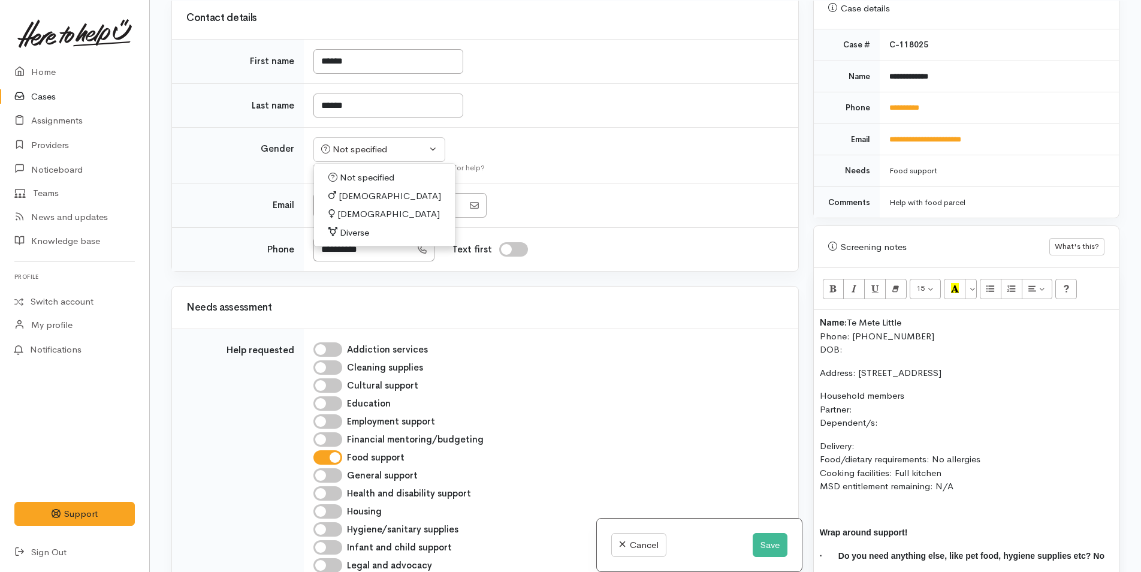
click at [354, 203] on span "Male" at bounding box center [390, 196] width 102 height 14
select select "Male"
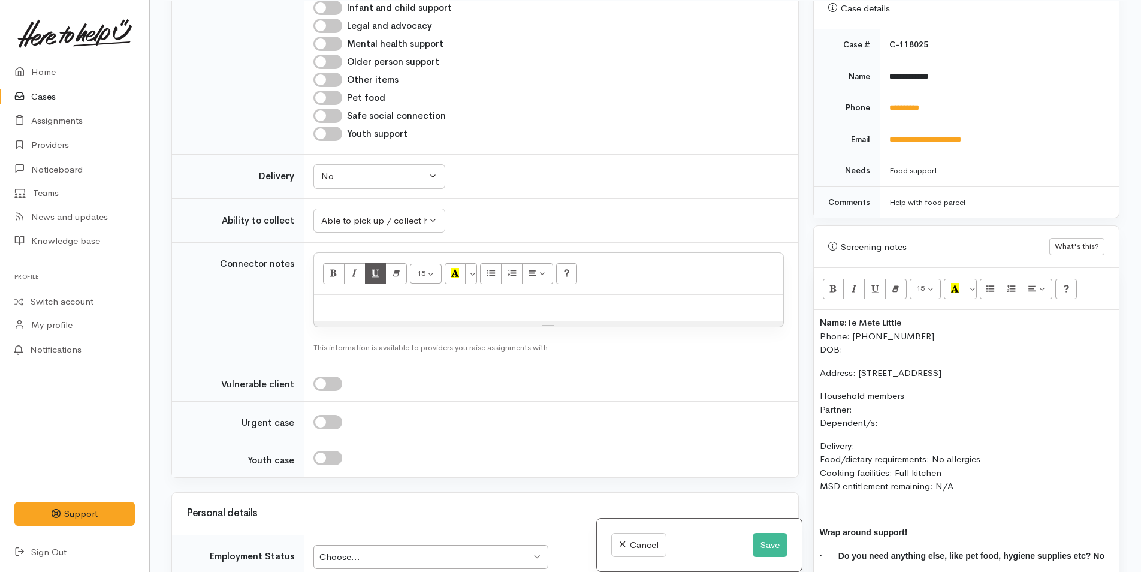
scroll to position [1724, 0]
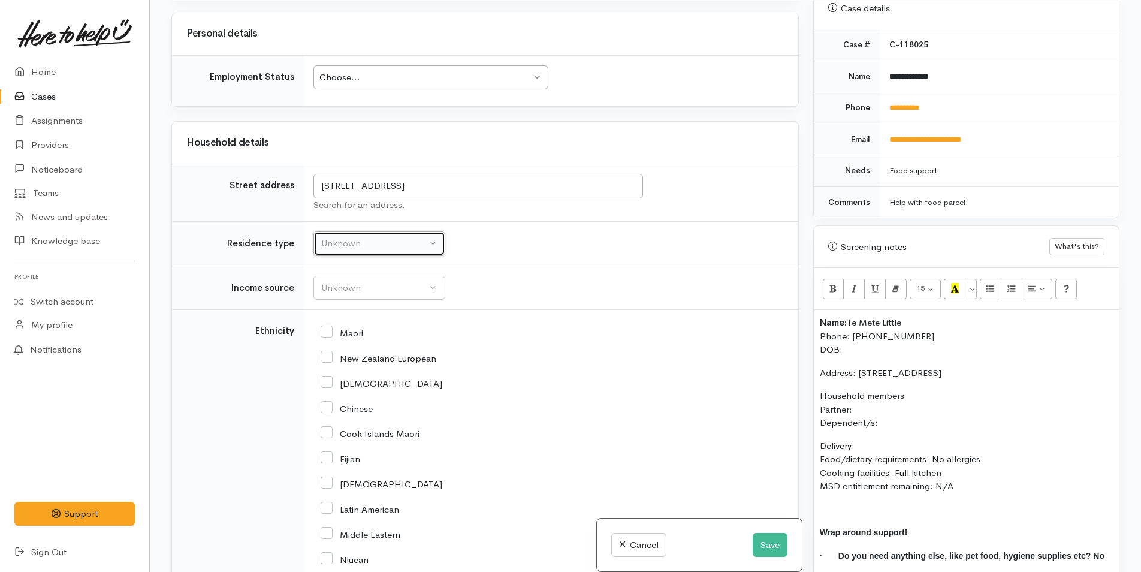
click at [353, 256] on button "Unknown" at bounding box center [379, 243] width 132 height 25
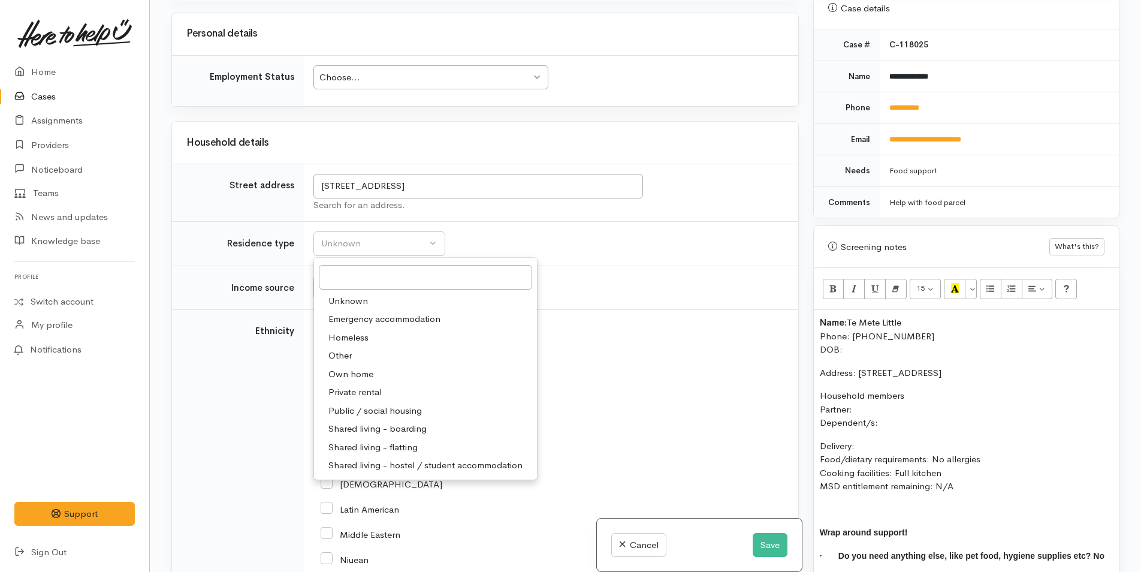
click at [354, 402] on link "Private rental" at bounding box center [425, 392] width 223 height 19
select select "2"
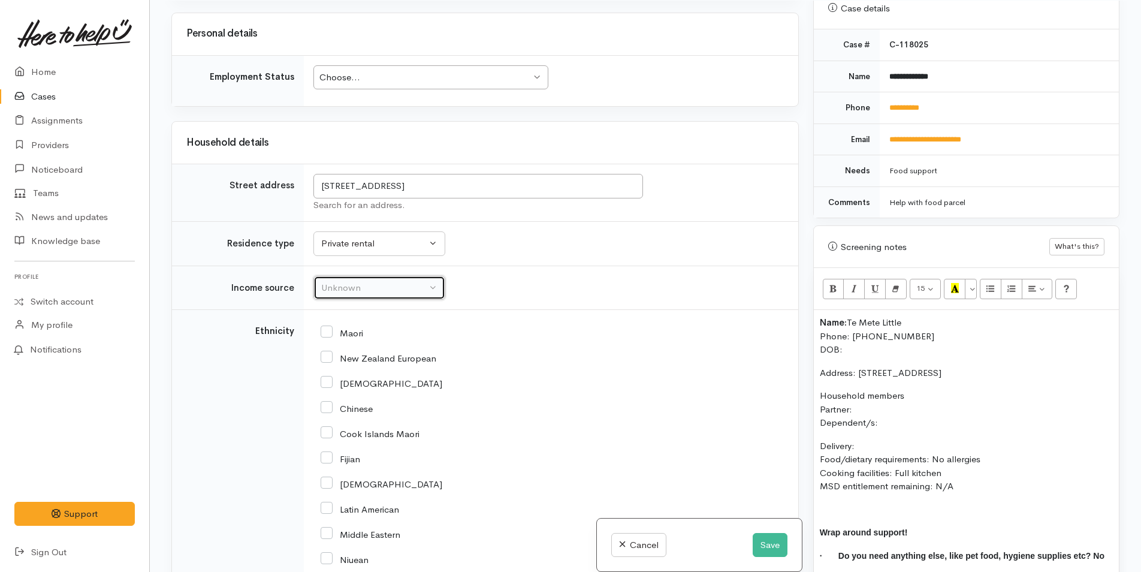
click at [352, 300] on button "Unknown" at bounding box center [379, 288] width 132 height 25
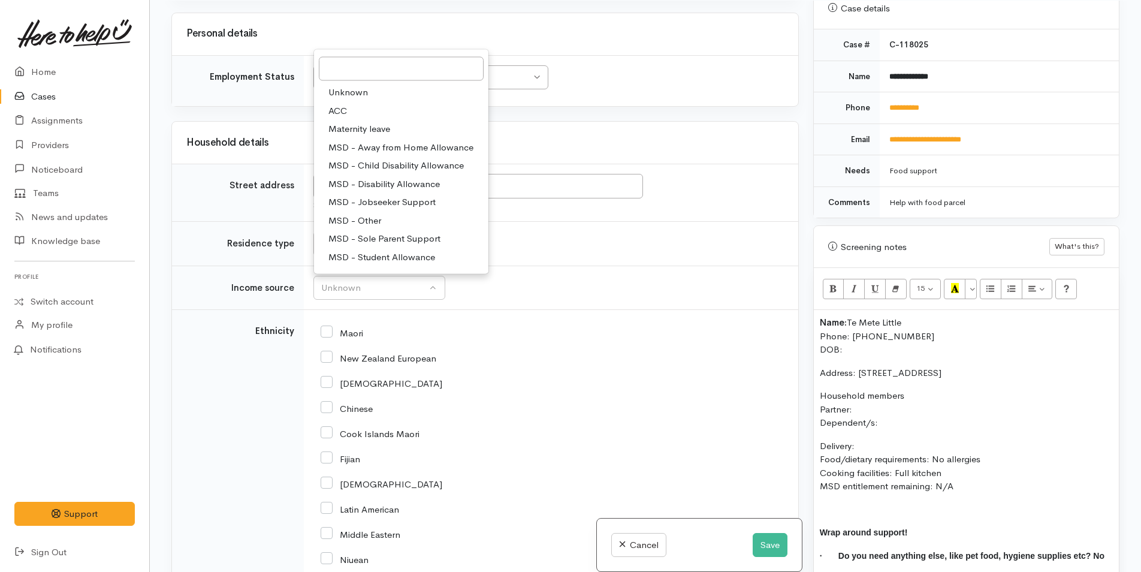
click at [373, 209] on span "MSD - Jobseeker Support" at bounding box center [381, 202] width 107 height 14
select select "4"
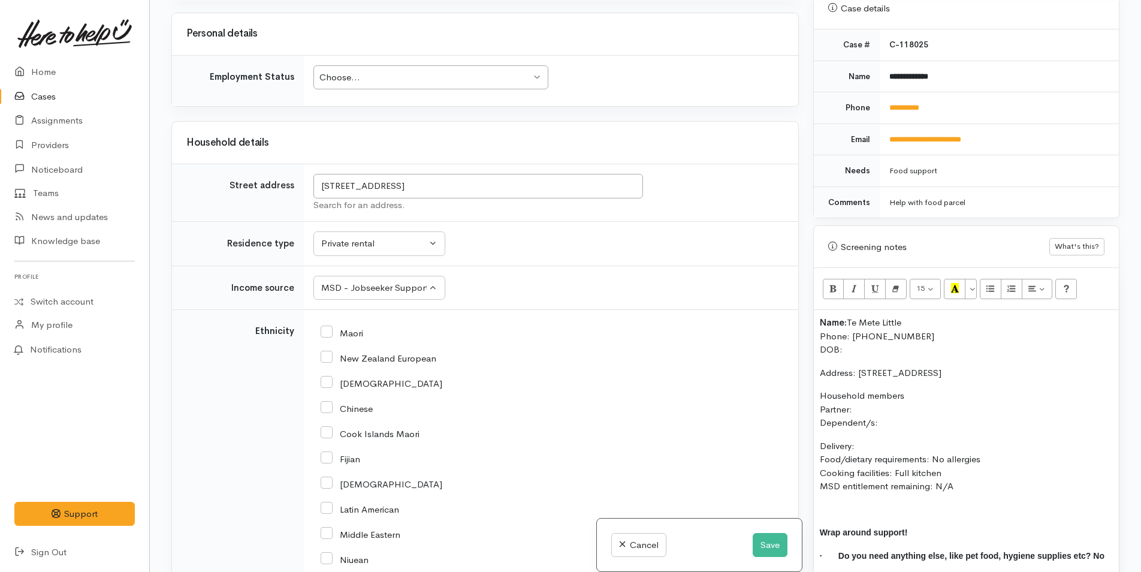
click at [326, 337] on input "Maori" at bounding box center [342, 332] width 43 height 11
checkbox input "true"
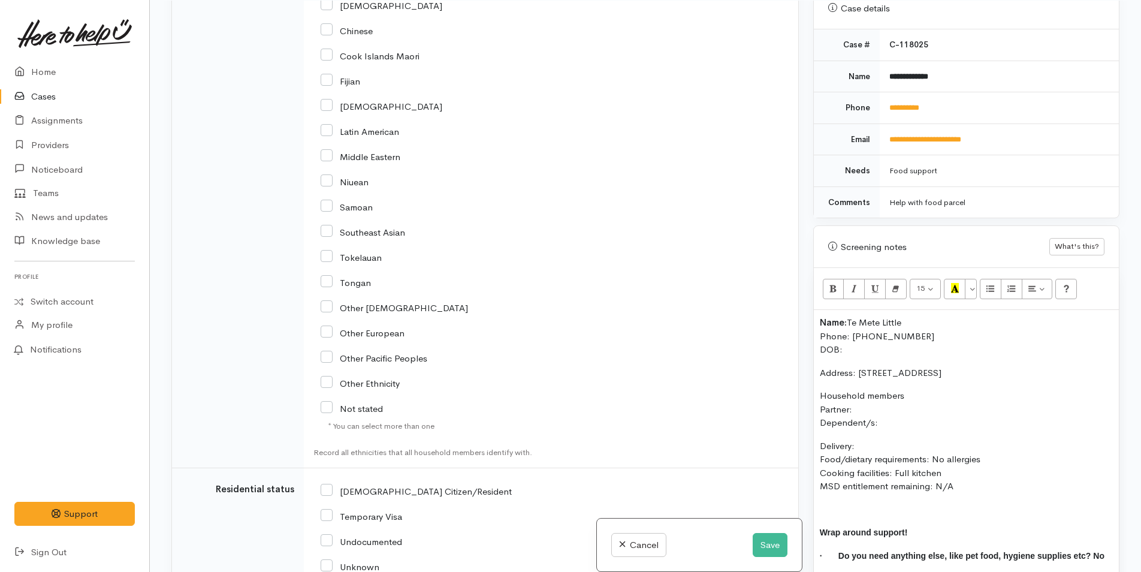
scroll to position [2264, 0]
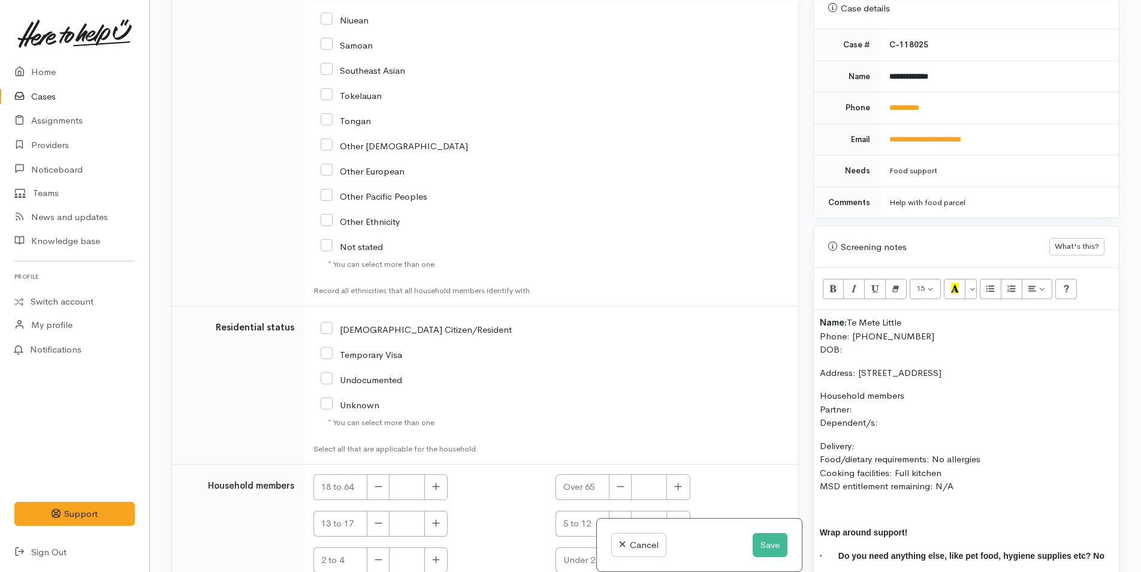
click at [330, 334] on input "NZ Citizen/Resident" at bounding box center [416, 328] width 191 height 11
checkbox input "true"
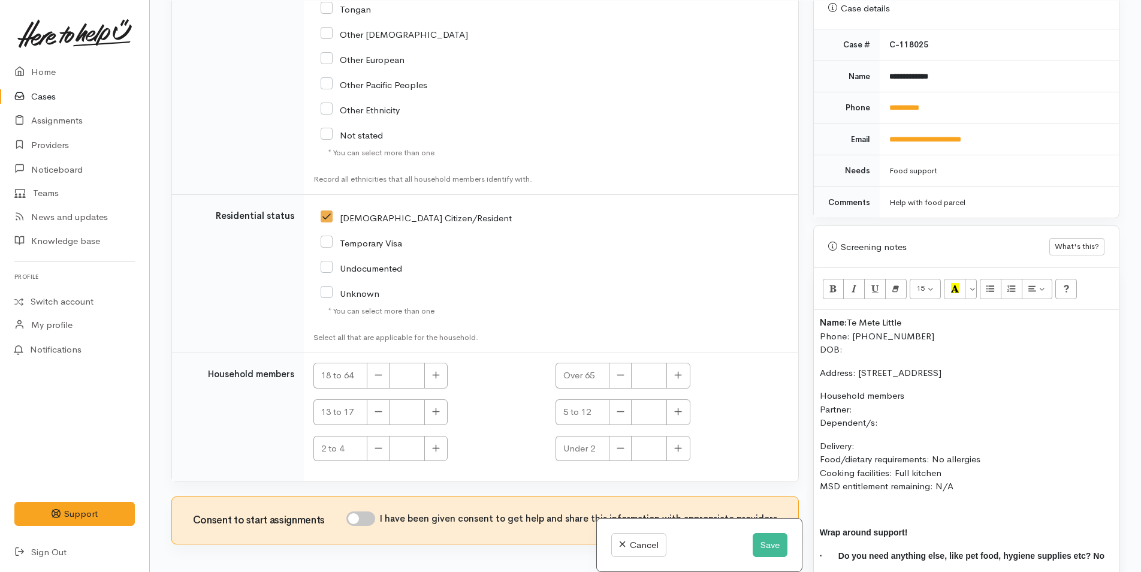
scroll to position [2468, 0]
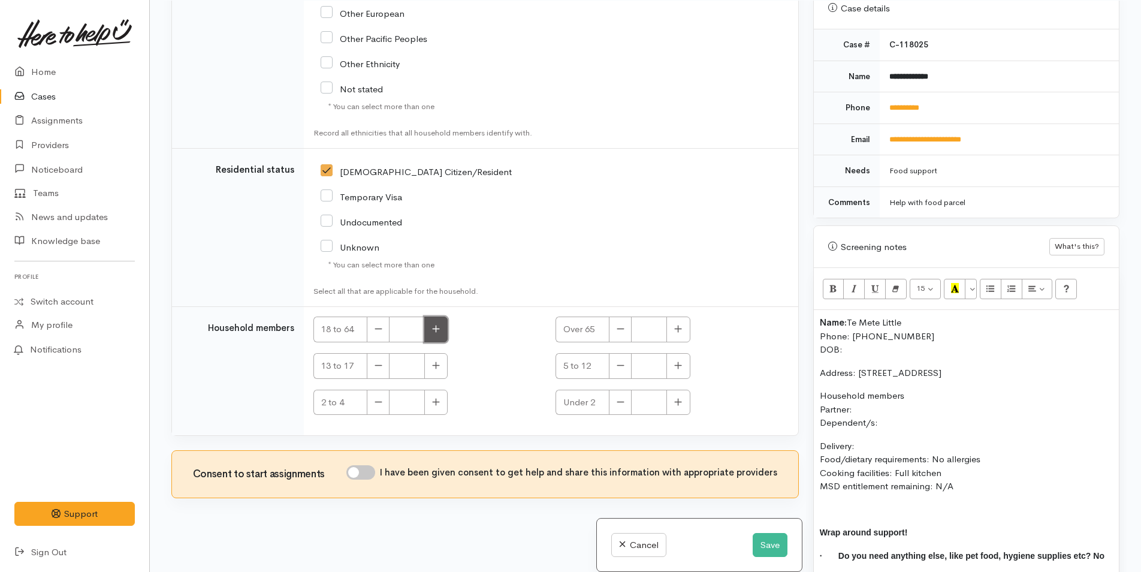
click at [437, 336] on button "button" at bounding box center [435, 329] width 23 height 26
type input "1"
click at [367, 475] on input "I have been given consent to get help and share this information with appropria…" at bounding box center [360, 472] width 29 height 14
checkbox input "true"
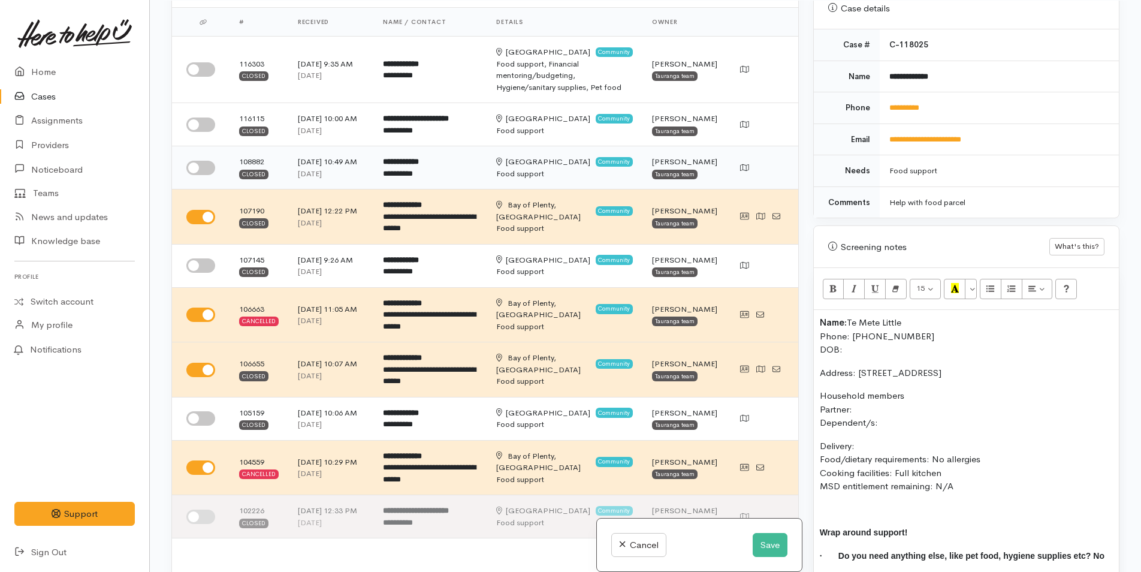
scroll to position [0, 0]
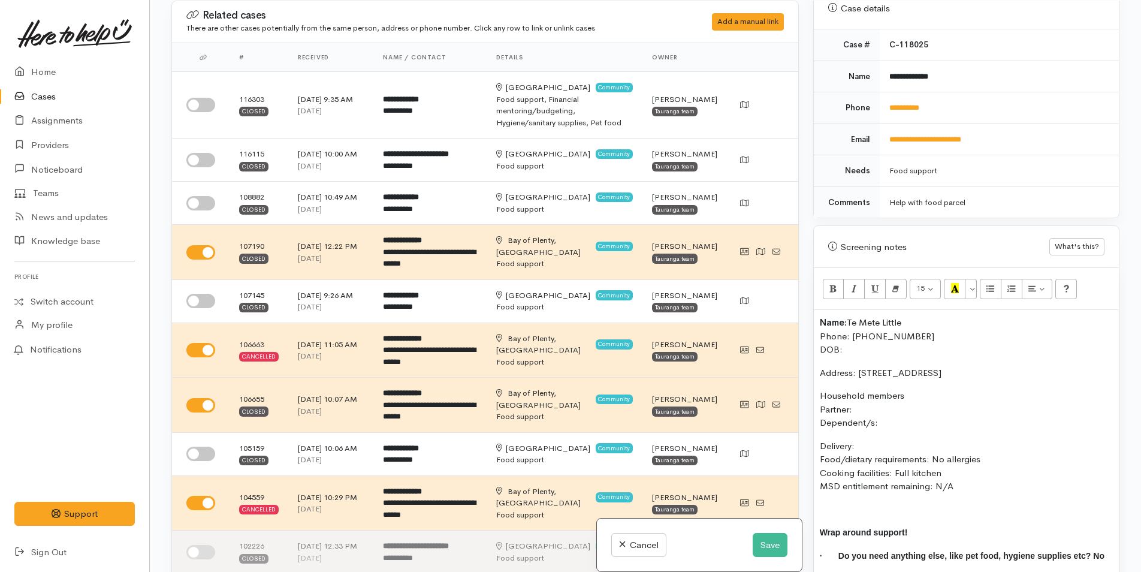
click at [849, 340] on p "Name: Te Mete Little Phone: 02102312307 DOB:" at bounding box center [966, 336] width 293 height 41
click at [869, 440] on p "Delivery: Food/dietary requirements: No allergies Cooking facilities: Full kitc…" at bounding box center [966, 466] width 293 height 54
click at [888, 405] on p "Household members Partner: Dependent/s:" at bounding box center [966, 409] width 293 height 41
click at [857, 396] on p "Household members Partner: Dependent/s: N/A" at bounding box center [966, 409] width 293 height 41
click at [919, 412] on p "Household members Partner: N/A Dependent/s: N/A" at bounding box center [966, 409] width 293 height 41
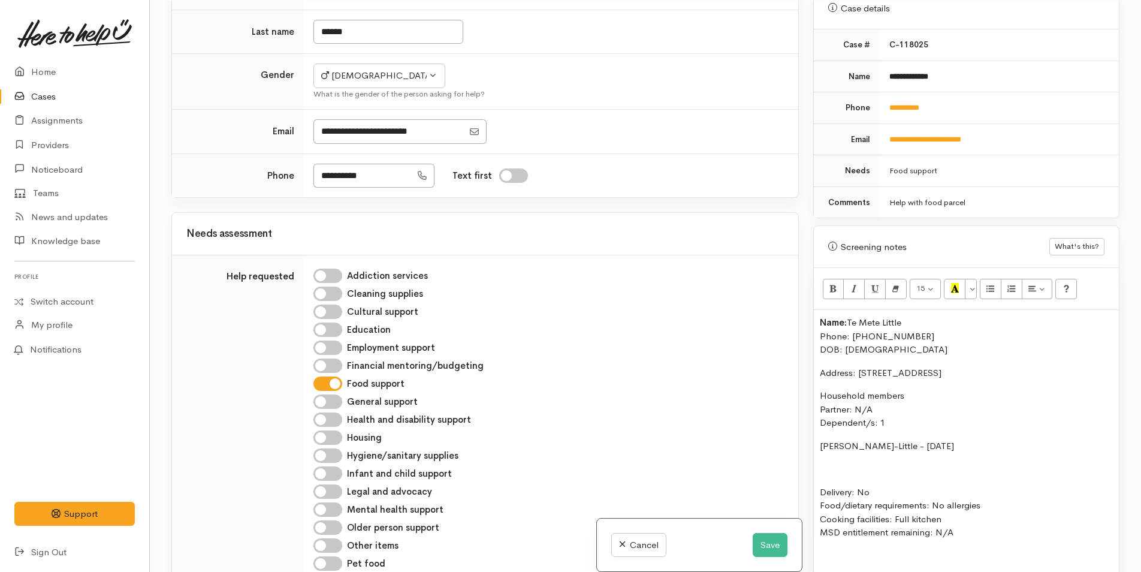
scroll to position [599, 0]
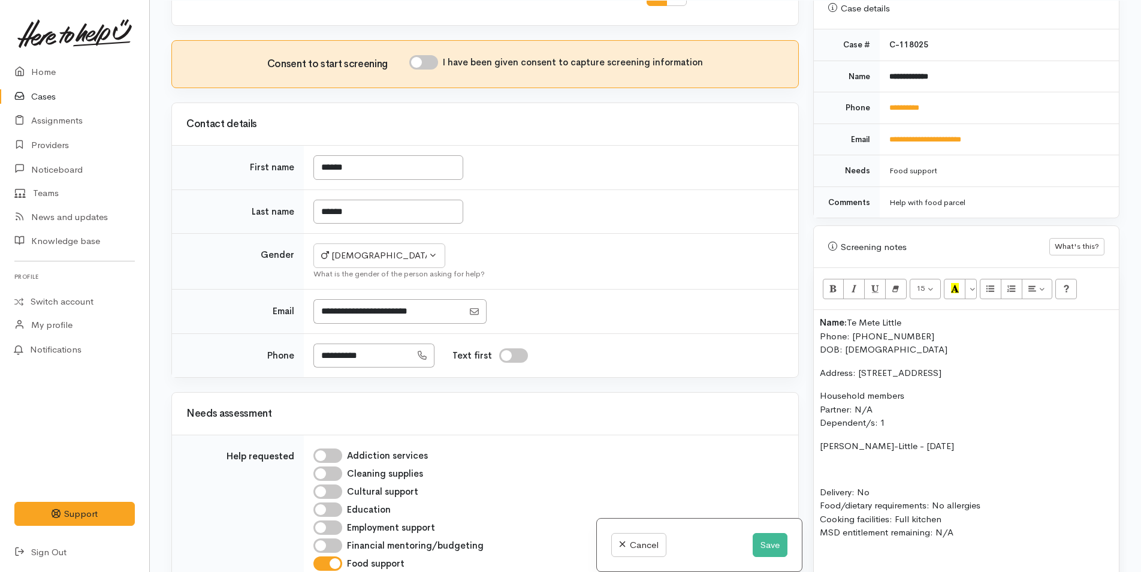
click at [435, 70] on input "I have been given consent to capture screening information" at bounding box center [423, 62] width 29 height 14
checkbox input "true"
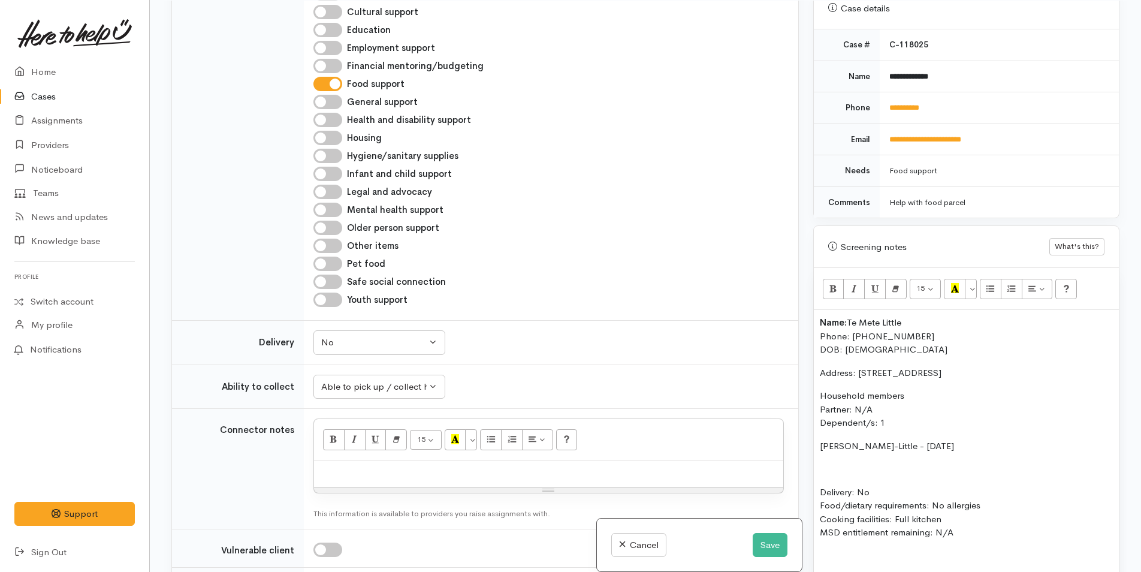
scroll to position [1199, 0]
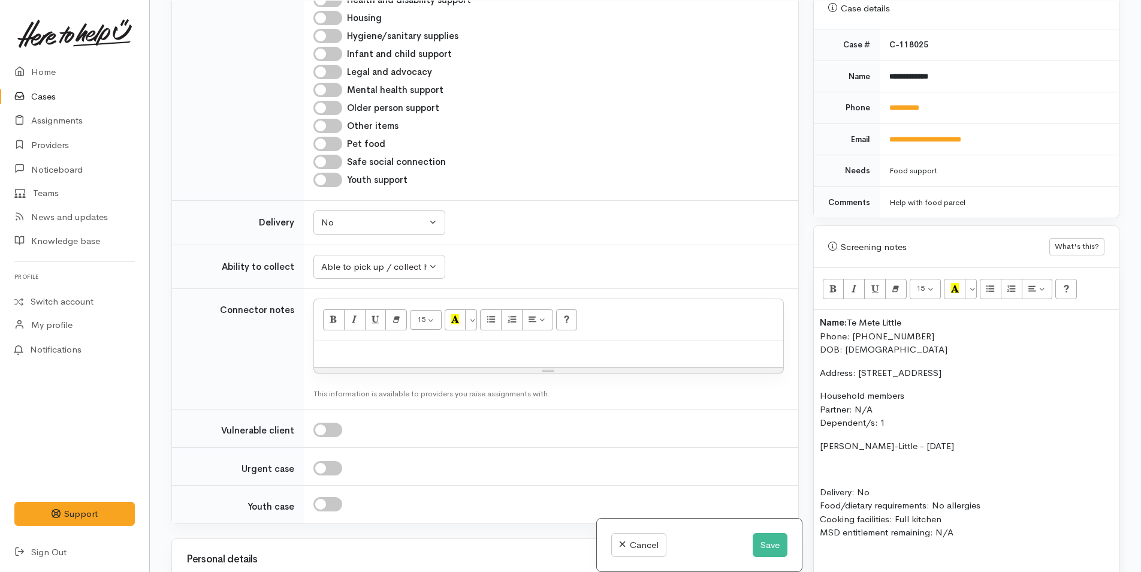
click at [825, 462] on p at bounding box center [966, 469] width 293 height 14
drag, startPoint x: 868, startPoint y: 470, endPoint x: 825, endPoint y: 400, distance: 82.0
click at [825, 400] on div "Name: Te Mete Little Phone: 02102312307 DOB: 26/08/1983 Address: 132 Kaitemako …" at bounding box center [966, 467] width 305 height 314
click at [882, 420] on div "Name: Te Mete Little Phone: 02102312307 DOB: 26/08/1983 Address: 132 Kaitemako …" at bounding box center [966, 467] width 305 height 314
drag, startPoint x: 885, startPoint y: 411, endPoint x: 792, endPoint y: 412, distance: 92.9
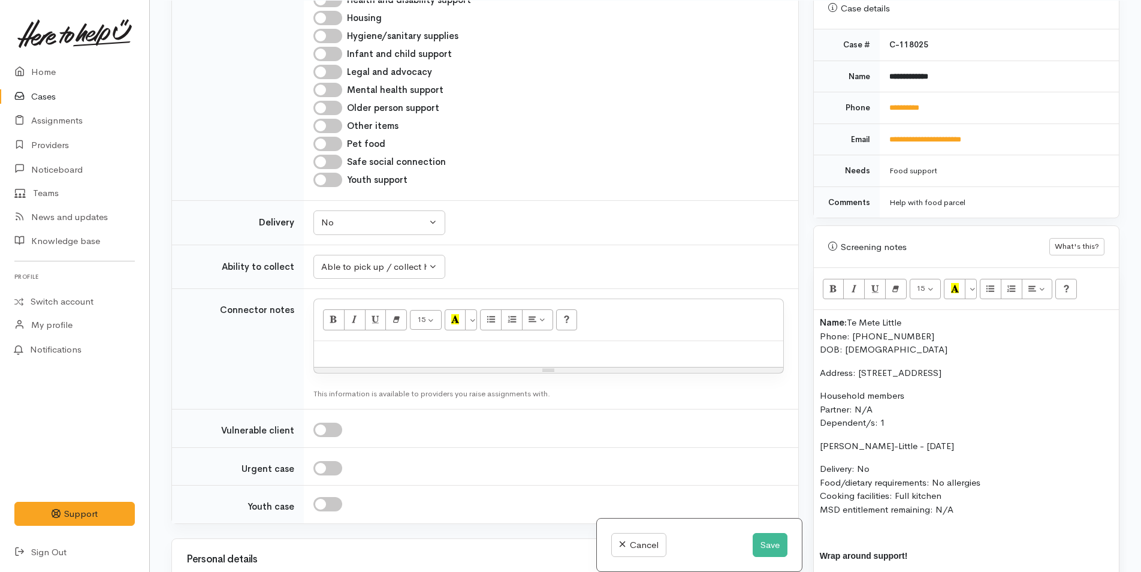
click at [791, 412] on div "Related cases There are other cases potentially from the same person, address o…" at bounding box center [645, 287] width 963 height 572
click at [830, 283] on icon "Bold (CTRL+B)" at bounding box center [834, 288] width 8 height 10
click at [893, 445] on div "Name: Te Mete Little Phone: 02102312307 DOB: 26/08/1983 Address: 132 Kaitemako …" at bounding box center [966, 467] width 305 height 314
drag, startPoint x: 957, startPoint y: 493, endPoint x: 802, endPoint y: 310, distance: 239.0
click at [802, 310] on div "Related cases There are other cases potentially from the same person, address o…" at bounding box center [645, 287] width 963 height 572
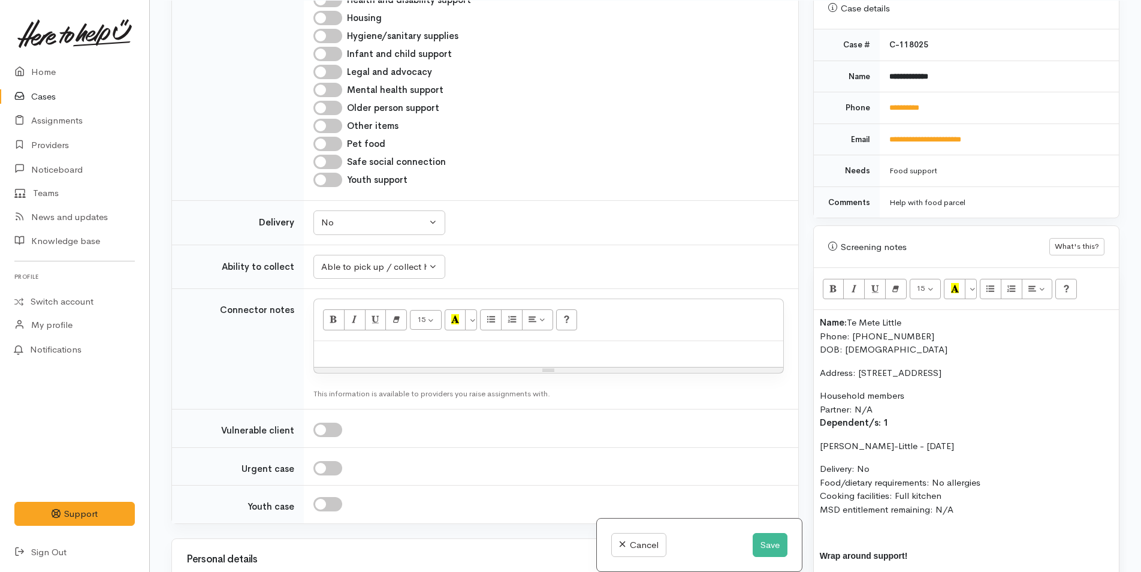
click at [1005, 462] on p "Delivery: No Food/dietary requirements: No allergies Cooking facilities: Full k…" at bounding box center [966, 489] width 293 height 54
drag, startPoint x: 994, startPoint y: 431, endPoint x: 816, endPoint y: 439, distance: 178.8
click at [816, 439] on div "Name: Te Mete Little Phone: 02102312307 DOB: 26/08/1983 Address: 132 Kaitemako …" at bounding box center [966, 467] width 305 height 314
copy p "Chirisma Tarawa-Little - 14/09/2008"
drag, startPoint x: 834, startPoint y: 433, endPoint x: 843, endPoint y: 439, distance: 10.8
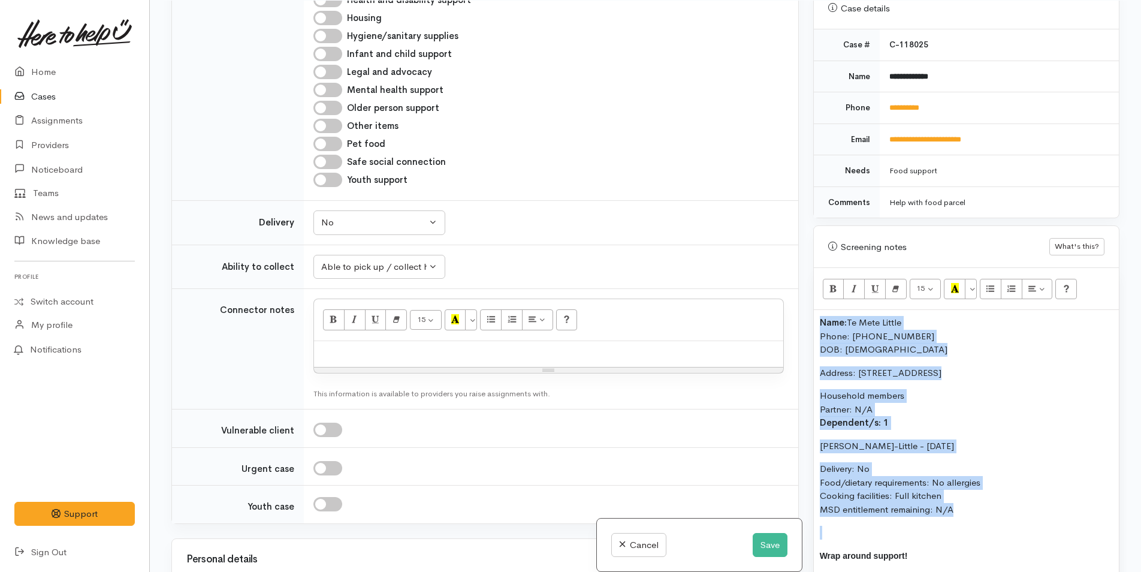
drag, startPoint x: 918, startPoint y: 492, endPoint x: 816, endPoint y: 304, distance: 212.7
click at [816, 310] on div "Name: Te Mete Little Phone: 02102312307 DOB: 26/08/1983 Address: 132 Kaitemako …" at bounding box center [966, 467] width 305 height 314
copy div "Name: Te Mete Little Phone: 02102312307 DOB: 26/08/1983 Address: 132 Kaitemako …"
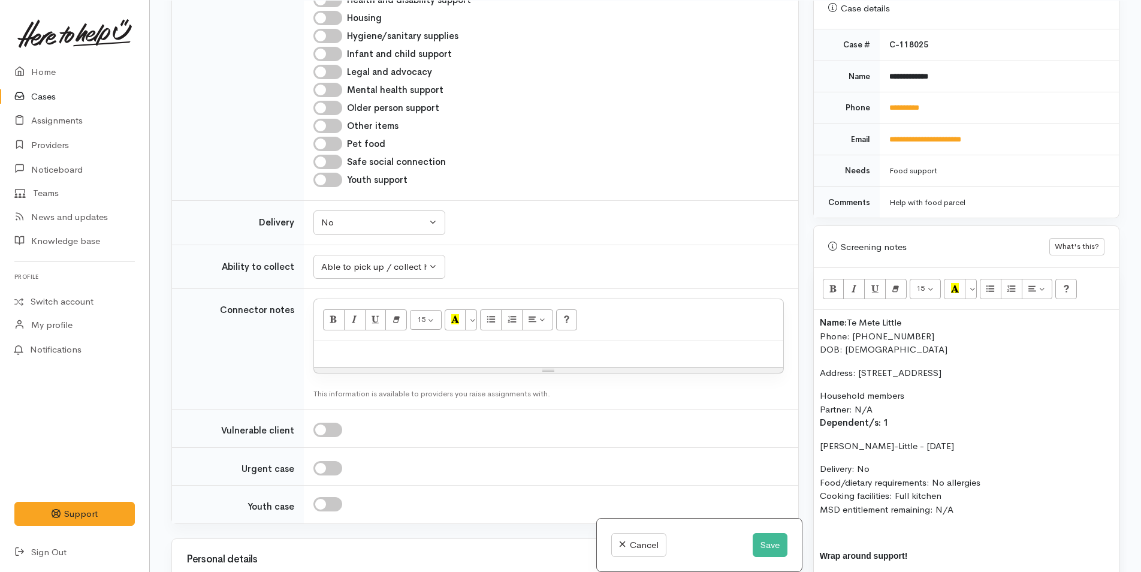
click at [386, 367] on div at bounding box center [548, 354] width 469 height 26
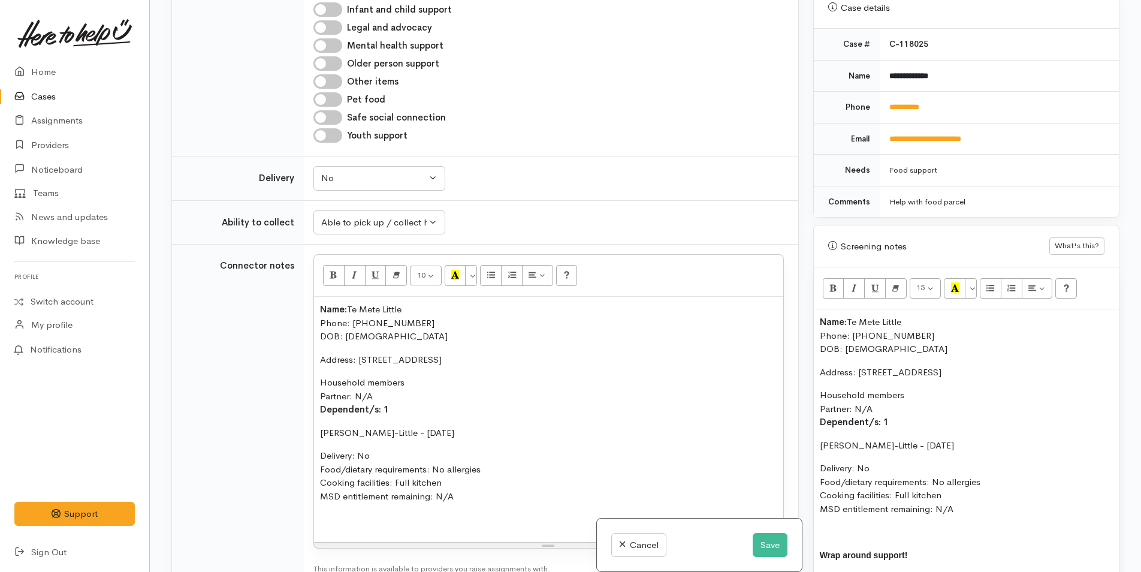
scroll to position [1782, 0]
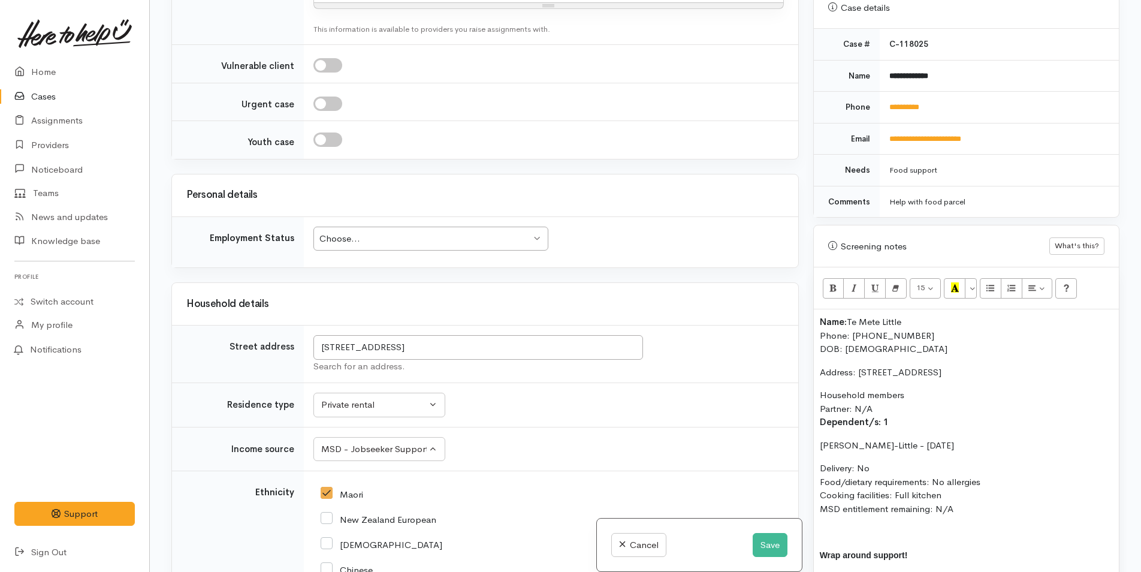
click at [360, 246] on div "Choose..." at bounding box center [425, 239] width 212 height 14
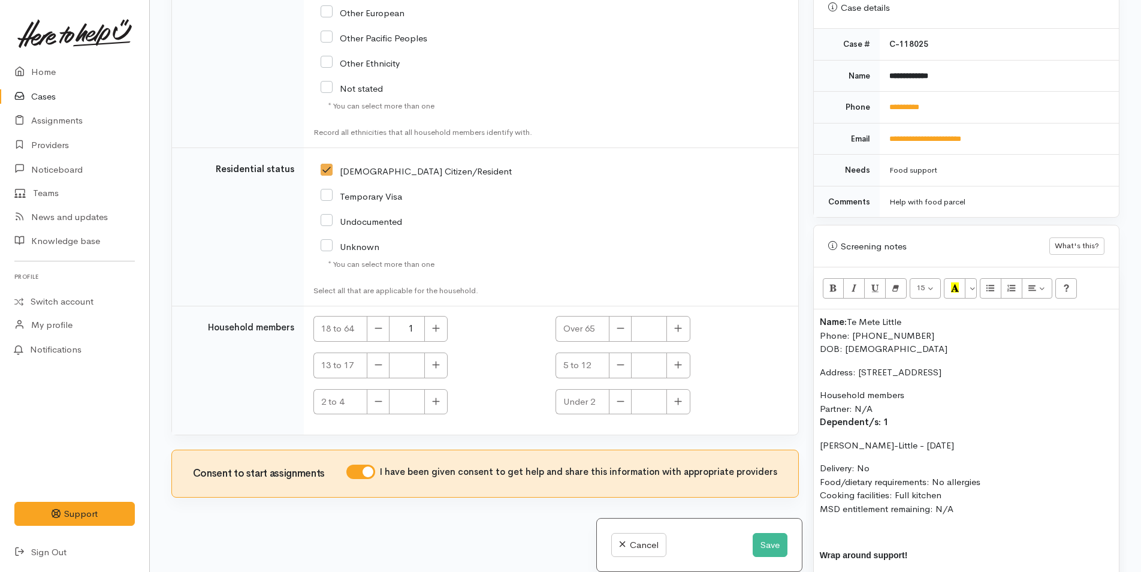
scroll to position [2688, 0]
click at [435, 369] on icon "button" at bounding box center [436, 364] width 8 height 9
type input "1"
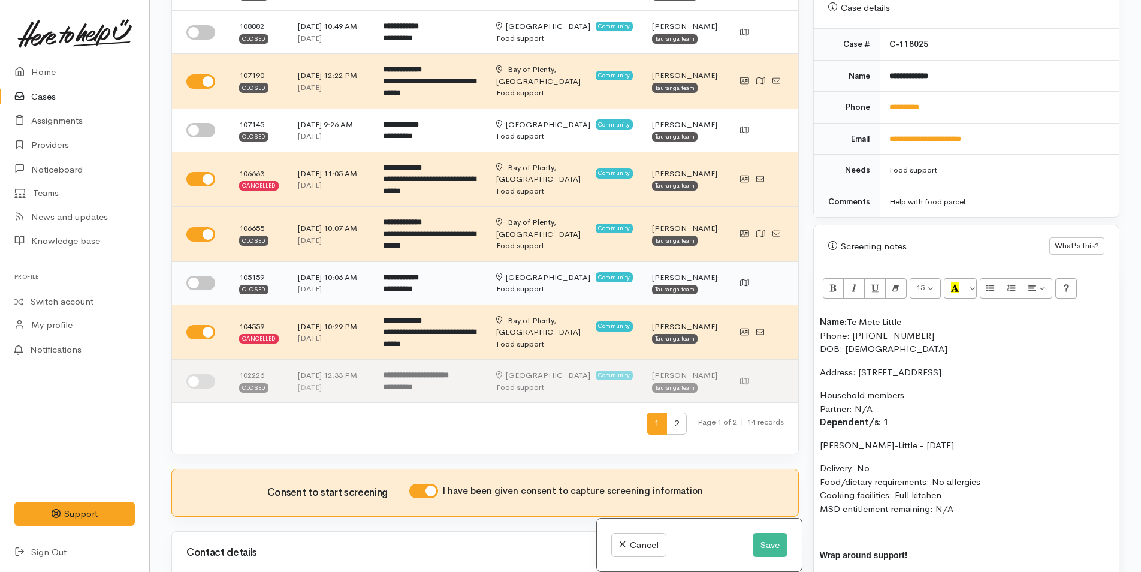
scroll to position [0, 0]
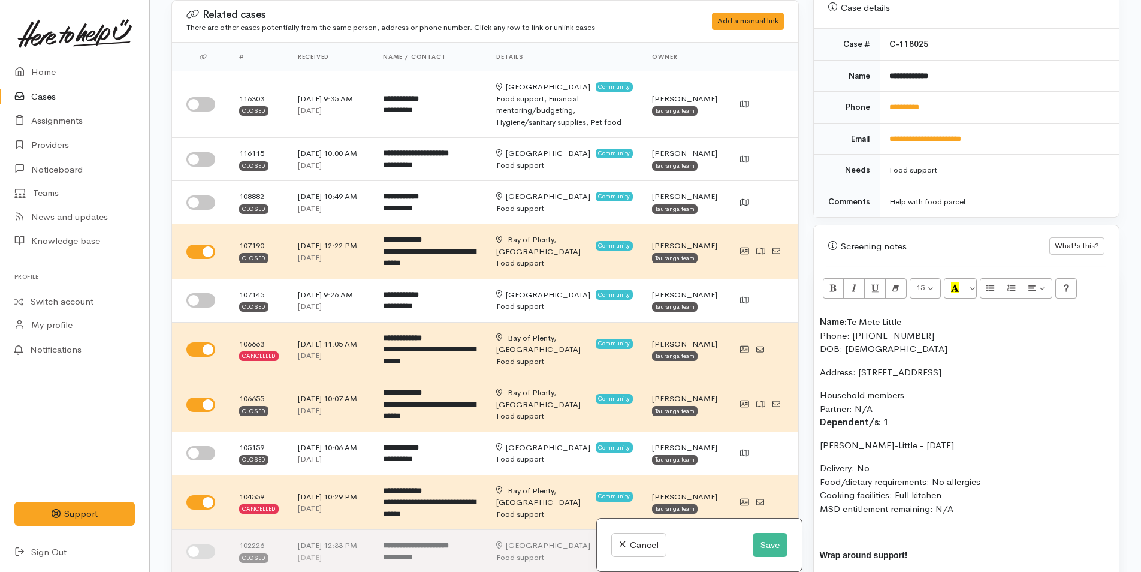
click at [818, 312] on div "Name: Te Mete Little Phone: 02102312307 DOB: 26/08/1983 Address: 132 Kaitemako …" at bounding box center [966, 466] width 305 height 314
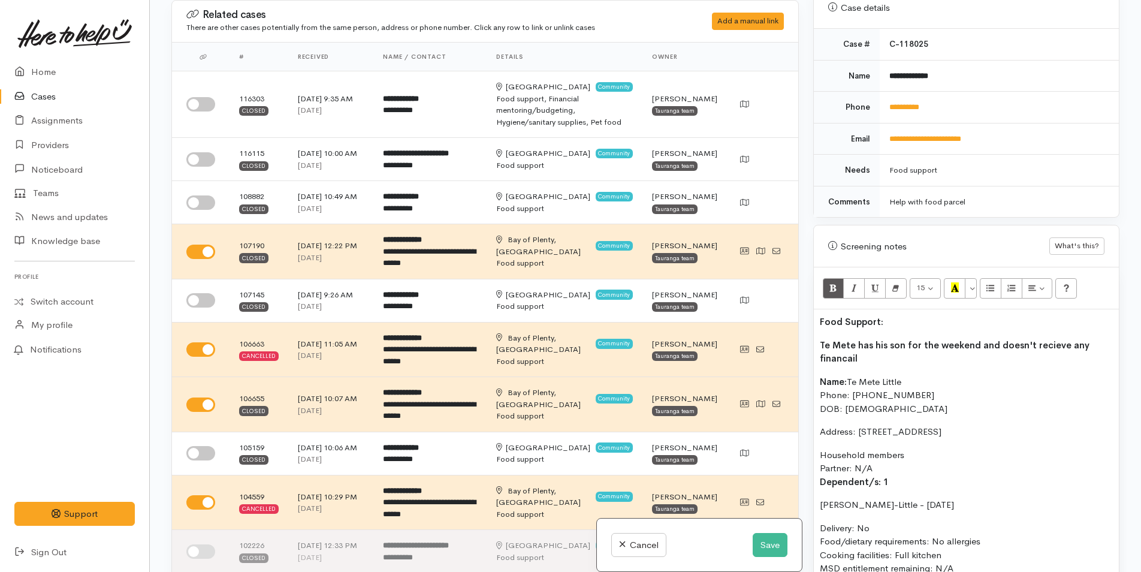
scroll to position [543, 0]
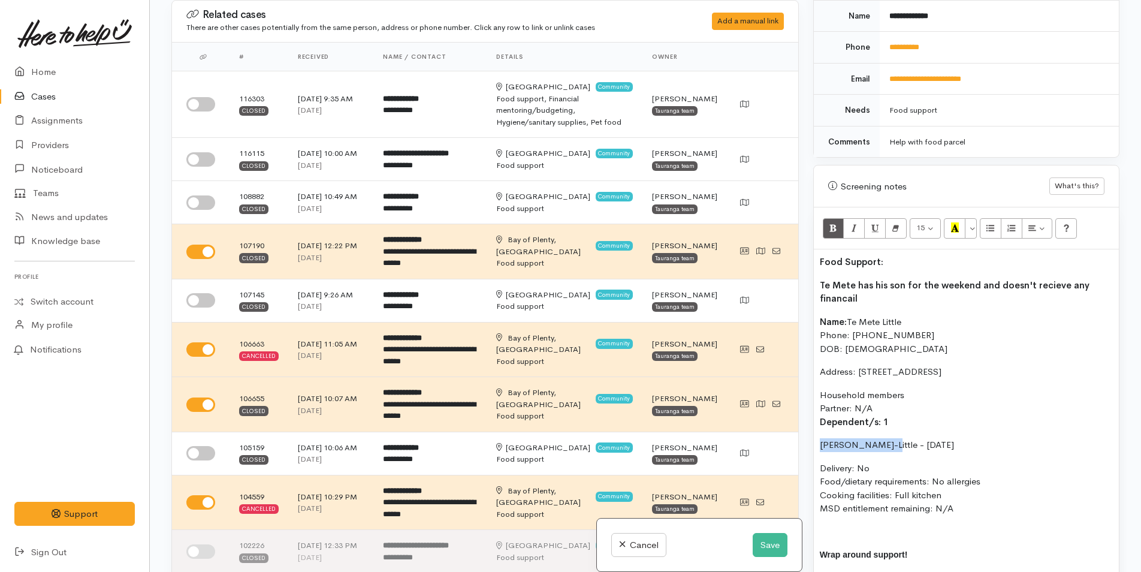
drag, startPoint x: 887, startPoint y: 432, endPoint x: 807, endPoint y: 430, distance: 79.7
click at [807, 430] on div "Warnings Add No warnings have been raised against this case Add Warning Title ●…" at bounding box center [966, 286] width 321 height 572
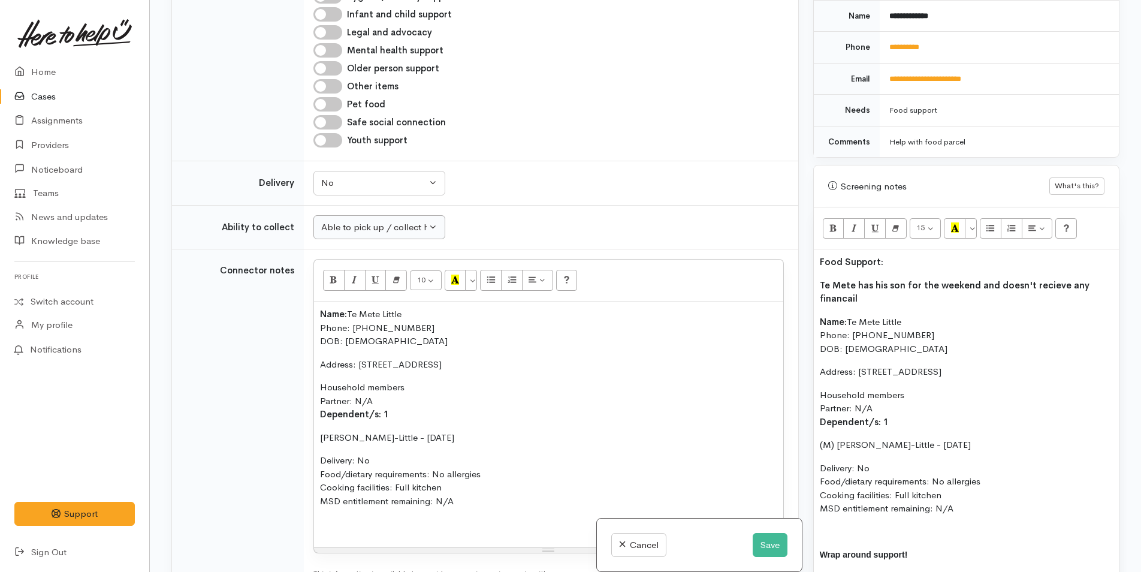
scroll to position [1319, 0]
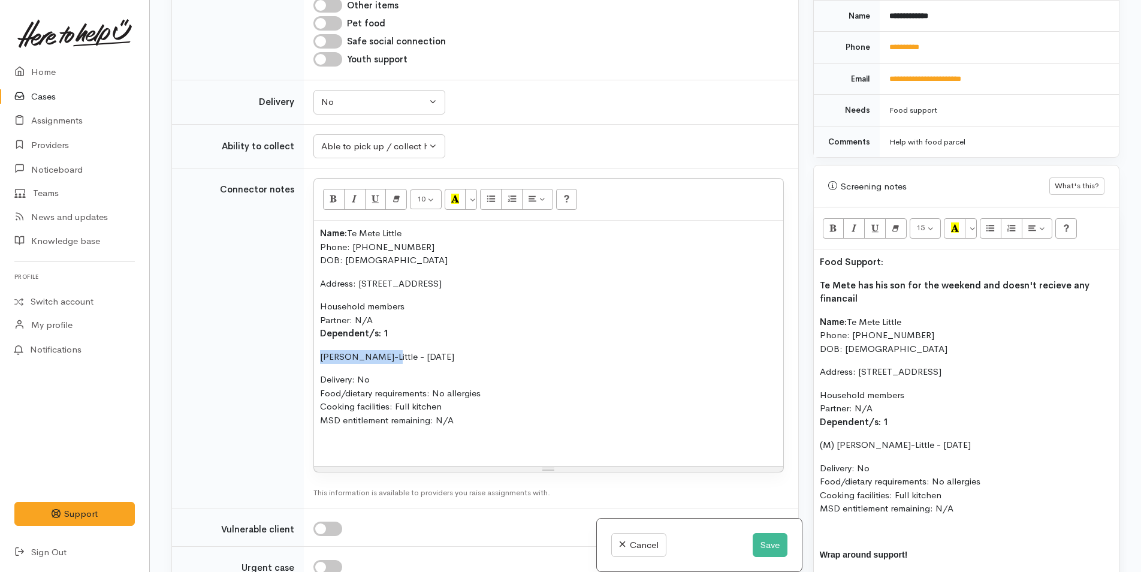
drag, startPoint x: 387, startPoint y: 403, endPoint x: 310, endPoint y: 401, distance: 76.7
click at [310, 401] on td "<p class="MsoNoSpacing"><span style="font-weight: 600;">Name:</span>&nbsp;Te Me…" at bounding box center [551, 338] width 495 height 340
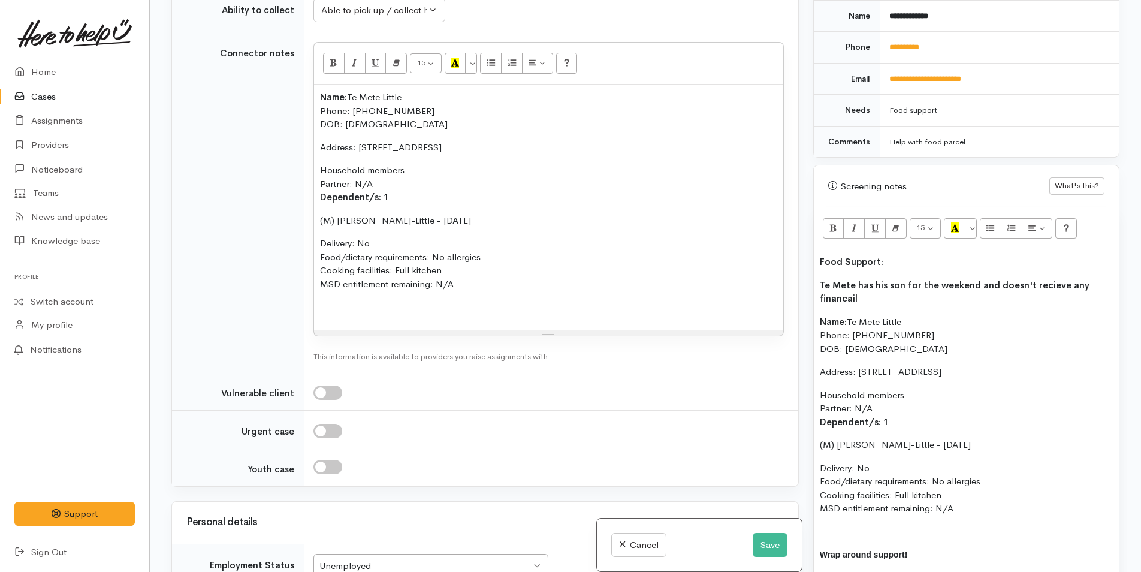
scroll to position [1618, 0]
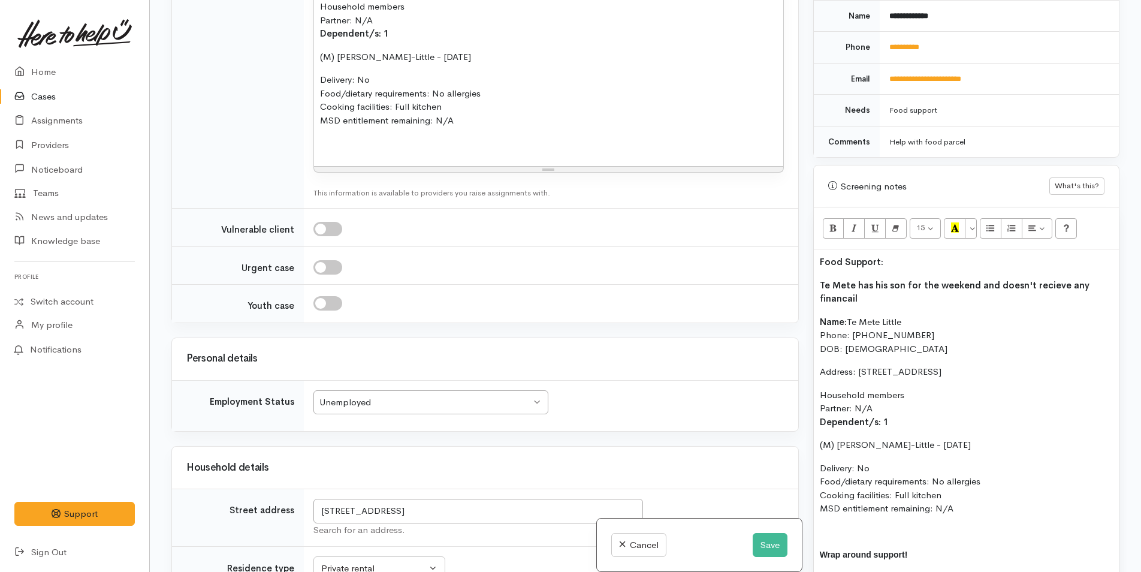
click at [884, 286] on p "Te Mete has his son for the weekend and doesn't recieve any financail" at bounding box center [966, 292] width 293 height 27
click at [870, 285] on p "Te Mete has his son for the weekend and doesn't receive any financial" at bounding box center [966, 292] width 293 height 27
drag, startPoint x: 886, startPoint y: 246, endPoint x: 860, endPoint y: 249, distance: 26.5
click at [799, 250] on div "Related cases There are other cases potentially from the same person, address o…" at bounding box center [645, 286] width 963 height 572
click at [952, 222] on icon "Recent Color" at bounding box center [955, 227] width 8 height 10
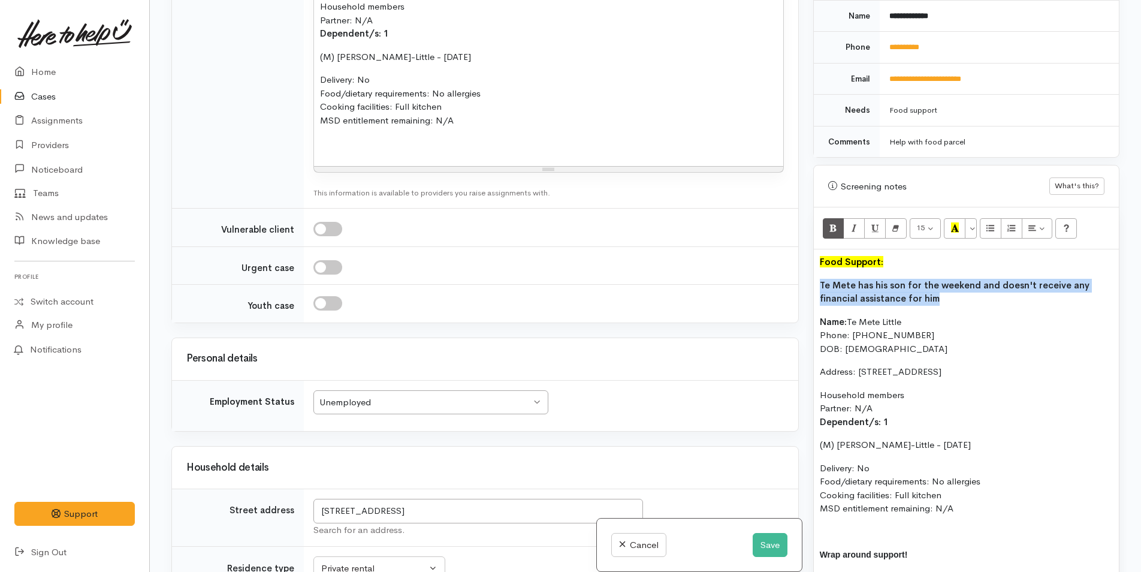
drag, startPoint x: 943, startPoint y: 283, endPoint x: 833, endPoint y: 220, distance: 127.5
click at [799, 265] on div "Related cases There are other cases potentially from the same person, address o…" at bounding box center [645, 286] width 963 height 572
click at [839, 218] on button "Bold (CTRL+B)" at bounding box center [834, 228] width 22 height 20
copy b "Te Mete has his son for the weekend and doesn't receive any financial assistanc…"
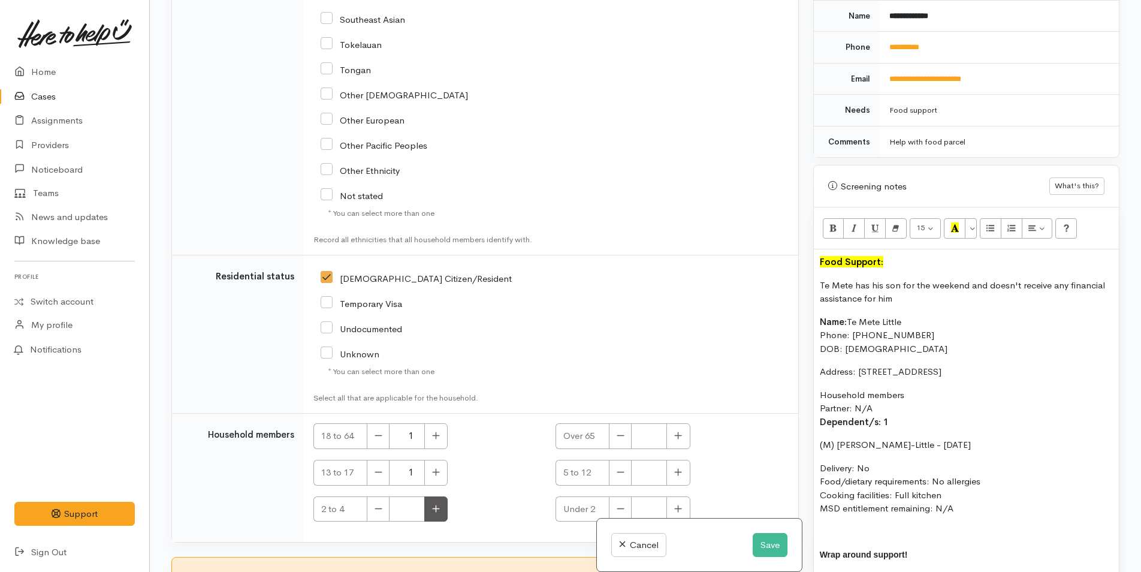
scroll to position [2688, 0]
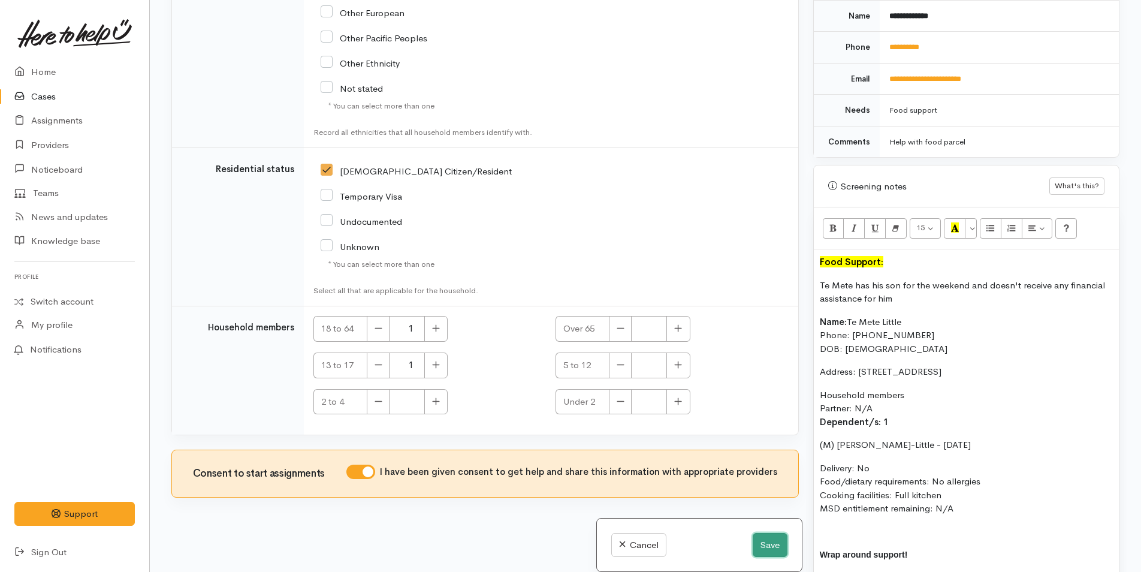
click at [768, 547] on button "Save" at bounding box center [770, 545] width 35 height 25
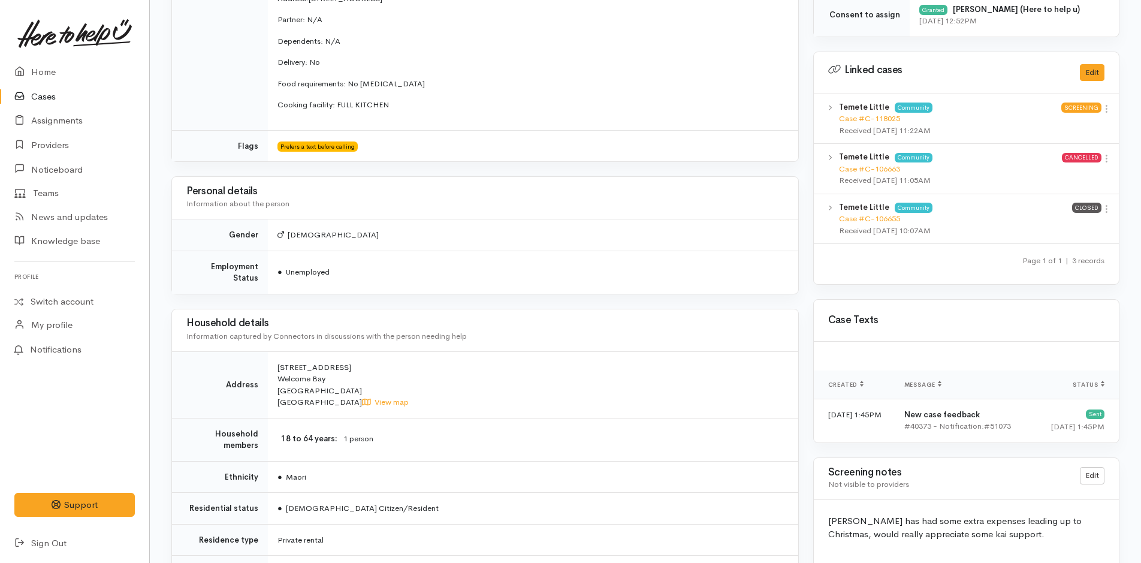
scroll to position [360, 0]
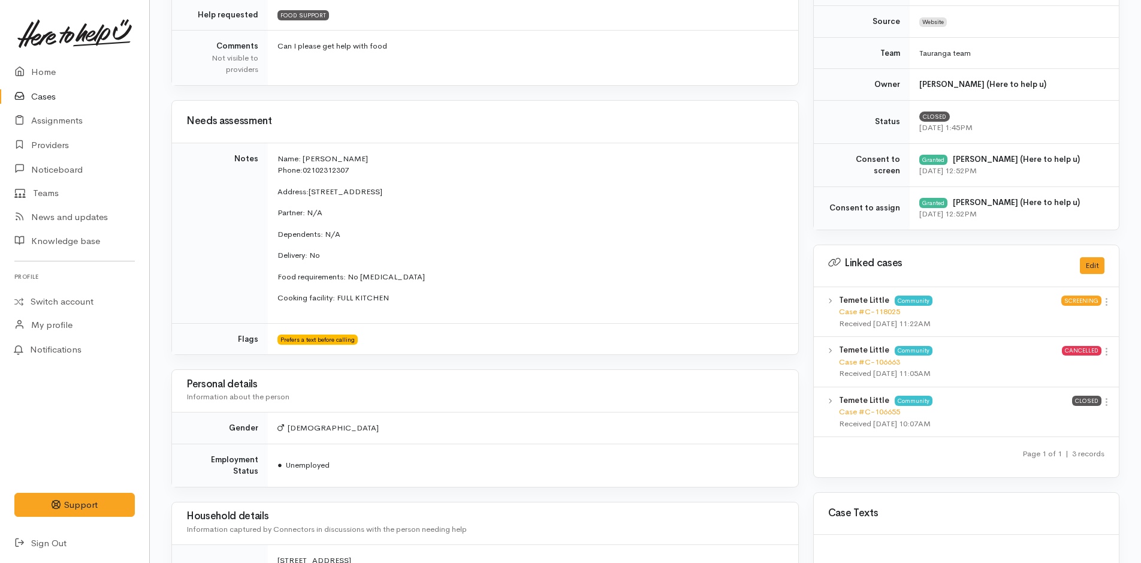
drag, startPoint x: 322, startPoint y: 274, endPoint x: 261, endPoint y: 162, distance: 128.0
click at [261, 162] on tr "Notes Name: Temete Little Phone: 02102312307 Address: 132 Kaitemako Road, Welco…" at bounding box center [485, 233] width 626 height 180
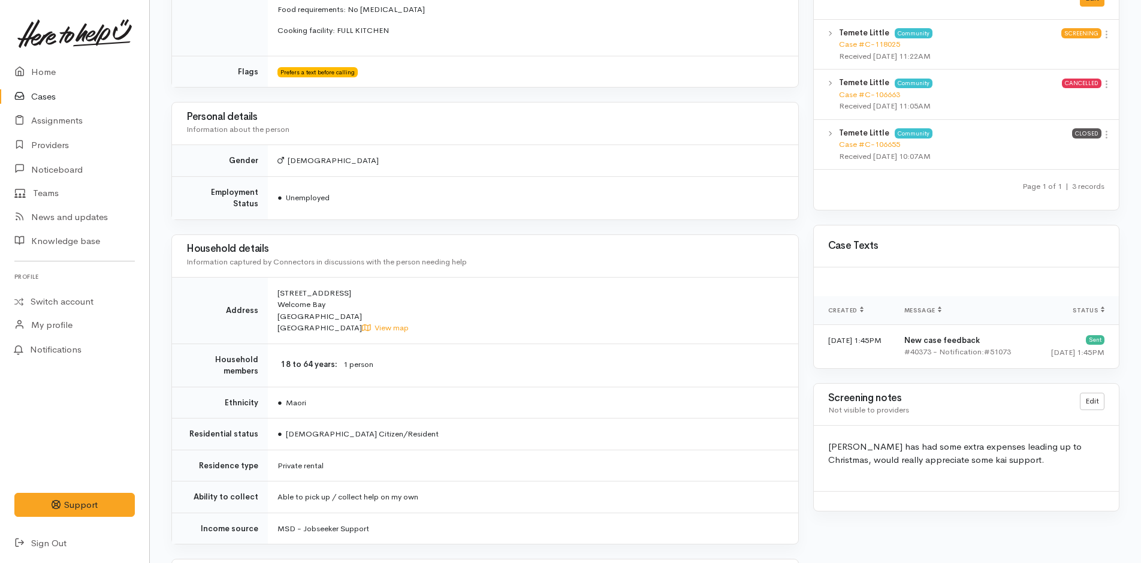
scroll to position [779, 0]
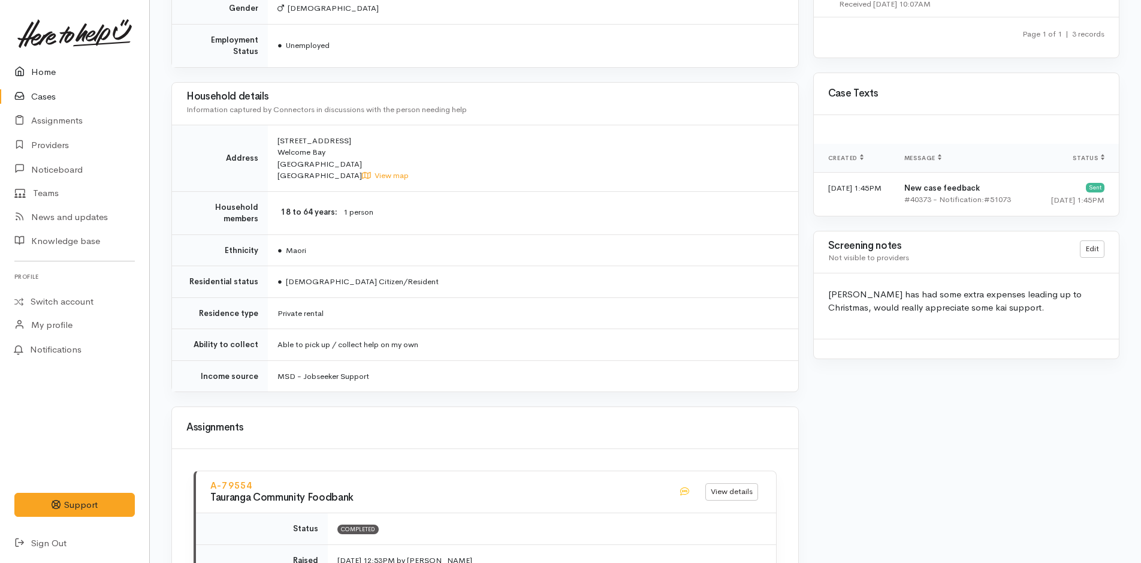
click at [28, 65] on icon at bounding box center [22, 72] width 17 height 15
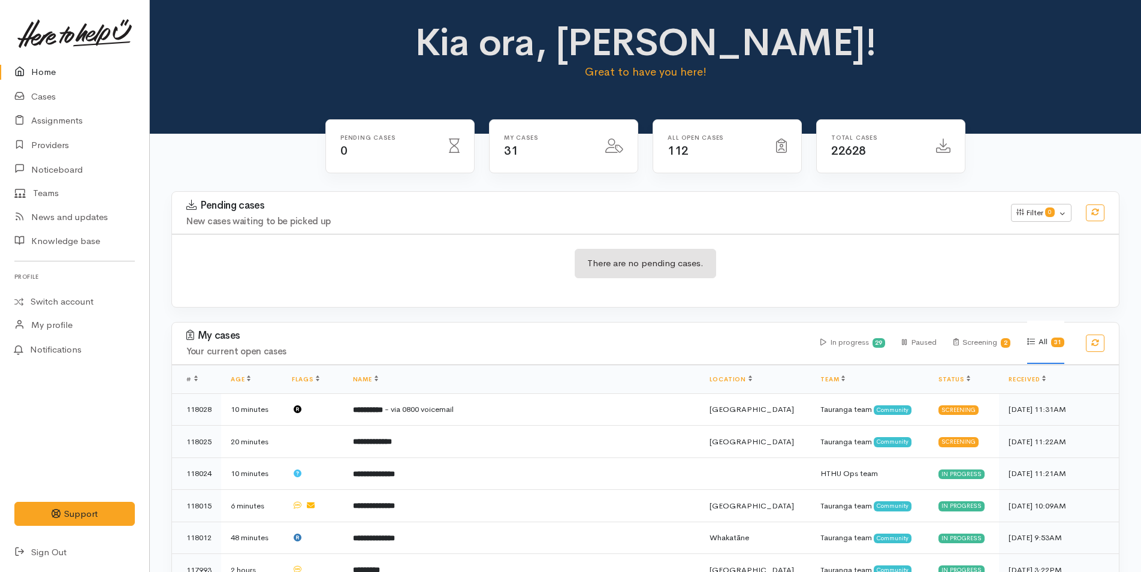
click at [58, 83] on link "Home" at bounding box center [74, 72] width 149 height 25
click at [53, 91] on link "Cases" at bounding box center [74, 97] width 149 height 25
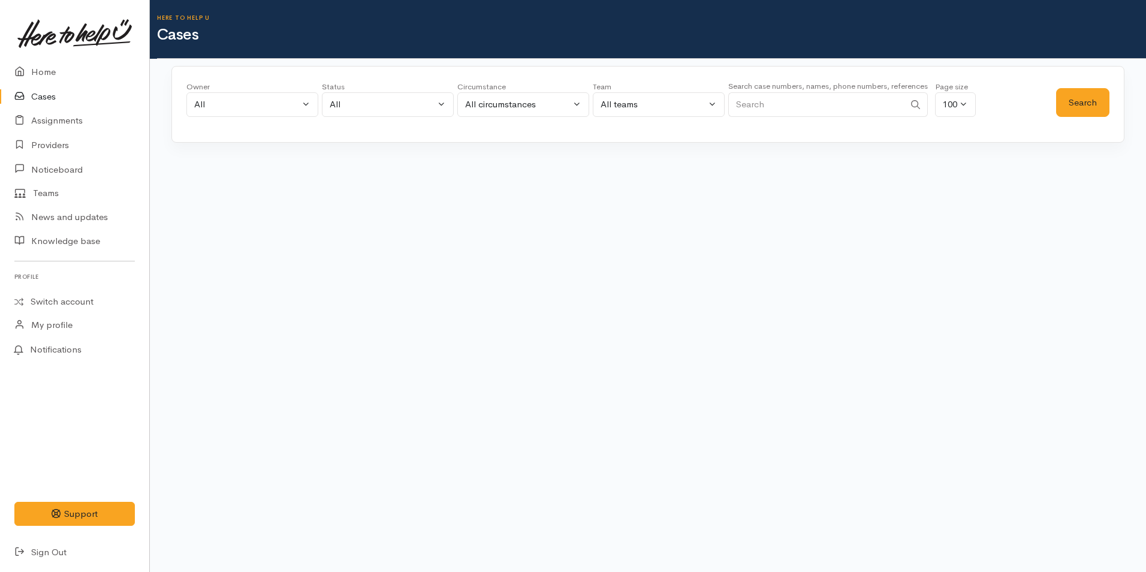
click at [765, 102] on input "Search" at bounding box center [816, 104] width 176 height 25
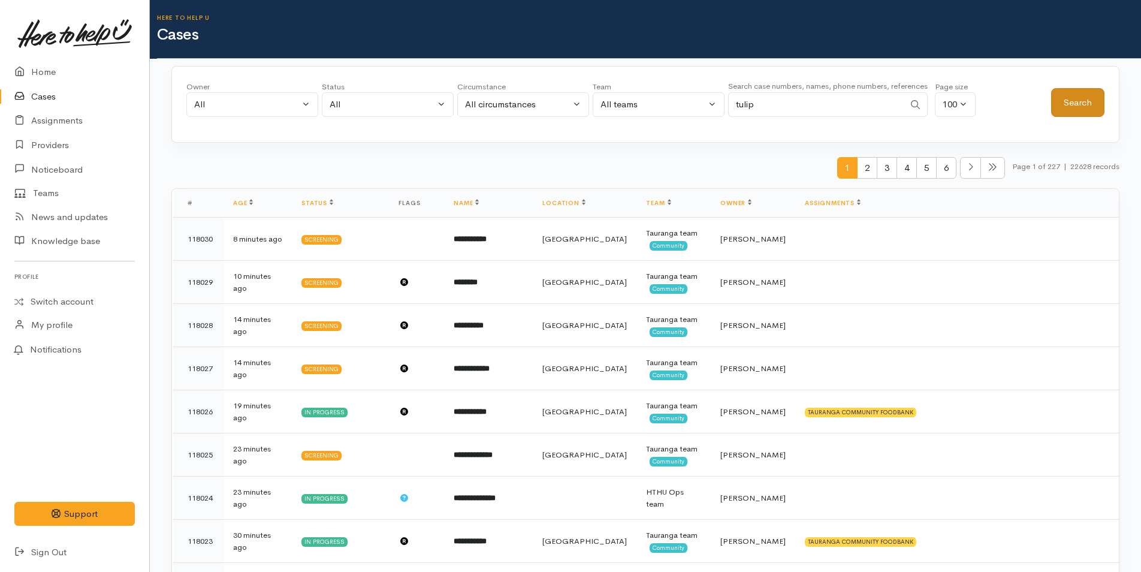
type input "tulip"
click at [1069, 106] on button "Search" at bounding box center [1077, 102] width 53 height 29
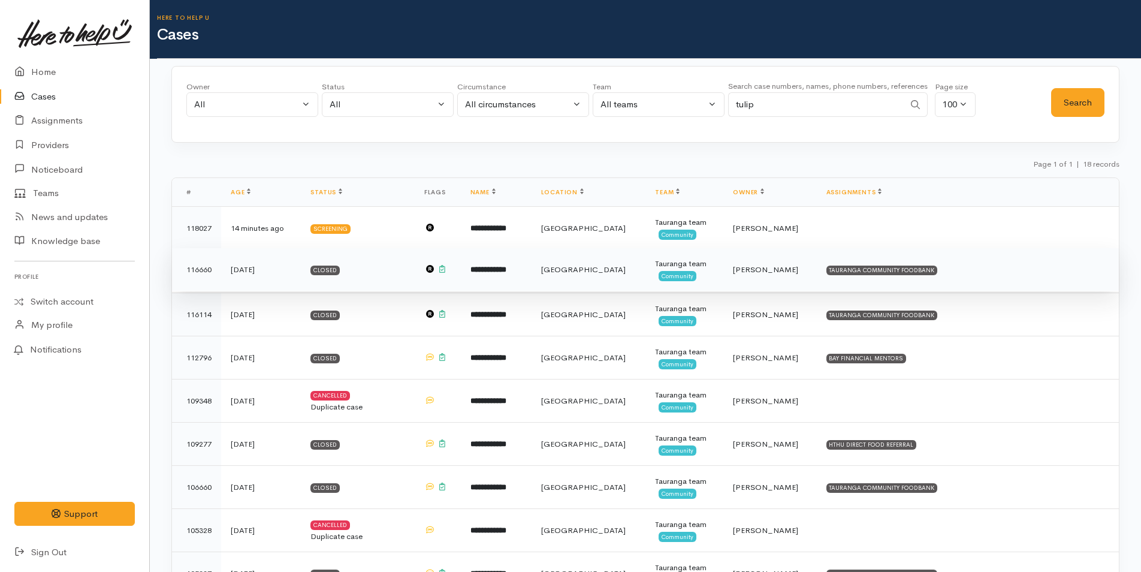
click at [518, 257] on td "**********" at bounding box center [496, 269] width 71 height 43
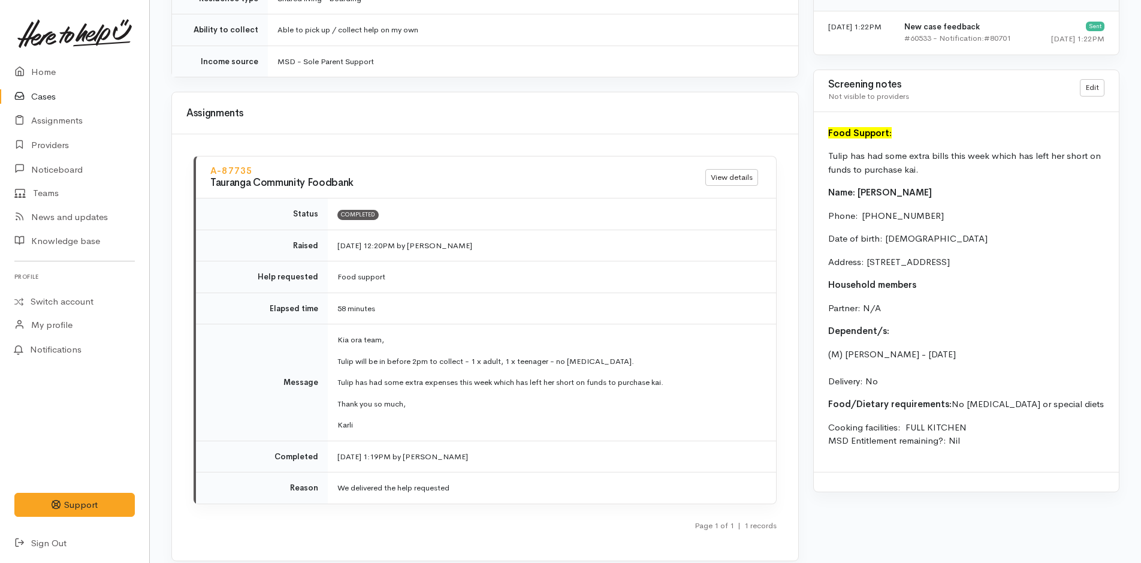
scroll to position [1412, 0]
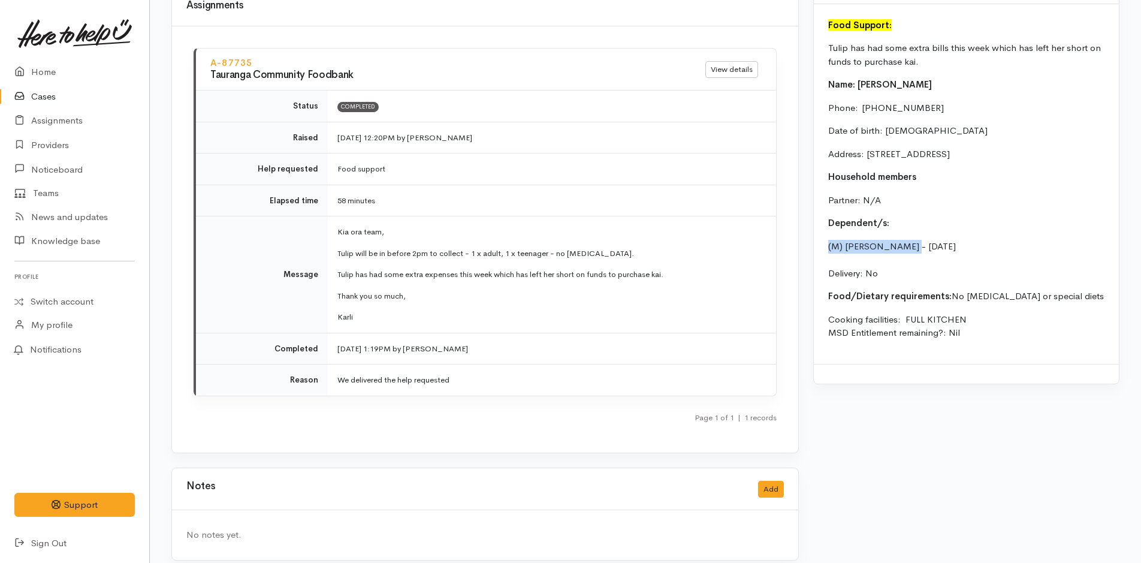
drag, startPoint x: 906, startPoint y: 245, endPoint x: 824, endPoint y: 247, distance: 82.2
click at [824, 247] on div "Food Support: Tulip has had some extra bills this week which has left her short…" at bounding box center [966, 184] width 305 height 360
copy p "(M) [PERSON_NAME]"
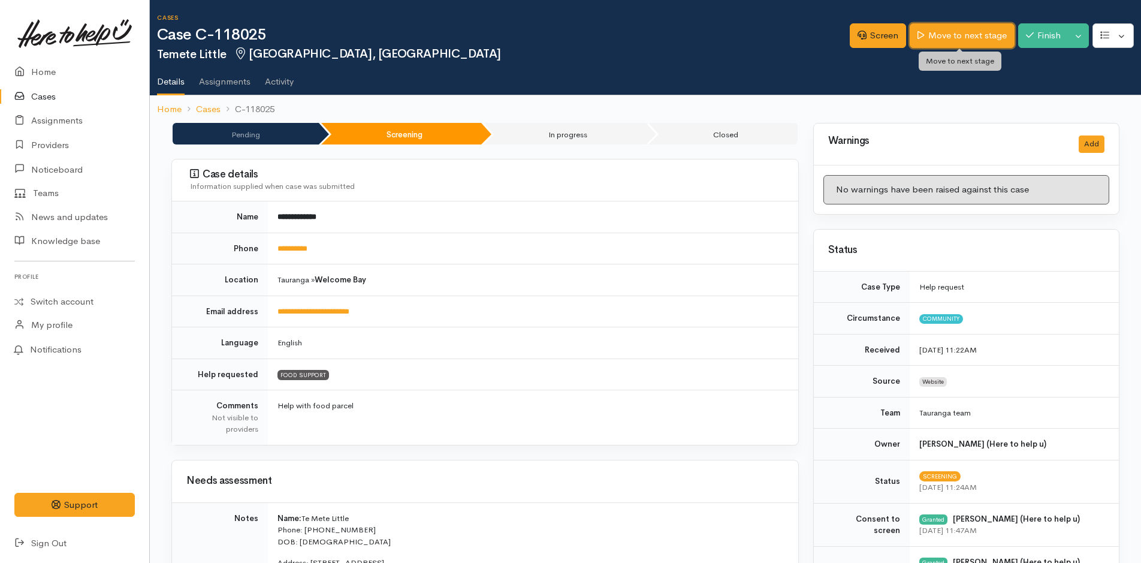
click at [945, 37] on link "Move to next stage" at bounding box center [962, 35] width 104 height 25
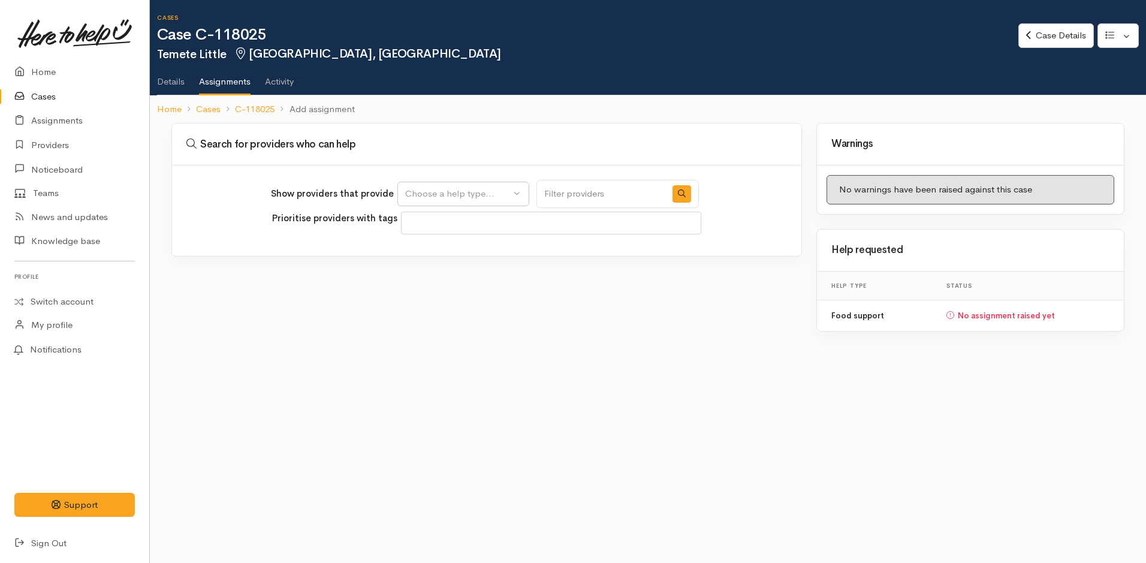
select select
click at [420, 198] on div "Choose a help type..." at bounding box center [457, 194] width 105 height 14
click at [428, 249] on span "Food support" at bounding box center [440, 252] width 56 height 14
select select "3"
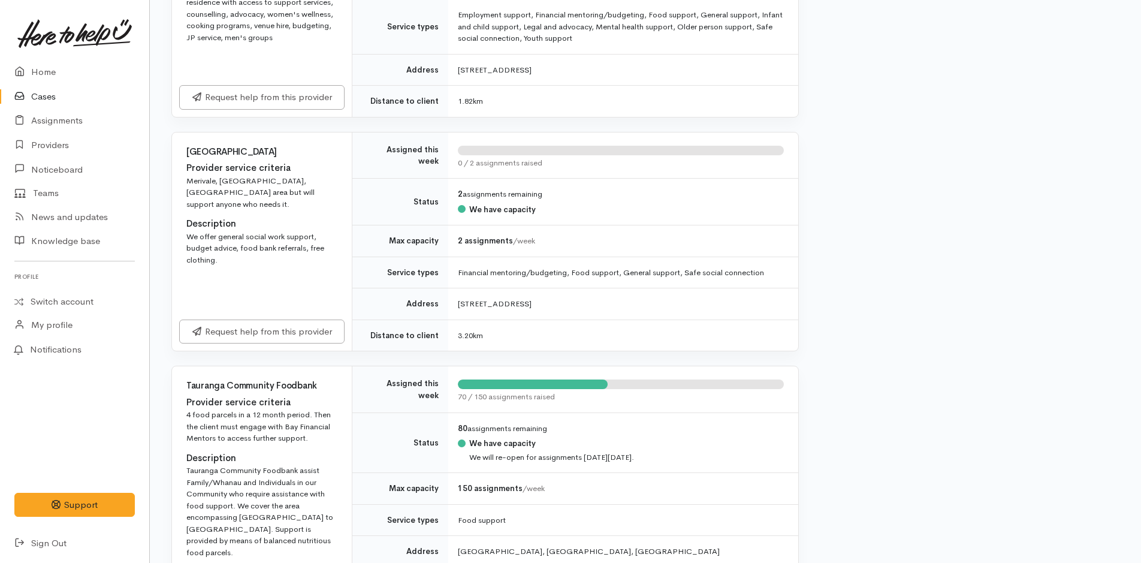
scroll to position [839, 0]
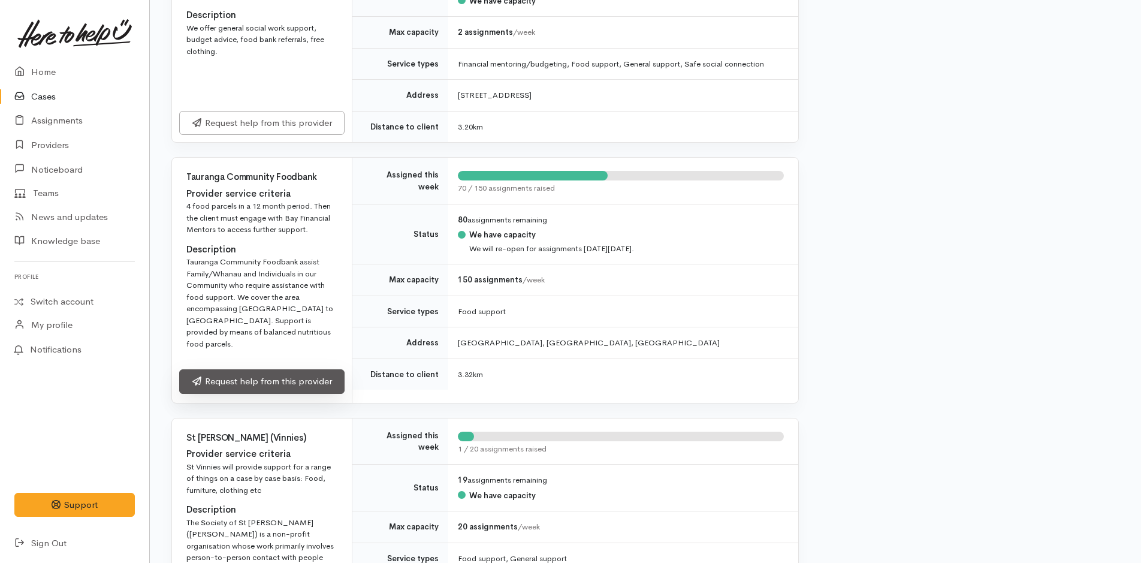
click at [245, 375] on link "Request help from this provider" at bounding box center [261, 381] width 165 height 25
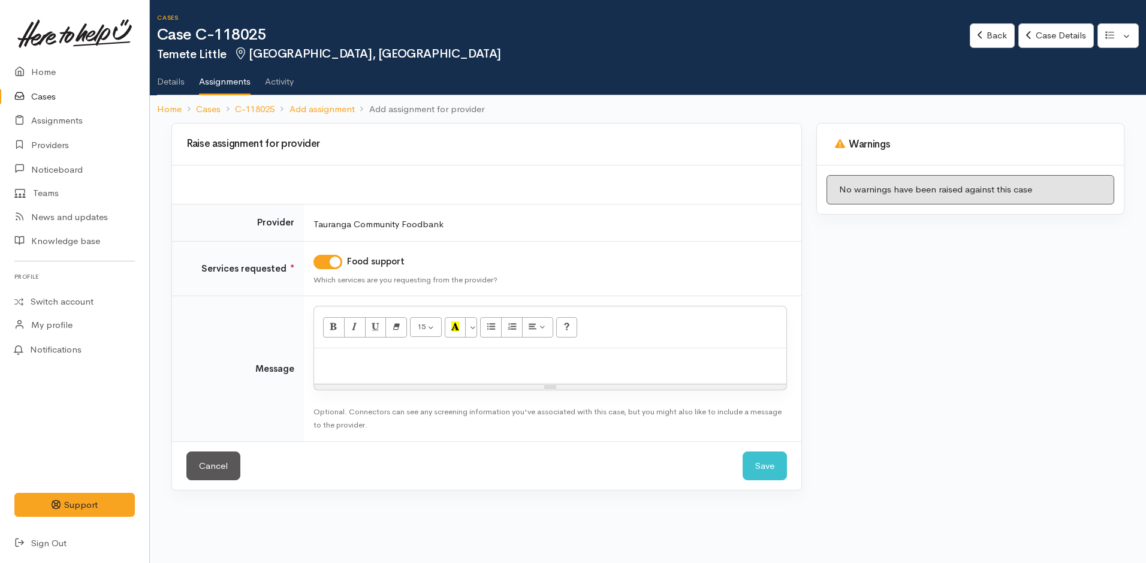
click at [408, 357] on p at bounding box center [550, 361] width 460 height 14
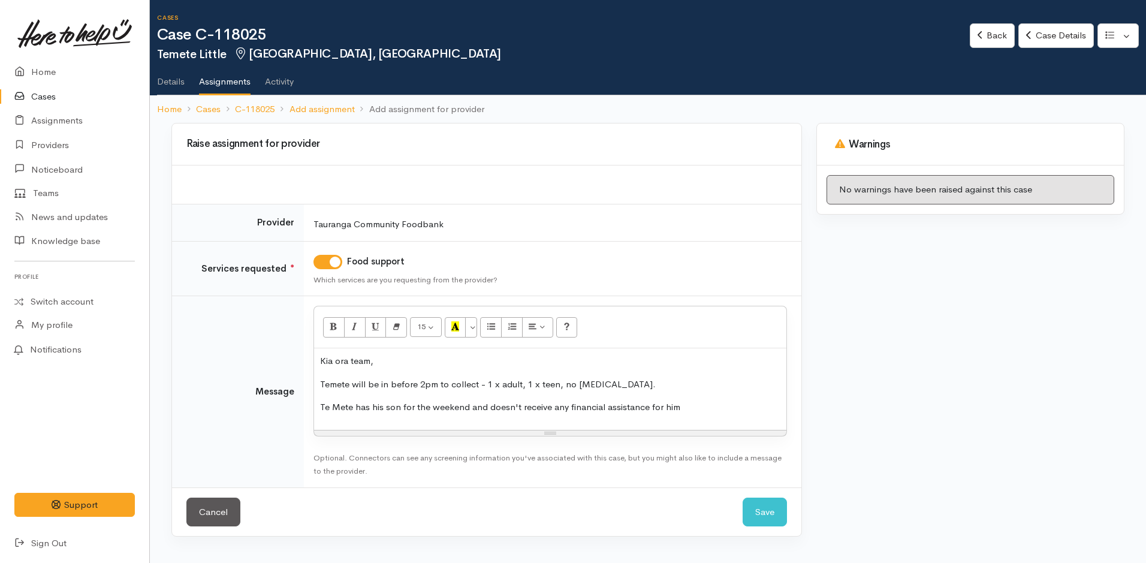
click at [689, 405] on p "Te Mete has his son for the weekend and doesn't receive any financial assistanc…" at bounding box center [550, 407] width 460 height 14
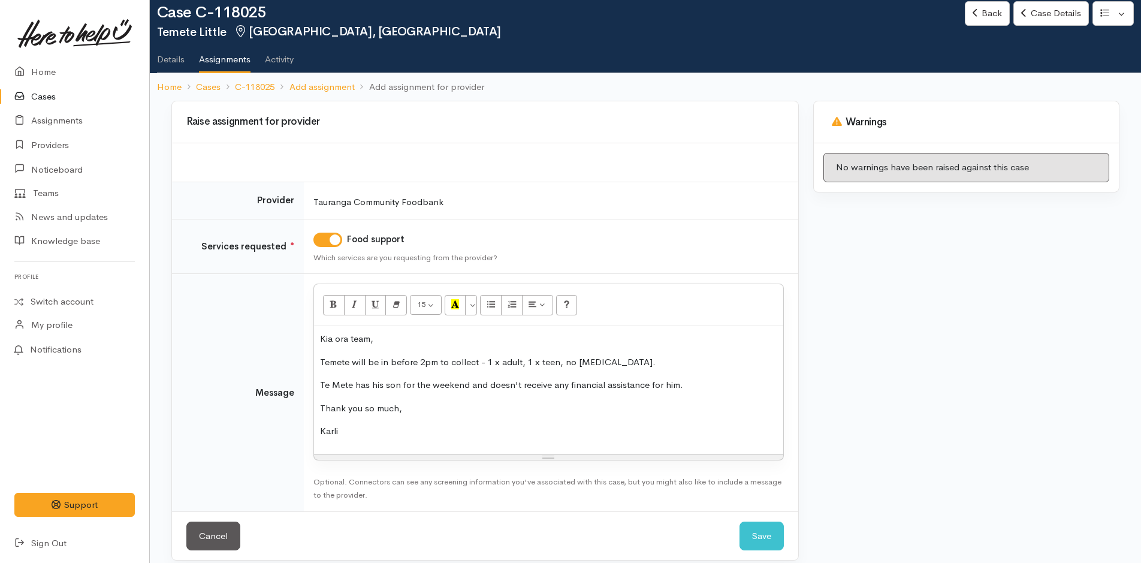
scroll to position [34, 0]
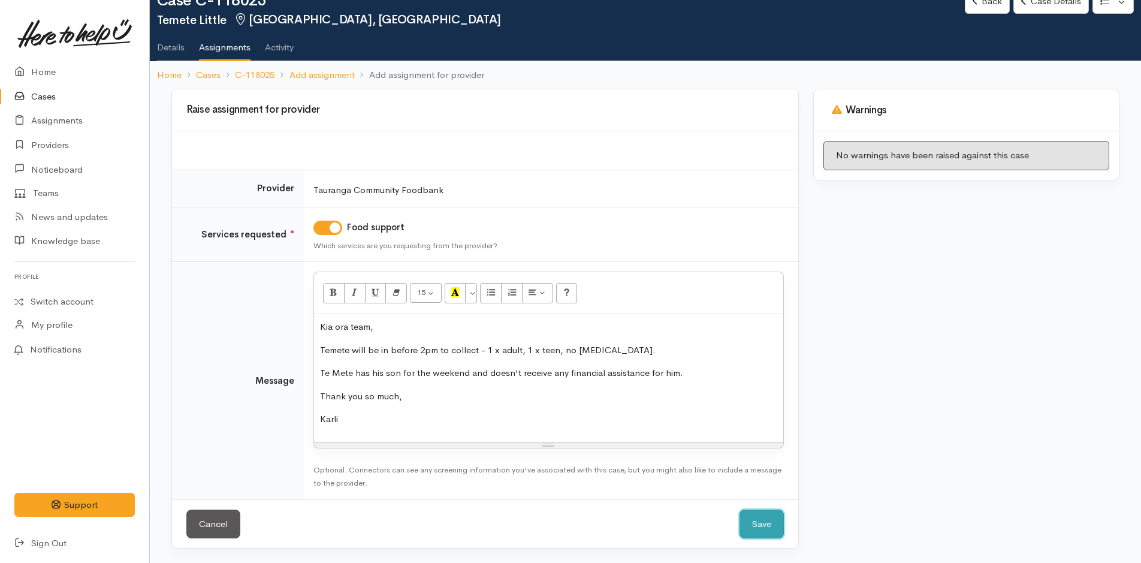
click at [754, 517] on button "Save" at bounding box center [762, 523] width 44 height 29
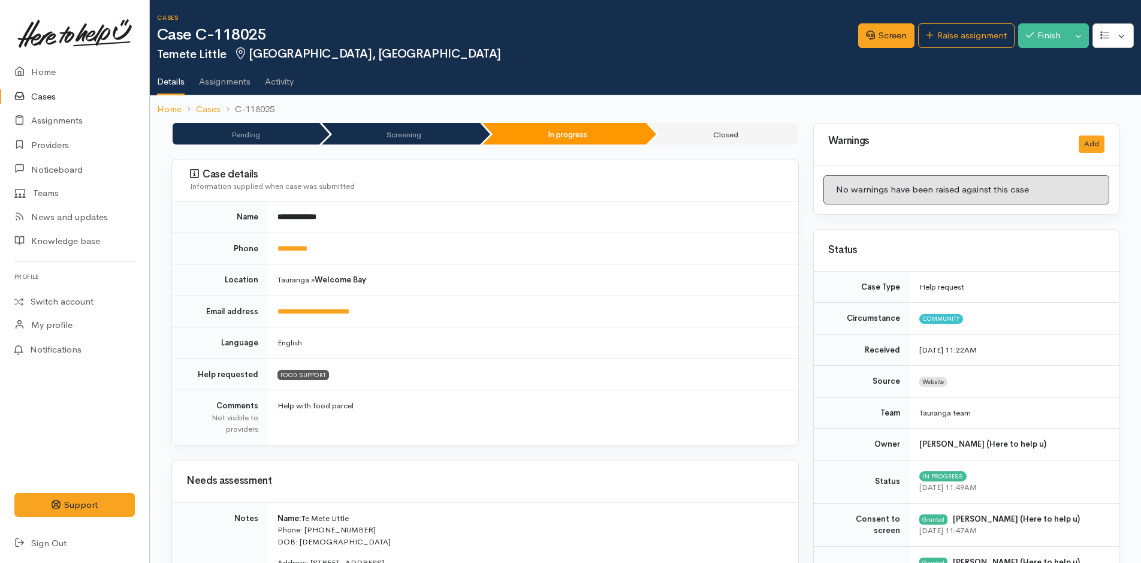
click at [43, 59] on link at bounding box center [74, 33] width 120 height 53
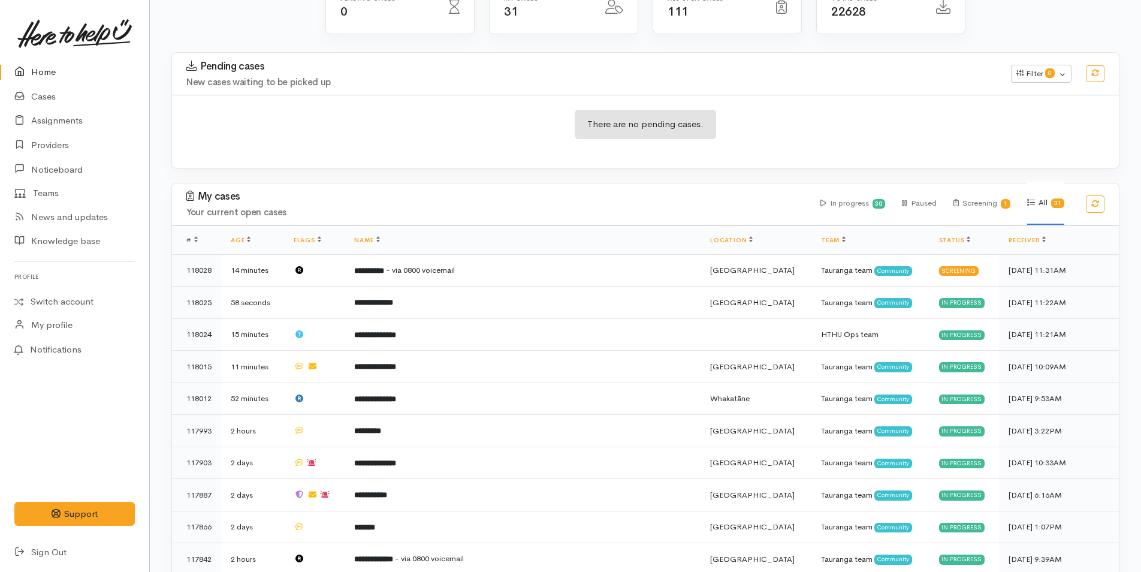
scroll to position [360, 0]
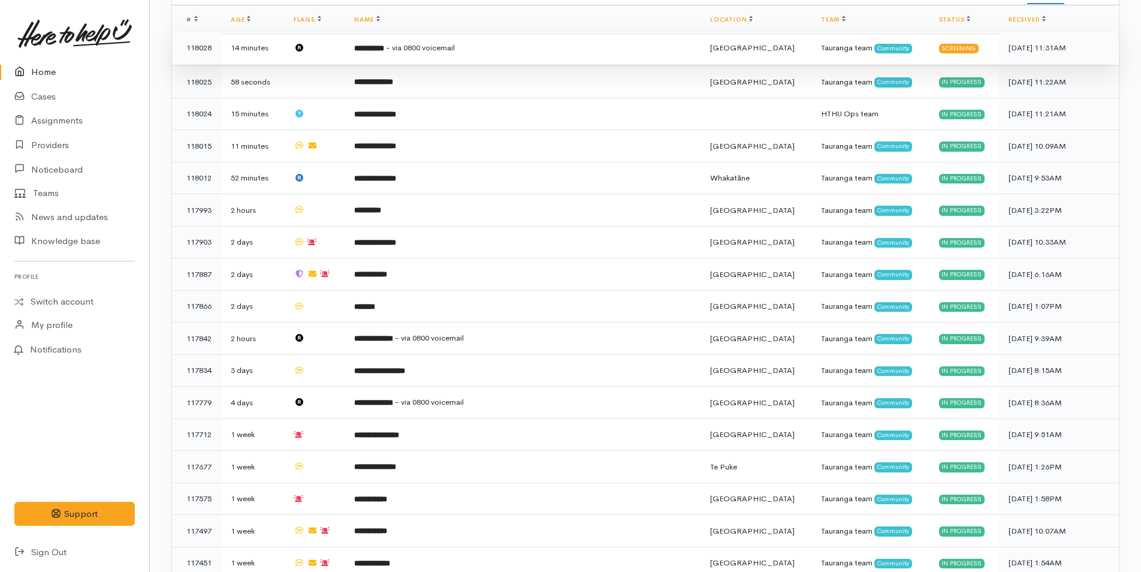
click at [455, 53] on span "- via 0800 voicemail" at bounding box center [420, 48] width 69 height 10
